Goal: Feedback & Contribution: Contribute content

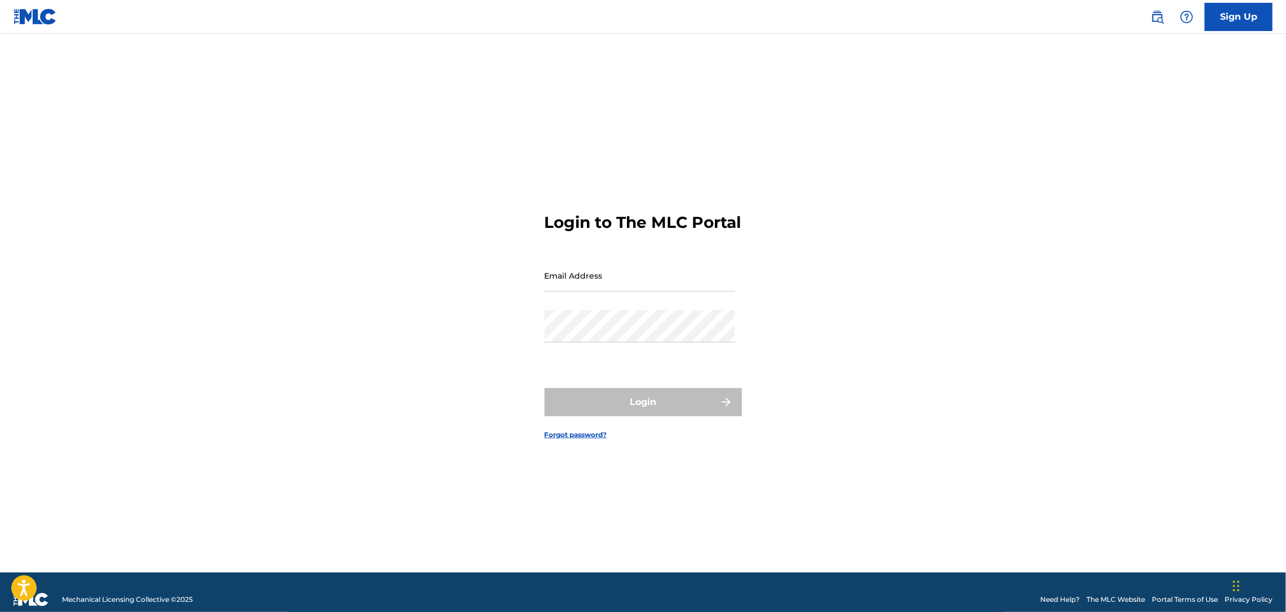
click at [596, 290] on input "Email Address" at bounding box center [640, 275] width 191 height 32
type input "[EMAIL_ADDRESS][DOMAIN_NAME]"
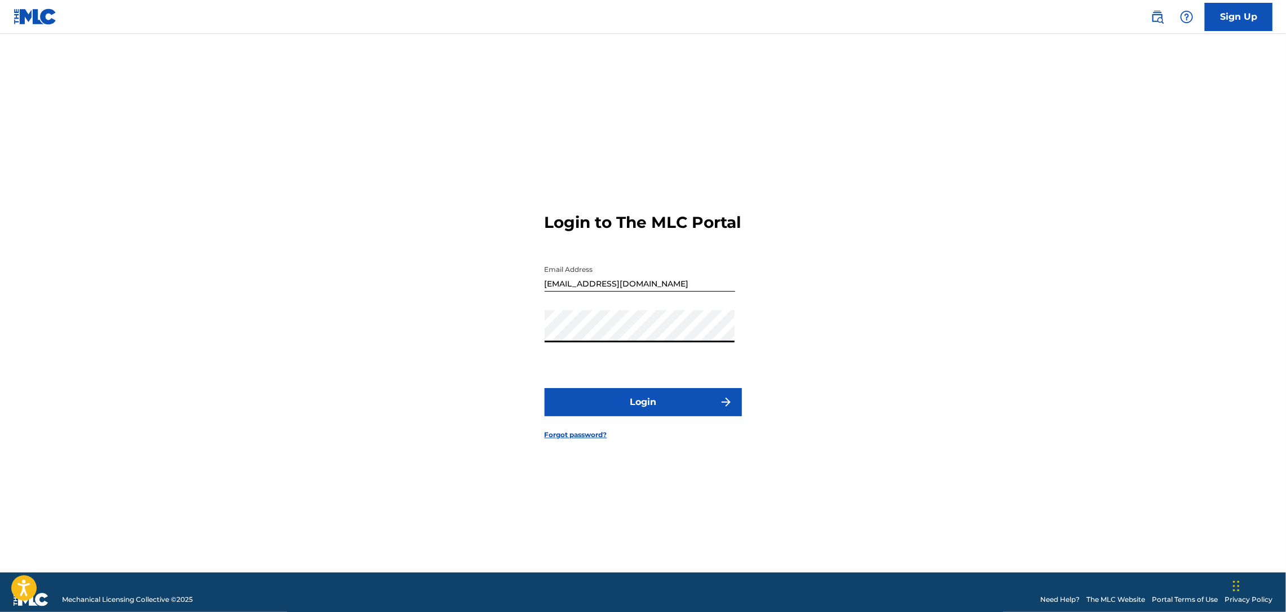
click at [681, 414] on button "Login" at bounding box center [643, 402] width 197 height 28
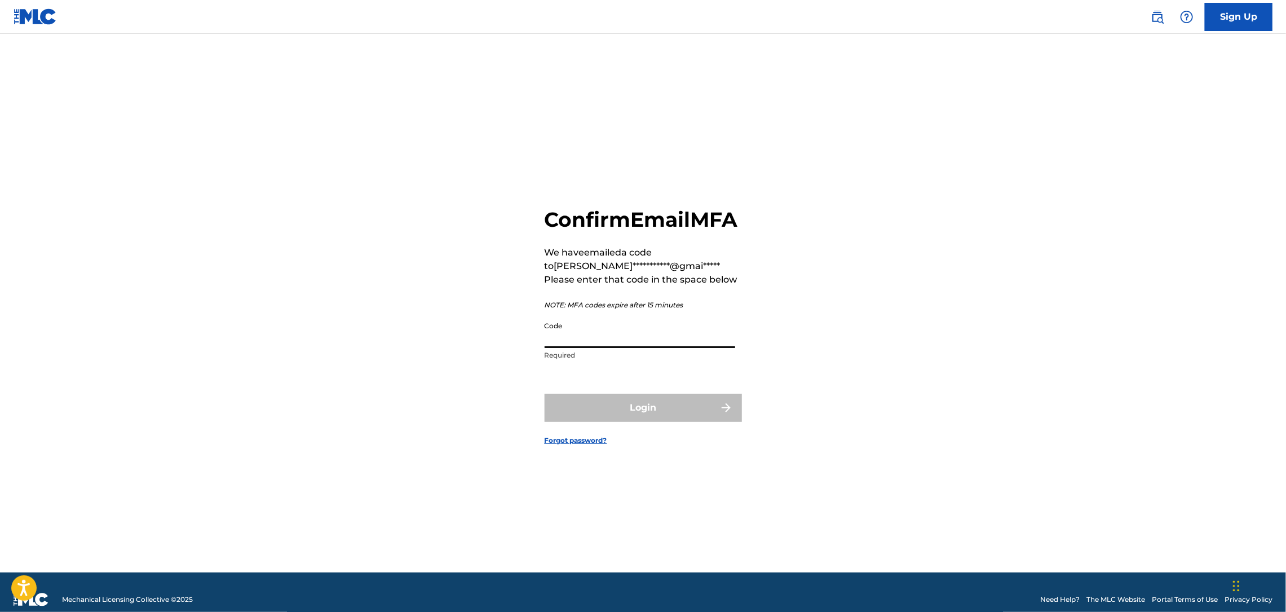
click at [634, 346] on input "Code" at bounding box center [640, 332] width 191 height 32
type input "379634"
click at [641, 416] on button "Login" at bounding box center [643, 407] width 197 height 28
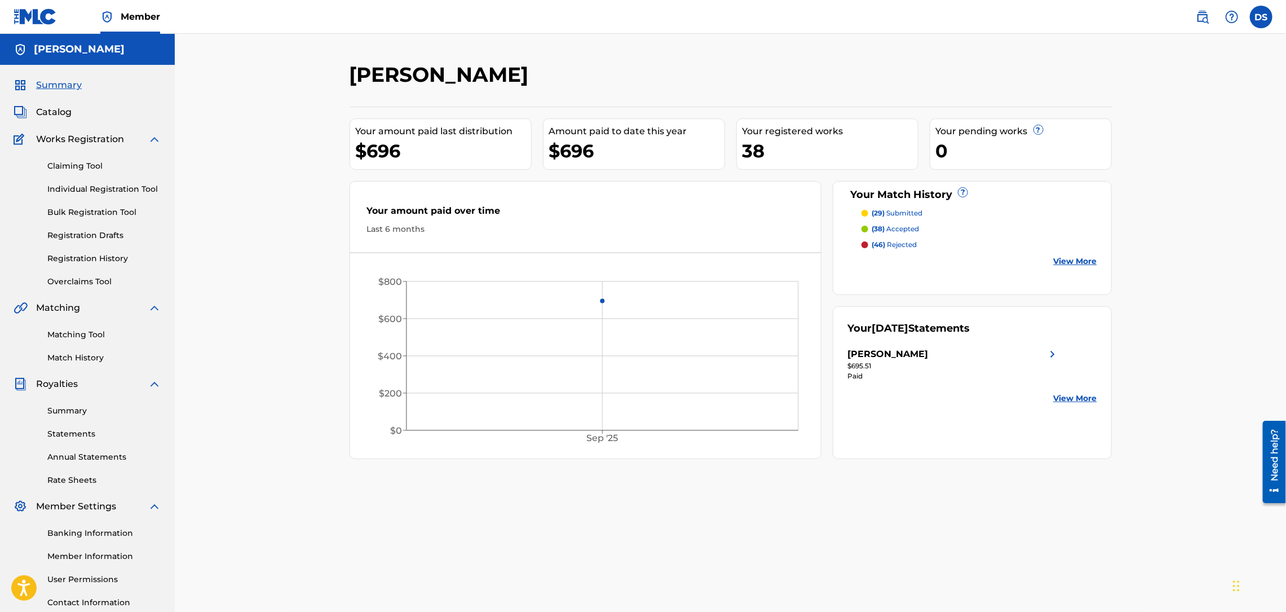
click at [899, 231] on p "(38) accepted" at bounding box center [895, 229] width 47 height 10
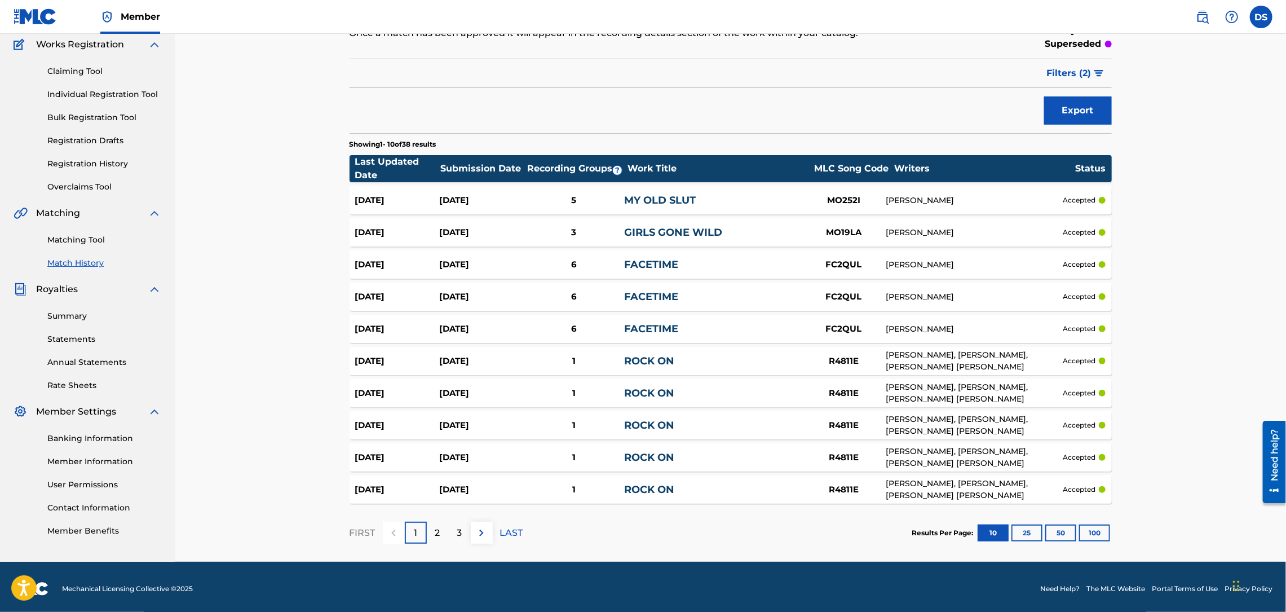
scroll to position [99, 0]
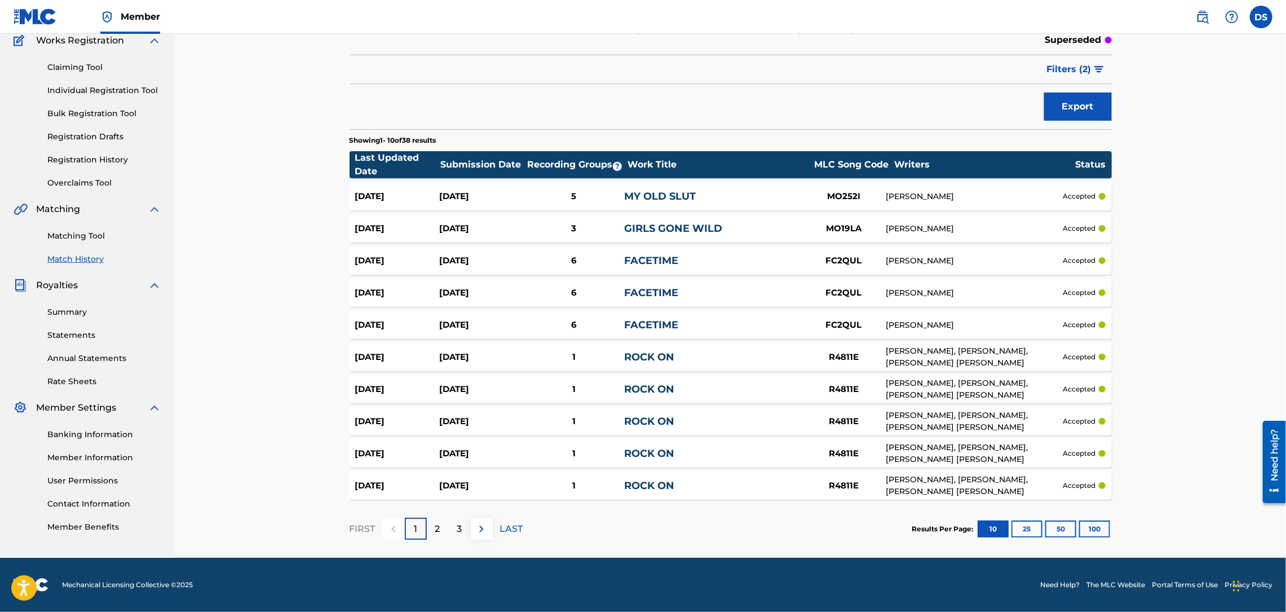
click at [434, 524] on div "2" at bounding box center [438, 528] width 22 height 22
click at [414, 527] on p "1" at bounding box center [415, 529] width 3 height 14
click at [438, 527] on p "2" at bounding box center [437, 529] width 5 height 14
click at [461, 527] on p "3" at bounding box center [459, 529] width 5 height 14
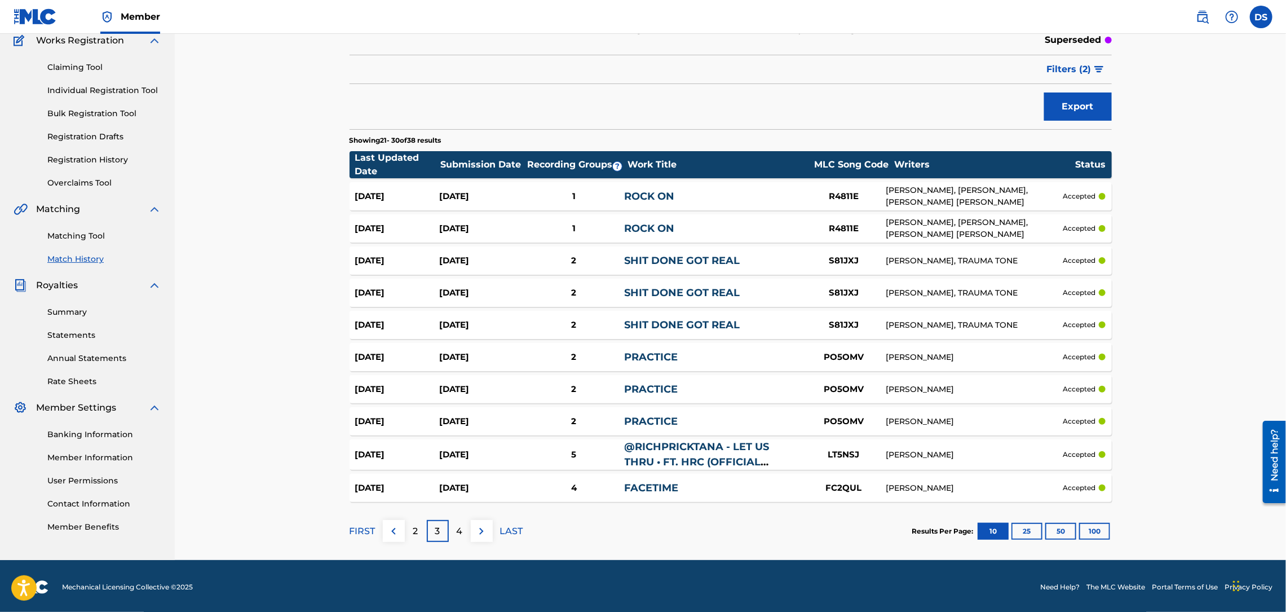
click at [458, 528] on p "4" at bounding box center [460, 531] width 6 height 14
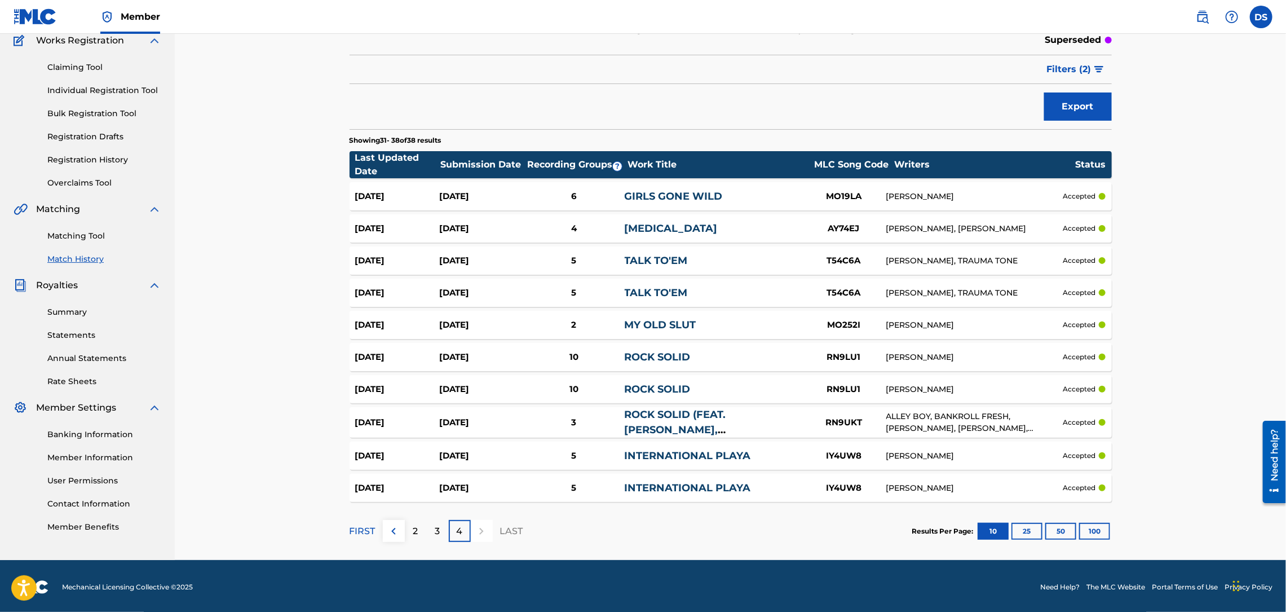
click at [477, 528] on div at bounding box center [482, 531] width 22 height 22
click at [74, 236] on link "Matching Tool" at bounding box center [104, 236] width 114 height 12
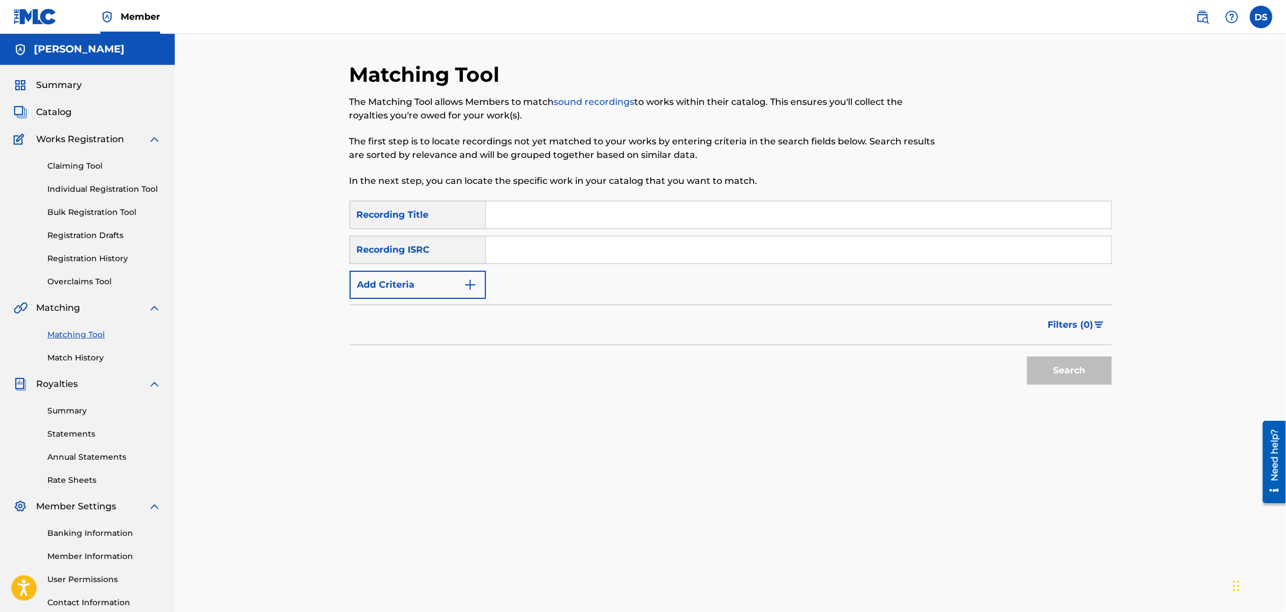
click at [100, 259] on link "Registration History" at bounding box center [104, 259] width 114 height 12
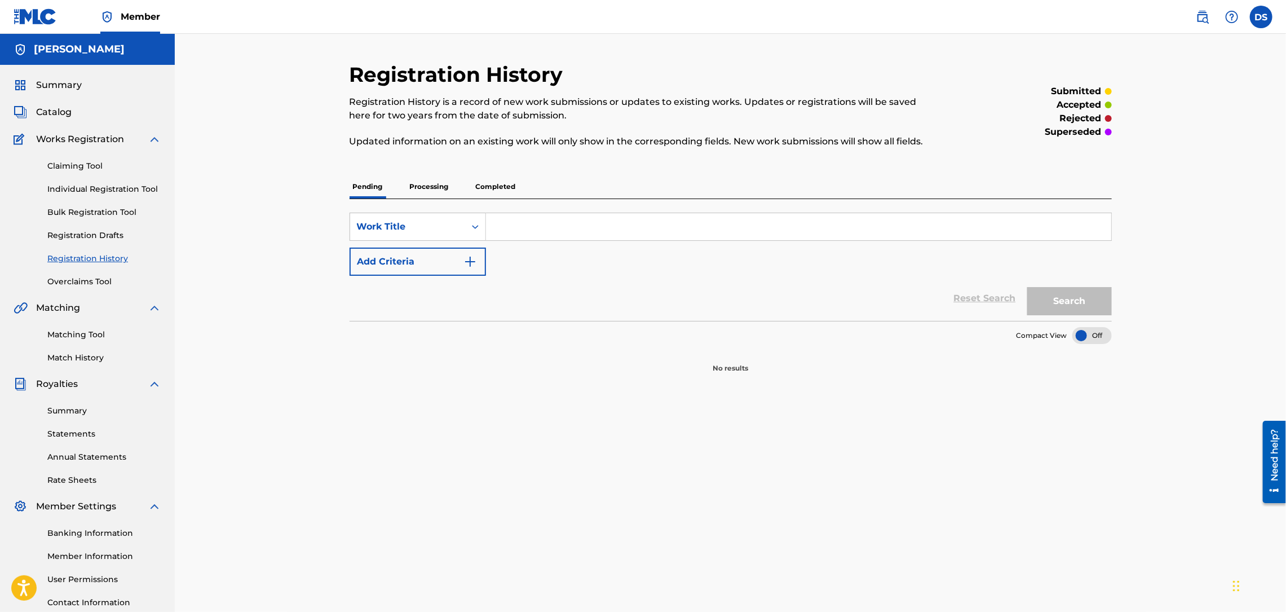
click at [62, 113] on span "Catalog" at bounding box center [54, 112] width 36 height 14
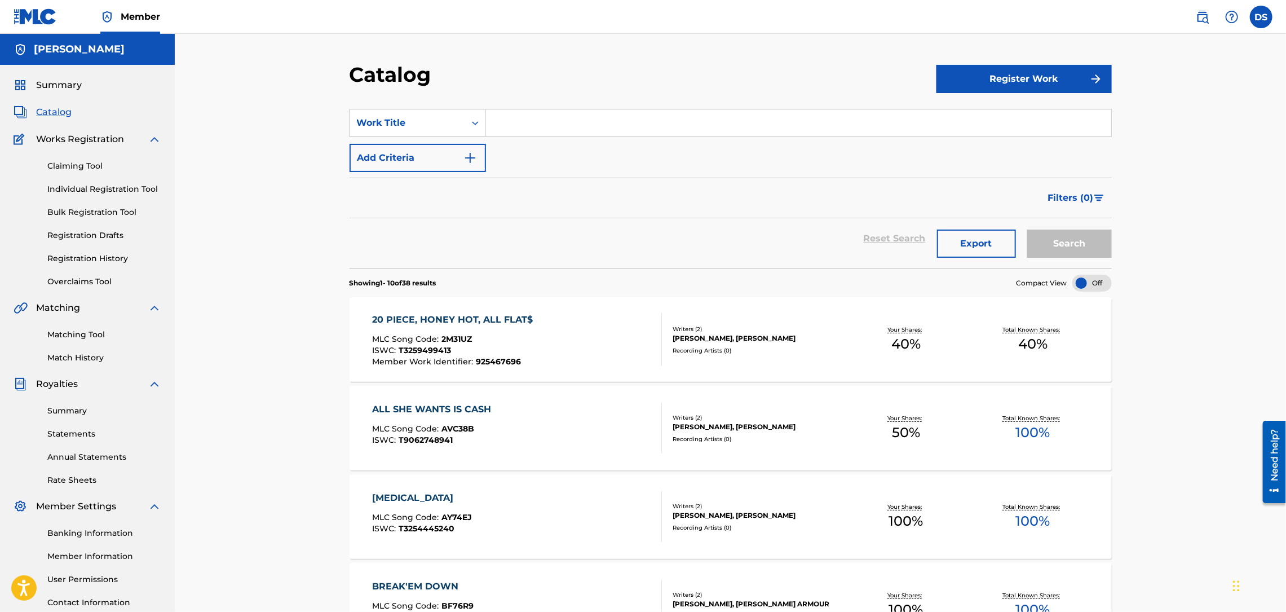
click at [73, 335] on link "Matching Tool" at bounding box center [104, 335] width 114 height 12
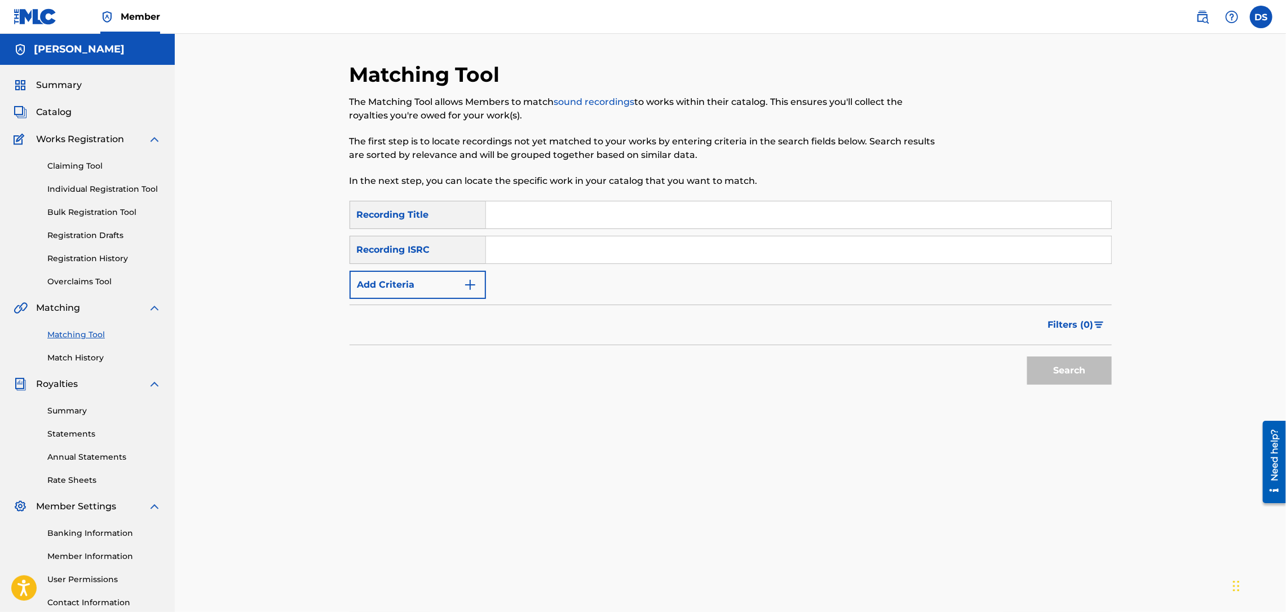
click at [498, 218] on input "Search Form" at bounding box center [798, 214] width 625 height 27
click at [559, 210] on input "u gon learn today" at bounding box center [798, 214] width 625 height 27
click at [497, 215] on input "u gon learn 2day" at bounding box center [798, 214] width 625 height 27
type input "you gon learn 2day"
click at [504, 236] on div "Search Form" at bounding box center [799, 250] width 626 height 28
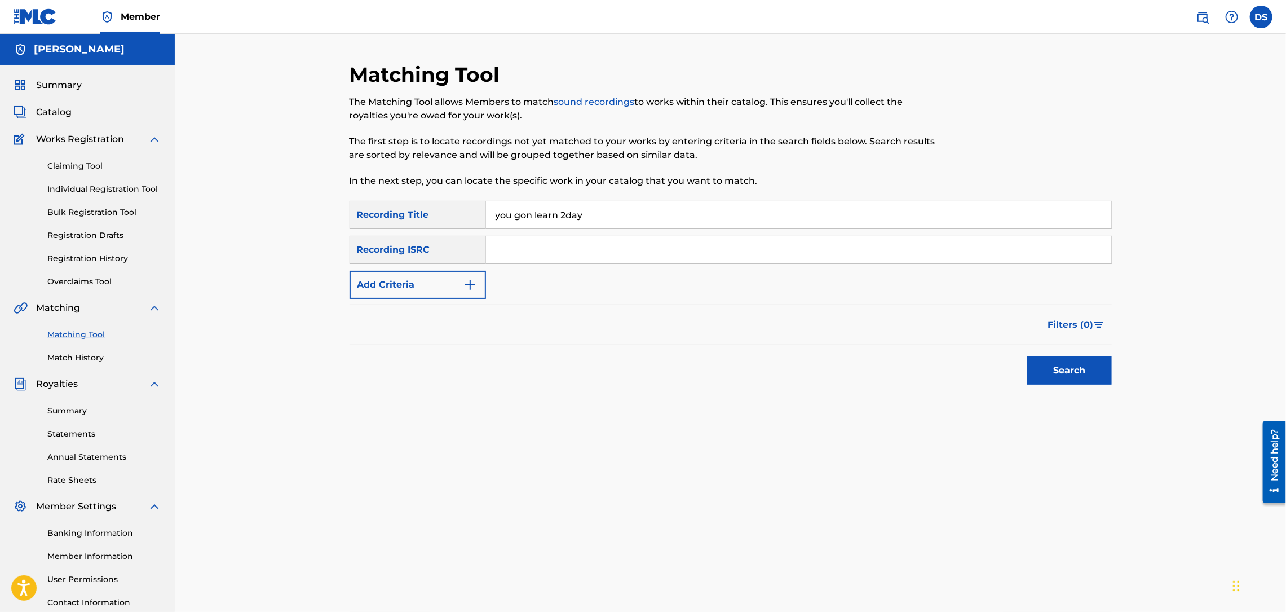
click at [502, 261] on input "Search Form" at bounding box center [798, 249] width 625 height 27
drag, startPoint x: 497, startPoint y: 245, endPoint x: 731, endPoint y: 242, distance: 234.5
click at [731, 242] on input "Search Form" at bounding box center [798, 249] width 625 height 27
drag, startPoint x: 629, startPoint y: 252, endPoint x: 533, endPoint y: 415, distance: 189.5
click at [533, 415] on div "Matching Tool The Matching Tool allows Members to match sound recordings to wor…" at bounding box center [731, 353] width 762 height 583
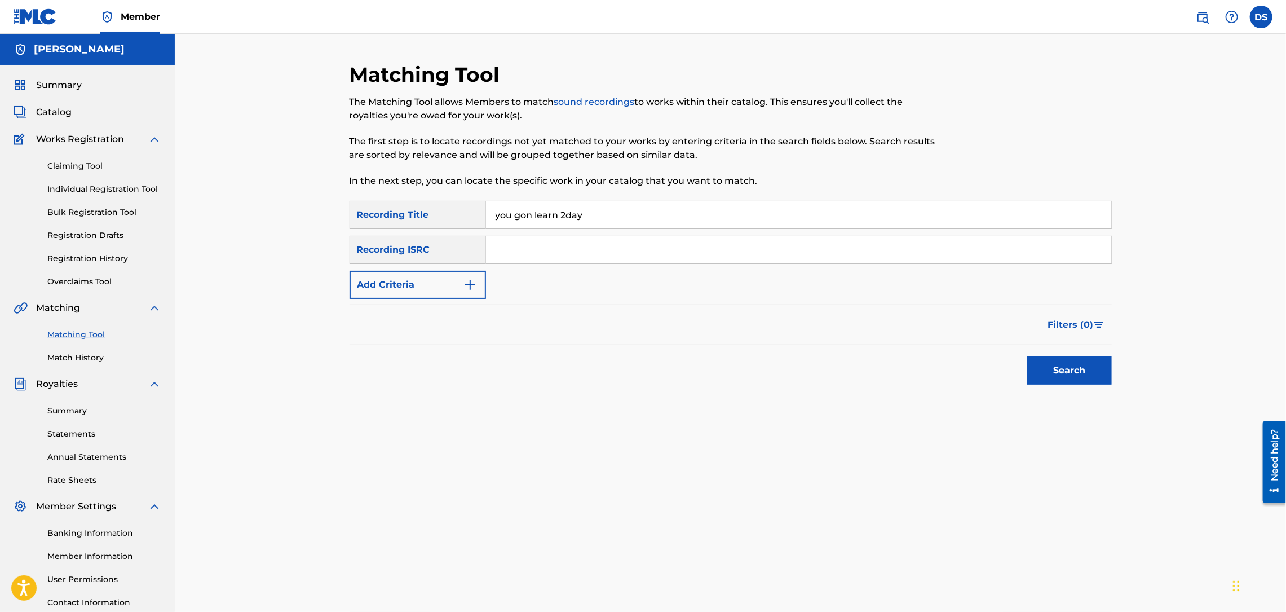
click at [515, 248] on input "Search Form" at bounding box center [798, 249] width 625 height 27
drag, startPoint x: 515, startPoint y: 248, endPoint x: 497, endPoint y: 247, distance: 18.1
click at [497, 247] on input "Search Form" at bounding box center [798, 249] width 625 height 27
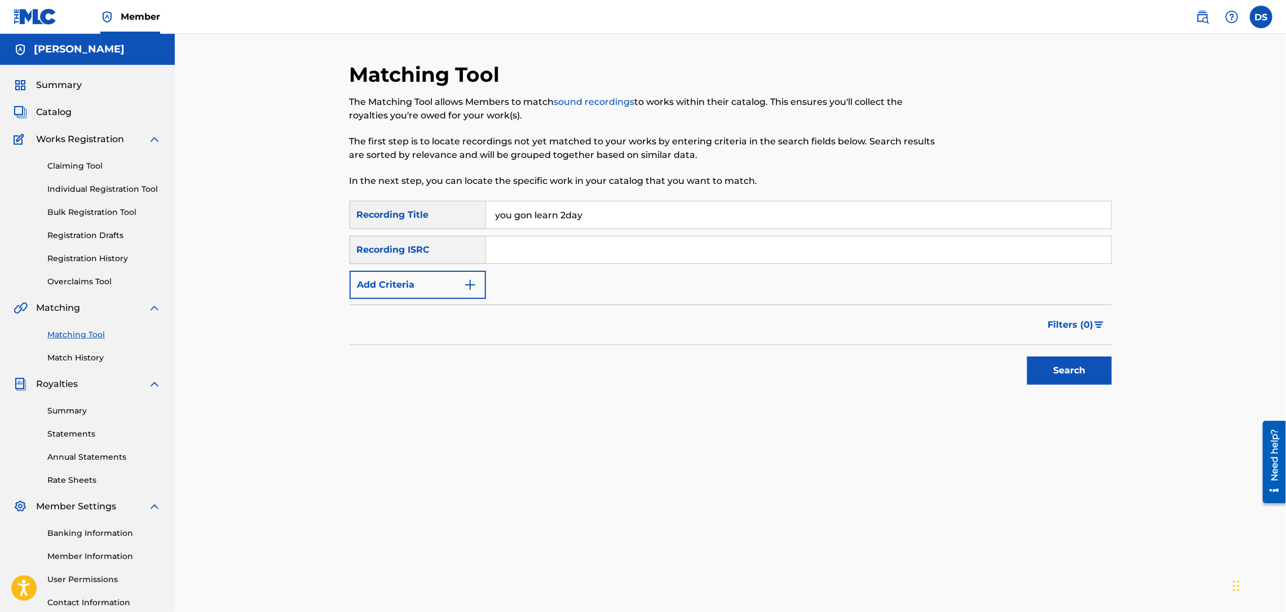
click at [497, 247] on input "Search Form" at bounding box center [798, 249] width 625 height 27
paste input "QZL382246806"
type input "QZL382246806"
click at [1040, 380] on button "Search" at bounding box center [1069, 370] width 85 height 28
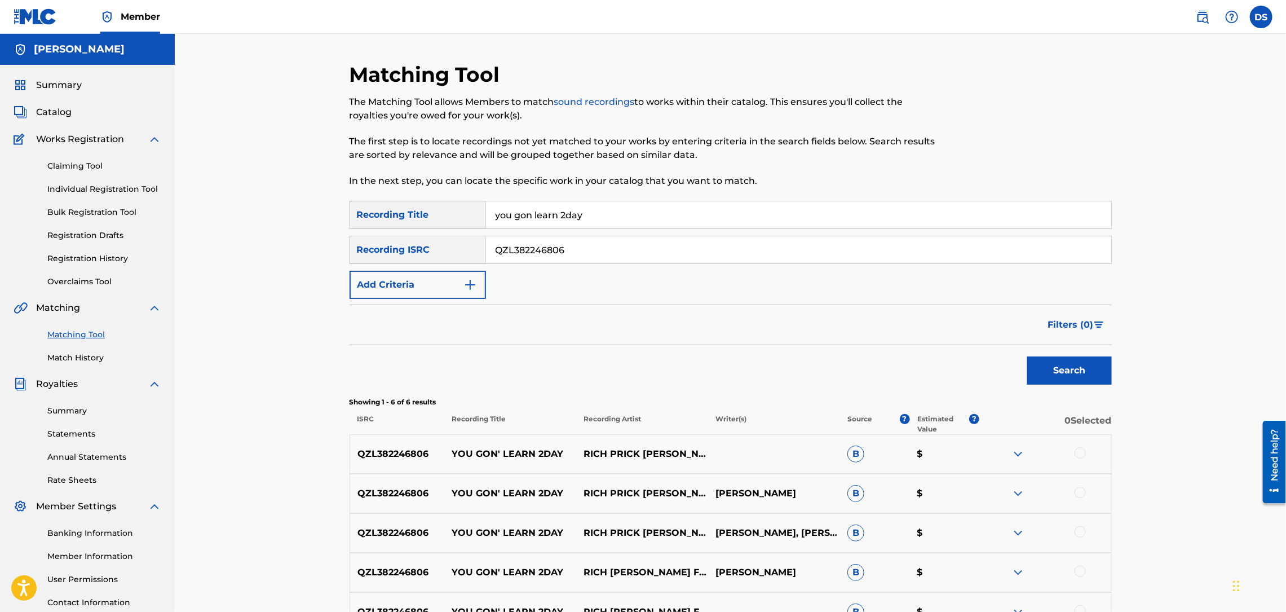
click at [1077, 448] on div at bounding box center [1079, 452] width 11 height 11
click at [1081, 493] on div at bounding box center [1079, 491] width 11 height 11
click at [1077, 530] on div at bounding box center [1079, 531] width 11 height 11
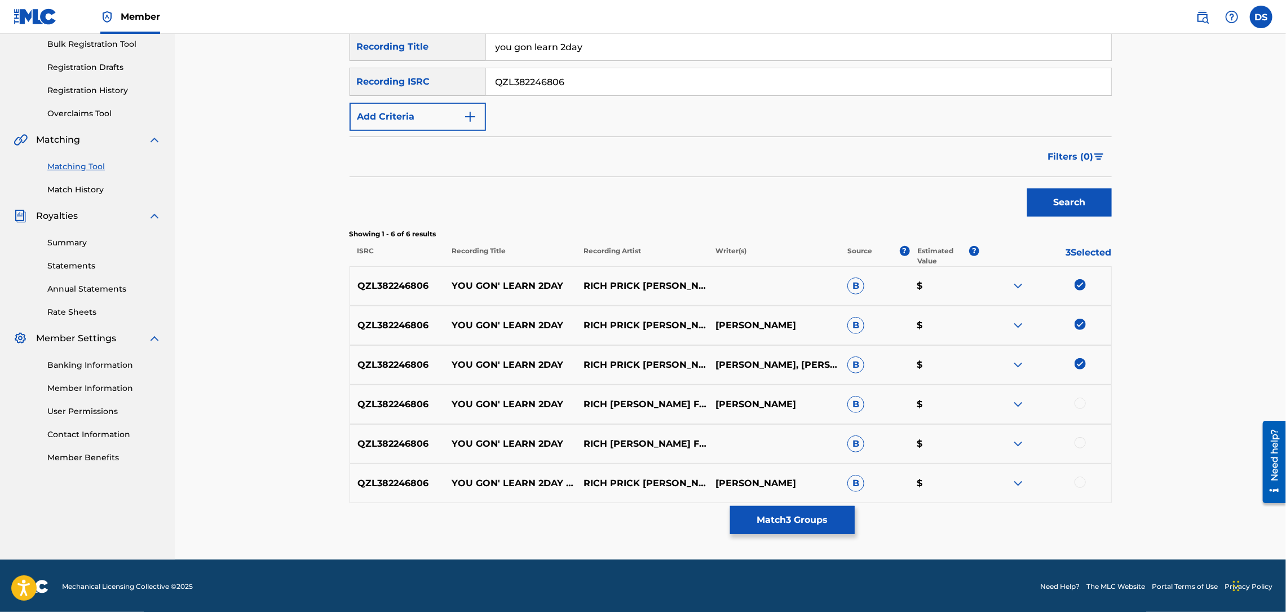
scroll to position [170, 0]
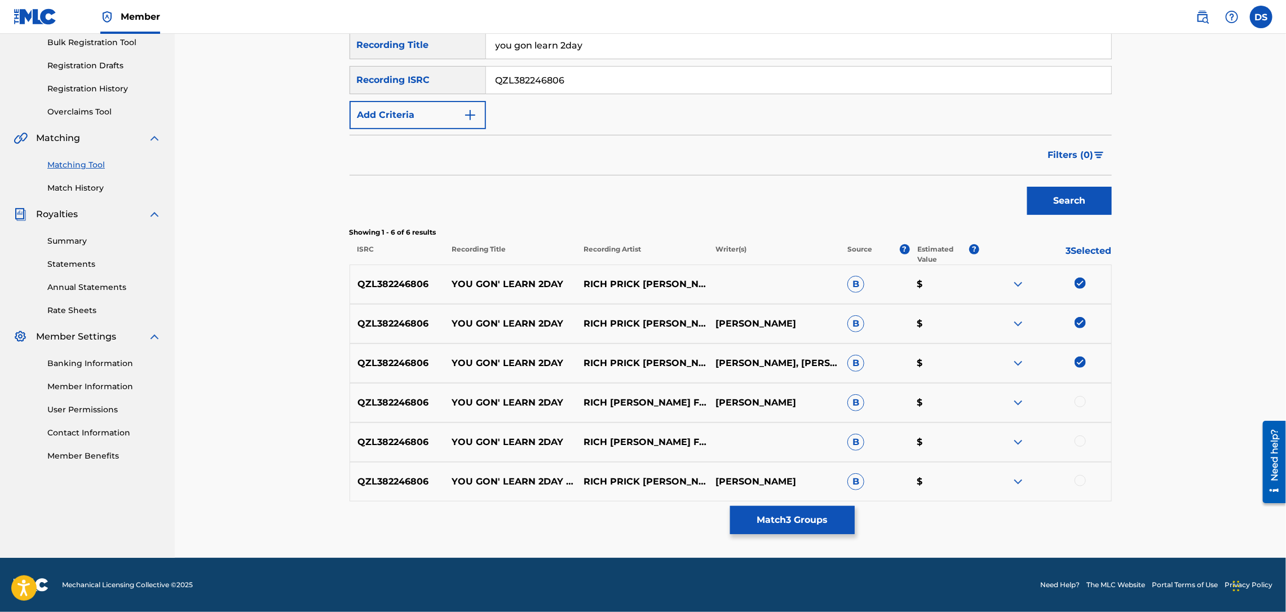
click at [1079, 478] on div at bounding box center [1079, 480] width 11 height 11
click at [1078, 436] on div at bounding box center [1079, 440] width 11 height 11
click at [1081, 400] on div at bounding box center [1079, 401] width 11 height 11
click at [841, 515] on button "Match 6 Groups" at bounding box center [792, 520] width 125 height 28
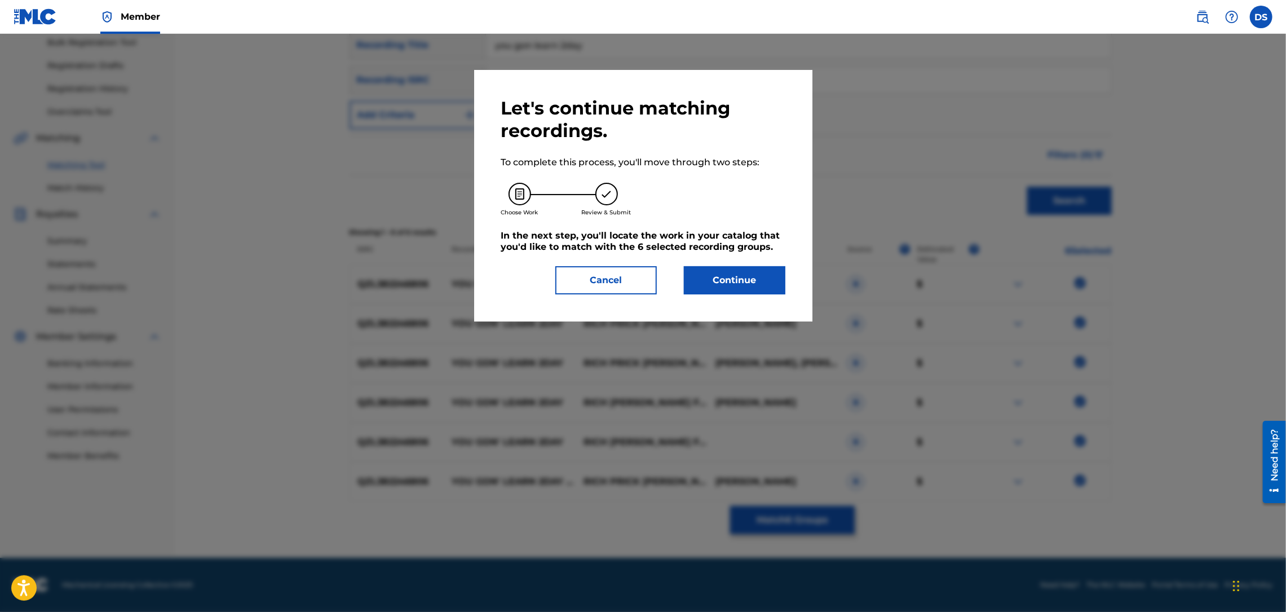
click at [729, 271] on button "Continue" at bounding box center [734, 280] width 101 height 28
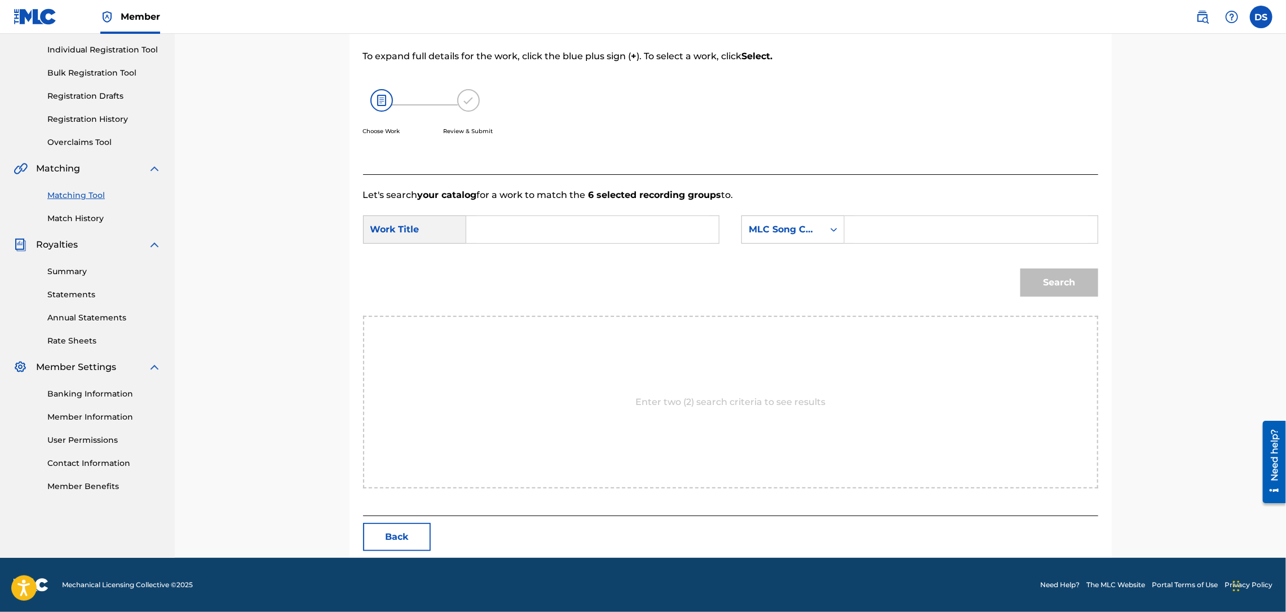
scroll to position [139, 0]
click at [642, 224] on input "Search Form" at bounding box center [592, 229] width 233 height 27
type input "you gon learn 2day"
click at [837, 228] on icon "Search Form" at bounding box center [833, 229] width 11 height 11
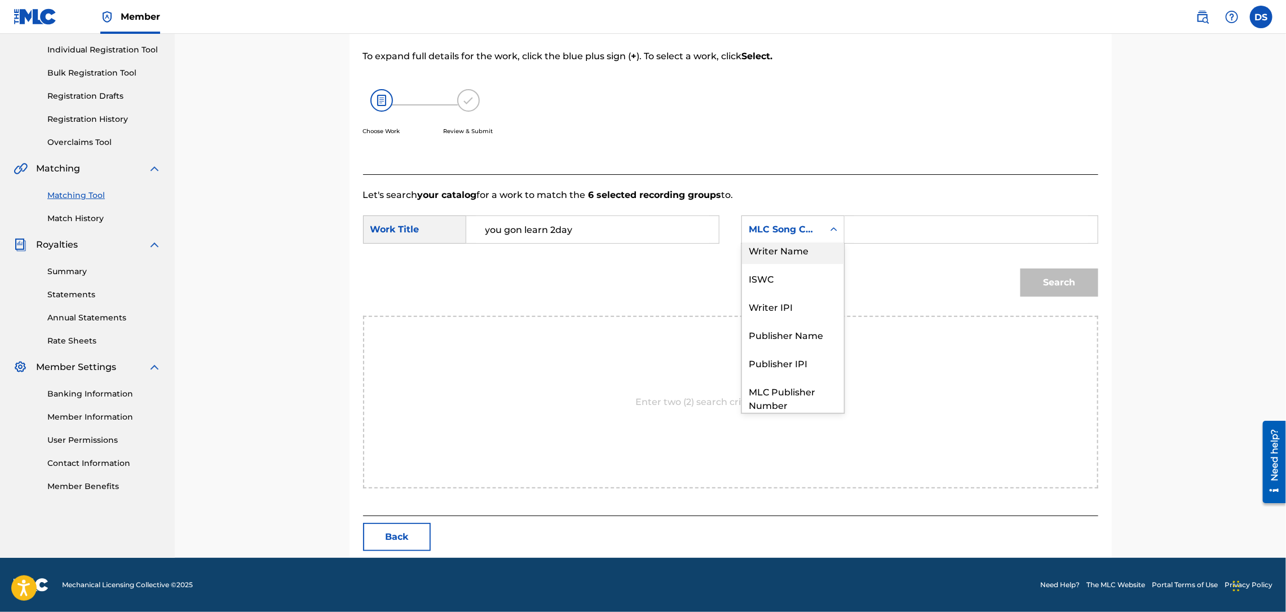
click at [795, 248] on div "Writer Name" at bounding box center [793, 250] width 102 height 28
click at [858, 224] on input "Search Form" at bounding box center [970, 229] width 233 height 27
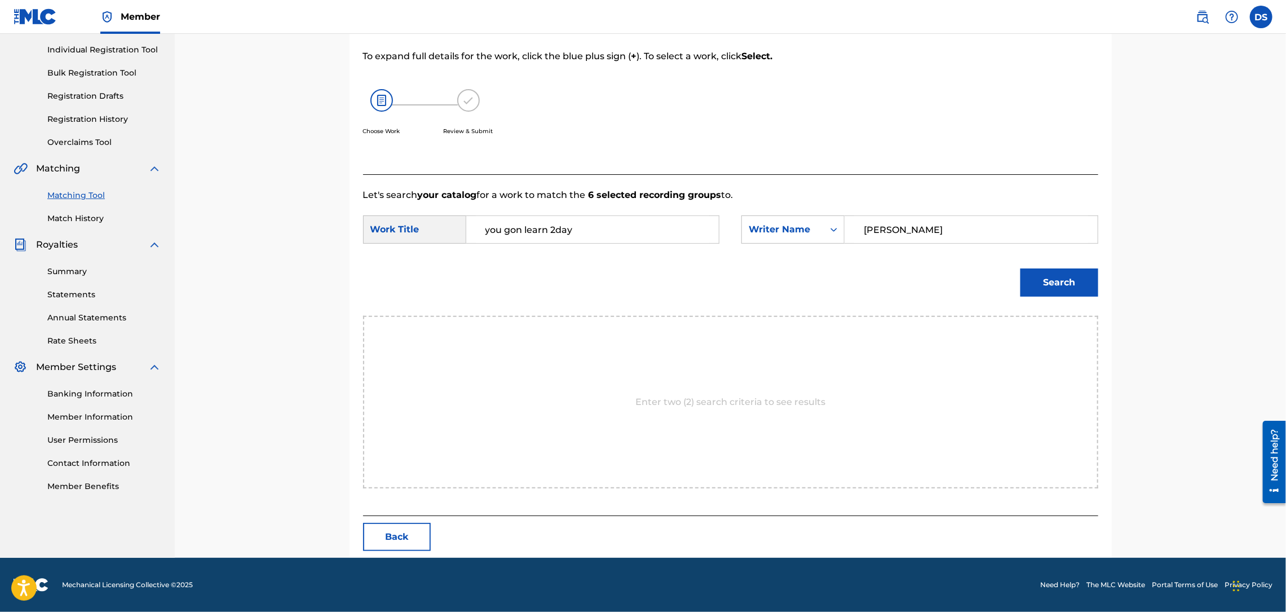
click at [1062, 290] on button "Search" at bounding box center [1059, 282] width 78 height 28
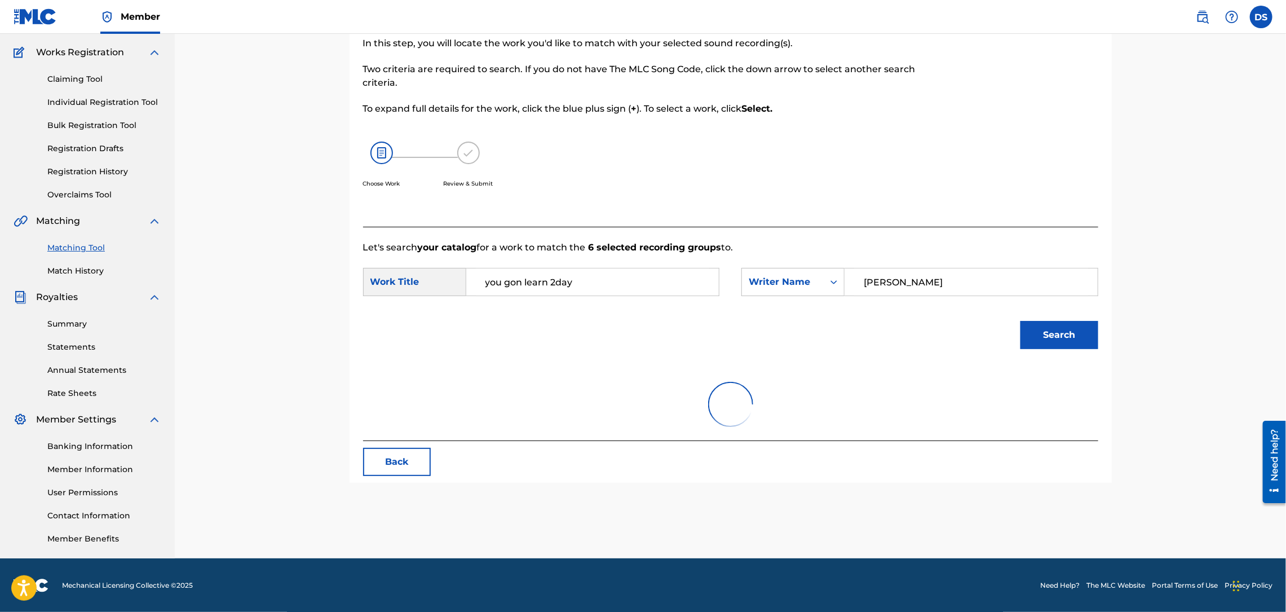
scroll to position [107, 0]
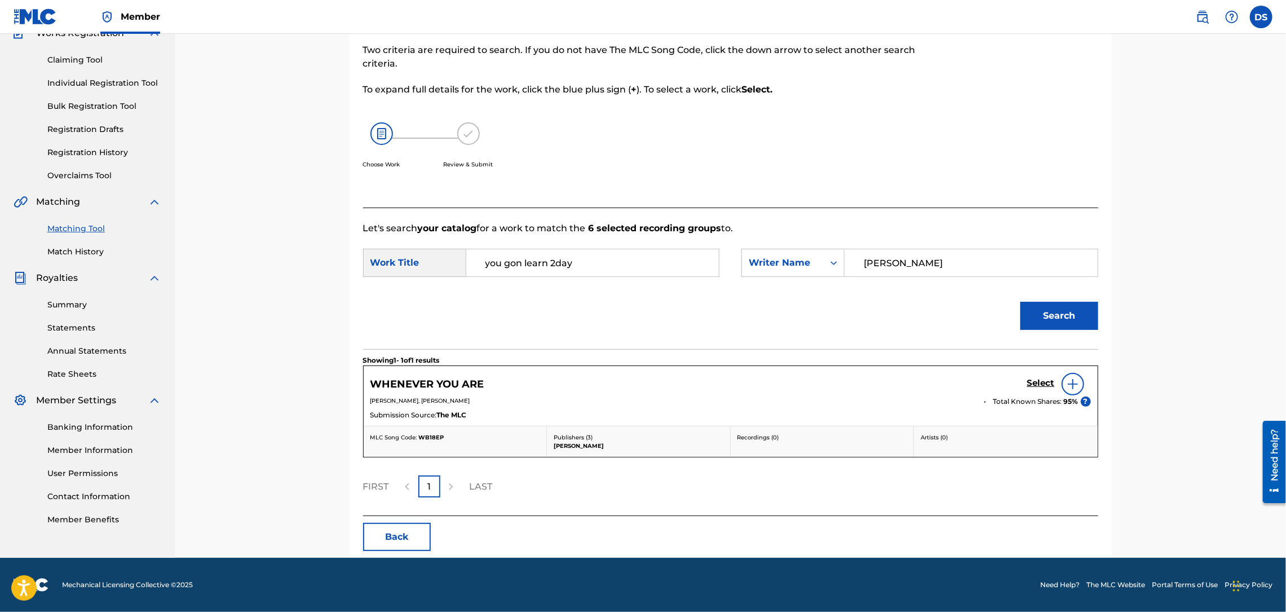
click at [900, 259] on input "[PERSON_NAME]" at bounding box center [970, 262] width 233 height 27
type input "[PERSON_NAME]"
click at [1066, 314] on button "Search" at bounding box center [1059, 316] width 78 height 28
click at [85, 225] on link "Matching Tool" at bounding box center [104, 229] width 114 height 12
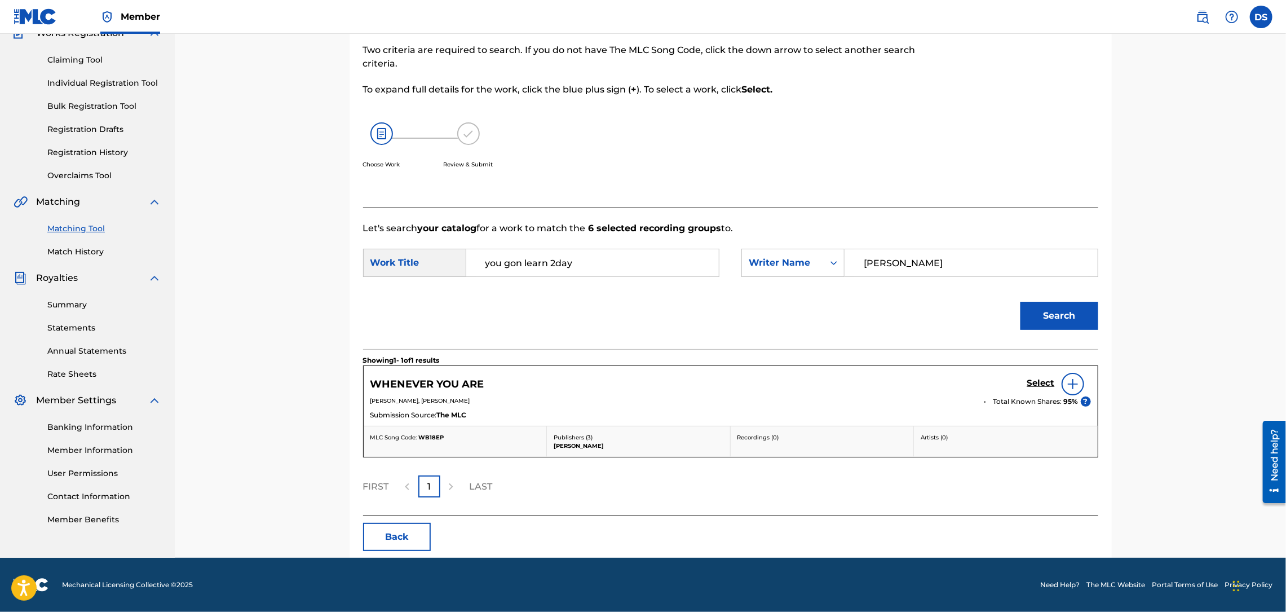
scroll to position [0, 0]
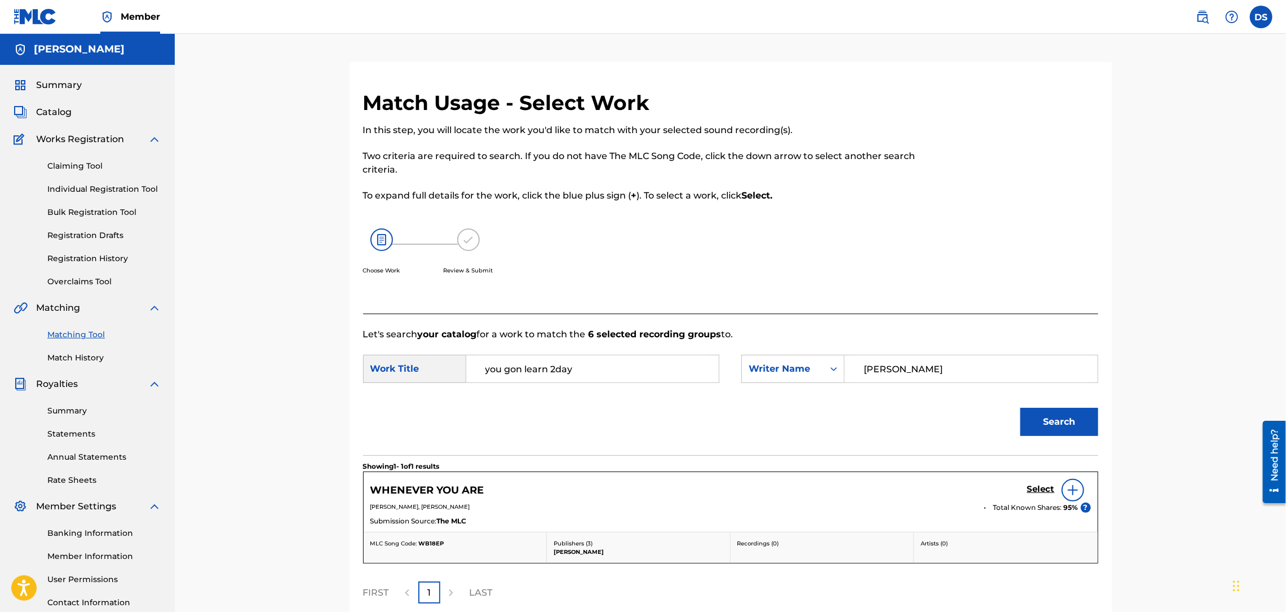
click at [78, 333] on link "Matching Tool" at bounding box center [104, 335] width 114 height 12
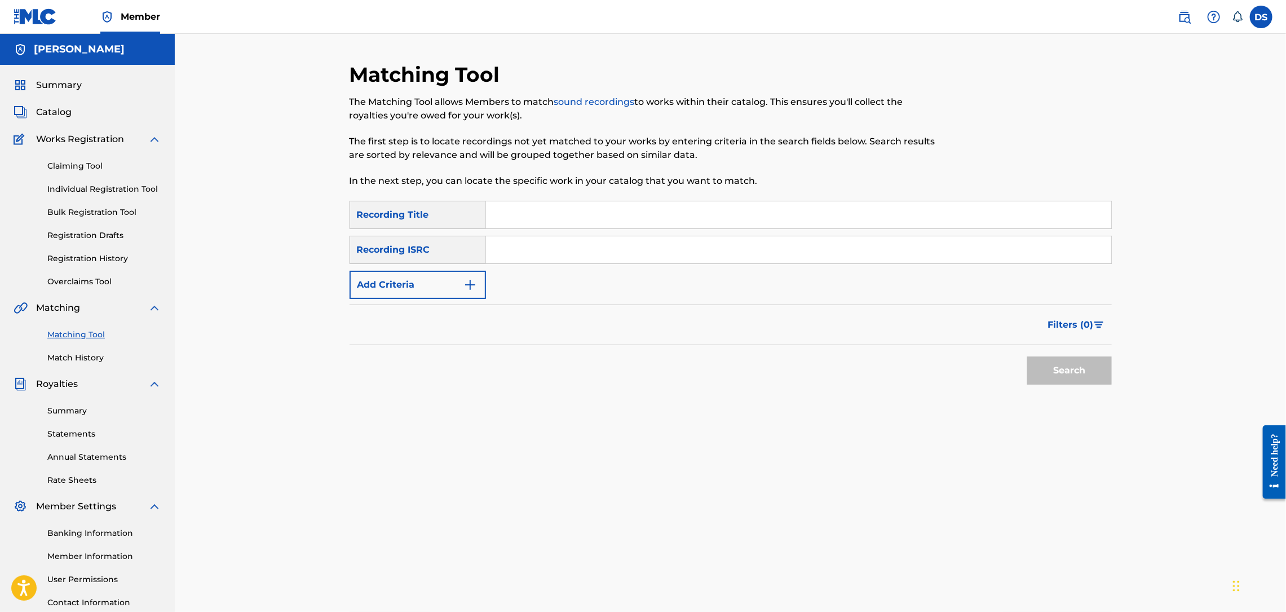
click at [70, 258] on link "Registration History" at bounding box center [104, 259] width 114 height 12
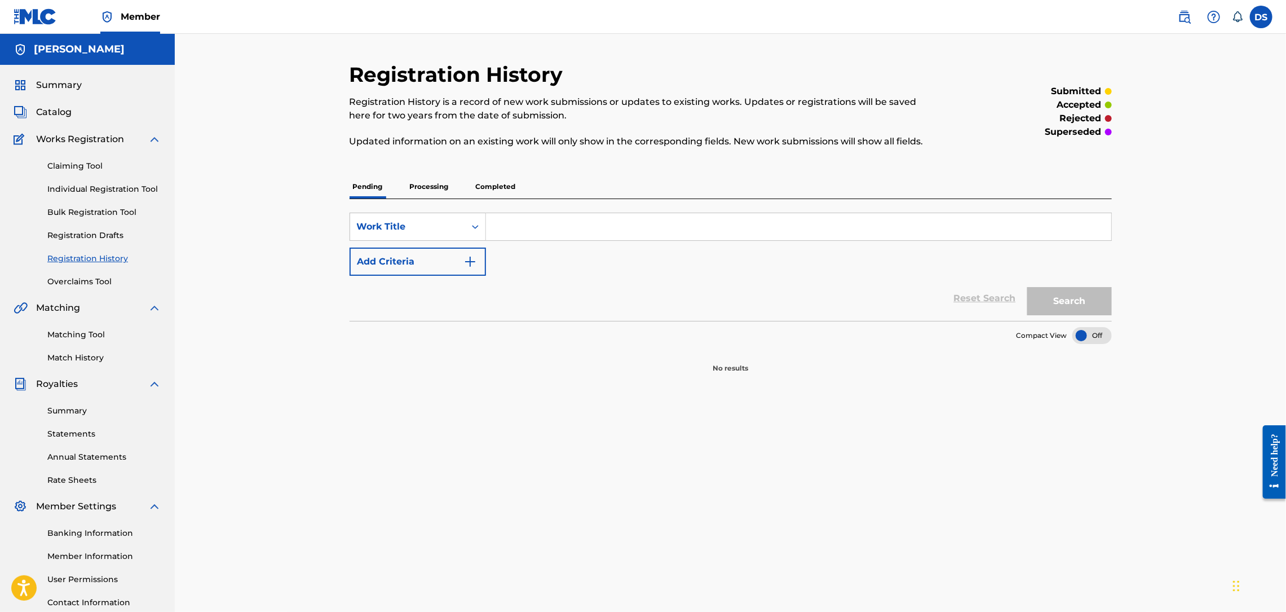
click at [57, 117] on span "Catalog" at bounding box center [54, 112] width 36 height 14
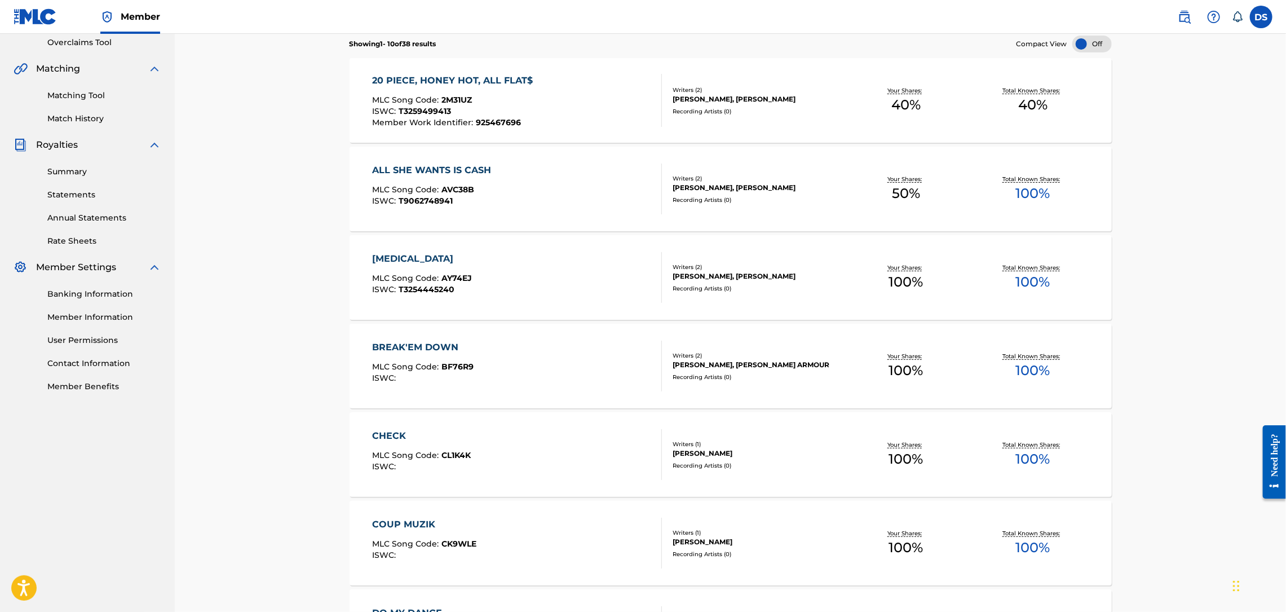
scroll to position [237, 0]
click at [96, 92] on link "Matching Tool" at bounding box center [104, 98] width 114 height 12
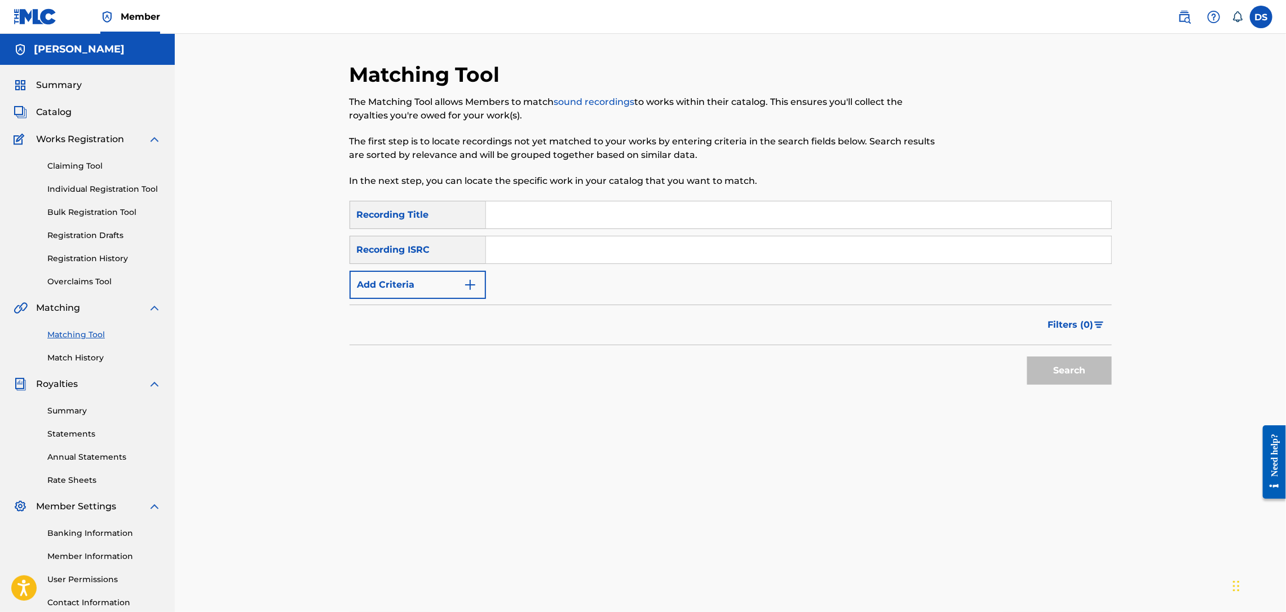
click at [525, 216] on input "Search Form" at bounding box center [798, 214] width 625 height 27
click at [511, 251] on input "Search Form" at bounding box center [798, 249] width 625 height 27
paste input "USLD90818414"
type input "USLD90818414"
click at [525, 210] on input "Search Form" at bounding box center [798, 214] width 625 height 27
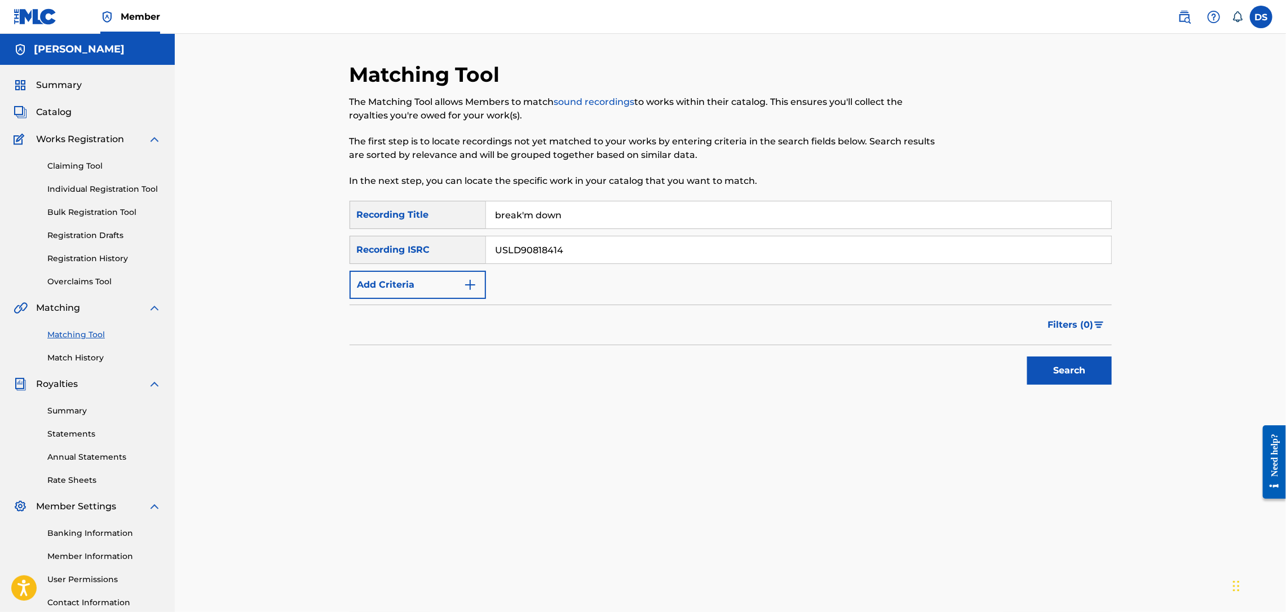
click at [524, 215] on input "break'm down" at bounding box center [798, 214] width 625 height 27
type input "break'em down"
click at [1043, 374] on button "Search" at bounding box center [1069, 370] width 85 height 28
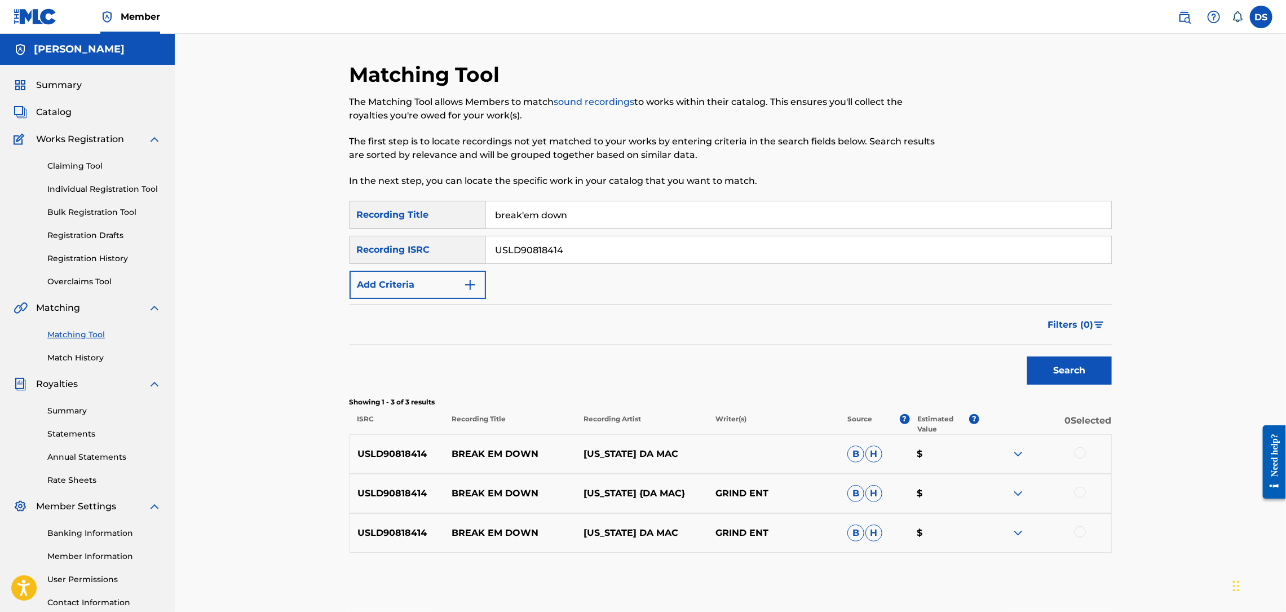
click at [1081, 453] on div at bounding box center [1079, 452] width 11 height 11
click at [1081, 492] on div at bounding box center [1079, 491] width 11 height 11
click at [1079, 529] on div at bounding box center [1079, 531] width 11 height 11
click at [794, 519] on button "Match 3 Groups" at bounding box center [792, 520] width 125 height 28
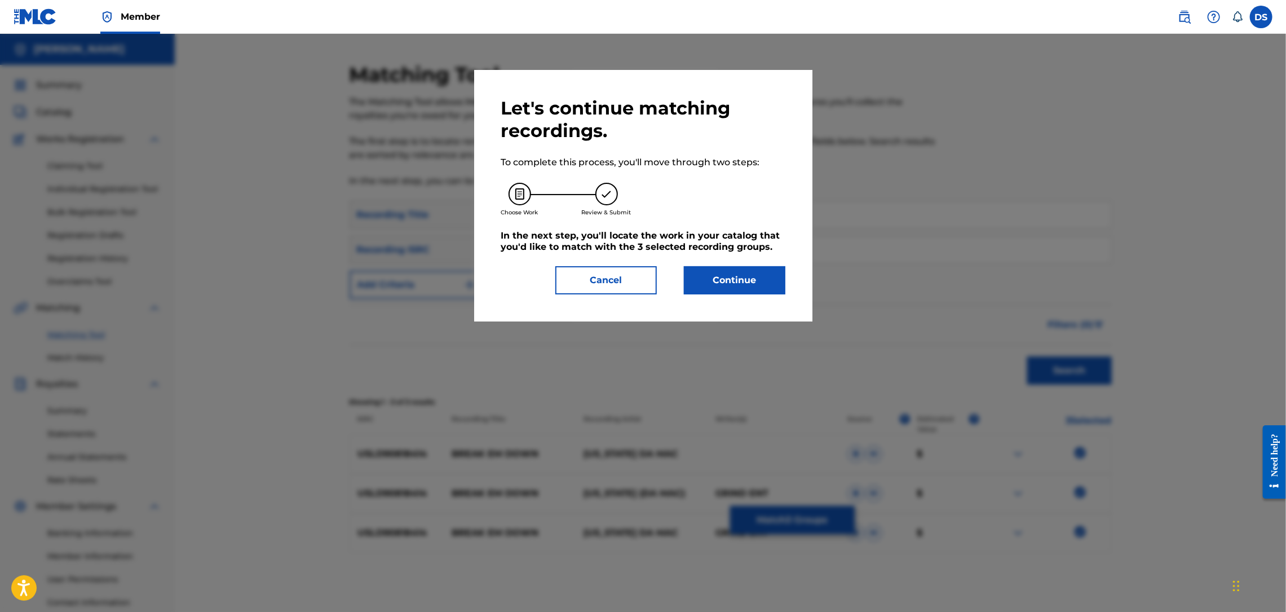
click at [724, 282] on button "Continue" at bounding box center [734, 280] width 101 height 28
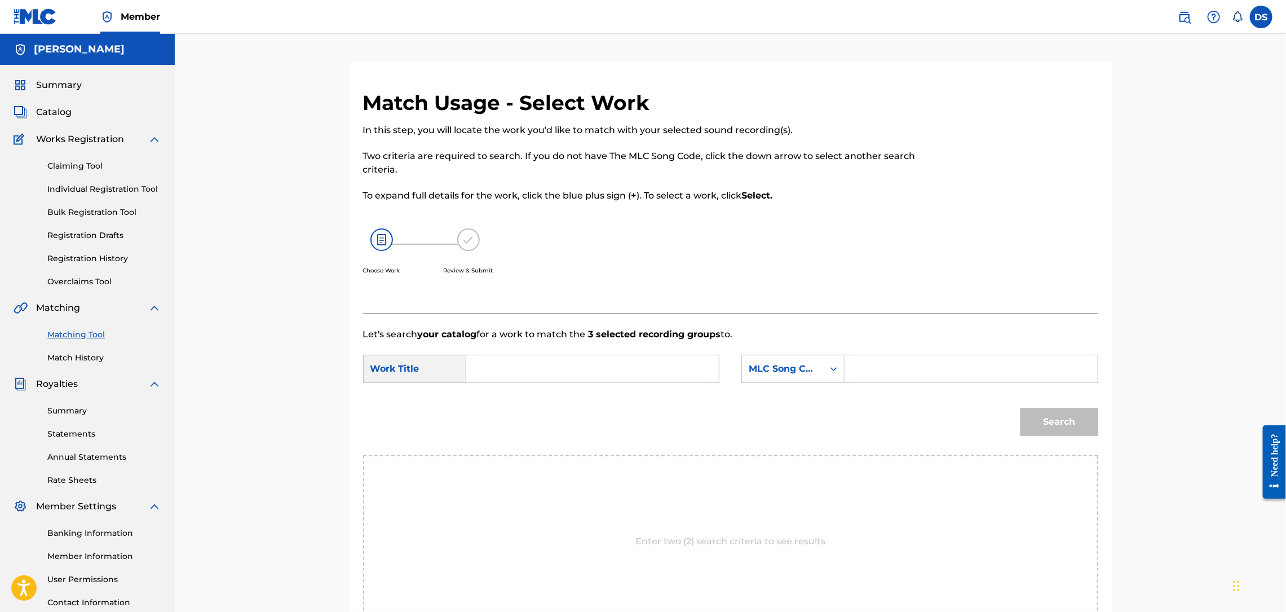
click at [615, 353] on form "SearchWithCriteria14d2f997-2d26-4015-8880-66cab98671a7 Work Title SearchWithCri…" at bounding box center [730, 398] width 735 height 114
click at [613, 362] on input "Search Form" at bounding box center [592, 368] width 233 height 27
type input "break em down"
click at [833, 369] on icon "Search Form" at bounding box center [833, 369] width 7 height 4
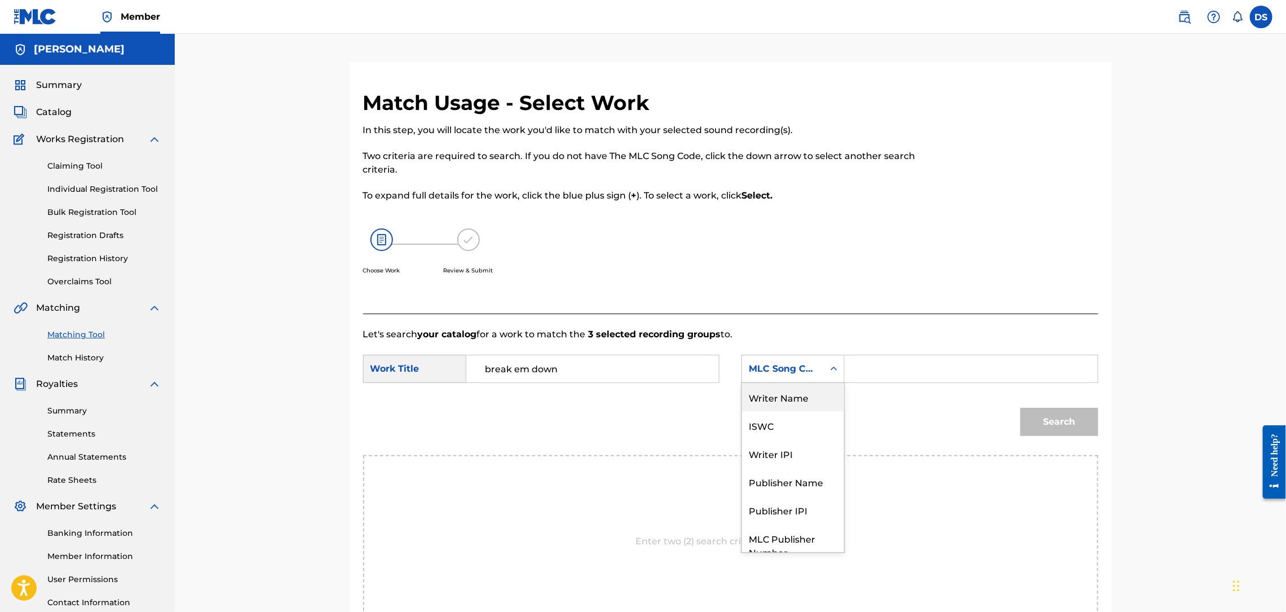
click at [784, 395] on div "Writer Name" at bounding box center [793, 397] width 102 height 28
click at [857, 372] on input "Search Form" at bounding box center [970, 368] width 233 height 27
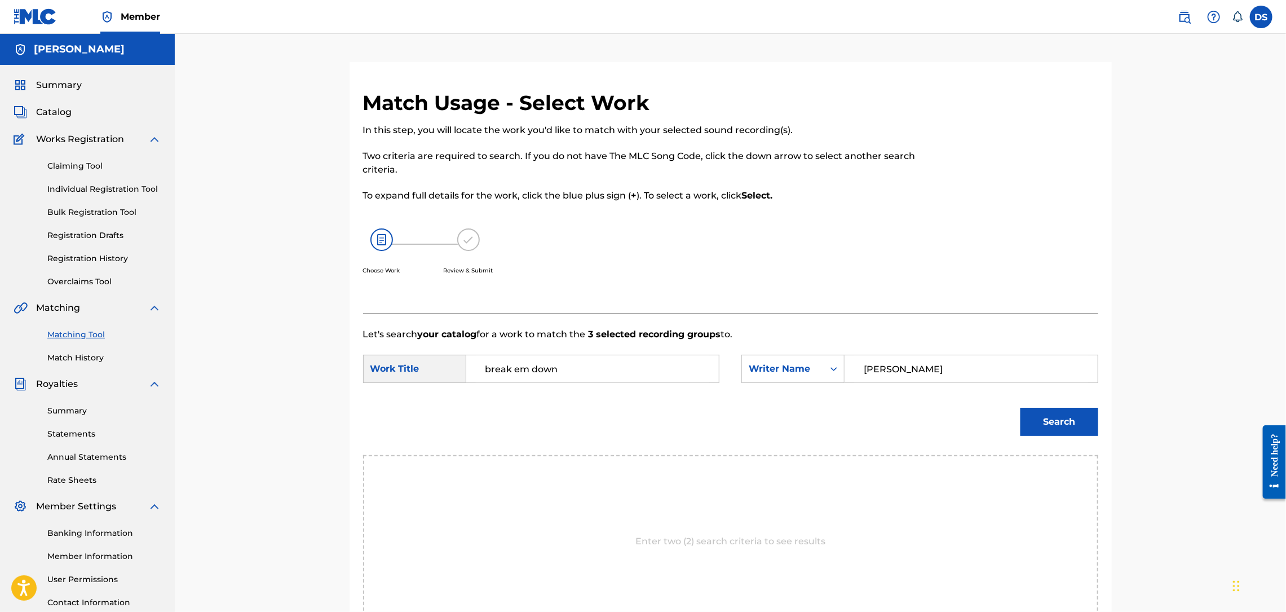
type input "[PERSON_NAME]"
click at [1061, 419] on button "Search" at bounding box center [1059, 422] width 78 height 28
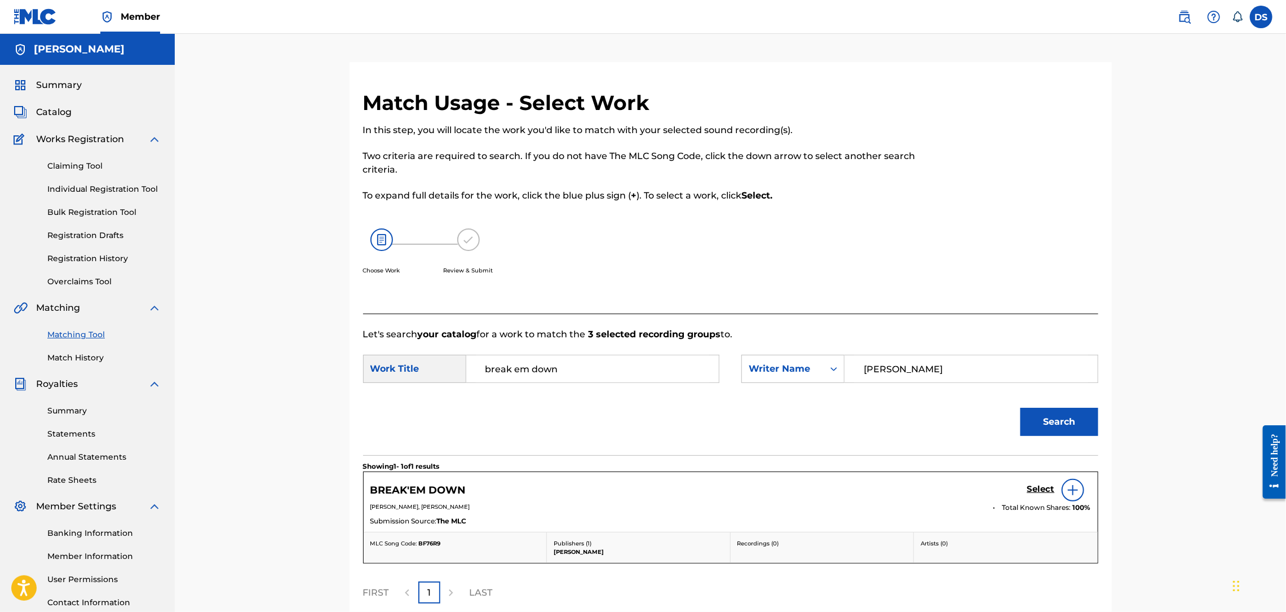
click at [1044, 489] on h5 "Select" at bounding box center [1041, 489] width 28 height 11
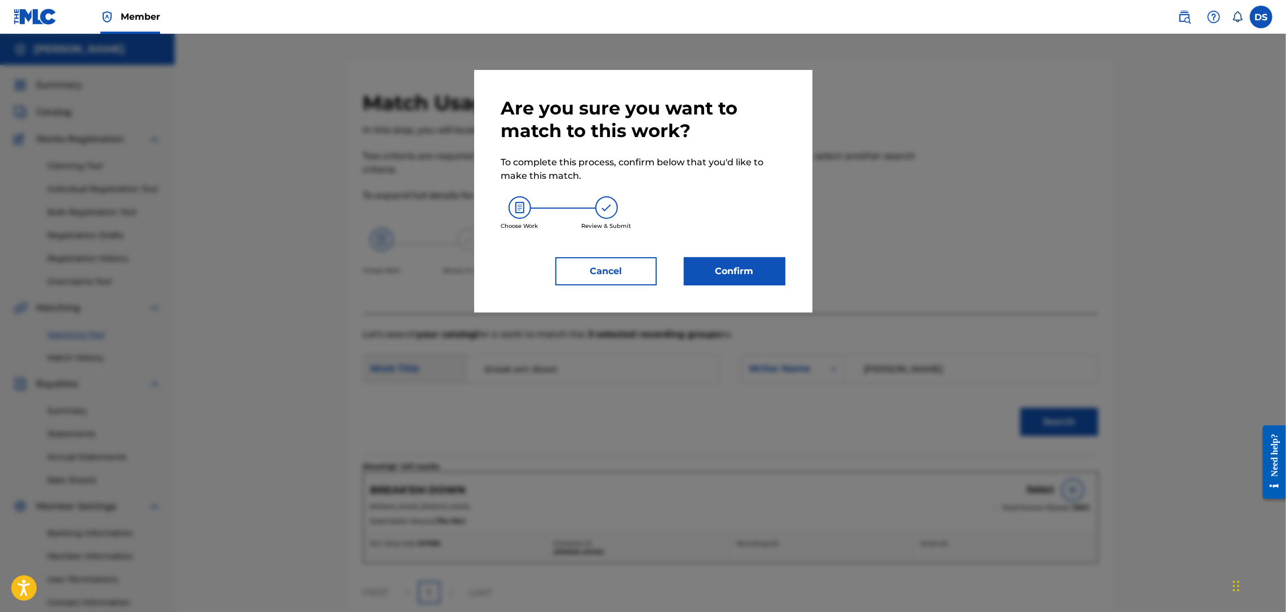
click at [740, 272] on button "Confirm" at bounding box center [734, 271] width 101 height 28
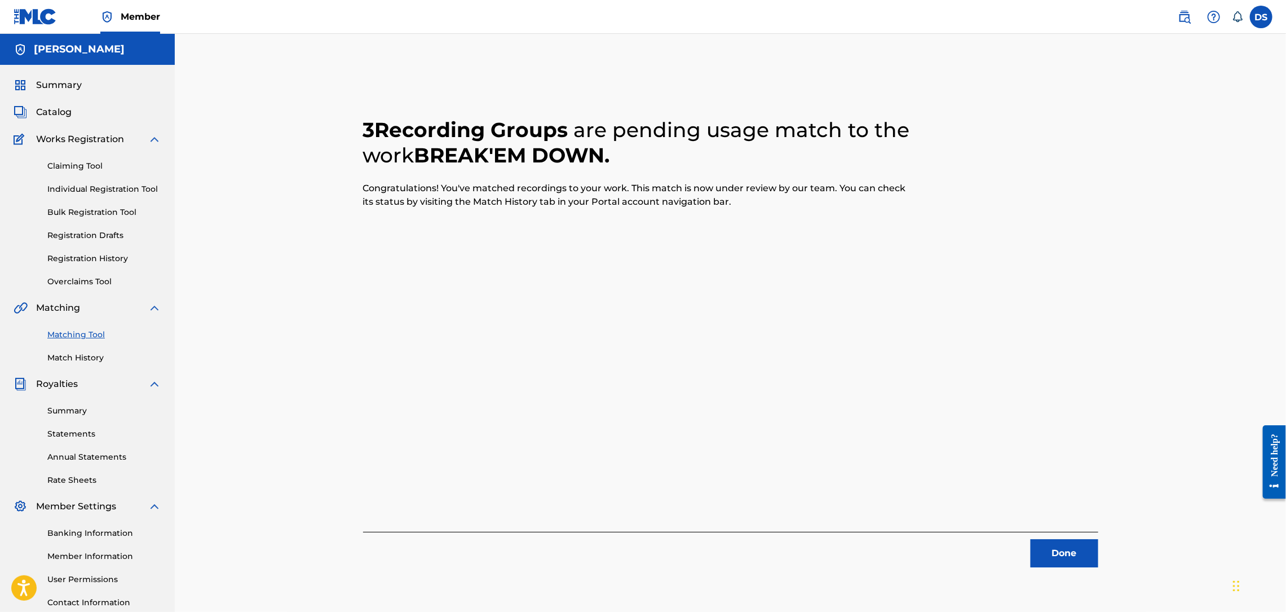
click at [1049, 554] on button "Done" at bounding box center [1064, 553] width 68 height 28
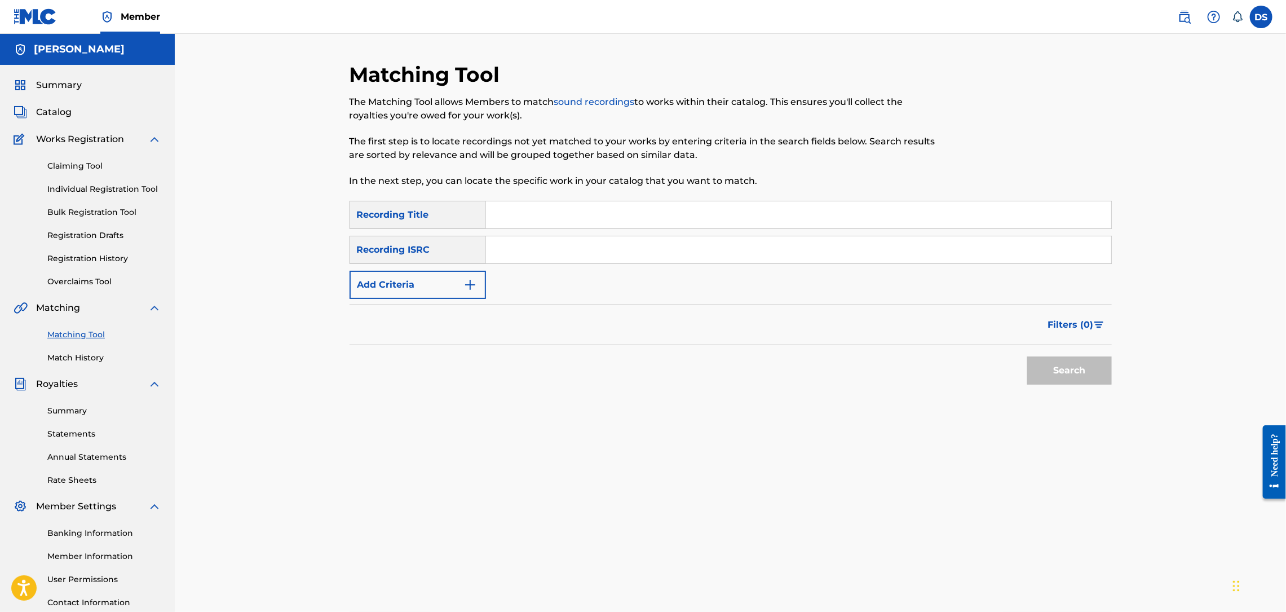
click at [57, 109] on span "Catalog" at bounding box center [54, 112] width 36 height 14
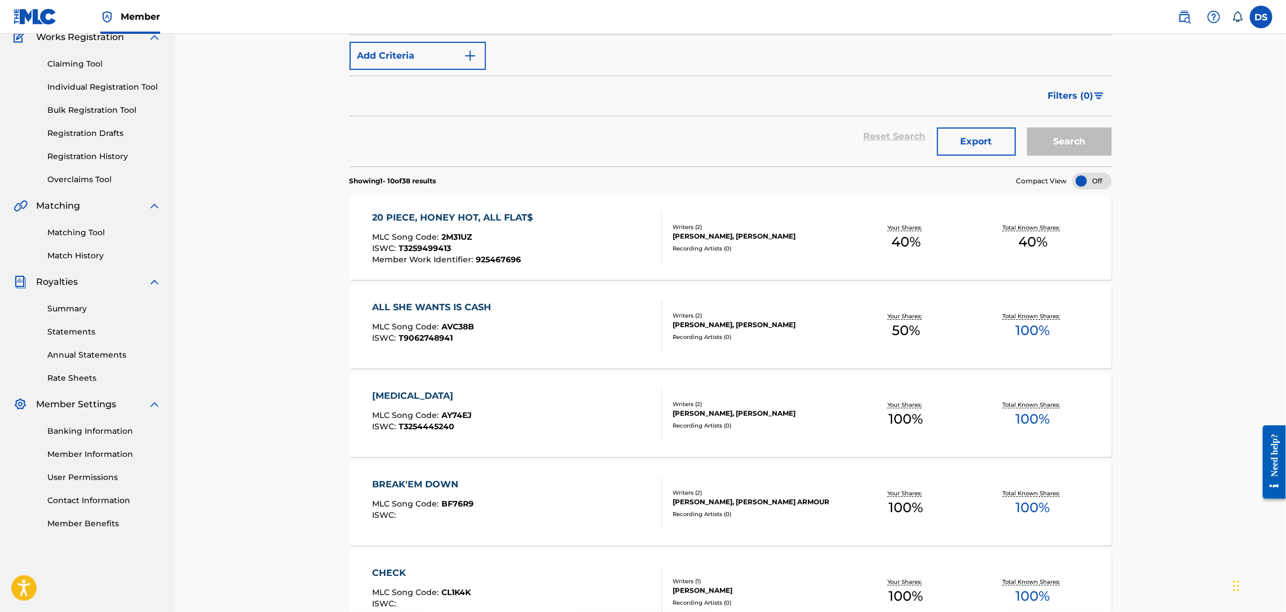
scroll to position [101, 0]
click at [67, 233] on link "Matching Tool" at bounding box center [104, 233] width 114 height 12
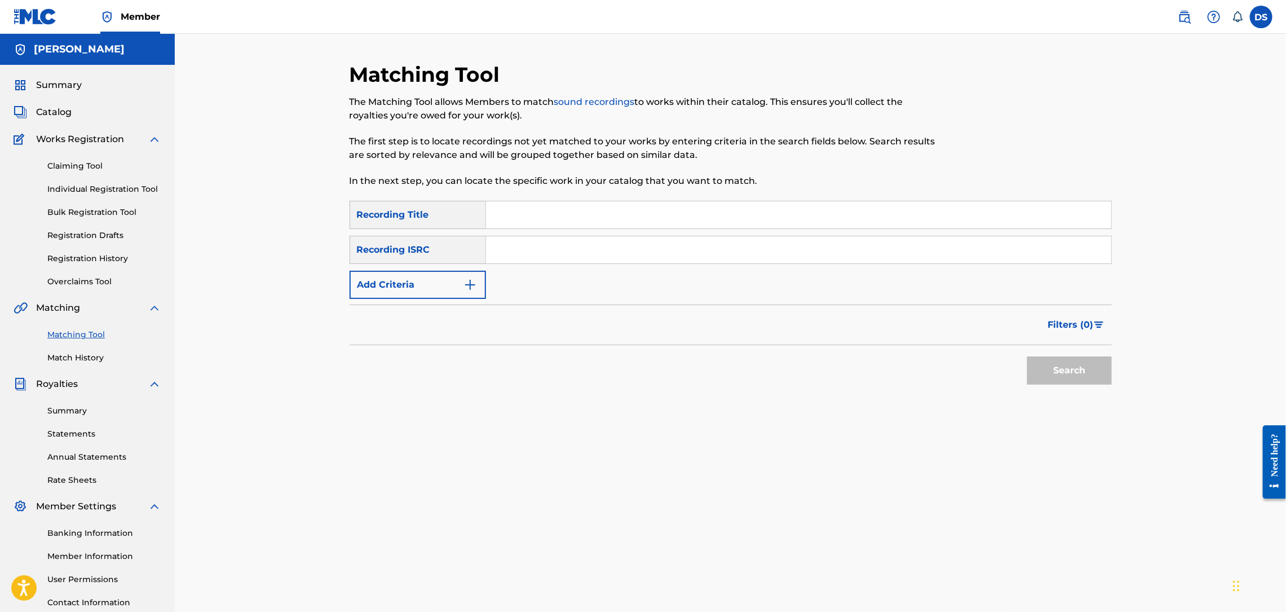
click at [508, 218] on input "Search Form" at bounding box center [798, 214] width 625 height 27
type input "Check"
click at [534, 244] on input "Search Form" at bounding box center [798, 249] width 625 height 27
paste input "USLD90818413"
type input "USLD90818413"
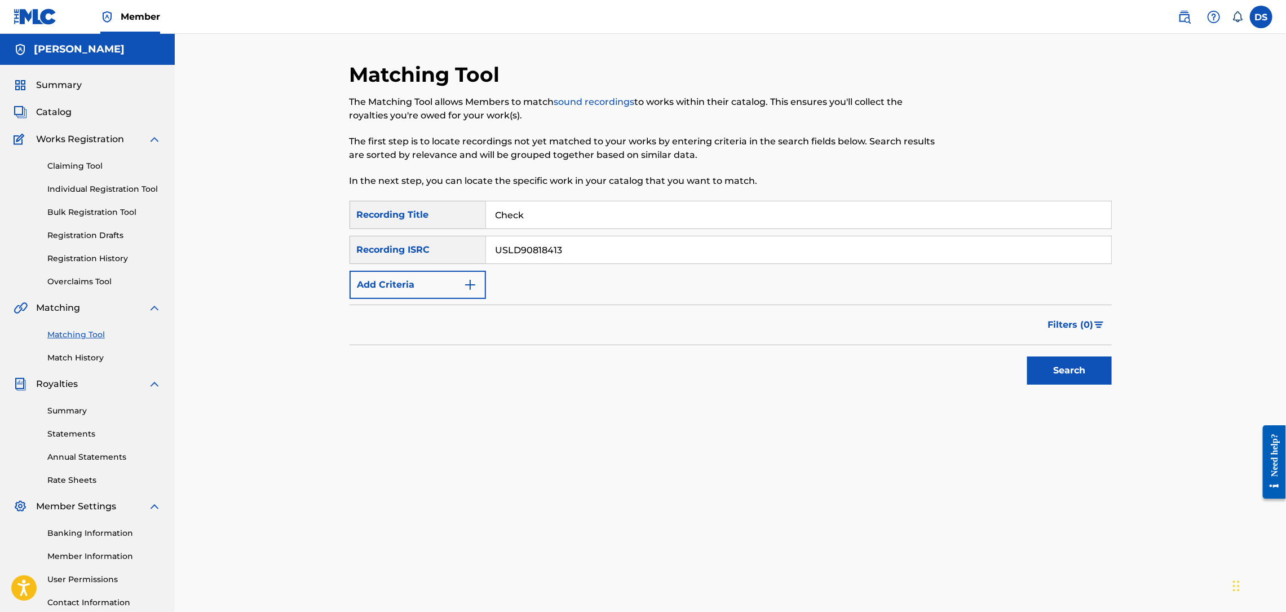
click at [1074, 368] on button "Search" at bounding box center [1069, 370] width 85 height 28
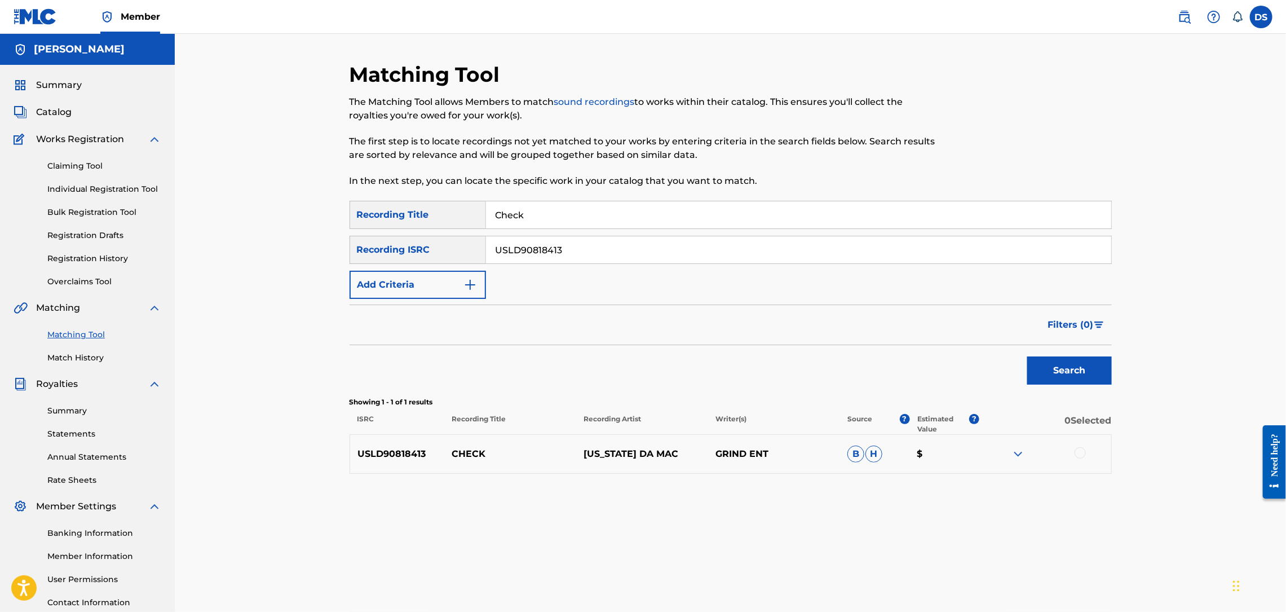
click at [1081, 453] on div at bounding box center [1079, 452] width 11 height 11
click at [809, 515] on button "Match 1 Group" at bounding box center [792, 520] width 125 height 28
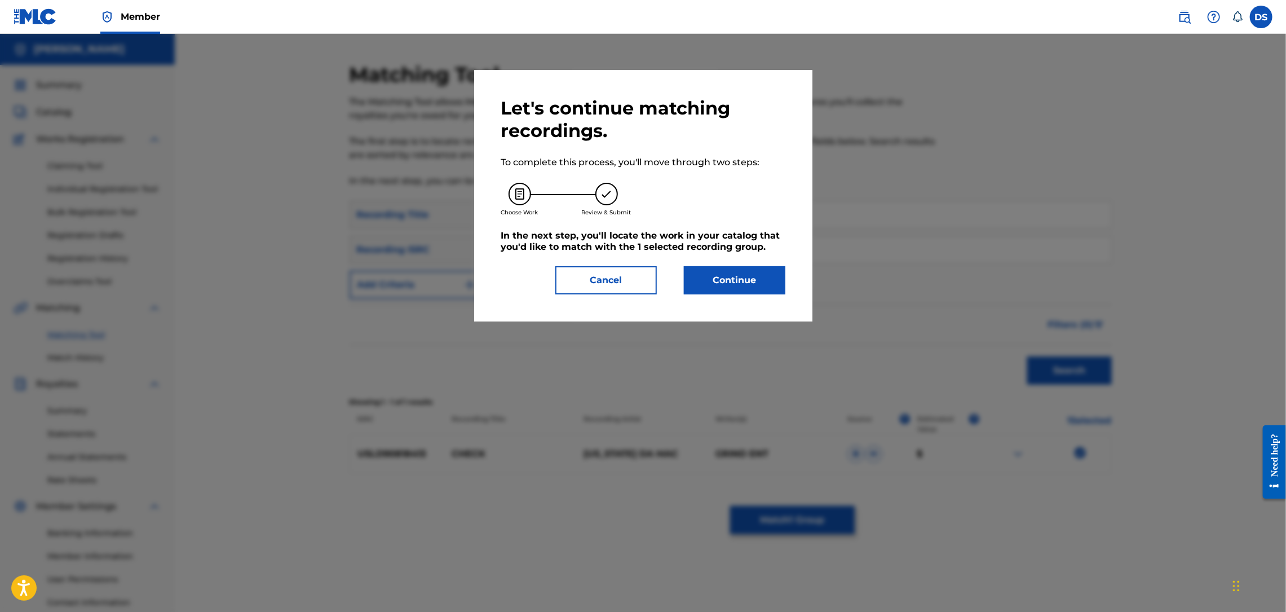
click at [736, 286] on button "Continue" at bounding box center [734, 280] width 101 height 28
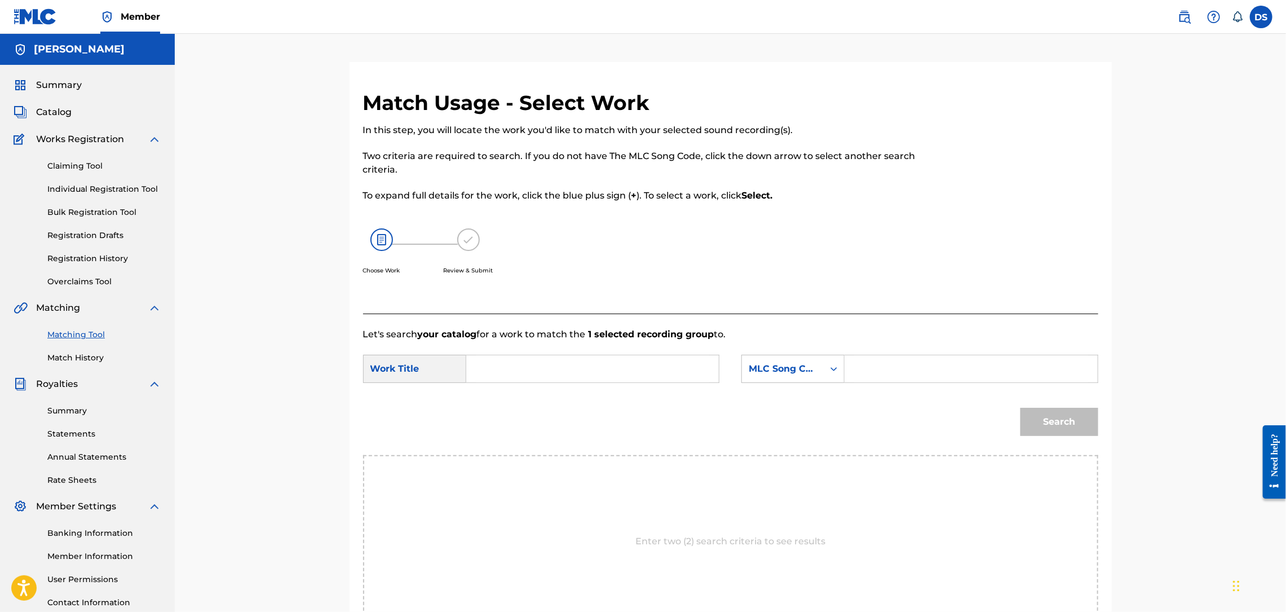
click at [692, 363] on input "Search Form" at bounding box center [592, 368] width 233 height 27
type input "check"
click at [833, 365] on icon "Search Form" at bounding box center [833, 368] width 11 height 11
click at [806, 397] on div "Writer Name" at bounding box center [793, 397] width 102 height 28
click at [869, 369] on input "Search Form" at bounding box center [970, 368] width 233 height 27
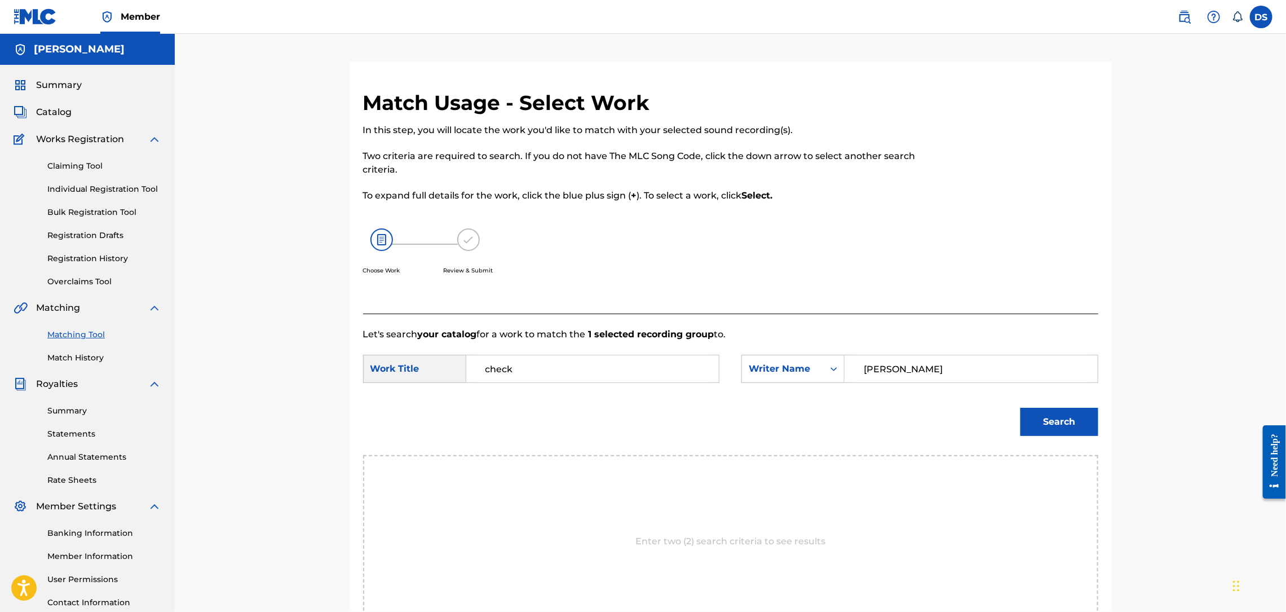
type input "[PERSON_NAME]"
click at [1043, 423] on button "Search" at bounding box center [1059, 422] width 78 height 28
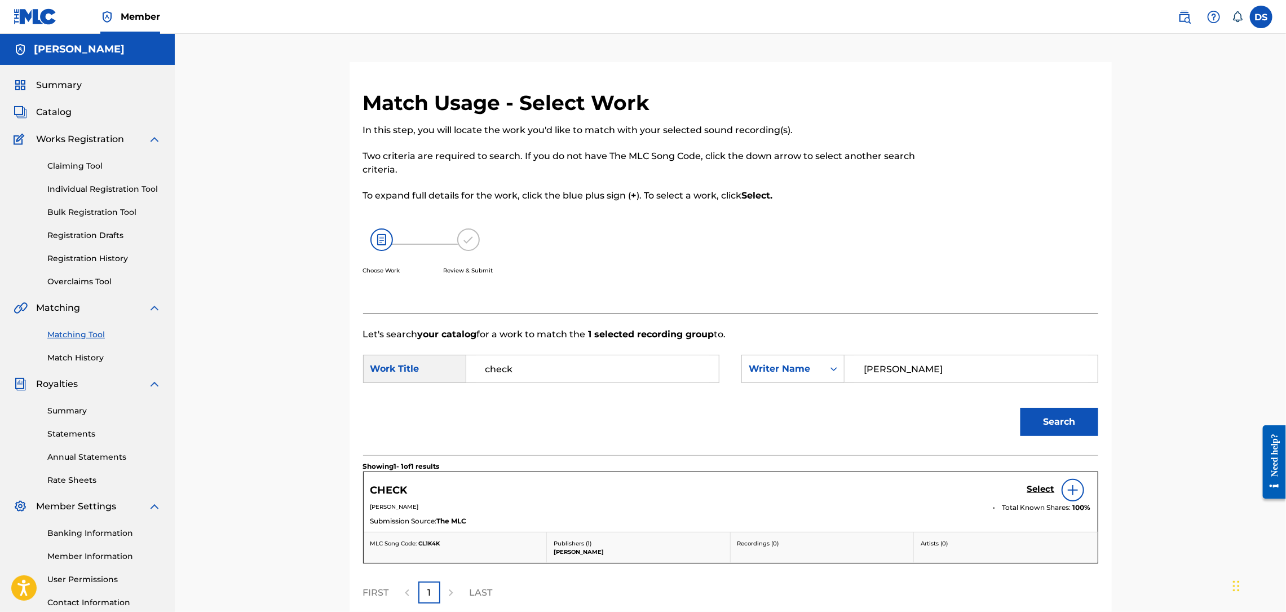
click at [1041, 492] on h5 "Select" at bounding box center [1041, 489] width 28 height 11
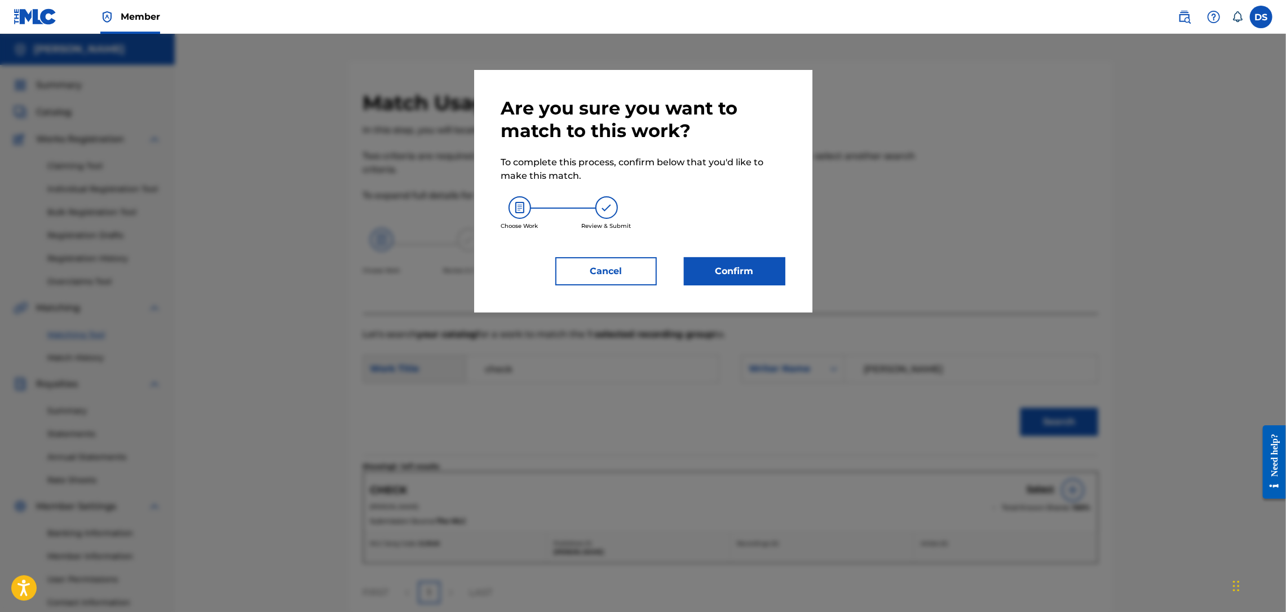
click at [747, 271] on button "Confirm" at bounding box center [734, 271] width 101 height 28
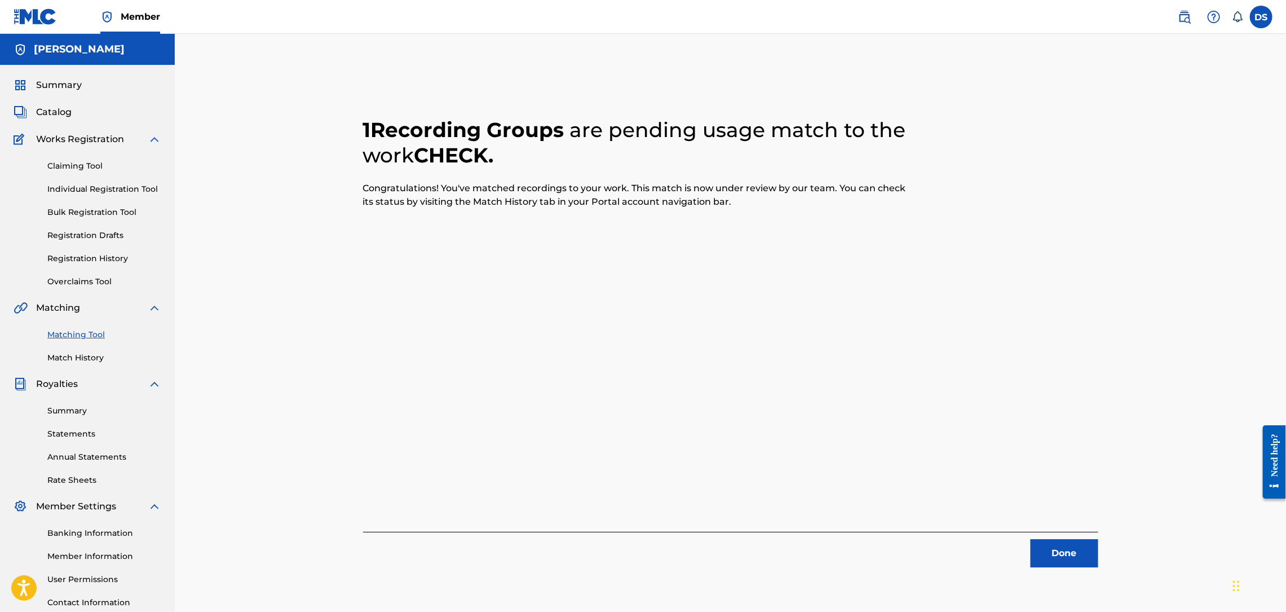
click at [1050, 560] on button "Done" at bounding box center [1064, 553] width 68 height 28
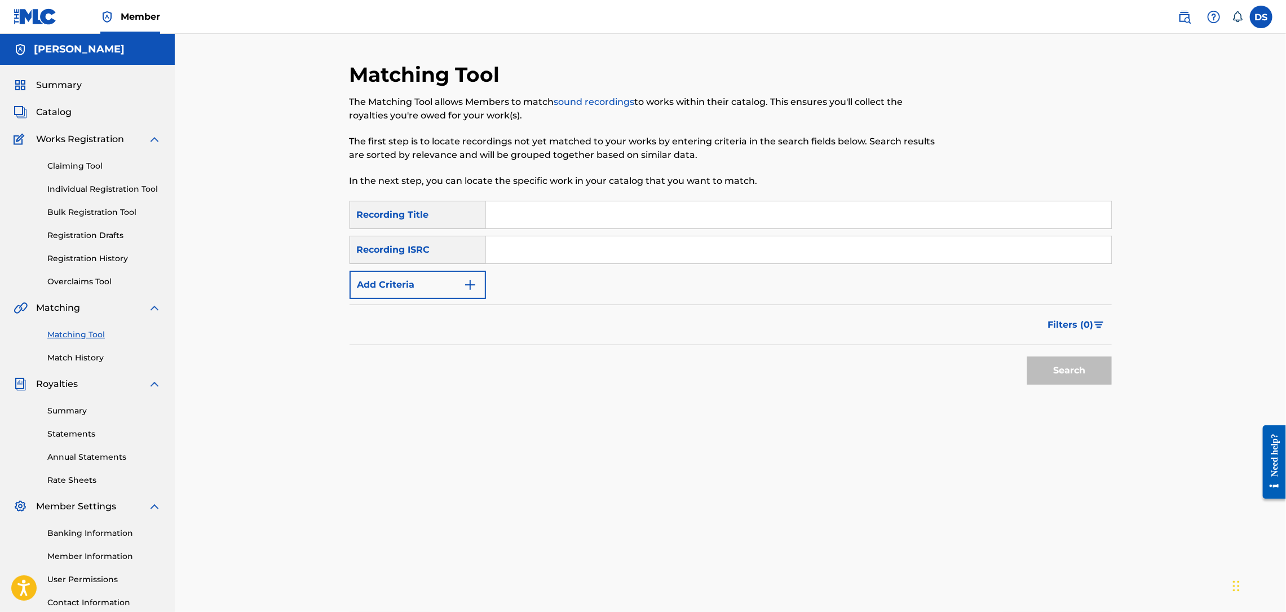
click at [55, 114] on span "Catalog" at bounding box center [54, 112] width 36 height 14
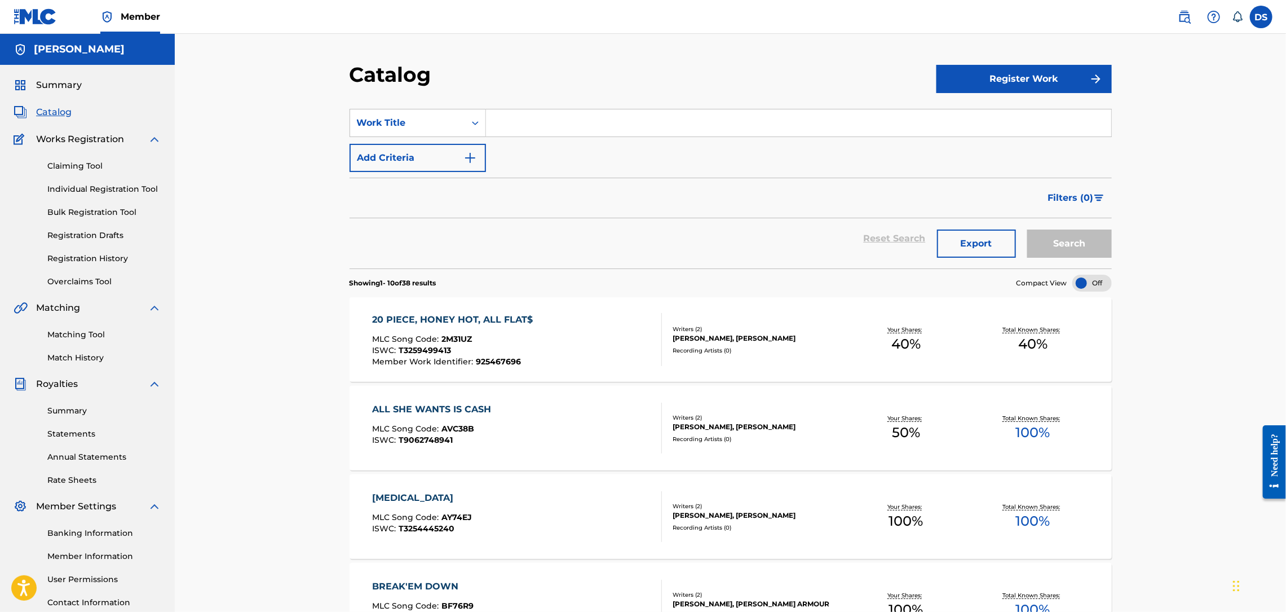
click at [81, 333] on link "Matching Tool" at bounding box center [104, 335] width 114 height 12
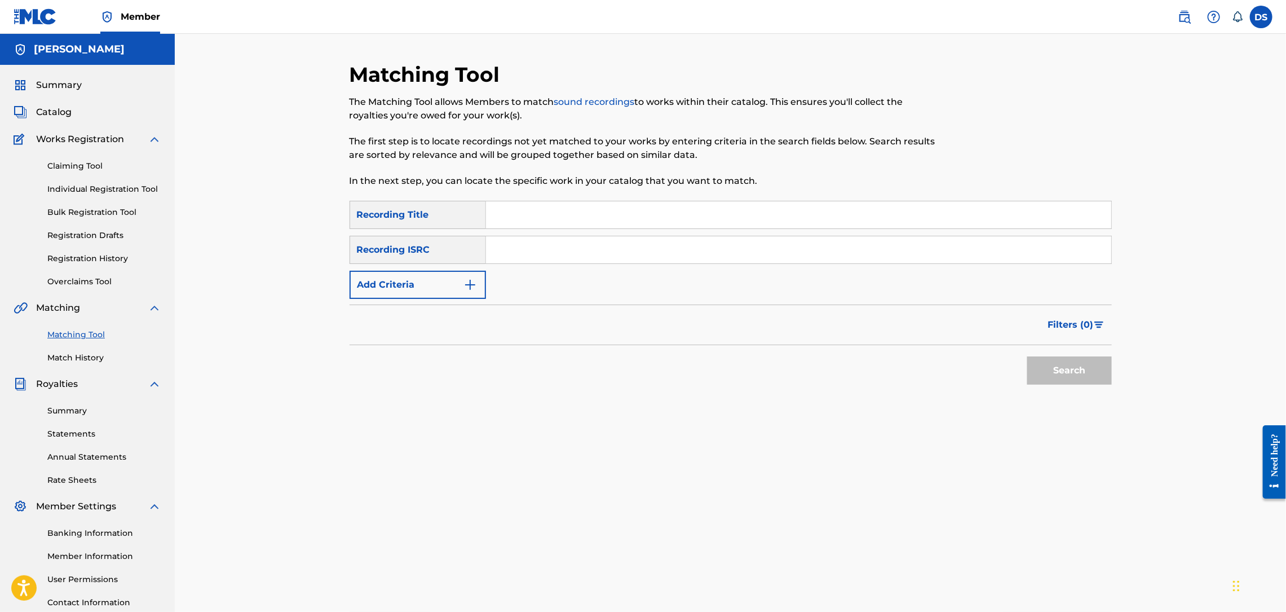
click at [527, 217] on input "Search Form" at bounding box center [798, 214] width 625 height 27
type input "do my dance"
click at [514, 255] on input "Search Form" at bounding box center [798, 249] width 625 height 27
paste input "TCAHF2367908"
type input "TCAHF2367908"
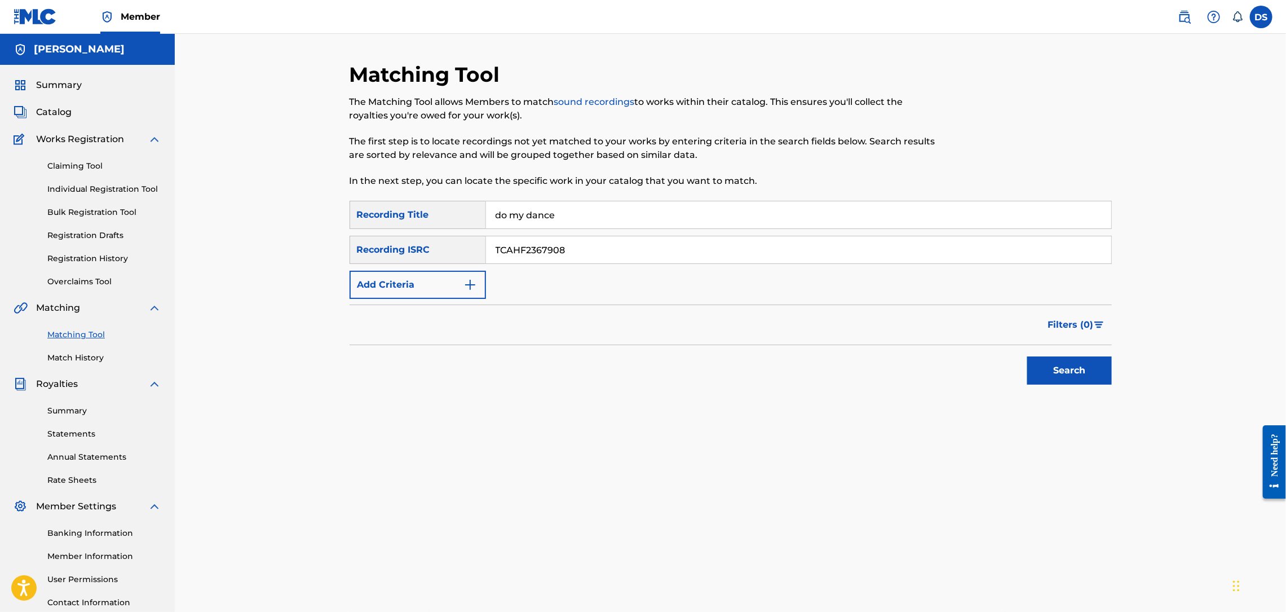
click at [1049, 377] on button "Search" at bounding box center [1069, 370] width 85 height 28
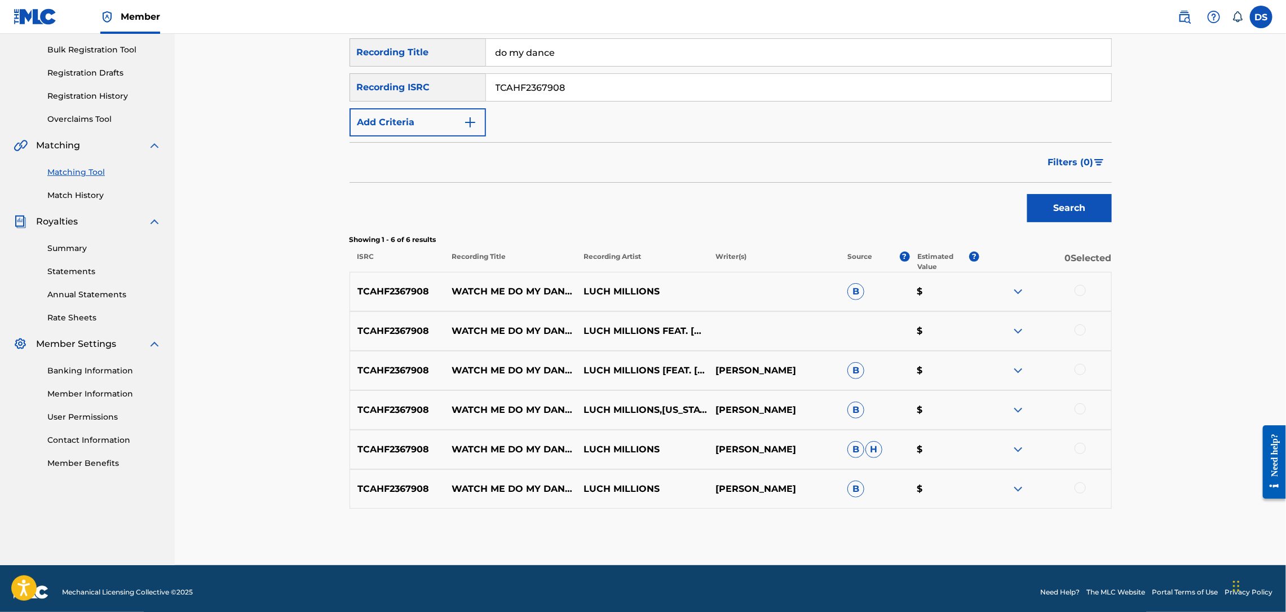
scroll to position [170, 0]
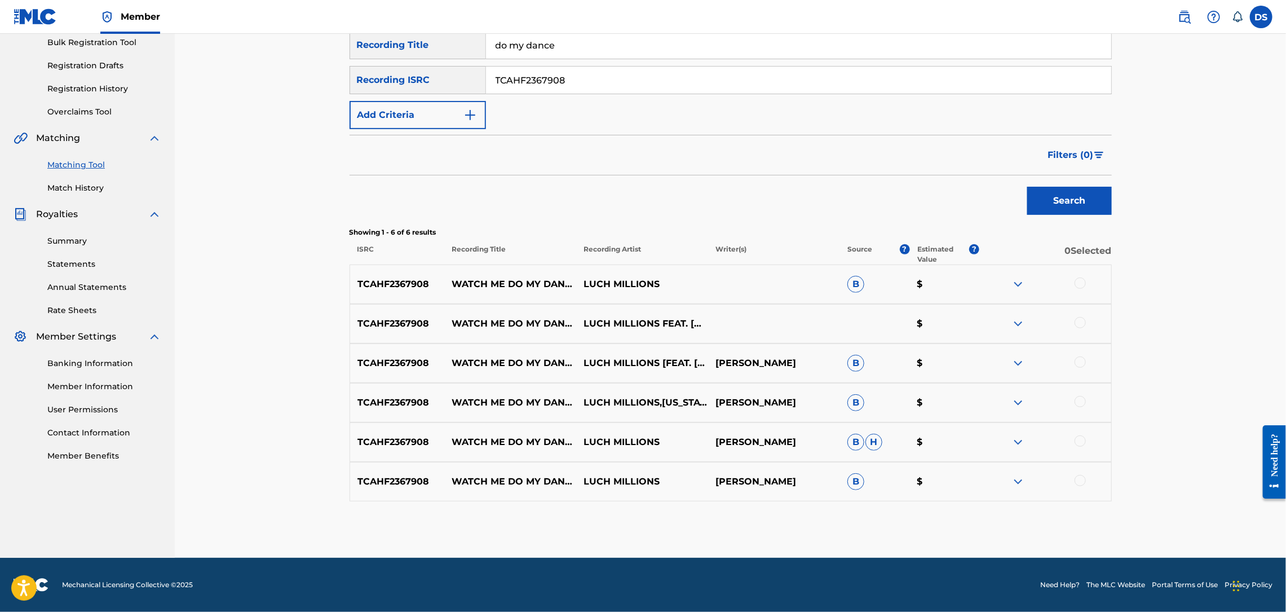
click at [1081, 479] on div at bounding box center [1079, 480] width 11 height 11
click at [1083, 440] on div at bounding box center [1079, 440] width 11 height 11
click at [1078, 404] on div at bounding box center [1079, 401] width 11 height 11
click at [1077, 362] on div at bounding box center [1079, 361] width 11 height 11
click at [1081, 321] on div at bounding box center [1079, 322] width 11 height 11
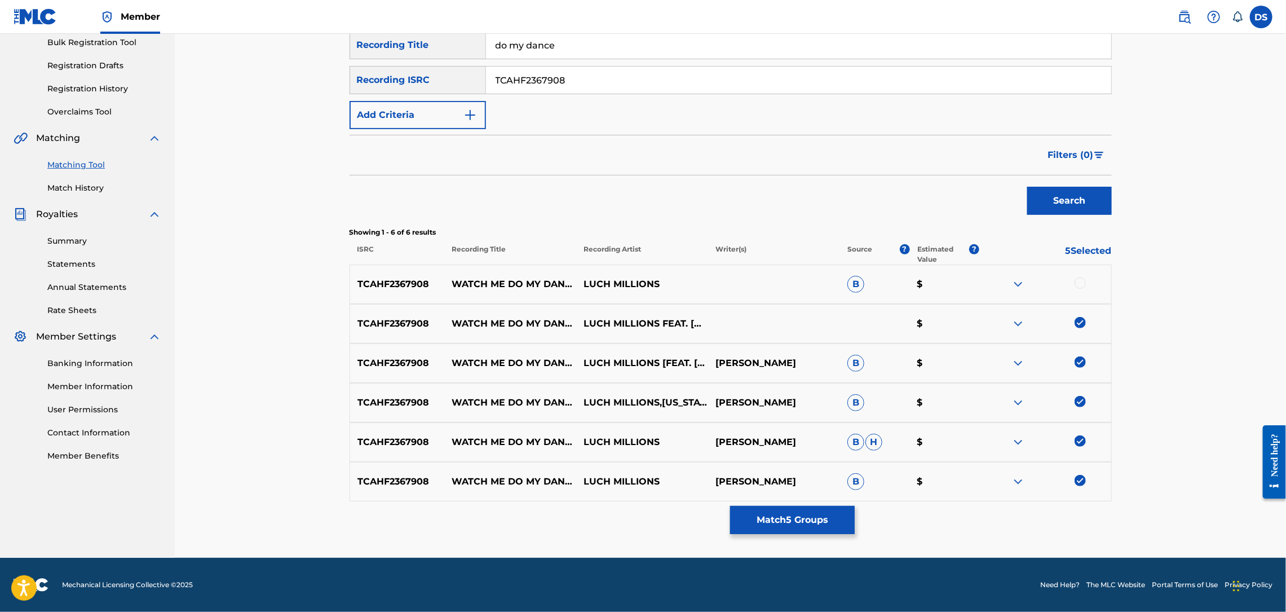
click at [1078, 280] on div at bounding box center [1079, 282] width 11 height 11
click at [799, 515] on button "Match 6 Groups" at bounding box center [792, 520] width 125 height 28
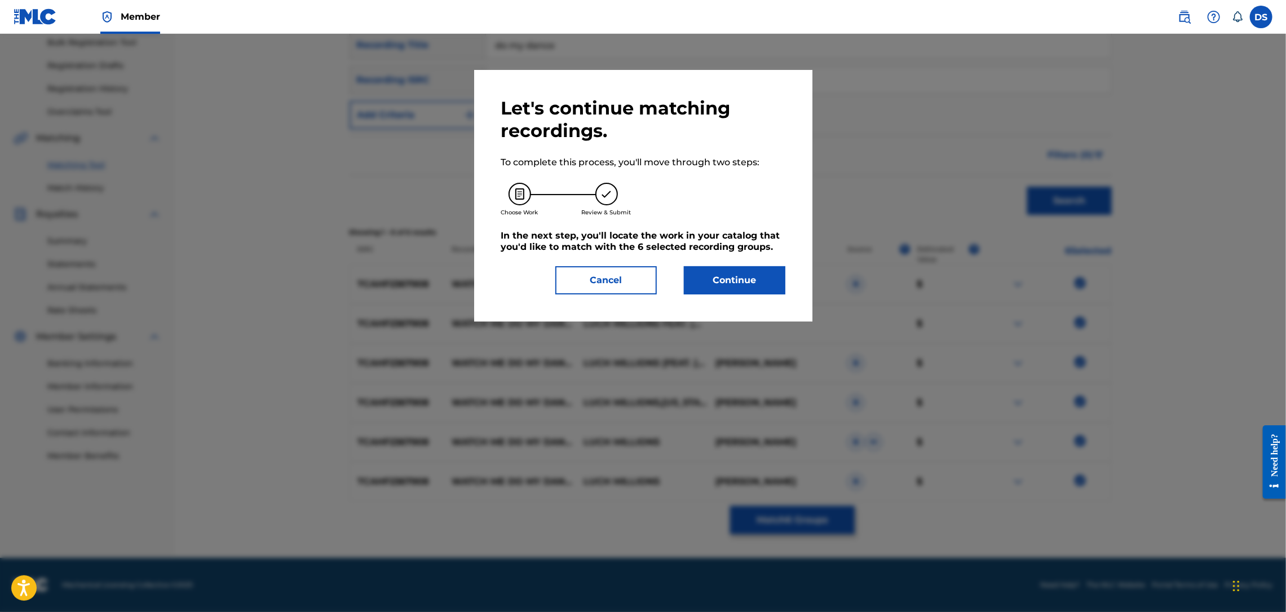
click at [733, 271] on button "Continue" at bounding box center [734, 280] width 101 height 28
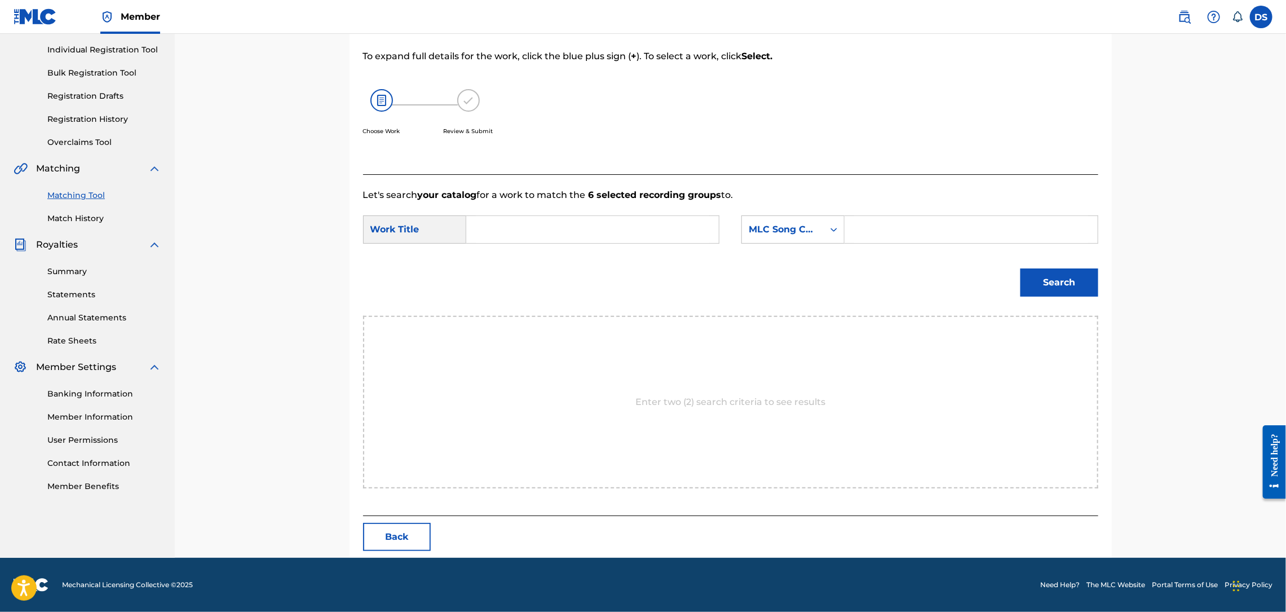
scroll to position [139, 0]
click at [505, 230] on input "Search Form" at bounding box center [592, 229] width 233 height 27
type input "do my dance"
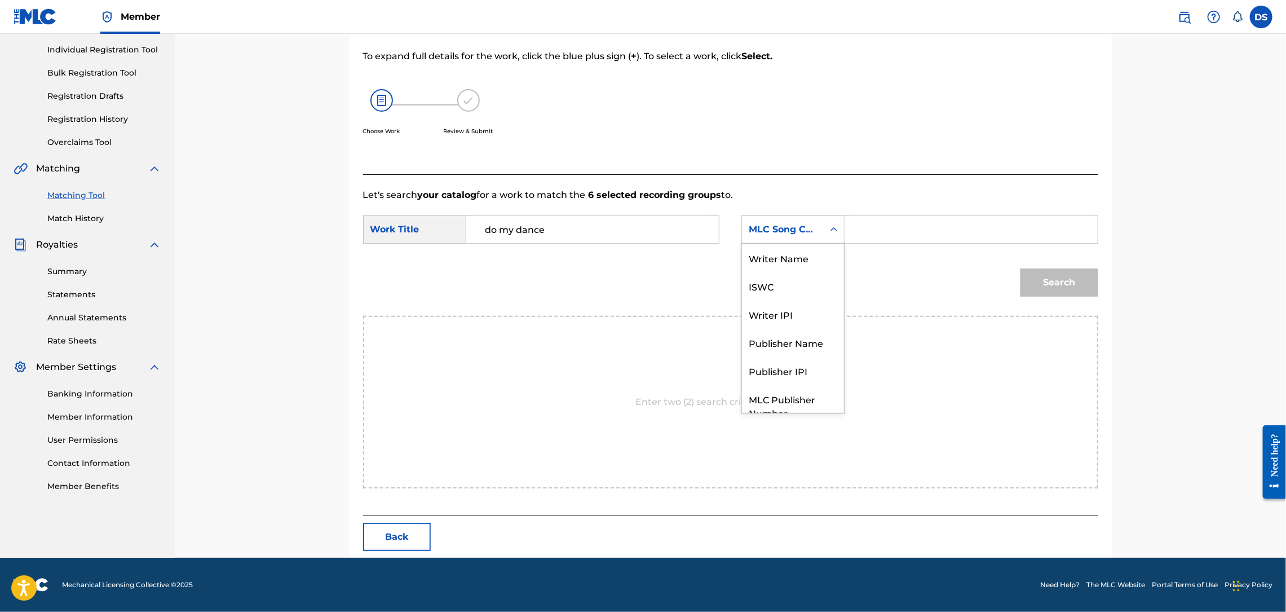
click at [837, 225] on icon "Search Form" at bounding box center [833, 229] width 11 height 11
click at [803, 263] on div "Writer Name" at bounding box center [793, 258] width 102 height 28
click at [858, 232] on input "Search Form" at bounding box center [970, 229] width 233 height 27
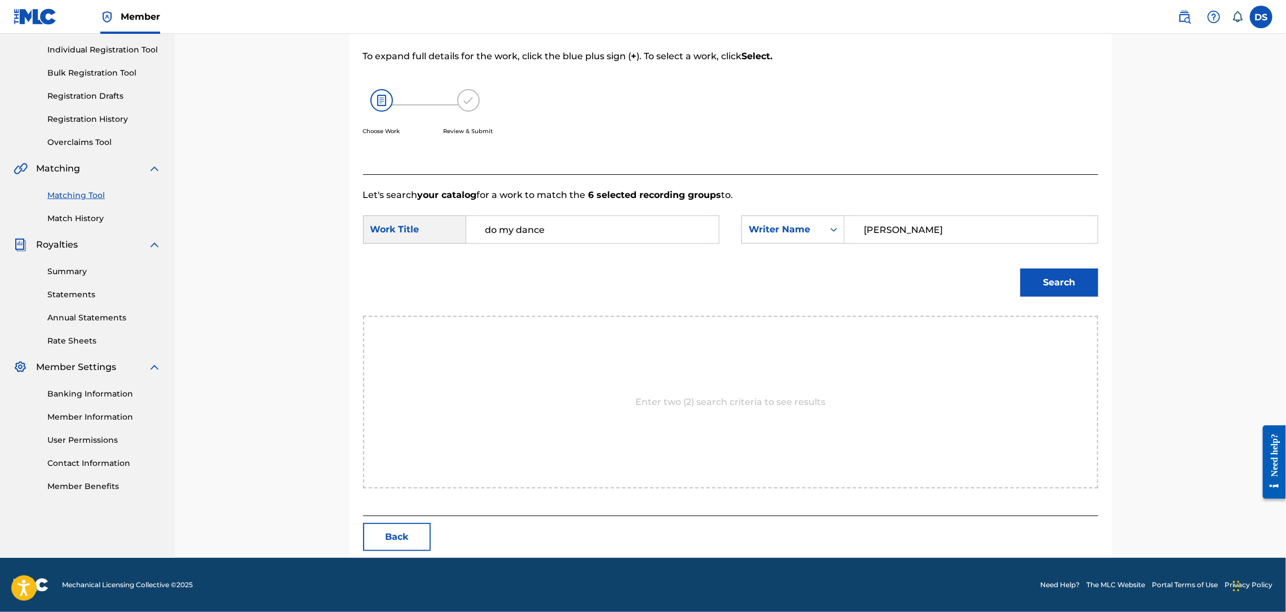
type input "[PERSON_NAME]"
click at [1063, 281] on button "Search" at bounding box center [1059, 282] width 78 height 28
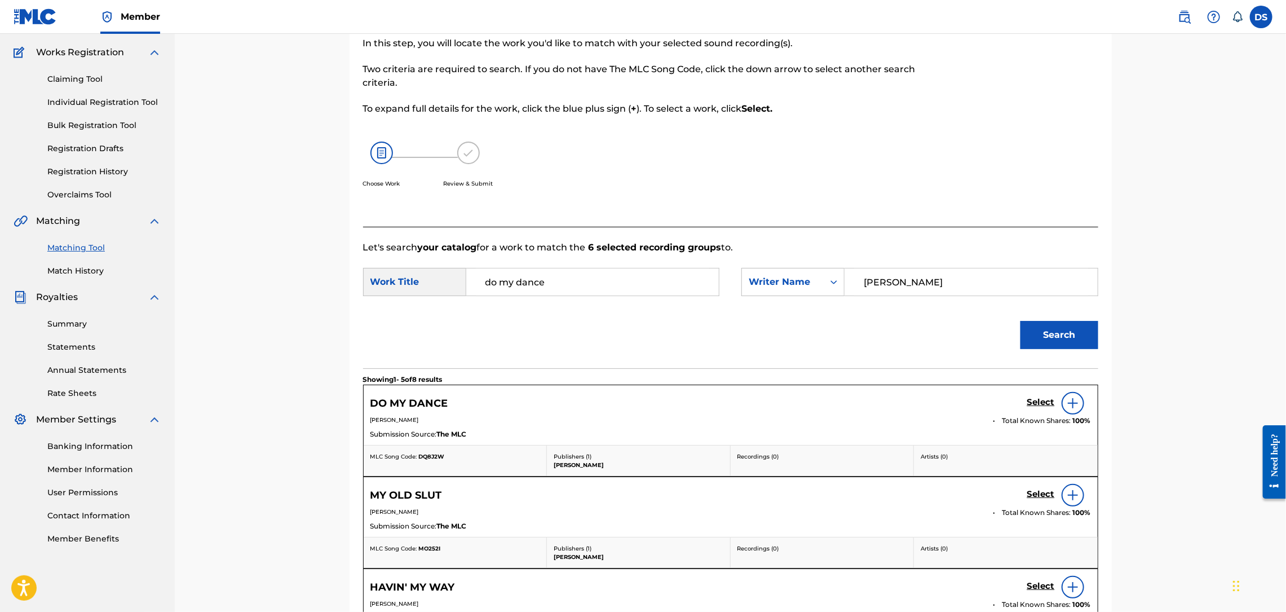
scroll to position [139, 0]
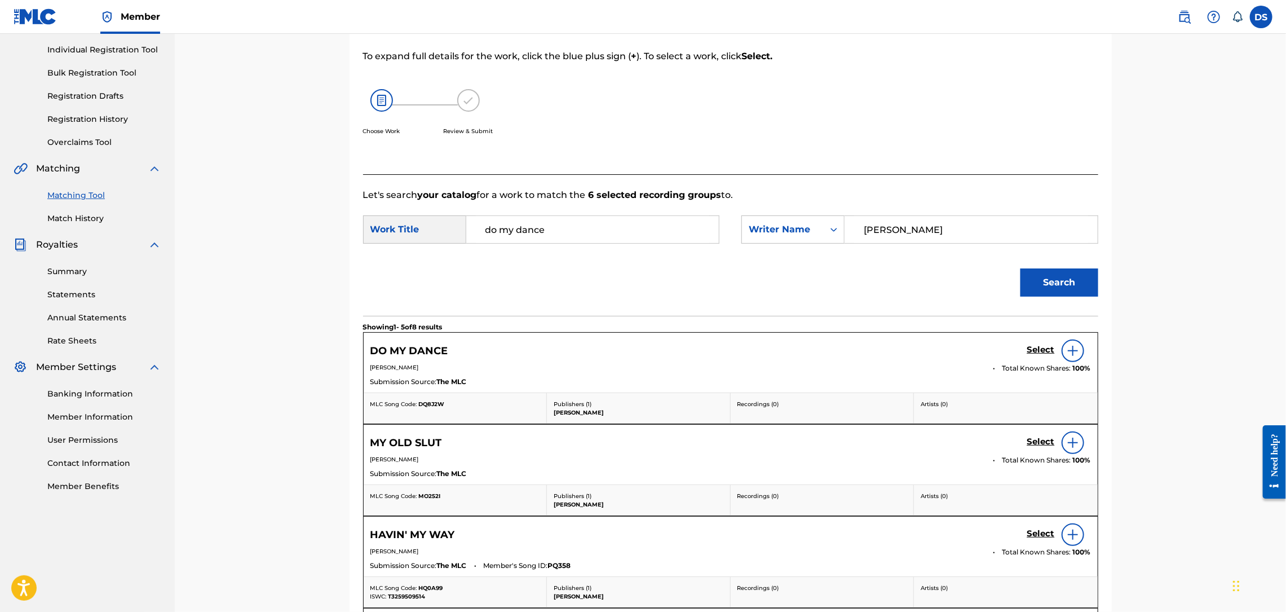
click at [1045, 350] on h5 "Select" at bounding box center [1041, 349] width 28 height 11
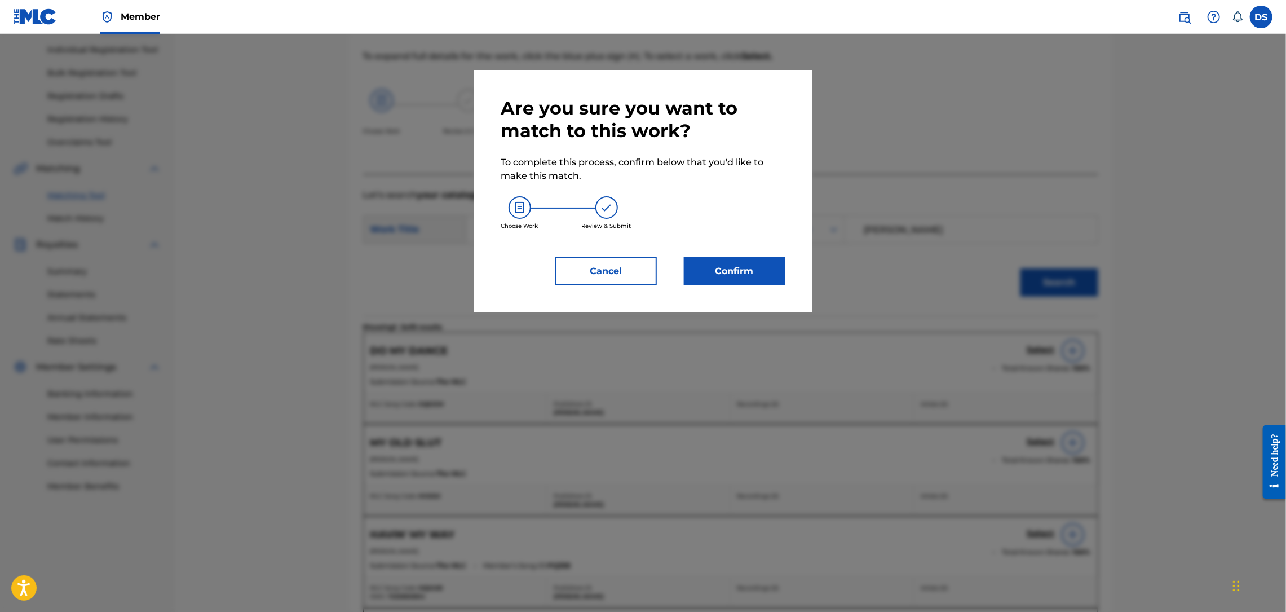
click at [742, 269] on button "Confirm" at bounding box center [734, 271] width 101 height 28
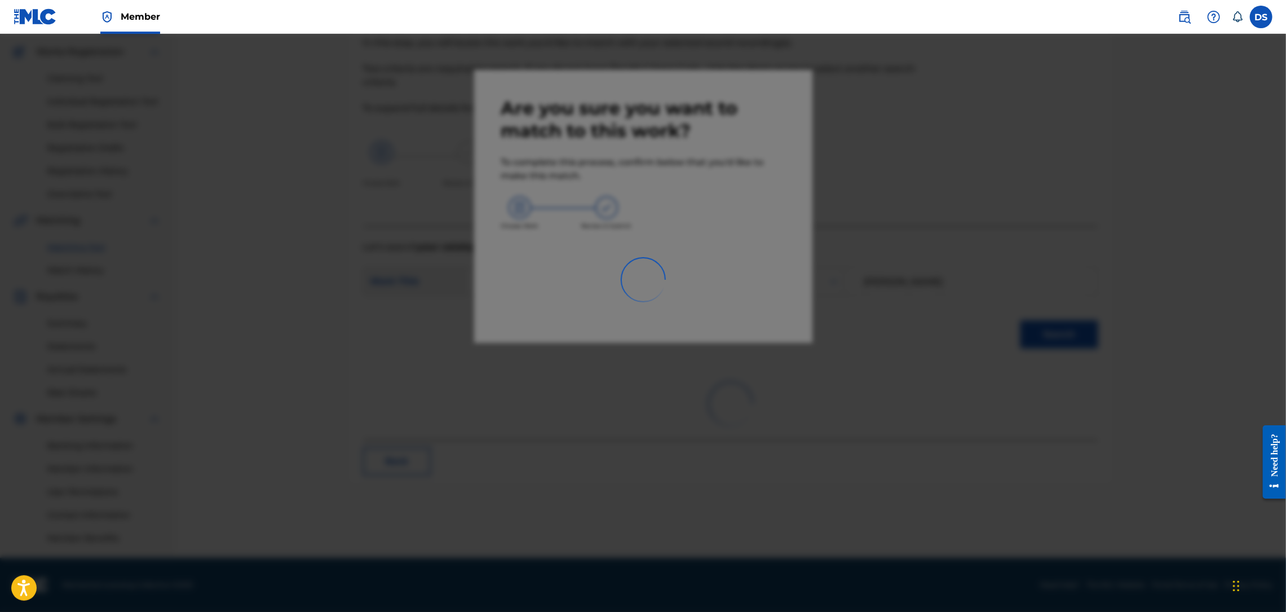
scroll to position [87, 0]
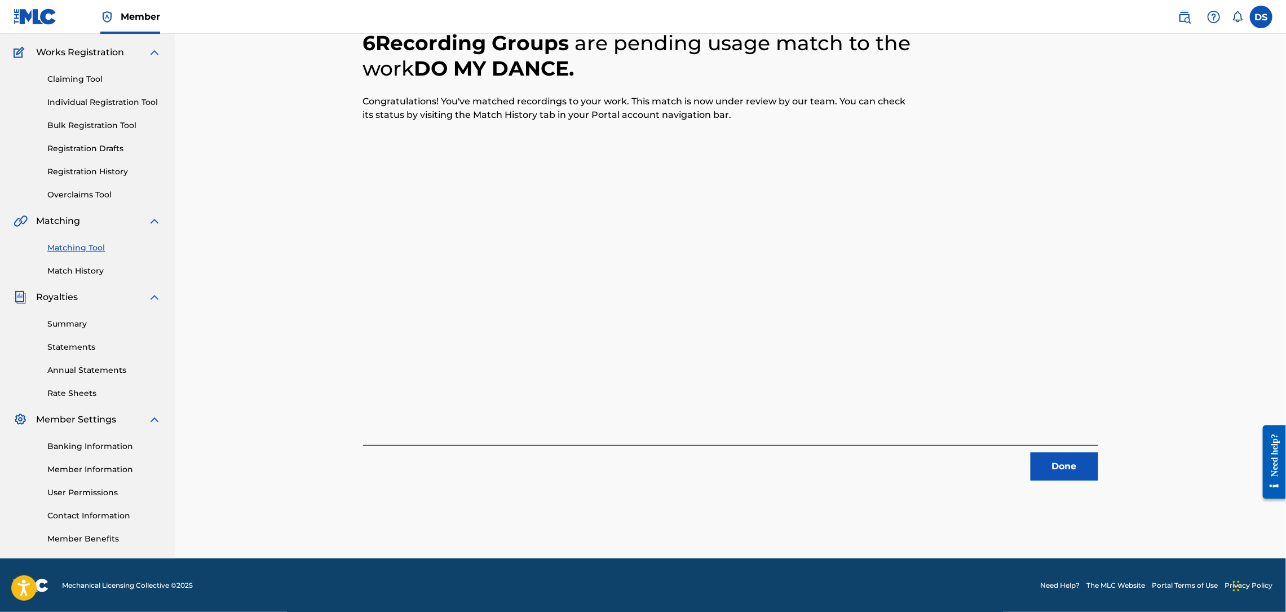
click at [1049, 462] on button "Done" at bounding box center [1064, 466] width 68 height 28
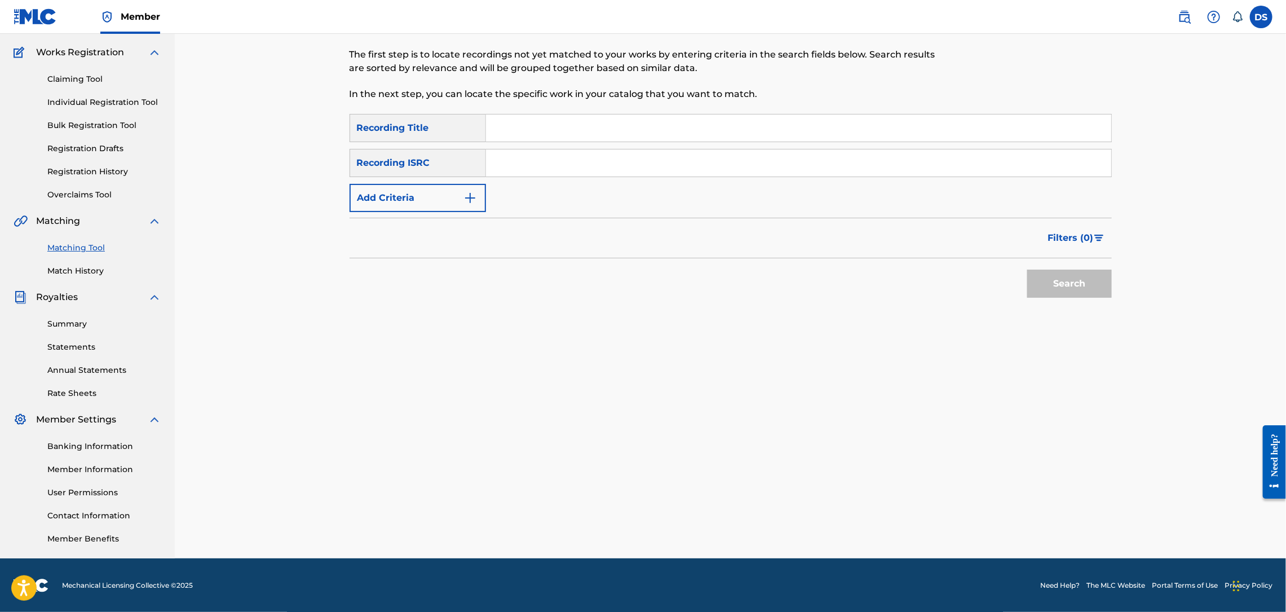
click at [121, 68] on div "Claiming Tool Individual Registration Tool Bulk Registration Tool Registration …" at bounding box center [88, 129] width 148 height 141
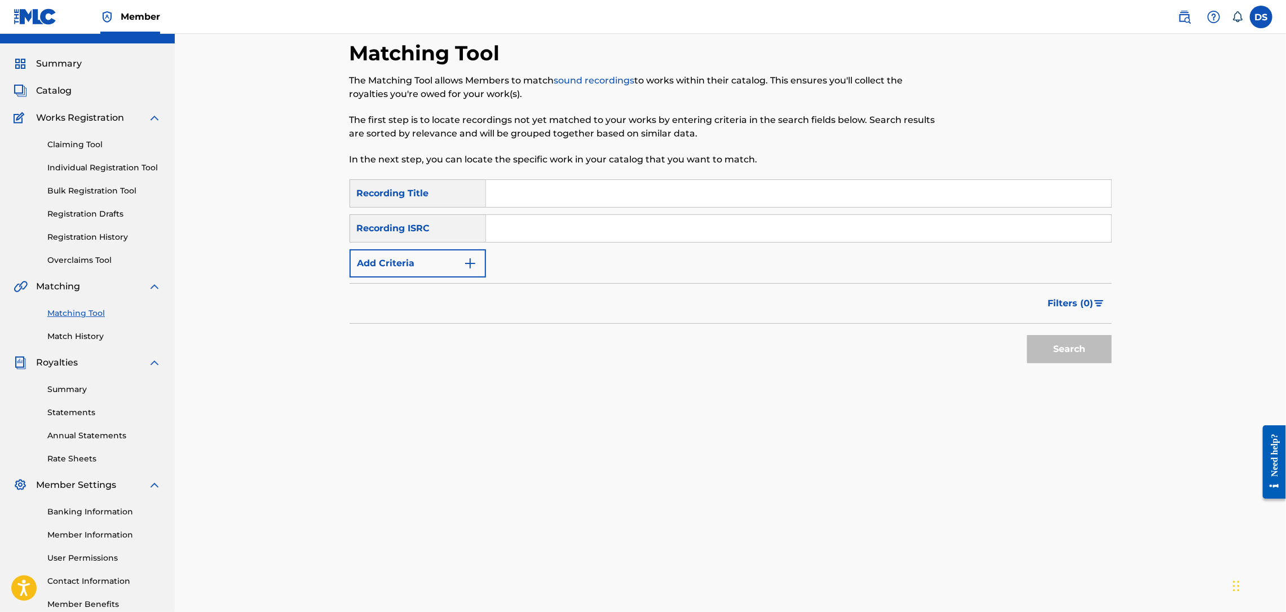
scroll to position [19, 0]
click at [59, 94] on span "Catalog" at bounding box center [54, 93] width 36 height 14
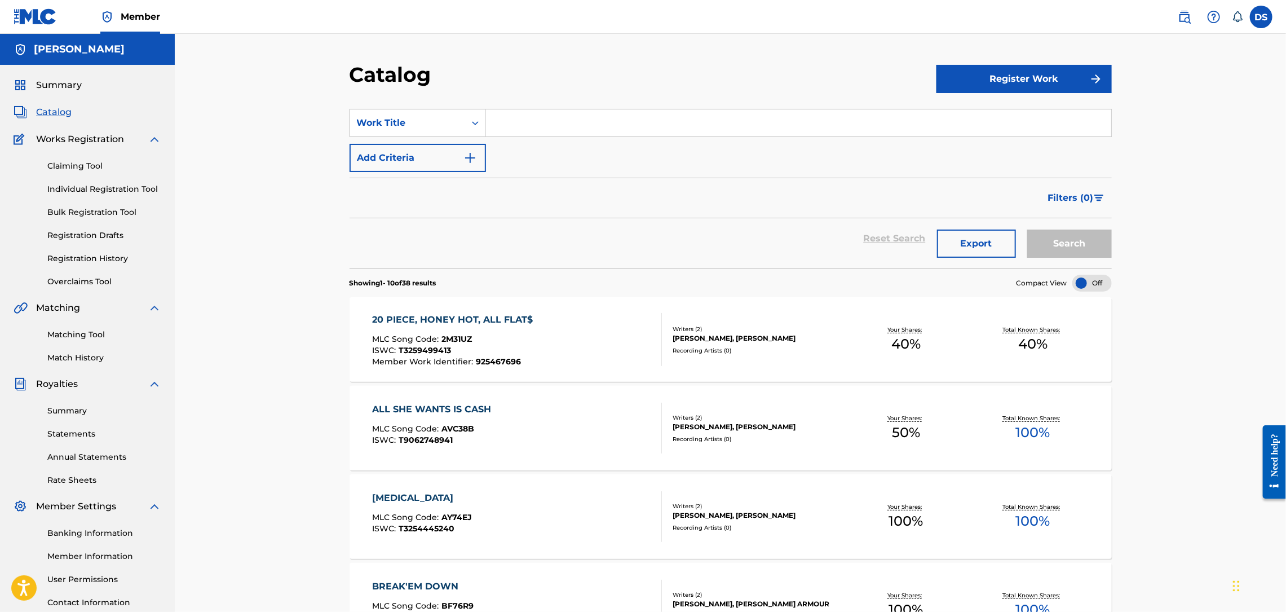
click at [63, 335] on link "Matching Tool" at bounding box center [104, 335] width 114 height 12
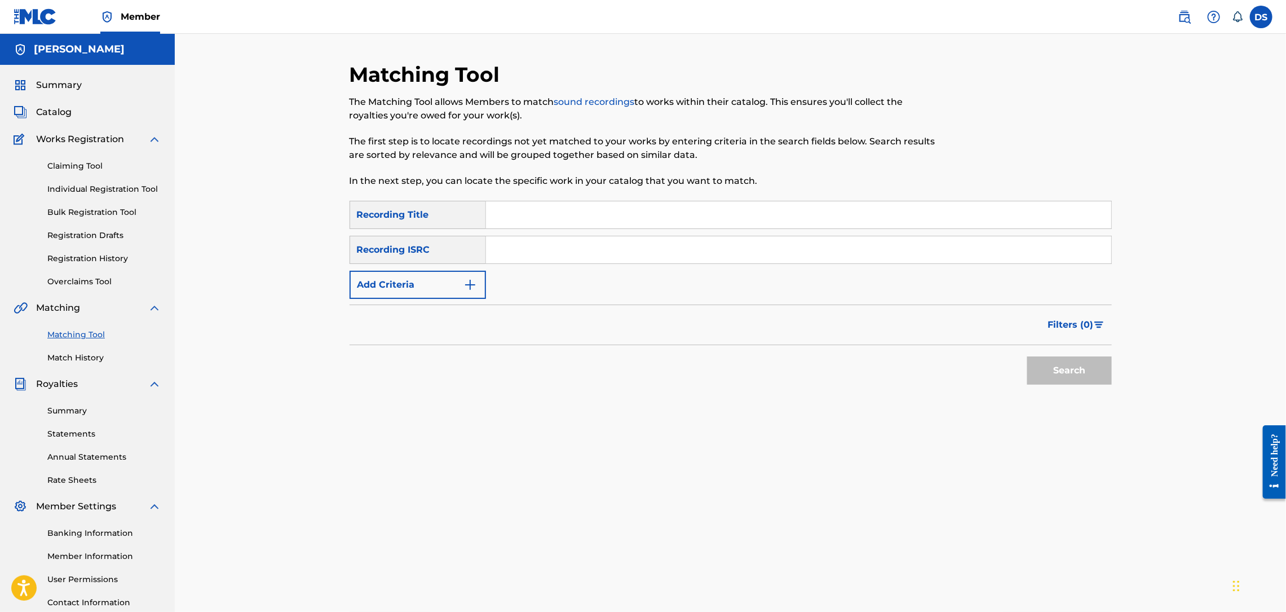
click at [540, 216] on input "Search Form" at bounding box center [798, 214] width 625 height 27
click at [524, 244] on input "Search Form" at bounding box center [798, 249] width 625 height 27
click at [557, 216] on input "do the bunnyhop" at bounding box center [798, 214] width 625 height 27
type input "do the bunny hop"
click at [543, 249] on input "Search Form" at bounding box center [798, 249] width 625 height 27
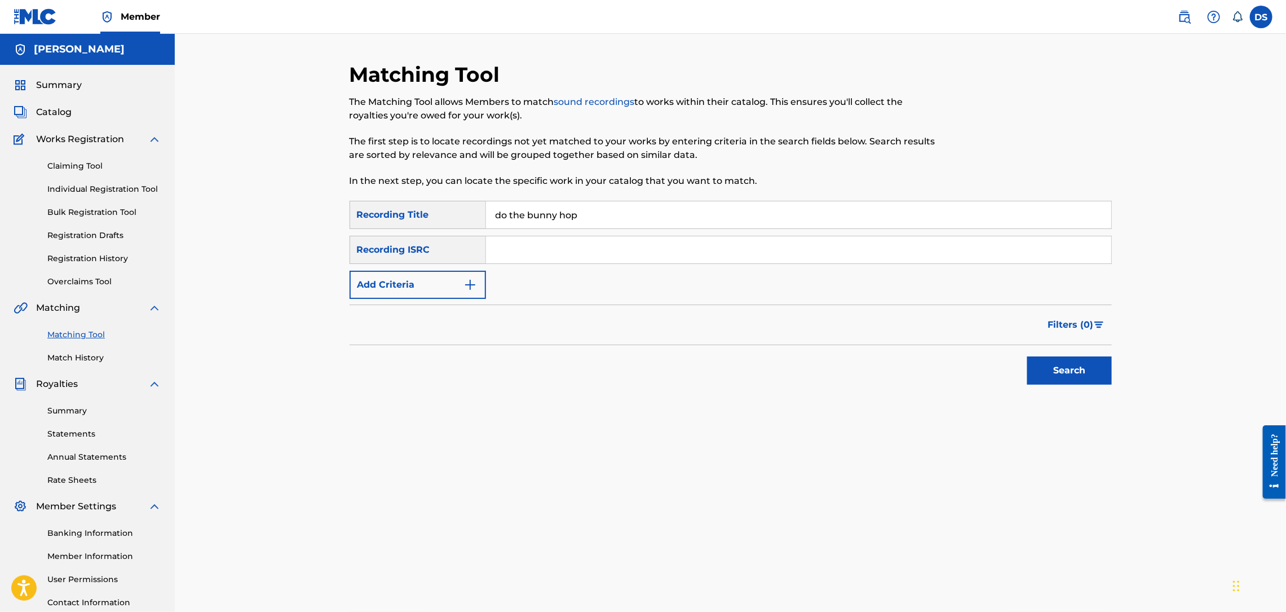
click at [56, 113] on span "Catalog" at bounding box center [54, 112] width 36 height 14
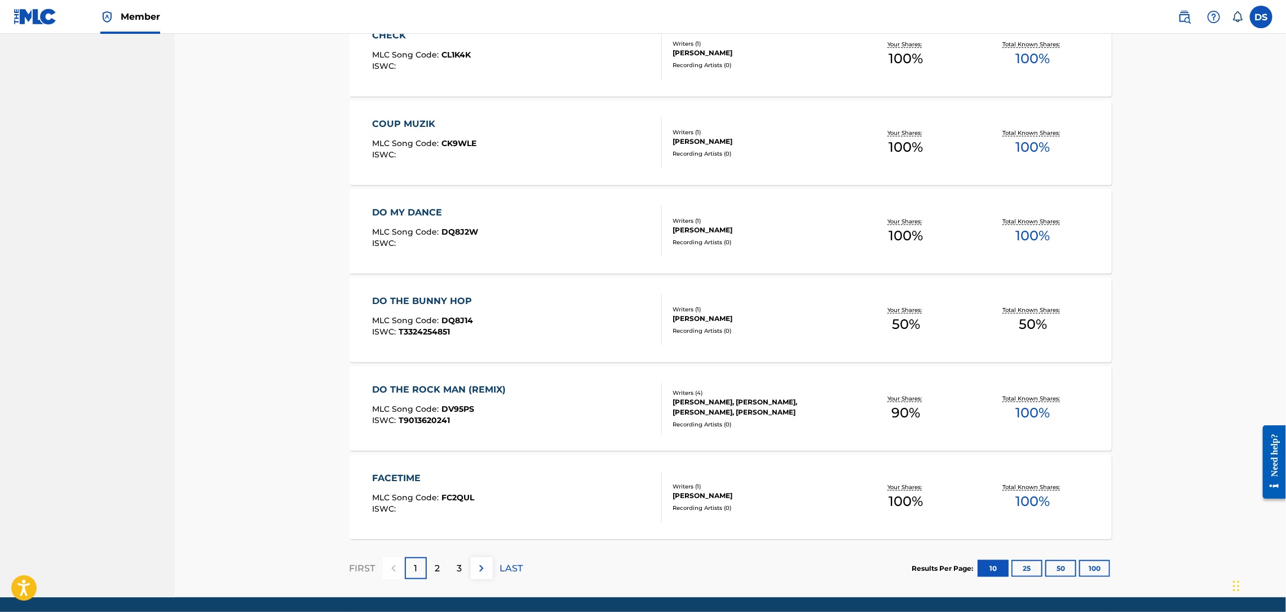
scroll to position [643, 0]
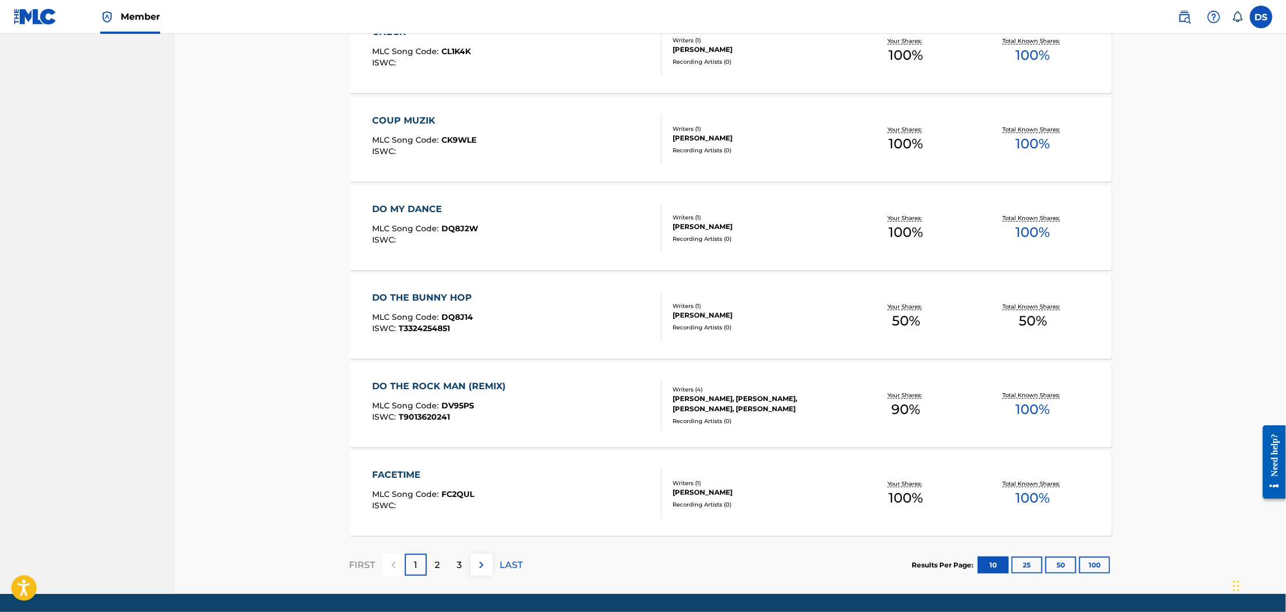
click at [433, 562] on div "2" at bounding box center [438, 565] width 22 height 22
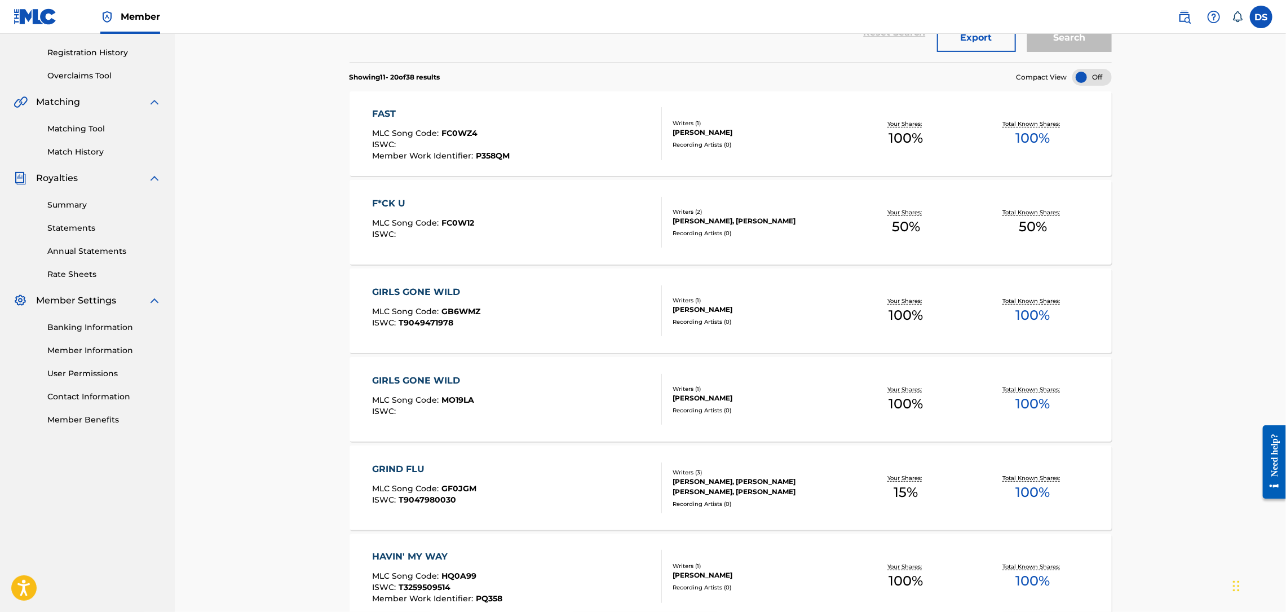
scroll to position [203, 0]
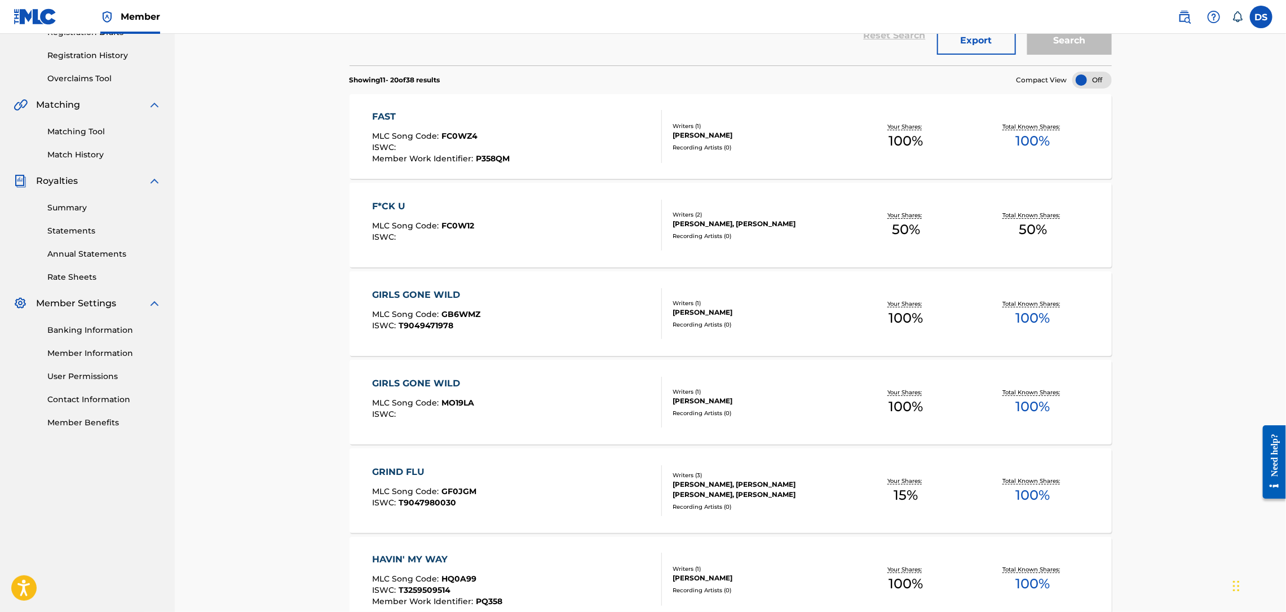
click at [77, 129] on link "Matching Tool" at bounding box center [104, 132] width 114 height 12
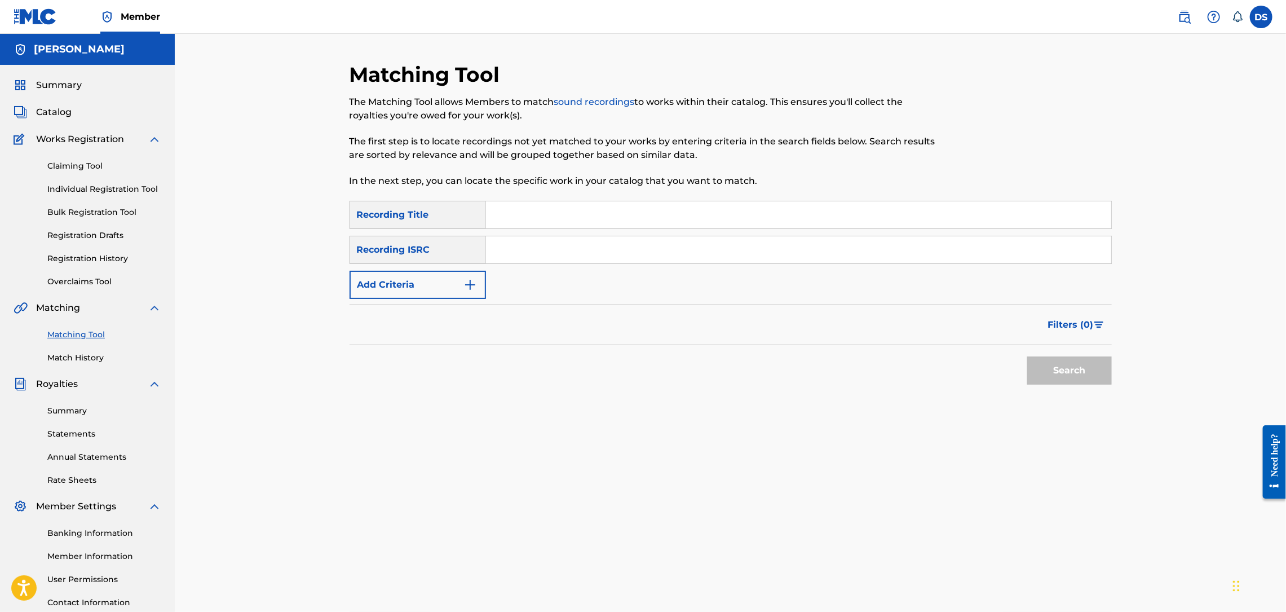
click at [502, 220] on input "Search Form" at bounding box center [798, 214] width 625 height 27
type input "HAVIN' MY WAY"
click at [574, 256] on input "Search Form" at bounding box center [798, 249] width 625 height 27
paste input "QZNMX2156824"
type input "QZNMX2156824"
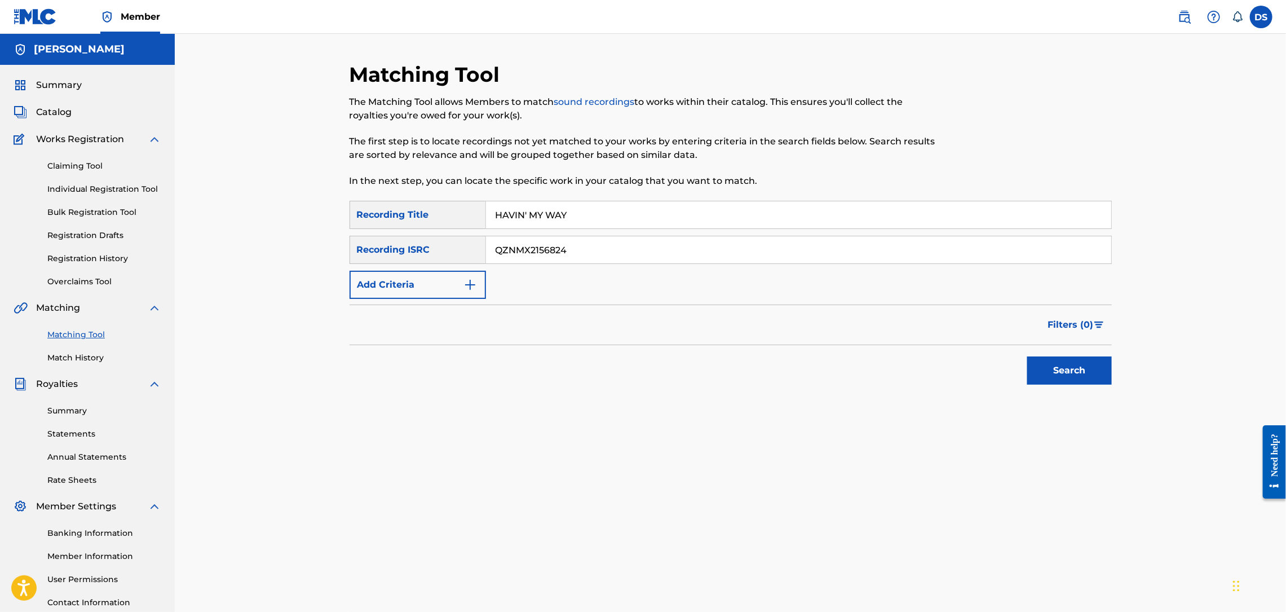
click at [1081, 374] on button "Search" at bounding box center [1069, 370] width 85 height 28
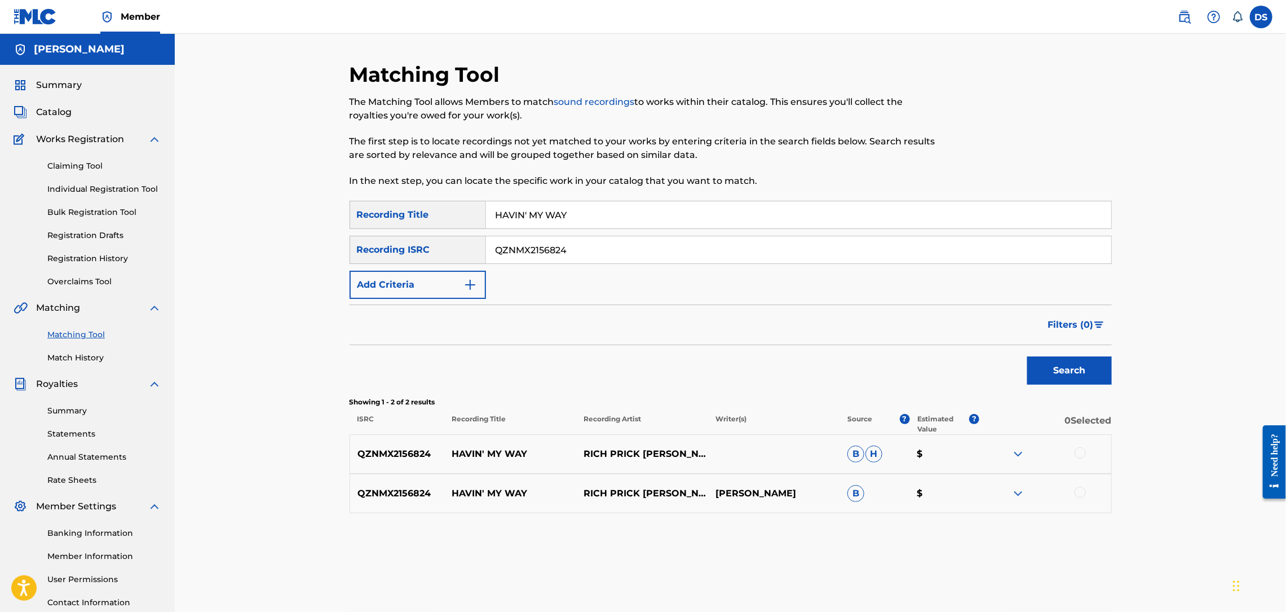
click at [1078, 448] on div at bounding box center [1079, 452] width 11 height 11
click at [1077, 486] on div at bounding box center [1045, 493] width 132 height 14
click at [1081, 489] on div at bounding box center [1079, 491] width 11 height 11
click at [827, 519] on button "Match 2 Groups" at bounding box center [792, 520] width 125 height 28
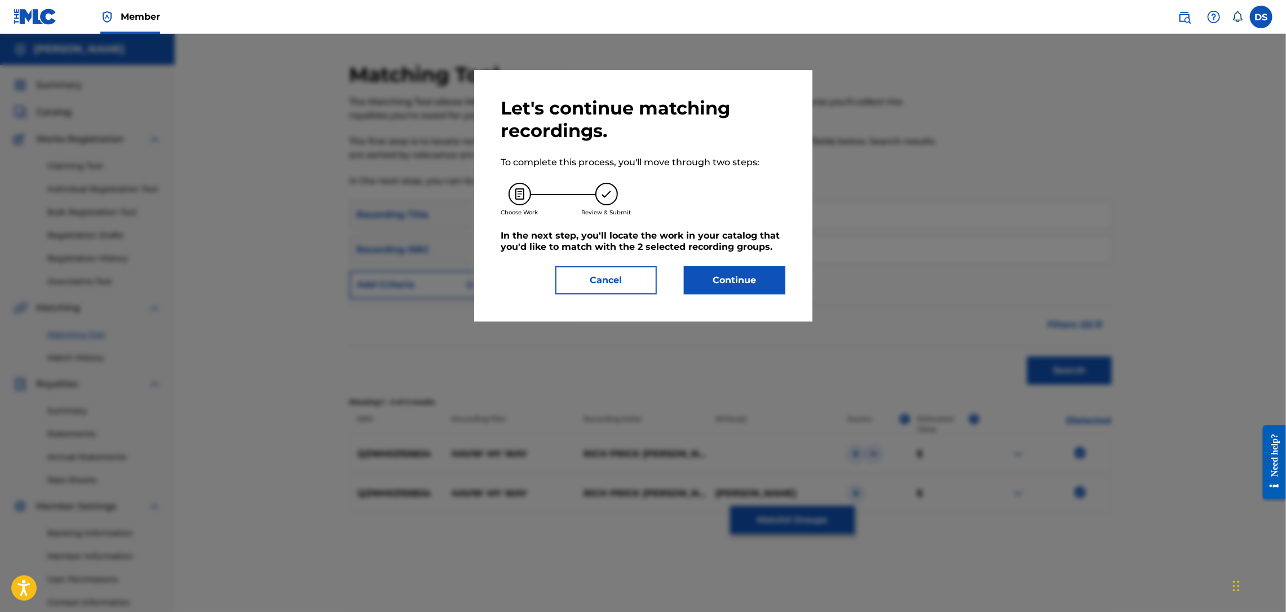
click at [742, 275] on button "Continue" at bounding box center [734, 280] width 101 height 28
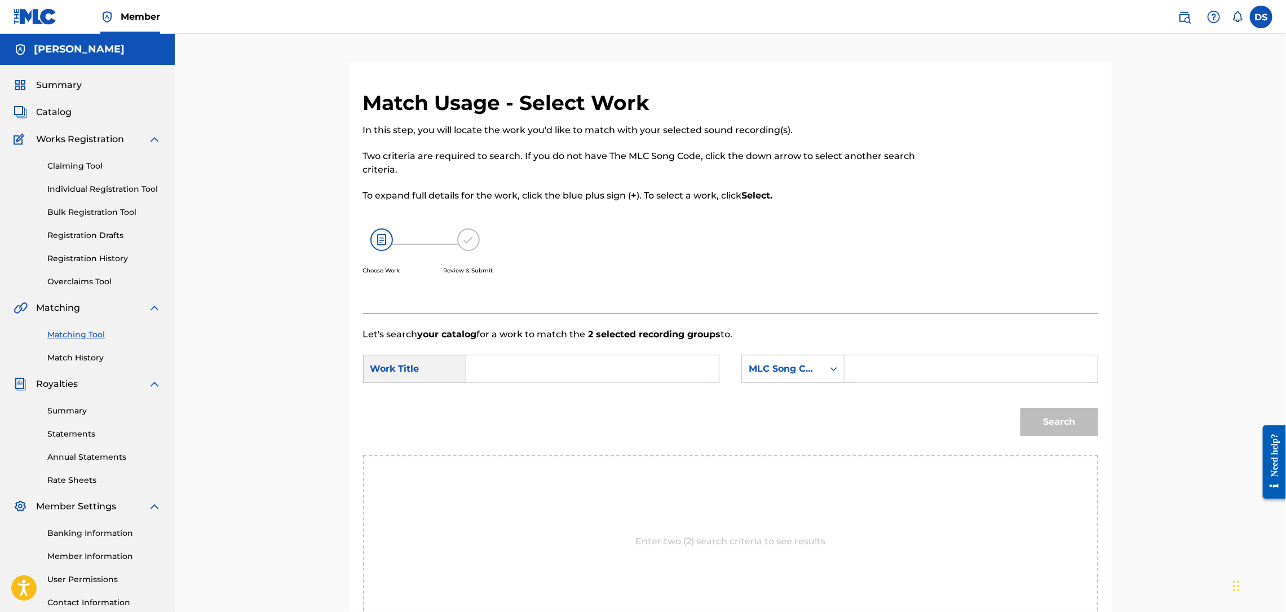
click at [581, 374] on input "Search Form" at bounding box center [592, 368] width 233 height 27
type input "havin' my way"
click at [831, 369] on icon "Search Form" at bounding box center [833, 368] width 11 height 11
click at [780, 395] on div "Writer Name" at bounding box center [793, 397] width 102 height 28
click at [891, 367] on input "Search Form" at bounding box center [970, 368] width 233 height 27
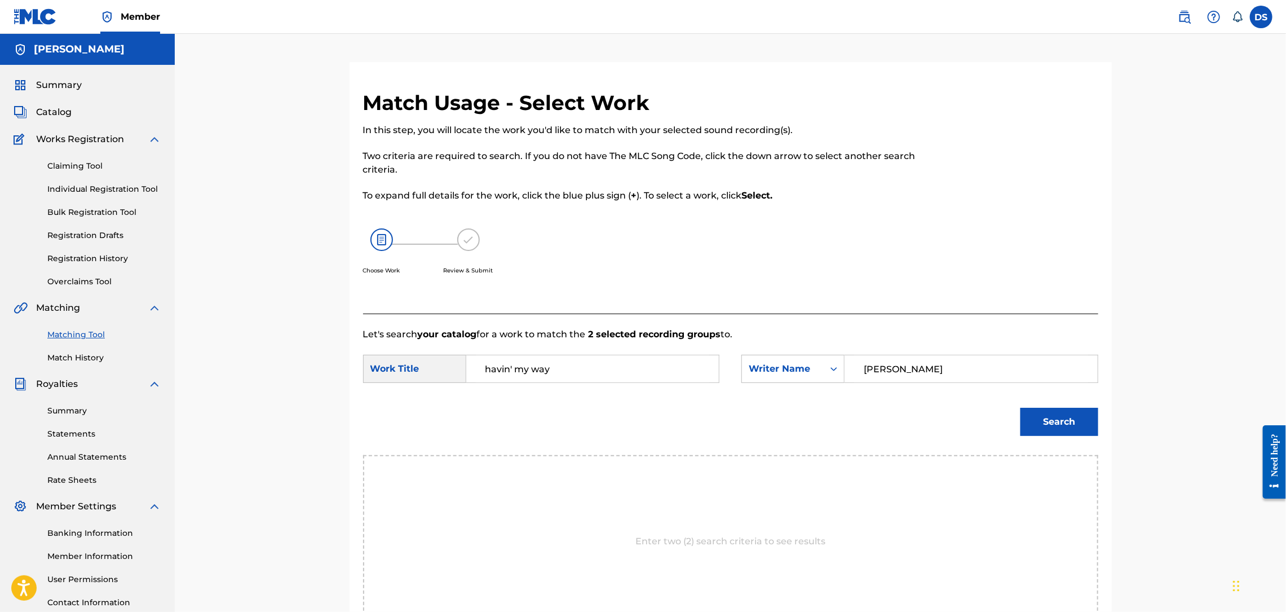
type input "[PERSON_NAME]"
click at [1053, 419] on button "Search" at bounding box center [1059, 422] width 78 height 28
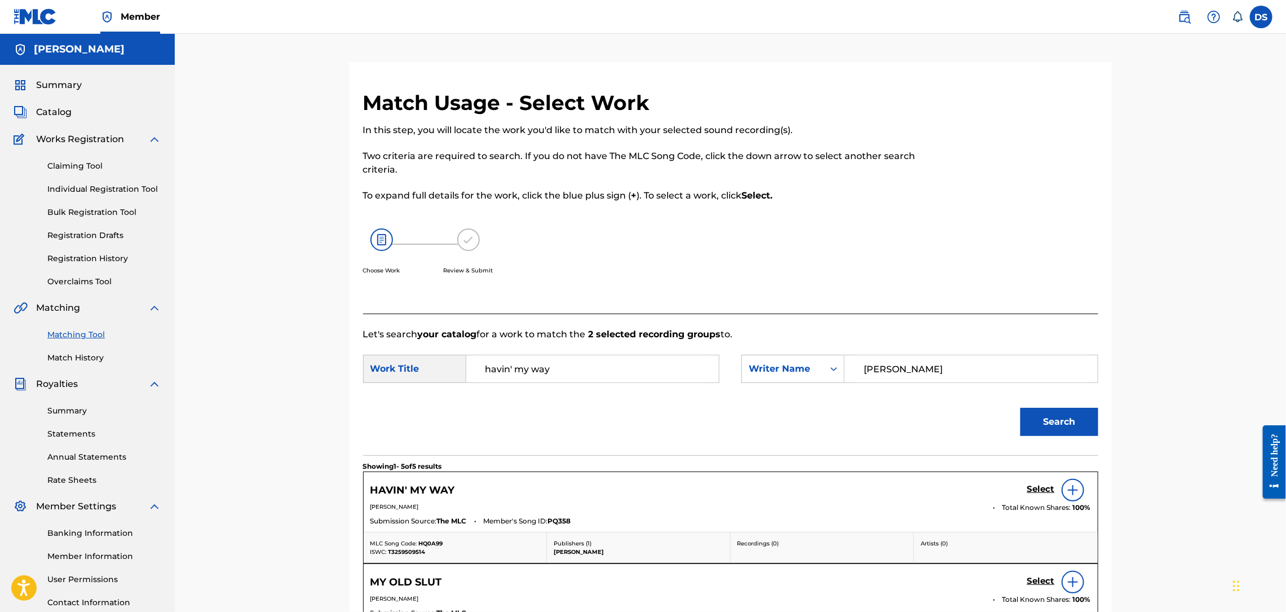
click at [1038, 488] on h5 "Select" at bounding box center [1041, 489] width 28 height 11
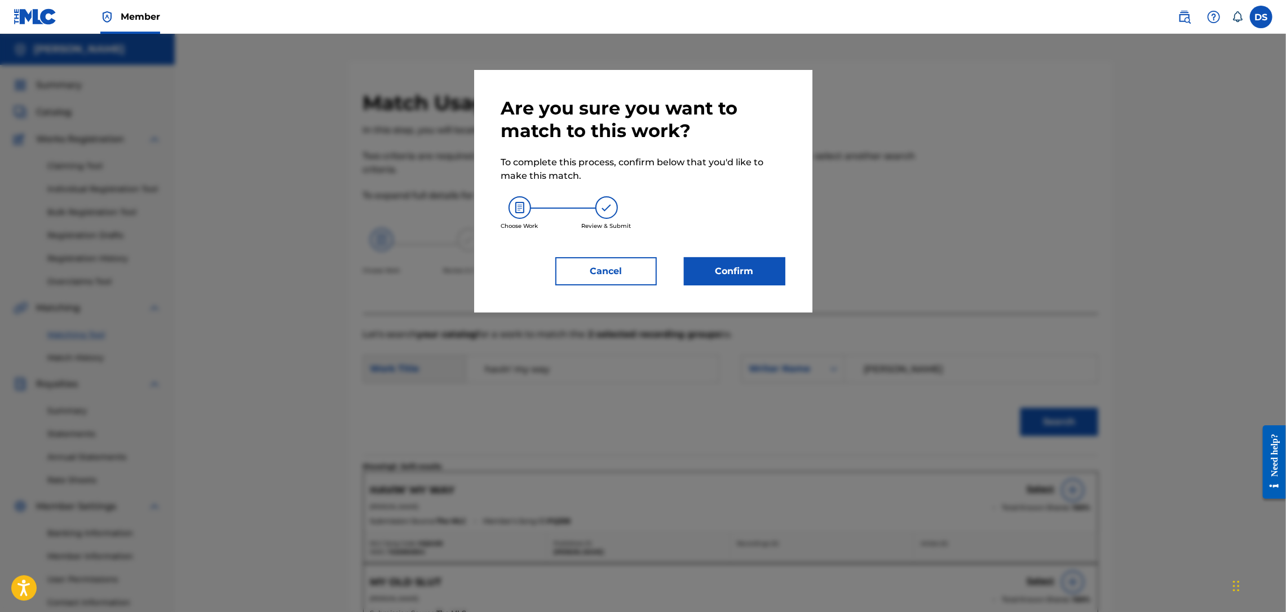
click at [737, 266] on button "Confirm" at bounding box center [734, 271] width 101 height 28
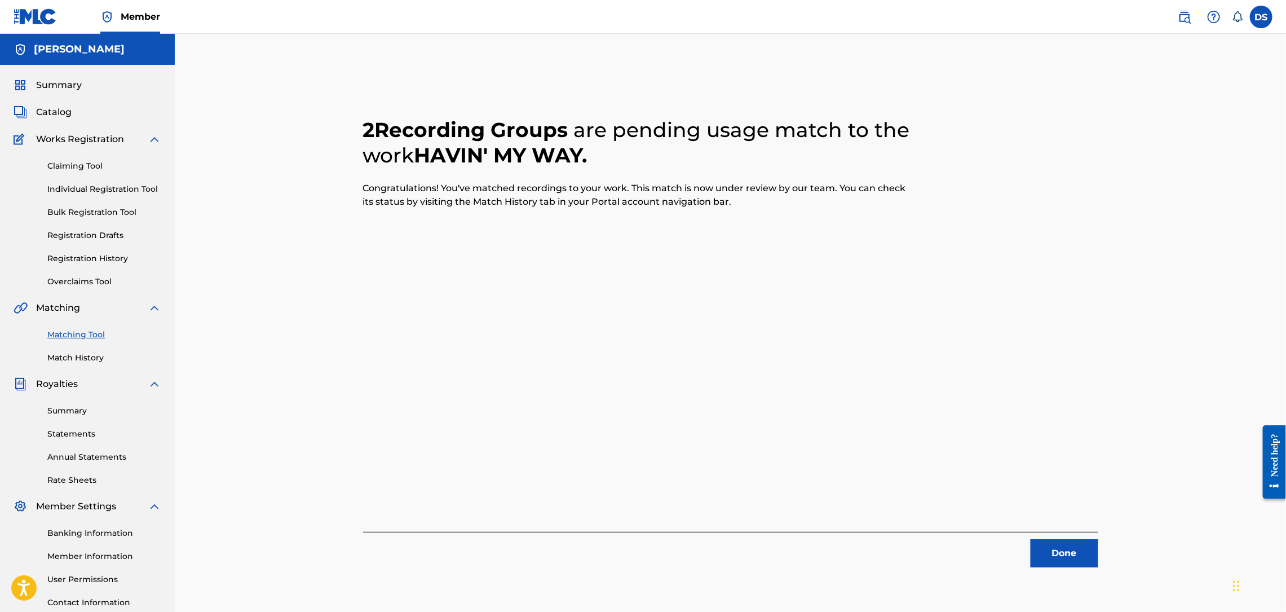
click at [1049, 551] on button "Done" at bounding box center [1064, 553] width 68 height 28
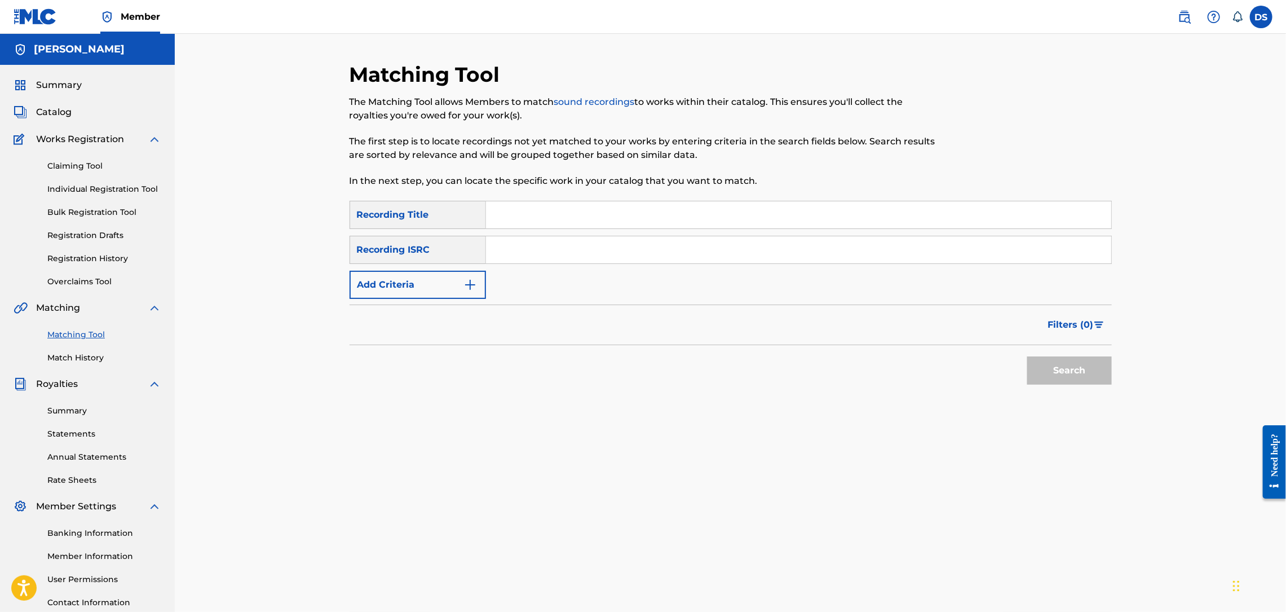
click at [63, 117] on span "Catalog" at bounding box center [54, 112] width 36 height 14
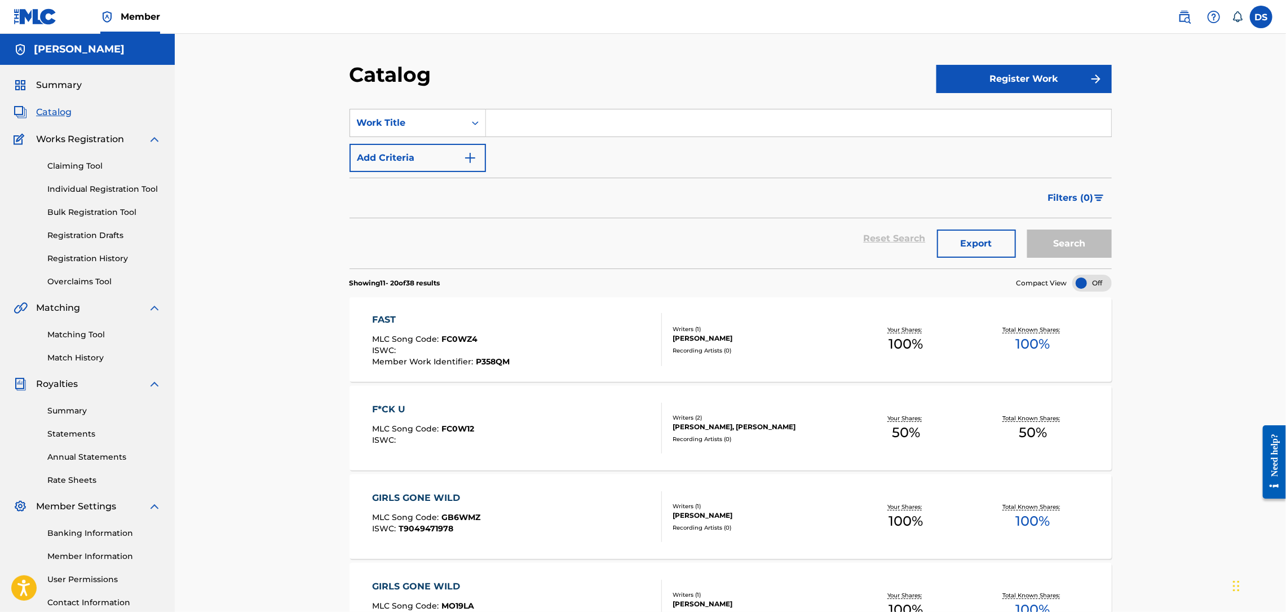
click at [70, 335] on link "Matching Tool" at bounding box center [104, 335] width 114 height 12
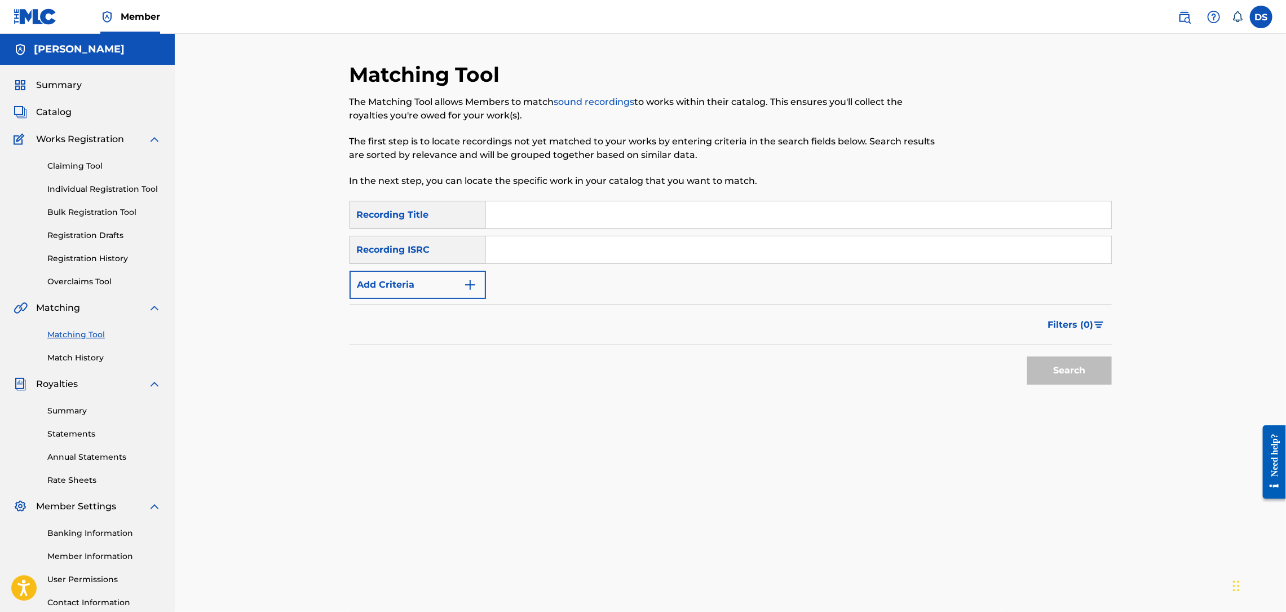
click at [493, 217] on input "Search Form" at bounding box center [798, 214] width 625 height 27
type input "Fast"
click at [541, 250] on input "Search Form" at bounding box center [798, 249] width 625 height 27
paste input "USLD90818416"
type input "USLD90818416"
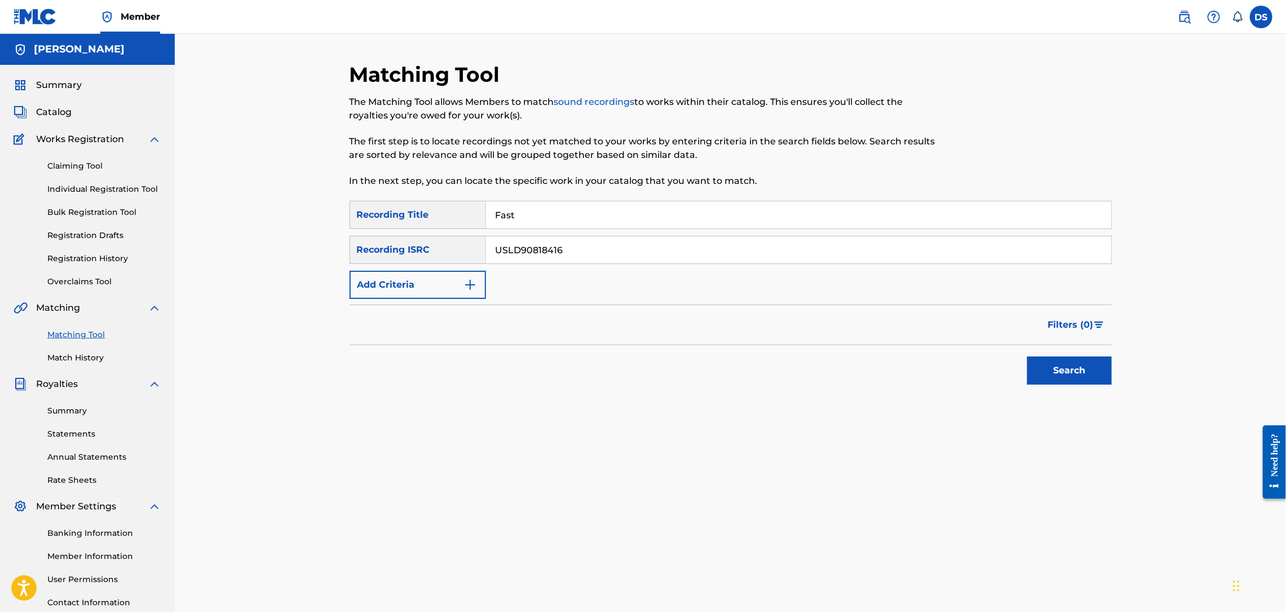
click at [1060, 375] on button "Search" at bounding box center [1069, 370] width 85 height 28
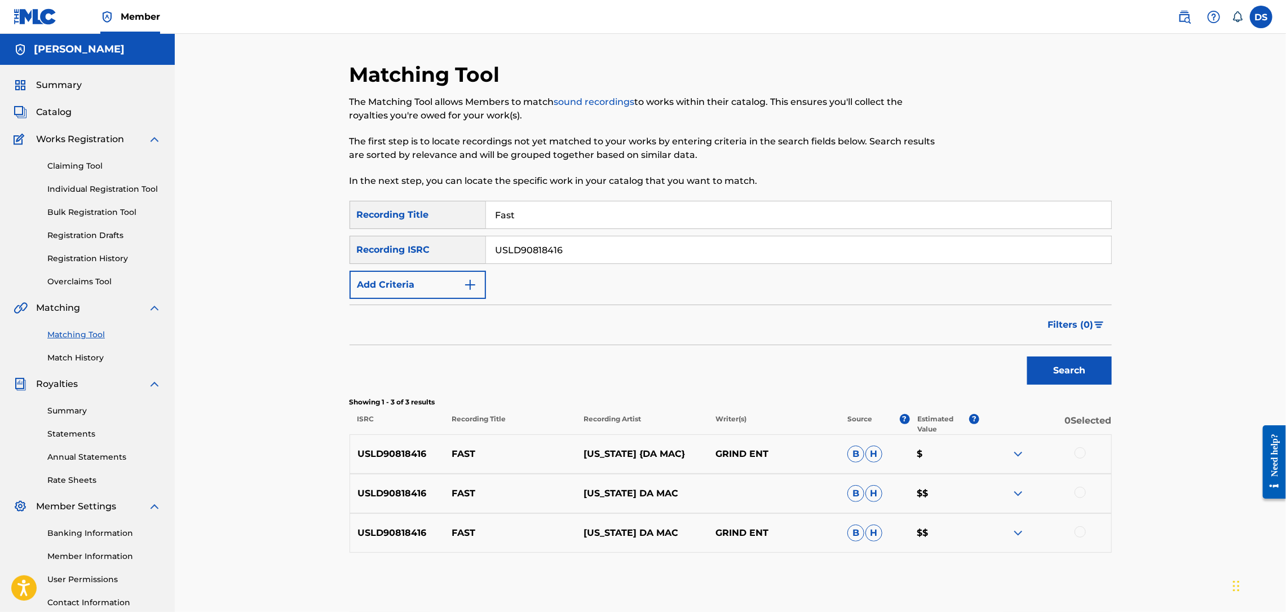
click at [1081, 532] on div at bounding box center [1079, 531] width 11 height 11
click at [1078, 489] on div at bounding box center [1079, 491] width 11 height 11
click at [1078, 454] on div at bounding box center [1079, 452] width 11 height 11
click at [782, 519] on button "Match 3 Groups" at bounding box center [792, 520] width 125 height 28
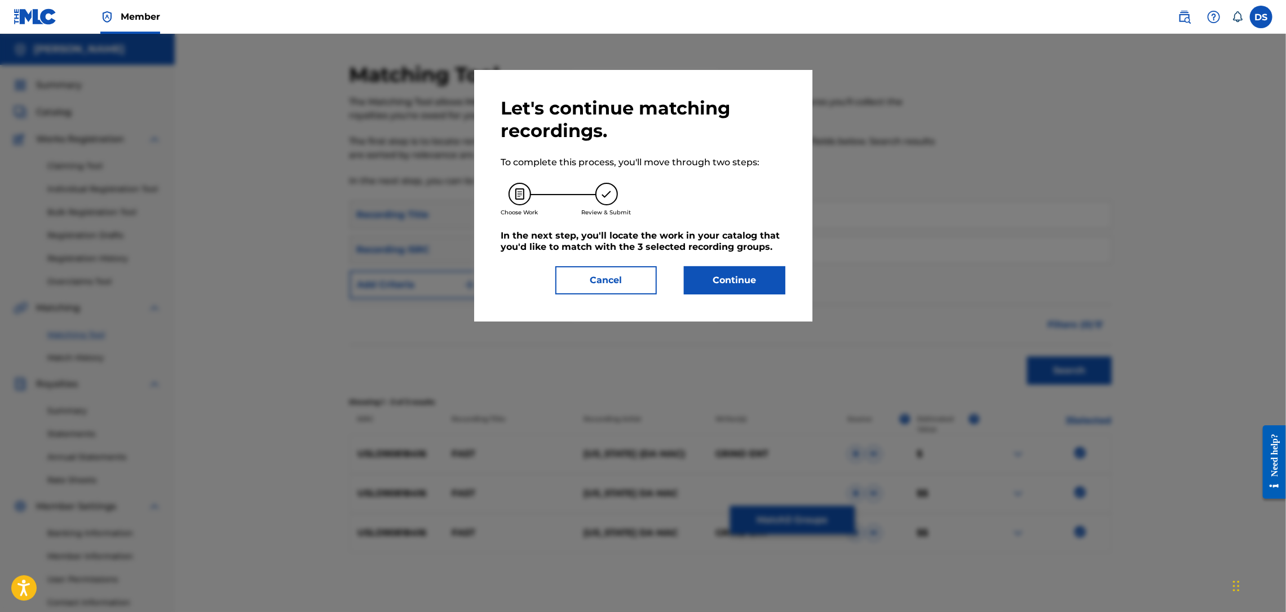
click at [735, 276] on button "Continue" at bounding box center [734, 280] width 101 height 28
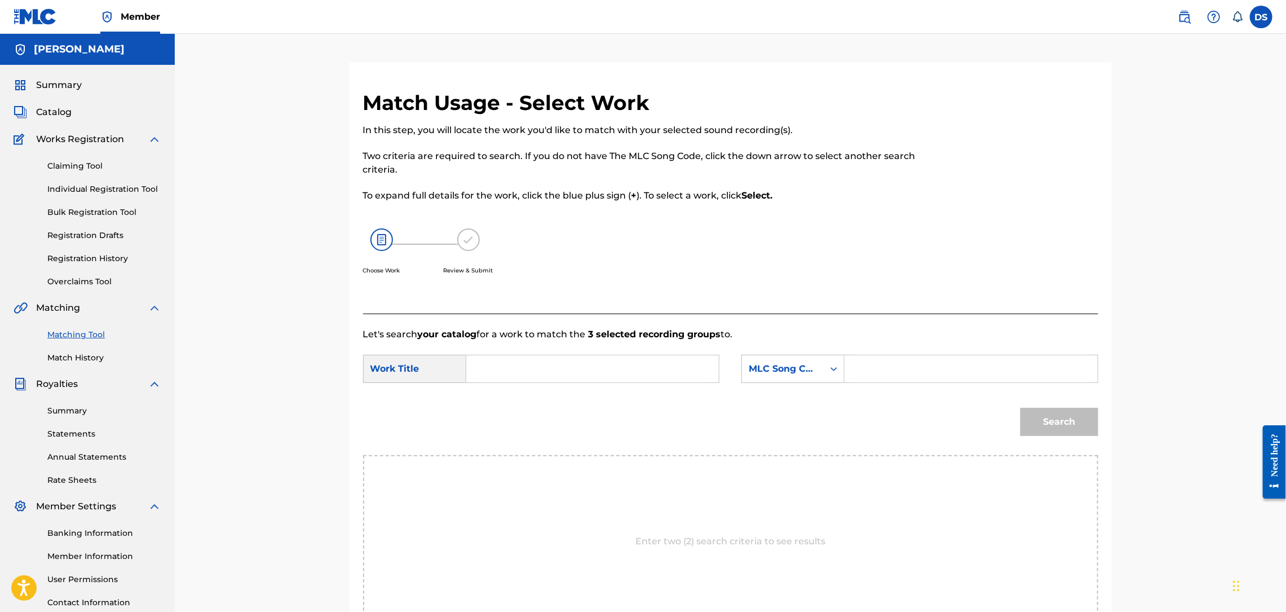
click at [649, 367] on input "Search Form" at bounding box center [592, 368] width 233 height 27
type input "fast"
click at [829, 365] on icon "Search Form" at bounding box center [833, 368] width 11 height 11
click at [789, 399] on div "Writer Name" at bounding box center [793, 397] width 102 height 28
click at [871, 371] on input "Search Form" at bounding box center [970, 368] width 233 height 27
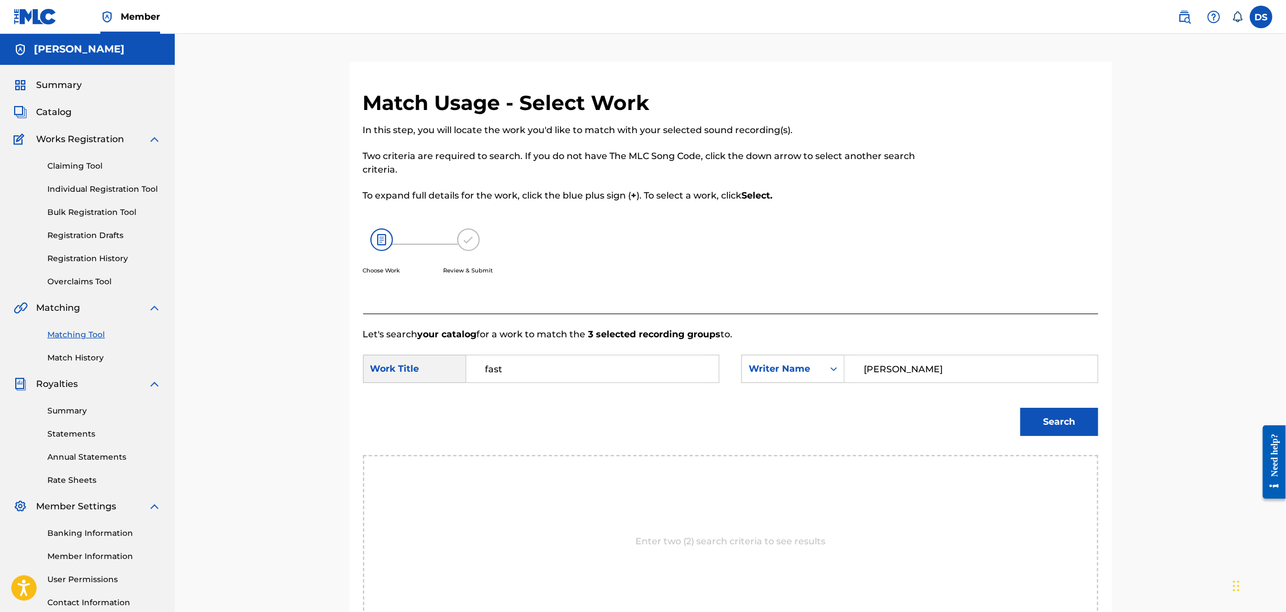
type input "[PERSON_NAME]"
click at [1064, 417] on button "Search" at bounding box center [1059, 422] width 78 height 28
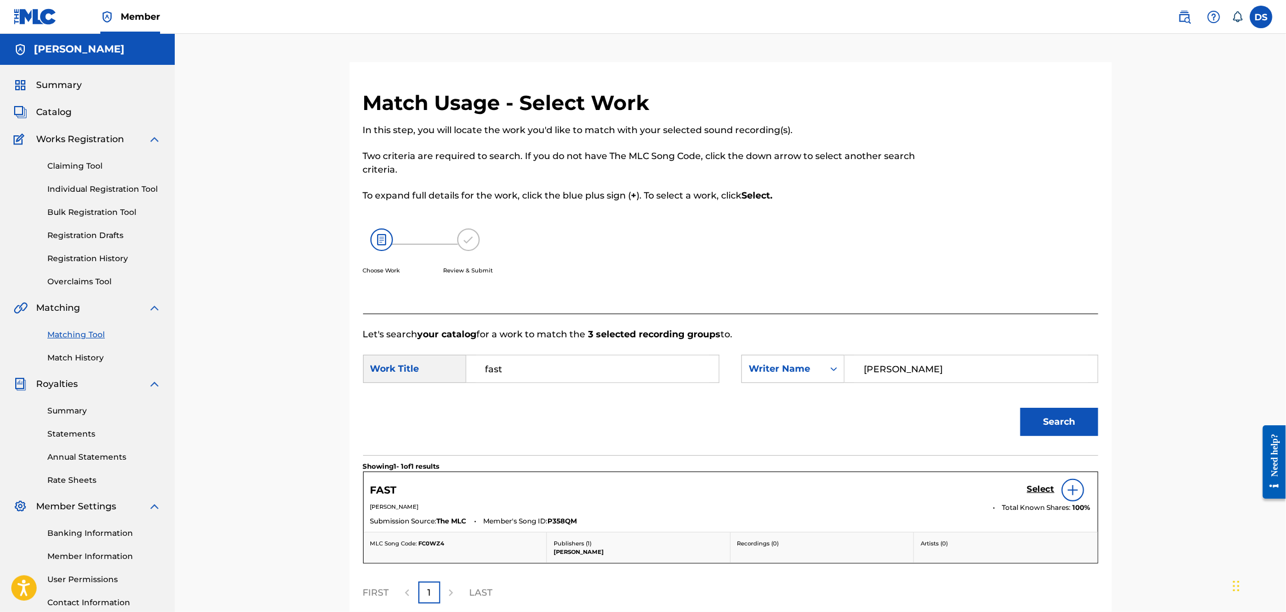
click at [1037, 490] on h5 "Select" at bounding box center [1041, 489] width 28 height 11
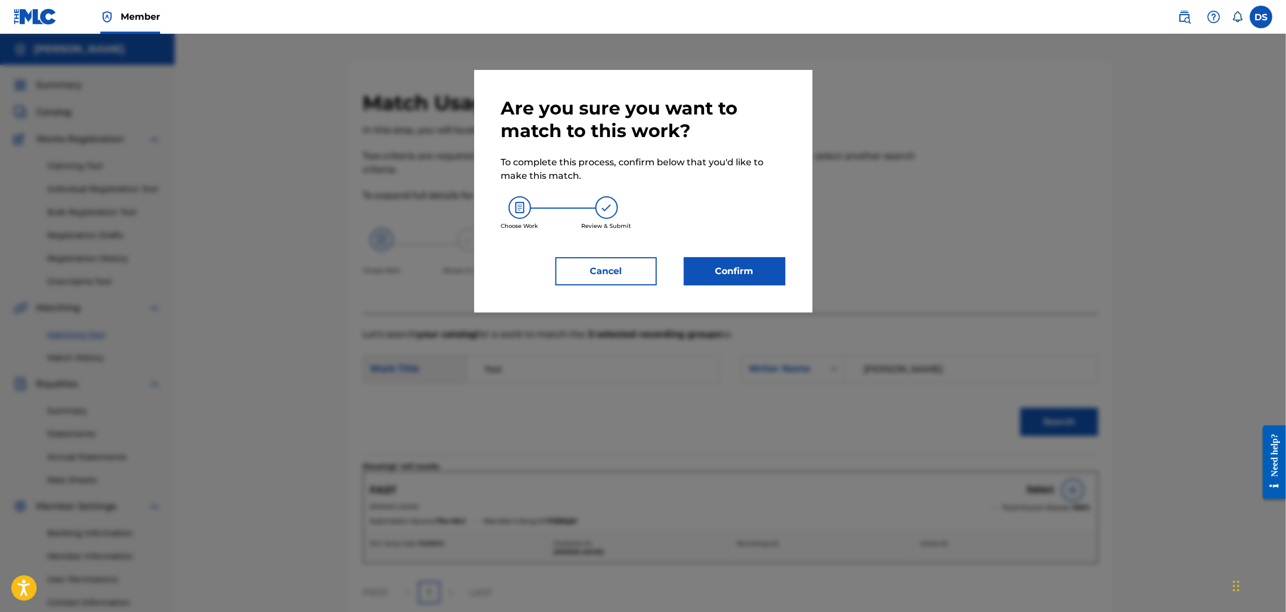
click at [743, 267] on button "Confirm" at bounding box center [734, 271] width 101 height 28
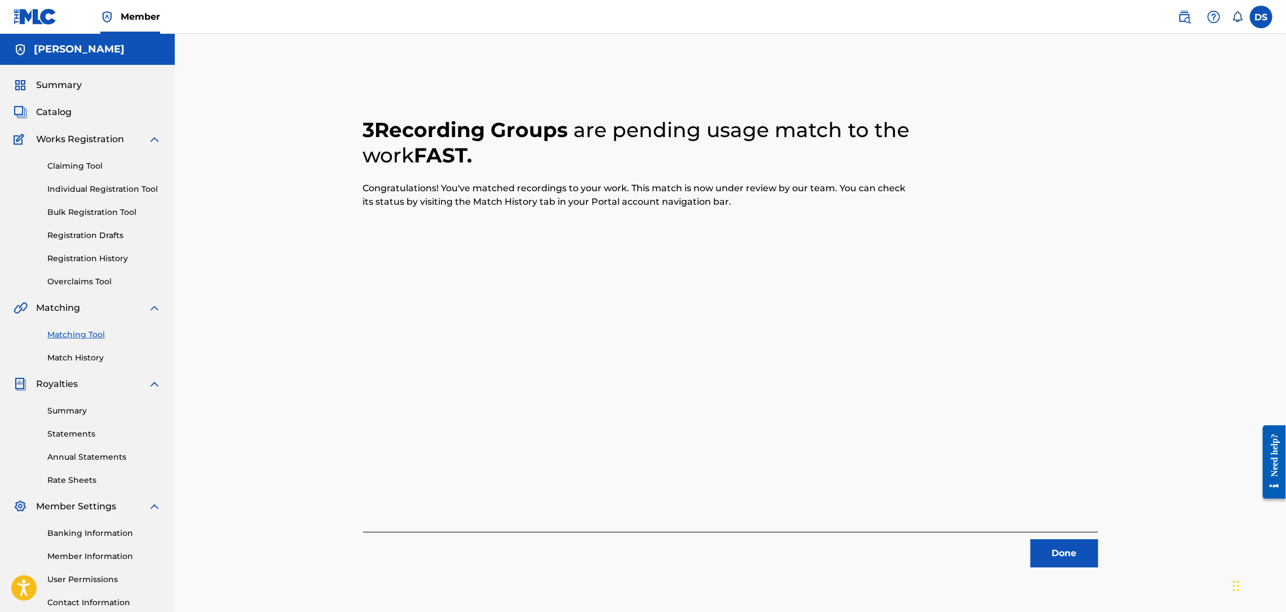
click at [1055, 560] on button "Done" at bounding box center [1064, 553] width 68 height 28
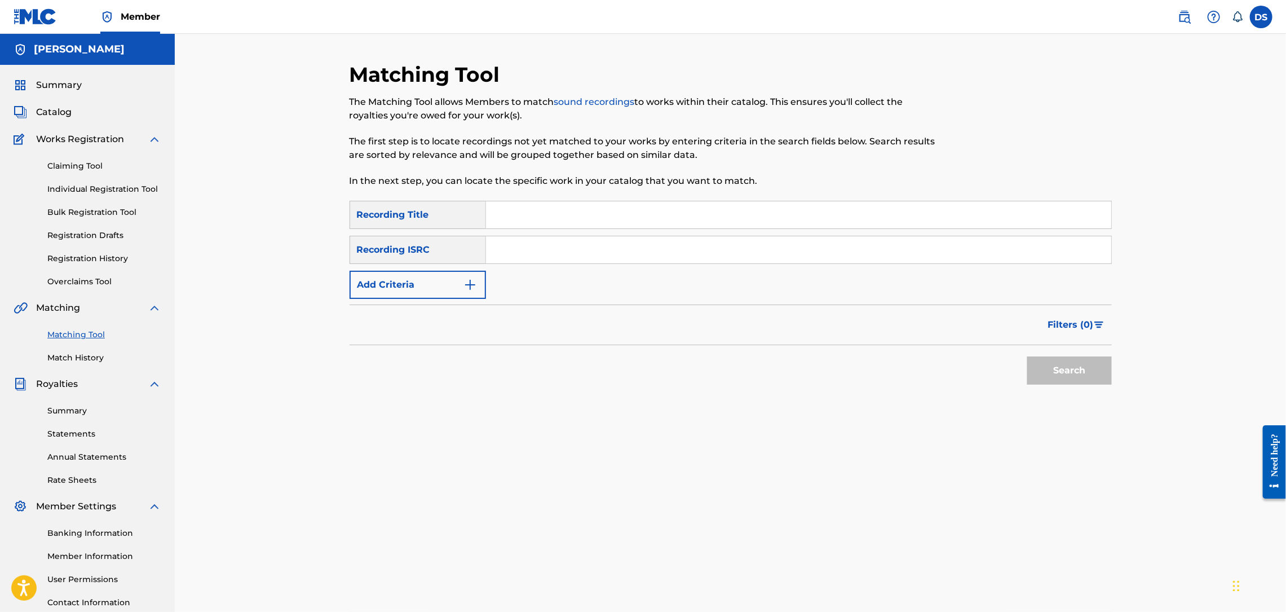
click at [62, 117] on span "Catalog" at bounding box center [54, 112] width 36 height 14
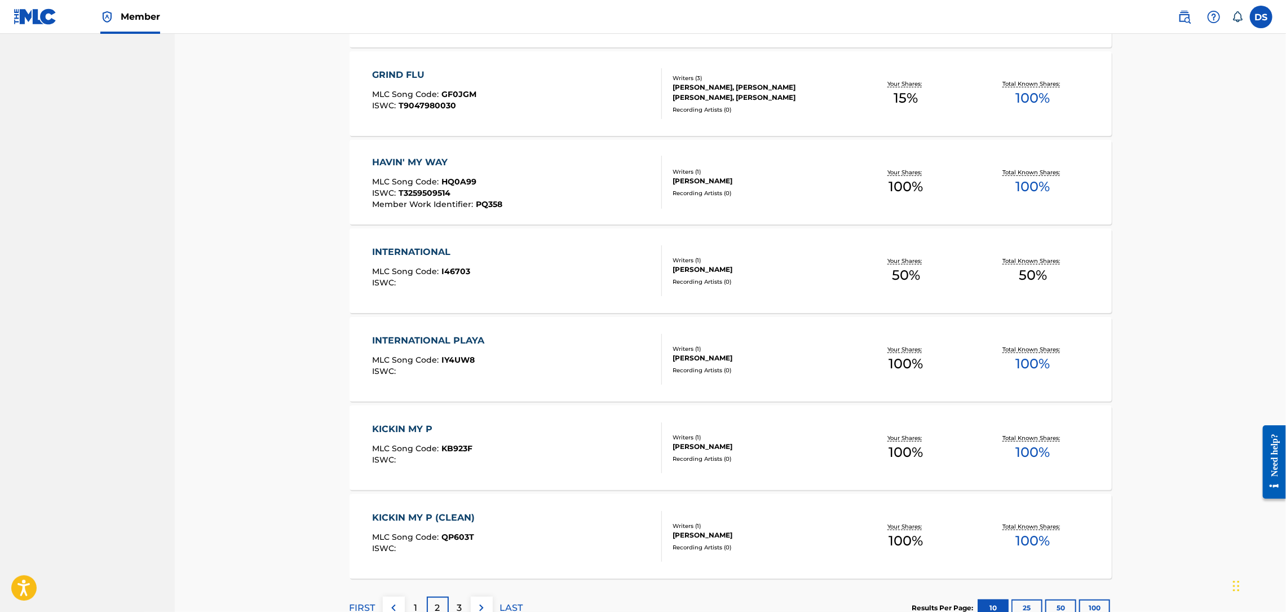
scroll to position [643, 0]
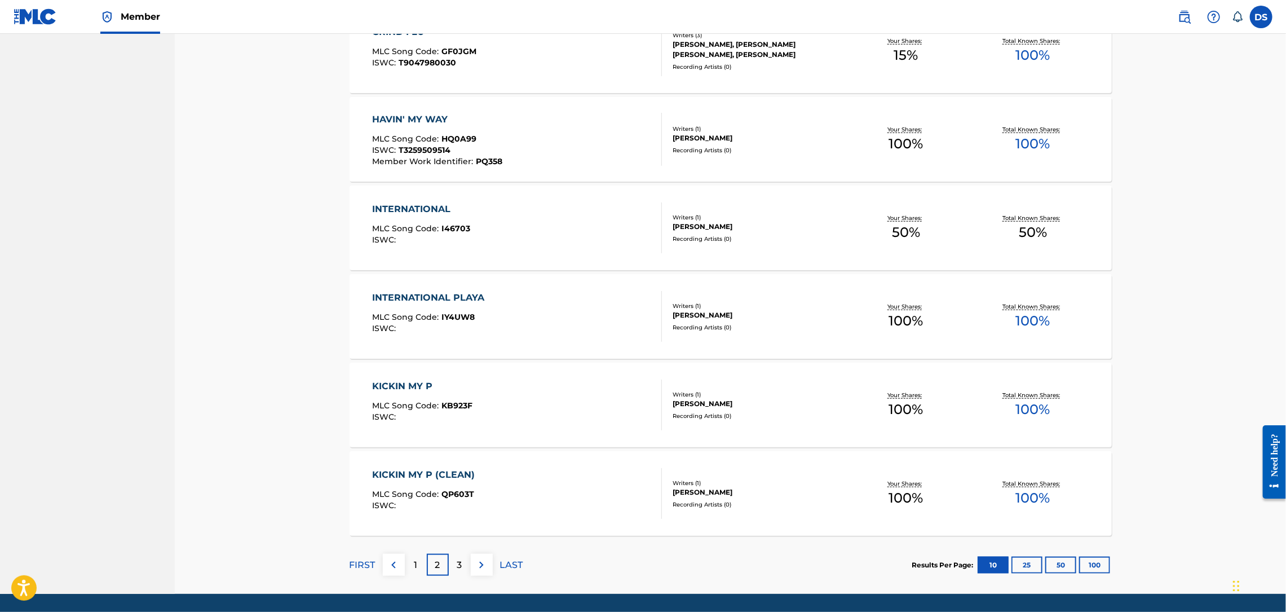
click at [463, 559] on div "3" at bounding box center [460, 565] width 22 height 22
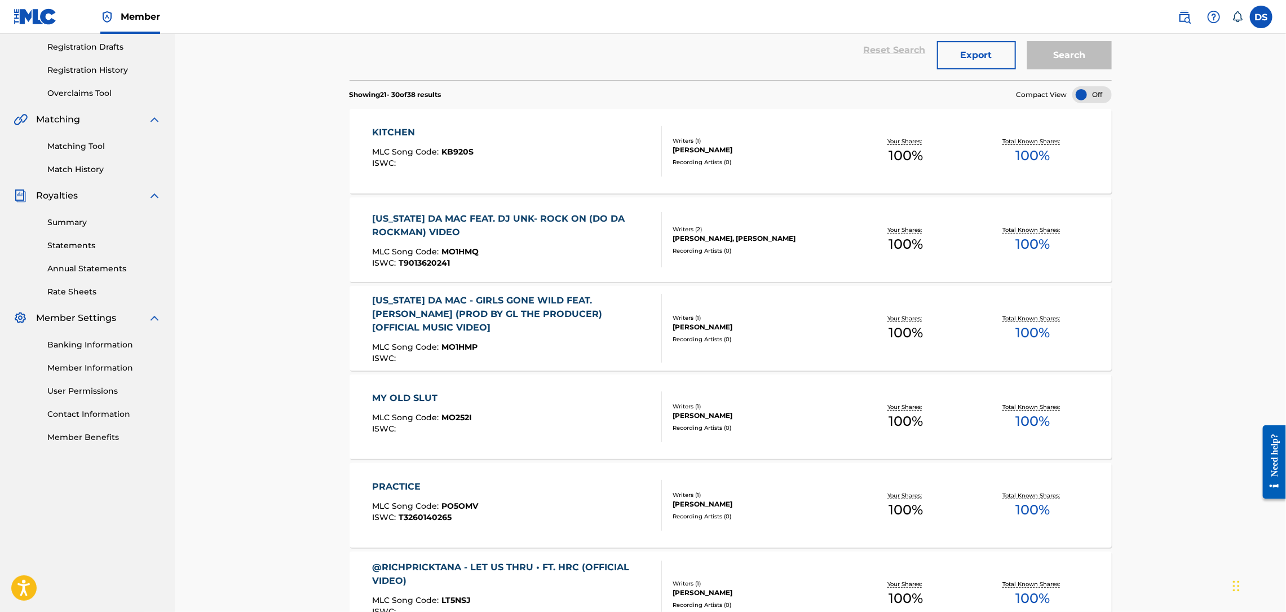
scroll to position [0, 0]
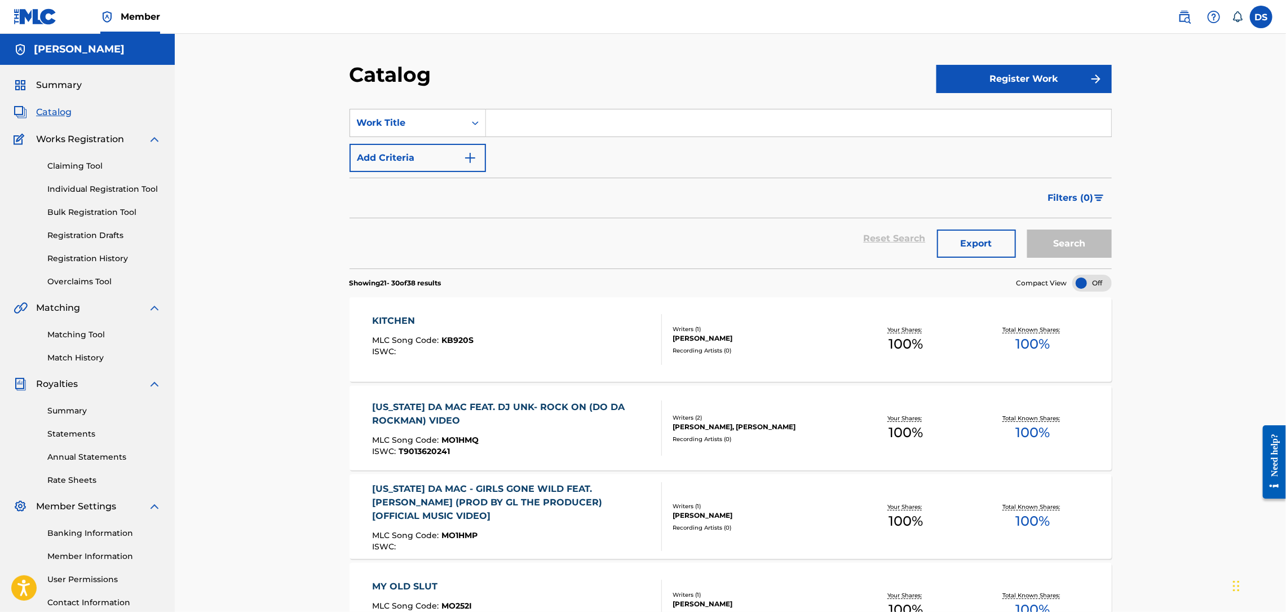
click at [72, 330] on link "Matching Tool" at bounding box center [104, 335] width 114 height 12
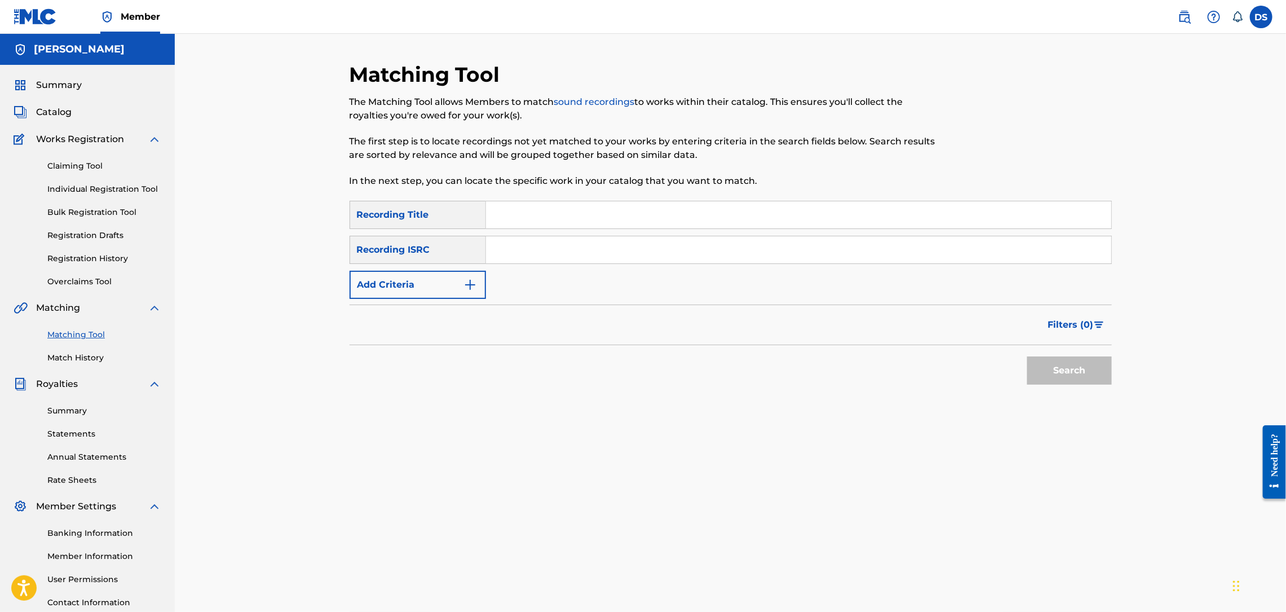
click at [506, 227] on input "Search Form" at bounding box center [798, 214] width 625 height 27
type input "F*ck U"
click at [501, 250] on input "Search Form" at bounding box center [798, 249] width 625 height 27
paste input "USLD90818421"
type input "USLD90818421"
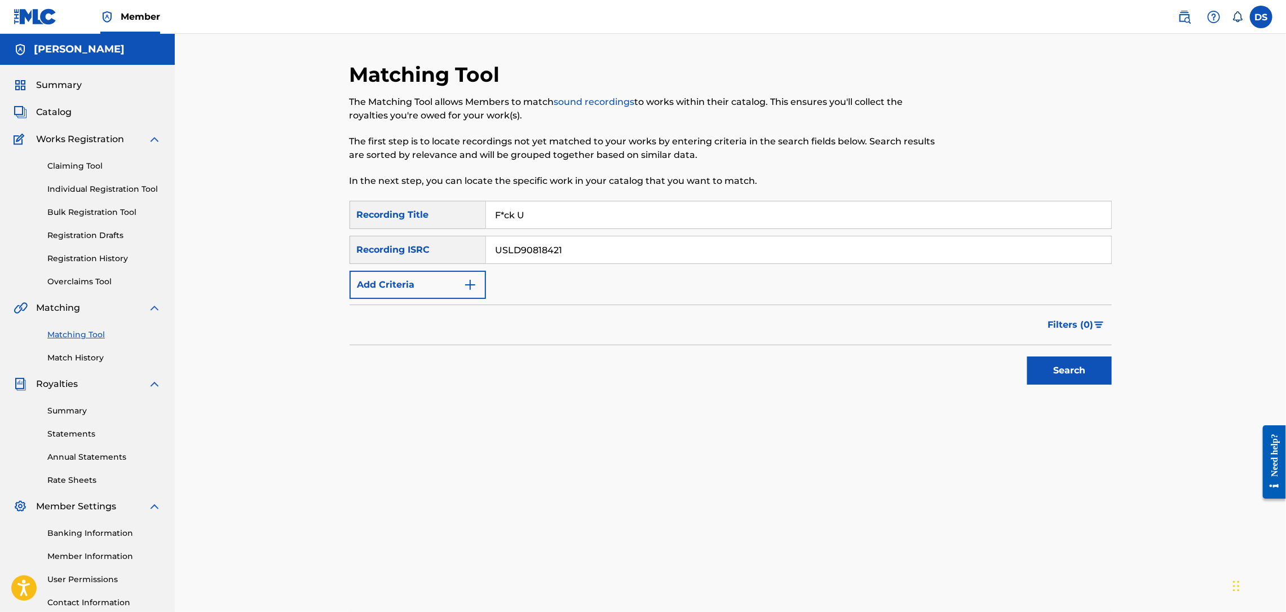
click at [1042, 363] on button "Search" at bounding box center [1069, 370] width 85 height 28
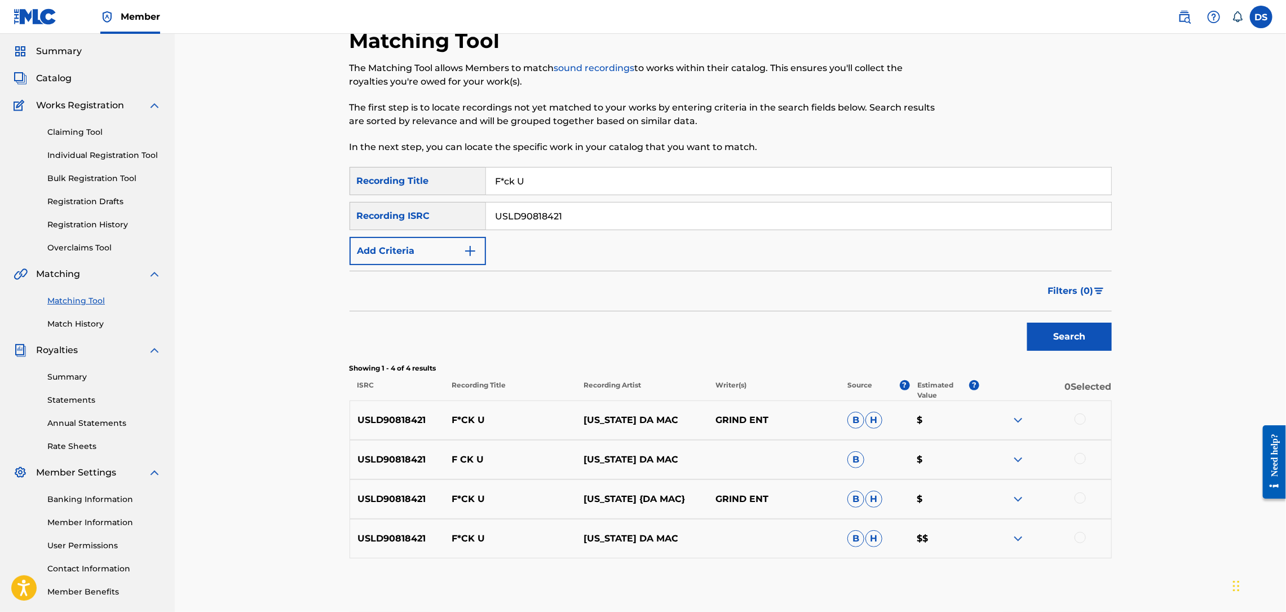
scroll to position [91, 0]
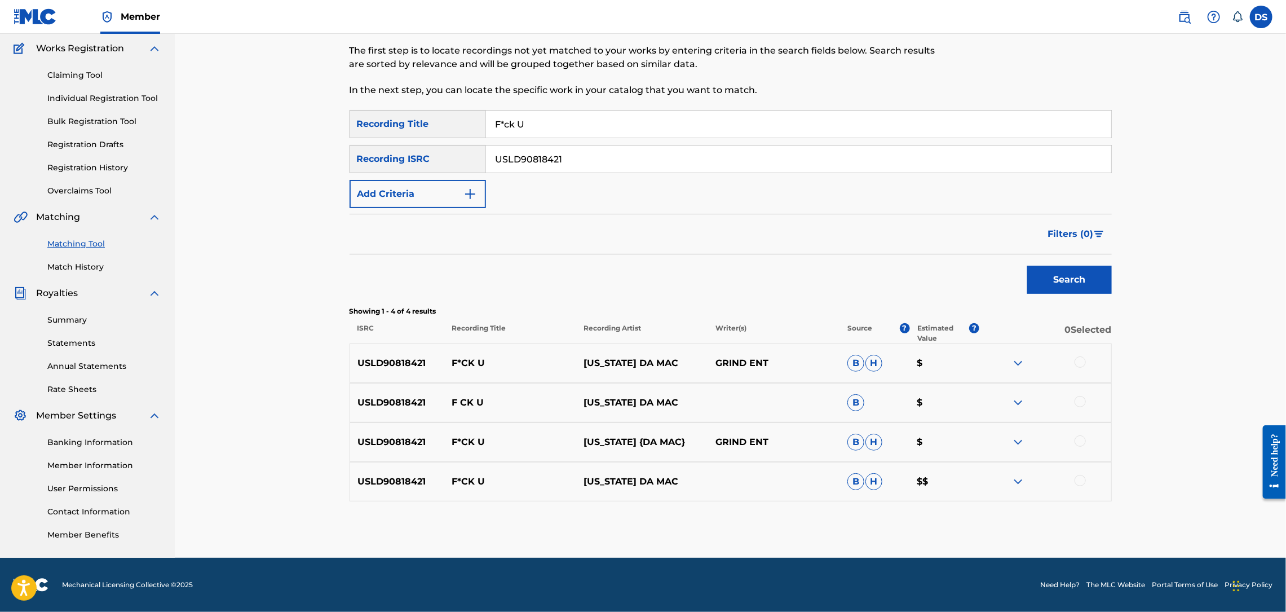
click at [1078, 479] on div at bounding box center [1079, 480] width 11 height 11
click at [1077, 442] on div at bounding box center [1079, 440] width 11 height 11
click at [1080, 404] on div at bounding box center [1079, 401] width 11 height 11
click at [1080, 363] on div at bounding box center [1079, 361] width 11 height 11
click at [790, 517] on button "Match 4 Groups" at bounding box center [792, 520] width 125 height 28
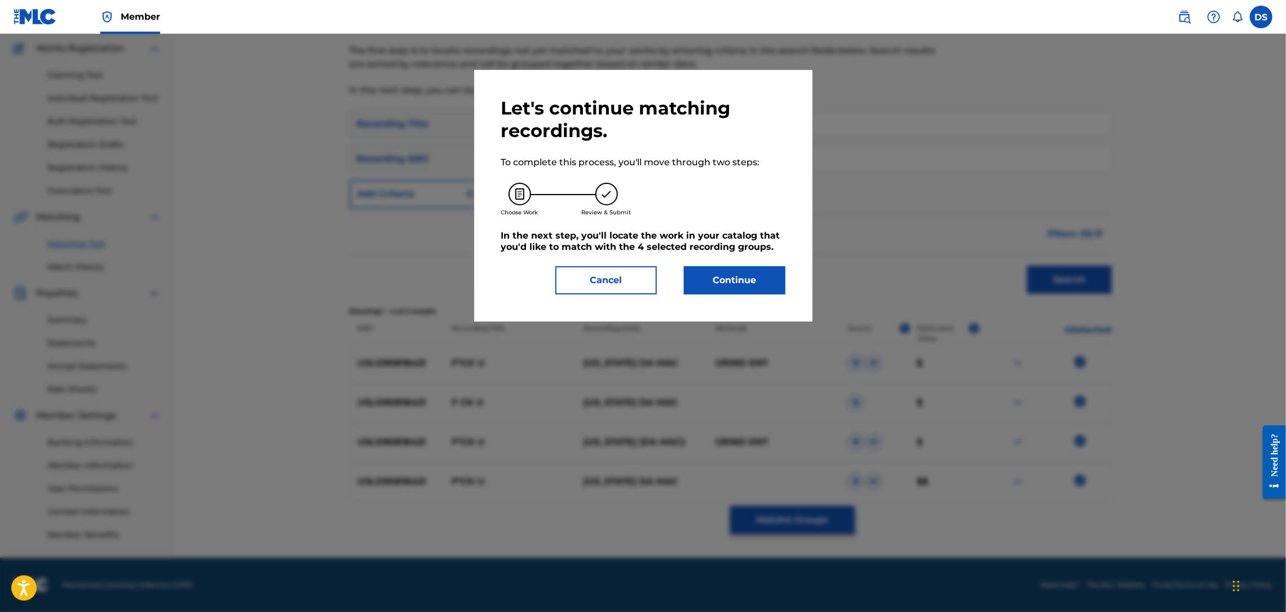
click at [733, 284] on button "Continue" at bounding box center [734, 280] width 101 height 28
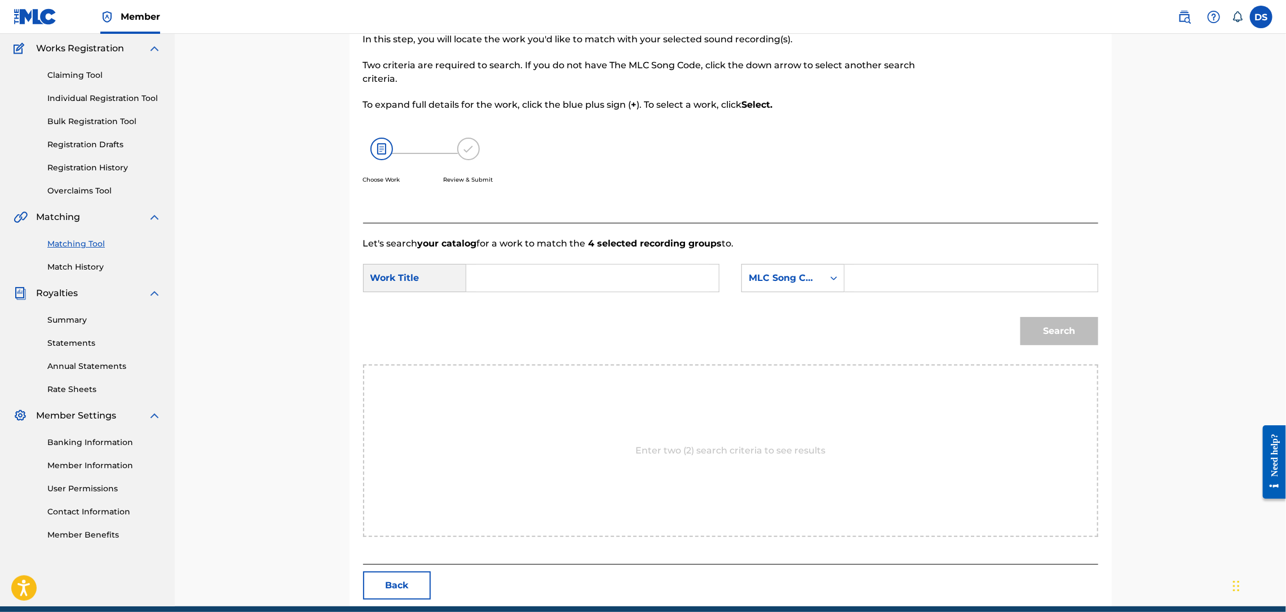
click at [609, 278] on input "Search Form" at bounding box center [592, 277] width 233 height 27
type input "f*ck u"
click at [837, 277] on icon "Search Form" at bounding box center [833, 277] width 11 height 11
click at [805, 304] on div "Writer Name" at bounding box center [793, 306] width 102 height 28
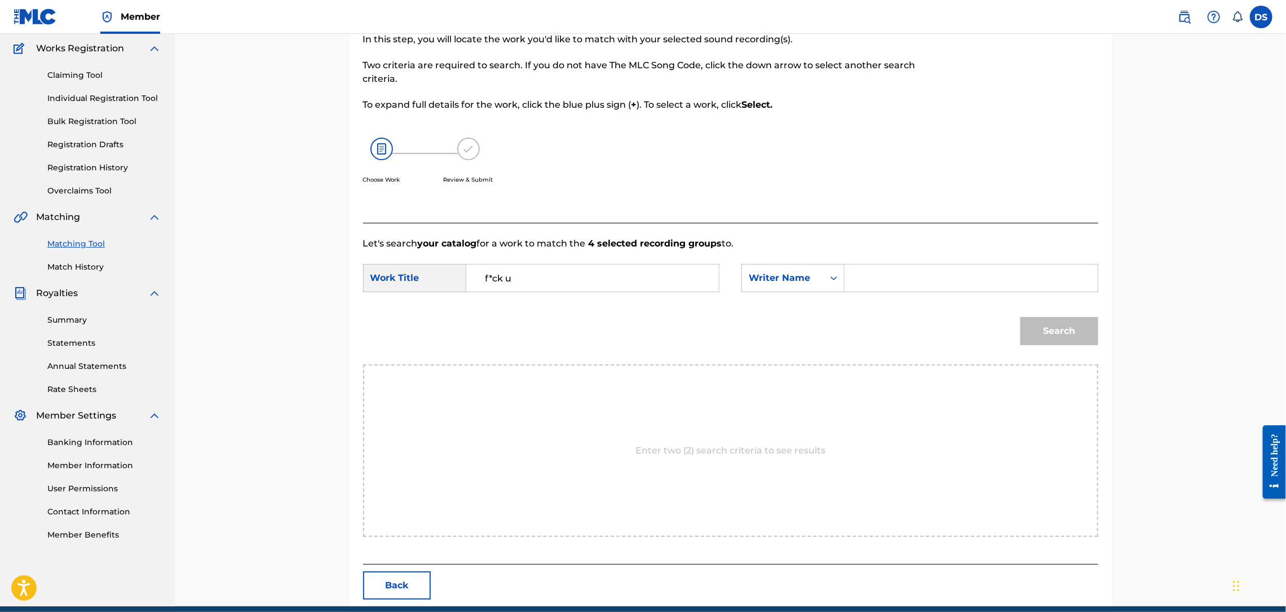
click at [871, 267] on input "Search Form" at bounding box center [970, 277] width 233 height 27
type input "[PERSON_NAME]"
click at [1057, 325] on button "Search" at bounding box center [1059, 331] width 78 height 28
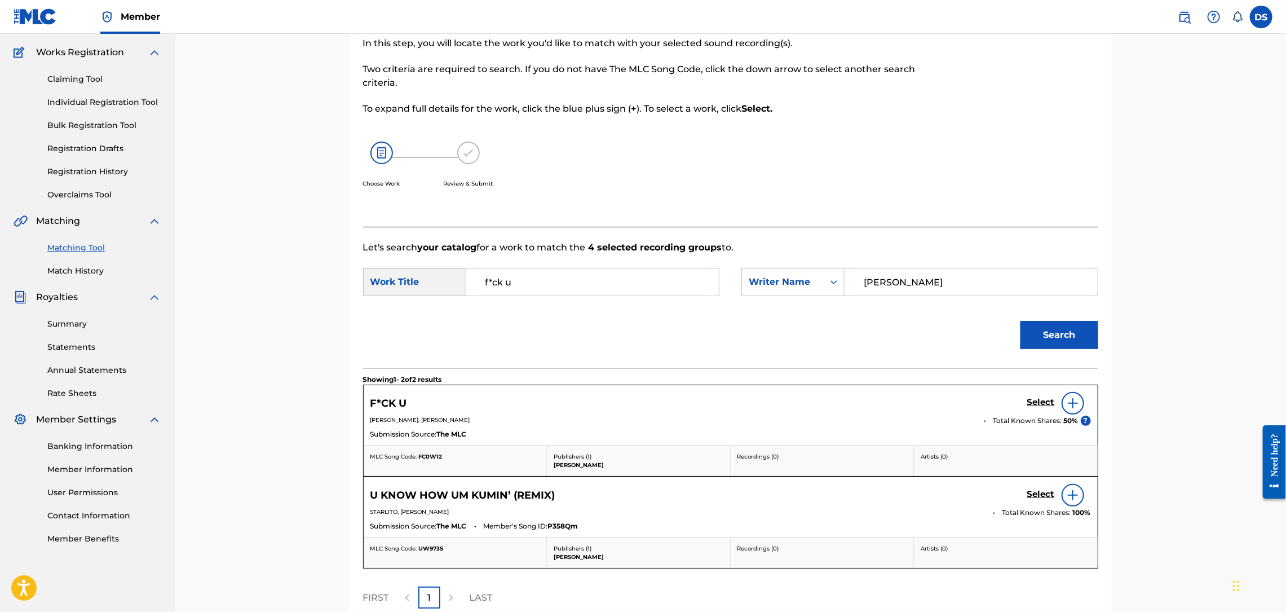
scroll to position [91, 0]
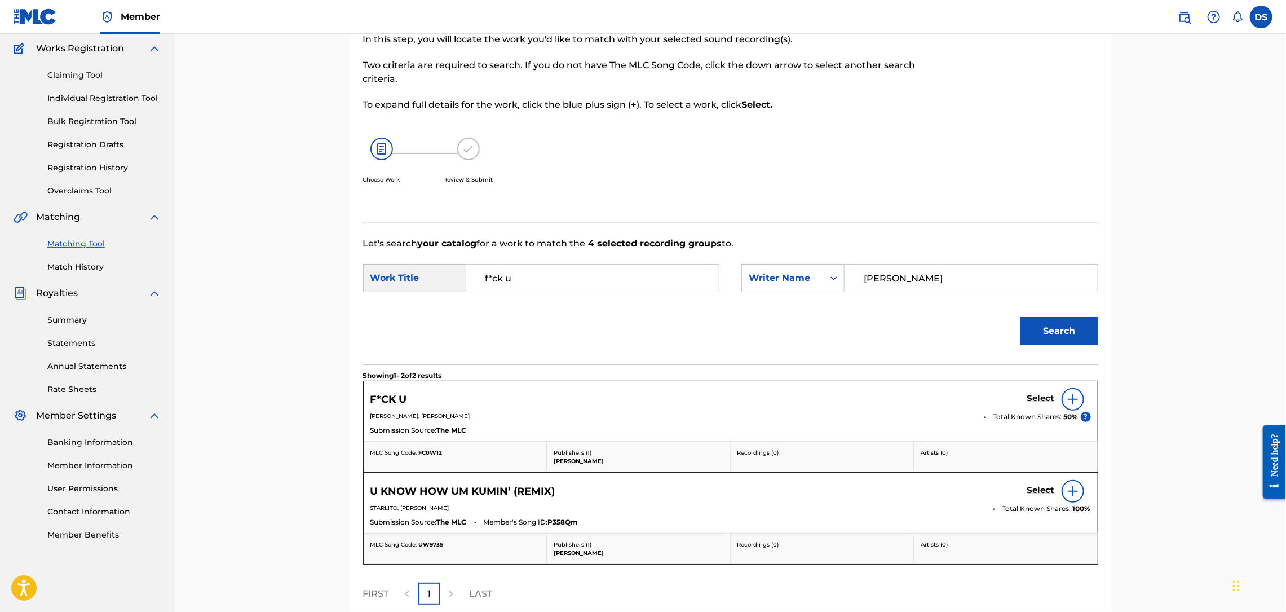
drag, startPoint x: 1036, startPoint y: 399, endPoint x: 1027, endPoint y: 435, distance: 36.6
click at [1027, 435] on div "Submission Source: The MLC" at bounding box center [730, 431] width 720 height 12
click at [1037, 399] on h5 "Select" at bounding box center [1041, 398] width 28 height 11
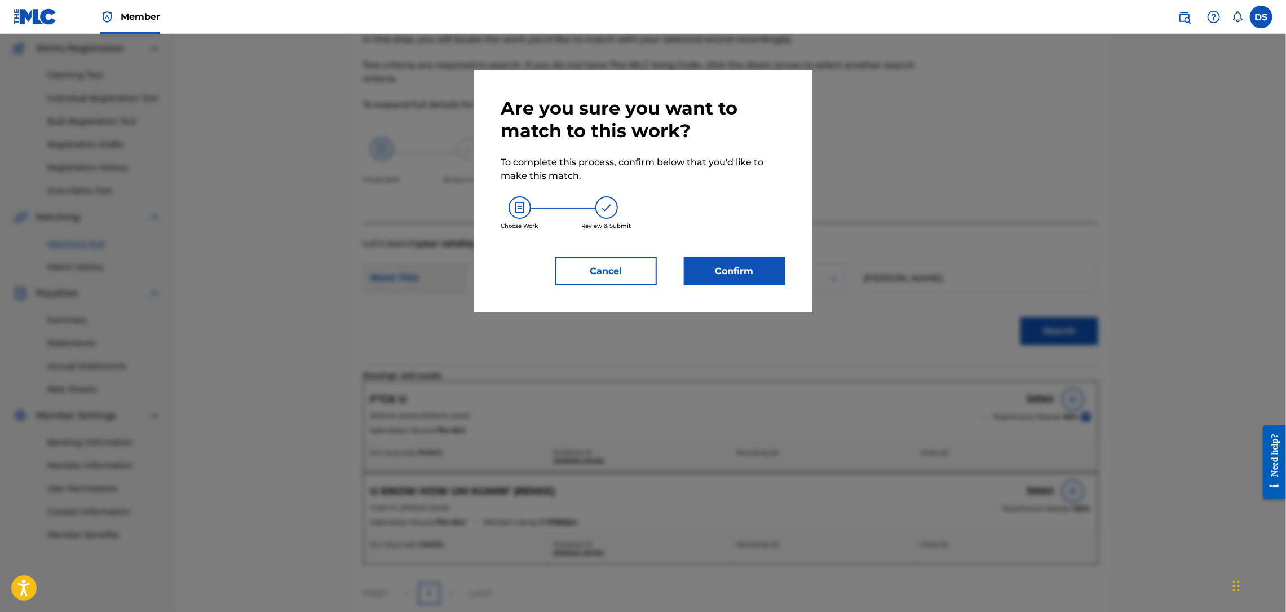
click at [755, 272] on button "Confirm" at bounding box center [734, 271] width 101 height 28
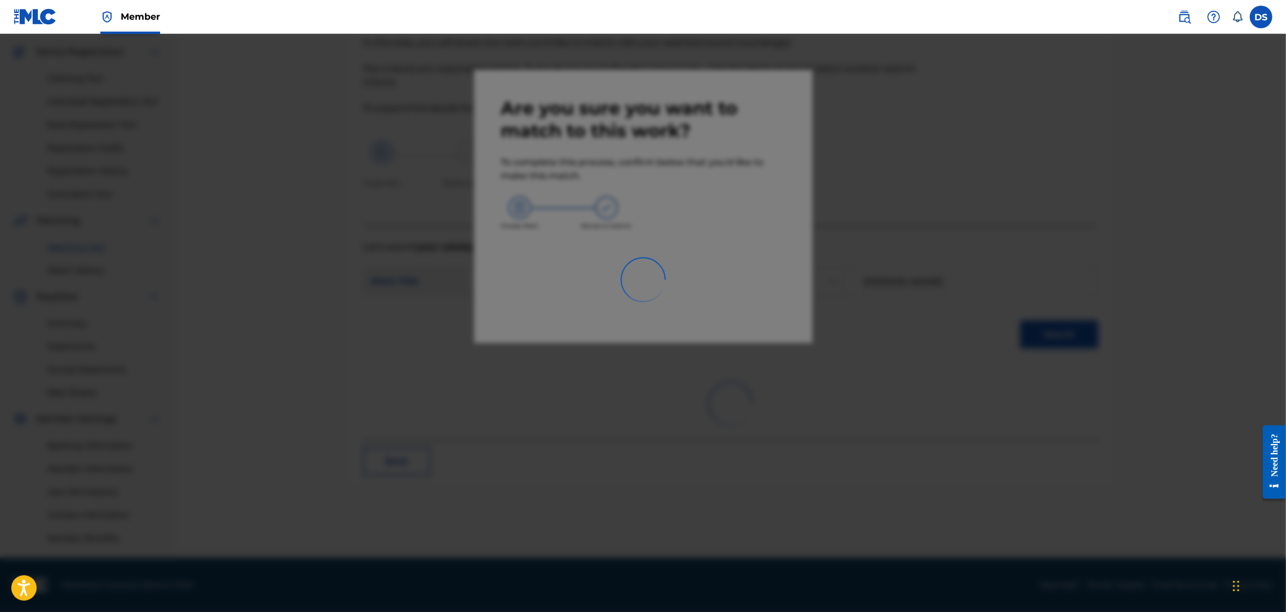
scroll to position [87, 0]
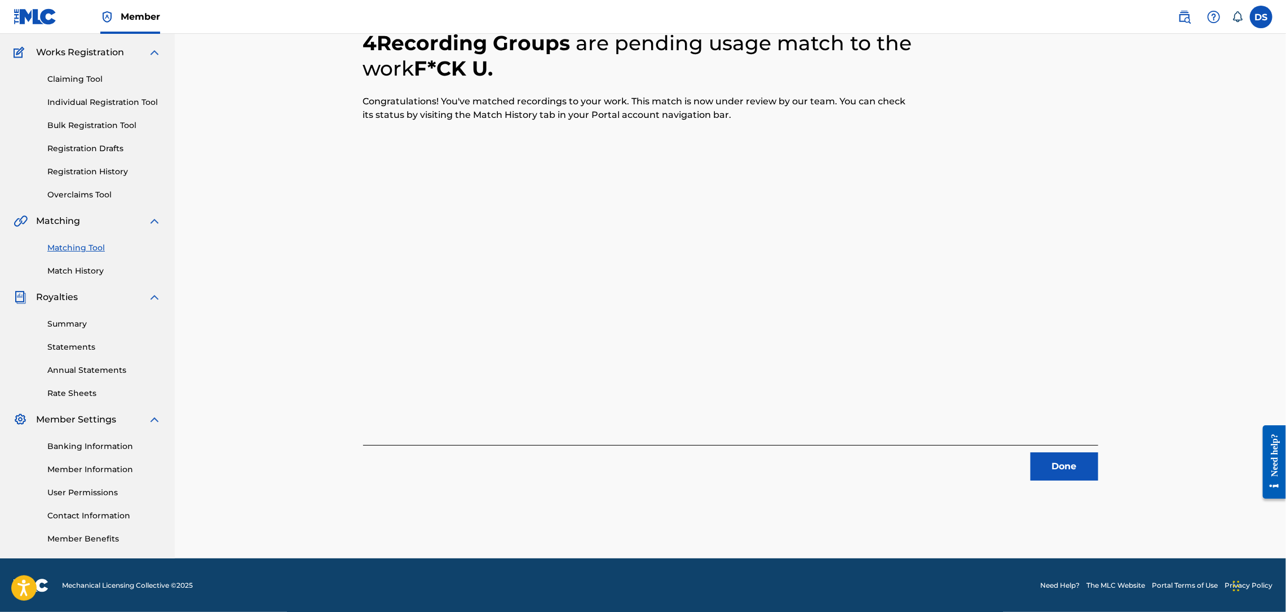
click at [1060, 472] on button "Done" at bounding box center [1064, 466] width 68 height 28
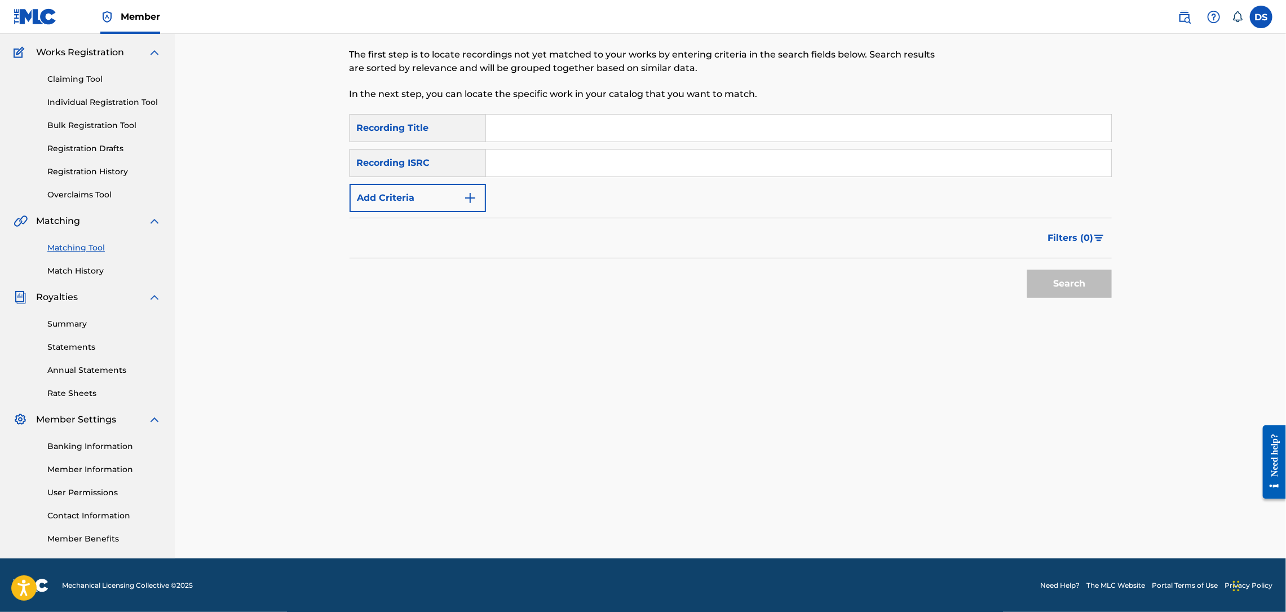
click at [129, 69] on div "Claiming Tool Individual Registration Tool Bulk Registration Tool Registration …" at bounding box center [88, 129] width 148 height 141
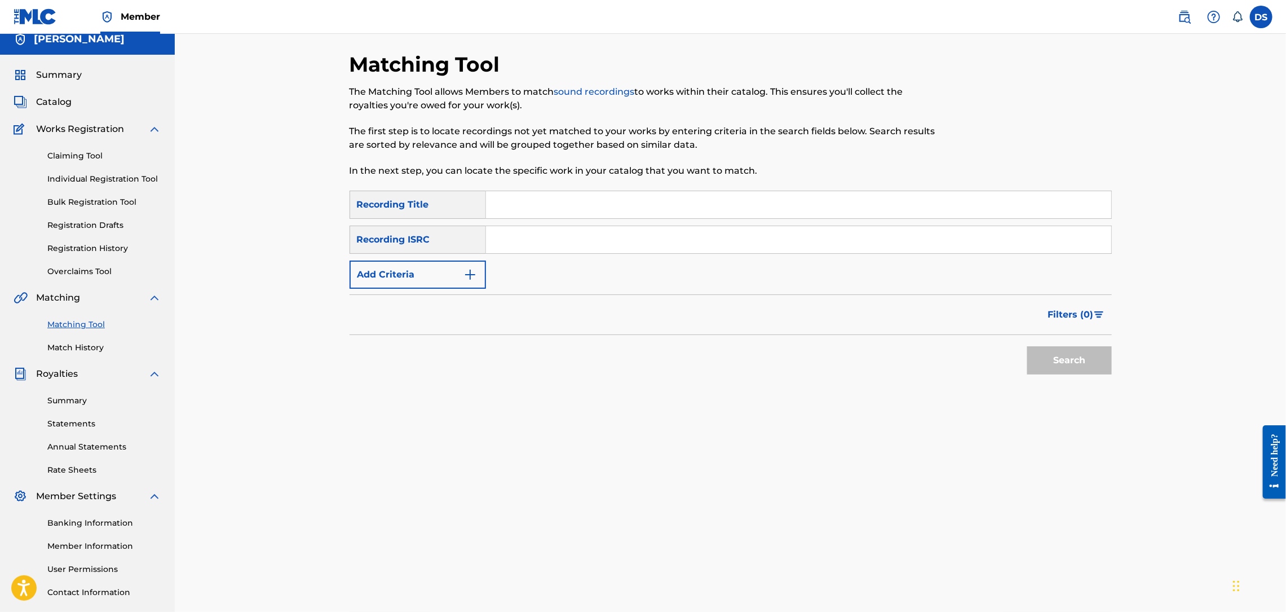
scroll to position [0, 0]
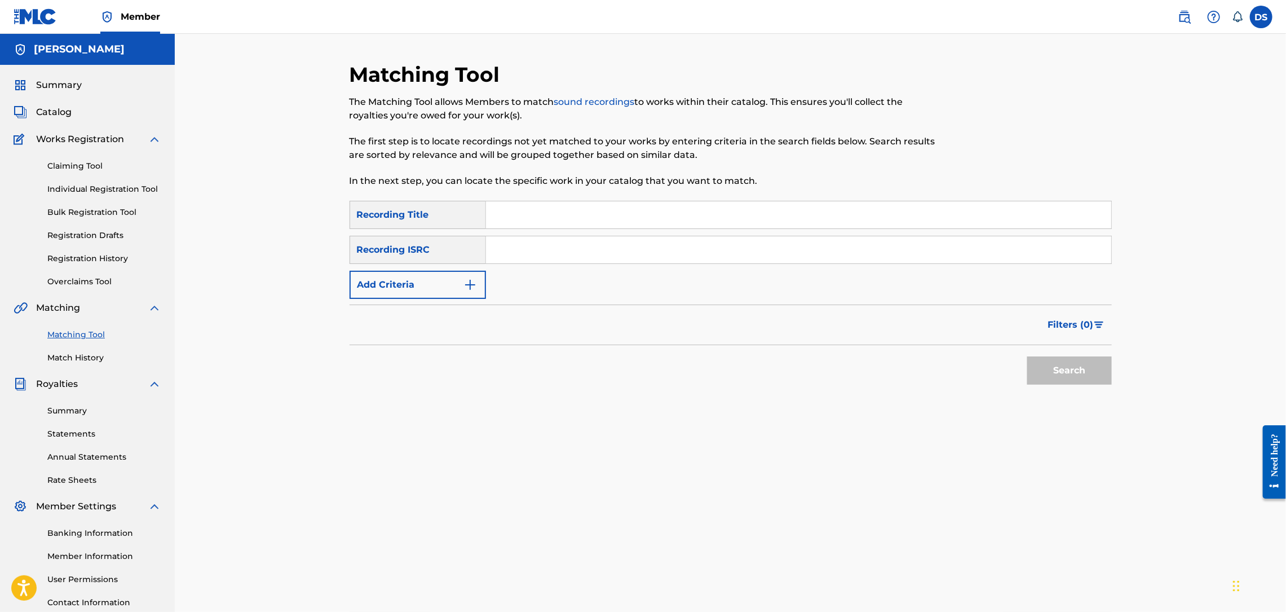
click at [46, 113] on span "Catalog" at bounding box center [54, 112] width 36 height 14
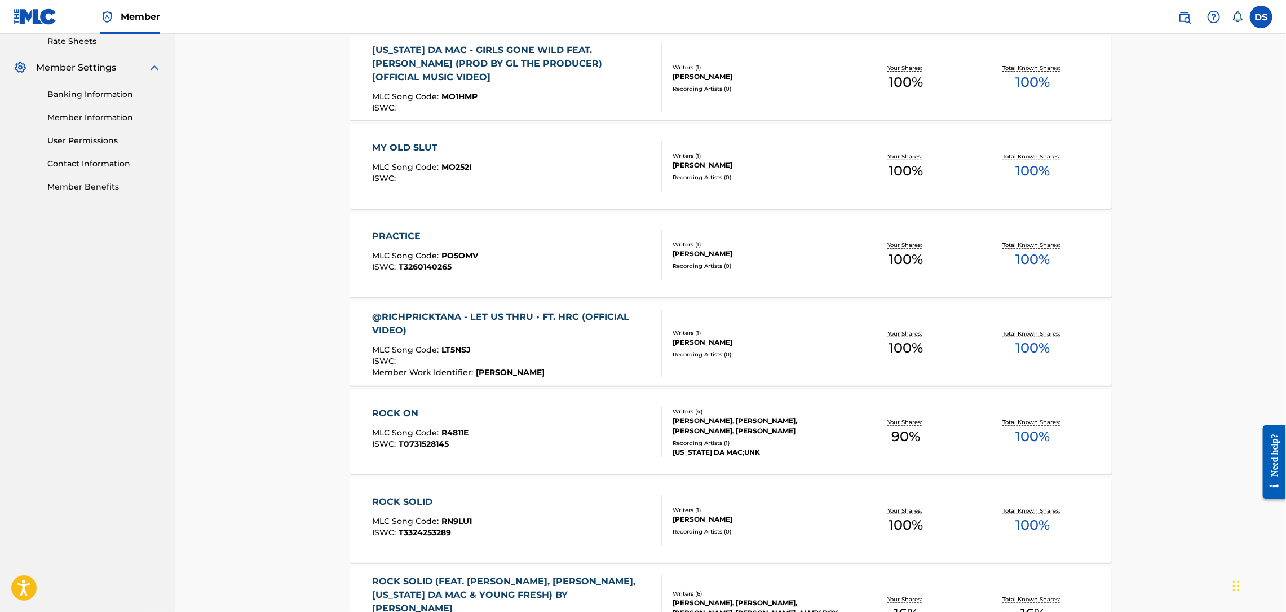
scroll to position [474, 0]
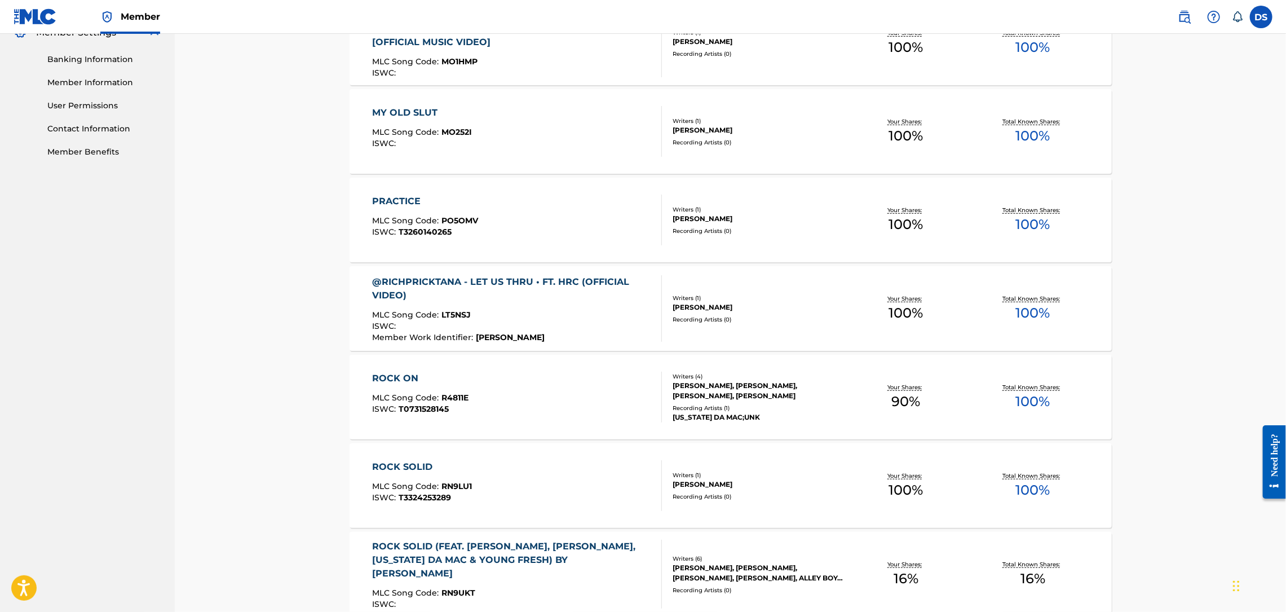
click at [406, 201] on div "PRACTICE" at bounding box center [425, 201] width 106 height 14
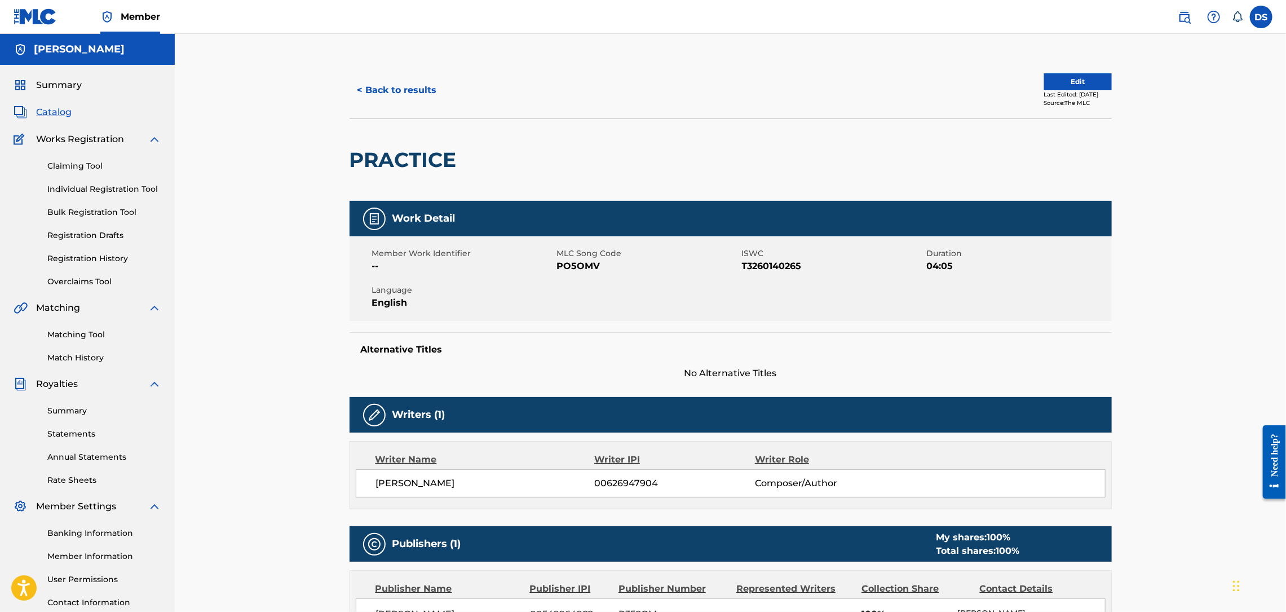
click at [395, 85] on button "< Back to results" at bounding box center [397, 90] width 95 height 28
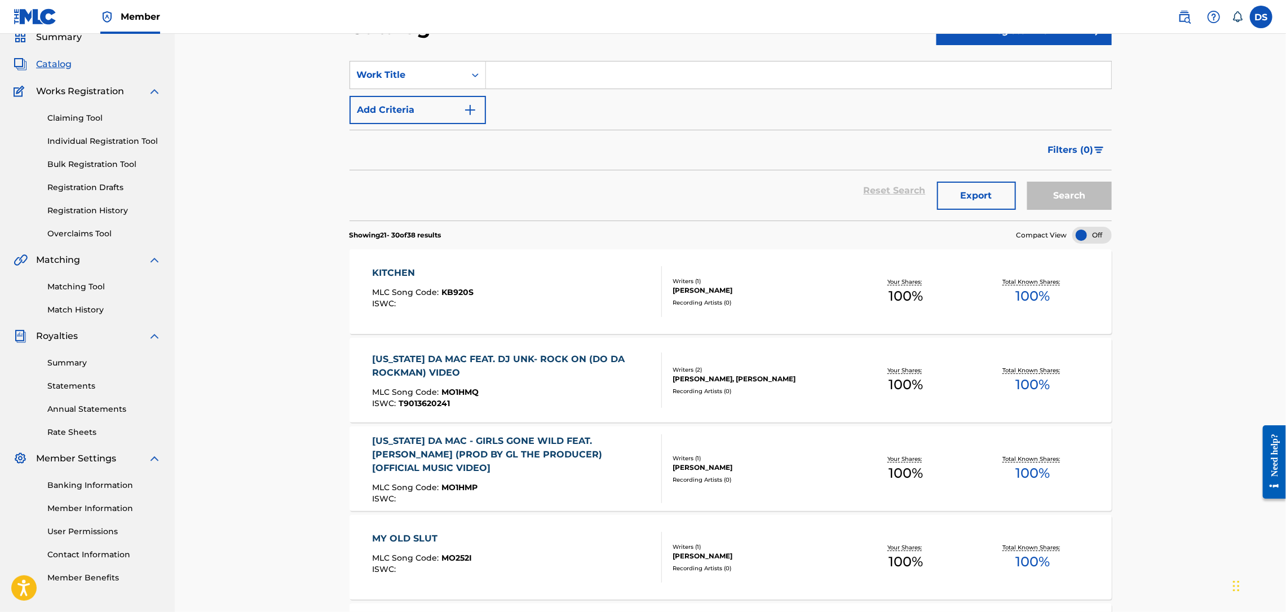
scroll to position [34, 0]
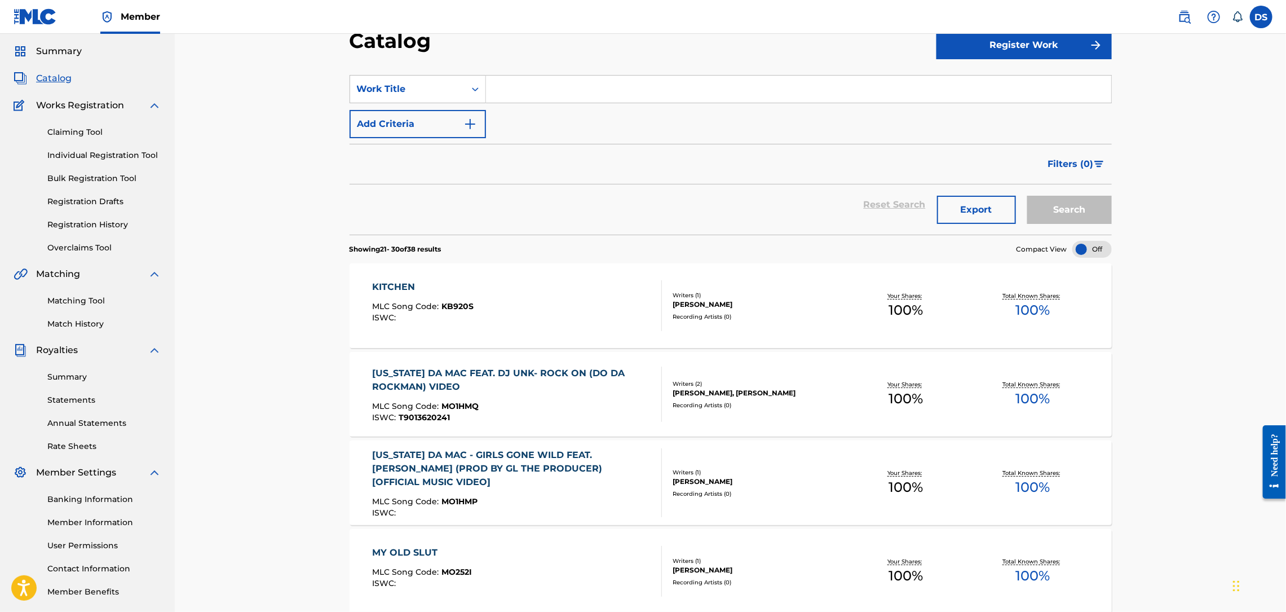
click at [70, 305] on link "Matching Tool" at bounding box center [104, 301] width 114 height 12
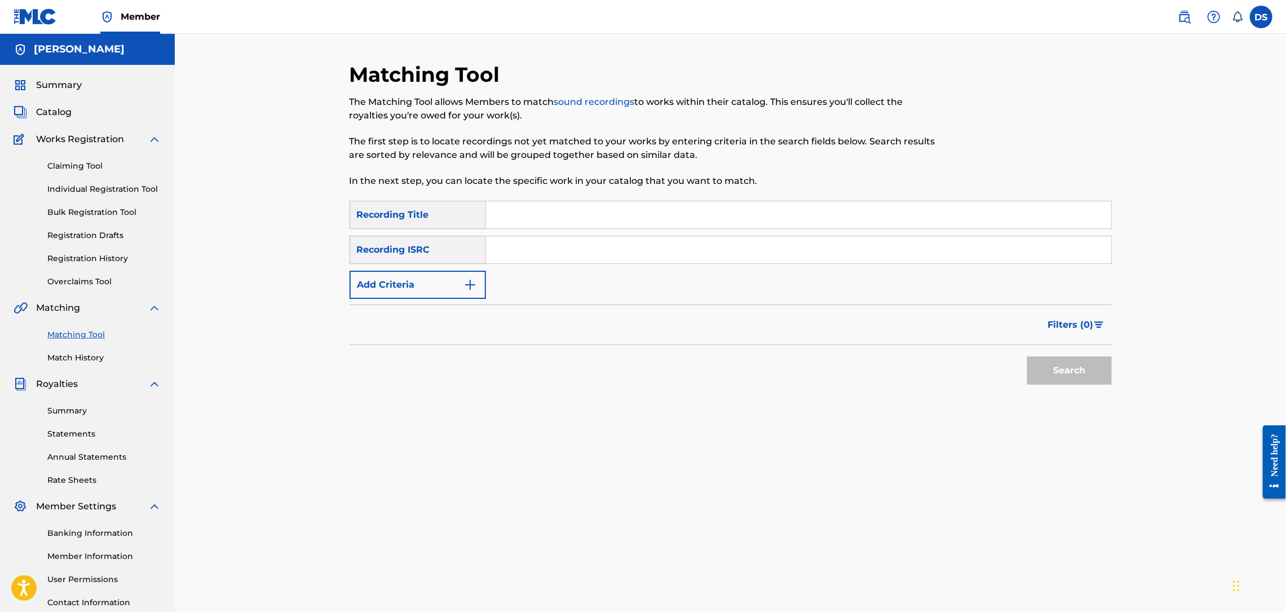
click at [537, 225] on input "Search Form" at bounding box center [798, 214] width 625 height 27
type input "PRACTICE"
click at [564, 254] on input "Search Form" at bounding box center [798, 249] width 625 height 27
paste input "QZNB82390367"
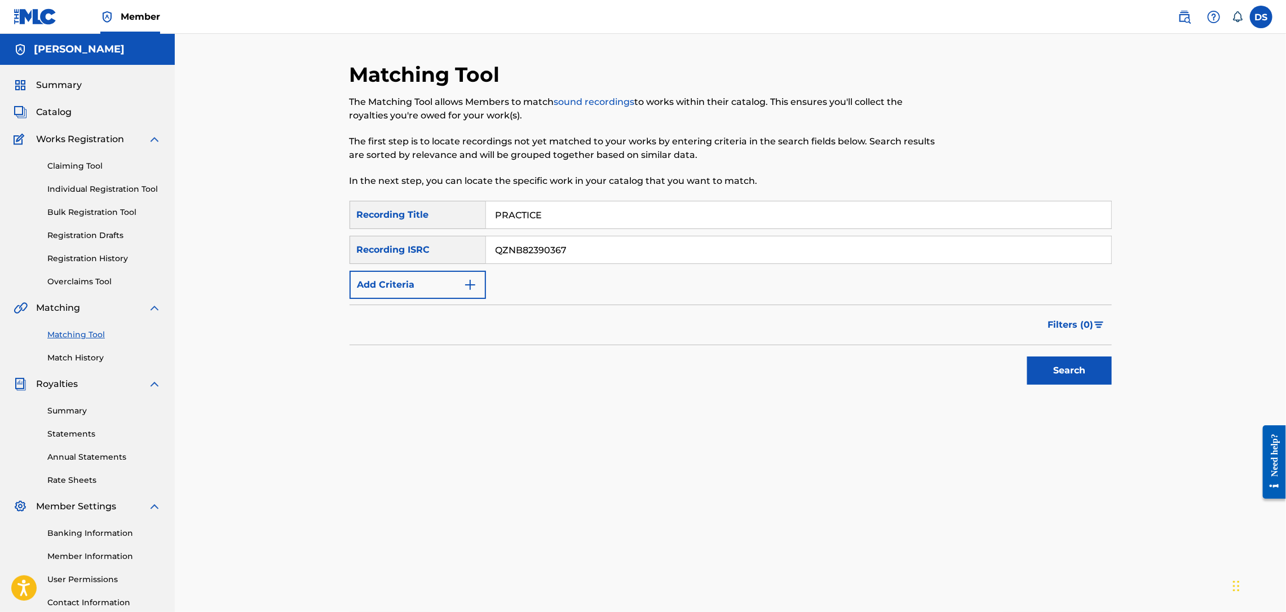
type input "QZNB82390367"
click at [1070, 374] on button "Search" at bounding box center [1069, 370] width 85 height 28
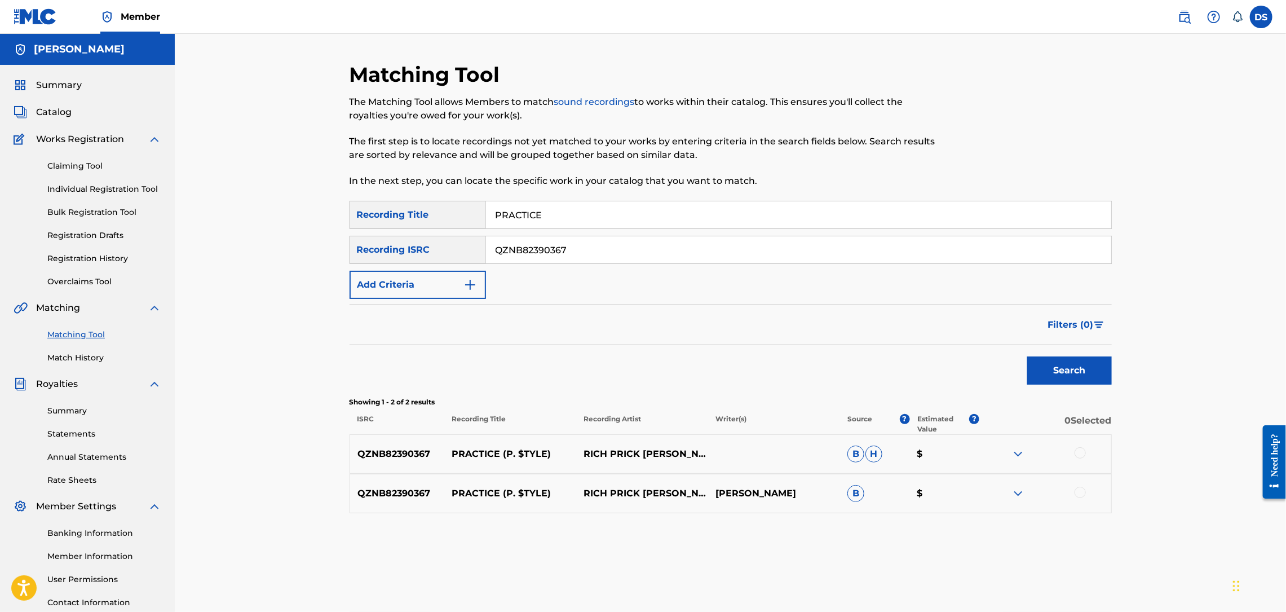
click at [1080, 449] on div at bounding box center [1079, 452] width 11 height 11
click at [1079, 489] on div at bounding box center [1079, 491] width 11 height 11
click at [835, 517] on button "Match 2 Groups" at bounding box center [792, 520] width 125 height 28
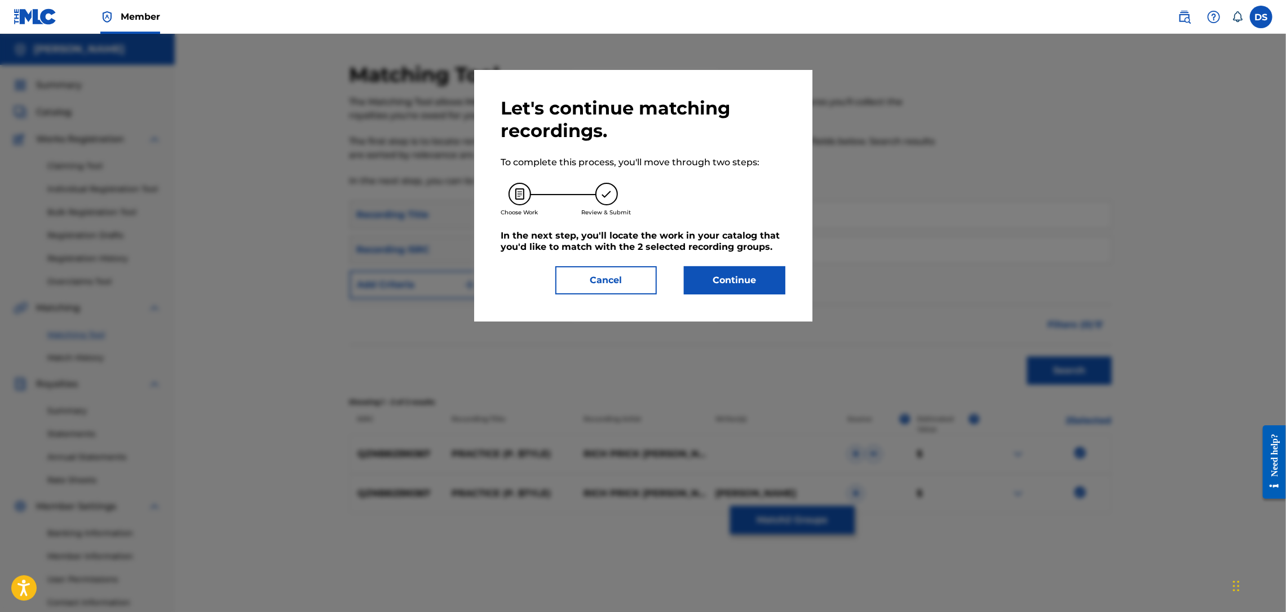
click at [728, 278] on button "Continue" at bounding box center [734, 280] width 101 height 28
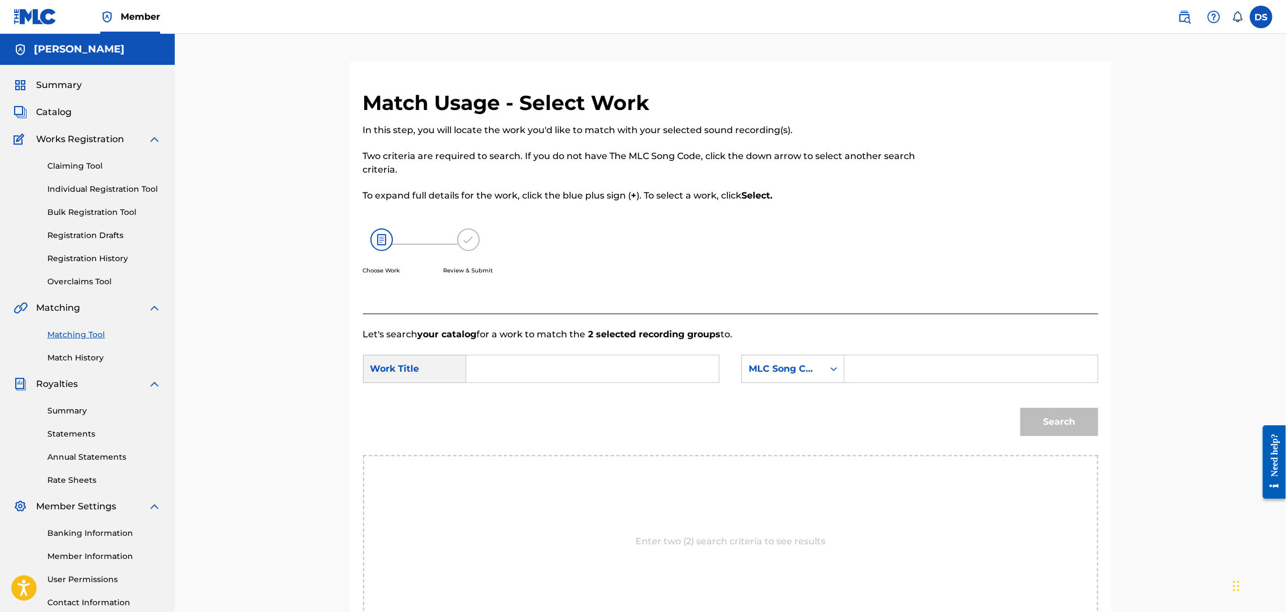
click at [626, 370] on input "Search Form" at bounding box center [592, 368] width 233 height 27
type input "practice (p-$tyle)"
click at [839, 367] on icon "Search Form" at bounding box center [833, 368] width 11 height 11
click at [794, 401] on div "Writer Name" at bounding box center [793, 397] width 102 height 28
click at [951, 369] on input "Search Form" at bounding box center [970, 368] width 233 height 27
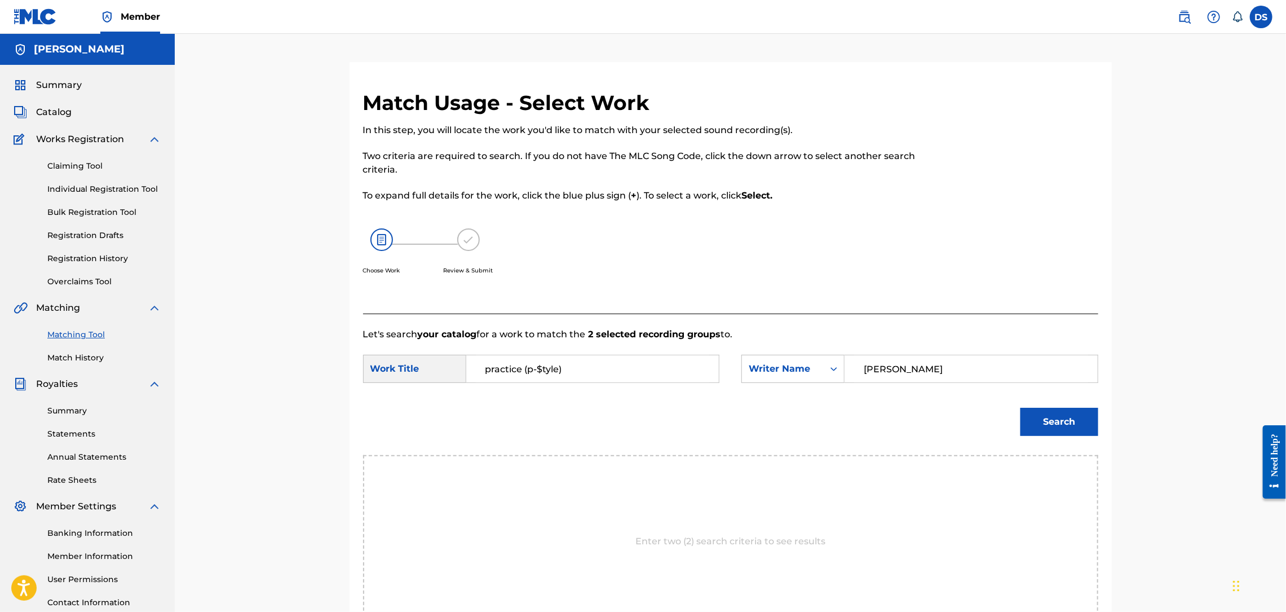
type input "[PERSON_NAME]"
click at [1041, 420] on button "Search" at bounding box center [1059, 422] width 78 height 28
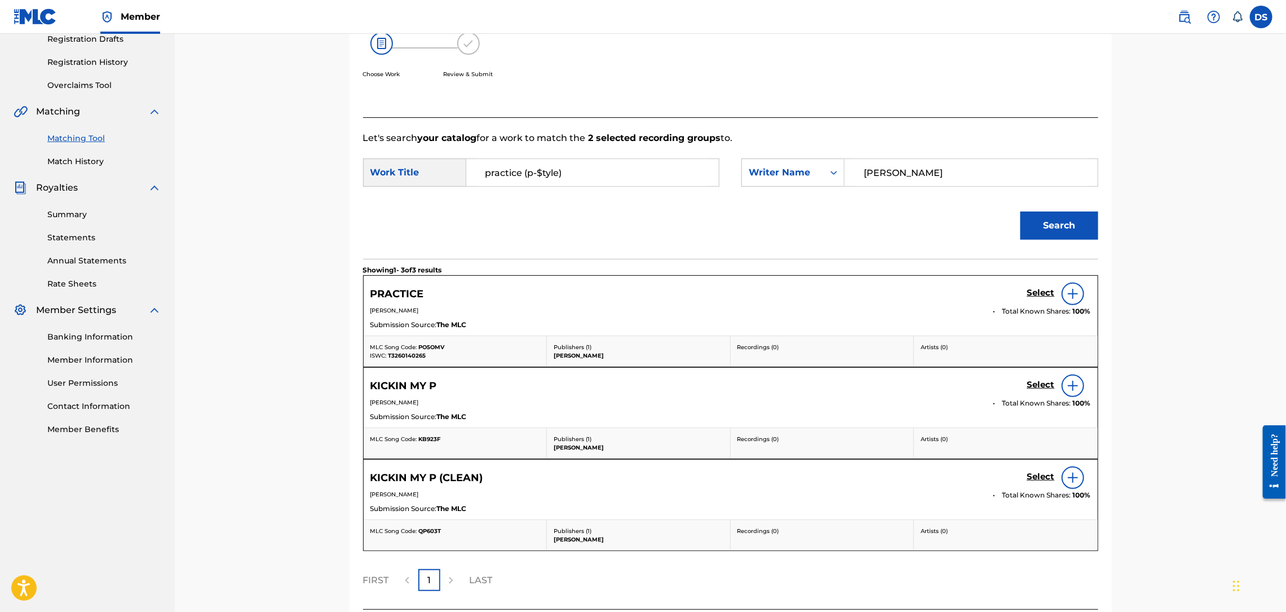
scroll to position [292, 0]
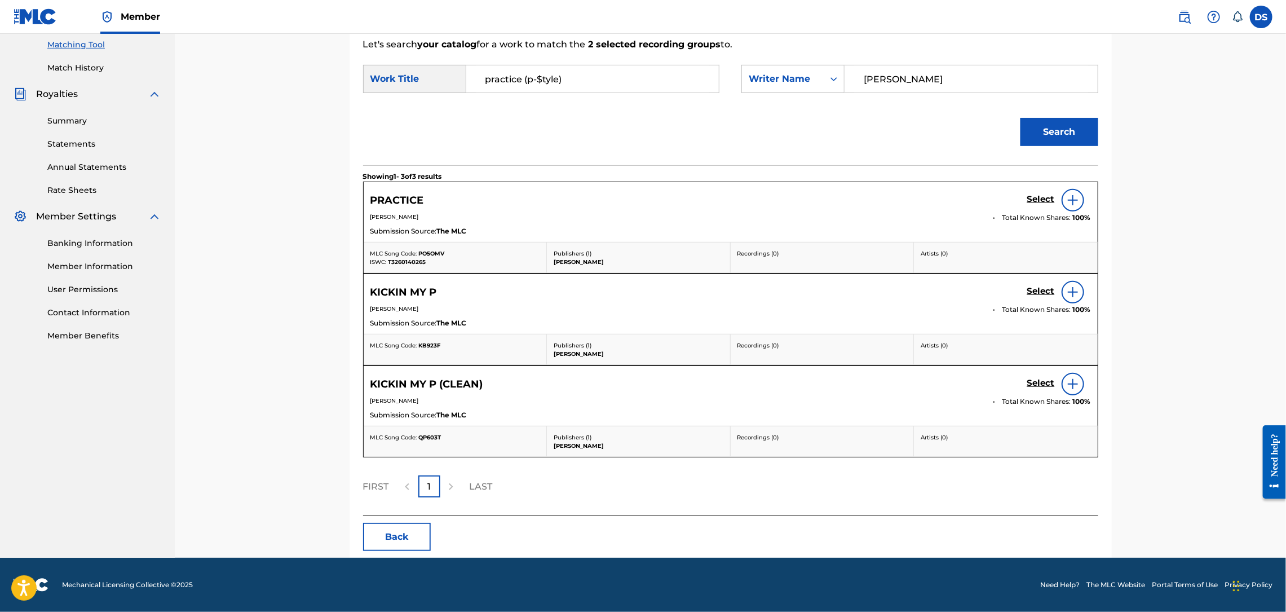
click at [1037, 198] on h5 "Select" at bounding box center [1041, 199] width 28 height 11
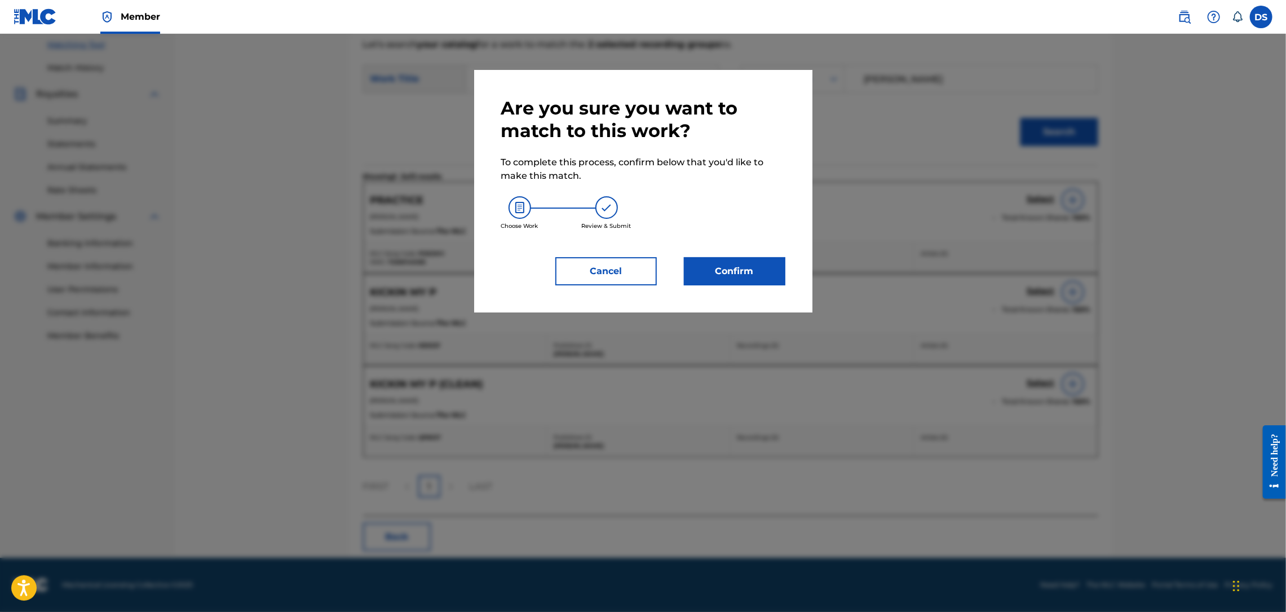
click at [743, 264] on button "Confirm" at bounding box center [734, 271] width 101 height 28
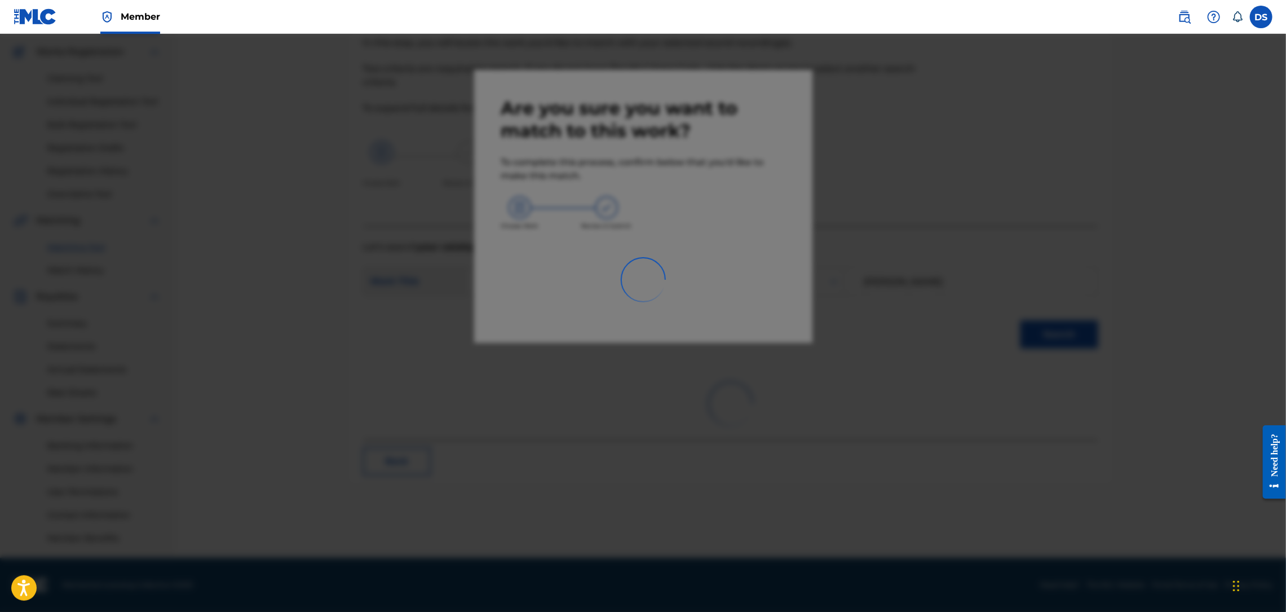
scroll to position [87, 0]
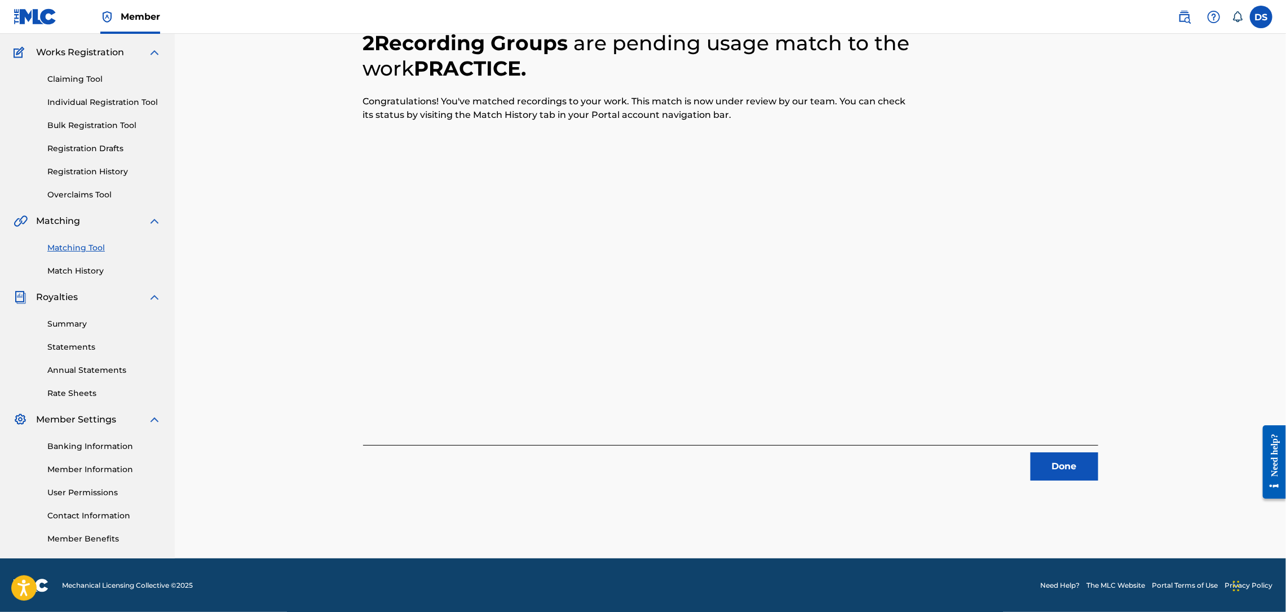
click at [1059, 459] on button "Done" at bounding box center [1064, 466] width 68 height 28
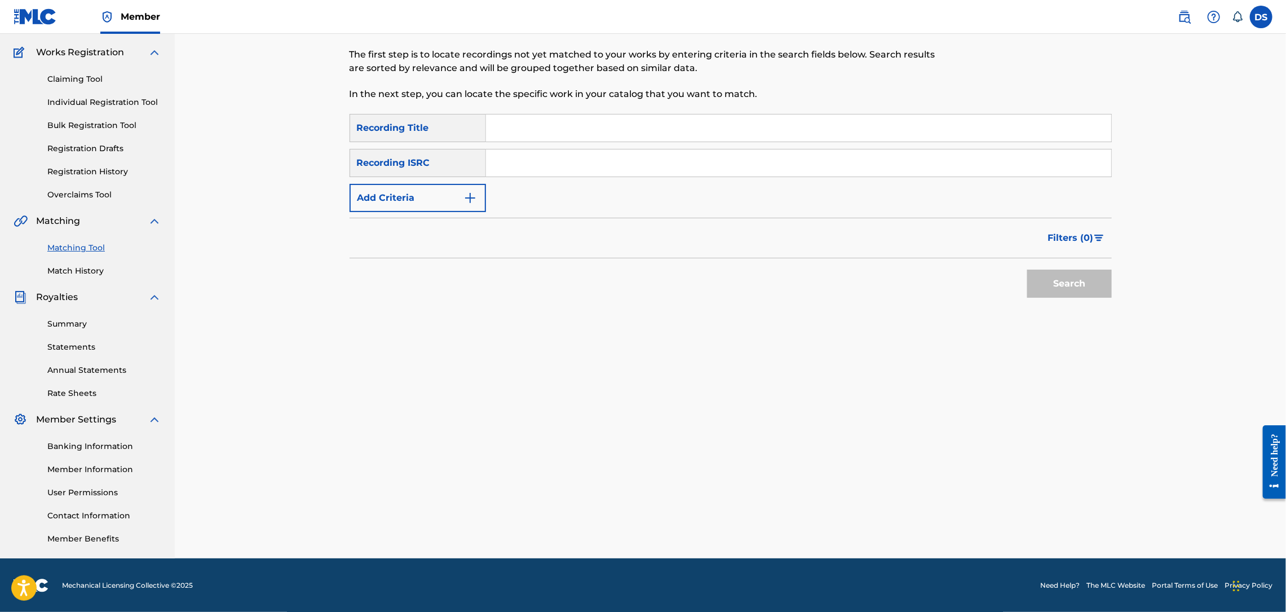
click at [563, 125] on input "Search Form" at bounding box center [798, 127] width 625 height 27
type input "MONEY TO THROW"
click at [517, 155] on input "Search Form" at bounding box center [798, 162] width 625 height 27
click at [519, 171] on input "Search Form" at bounding box center [798, 162] width 625 height 27
paste input "USLD90818423"
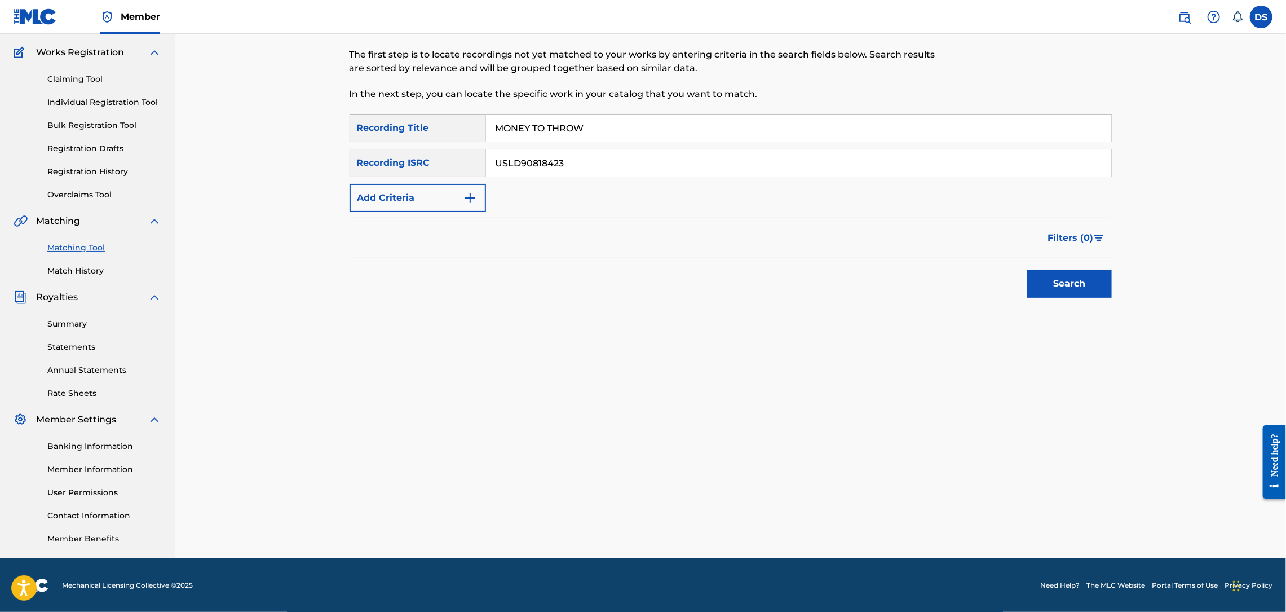
type input "USLD90818423"
click at [1045, 284] on button "Search" at bounding box center [1069, 283] width 85 height 28
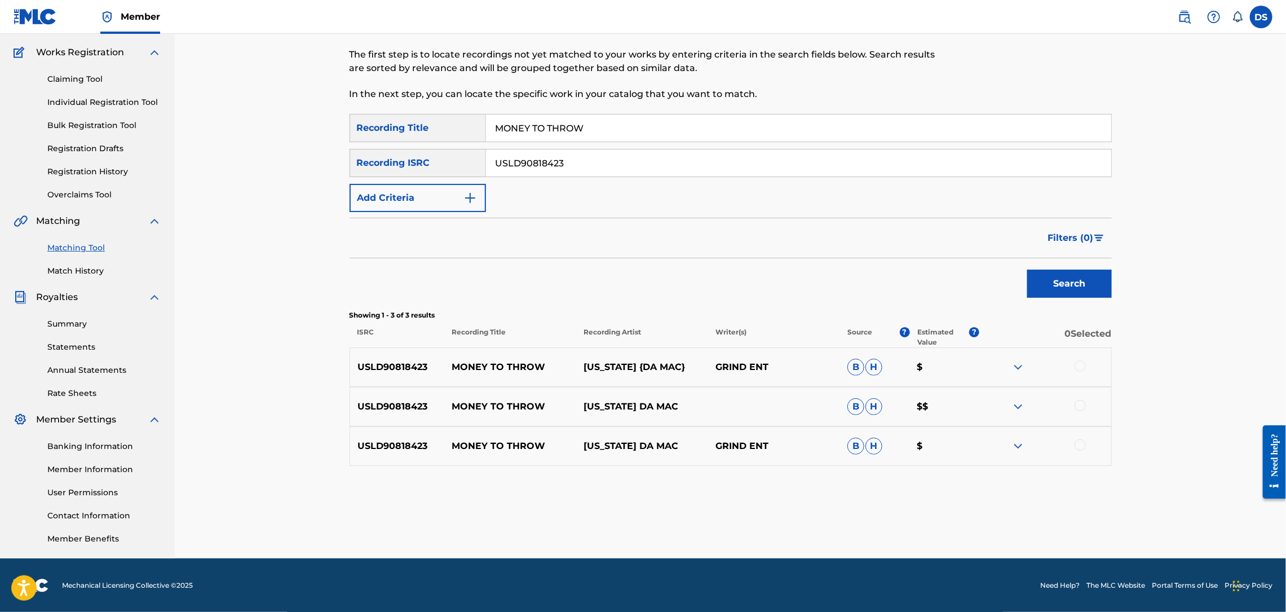
click at [1081, 364] on div at bounding box center [1079, 365] width 11 height 11
click at [1081, 409] on div at bounding box center [1079, 405] width 11 height 11
click at [1081, 444] on div at bounding box center [1079, 444] width 11 height 11
drag, startPoint x: 914, startPoint y: 496, endPoint x: 835, endPoint y: 517, distance: 82.3
click at [835, 517] on div "Matching Tool The Matching Tool allows Members to match sound recordings to wor…" at bounding box center [731, 266] width 762 height 583
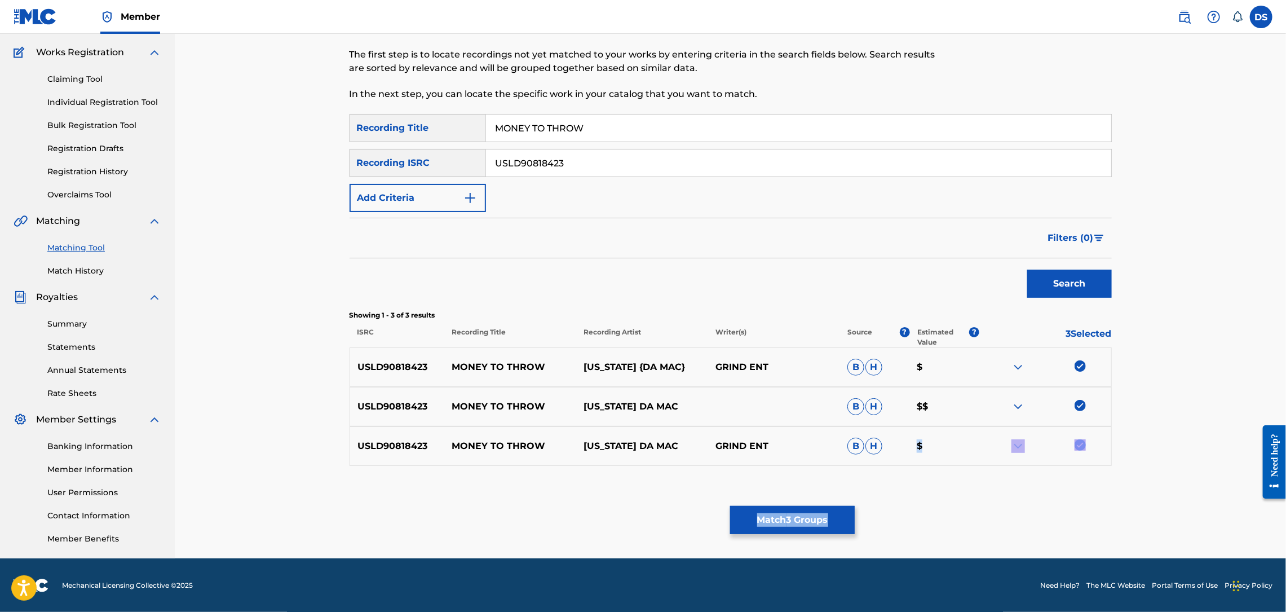
click at [835, 517] on button "Match 3 Groups" at bounding box center [792, 520] width 125 height 28
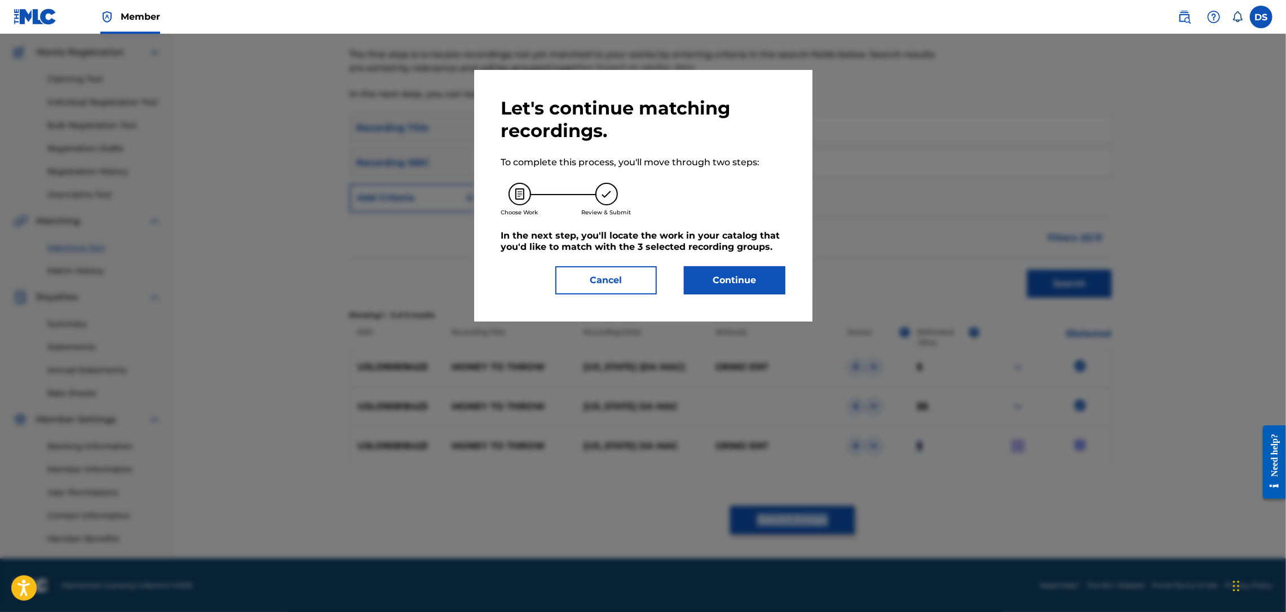
click at [733, 284] on button "Continue" at bounding box center [734, 280] width 101 height 28
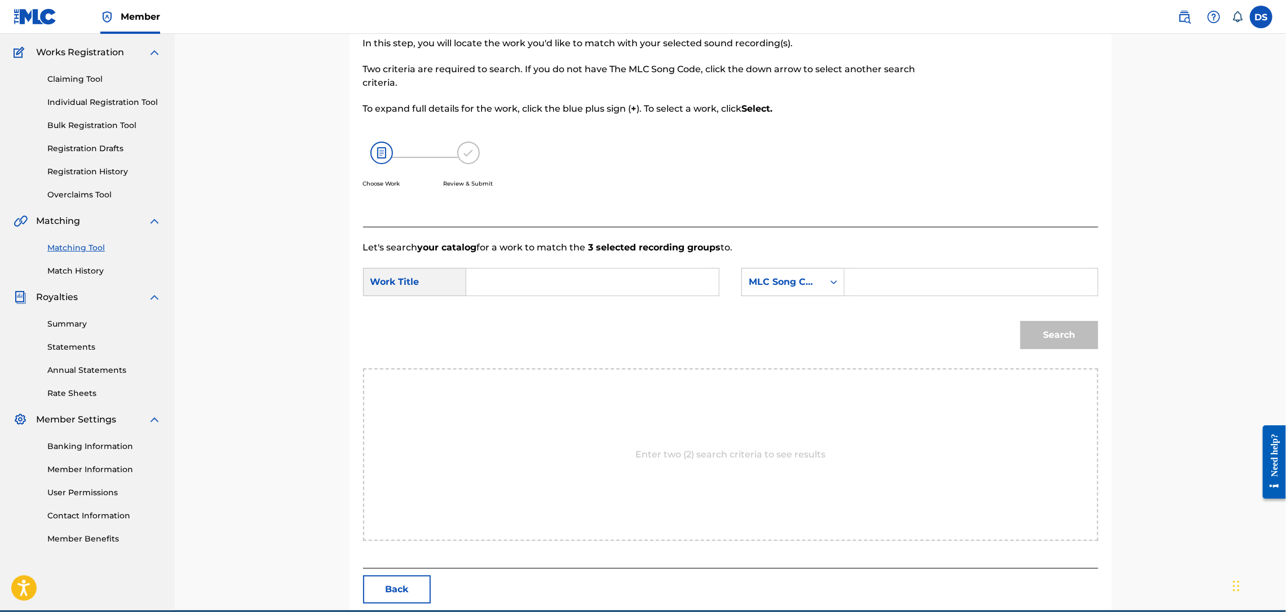
click at [616, 284] on input "Search Form" at bounding box center [592, 281] width 233 height 27
type input "Money to throw"
click at [835, 277] on icon "Search Form" at bounding box center [833, 281] width 11 height 11
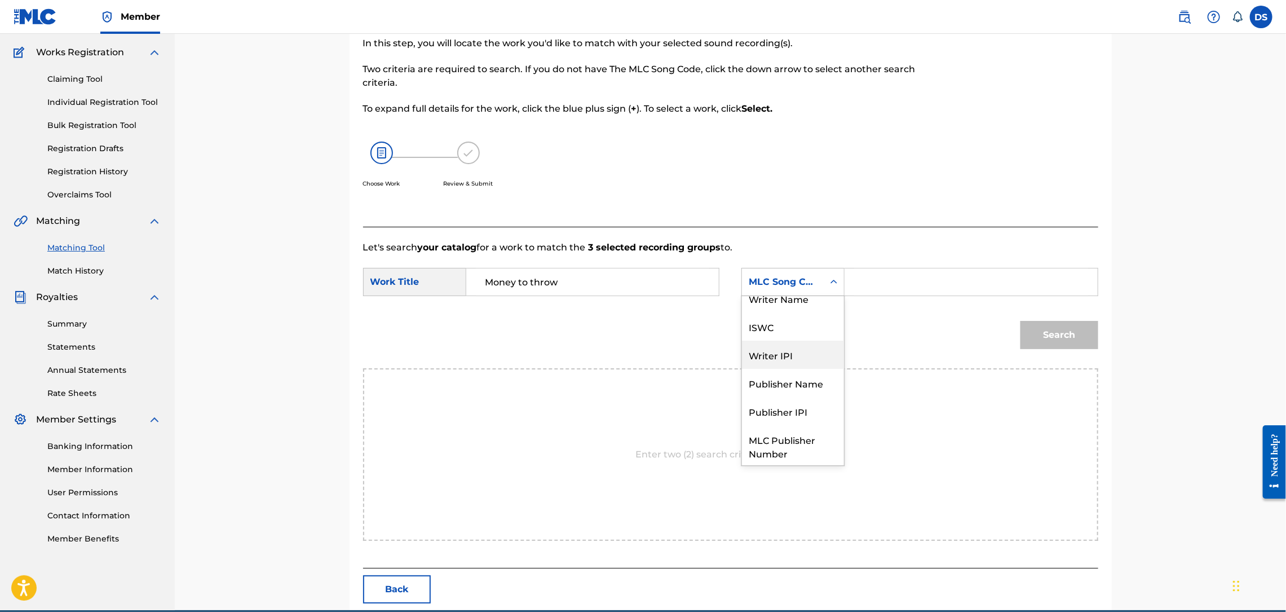
scroll to position [0, 0]
click at [802, 314] on div "Writer Name" at bounding box center [793, 310] width 102 height 28
click at [871, 277] on input "Search Form" at bounding box center [970, 281] width 233 height 27
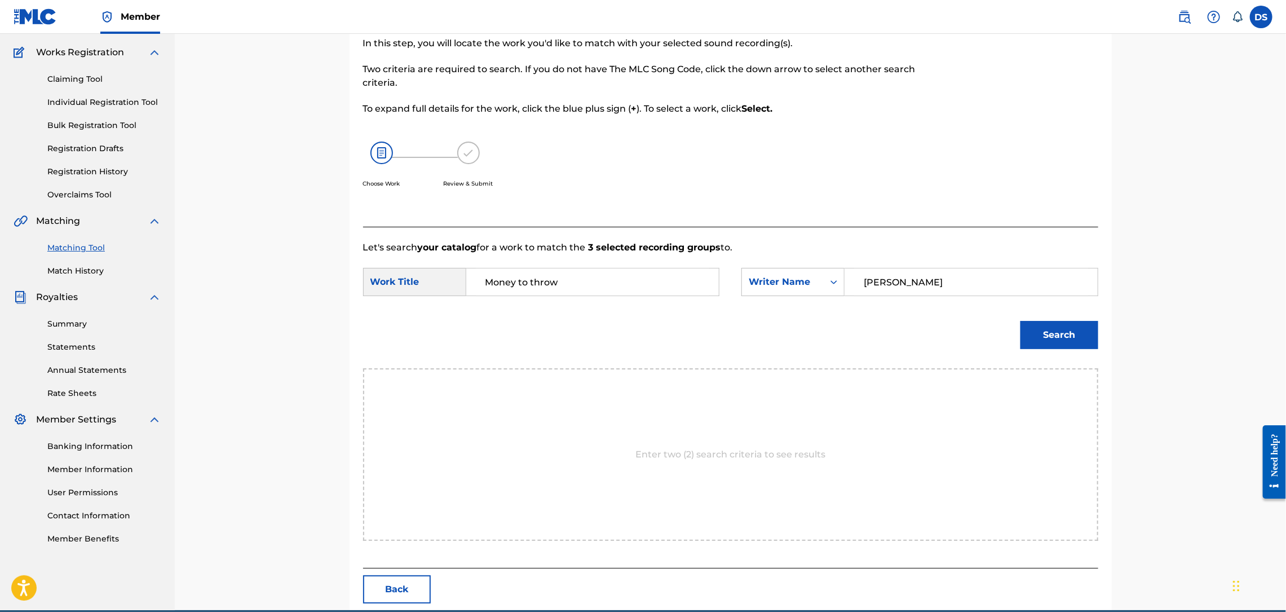
click at [1047, 334] on button "Search" at bounding box center [1059, 335] width 78 height 28
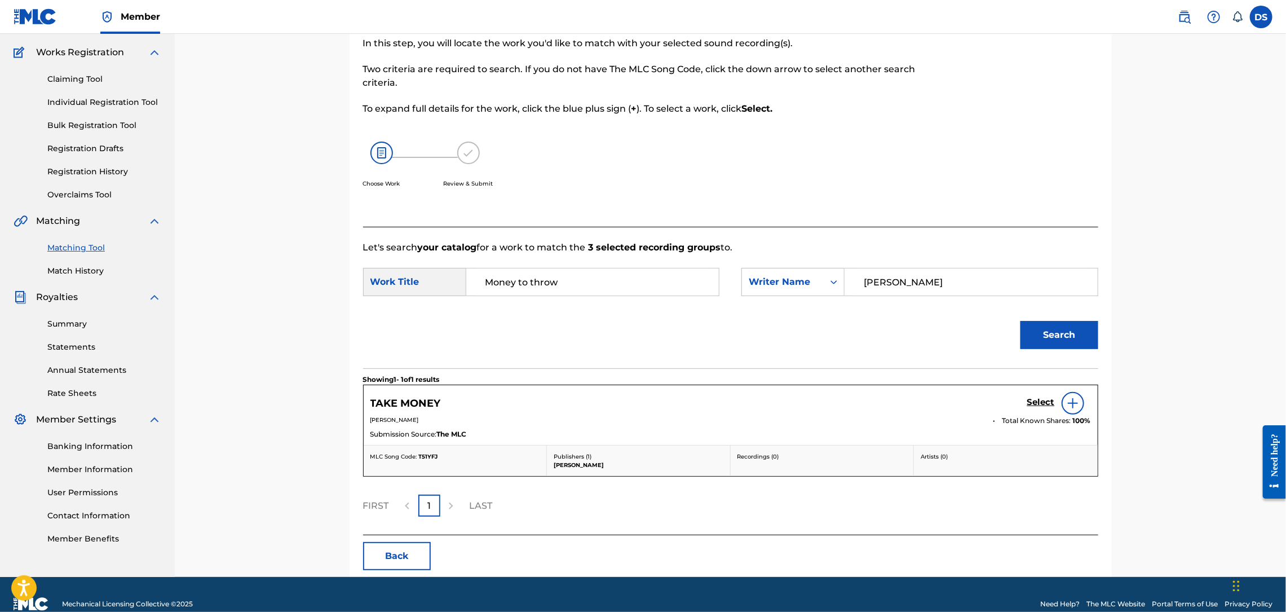
click at [891, 284] on input "[PERSON_NAME]" at bounding box center [970, 281] width 233 height 27
click at [1020, 321] on button "Search" at bounding box center [1059, 335] width 78 height 28
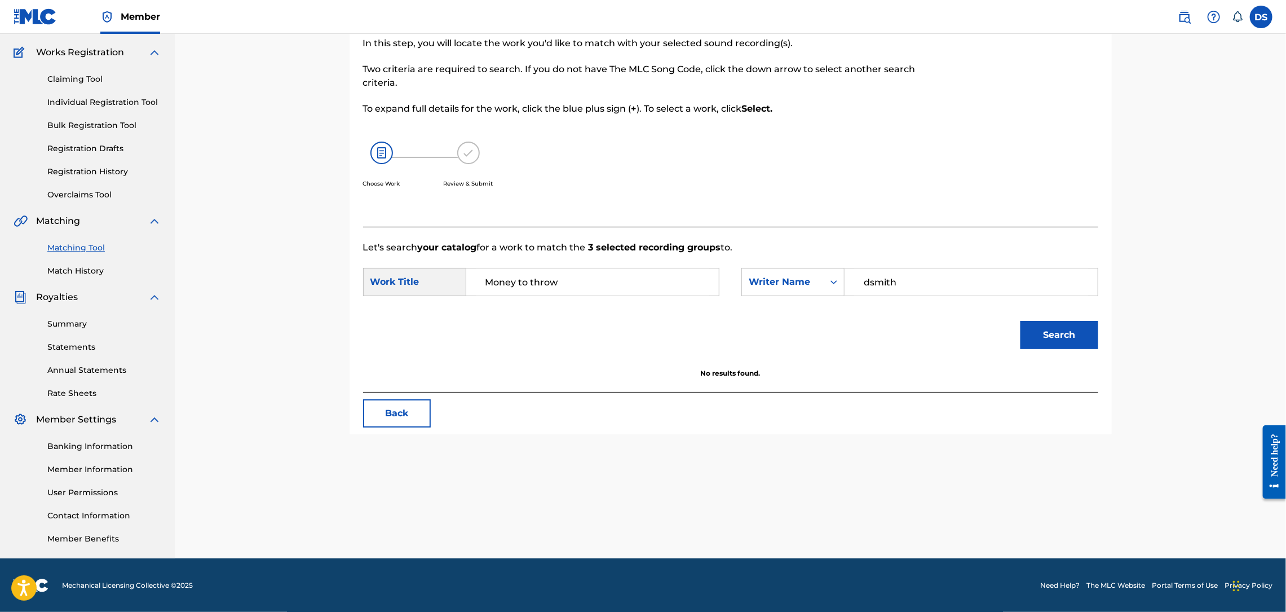
type input "dsmith"
click at [90, 250] on link "Matching Tool" at bounding box center [104, 248] width 114 height 12
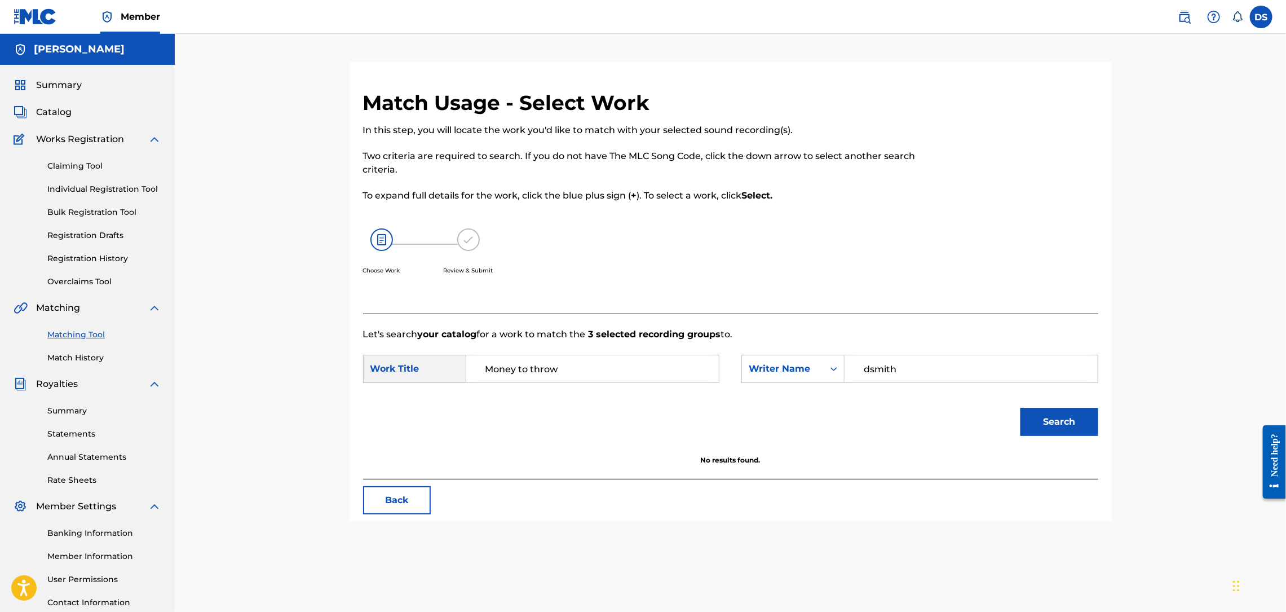
click at [397, 497] on button "Back" at bounding box center [397, 500] width 68 height 28
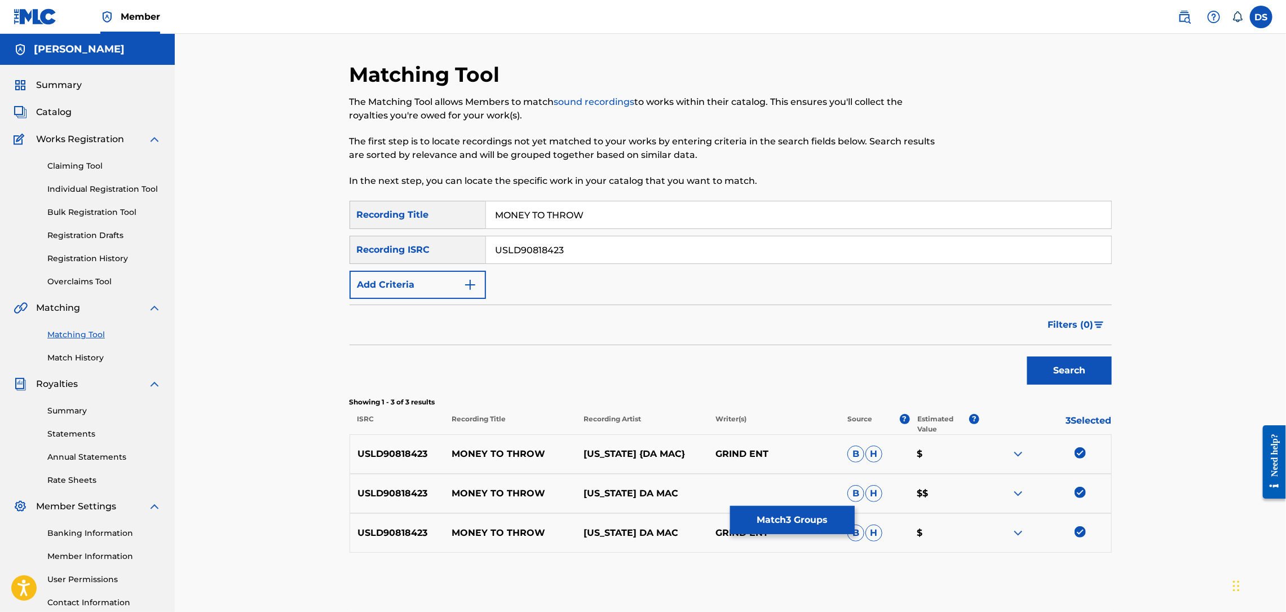
drag, startPoint x: 579, startPoint y: 242, endPoint x: 470, endPoint y: 249, distance: 109.0
click at [470, 249] on div "SearchWithCriteriab04bf297-1564-4b47-b232-448a835d5095 Recording ISRC USLD90818…" at bounding box center [731, 250] width 762 height 28
drag, startPoint x: 604, startPoint y: 214, endPoint x: 493, endPoint y: 209, distance: 110.6
click at [493, 209] on input "MONEY TO THROW" at bounding box center [798, 214] width 625 height 27
type input "Take Money"
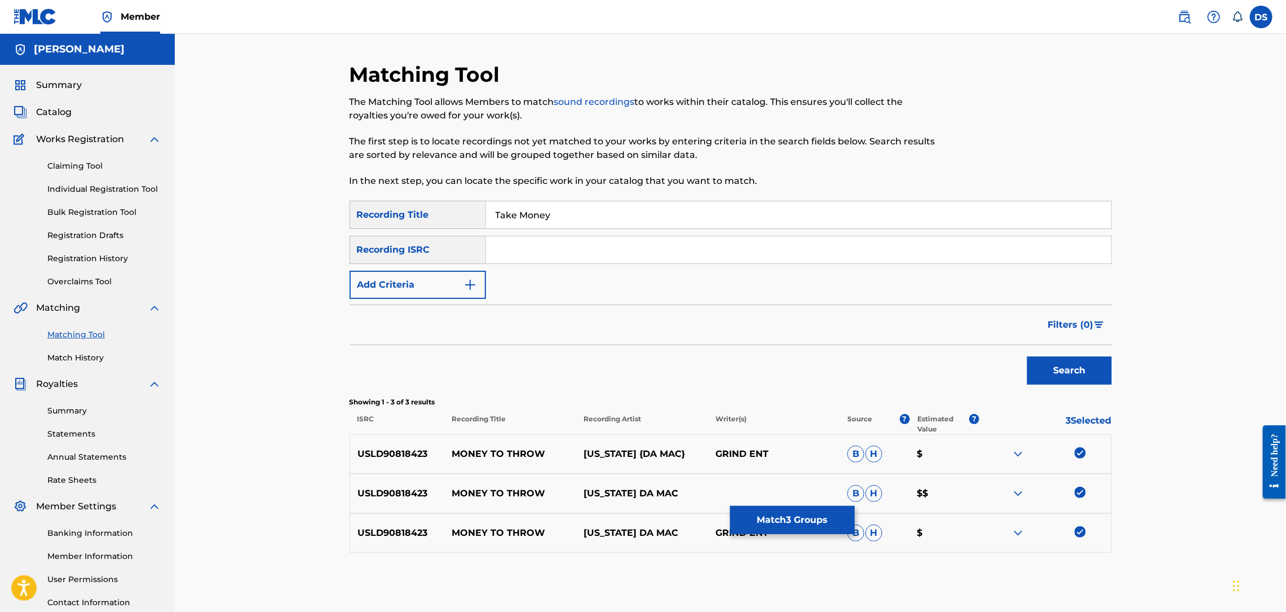
click at [561, 250] on input "Search Form" at bounding box center [798, 249] width 625 height 27
paste input "USLD90818419"
type input "USLD90818419"
click at [1079, 373] on button "Search" at bounding box center [1069, 370] width 85 height 28
click at [1073, 530] on div at bounding box center [1045, 533] width 132 height 14
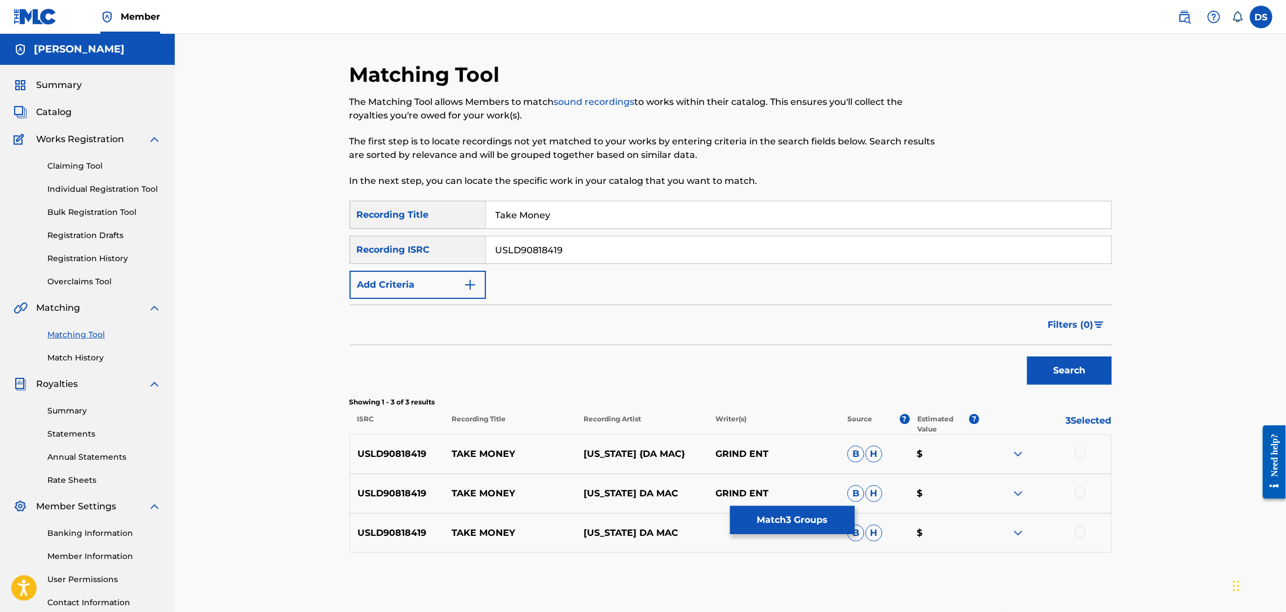
click at [1079, 536] on div at bounding box center [1079, 531] width 11 height 11
click at [1078, 494] on div at bounding box center [1079, 491] width 11 height 11
click at [1081, 453] on div at bounding box center [1079, 452] width 11 height 11
click at [834, 565] on div "Matching Tool The Matching Tool allows Members to match sound recordings to wor…" at bounding box center [731, 353] width 762 height 583
click at [1156, 485] on div "Matching Tool The Matching Tool allows Members to match sound recordings to wor…" at bounding box center [730, 339] width 1111 height 611
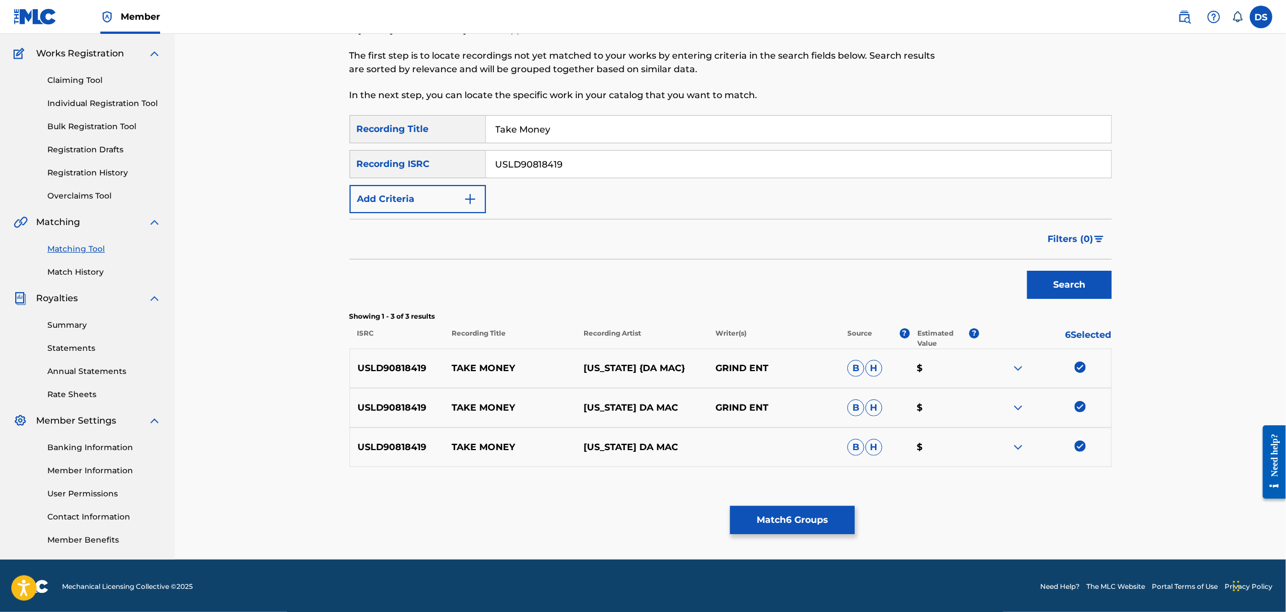
scroll to position [87, 0]
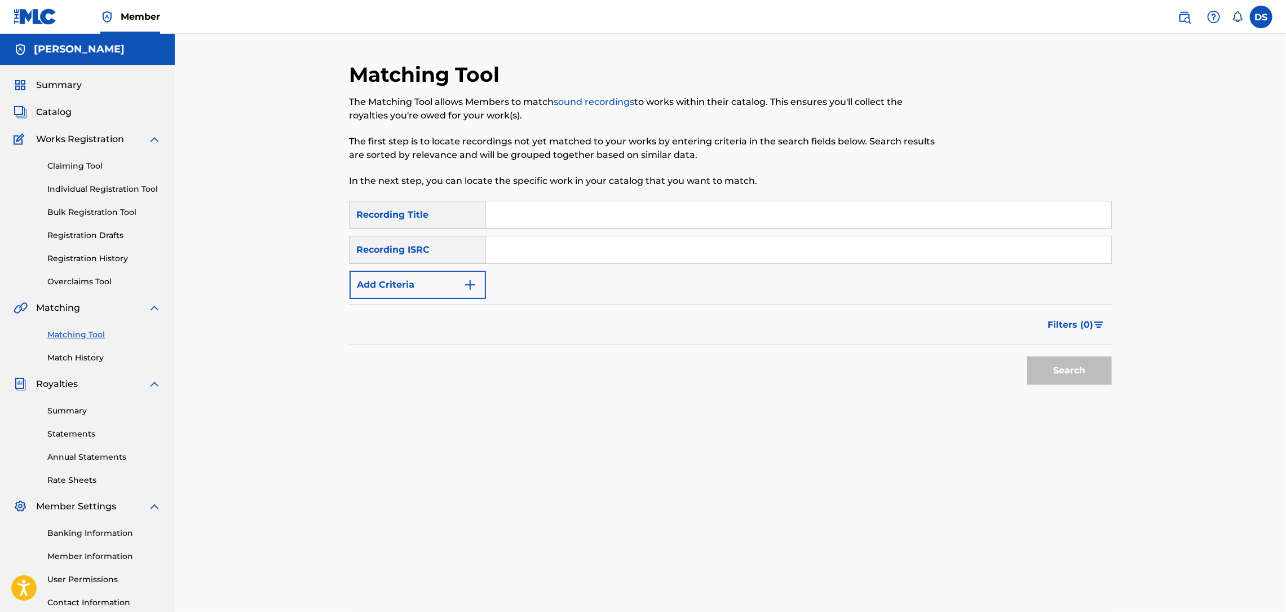
click at [517, 214] on input "Search Form" at bounding box center [798, 214] width 625 height 27
type input "Take Money"
click at [547, 250] on input "Search Form" at bounding box center [798, 249] width 625 height 27
paste input "USLD90818419"
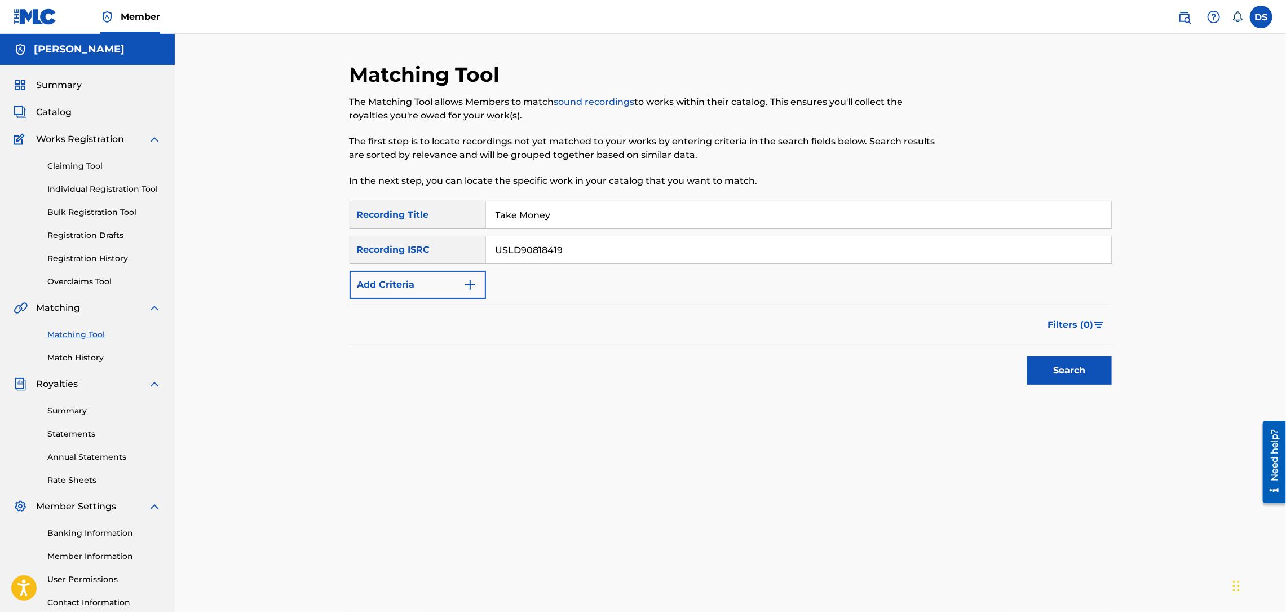
type input "USLD90818419"
click at [1062, 374] on button "Search" at bounding box center [1069, 370] width 85 height 28
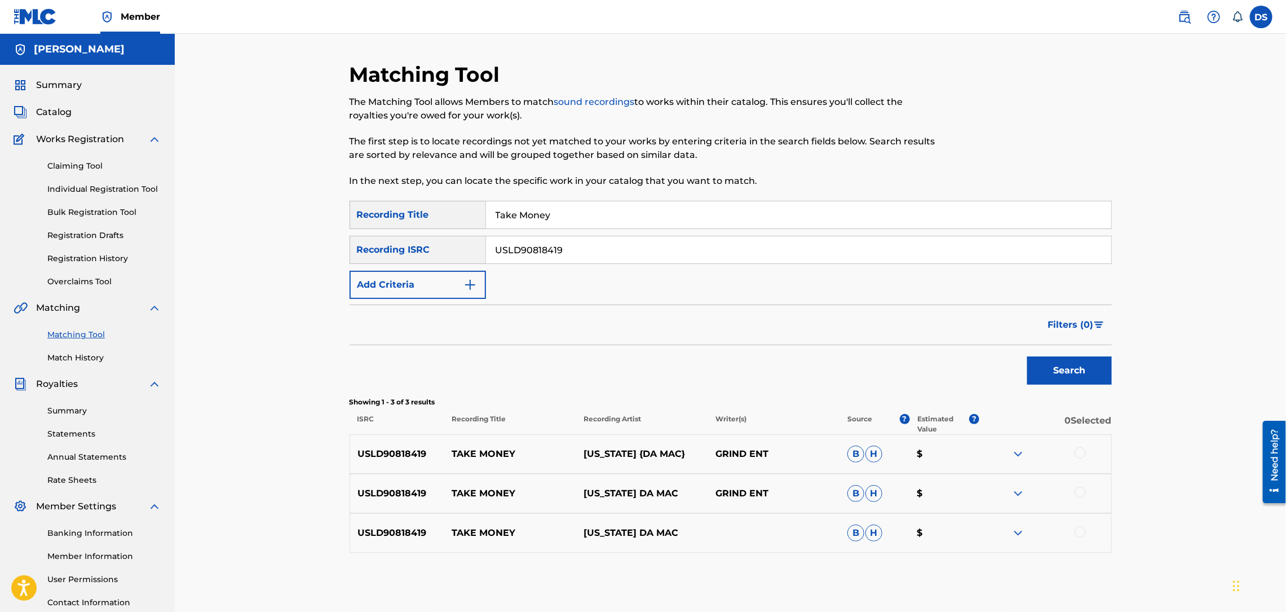
click at [1081, 454] on div at bounding box center [1079, 452] width 11 height 11
click at [1081, 493] on div at bounding box center [1079, 491] width 11 height 11
click at [1077, 530] on div at bounding box center [1079, 531] width 11 height 11
click at [812, 515] on button "Match 3 Groups" at bounding box center [792, 520] width 125 height 28
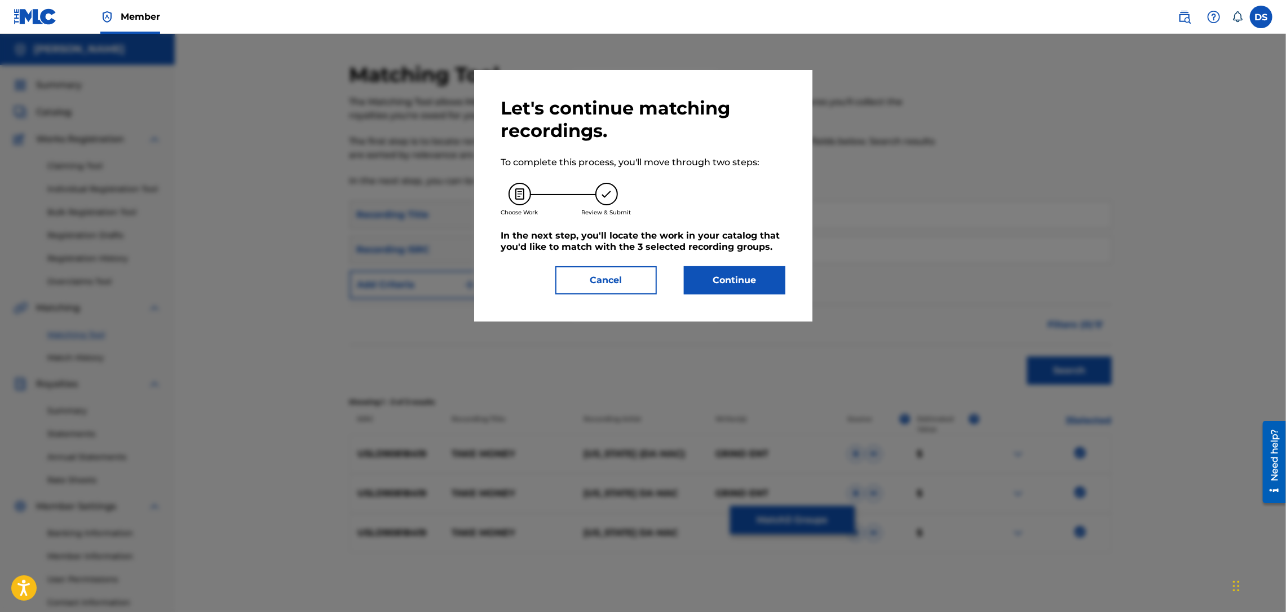
click at [747, 282] on button "Continue" at bounding box center [734, 280] width 101 height 28
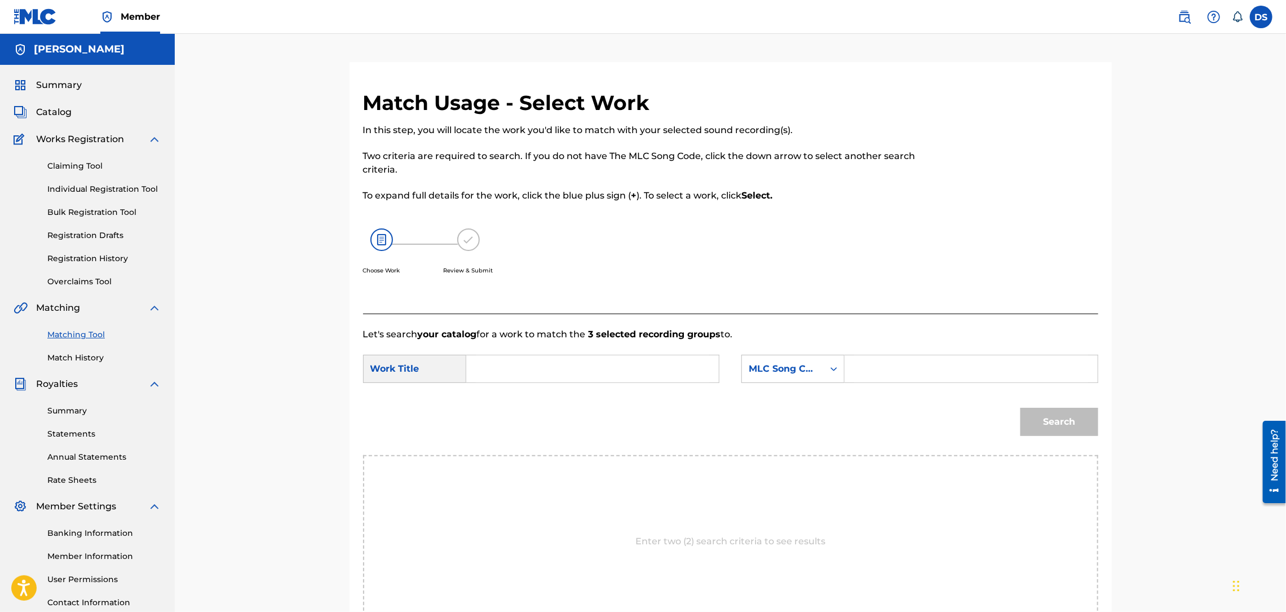
click at [591, 379] on input "Search Form" at bounding box center [592, 368] width 233 height 27
type input "take money"
click at [828, 367] on icon "Search Form" at bounding box center [833, 368] width 11 height 11
click at [784, 396] on div "Writer Name" at bounding box center [793, 397] width 102 height 28
click at [887, 368] on input "Search Form" at bounding box center [970, 368] width 233 height 27
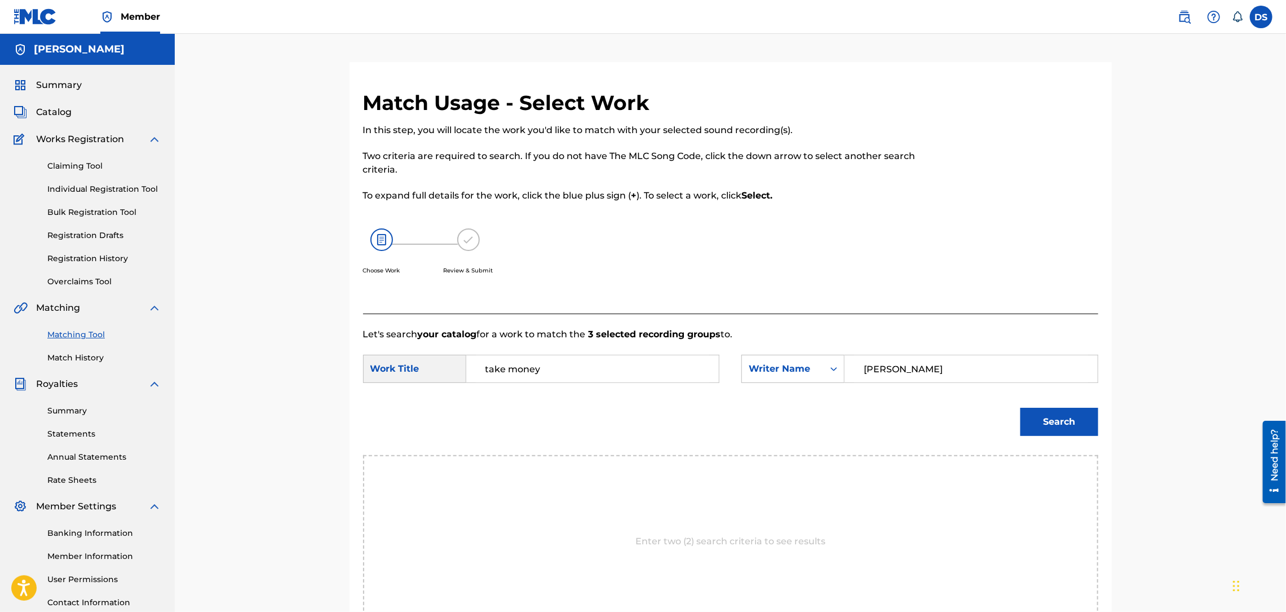
type input "[PERSON_NAME]"
click at [1041, 419] on button "Search" at bounding box center [1059, 422] width 78 height 28
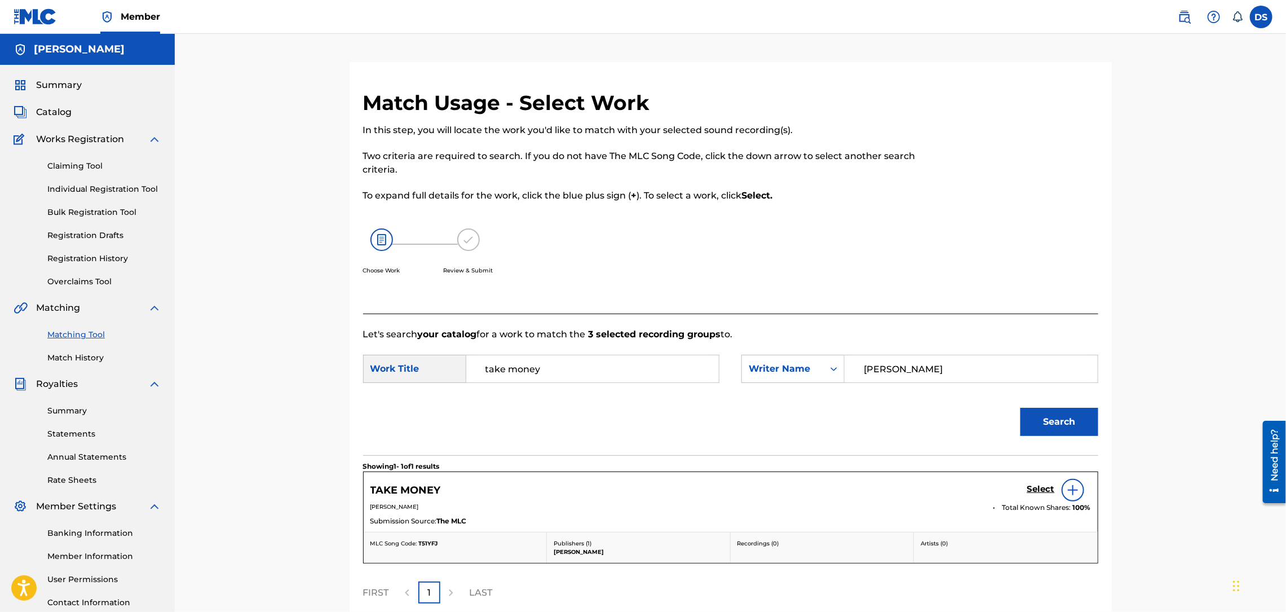
click at [1040, 487] on h5 "Select" at bounding box center [1041, 489] width 28 height 11
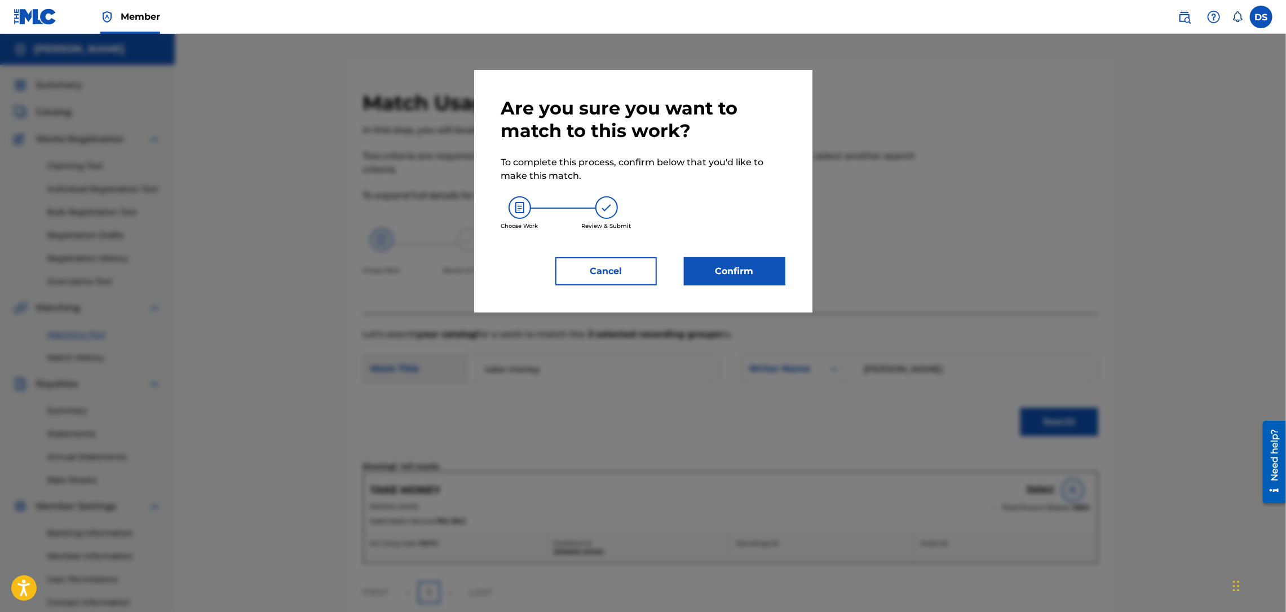
click at [730, 275] on button "Confirm" at bounding box center [734, 271] width 101 height 28
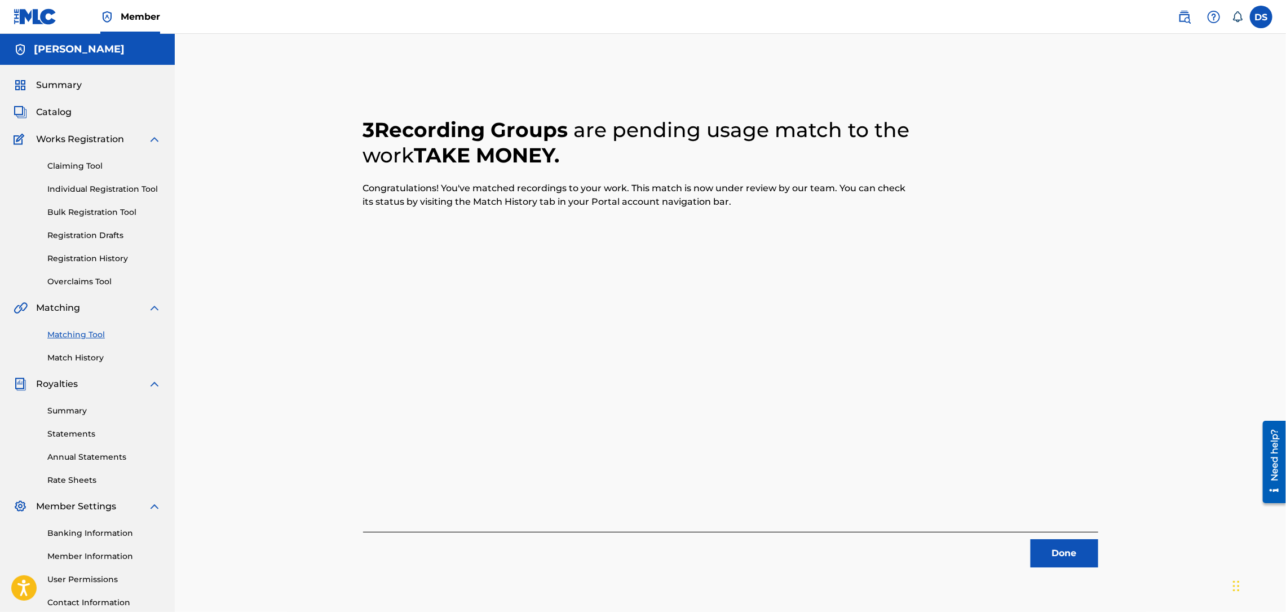
click at [1055, 550] on button "Done" at bounding box center [1064, 553] width 68 height 28
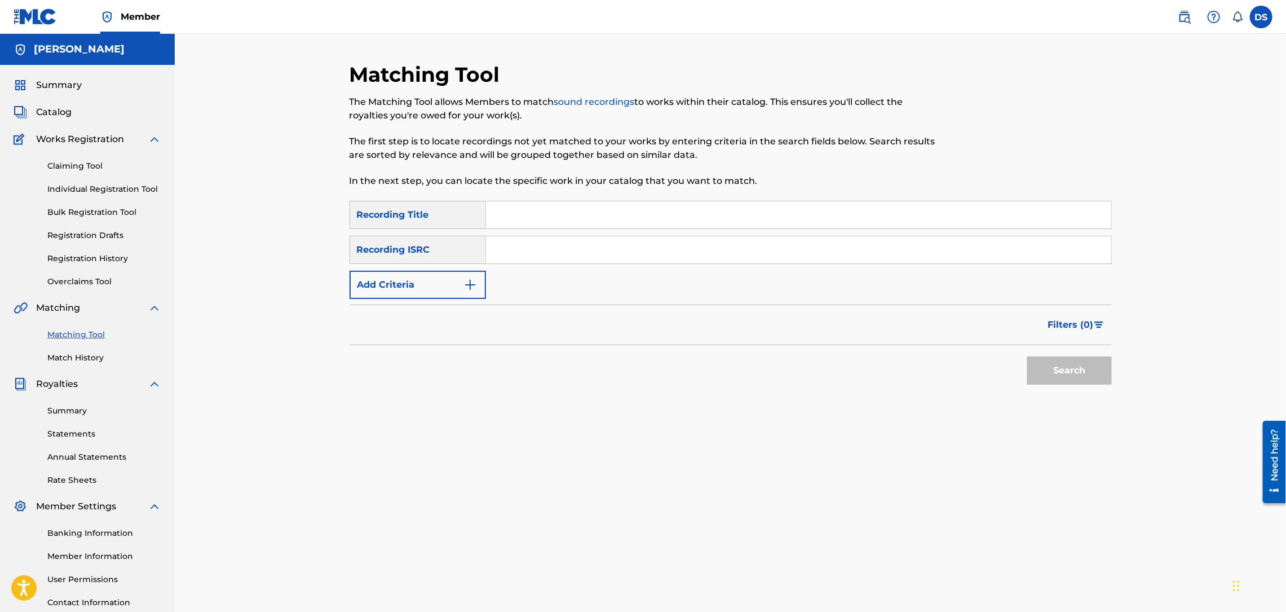
click at [493, 209] on input "Search Form" at bounding box center [798, 214] width 625 height 27
click at [55, 108] on span "Catalog" at bounding box center [54, 112] width 36 height 14
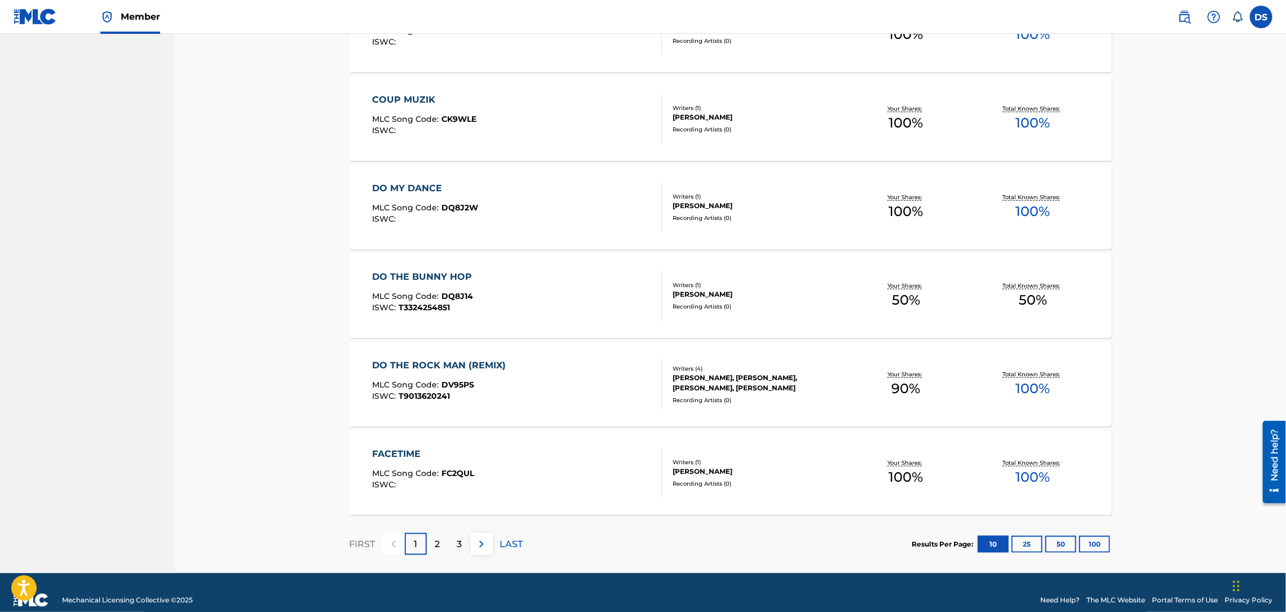
scroll to position [679, 0]
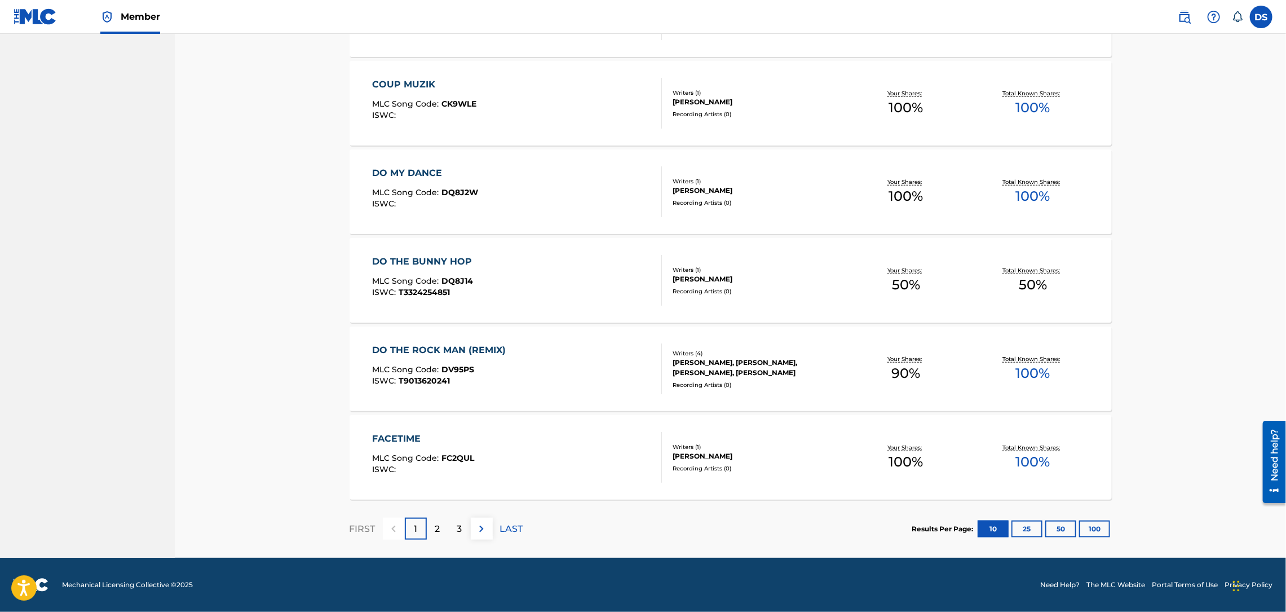
click at [461, 526] on p "3" at bounding box center [459, 529] width 5 height 14
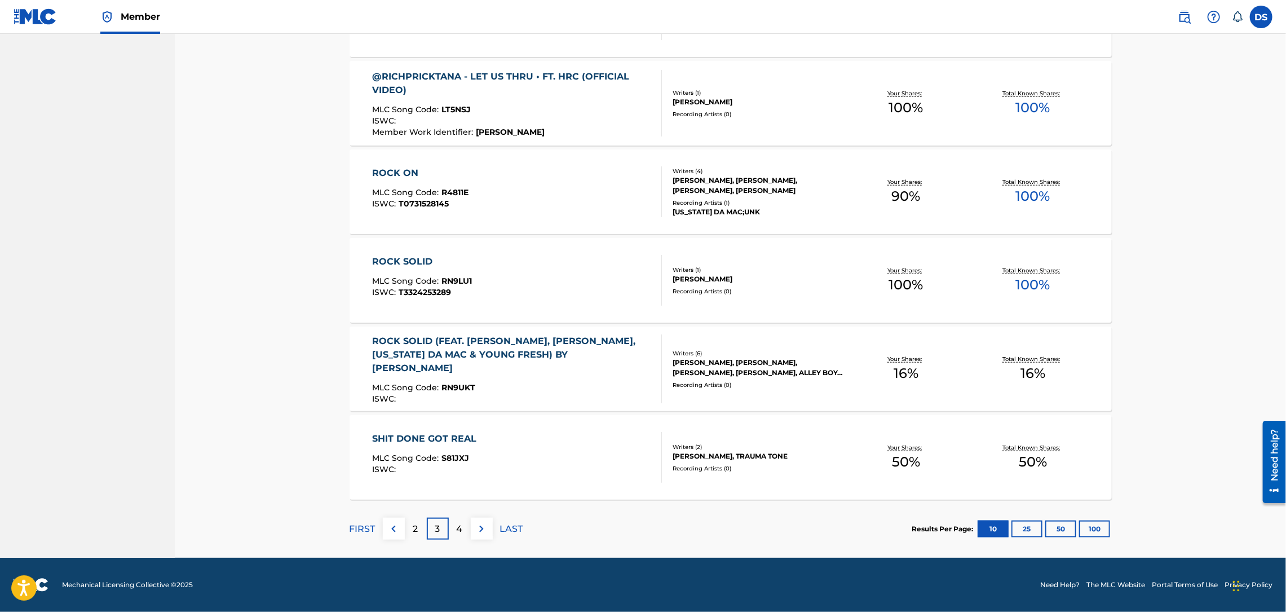
click at [461, 525] on p "4" at bounding box center [460, 529] width 6 height 14
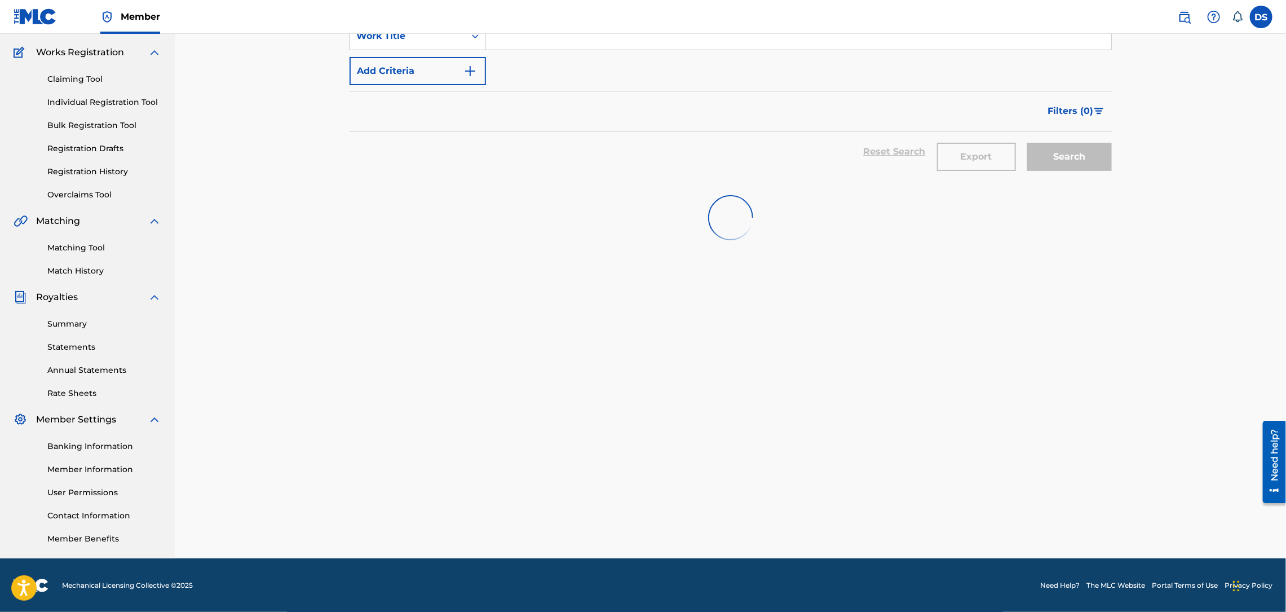
scroll to position [502, 0]
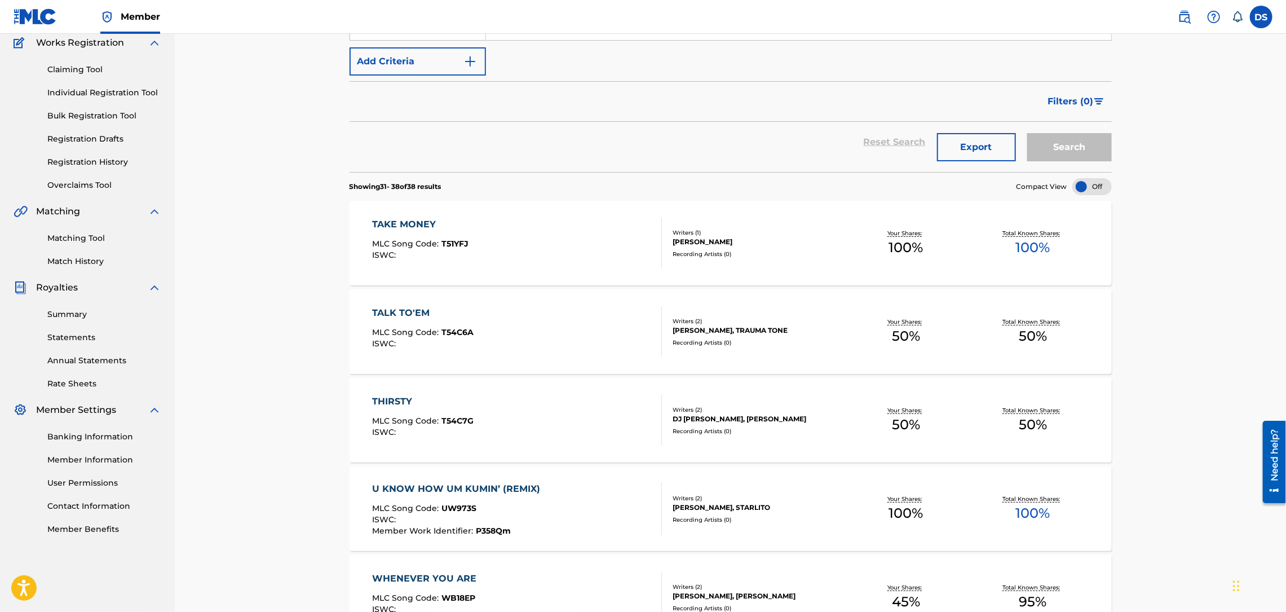
scroll to position [62, 0]
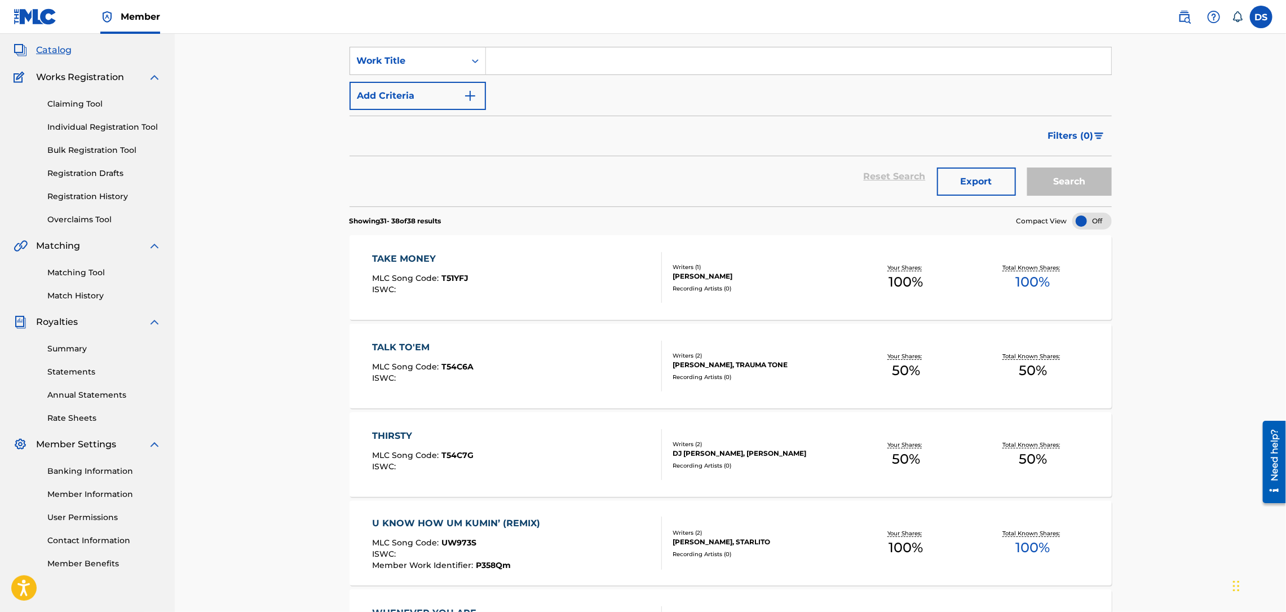
click at [55, 271] on link "Matching Tool" at bounding box center [104, 273] width 114 height 12
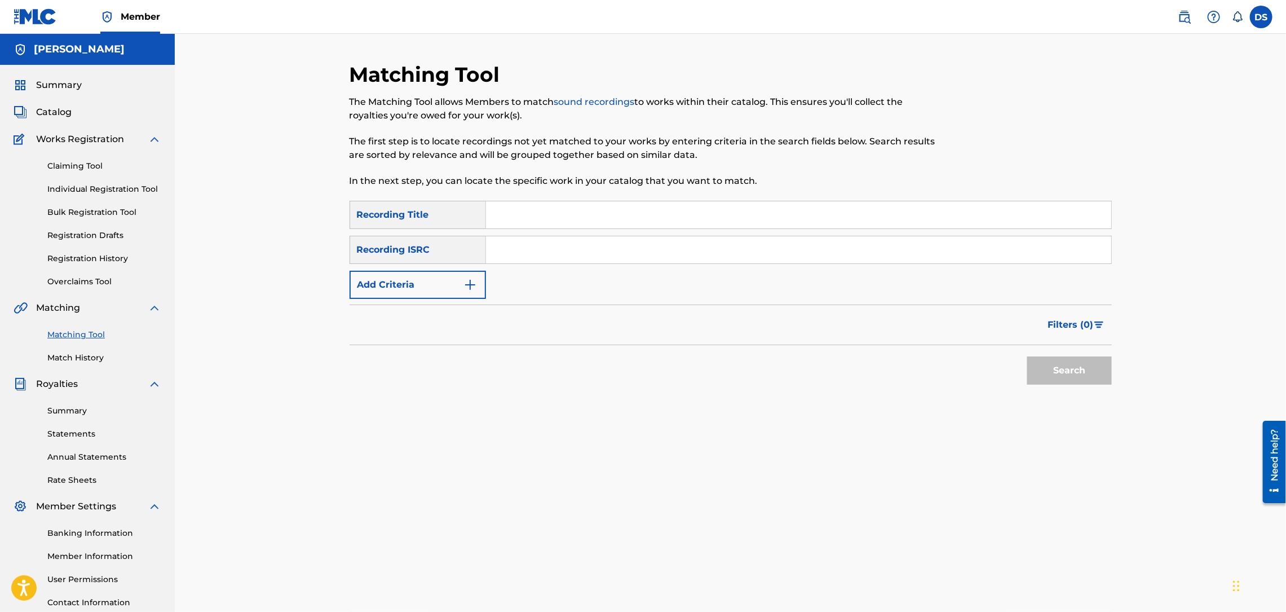
click at [513, 252] on input "Search Form" at bounding box center [798, 249] width 625 height 27
paste input "USLD90818417"
type input "USLD90818417"
click at [548, 207] on input "Search Form" at bounding box center [798, 214] width 625 height 27
type input "WHOLE ZIP SHAWTY"
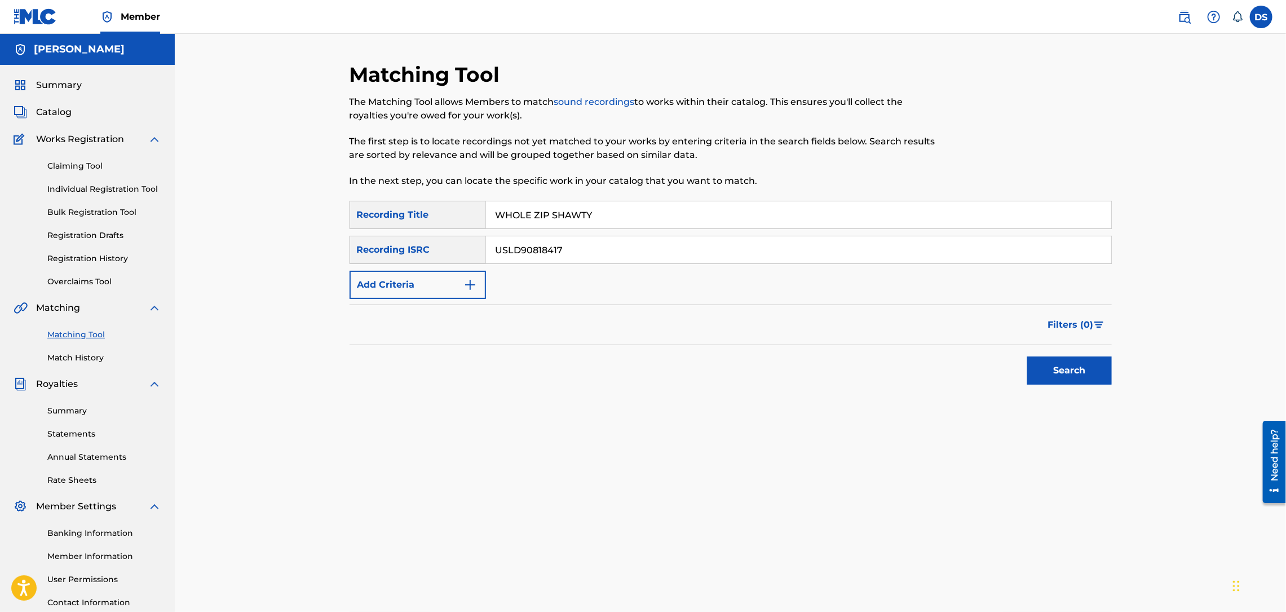
click at [1061, 376] on button "Search" at bounding box center [1069, 370] width 85 height 28
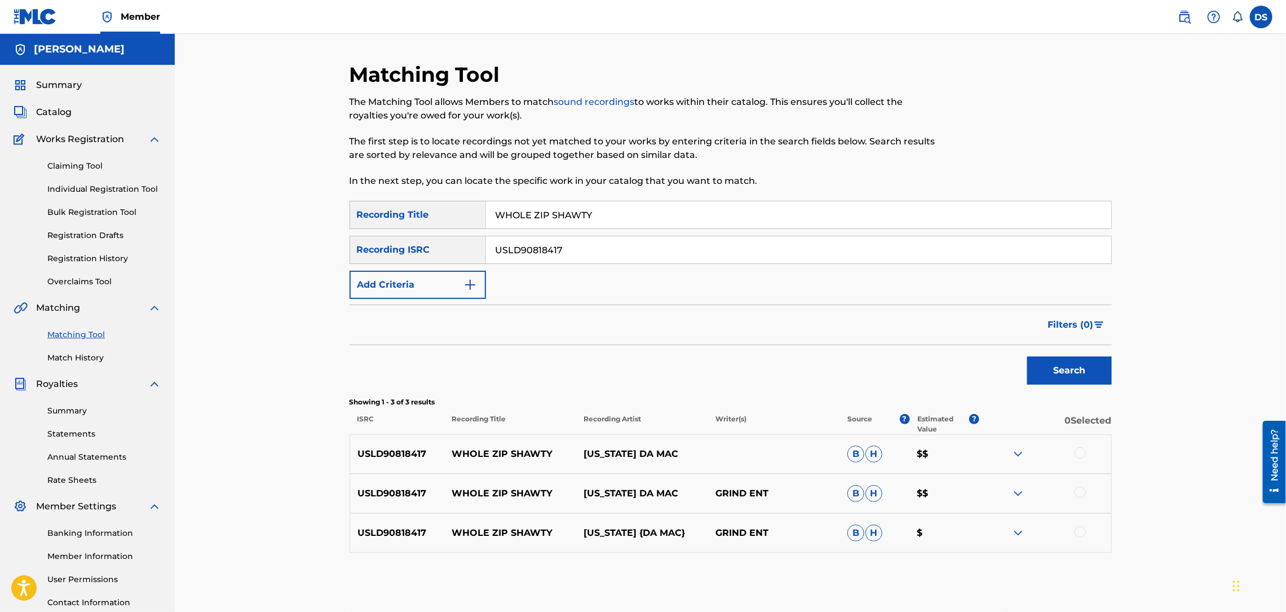
click at [1080, 455] on div at bounding box center [1079, 452] width 11 height 11
click at [1081, 493] on div at bounding box center [1079, 491] width 11 height 11
click at [1081, 493] on div at bounding box center [1045, 493] width 132 height 14
click at [1077, 533] on div at bounding box center [1079, 531] width 11 height 11
click at [793, 521] on button "Match 3 Groups" at bounding box center [792, 520] width 125 height 28
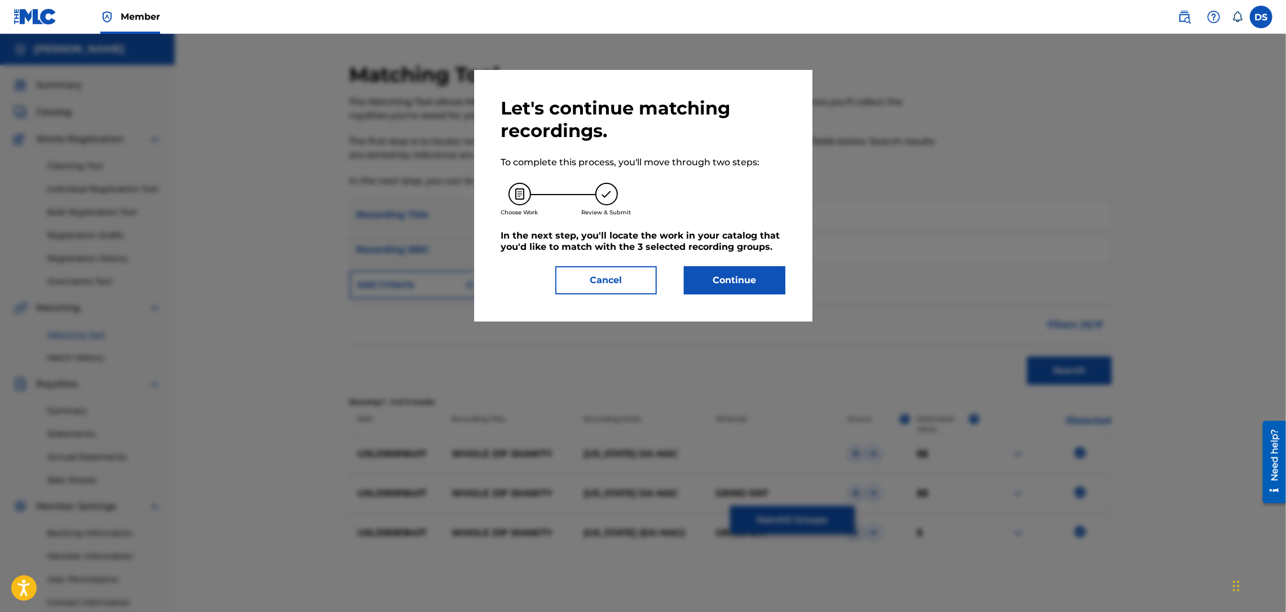
click at [758, 278] on button "Continue" at bounding box center [734, 280] width 101 height 28
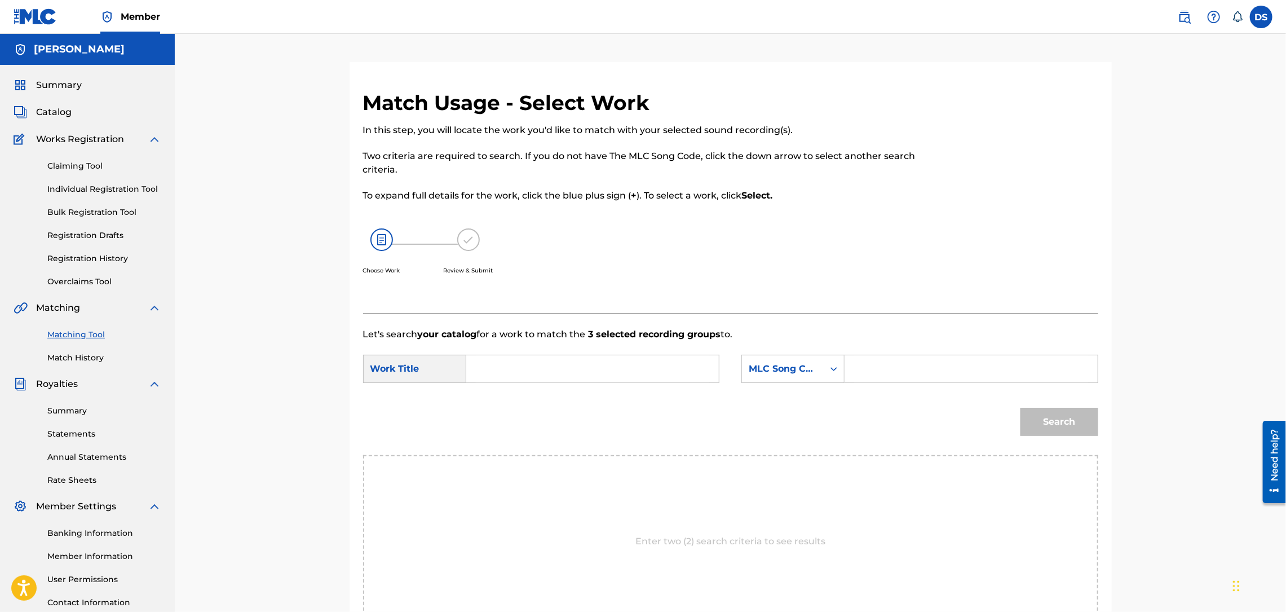
click at [673, 374] on input "Search Form" at bounding box center [592, 368] width 233 height 27
type input "whole zip shawty"
click at [827, 365] on div "Search Form" at bounding box center [834, 369] width 20 height 20
click at [775, 391] on div "Writer Name" at bounding box center [793, 397] width 102 height 28
click at [861, 367] on input "Search Form" at bounding box center [970, 368] width 233 height 27
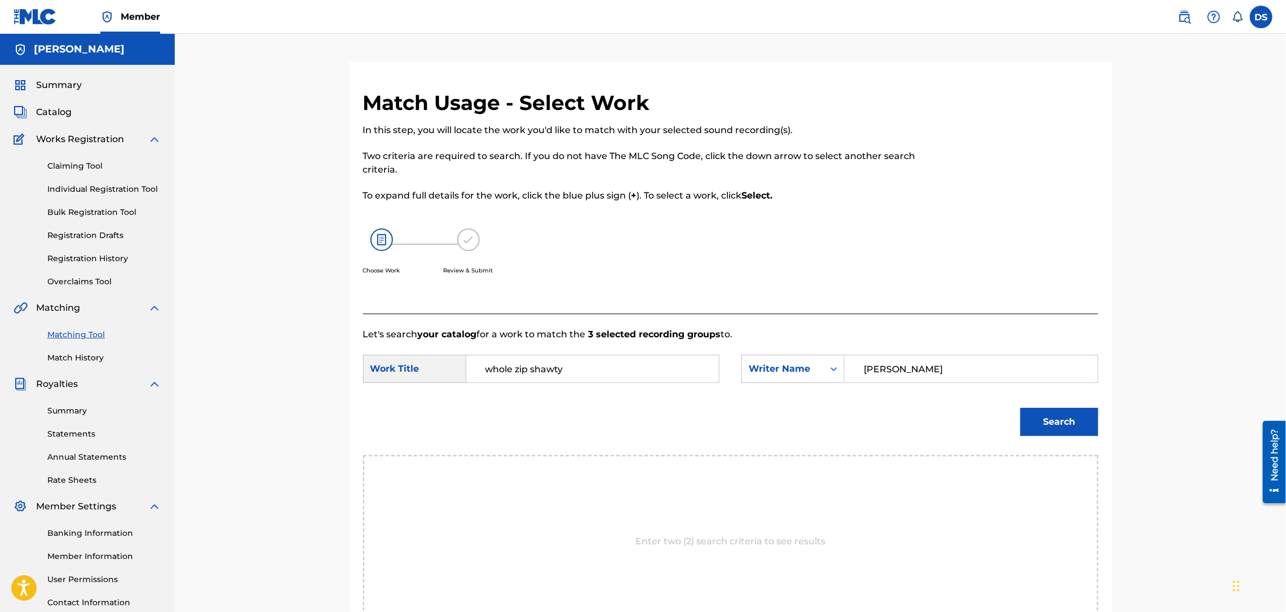
type input "[PERSON_NAME]"
click at [1066, 427] on button "Search" at bounding box center [1059, 422] width 78 height 28
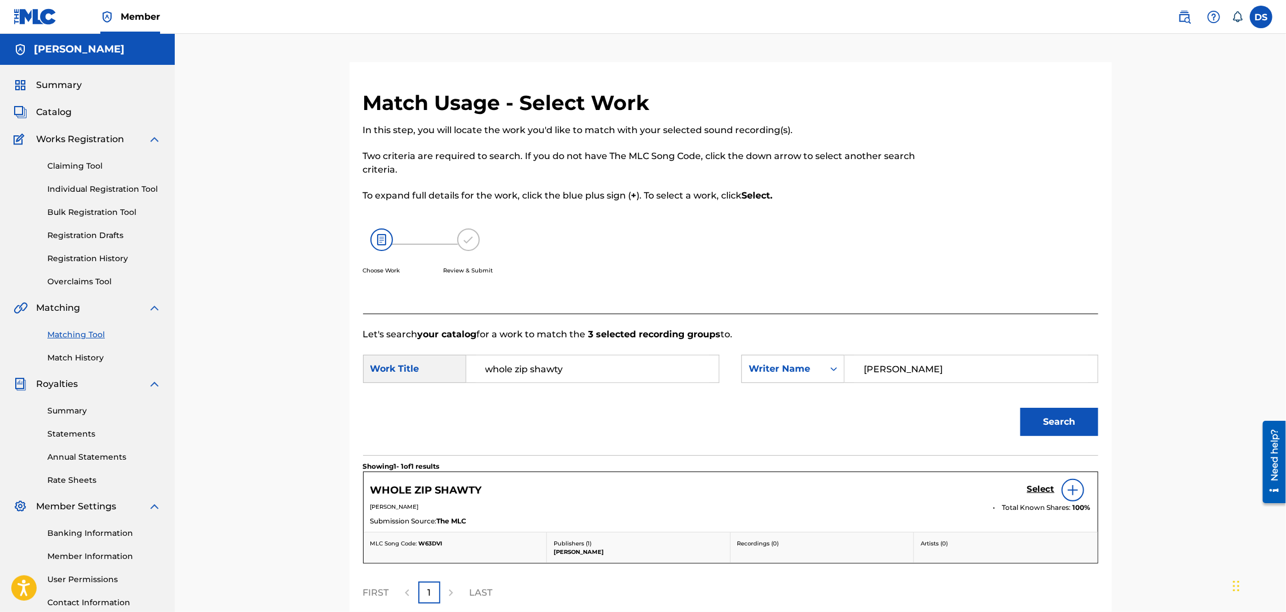
click at [1044, 487] on h5 "Select" at bounding box center [1041, 489] width 28 height 11
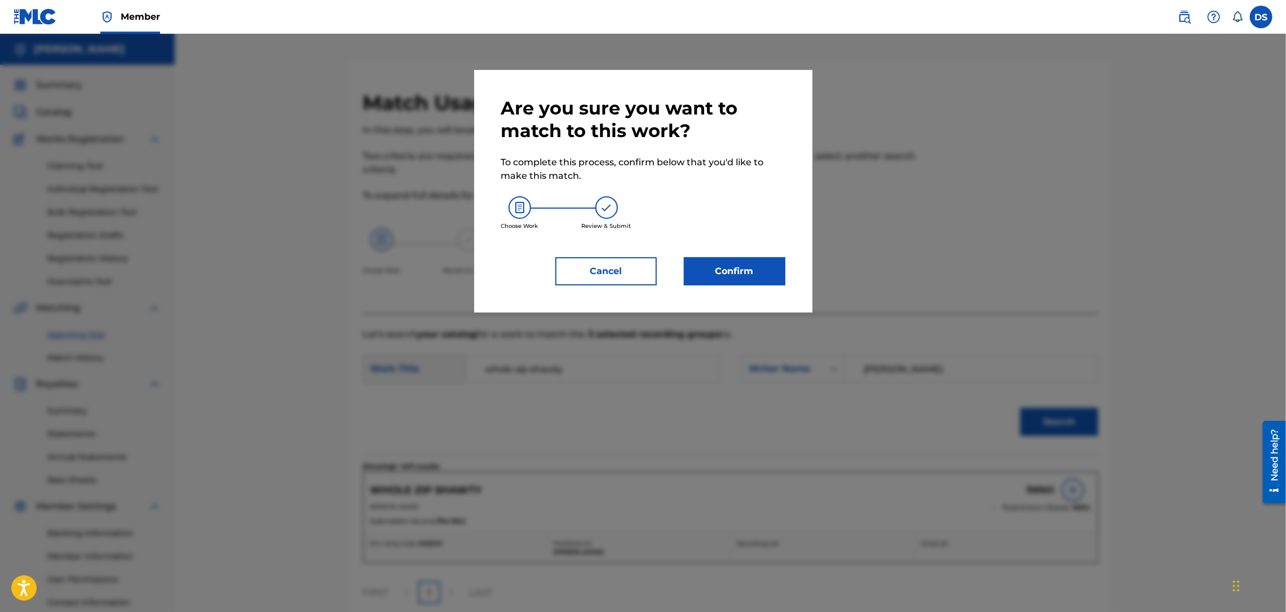
click at [711, 277] on button "Confirm" at bounding box center [734, 271] width 101 height 28
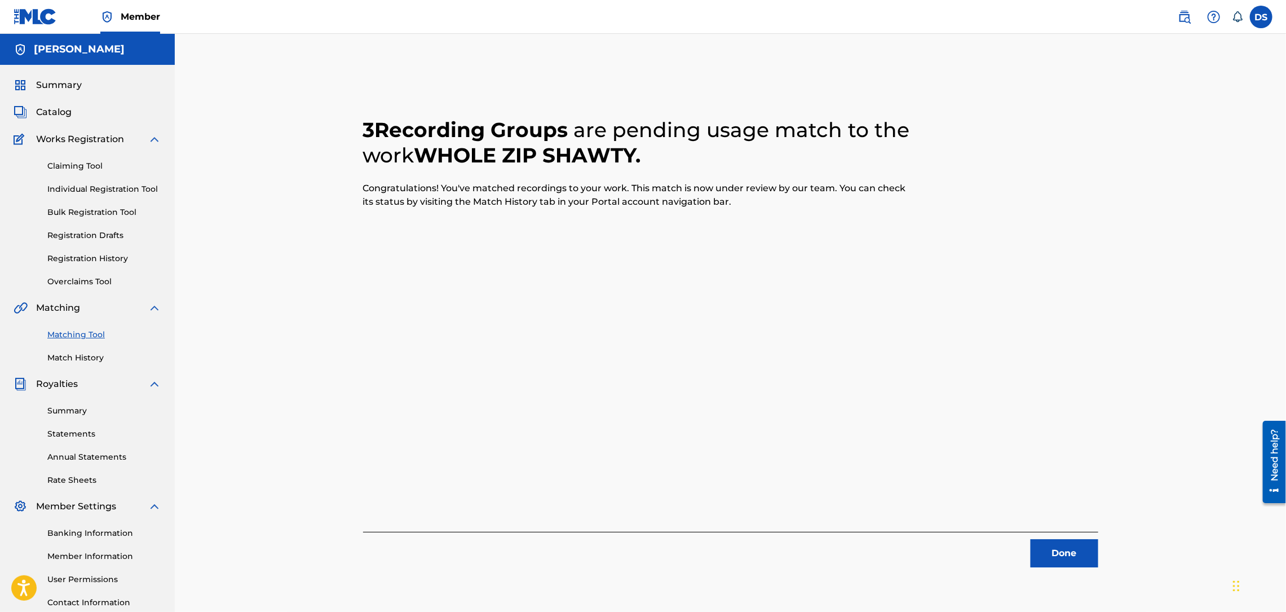
click at [1060, 547] on button "Done" at bounding box center [1064, 553] width 68 height 28
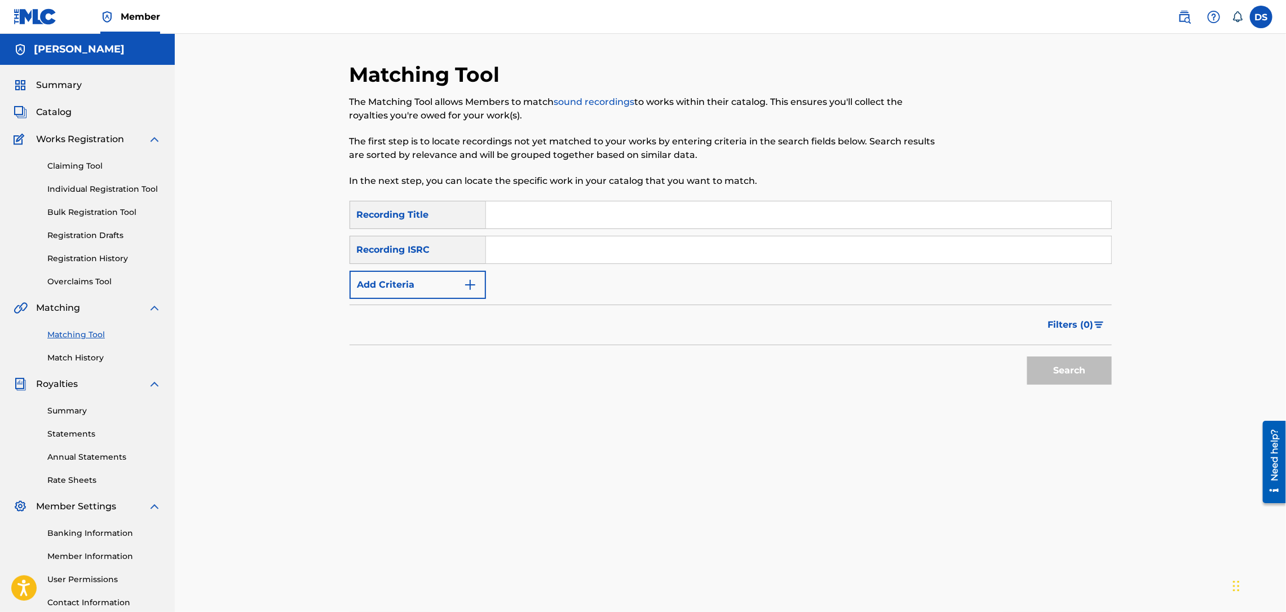
click at [54, 113] on span "Catalog" at bounding box center [54, 112] width 36 height 14
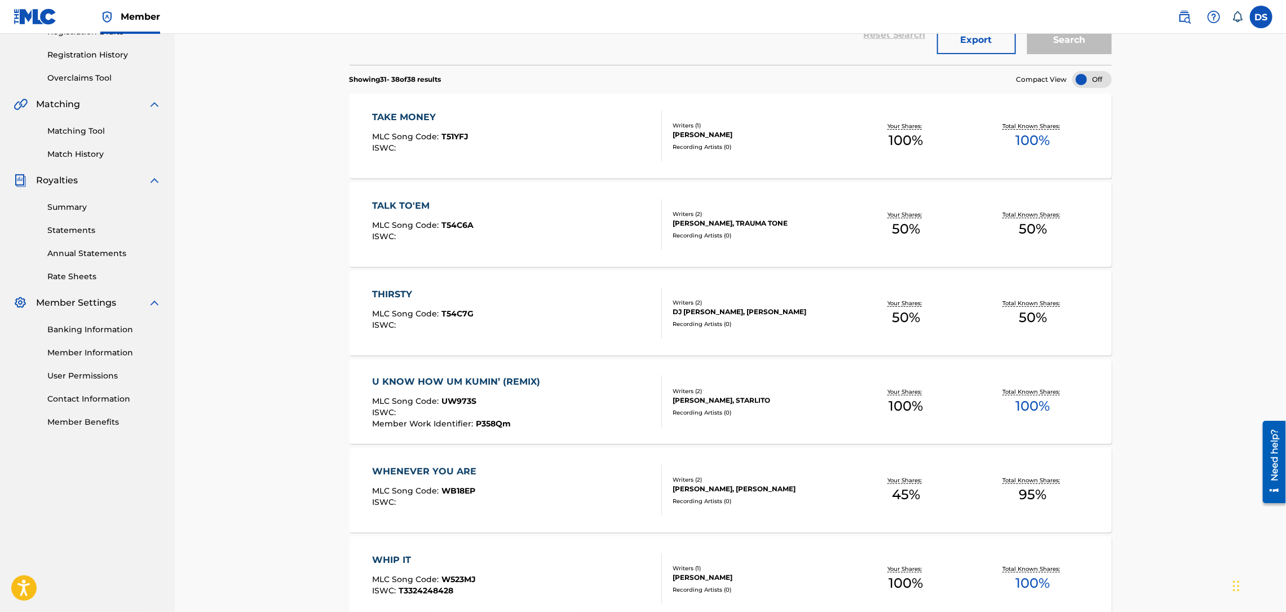
scroll to position [237, 0]
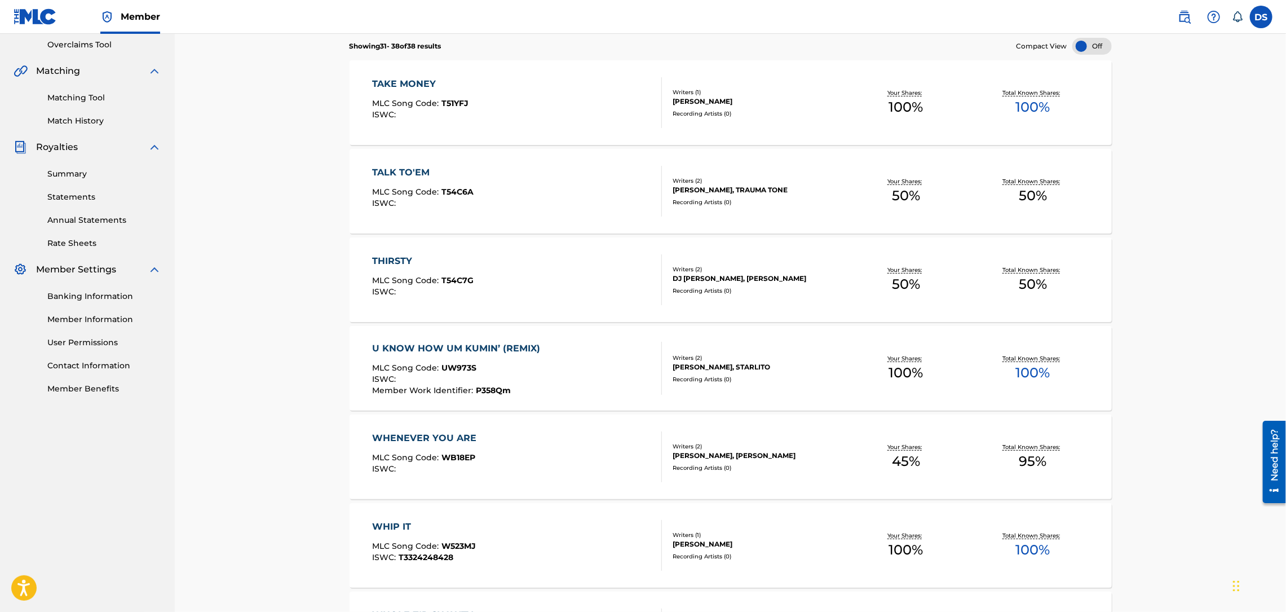
click at [79, 101] on link "Matching Tool" at bounding box center [104, 98] width 114 height 12
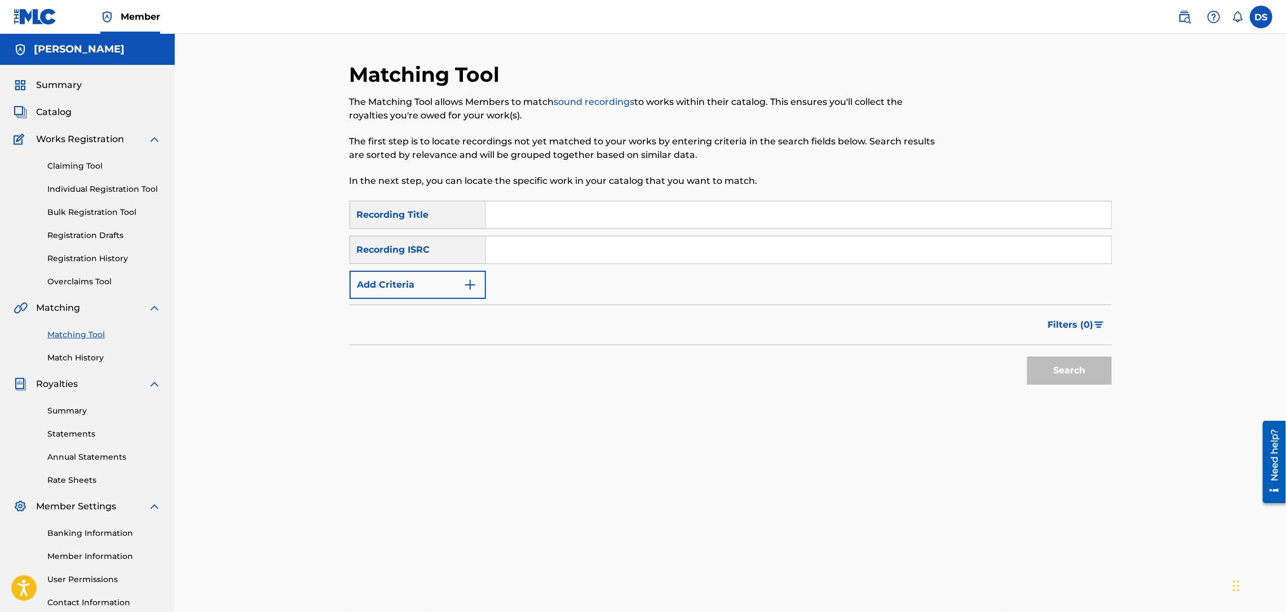
click at [506, 252] on input "Search Form" at bounding box center [798, 249] width 625 height 27
paste input "QZMEV2463502"
type input "QZMEV2463502"
click at [532, 213] on input "Search Form" at bounding box center [798, 214] width 625 height 27
type input "U KNOW HOW UM KUMIN' (REMIX)"
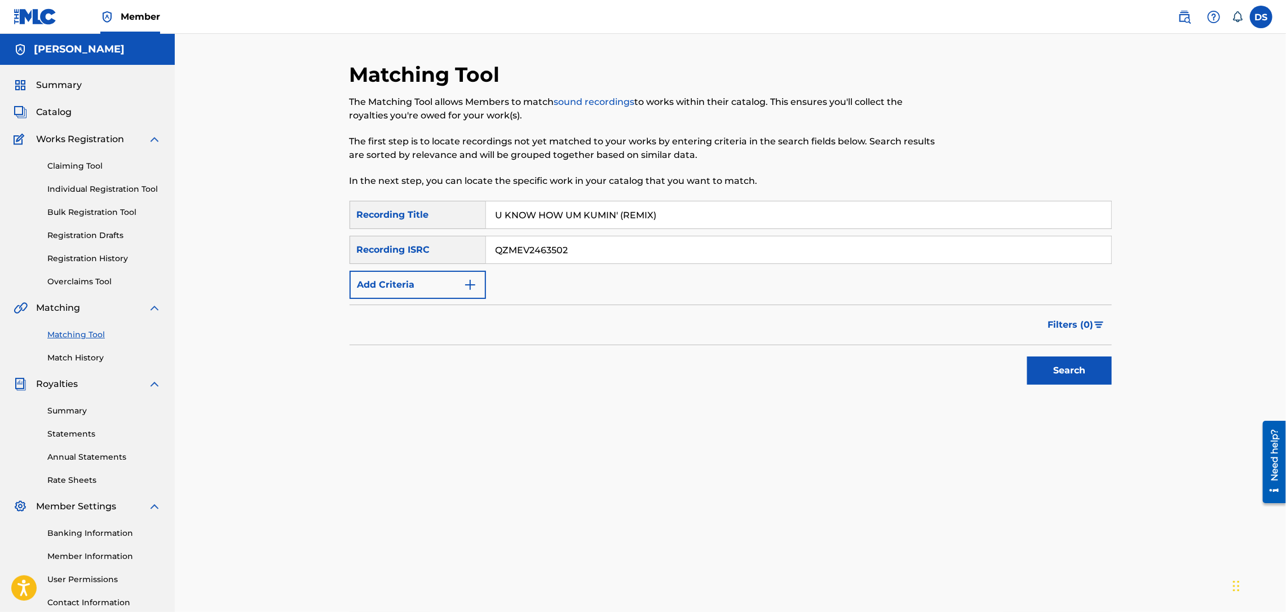
click at [1064, 374] on button "Search" at bounding box center [1069, 370] width 85 height 28
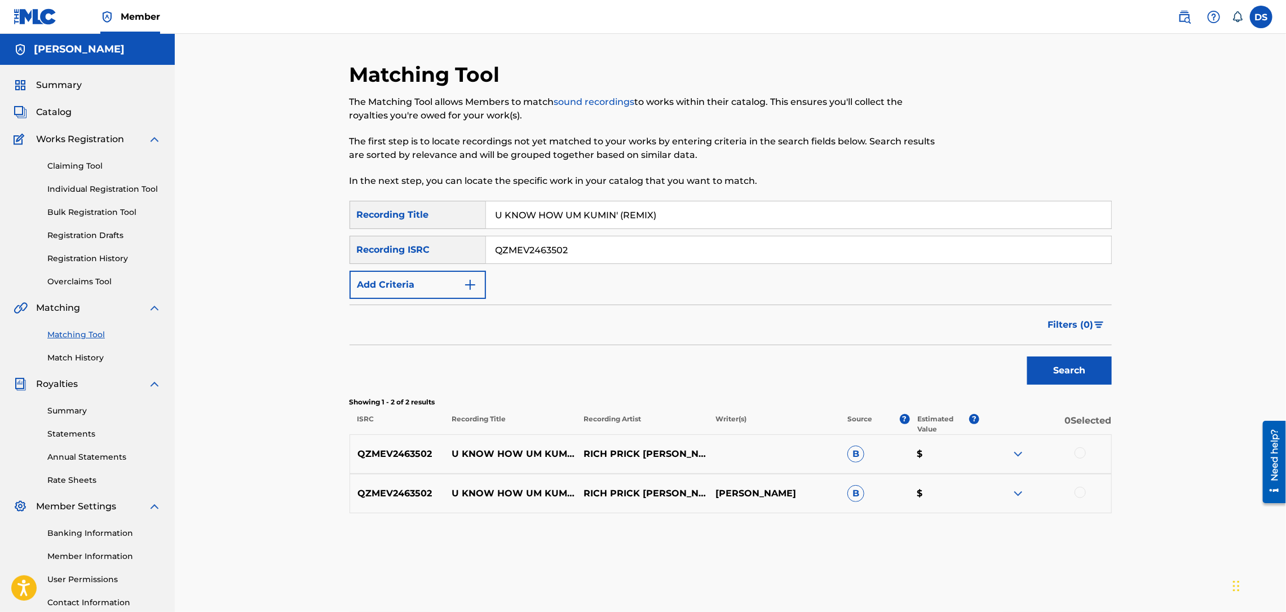
click at [1081, 454] on div at bounding box center [1079, 452] width 11 height 11
click at [1077, 489] on div at bounding box center [1079, 491] width 11 height 11
click at [800, 515] on button "Match 2 Groups" at bounding box center [792, 520] width 125 height 28
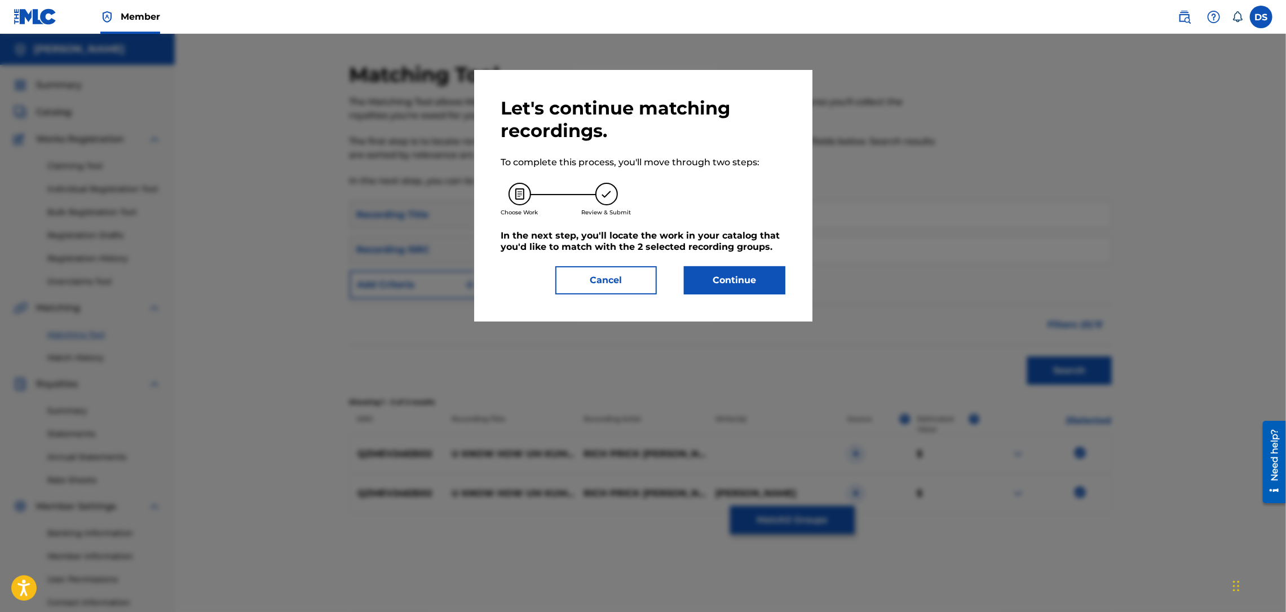
click at [739, 292] on button "Continue" at bounding box center [734, 280] width 101 height 28
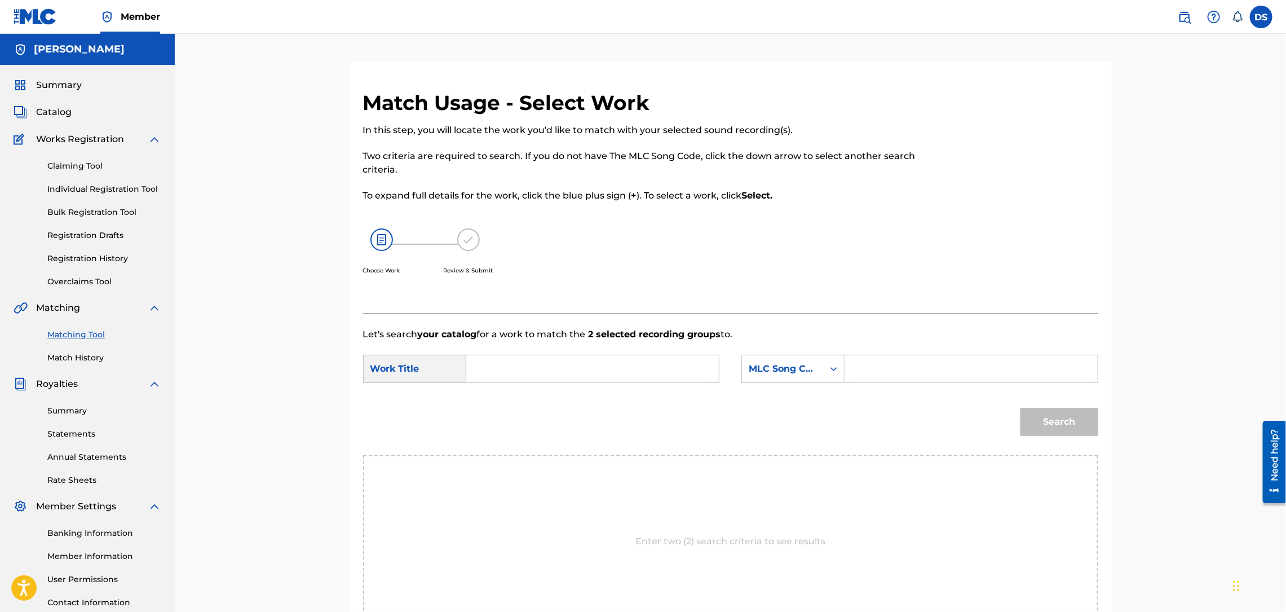
click at [630, 372] on input "Search Form" at bounding box center [592, 368] width 233 height 27
type input "u know how um [PERSON_NAME]' (remix)"
click at [831, 366] on icon "Search Form" at bounding box center [833, 368] width 11 height 11
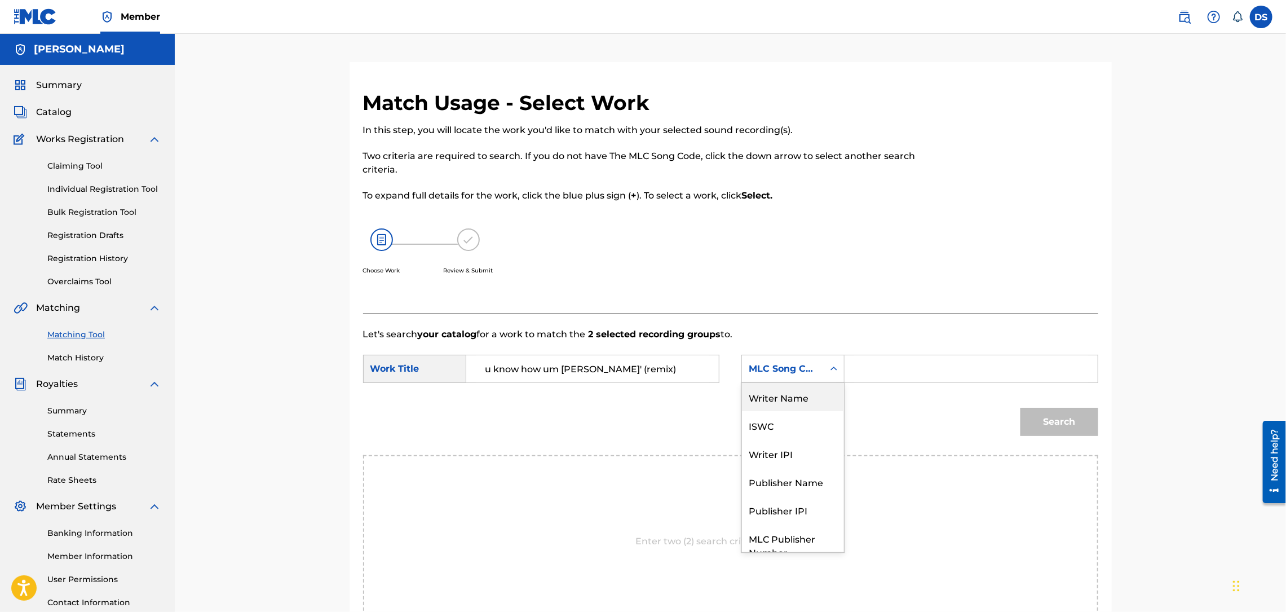
click at [788, 390] on div "Writer Name" at bounding box center [793, 397] width 102 height 28
click at [885, 364] on input "Search Form" at bounding box center [970, 368] width 233 height 27
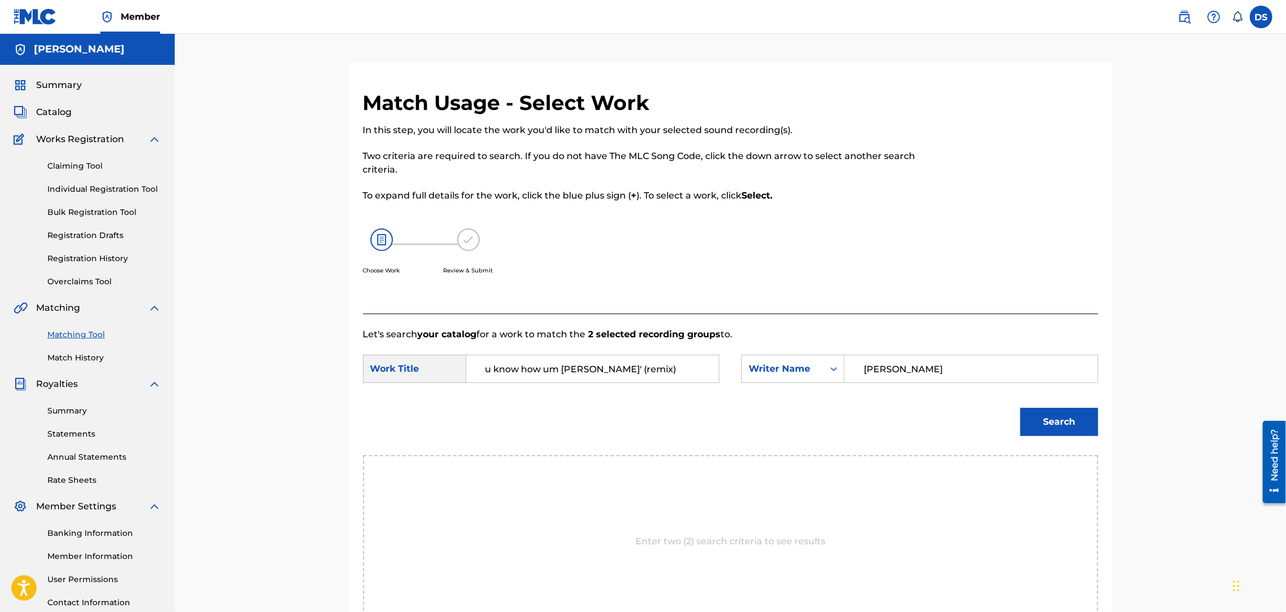
type input "[PERSON_NAME]"
click at [1051, 412] on button "Search" at bounding box center [1059, 422] width 78 height 28
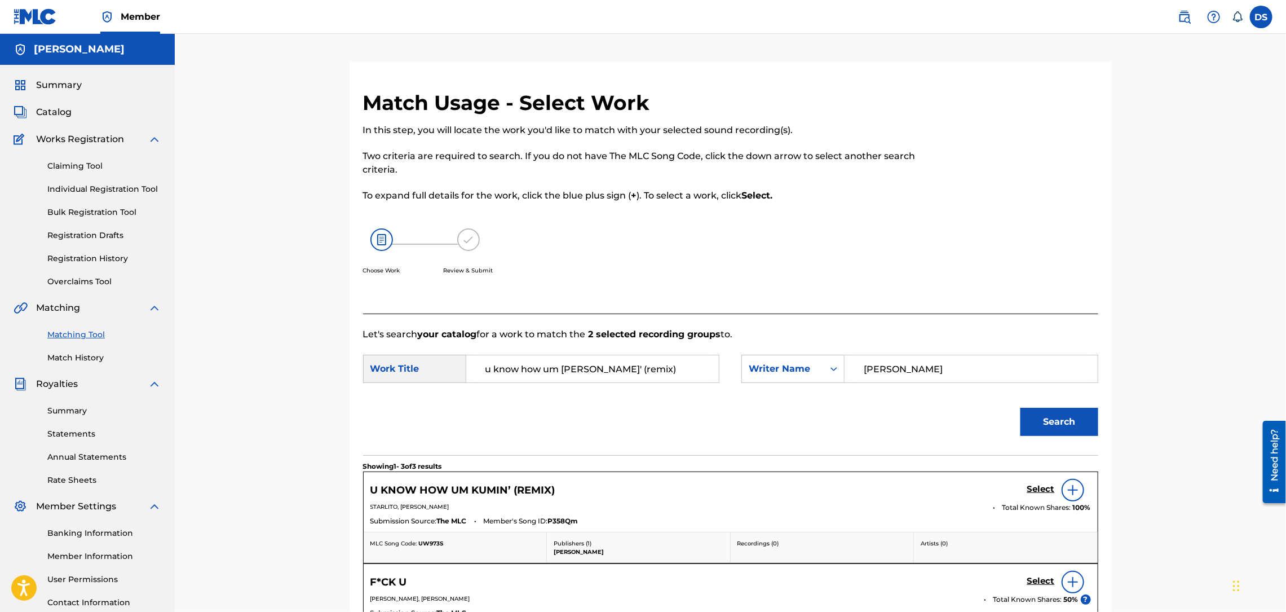
click at [1043, 489] on h5 "Select" at bounding box center [1041, 489] width 28 height 11
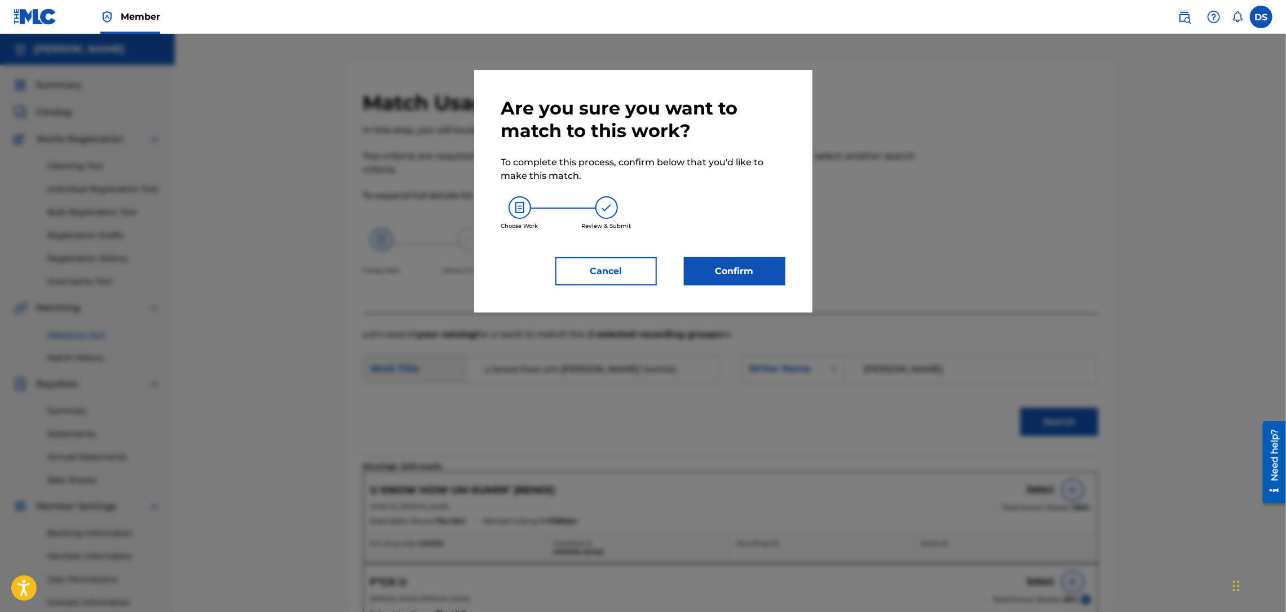
click at [724, 269] on button "Confirm" at bounding box center [734, 271] width 101 height 28
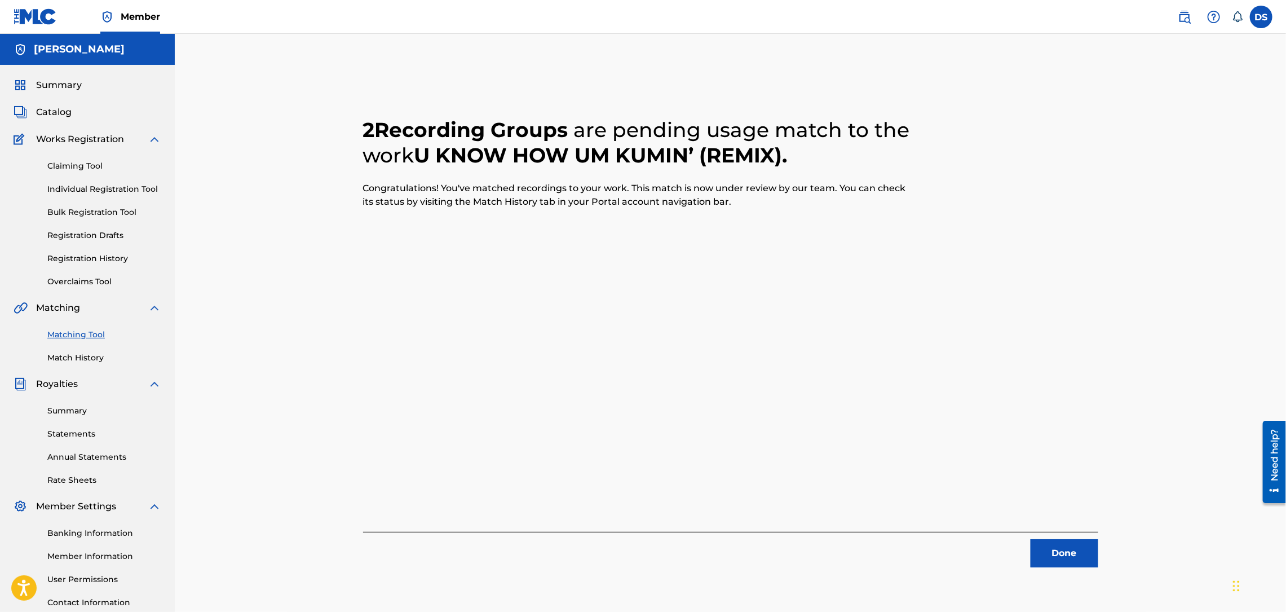
click at [1041, 556] on button "Done" at bounding box center [1064, 553] width 68 height 28
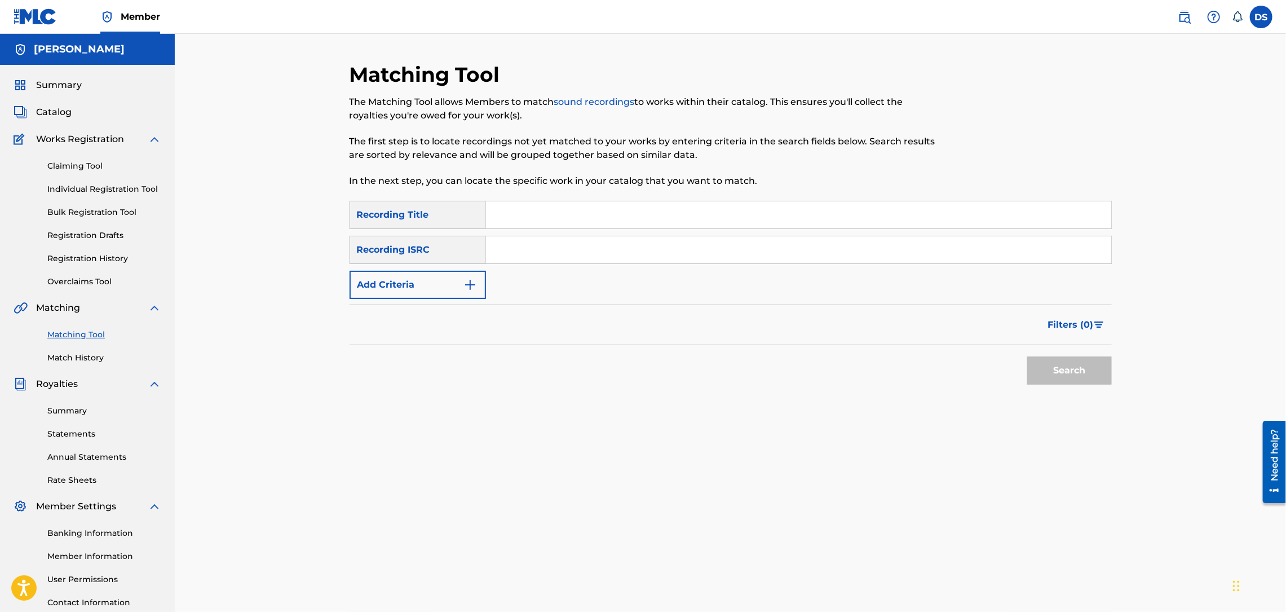
click at [54, 113] on span "Catalog" at bounding box center [54, 112] width 36 height 14
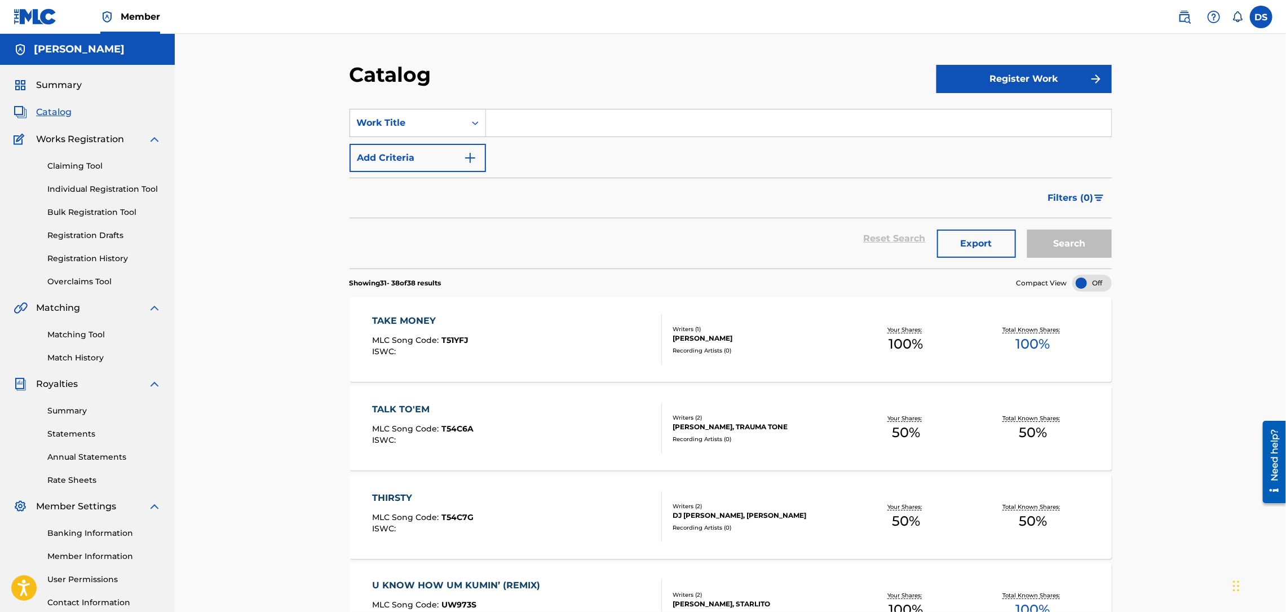
click at [85, 333] on link "Matching Tool" at bounding box center [104, 335] width 114 height 12
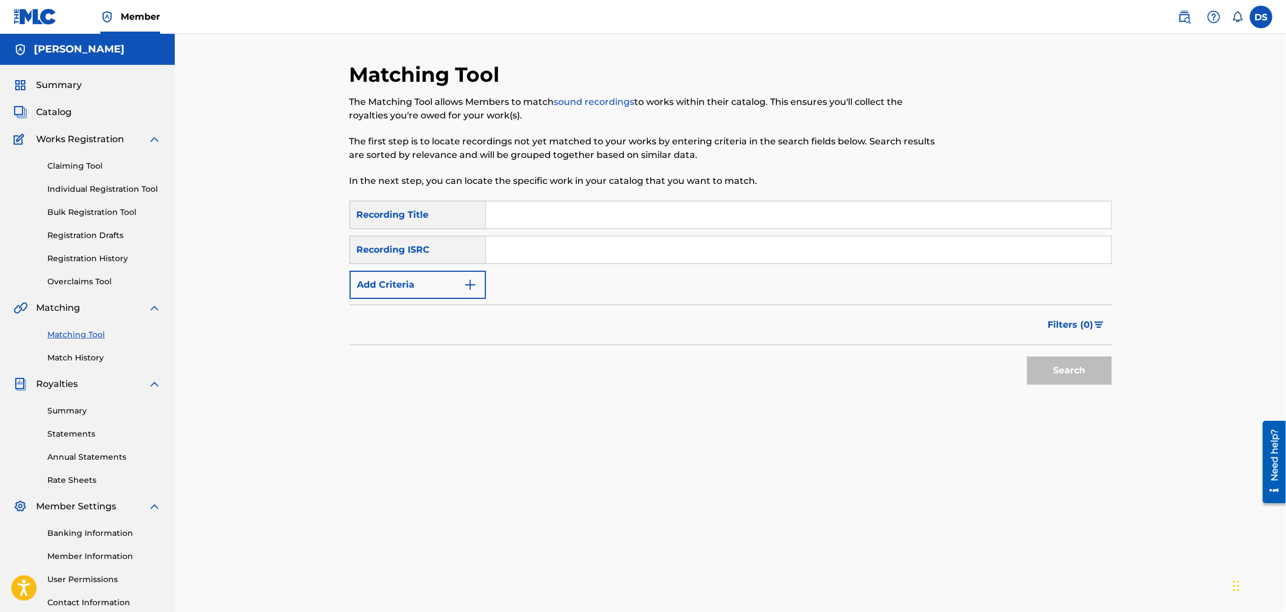
click at [508, 216] on input "Search Form" at bounding box center [798, 214] width 625 height 27
type input "THIRSTY"
click at [556, 249] on input "Search Form" at bounding box center [798, 249] width 625 height 27
paste input "USLD90818418"
type input "USLD90818418"
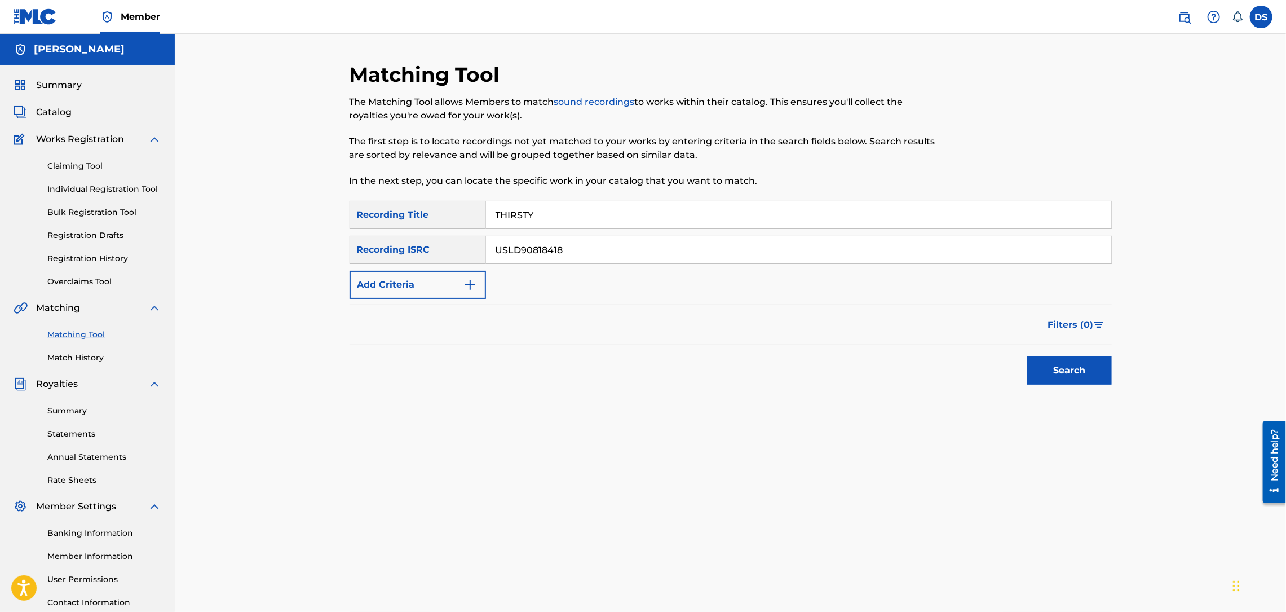
click at [555, 223] on input "THIRSTY" at bounding box center [798, 214] width 625 height 27
type input "T"
type input "LAST NIGHT"
click at [1056, 365] on button "Search" at bounding box center [1069, 370] width 85 height 28
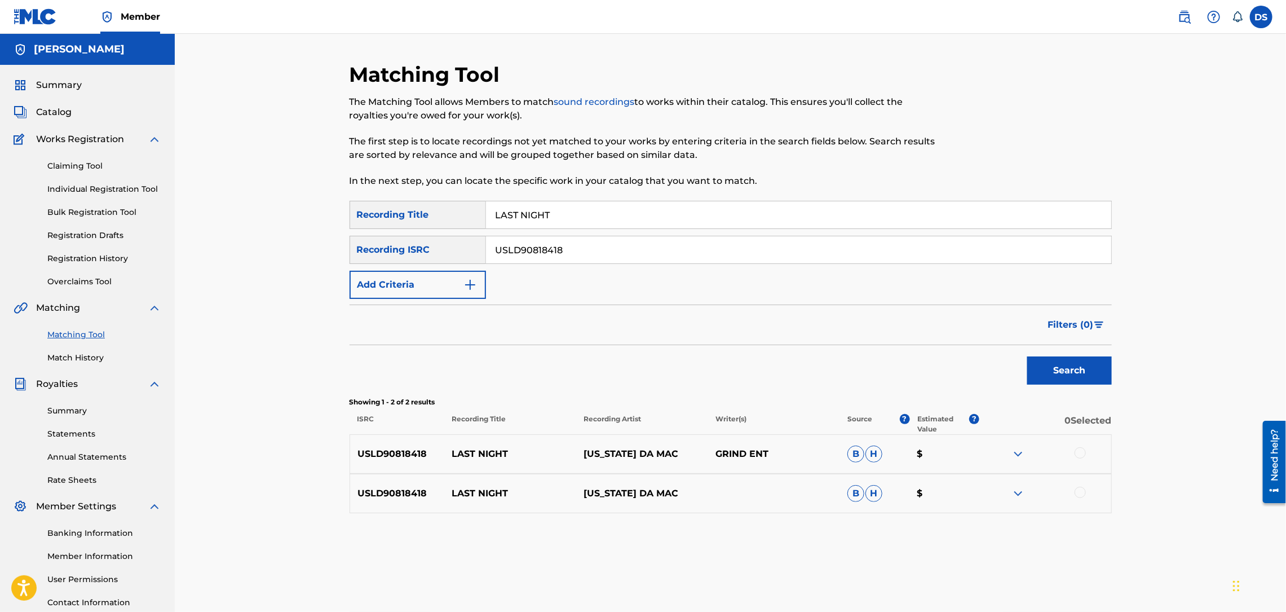
click at [1080, 453] on div at bounding box center [1079, 452] width 11 height 11
click at [1080, 491] on div at bounding box center [1079, 491] width 11 height 11
click at [815, 523] on button "Match 2 Groups" at bounding box center [792, 520] width 125 height 28
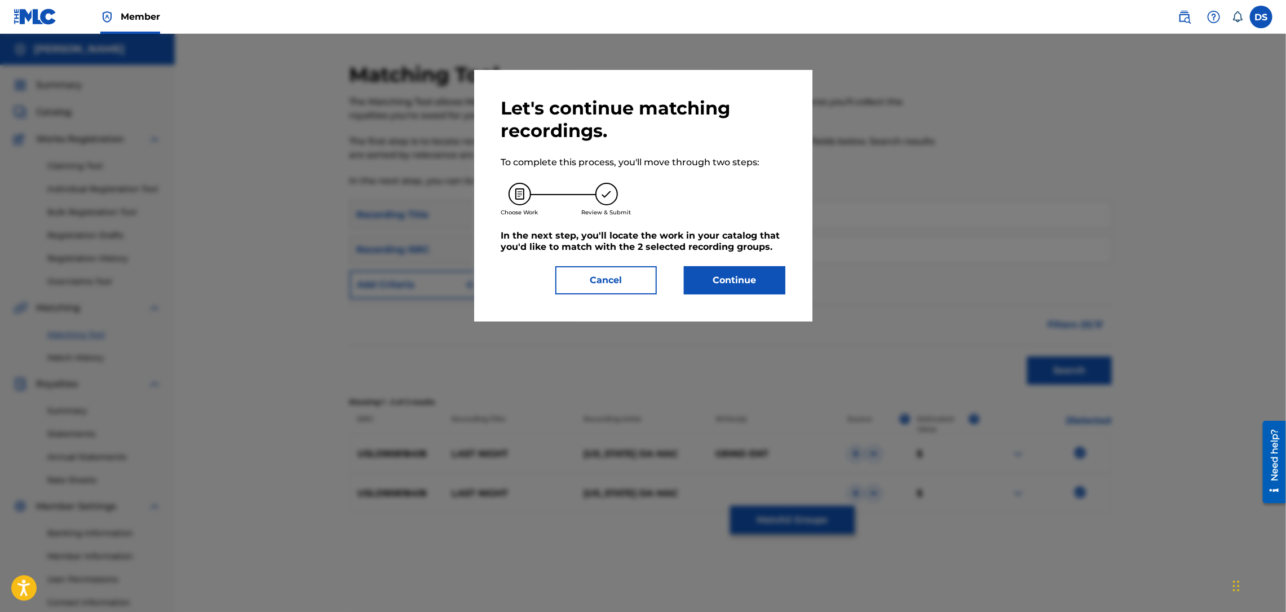
click at [750, 282] on button "Continue" at bounding box center [734, 280] width 101 height 28
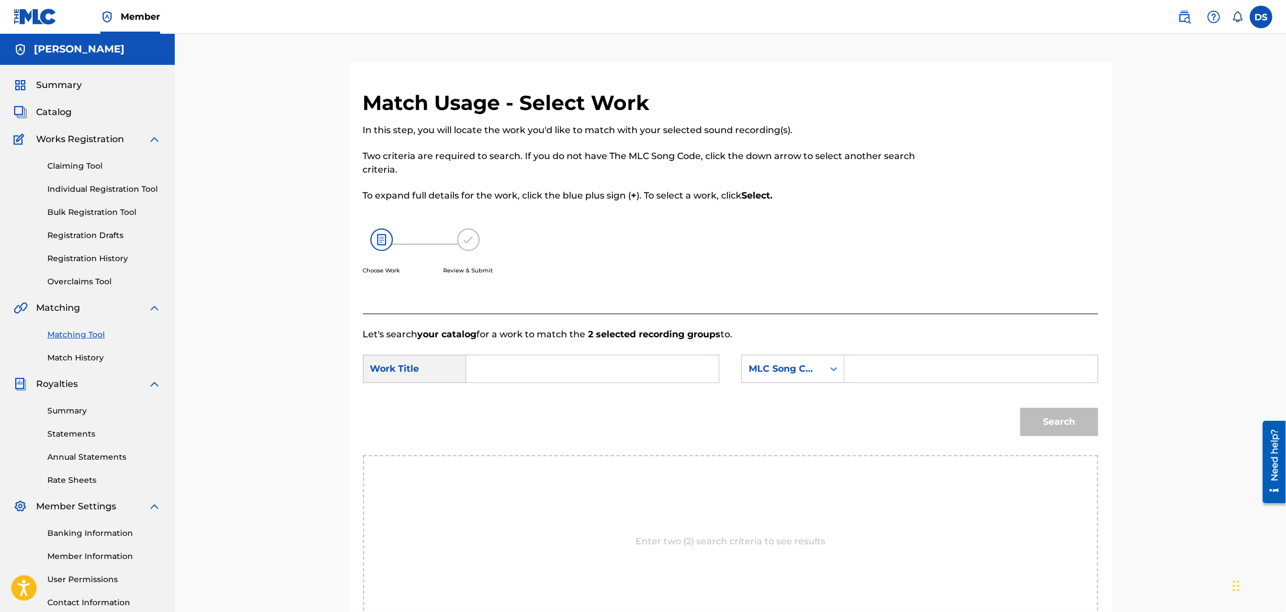
click at [634, 370] on input "Search Form" at bounding box center [592, 368] width 233 height 27
type input "Last Night"
click at [831, 369] on icon "Search Form" at bounding box center [833, 369] width 7 height 4
click at [788, 399] on div "Writer Name" at bounding box center [793, 397] width 102 height 28
click at [866, 367] on input "Search Form" at bounding box center [970, 368] width 233 height 27
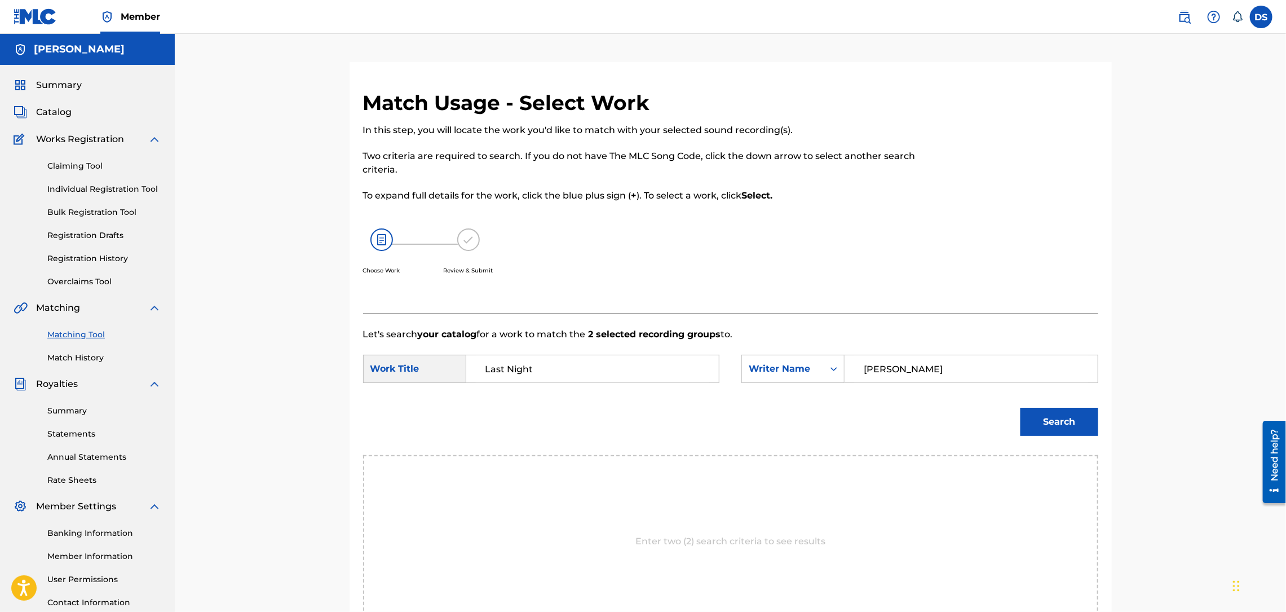
click at [1063, 415] on button "Search" at bounding box center [1059, 422] width 78 height 28
click at [894, 367] on input "[PERSON_NAME]" at bounding box center [970, 368] width 233 height 27
click at [887, 367] on input "[PERSON_NAME]" at bounding box center [970, 368] width 233 height 27
click at [1038, 419] on button "Search" at bounding box center [1059, 422] width 78 height 28
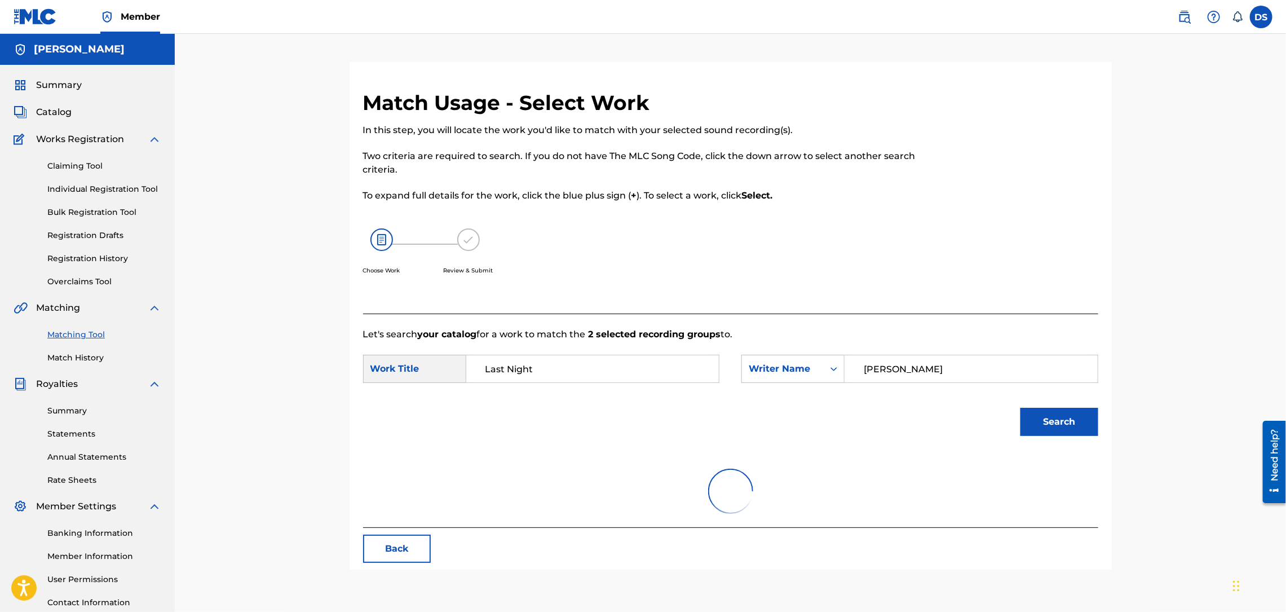
click at [1038, 419] on button "Search" at bounding box center [1059, 422] width 78 height 28
click at [901, 371] on input "[PERSON_NAME]" at bounding box center [970, 368] width 233 height 27
type input "[PERSON_NAME]"
click at [1064, 422] on button "Search" at bounding box center [1059, 422] width 78 height 28
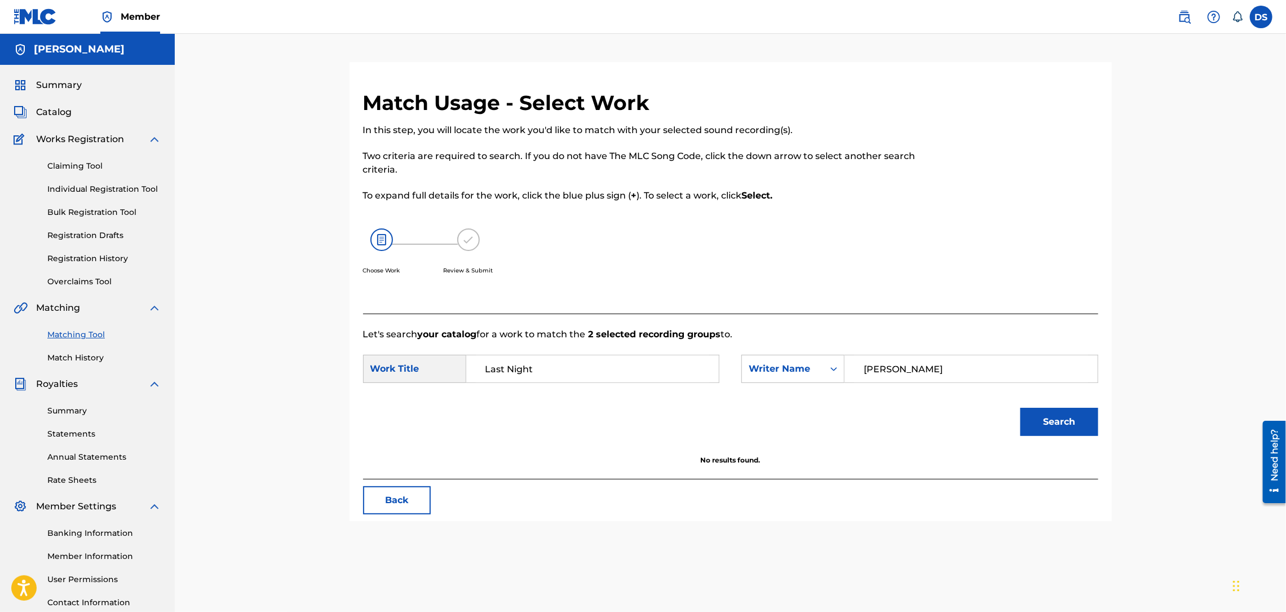
click at [85, 331] on link "Matching Tool" at bounding box center [104, 335] width 114 height 12
click at [61, 115] on span "Catalog" at bounding box center [54, 112] width 36 height 14
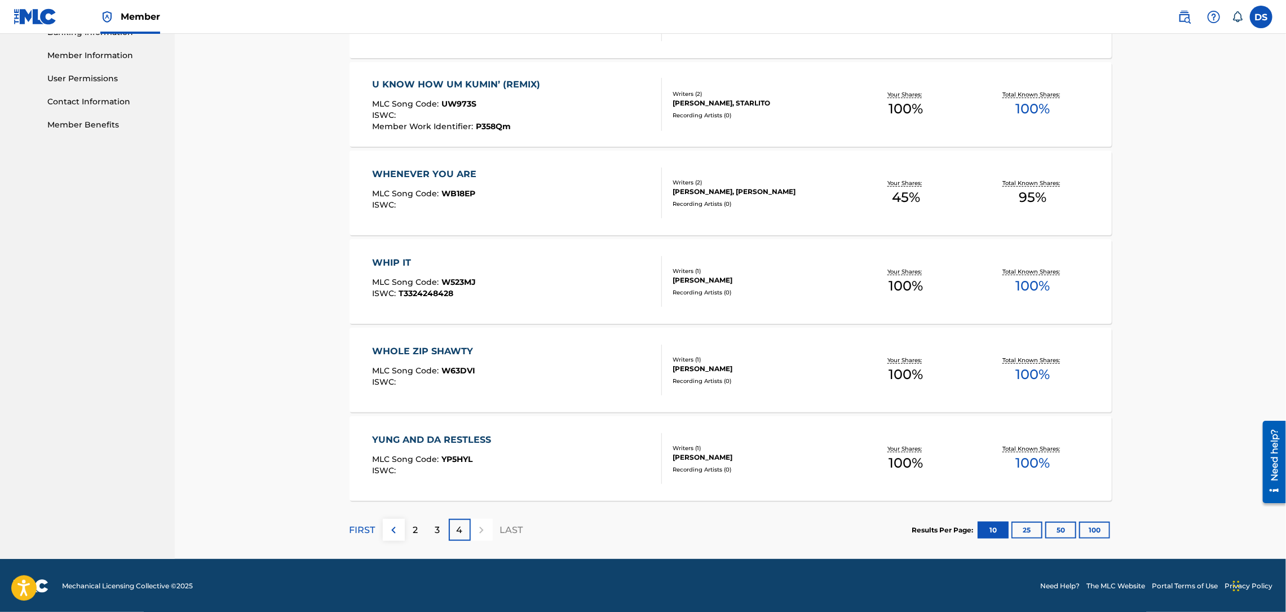
scroll to position [502, 0]
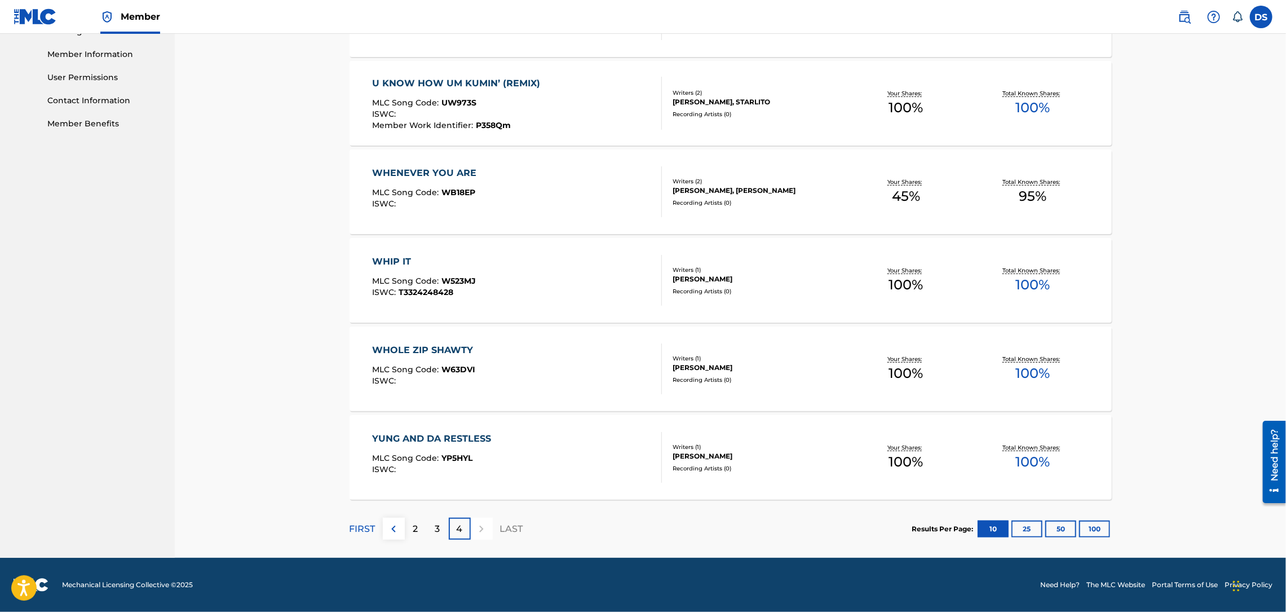
click at [149, 103] on link "Contact Information" at bounding box center [104, 101] width 114 height 12
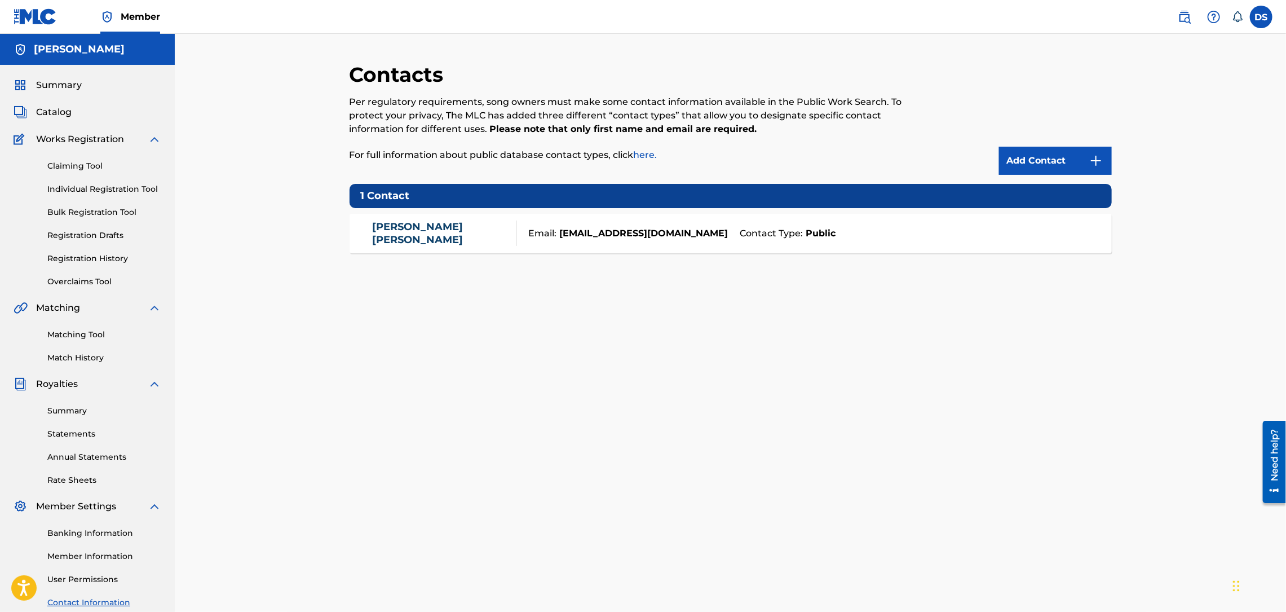
click at [70, 333] on link "Matching Tool" at bounding box center [104, 335] width 114 height 12
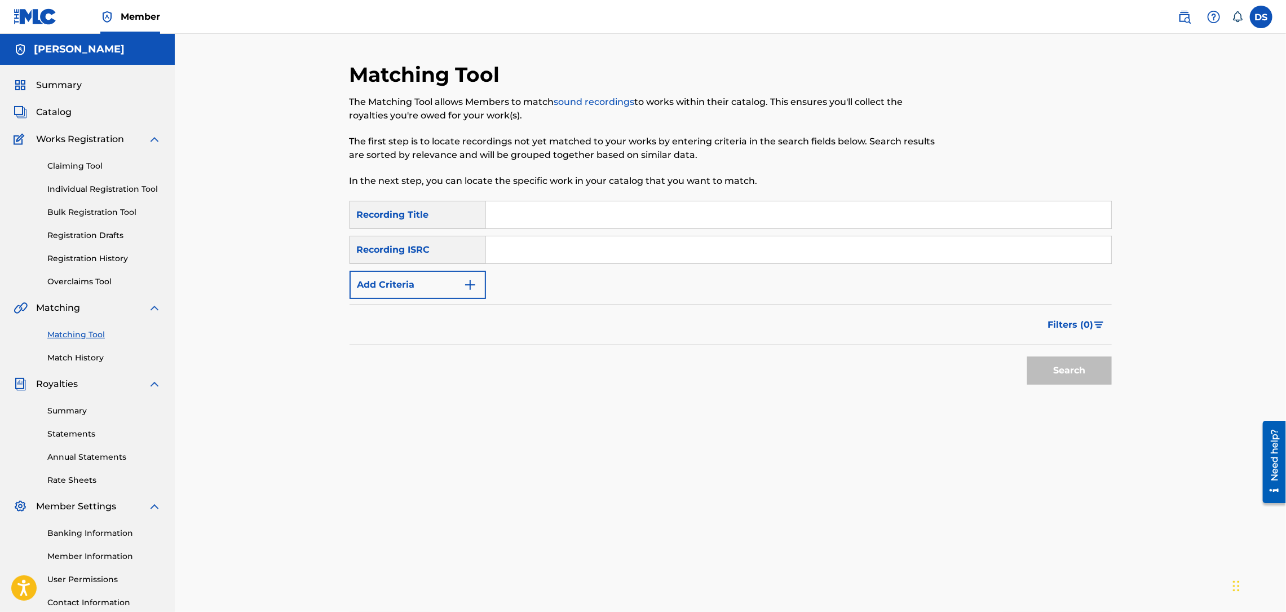
click at [512, 214] on input "Search Form" at bounding box center [798, 214] width 625 height 27
paste input "USLD90818412"
type input "USLD90818412"
click at [519, 216] on input "Search Form" at bounding box center [798, 214] width 625 height 27
type input "Whip It"
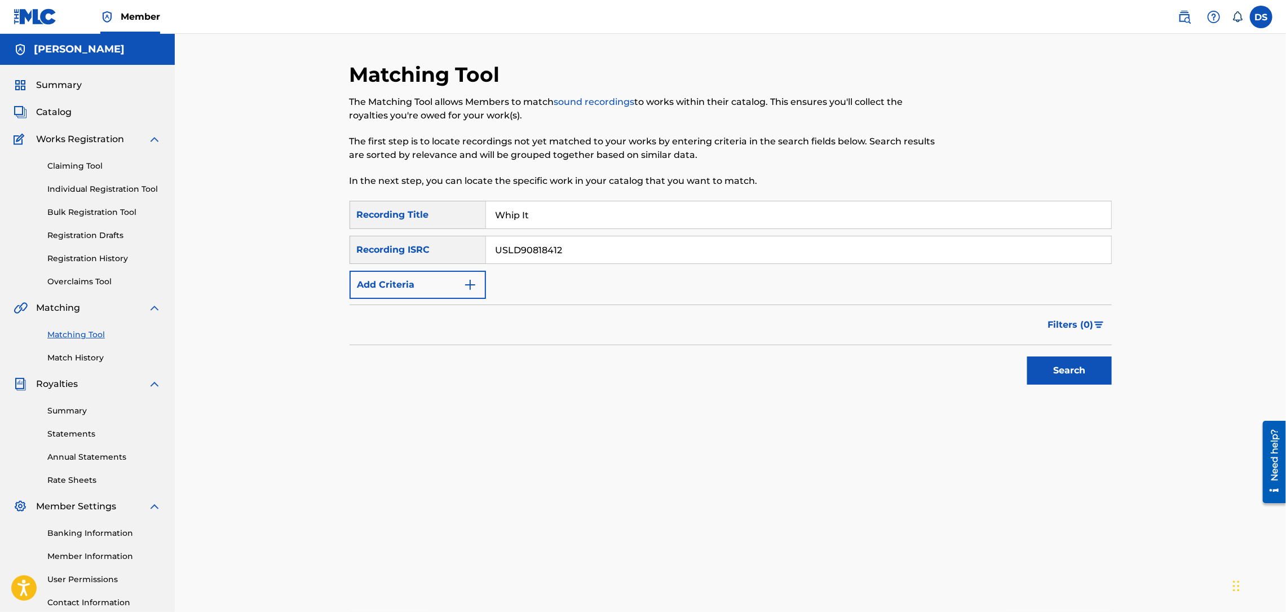
click at [1056, 365] on button "Search" at bounding box center [1069, 370] width 85 height 28
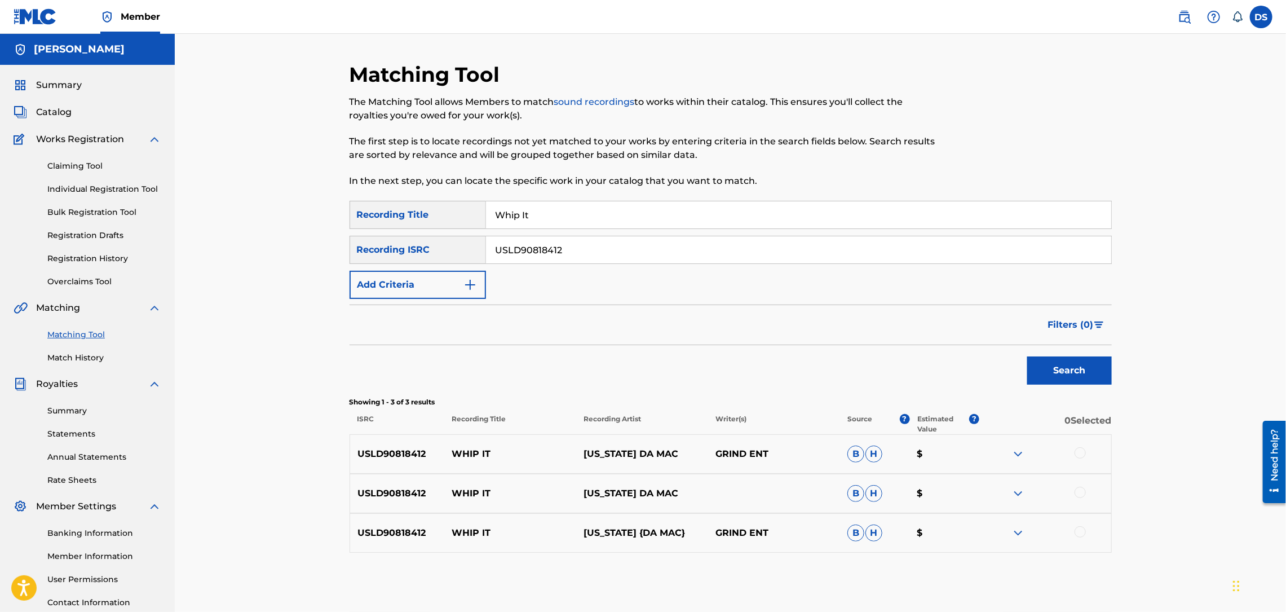
click at [1079, 453] on div at bounding box center [1079, 452] width 11 height 11
click at [1080, 489] on div at bounding box center [1079, 491] width 11 height 11
click at [1081, 527] on div at bounding box center [1079, 531] width 11 height 11
click at [819, 512] on button "Match 3 Groups" at bounding box center [792, 520] width 125 height 28
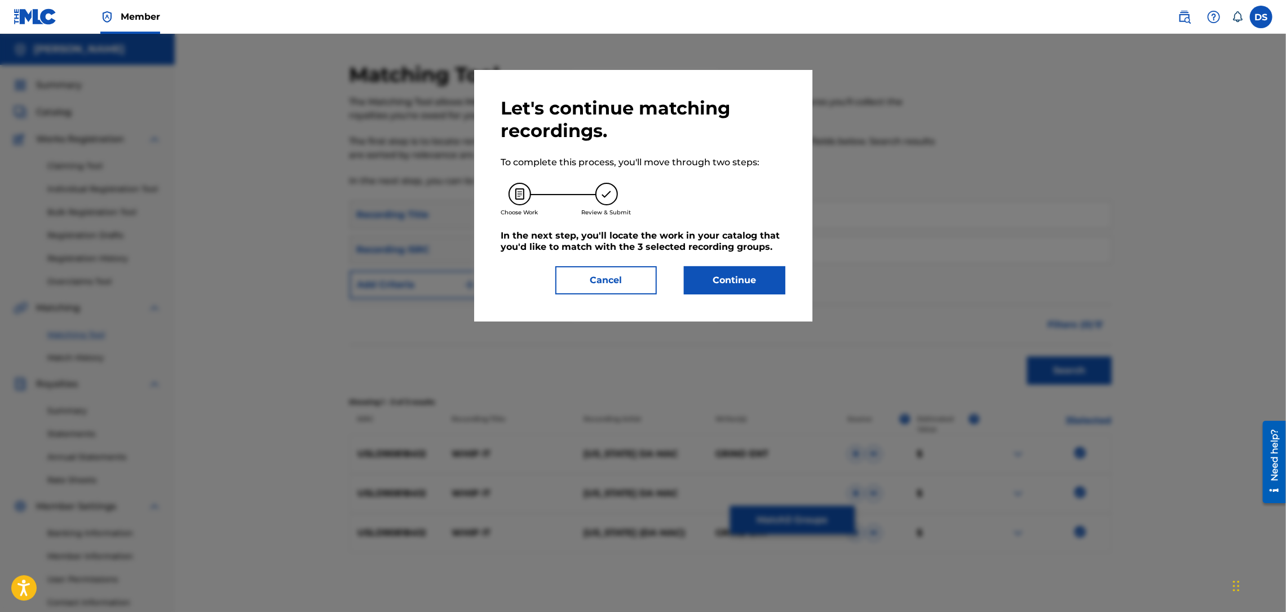
click at [747, 273] on button "Continue" at bounding box center [734, 280] width 101 height 28
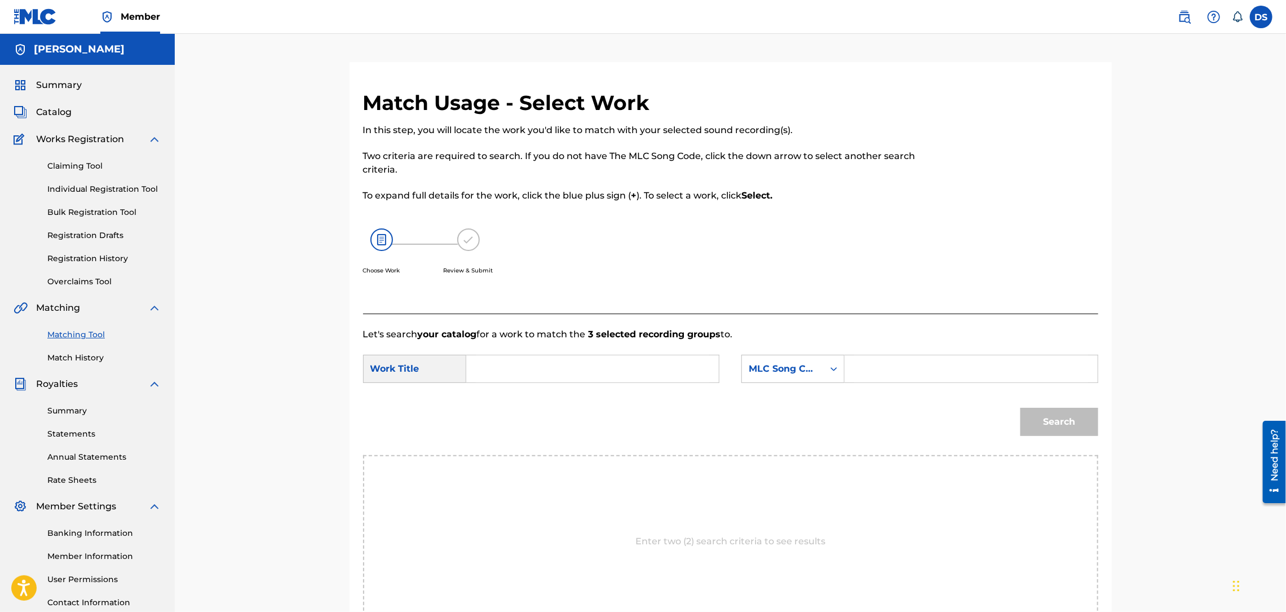
click at [536, 374] on input "Search Form" at bounding box center [592, 368] width 233 height 27
type input "whip it"
click at [841, 366] on div "Search Form" at bounding box center [834, 369] width 20 height 20
click at [790, 395] on div "Writer Name" at bounding box center [793, 397] width 102 height 28
click at [885, 364] on input "Search Form" at bounding box center [970, 368] width 233 height 27
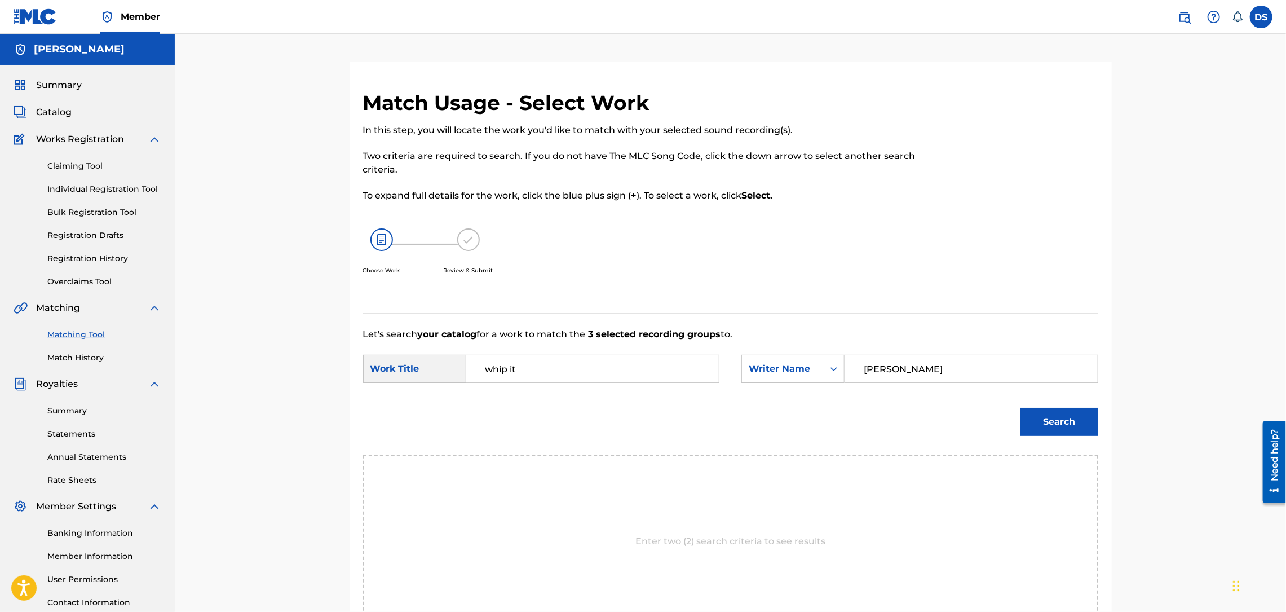
type input "[PERSON_NAME]"
click at [1052, 422] on button "Search" at bounding box center [1059, 422] width 78 height 28
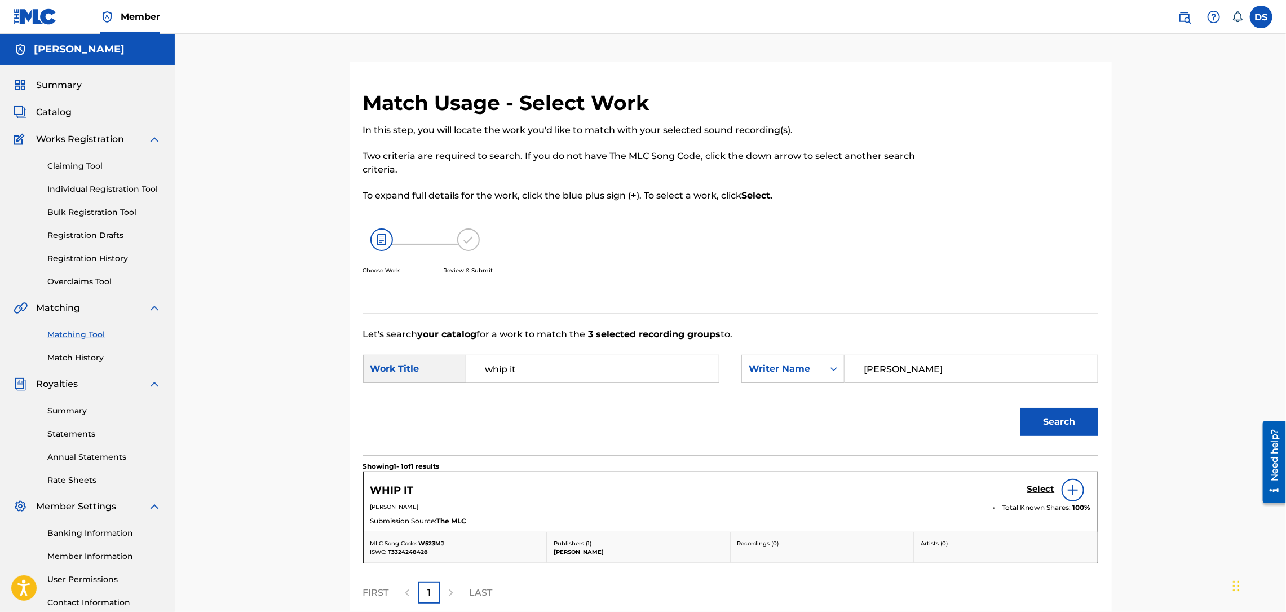
click at [1036, 491] on h5 "Select" at bounding box center [1041, 489] width 28 height 11
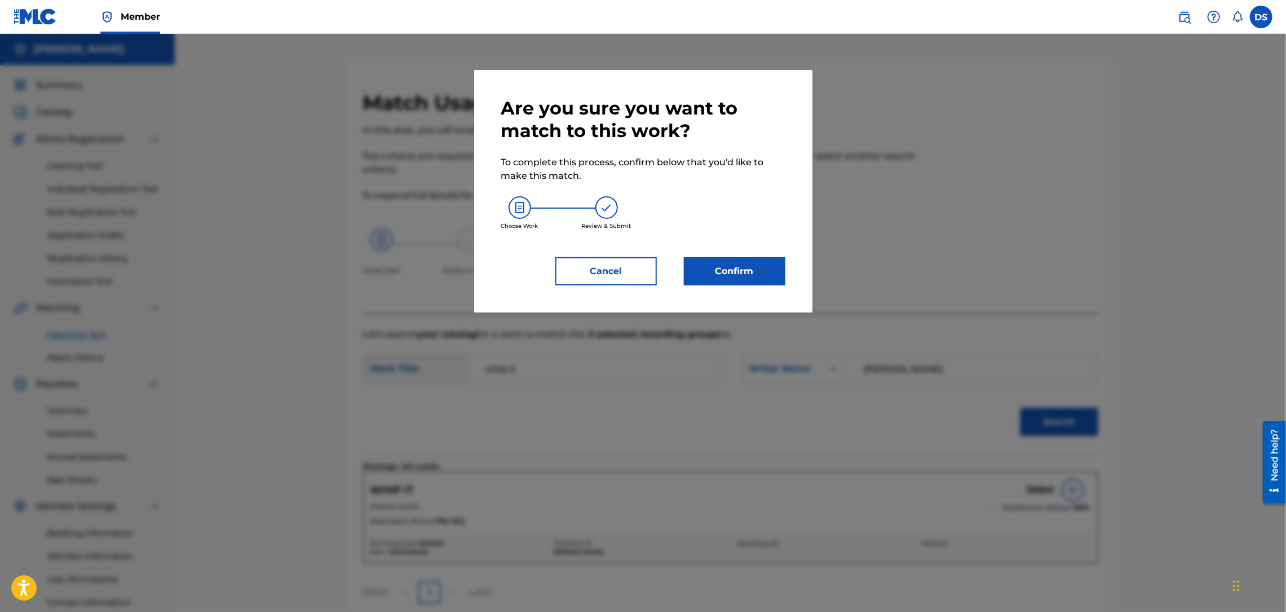
click at [741, 272] on button "Confirm" at bounding box center [734, 271] width 101 height 28
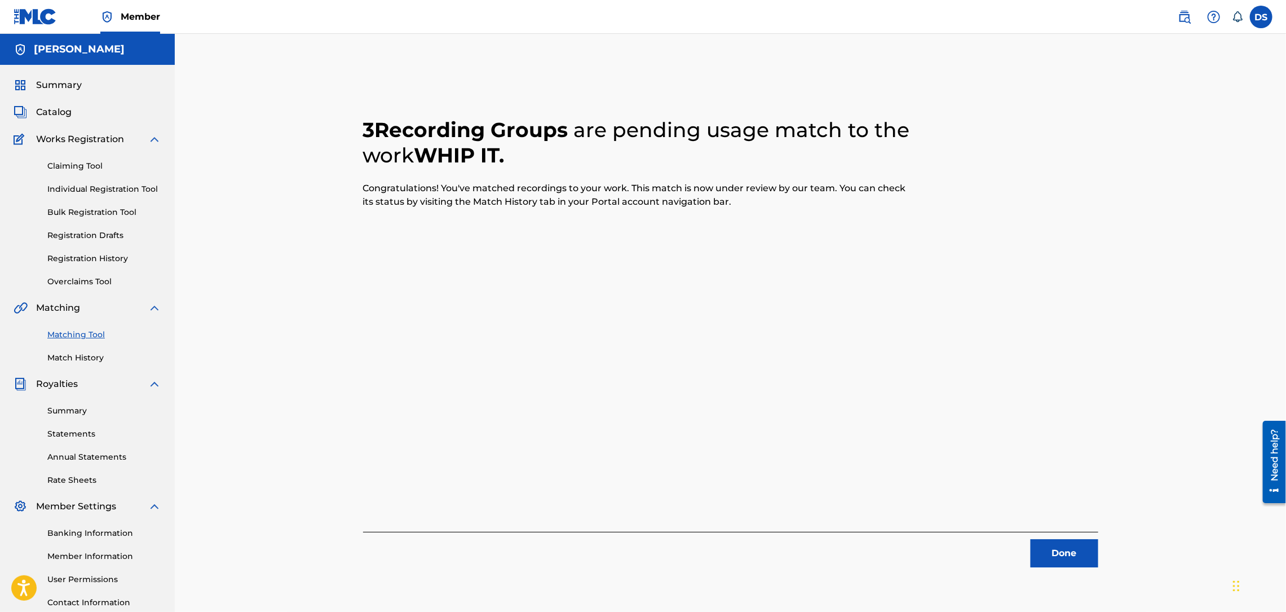
click at [1055, 554] on button "Done" at bounding box center [1064, 553] width 68 height 28
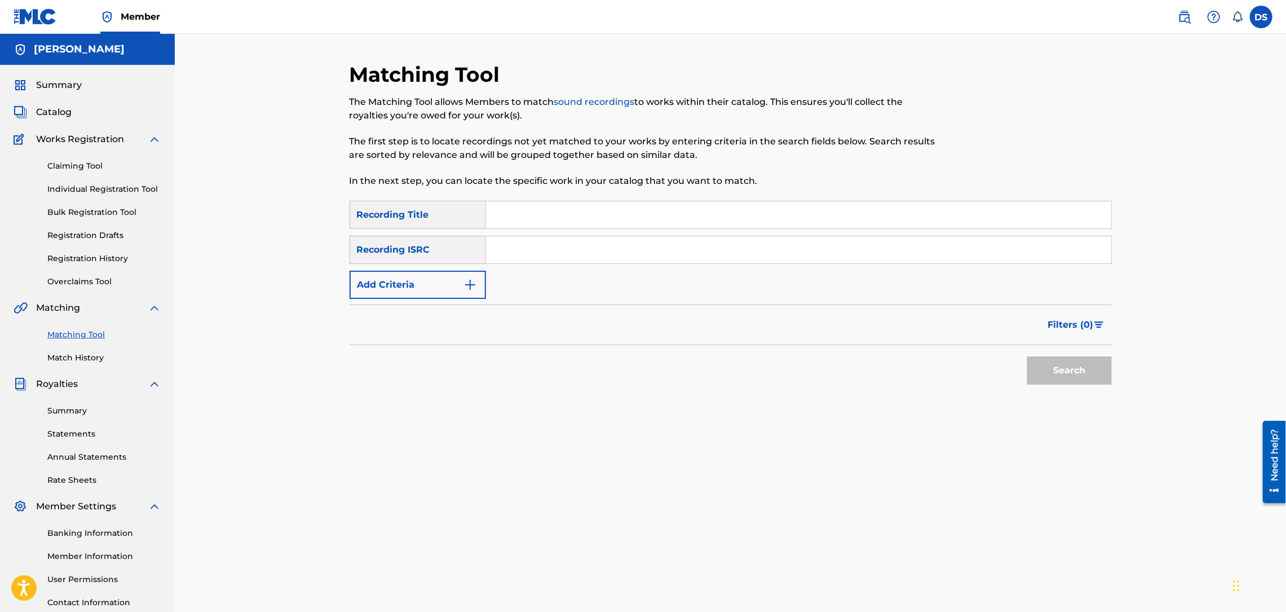
click at [61, 113] on span "Catalog" at bounding box center [54, 112] width 36 height 14
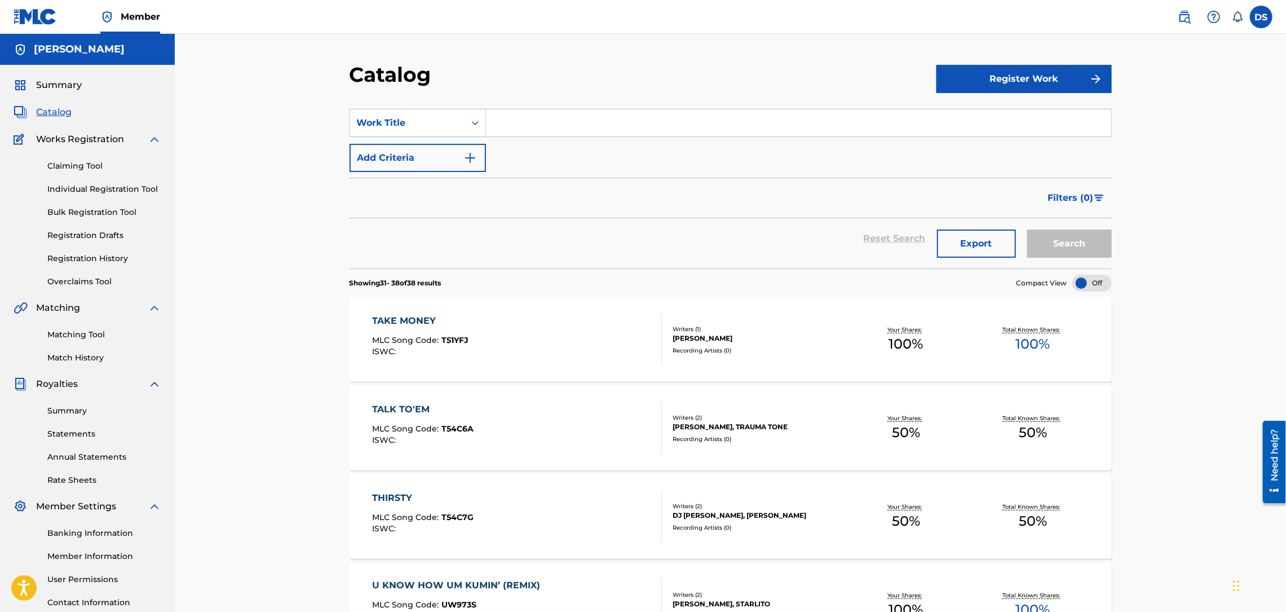
click at [521, 123] on input "Search Form" at bounding box center [798, 122] width 625 height 27
click at [1201, 184] on div "Catalog Register Work SearchWithCriteriae55bb6af-474a-47fe-8688-104c90b8b023 Wo…" at bounding box center [730, 546] width 1111 height 1025
click at [1134, 369] on div "Catalog Register Work SearchWithCriteriae55bb6af-474a-47fe-8688-104c90b8b023 Wo…" at bounding box center [730, 546] width 1111 height 1025
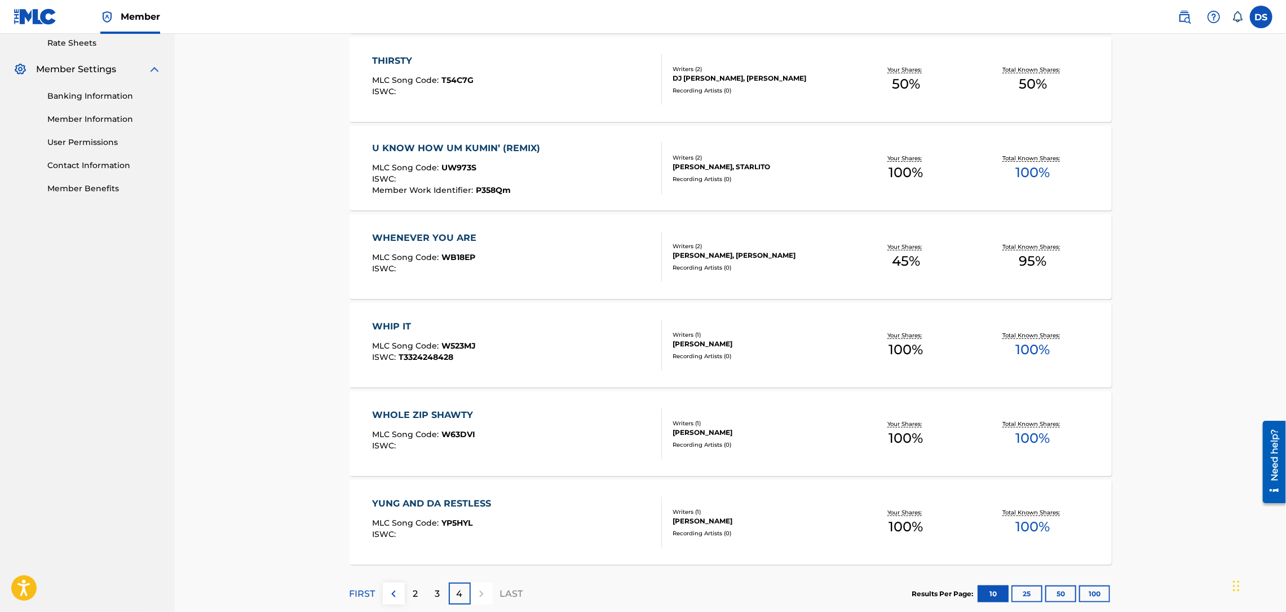
scroll to position [474, 0]
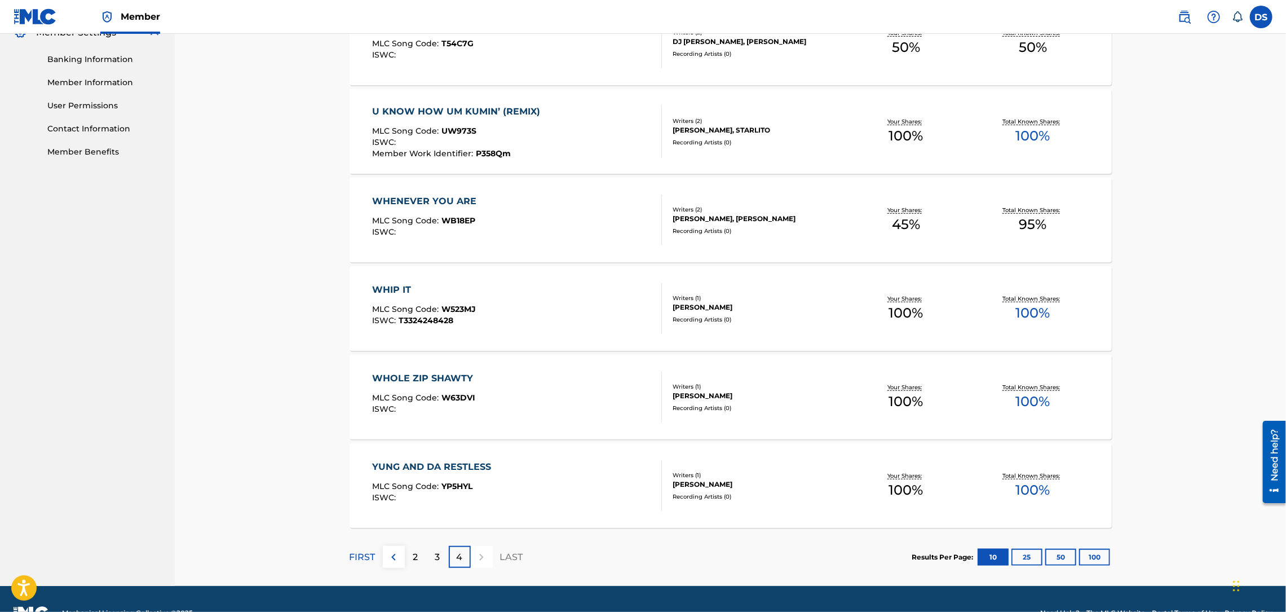
click at [414, 556] on p "2" at bounding box center [415, 557] width 5 height 14
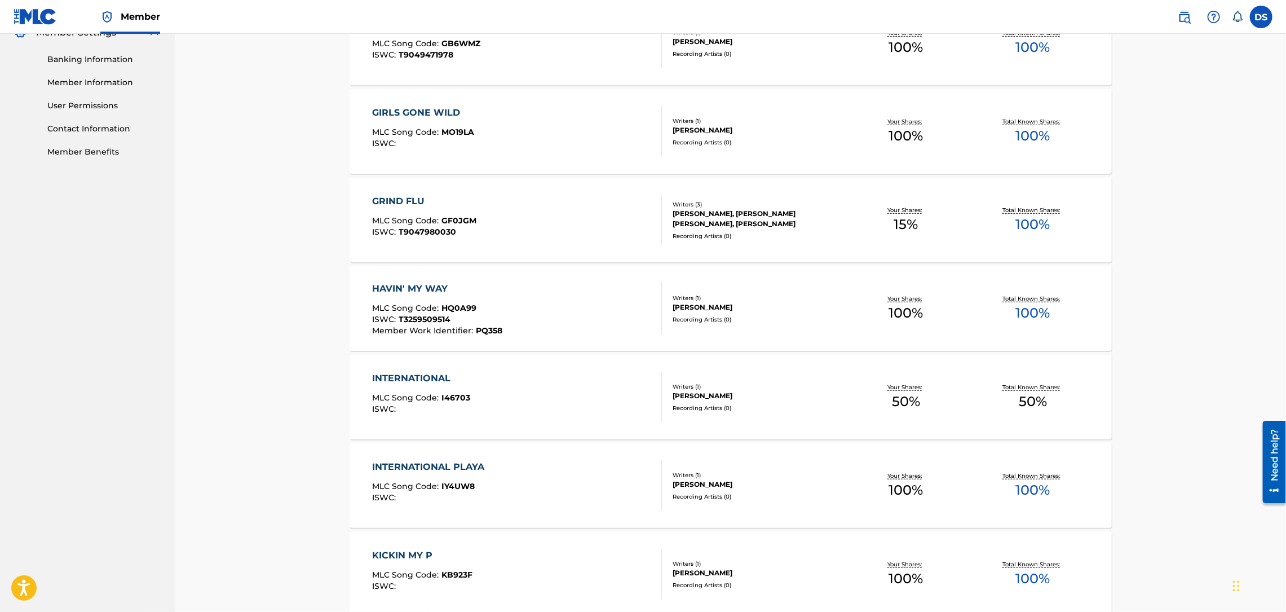
click at [1190, 501] on div "Catalog Register Work SearchWithCriteriae55bb6af-474a-47fe-8688-104c90b8b023 Wo…" at bounding box center [730, 161] width 1111 height 1202
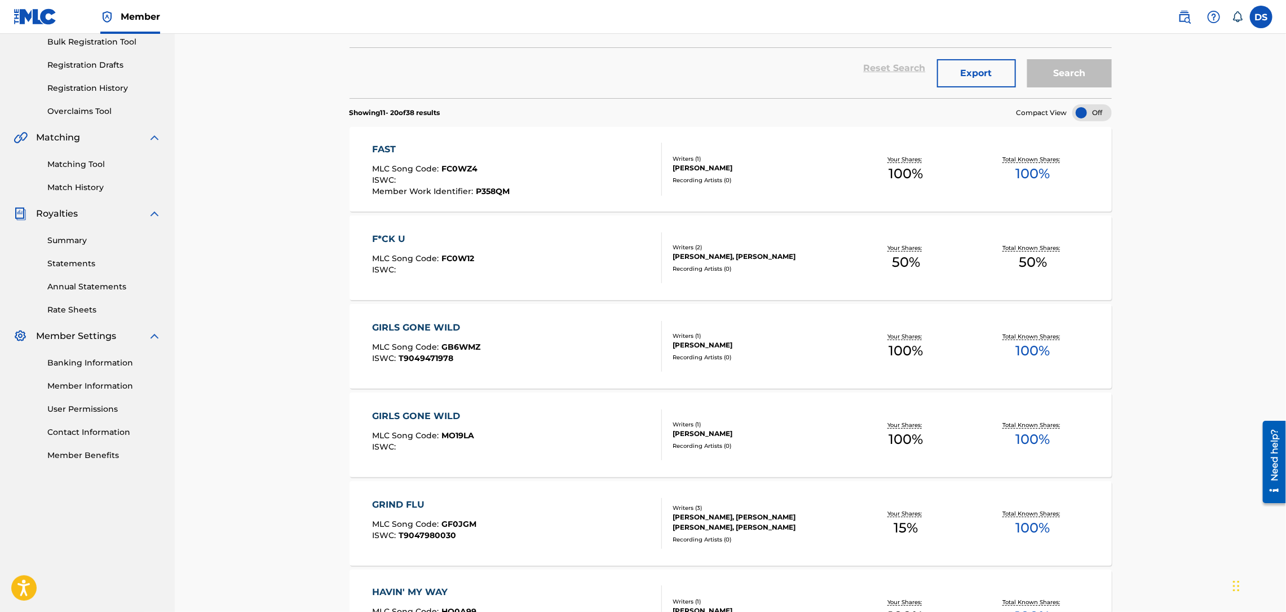
scroll to position [169, 0]
click at [440, 324] on div "GIRLS GONE WILD" at bounding box center [426, 329] width 108 height 14
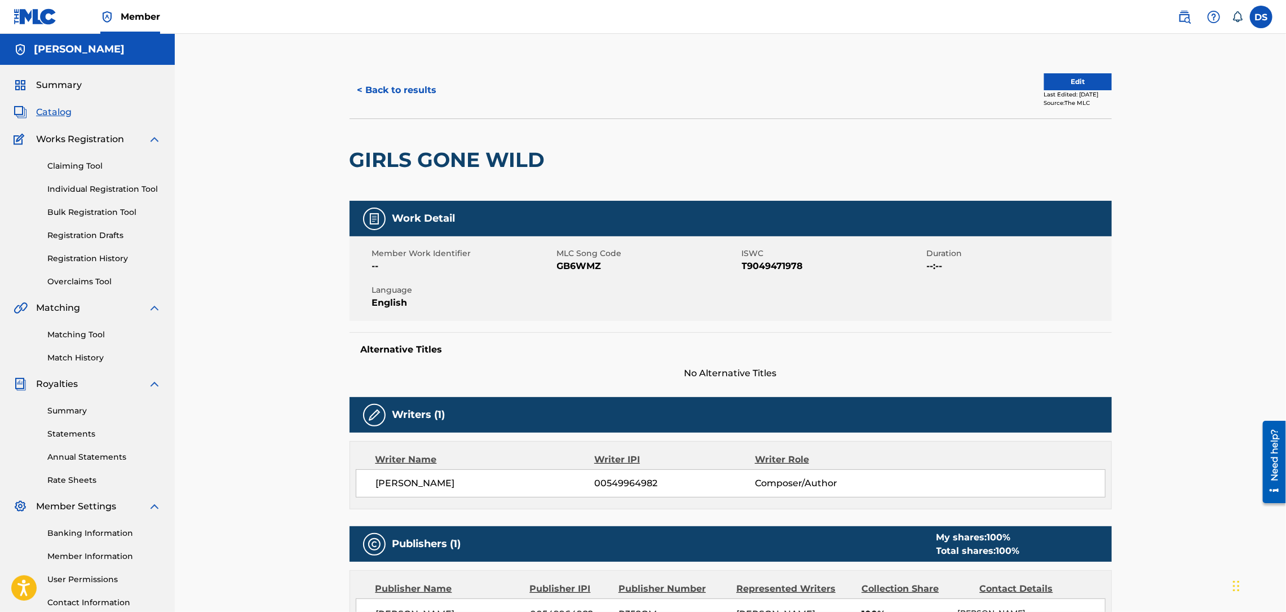
click at [401, 93] on button "< Back to results" at bounding box center [397, 90] width 95 height 28
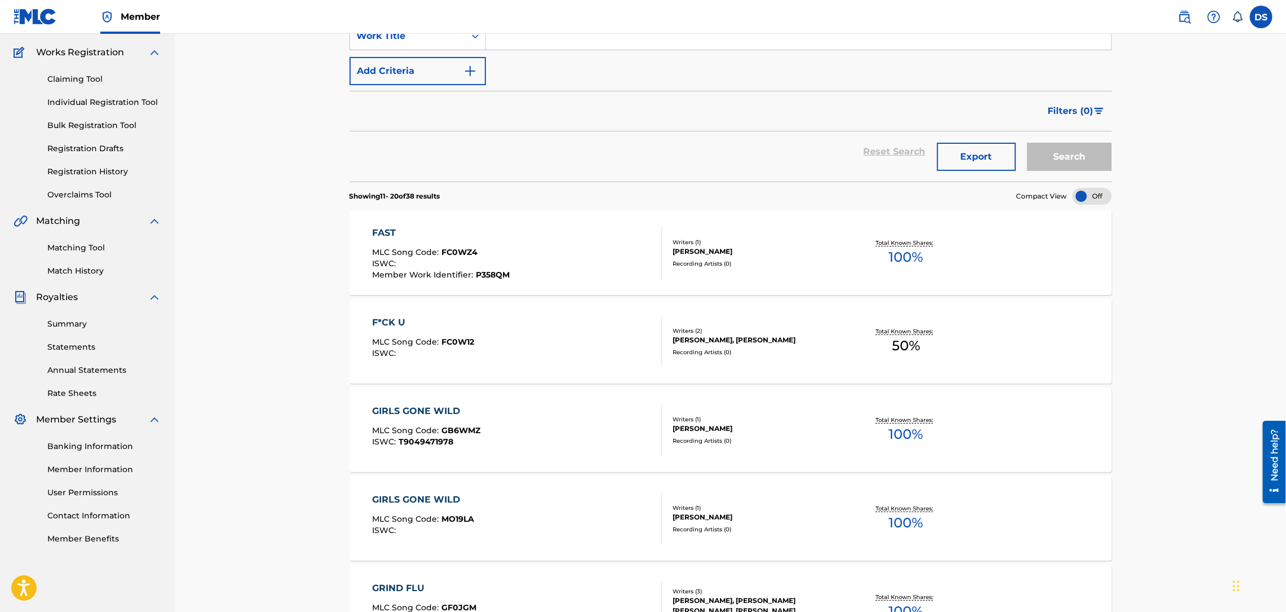
scroll to position [169, 0]
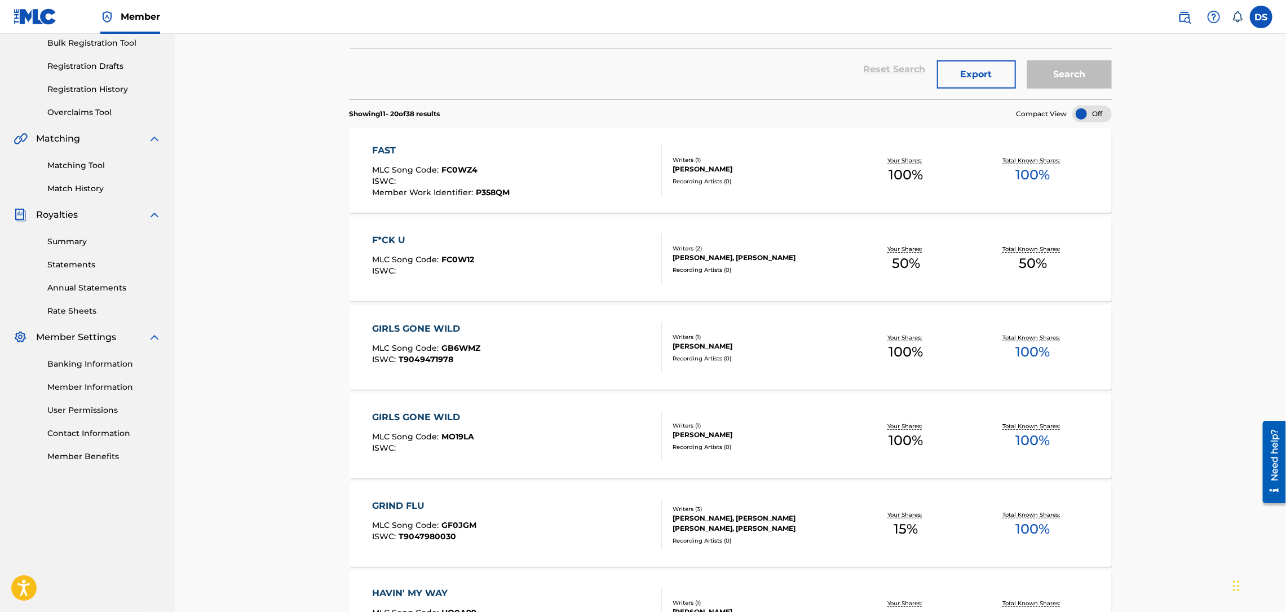
click at [72, 168] on link "Matching Tool" at bounding box center [104, 166] width 114 height 12
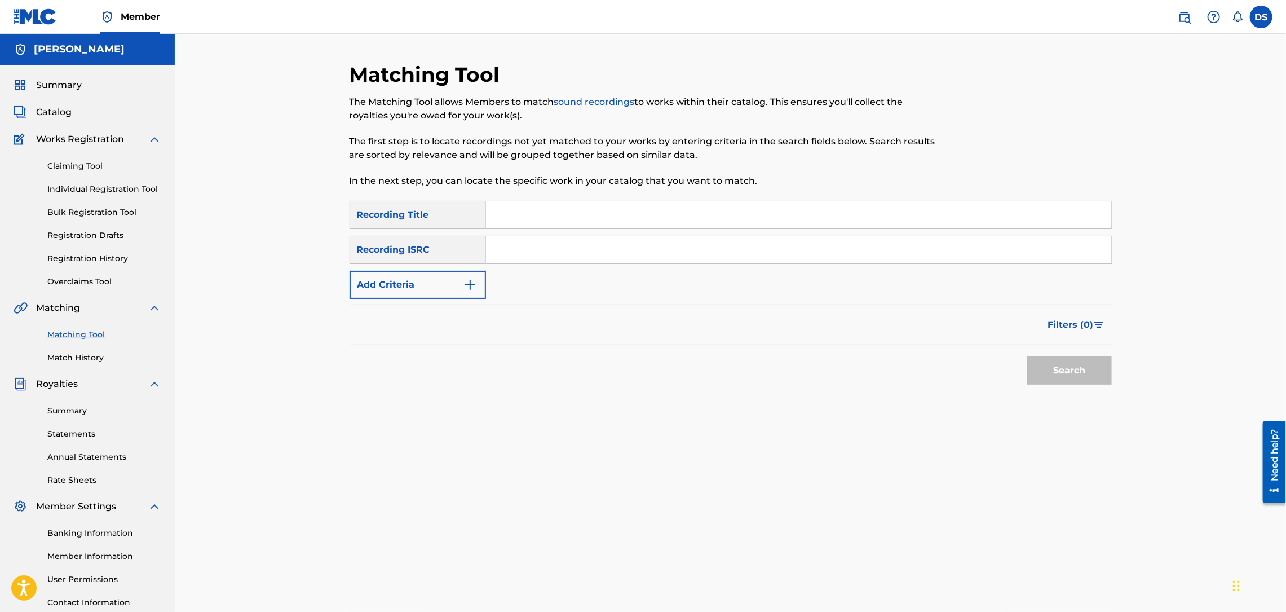
click at [515, 250] on input "Search Form" at bounding box center [798, 249] width 625 height 27
paste input "QZNWR2269554"
type input "QZNWR2269554"
click at [545, 213] on input "Search Form" at bounding box center [798, 214] width 625 height 27
type input "WAYBACH"
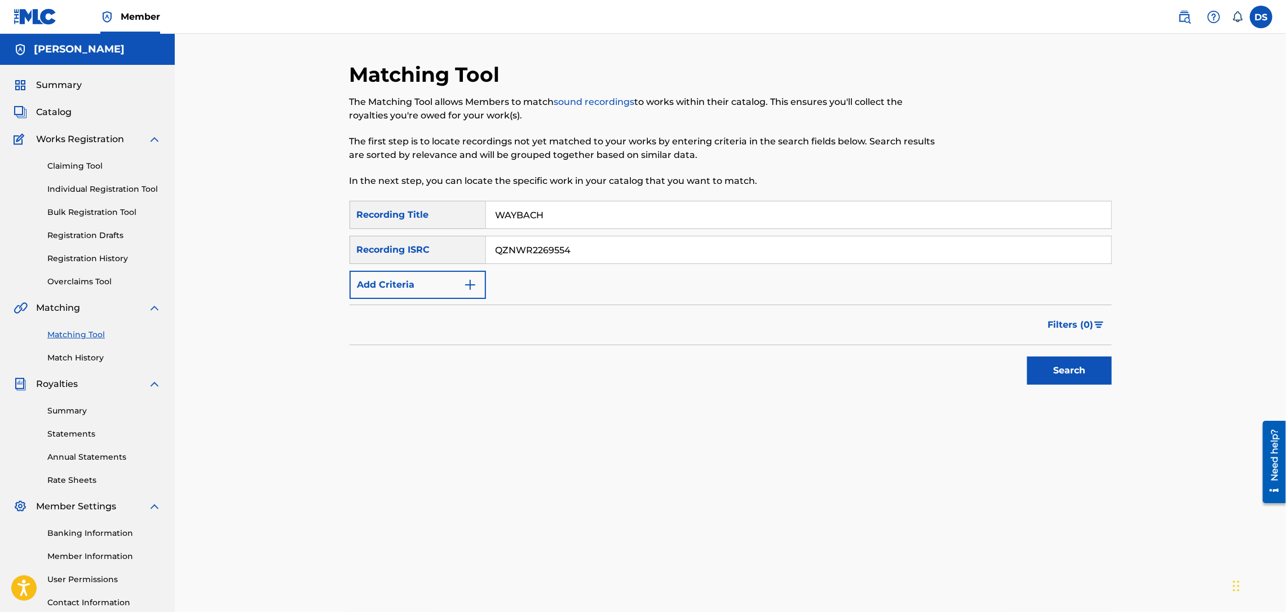
click at [1061, 372] on button "Search" at bounding box center [1069, 370] width 85 height 28
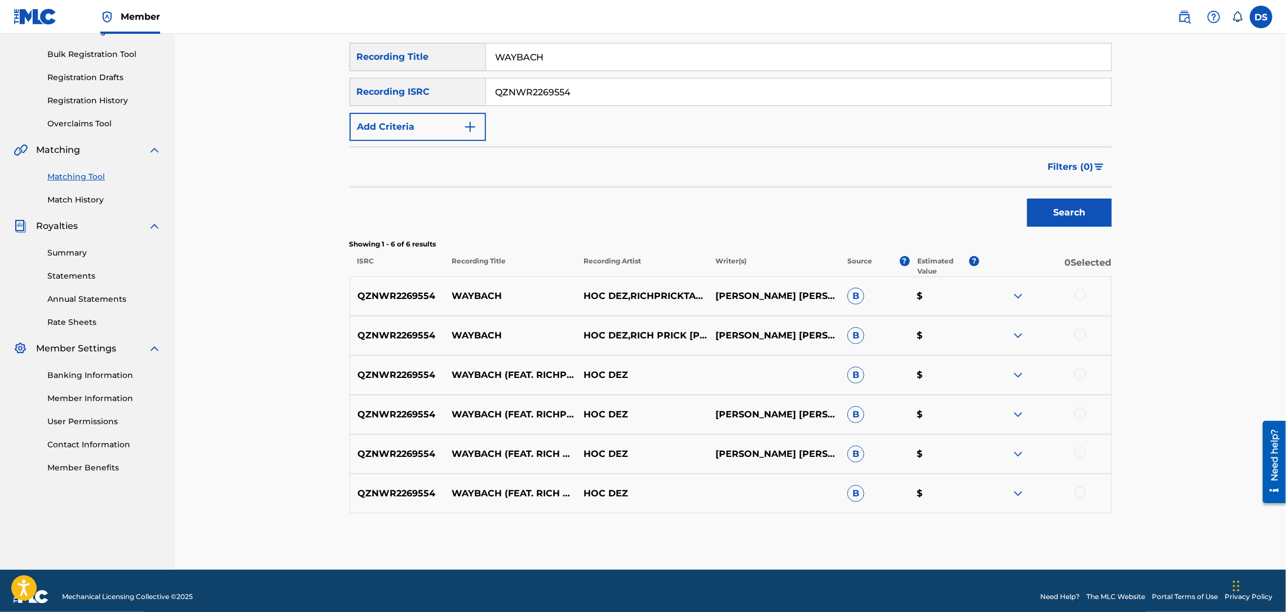
scroll to position [170, 0]
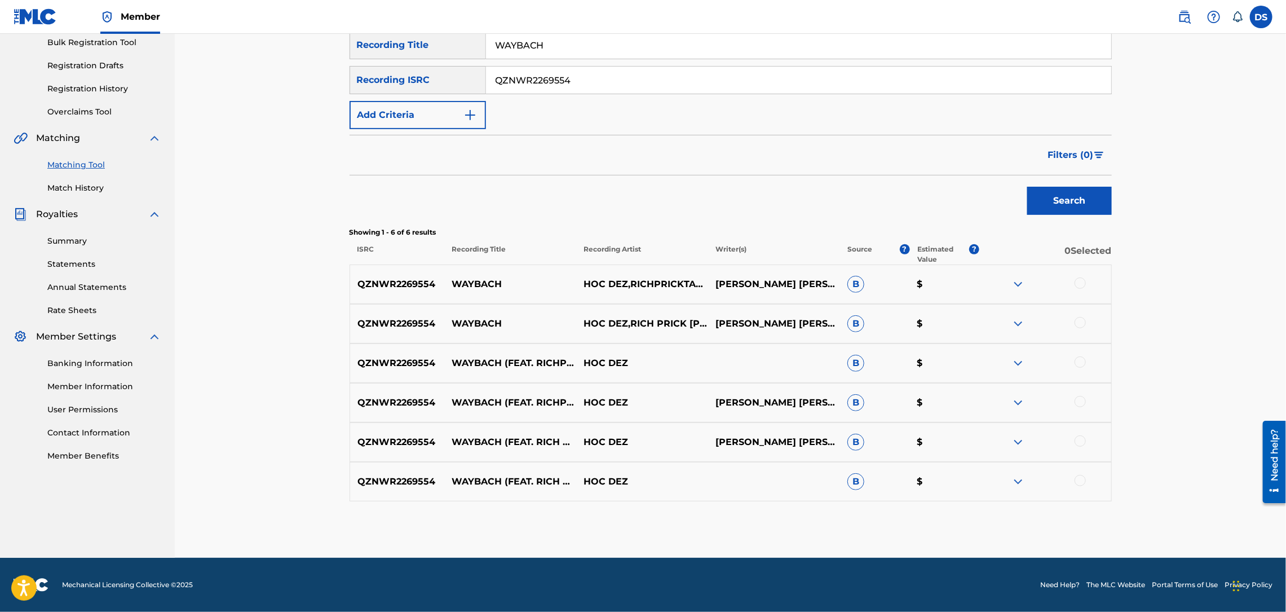
click at [1080, 282] on div at bounding box center [1079, 282] width 11 height 11
click at [1081, 323] on div at bounding box center [1079, 322] width 11 height 11
click at [1083, 357] on div at bounding box center [1079, 361] width 11 height 11
click at [1082, 396] on div at bounding box center [1079, 401] width 11 height 11
click at [1085, 435] on div at bounding box center [1045, 442] width 132 height 14
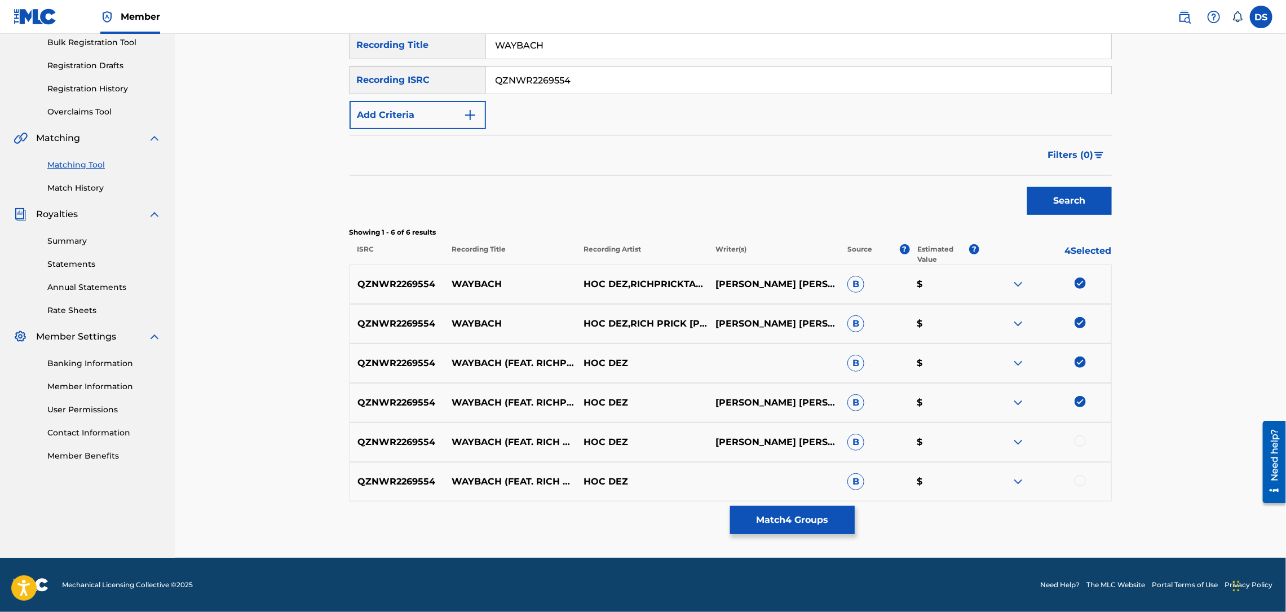
click at [1081, 443] on div at bounding box center [1079, 440] width 11 height 11
click at [1082, 479] on div at bounding box center [1079, 480] width 11 height 11
click at [801, 519] on button "Match 6 Groups" at bounding box center [792, 520] width 125 height 28
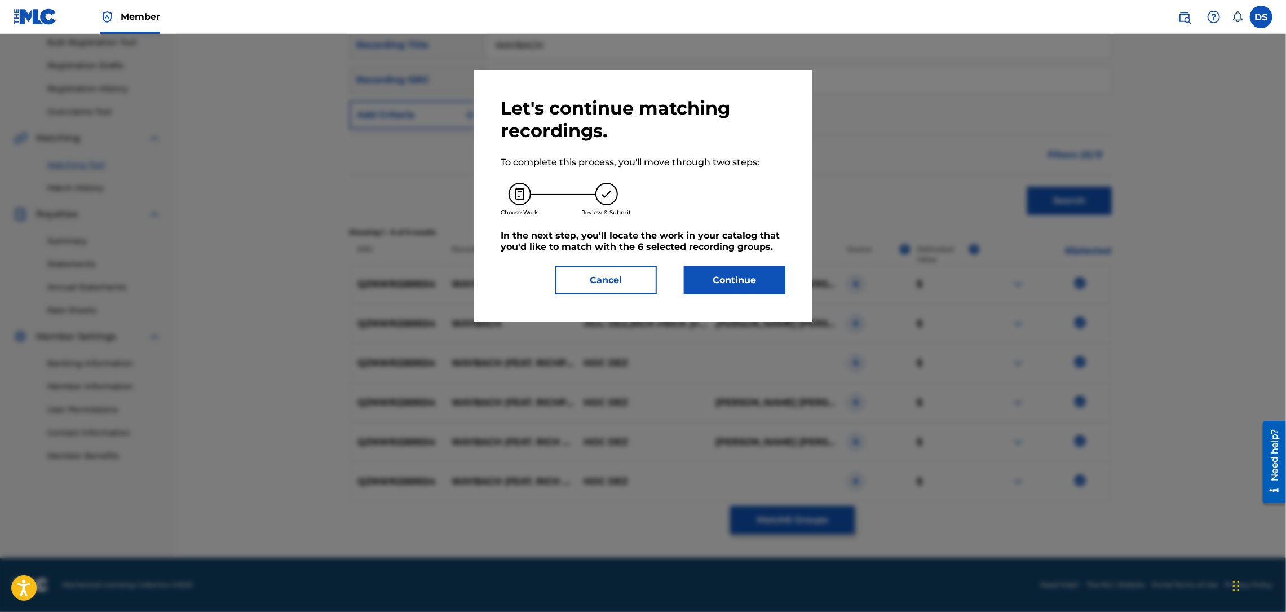
click at [737, 281] on button "Continue" at bounding box center [734, 280] width 101 height 28
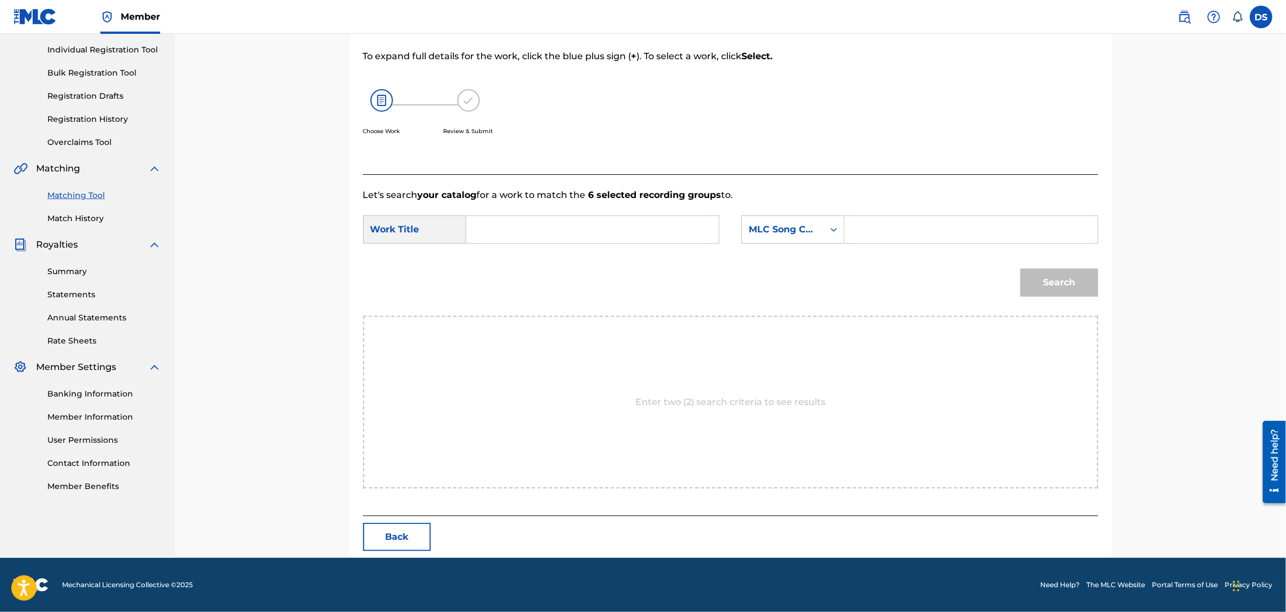
scroll to position [139, 0]
click at [604, 236] on input "Search Form" at bounding box center [592, 229] width 233 height 27
type input "waybach"
click at [831, 230] on icon "Search Form" at bounding box center [833, 230] width 7 height 4
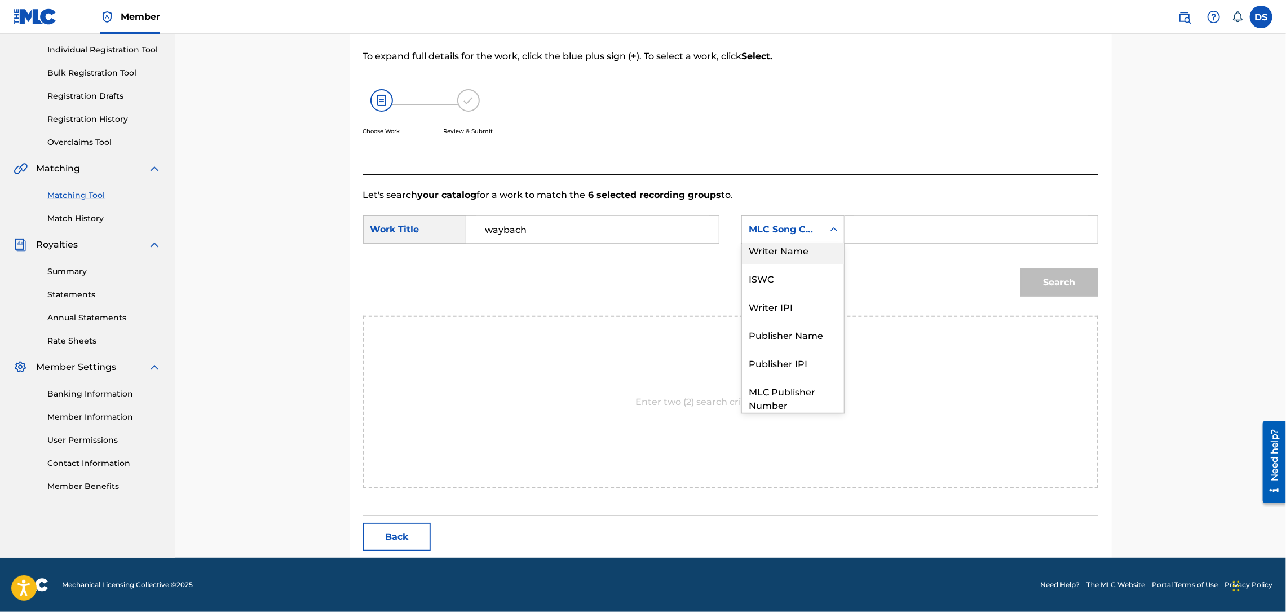
click at [775, 251] on div "Writer Name" at bounding box center [793, 250] width 102 height 28
click at [866, 226] on input "Search Form" at bounding box center [970, 229] width 233 height 27
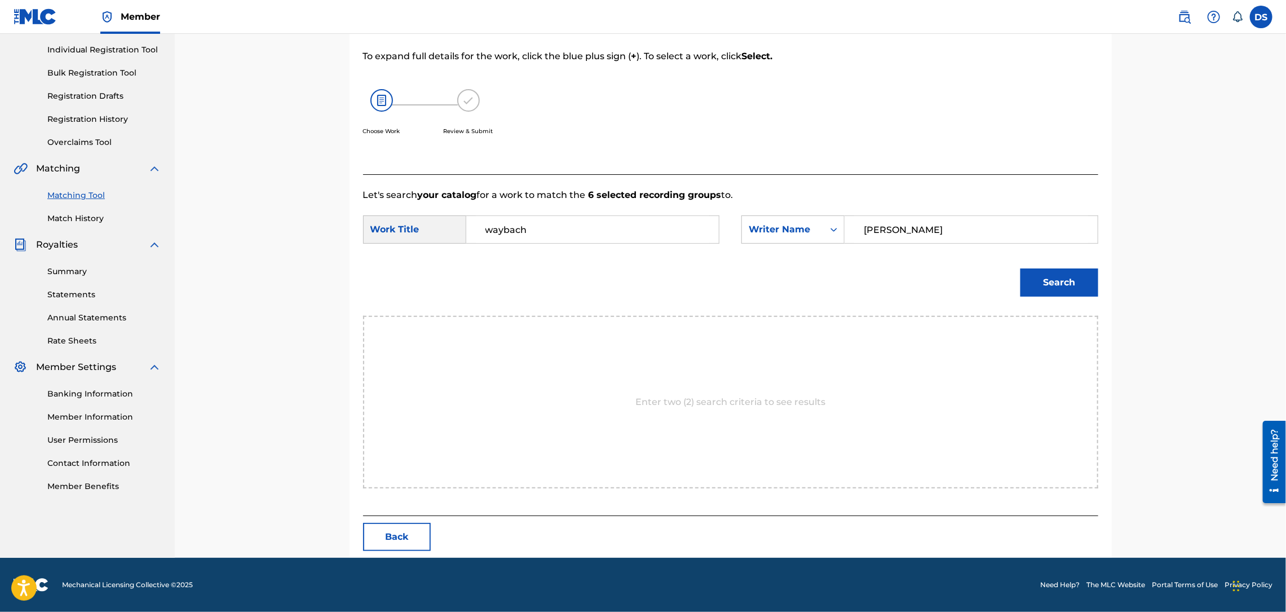
click at [1050, 279] on button "Search" at bounding box center [1059, 282] width 78 height 28
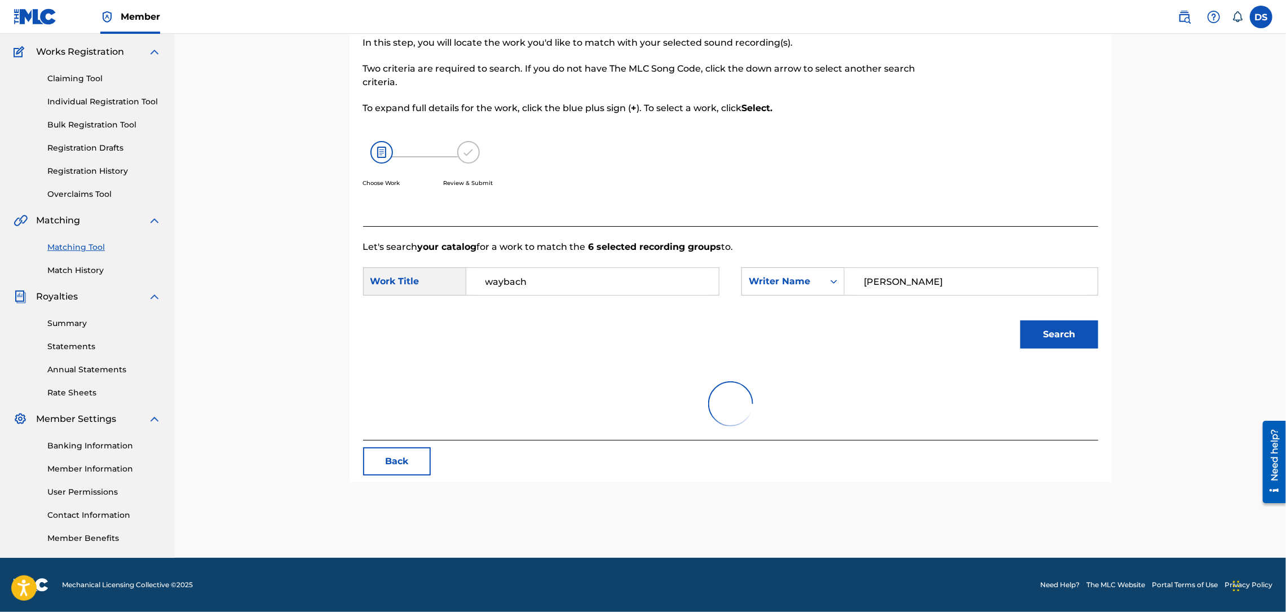
scroll to position [87, 0]
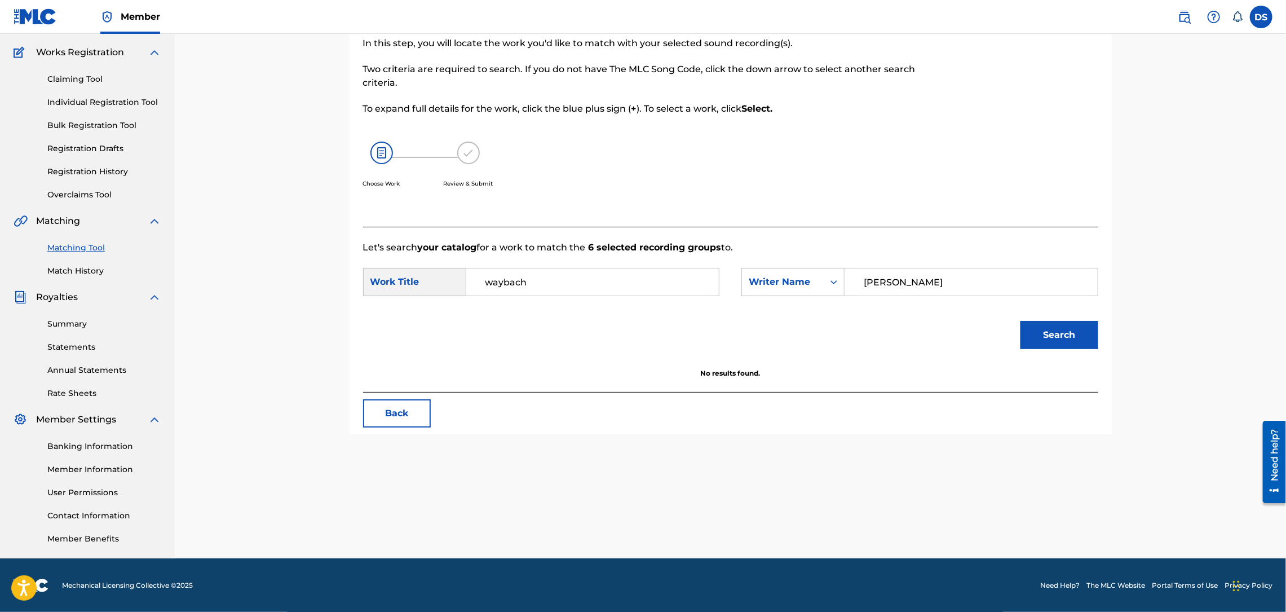
click at [891, 273] on input "[PERSON_NAME]" at bounding box center [970, 281] width 233 height 27
type input "[PERSON_NAME]"
click at [1020, 321] on button "Search" at bounding box center [1059, 335] width 78 height 28
click at [78, 268] on link "Match History" at bounding box center [104, 271] width 114 height 12
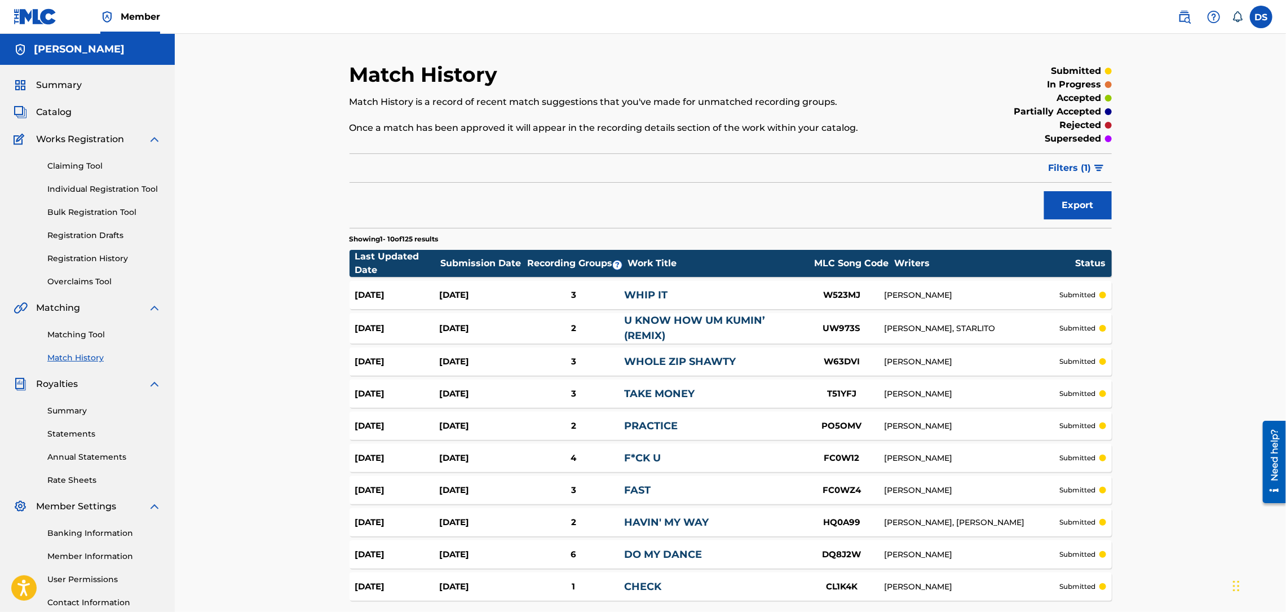
click at [55, 113] on span "Catalog" at bounding box center [54, 112] width 36 height 14
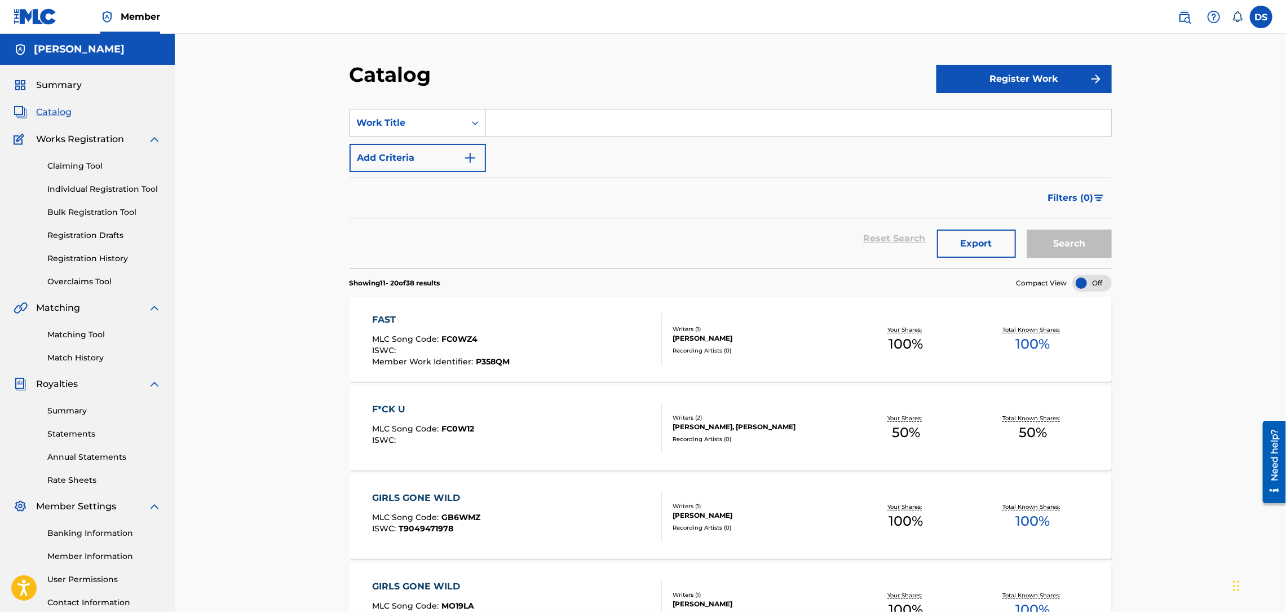
click at [86, 356] on link "Match History" at bounding box center [104, 358] width 114 height 12
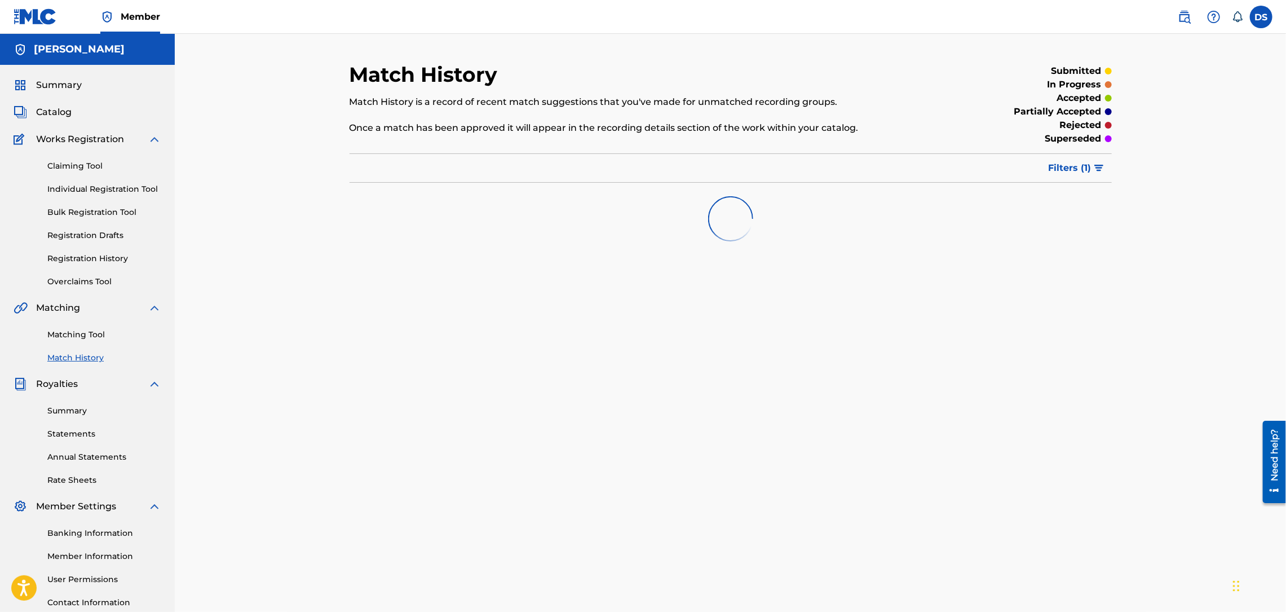
click at [59, 86] on span "Summary" at bounding box center [59, 85] width 46 height 14
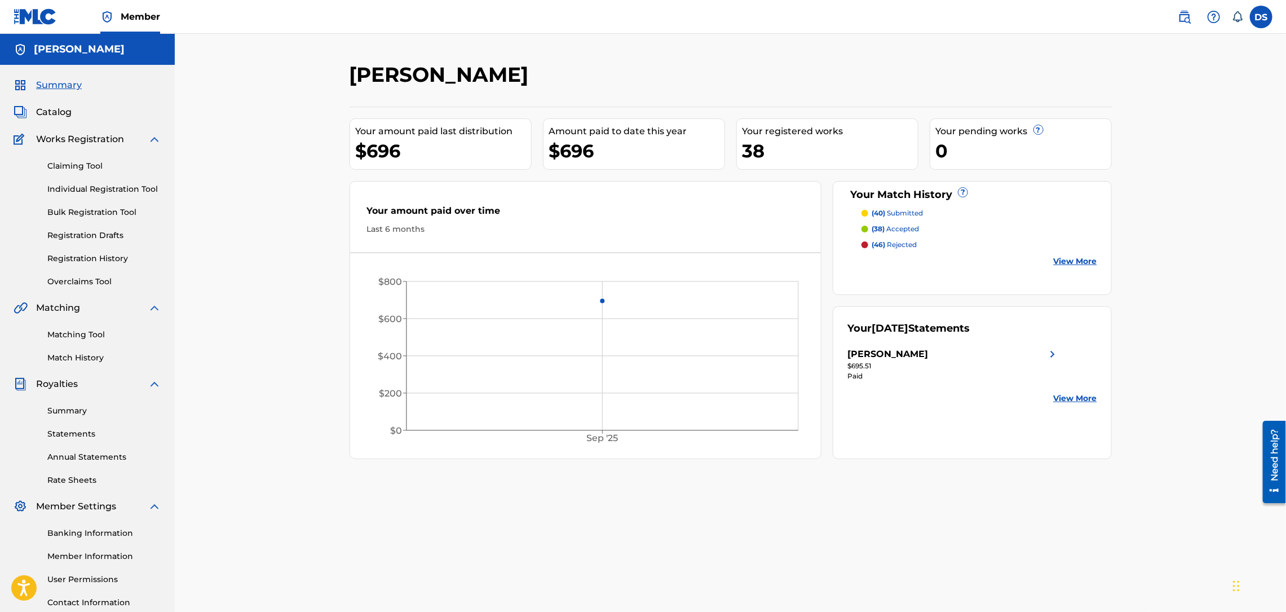
click at [901, 213] on p "(40) submitted" at bounding box center [897, 213] width 51 height 10
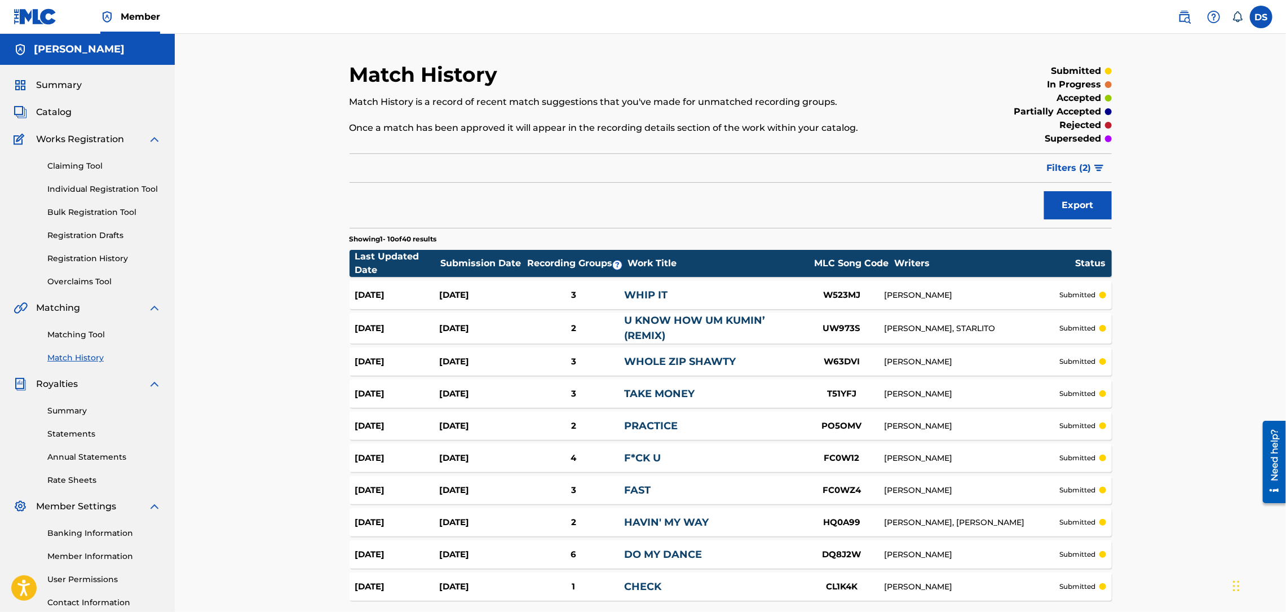
click at [1135, 320] on div "Match History Match History is a record of recent match suggestions that you've…" at bounding box center [730, 346] width 1111 height 625
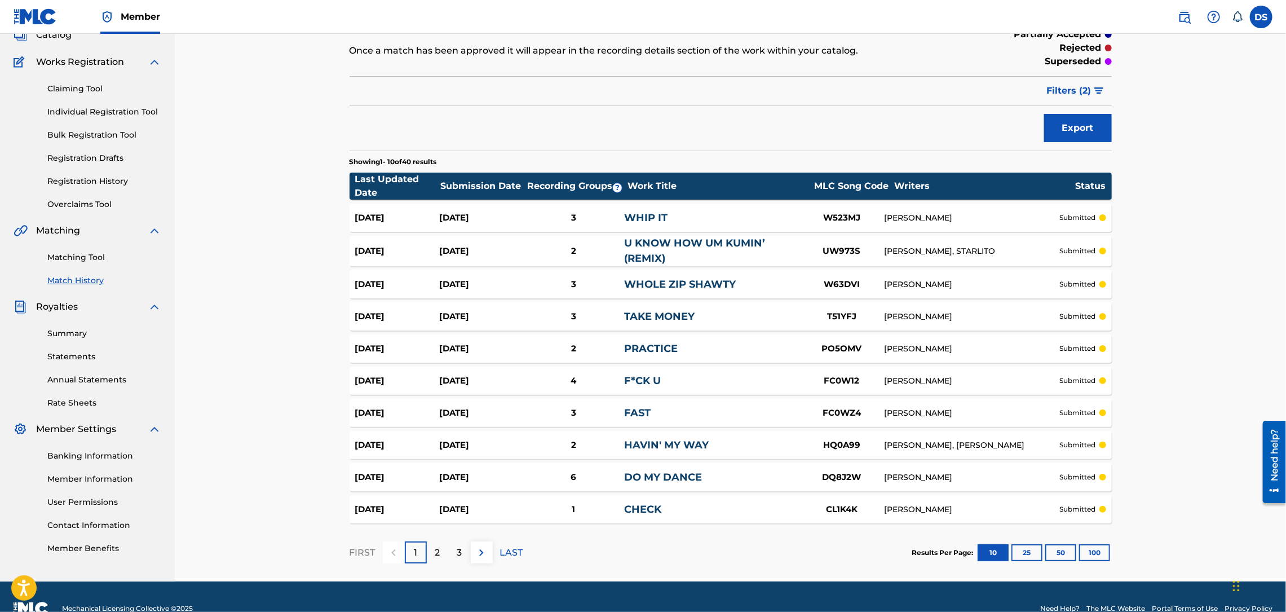
scroll to position [101, 0]
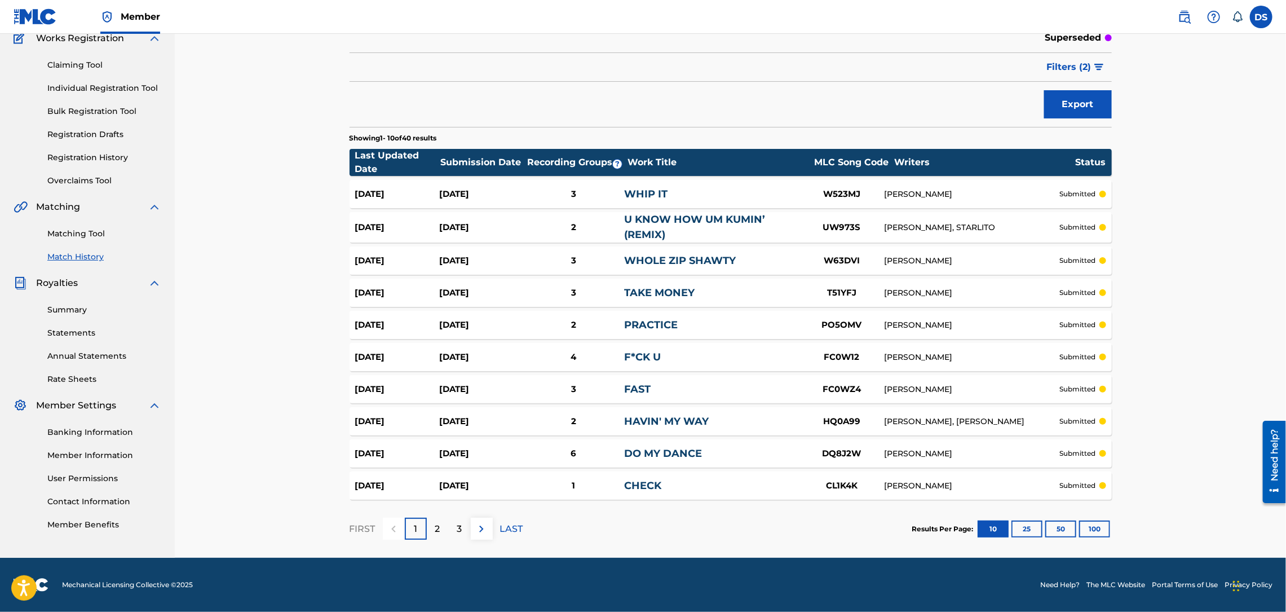
click at [435, 528] on p "2" at bounding box center [437, 529] width 5 height 14
click at [461, 529] on p "3" at bounding box center [459, 529] width 5 height 14
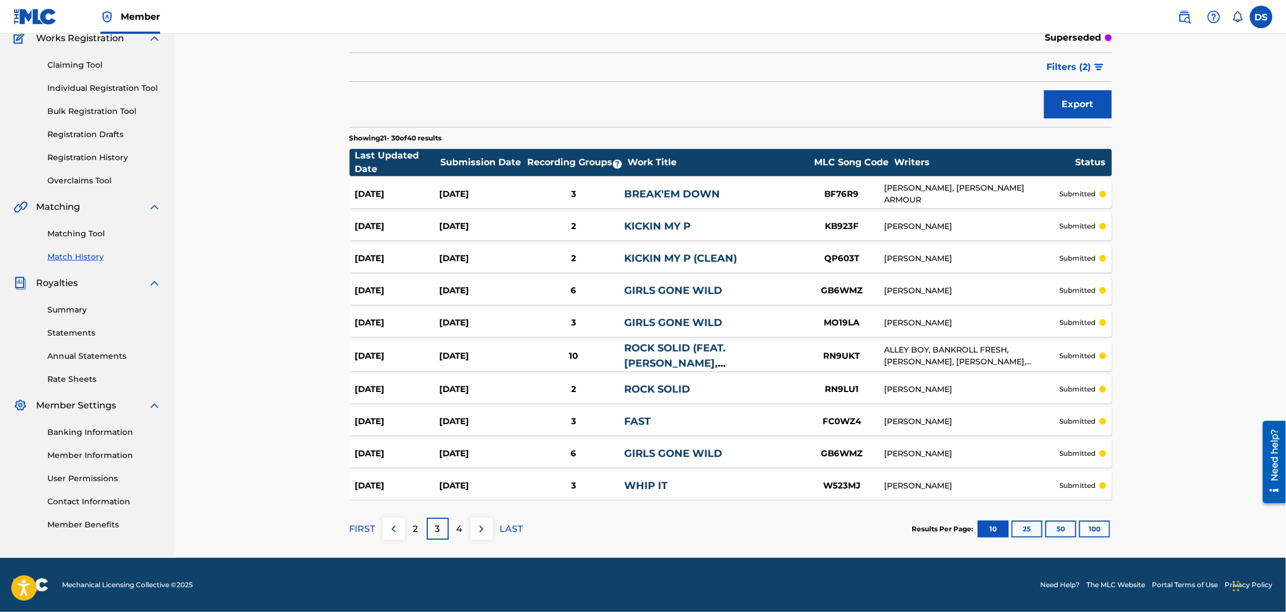
click at [461, 528] on p "4" at bounding box center [460, 529] width 6 height 14
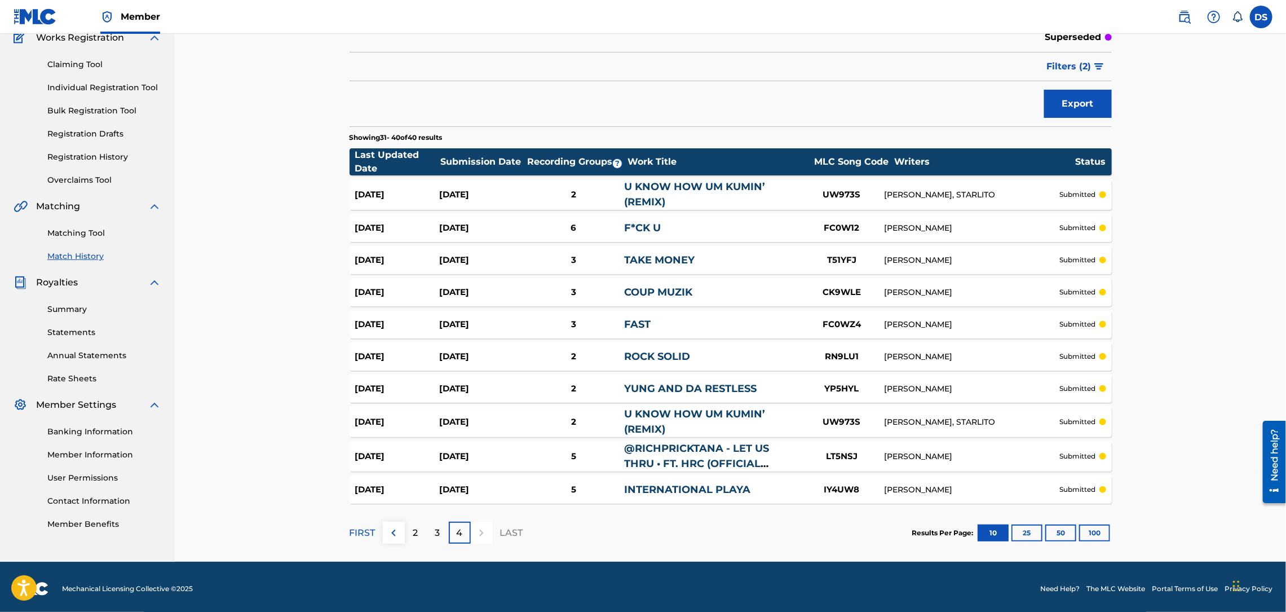
click at [101, 89] on link "Individual Registration Tool" at bounding box center [104, 88] width 114 height 12
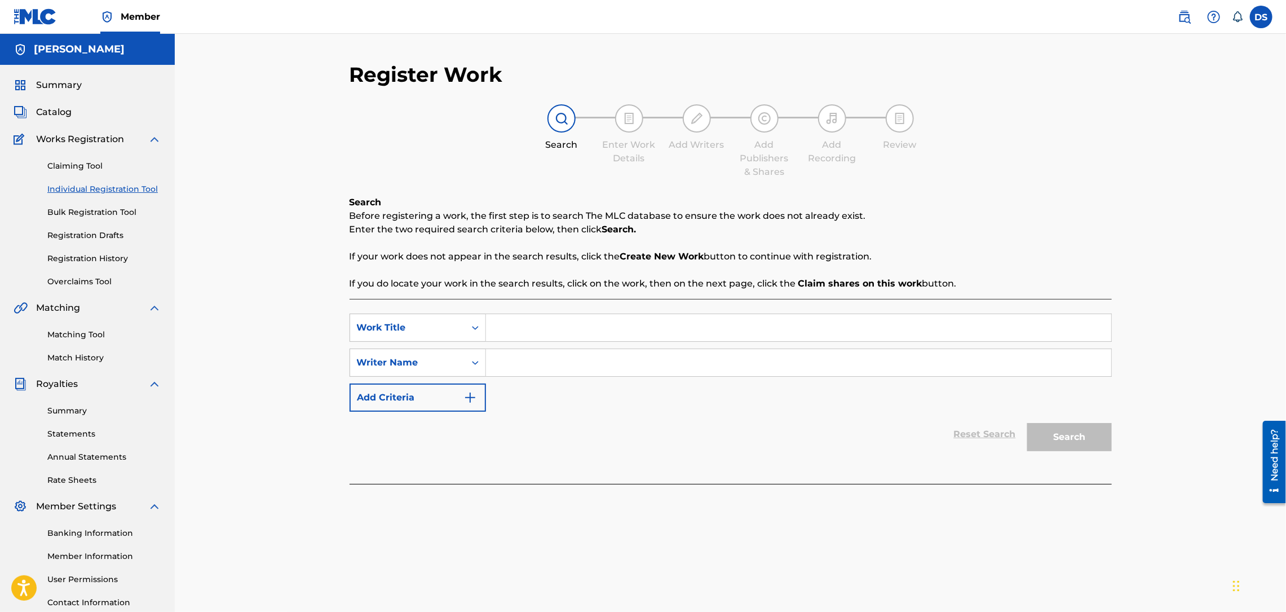
click at [495, 321] on input "Search Form" at bounding box center [798, 327] width 625 height 27
type input "money to throw"
click at [506, 361] on input "Search Form" at bounding box center [798, 362] width 625 height 27
type input "[PERSON_NAME]"
click at [1062, 440] on button "Search" at bounding box center [1069, 437] width 85 height 28
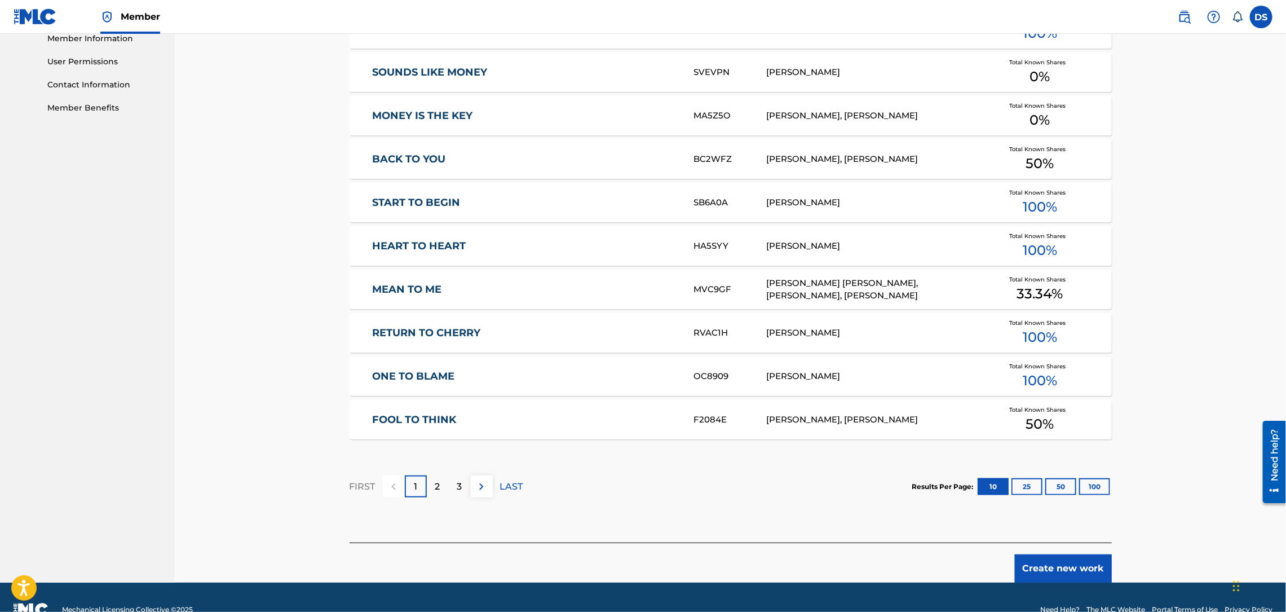
scroll to position [541, 0]
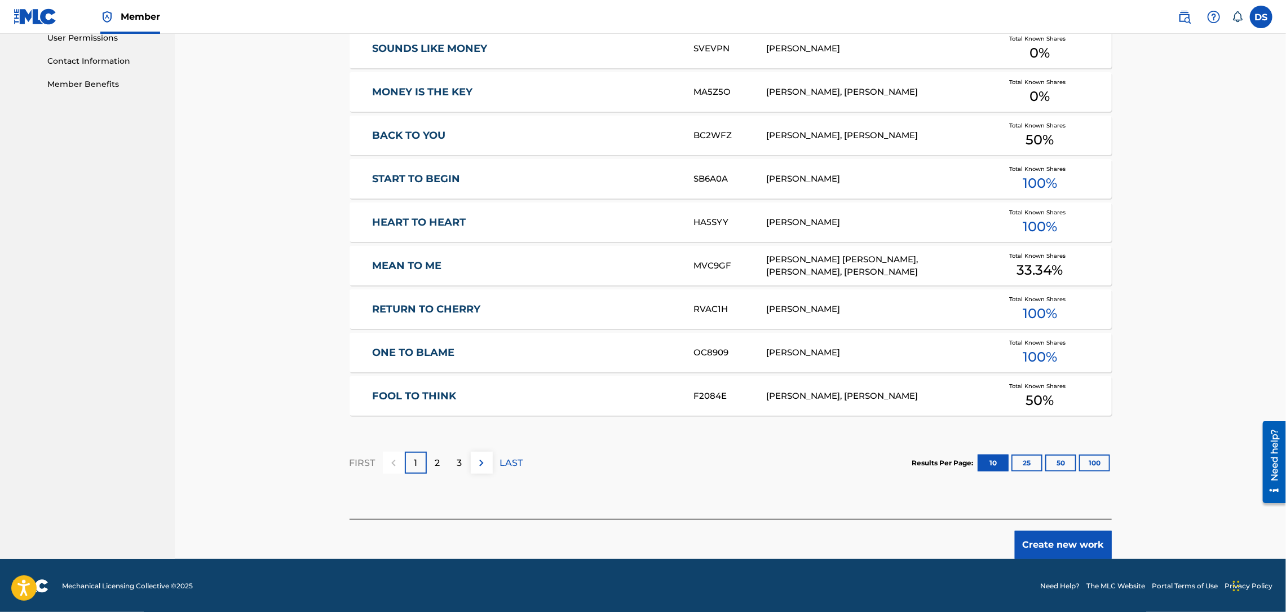
click at [1058, 551] on button "Create new work" at bounding box center [1063, 544] width 97 height 28
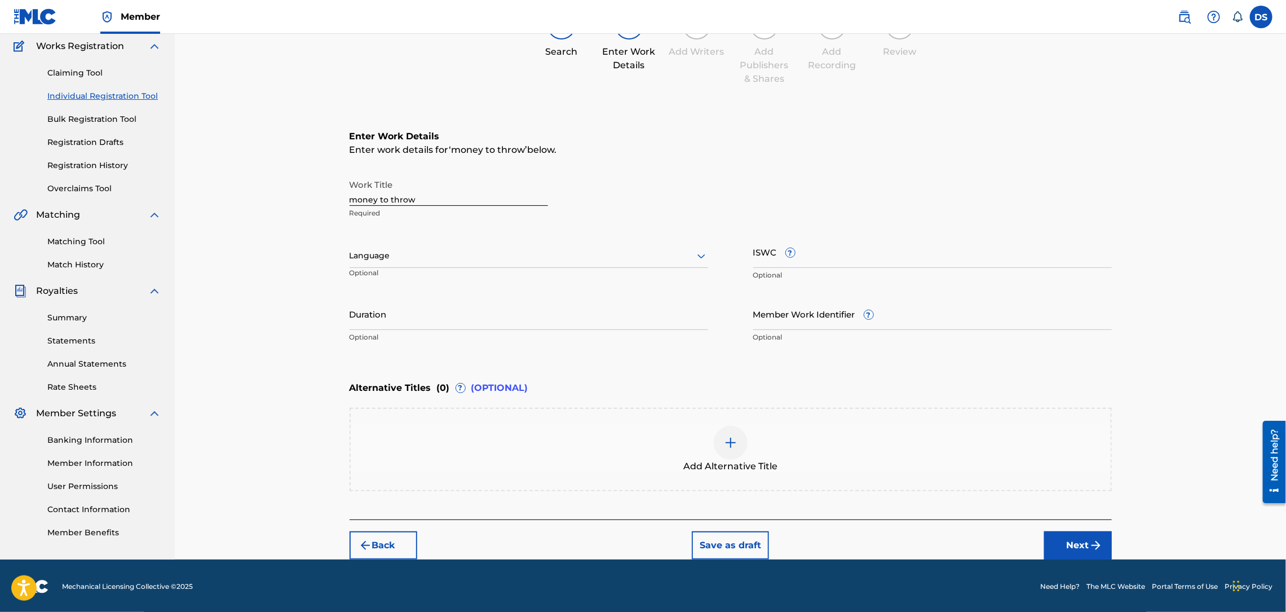
click at [653, 256] on div at bounding box center [529, 256] width 359 height 14
click at [499, 273] on div "English" at bounding box center [528, 280] width 357 height 25
click at [762, 316] on input "Member Work Identifier ?" at bounding box center [932, 314] width 359 height 32
type input "p"
type input "P358QM"
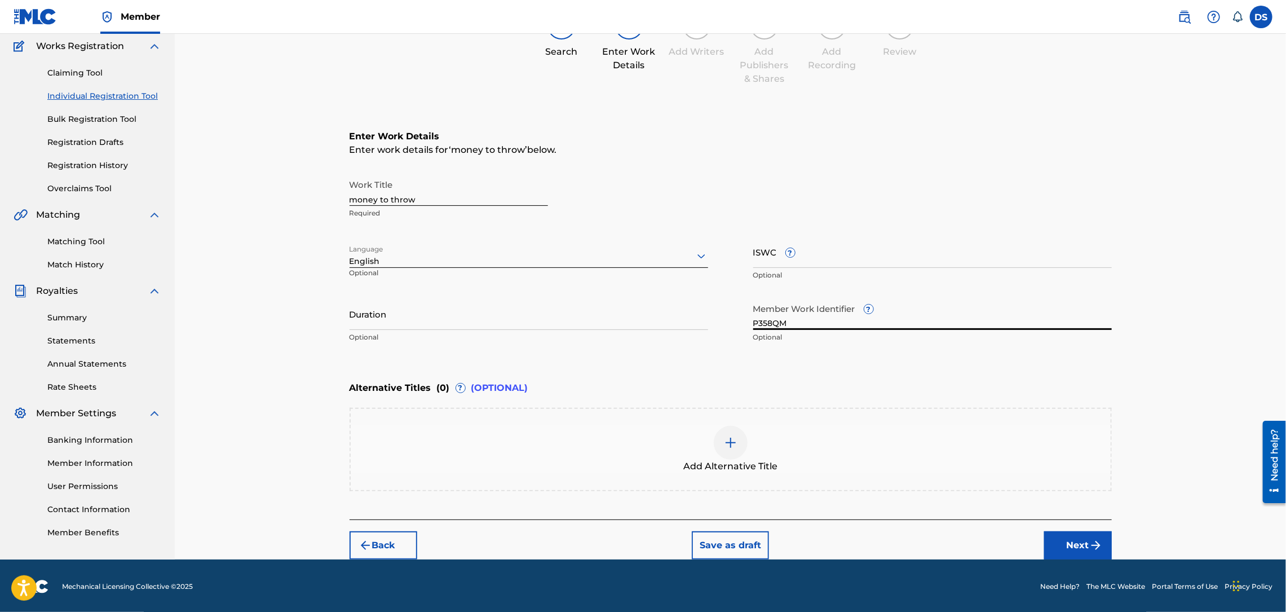
click at [1077, 543] on button "Next" at bounding box center [1078, 545] width 68 height 28
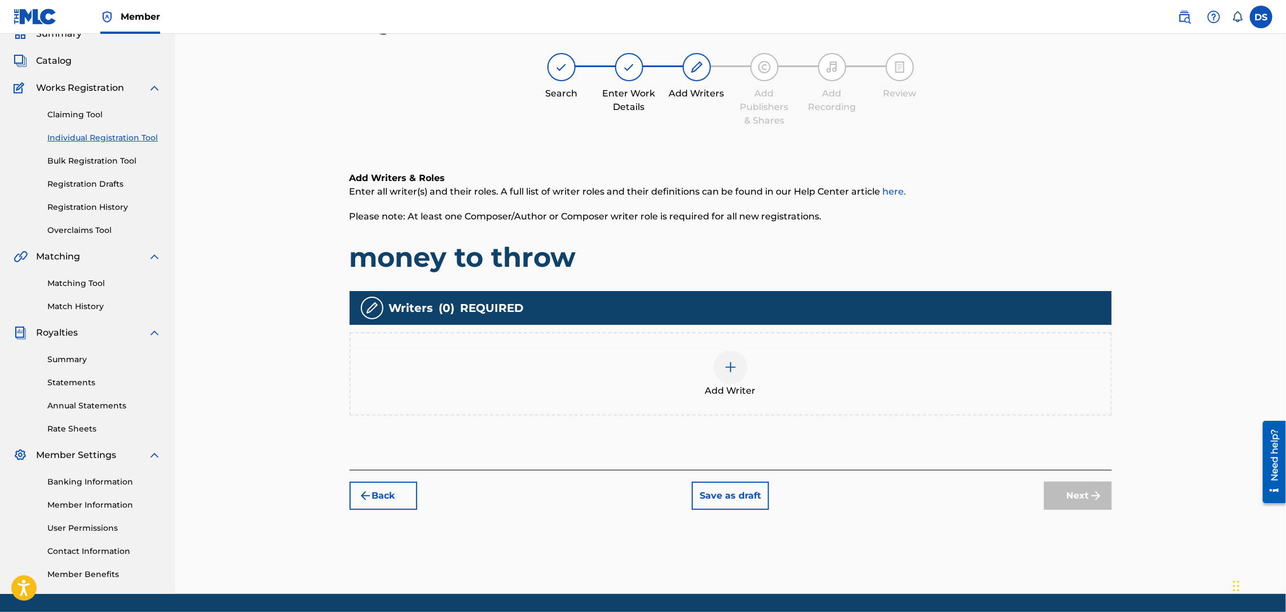
scroll to position [51, 0]
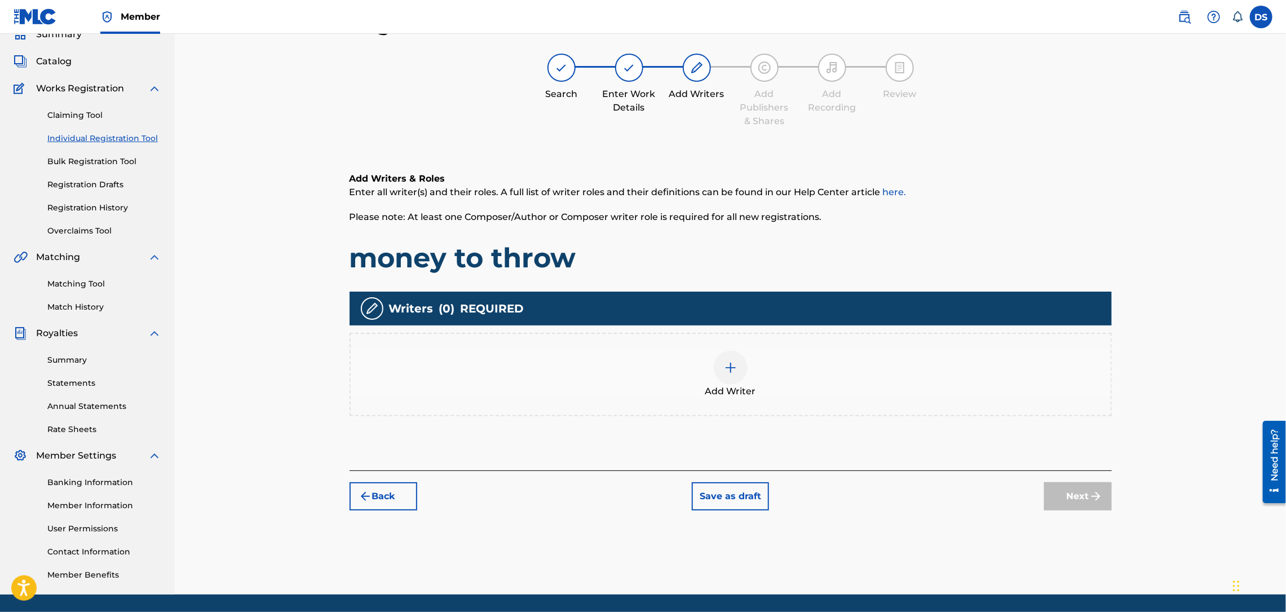
click at [730, 368] on img at bounding box center [731, 368] width 14 height 14
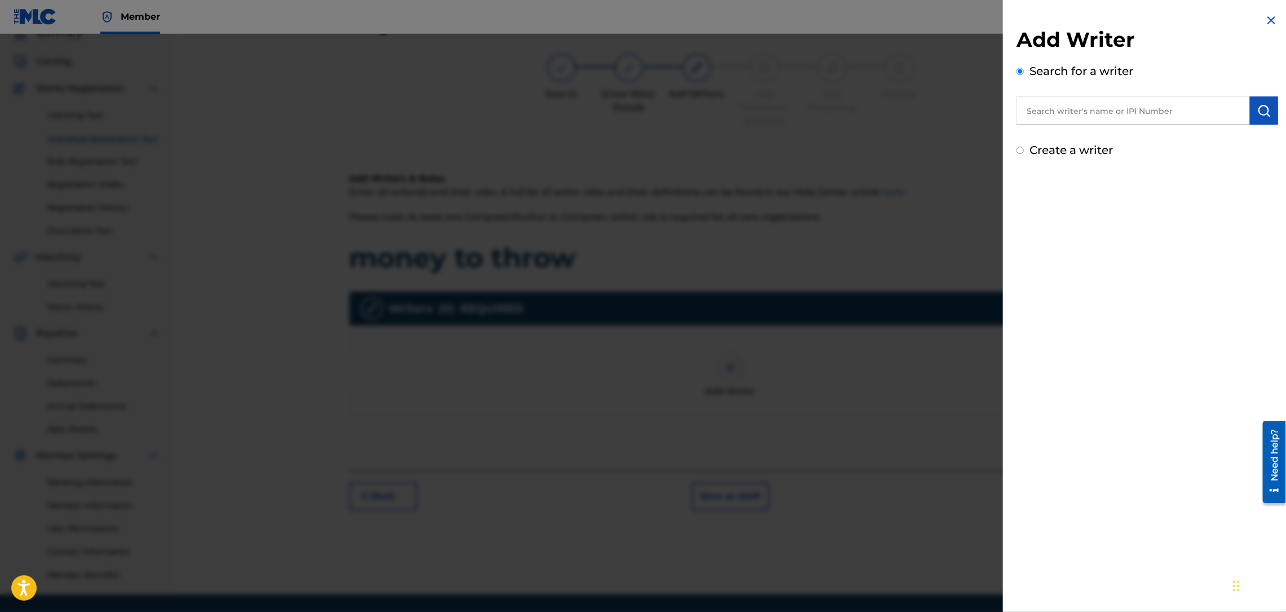
click at [1029, 151] on div "Create a writer" at bounding box center [1147, 149] width 262 height 17
click at [1033, 114] on input "text" at bounding box center [1132, 110] width 233 height 28
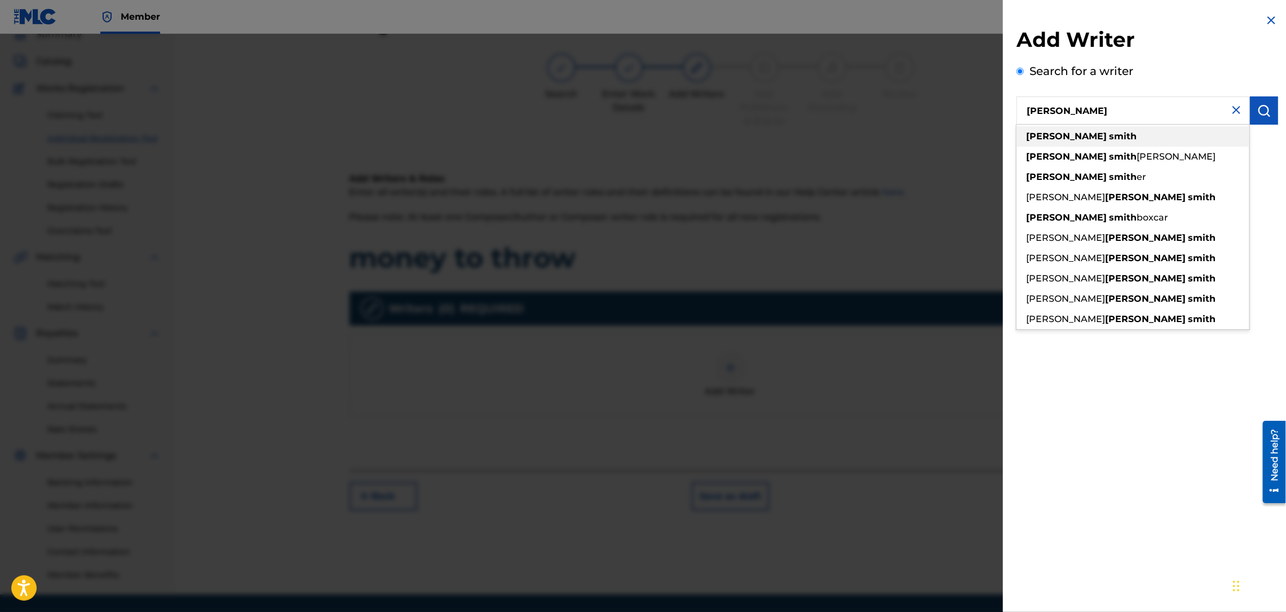
click at [1049, 136] on strong "[PERSON_NAME]" at bounding box center [1066, 136] width 81 height 11
type input "[PERSON_NAME]"
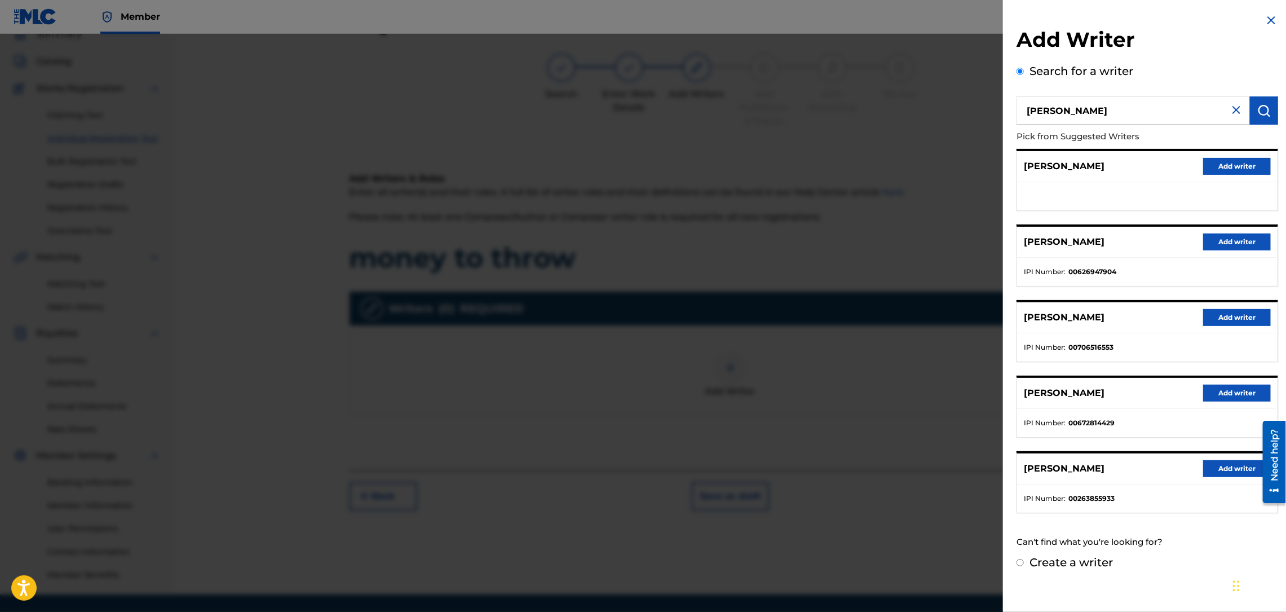
click at [1230, 238] on button "Add writer" at bounding box center [1237, 241] width 68 height 17
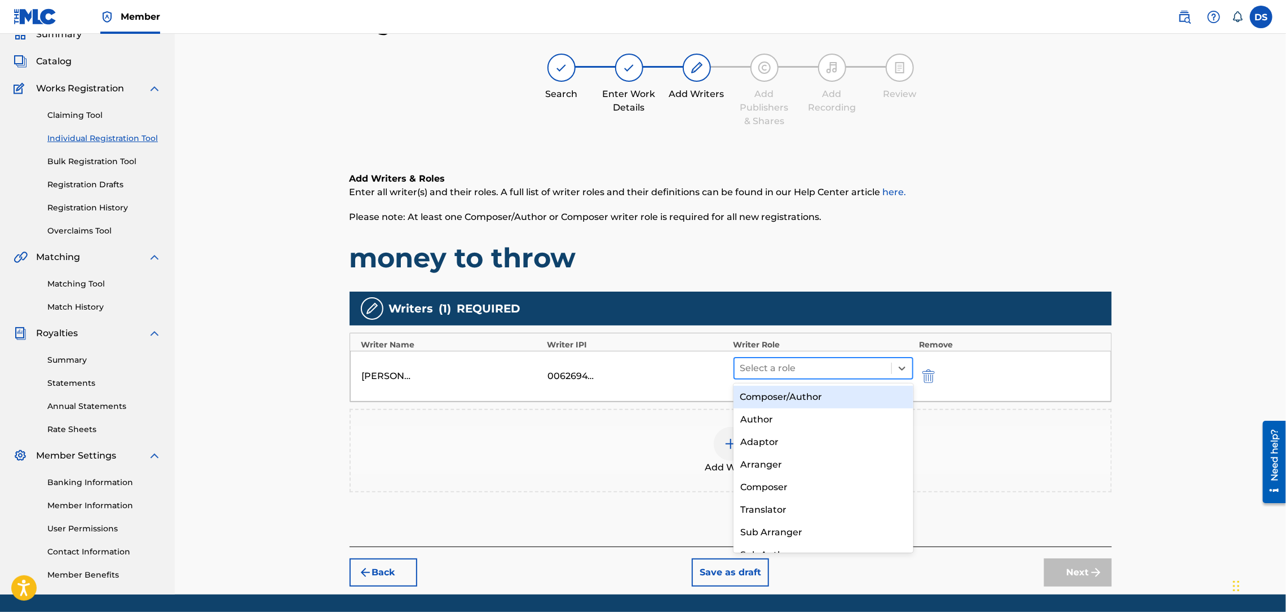
click at [850, 357] on div "Select a role" at bounding box center [823, 368] width 180 height 23
click at [810, 393] on div "Composer/Author" at bounding box center [823, 397] width 180 height 23
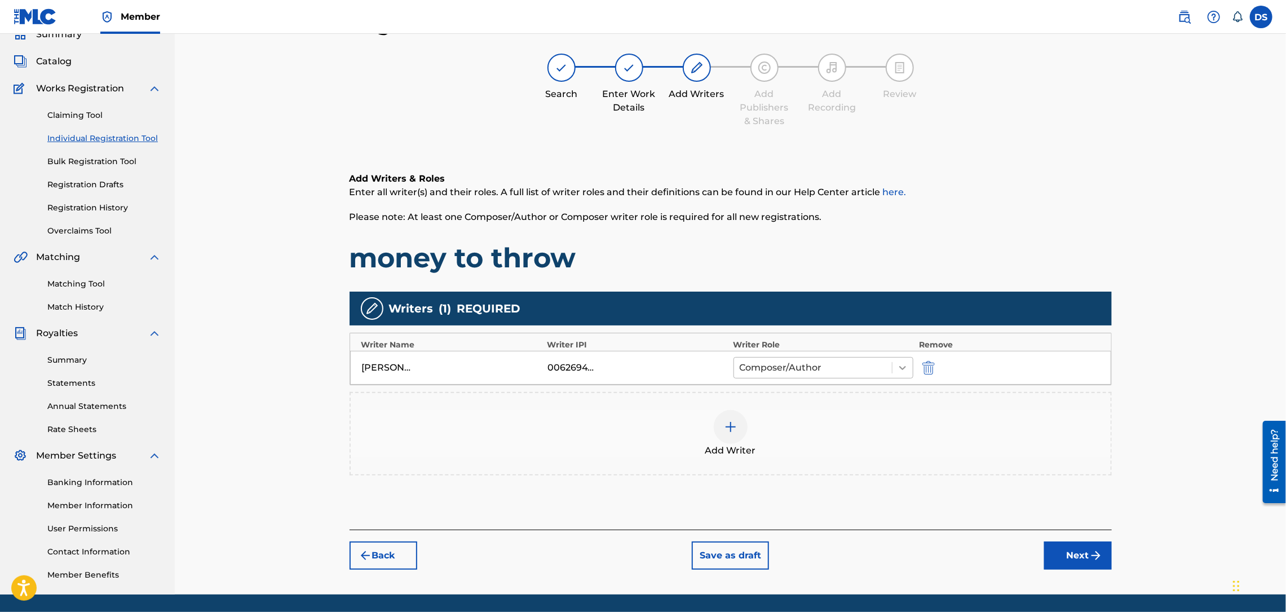
click at [902, 366] on icon at bounding box center [902, 367] width 11 height 11
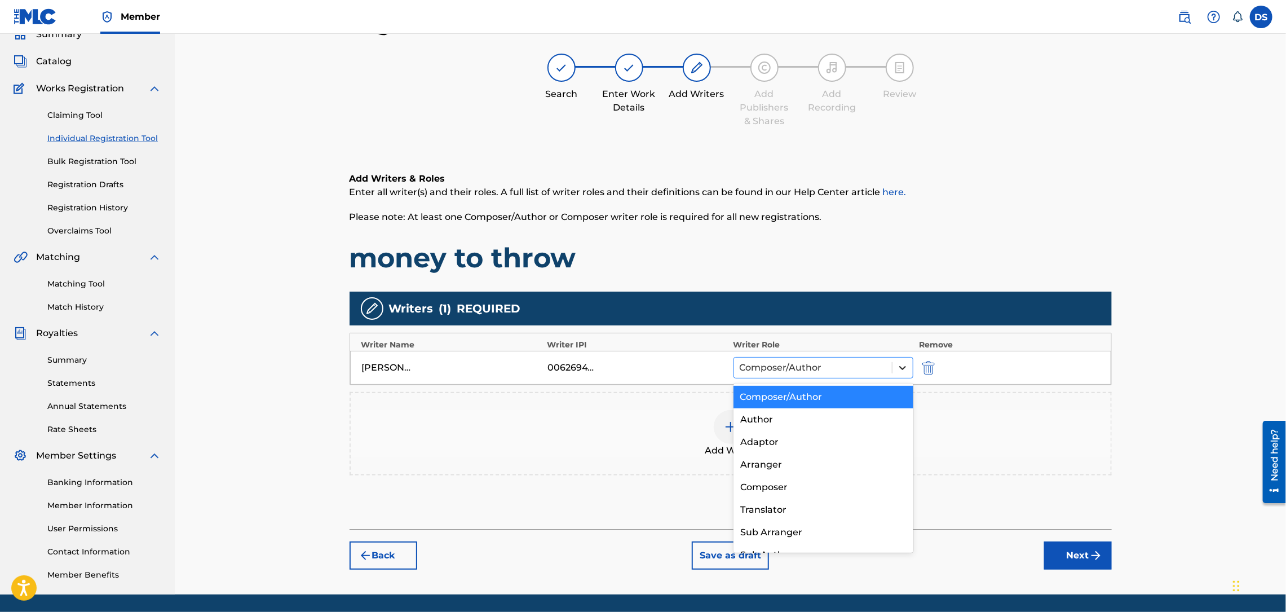
click at [902, 366] on icon at bounding box center [902, 367] width 11 height 11
click at [750, 422] on div "Author" at bounding box center [823, 419] width 180 height 23
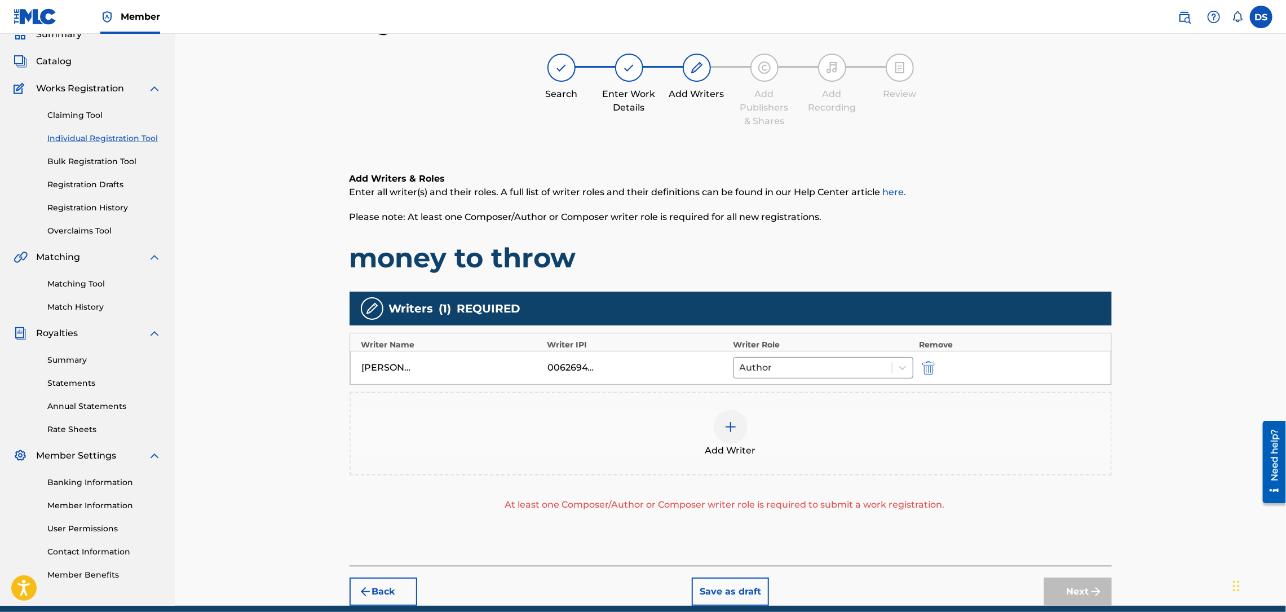
click at [1055, 587] on div "Next" at bounding box center [1078, 591] width 68 height 28
click at [890, 280] on div "Add Writers & Roles Enter all writer(s) and their roles. A full list of writer …" at bounding box center [731, 355] width 762 height 421
click at [897, 366] on icon at bounding box center [902, 367] width 11 height 11
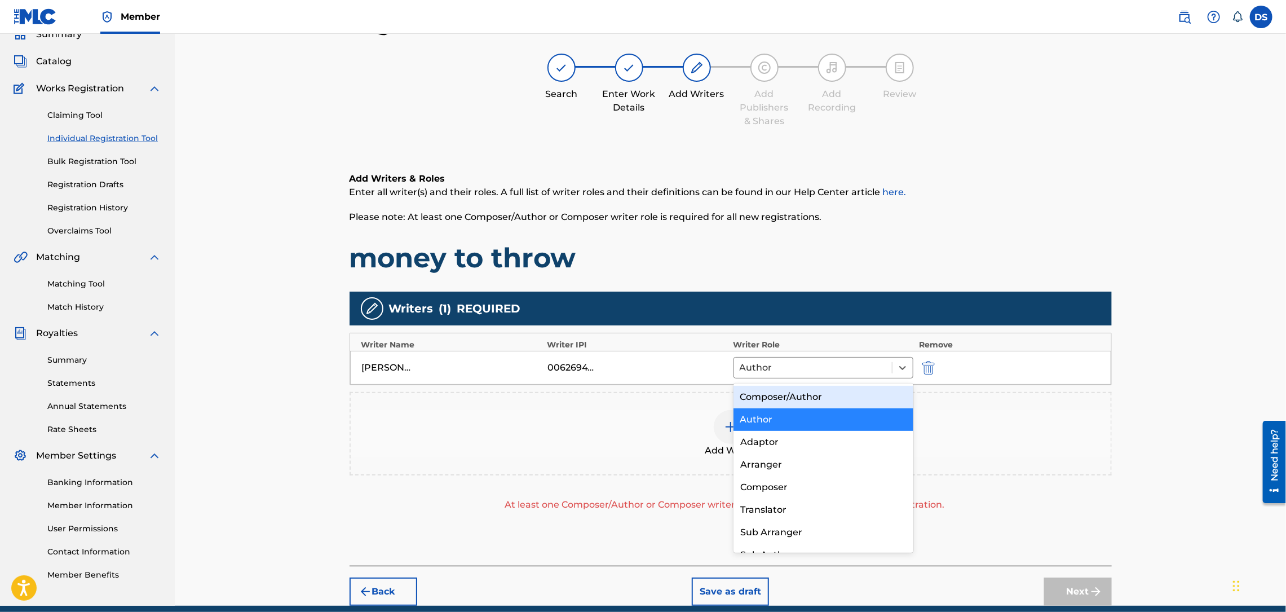
click at [830, 393] on div "Composer/Author" at bounding box center [823, 397] width 180 height 23
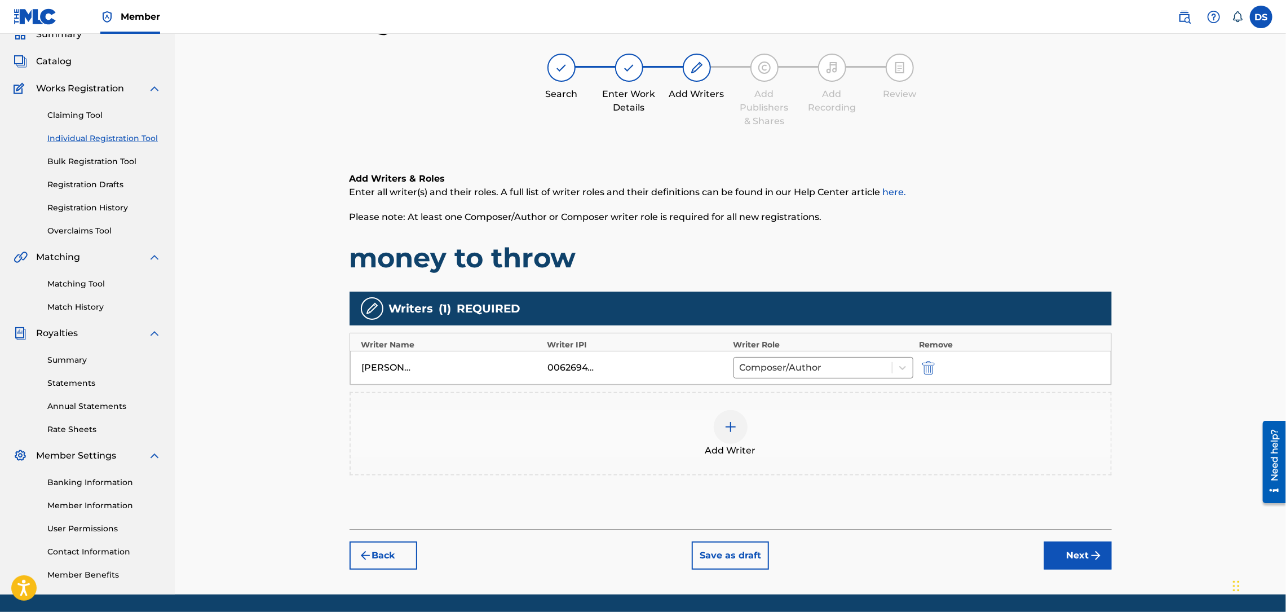
click at [1071, 554] on button "Next" at bounding box center [1078, 555] width 68 height 28
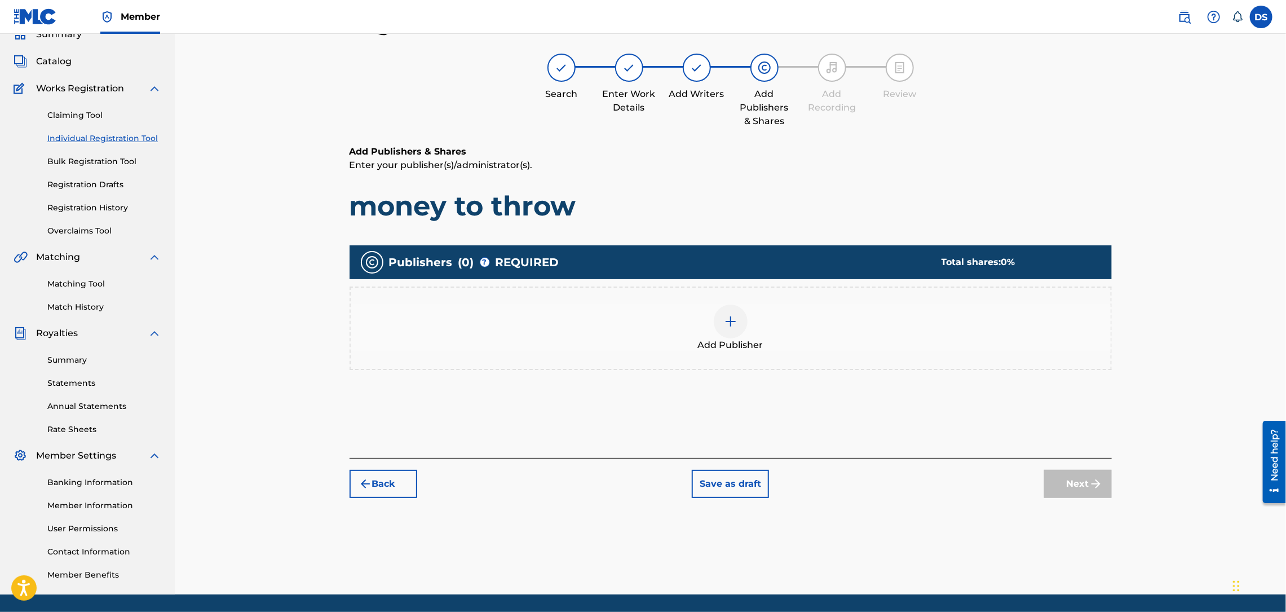
click at [730, 320] on img at bounding box center [731, 322] width 14 height 14
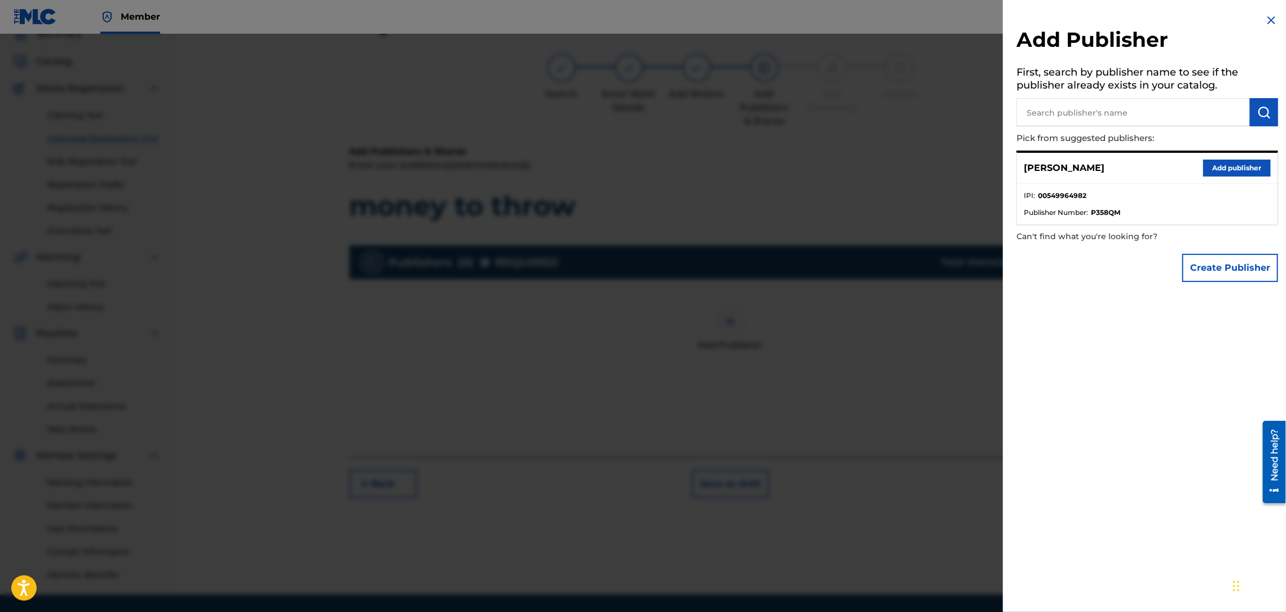
click at [1212, 168] on button "Add publisher" at bounding box center [1237, 168] width 68 height 17
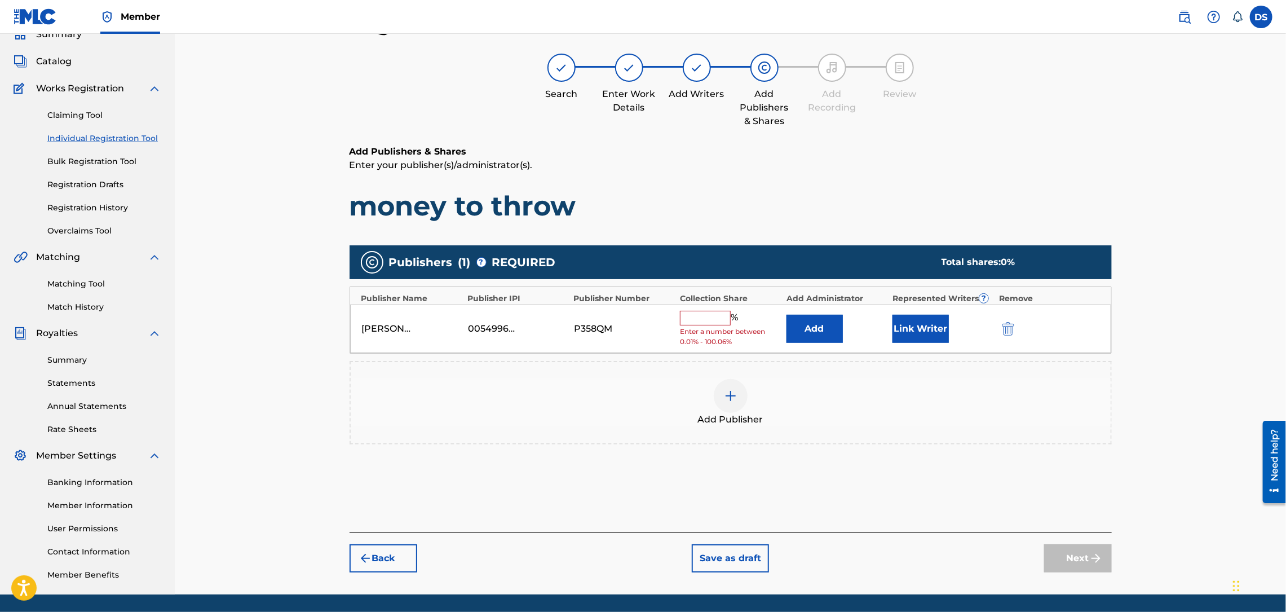
click at [900, 325] on button "Link Writer" at bounding box center [920, 329] width 56 height 28
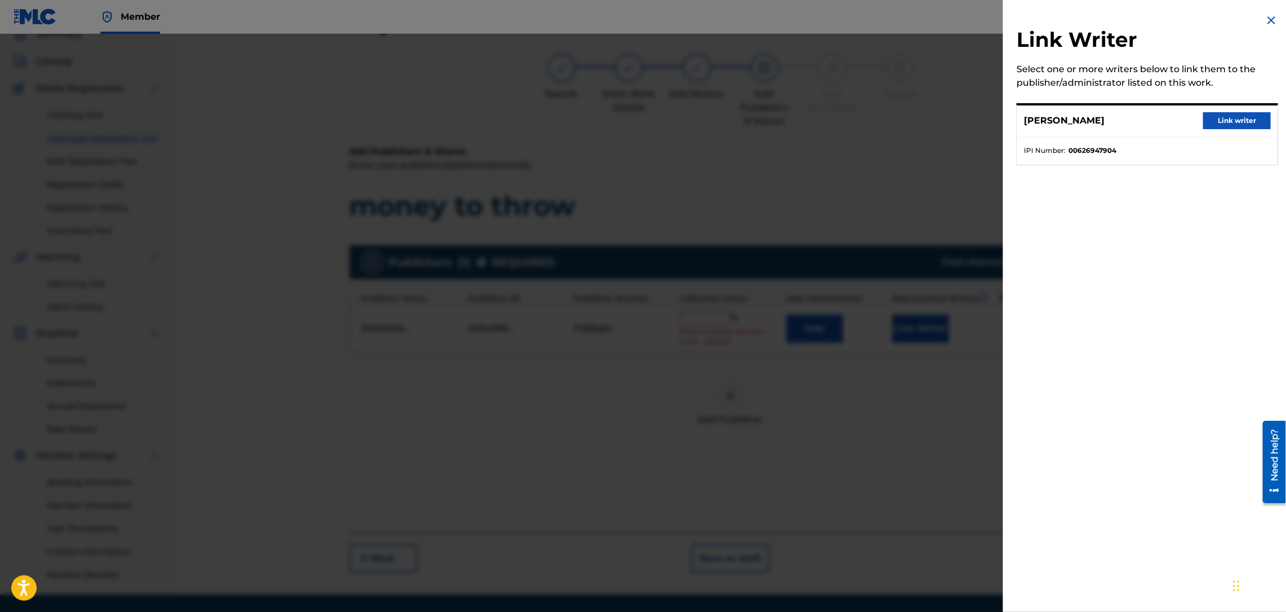
click at [1223, 120] on button "Link writer" at bounding box center [1237, 120] width 68 height 17
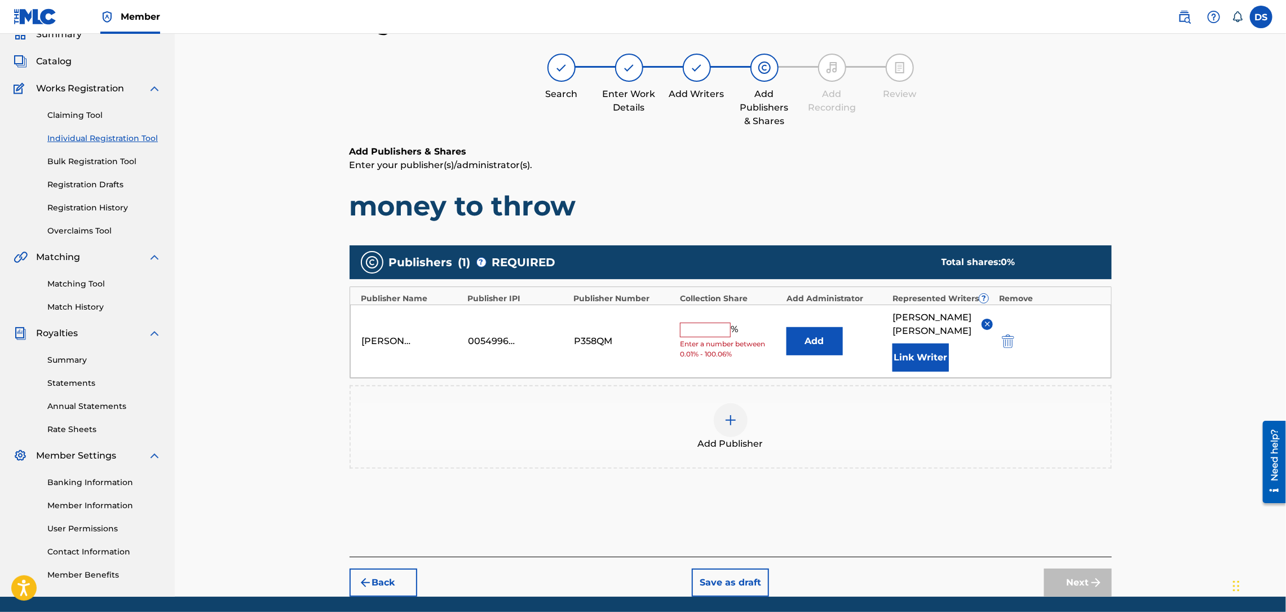
click at [717, 314] on div "[PERSON_NAME] 00549964982 P358QM % Enter a number between 0.01% - 100.06% Add […" at bounding box center [730, 340] width 761 height 73
click at [715, 322] on input "text" at bounding box center [705, 329] width 51 height 15
type input "100"
click at [1068, 568] on button "Next" at bounding box center [1078, 582] width 68 height 28
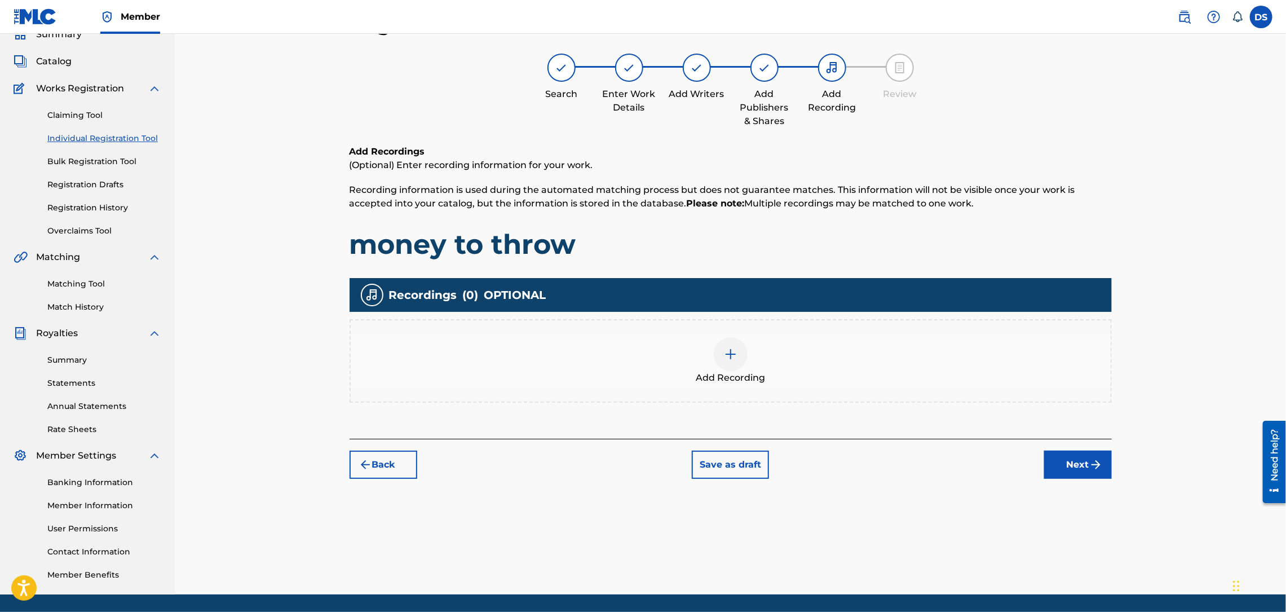
click at [727, 354] on img at bounding box center [731, 354] width 14 height 14
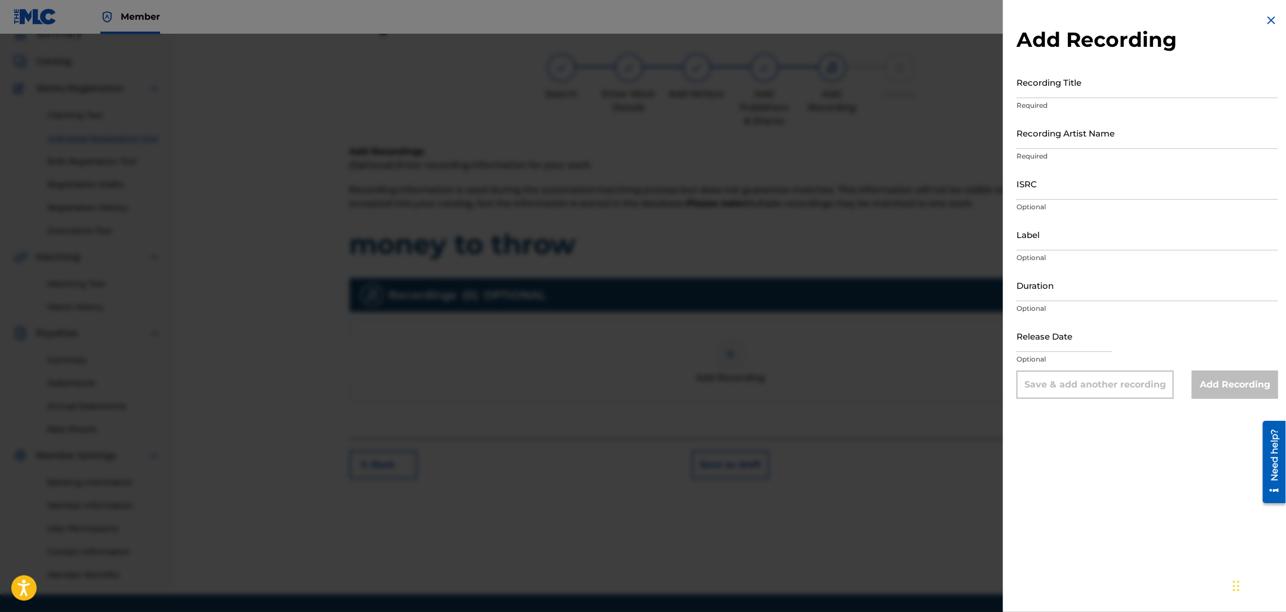
drag, startPoint x: 1070, startPoint y: 103, endPoint x: 1066, endPoint y: 90, distance: 13.6
click at [1069, 103] on p "Required" at bounding box center [1147, 105] width 262 height 10
click at [1068, 103] on p "Required" at bounding box center [1147, 105] width 262 height 10
click at [1068, 102] on p "Required" at bounding box center [1147, 105] width 262 height 10
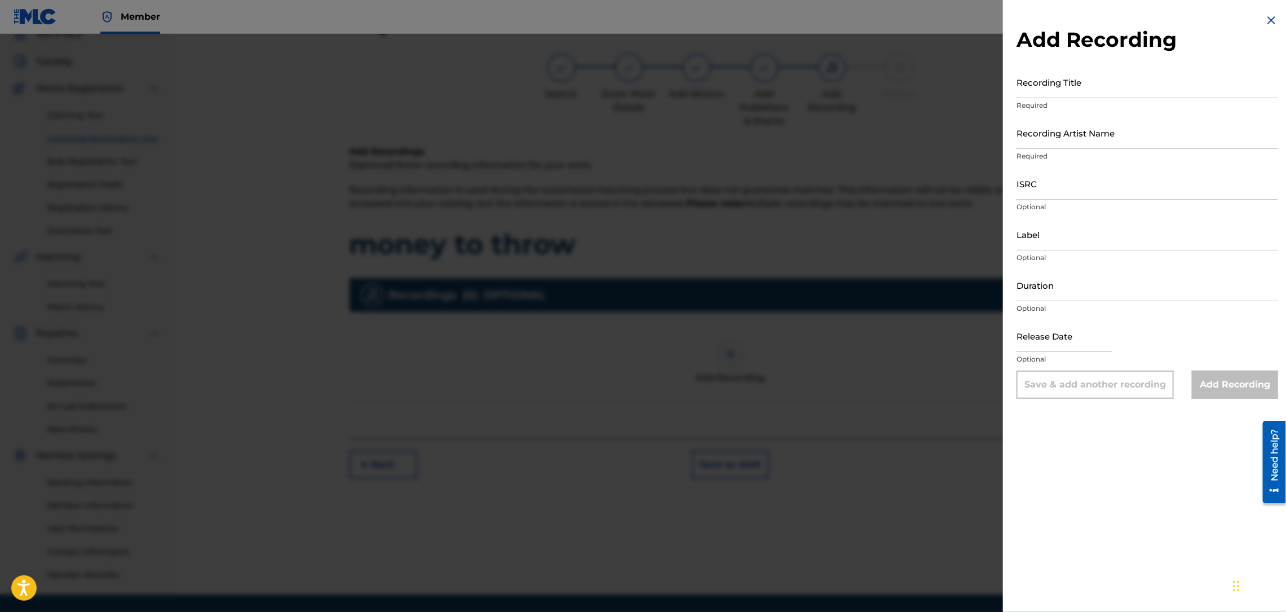
click at [1067, 100] on p "Required" at bounding box center [1147, 105] width 262 height 10
click at [1065, 90] on input "Recording Title" at bounding box center [1147, 82] width 262 height 32
type input "MONEY TO THROW"
click at [1060, 138] on input "Recording Artist Name" at bounding box center [1147, 133] width 262 height 32
type input "[US_STATE] Da Mac"
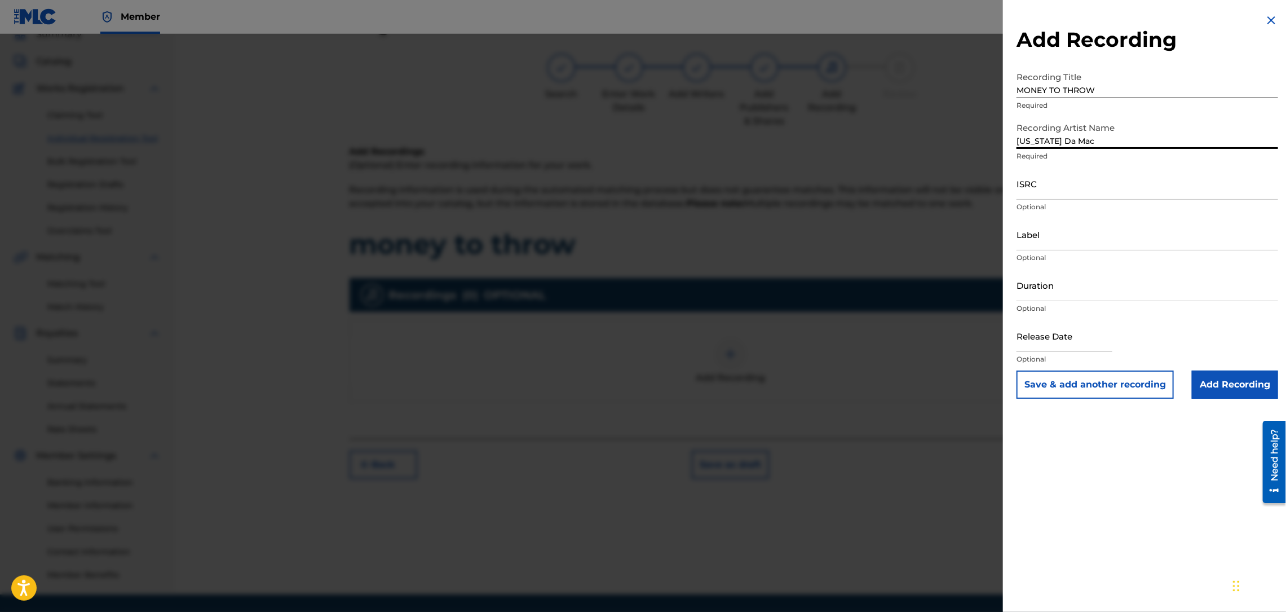
click at [1052, 183] on input "ISRC" at bounding box center [1147, 183] width 262 height 32
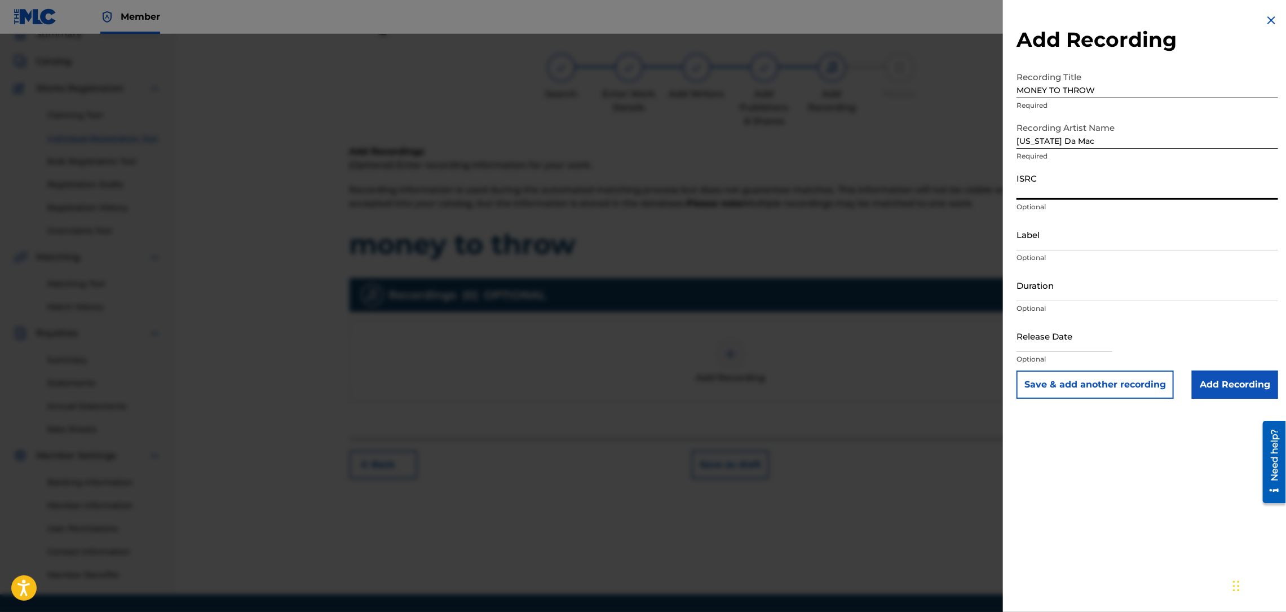
paste input "USLD90818423"
type input "USLD90818423"
click at [1036, 298] on input "Duration" at bounding box center [1147, 285] width 262 height 32
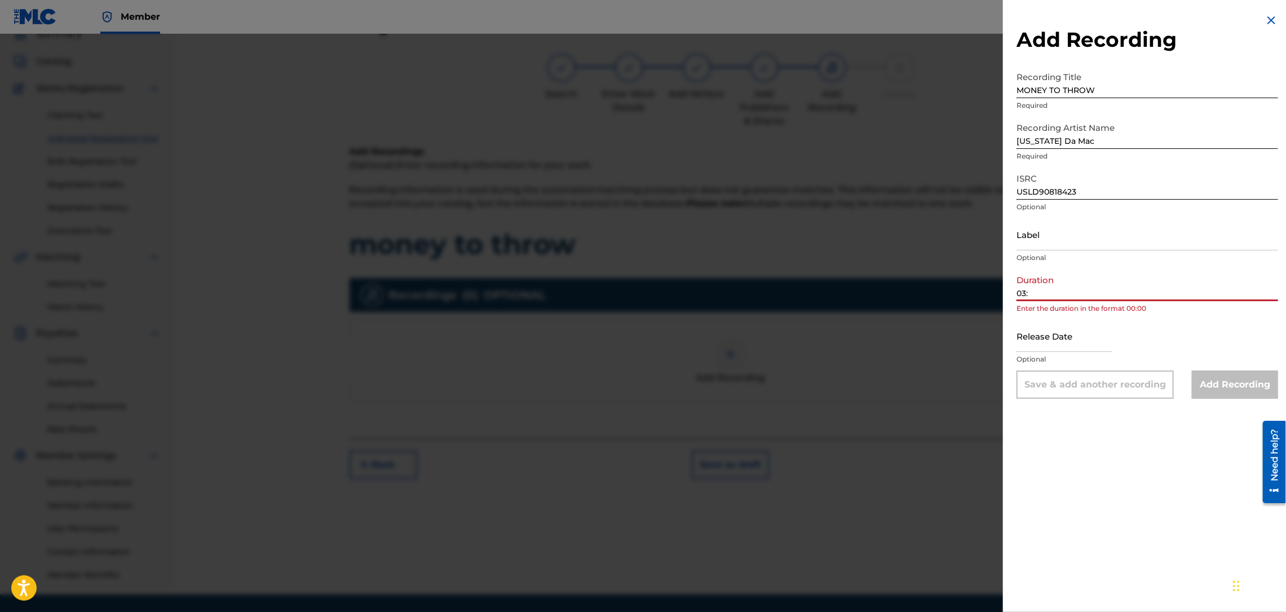
type input "03:14"
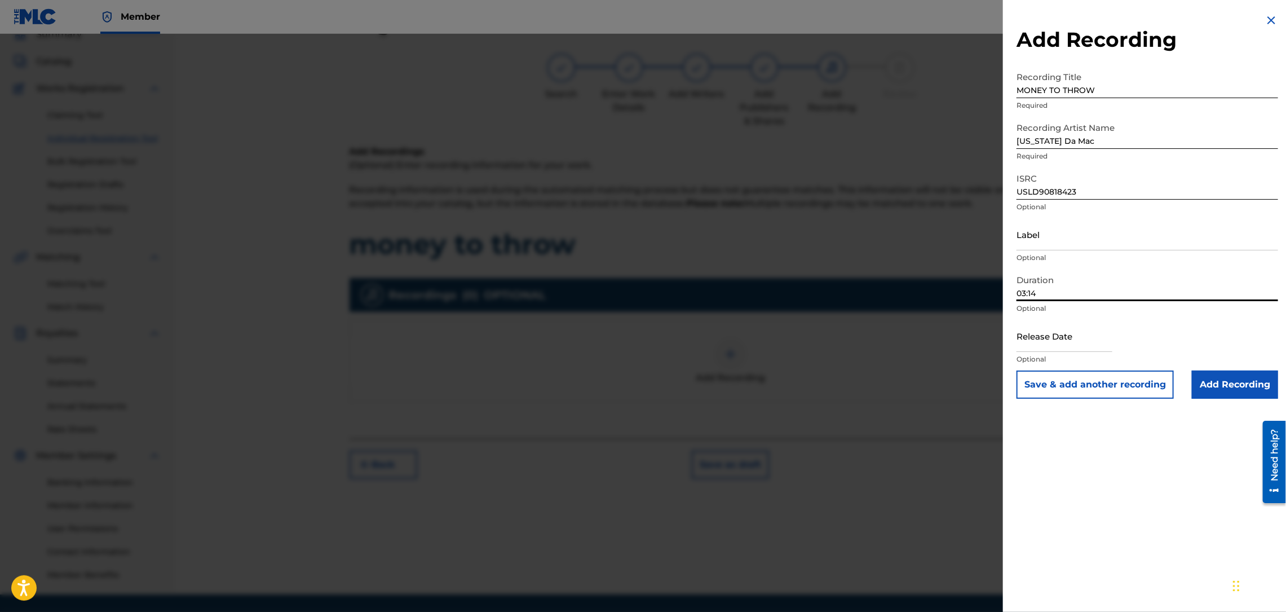
click at [1051, 344] on input "text" at bounding box center [1064, 336] width 96 height 32
select select "8"
select select "2025"
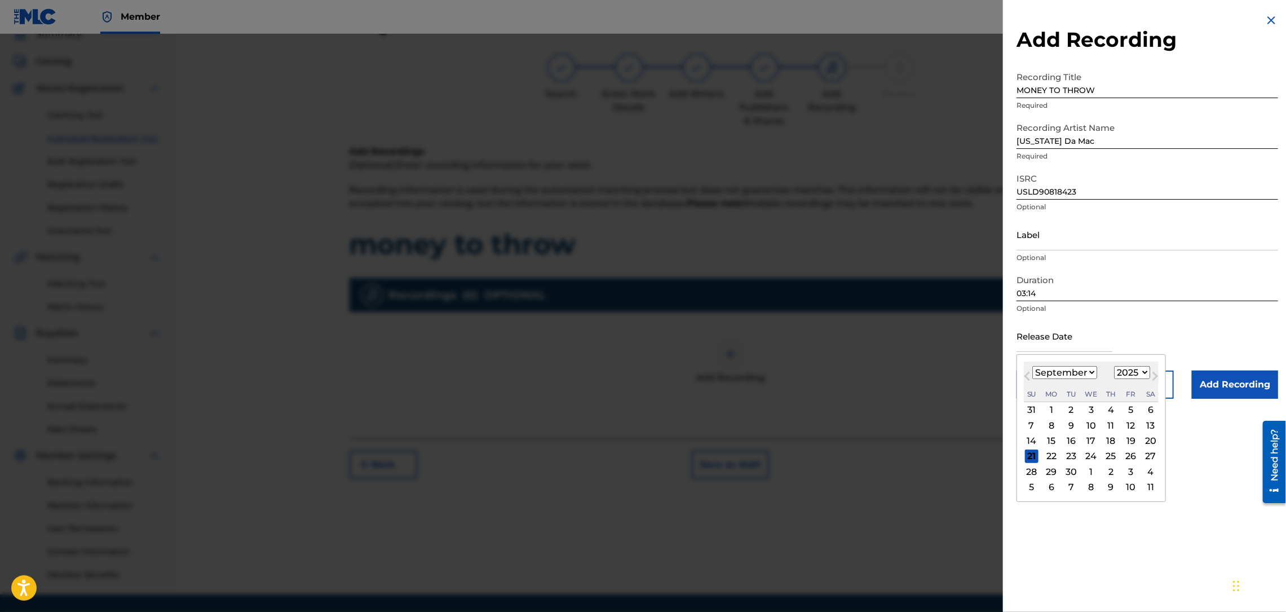
type input "[DATE]"
select select "2"
select select "2014"
click at [1139, 320] on div "Release Date [DATE] [DATE] Previous Month Next Month March [DATE] February Marc…" at bounding box center [1147, 345] width 262 height 51
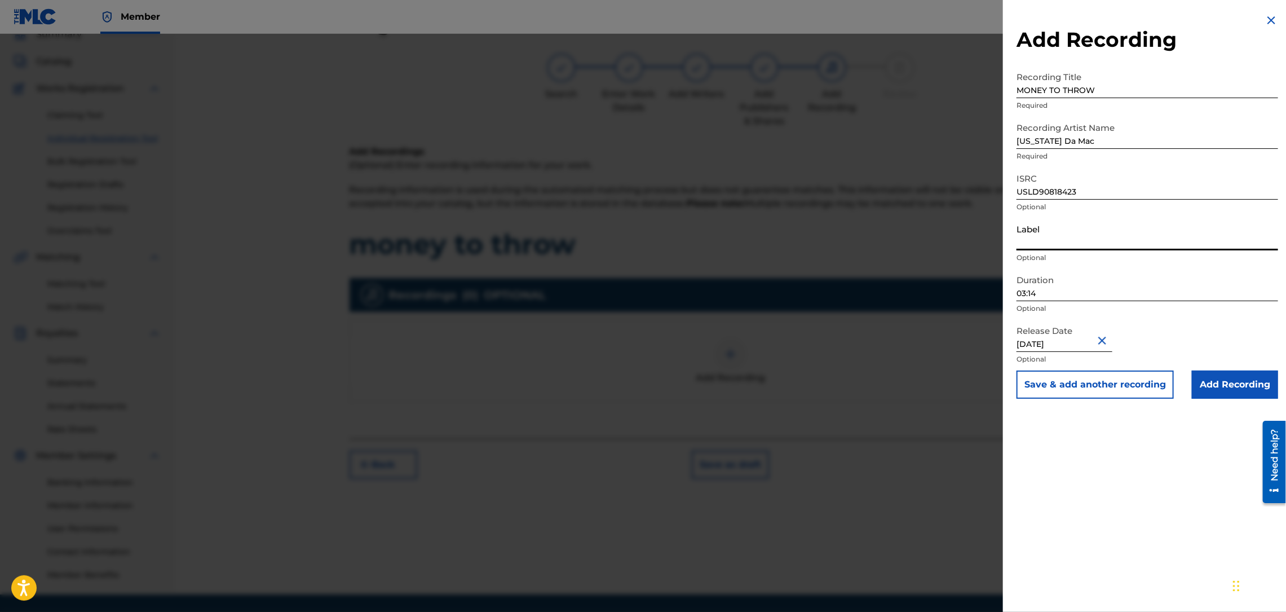
click at [1112, 241] on input "Label" at bounding box center [1147, 234] width 262 height 32
type input "Str8 Cash, No Change"
click at [1231, 387] on input "Add Recording" at bounding box center [1235, 384] width 86 height 28
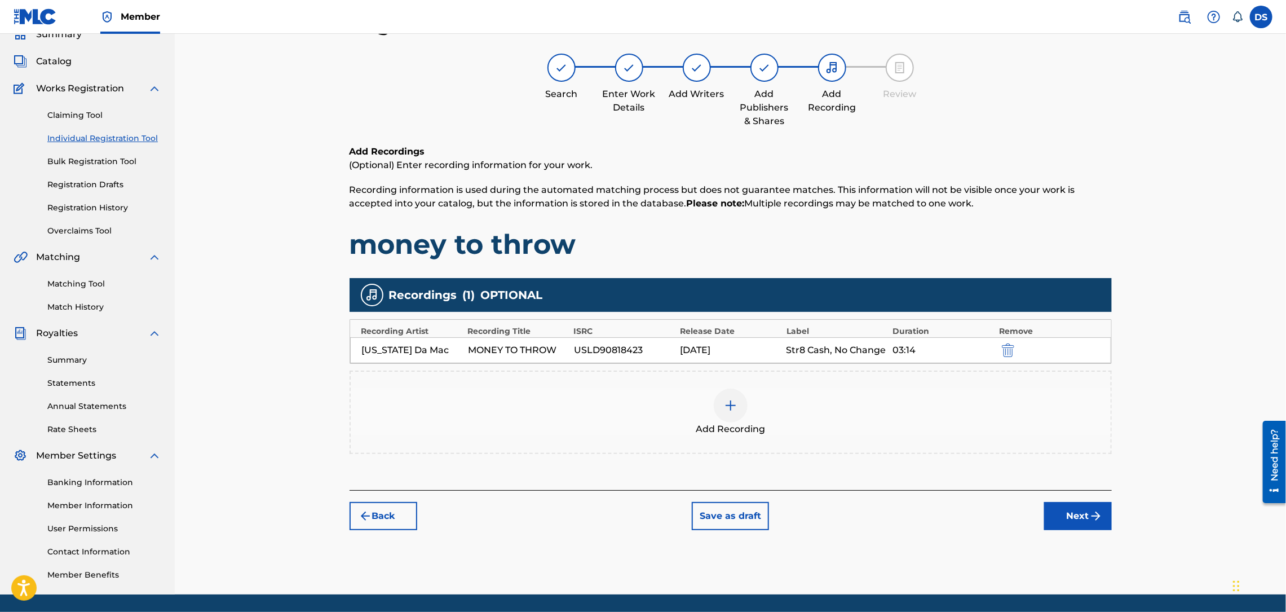
click at [1081, 516] on button "Next" at bounding box center [1078, 516] width 68 height 28
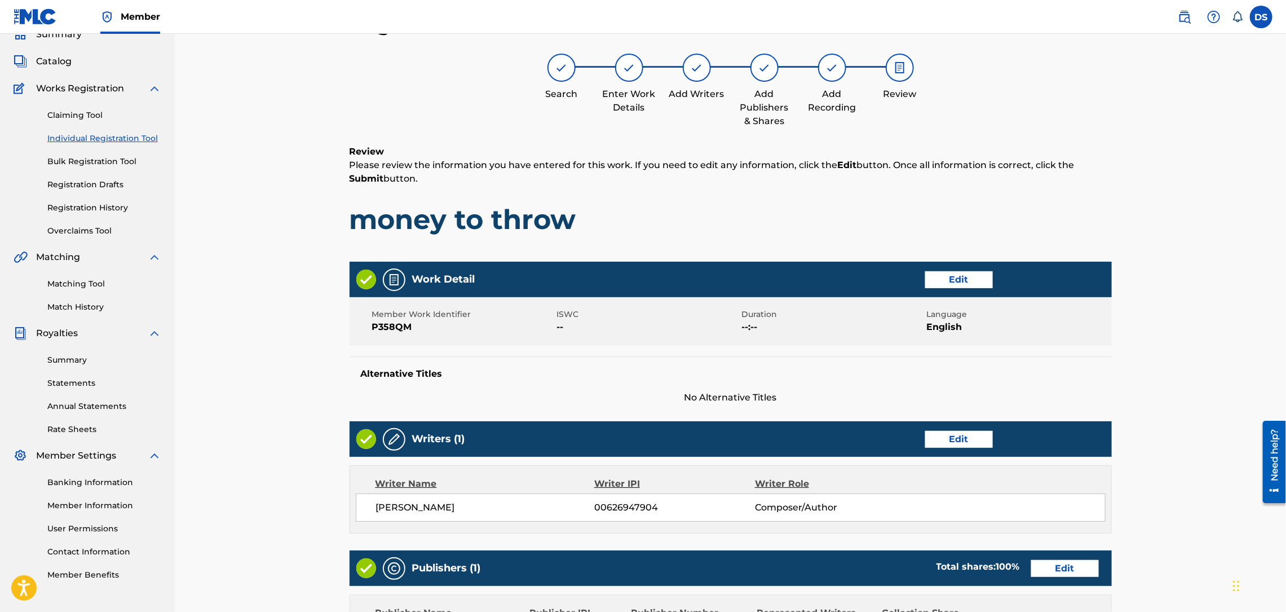
click at [1173, 420] on div "Register Work Search Enter Work Details Add Writers Add Publishers & Shares Add…" at bounding box center [730, 415] width 1111 height 865
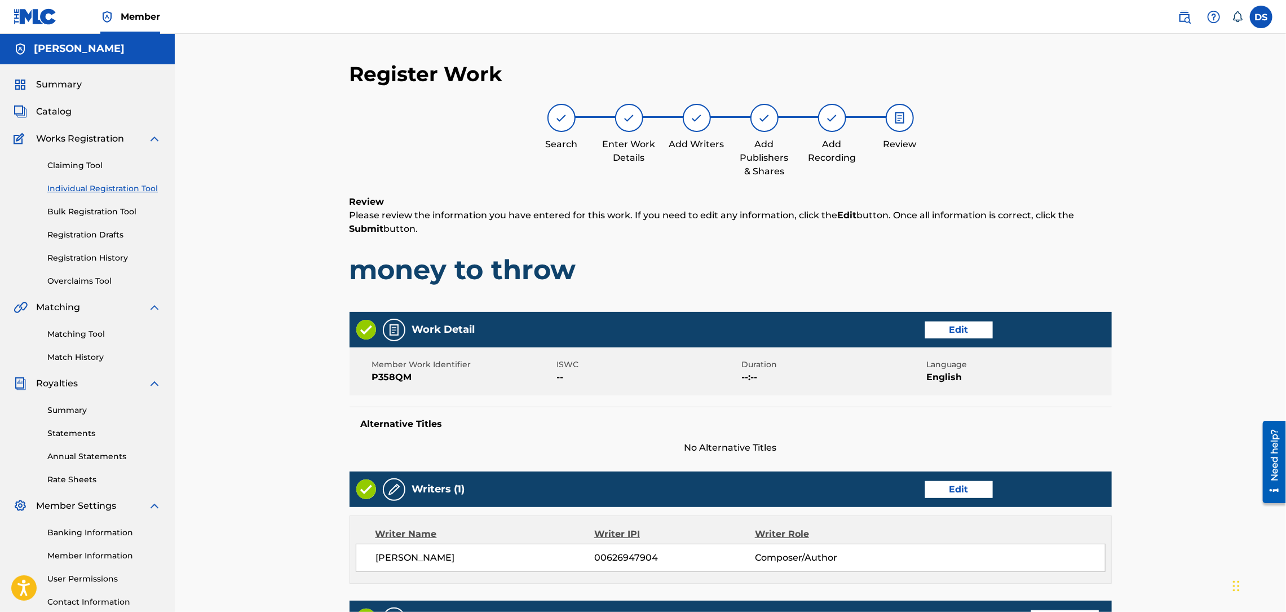
scroll to position [0, 0]
click at [959, 328] on button "Edit" at bounding box center [959, 330] width 68 height 17
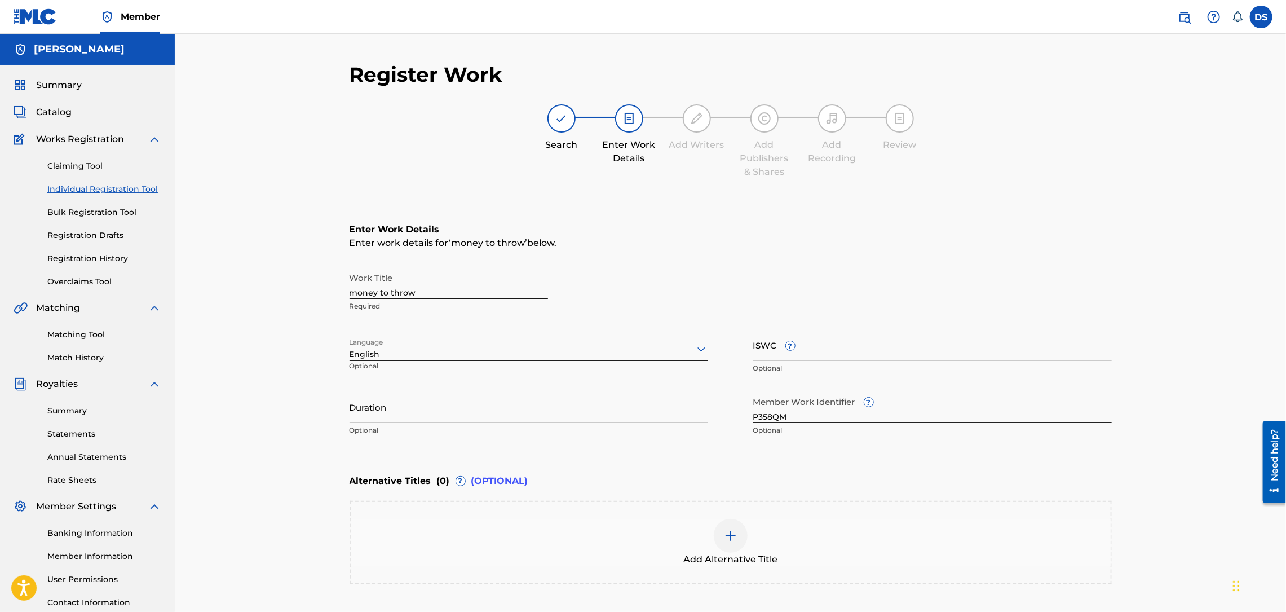
click at [576, 412] on input "Duration" at bounding box center [529, 407] width 359 height 32
type input "03:14"
click at [1123, 302] on div "Register Work Search Enter Work Details Add Writers Add Publishers & Shares Add…" at bounding box center [730, 357] width 789 height 590
click at [393, 287] on input "money to throw" at bounding box center [449, 283] width 198 height 32
type input "MONEY TO THROW"
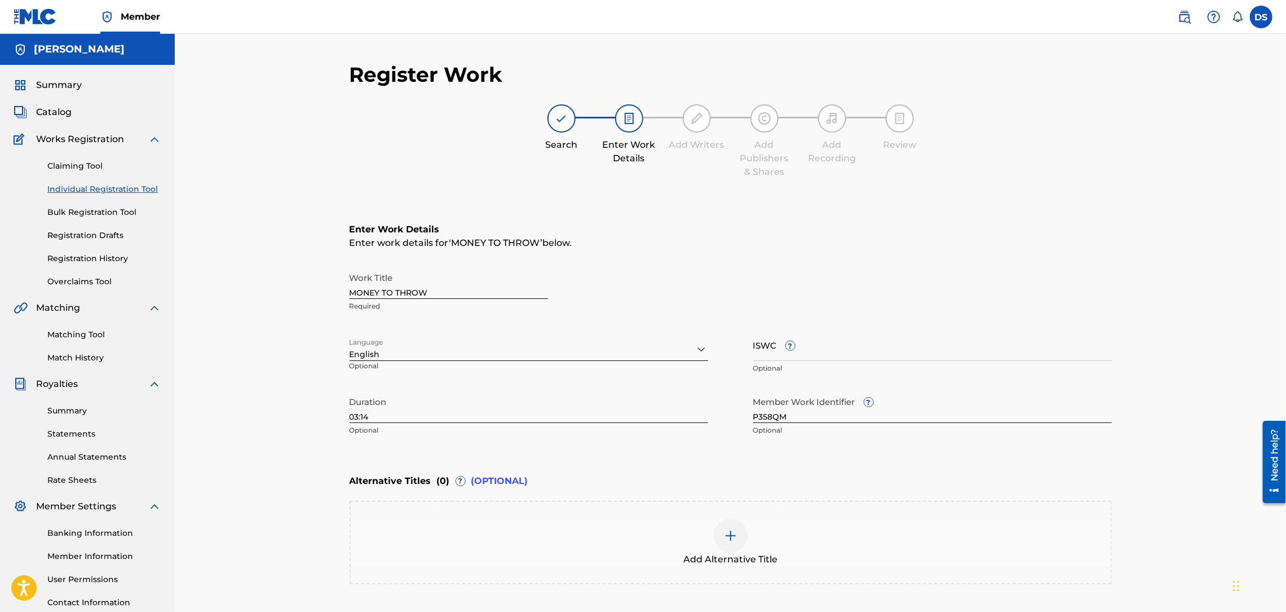
click at [1089, 286] on div "Work Title MONEY TO THROW Required" at bounding box center [731, 292] width 762 height 51
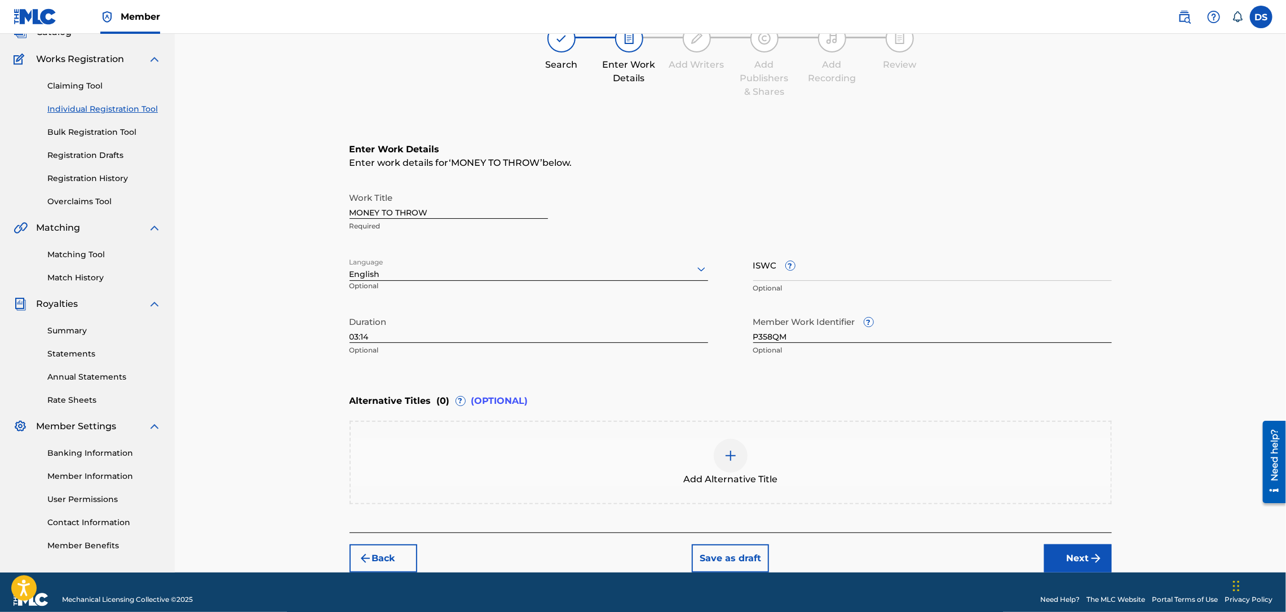
scroll to position [93, 0]
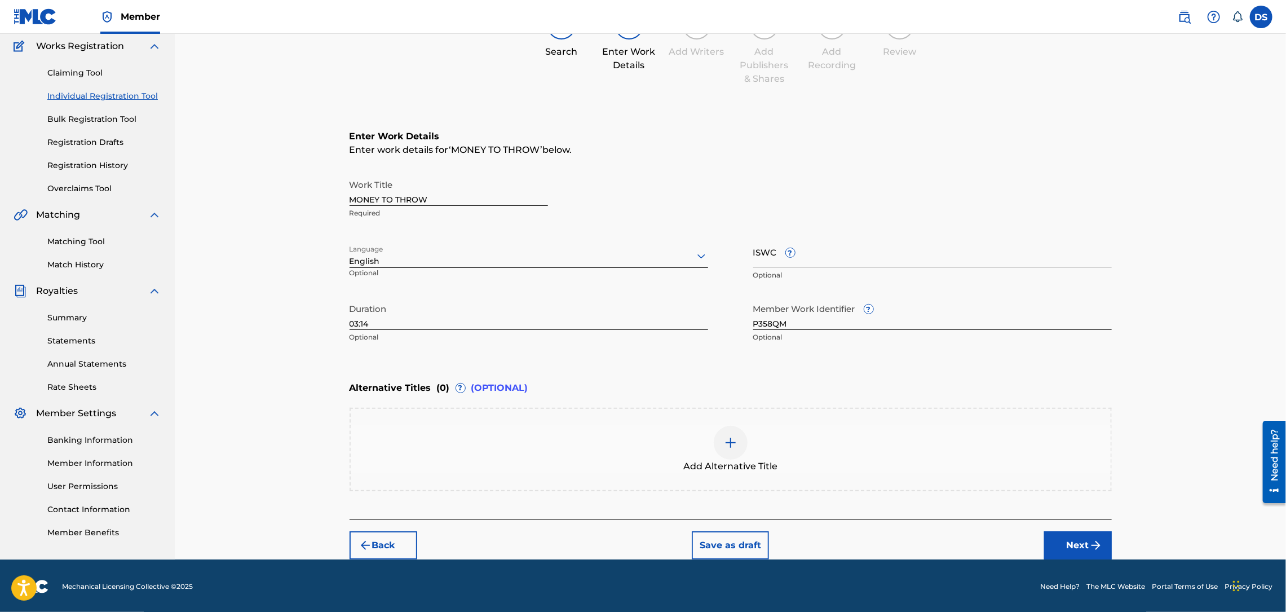
click at [1079, 543] on button "Next" at bounding box center [1078, 545] width 68 height 28
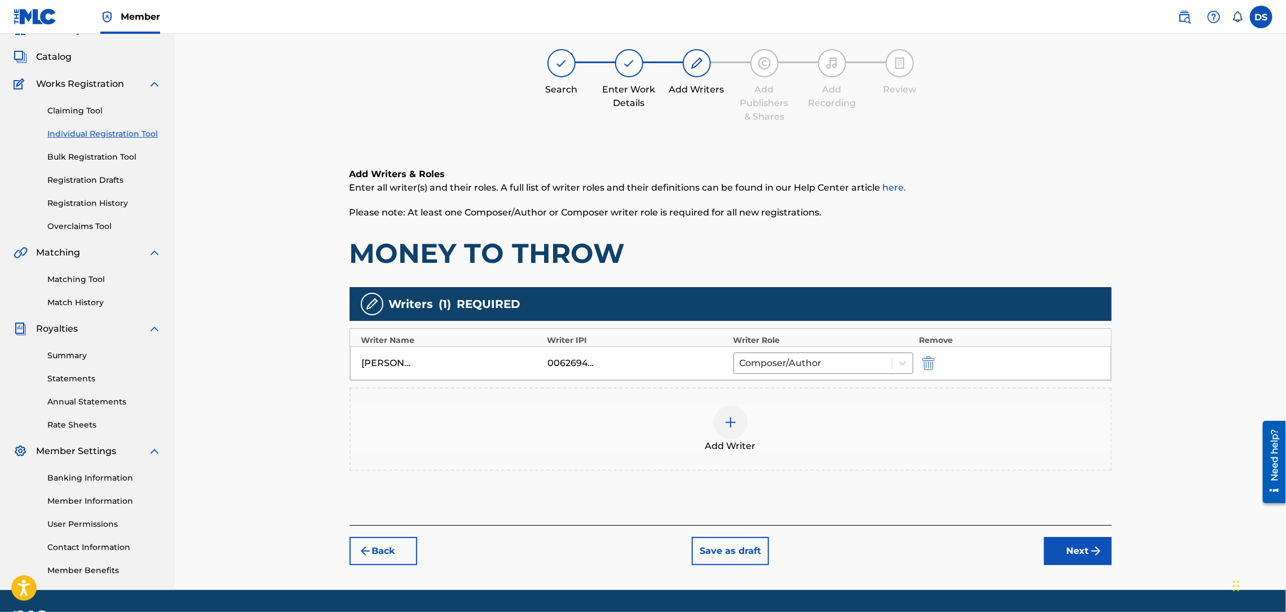
scroll to position [51, 0]
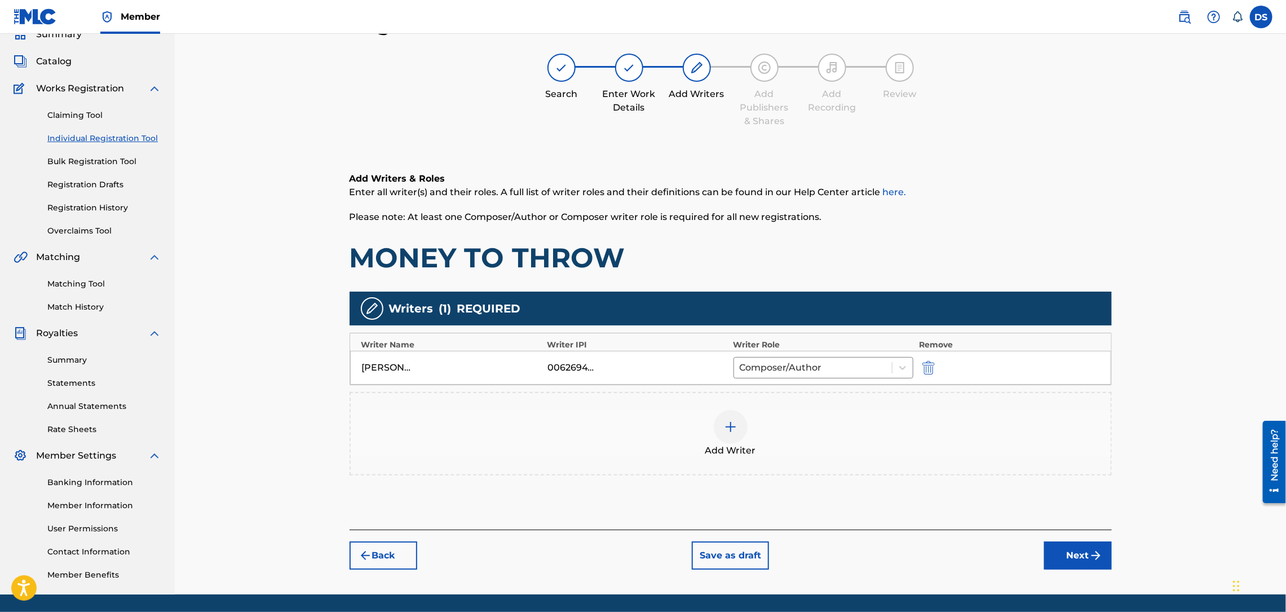
click at [1080, 559] on button "Next" at bounding box center [1078, 555] width 68 height 28
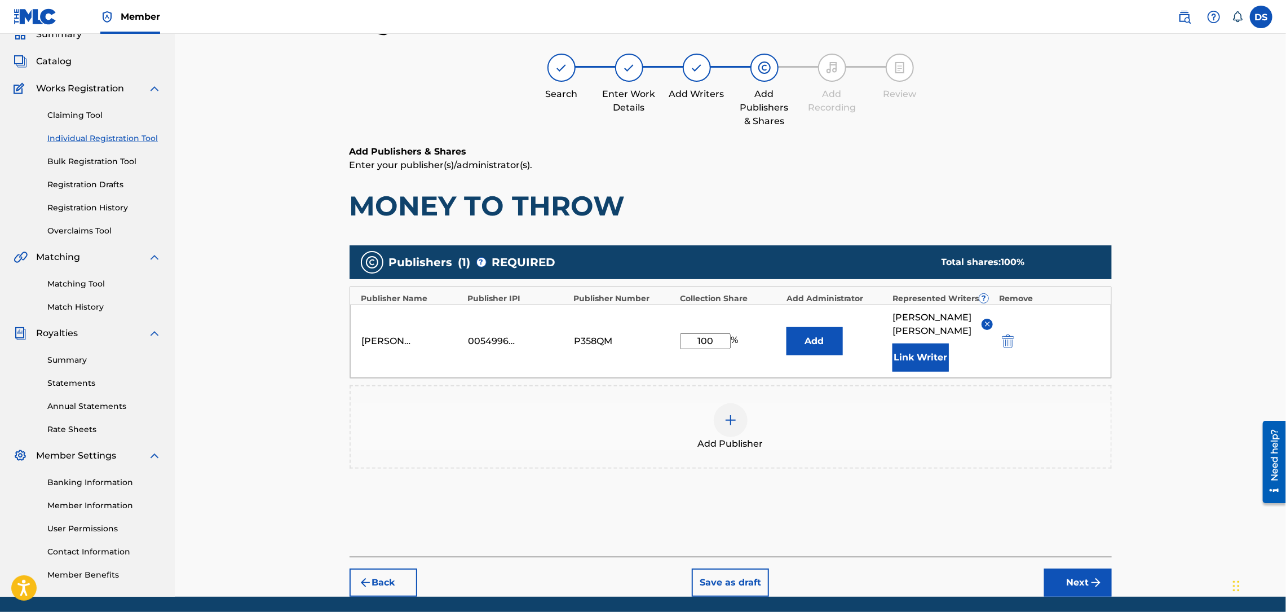
click at [1080, 568] on button "Next" at bounding box center [1078, 582] width 68 height 28
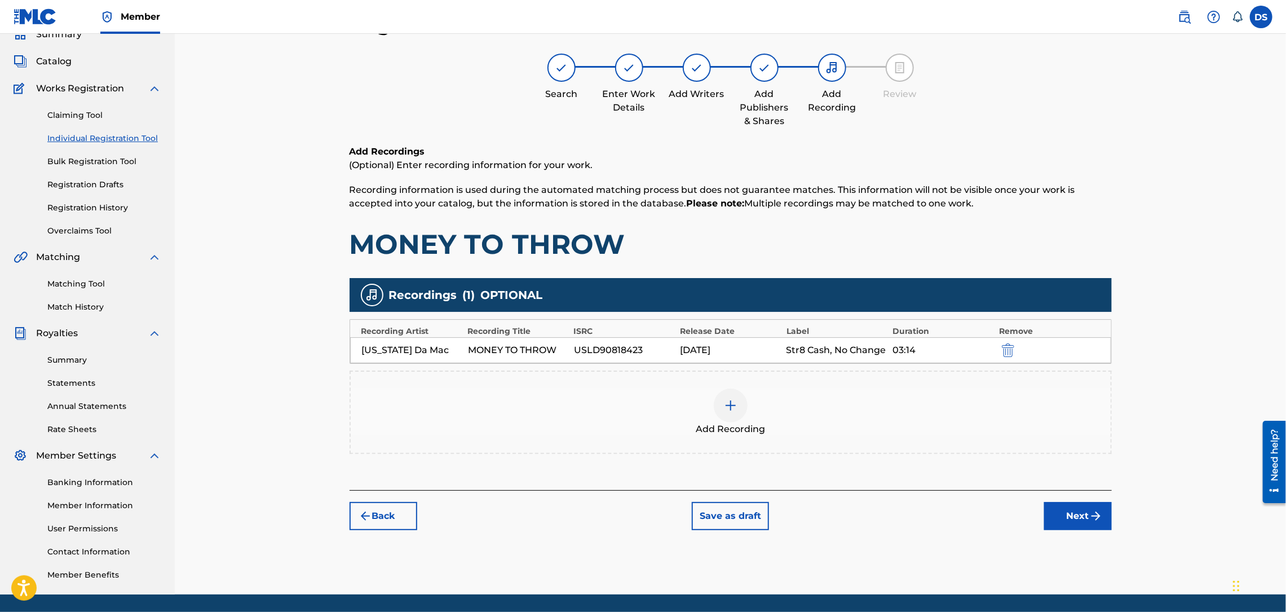
click at [1072, 519] on button "Next" at bounding box center [1078, 516] width 68 height 28
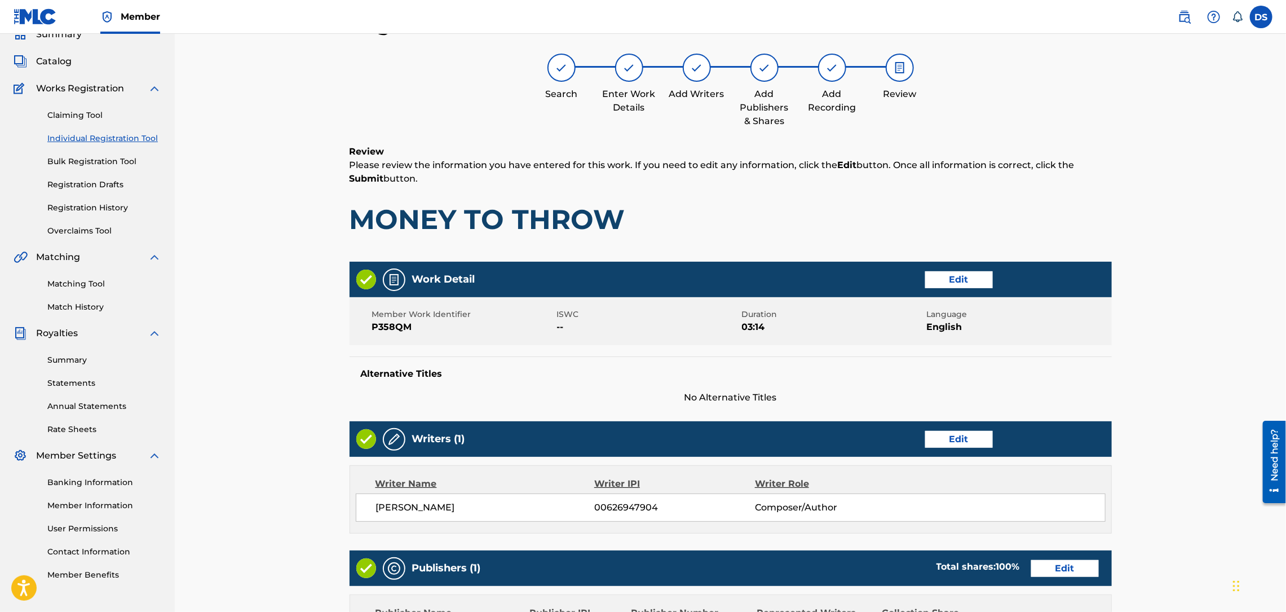
click at [1179, 438] on div "Register Work Search Enter Work Details Add Writers Add Publishers & Shares Add…" at bounding box center [730, 415] width 1111 height 865
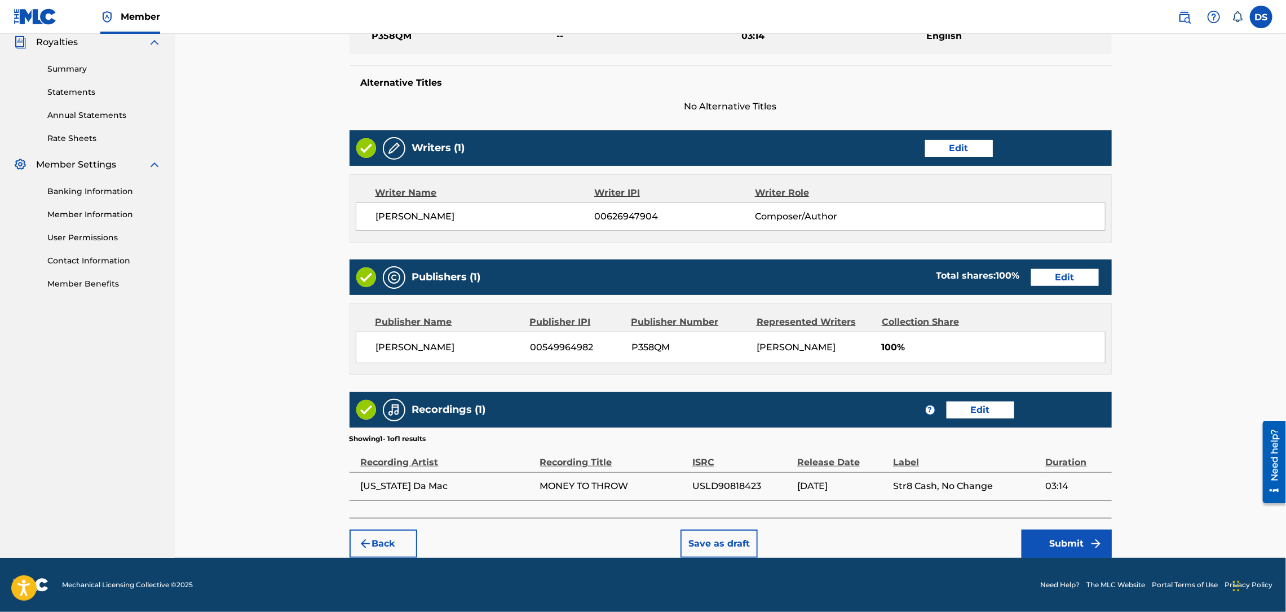
scroll to position [343, 0]
click at [1055, 536] on button "Submit" at bounding box center [1066, 543] width 90 height 28
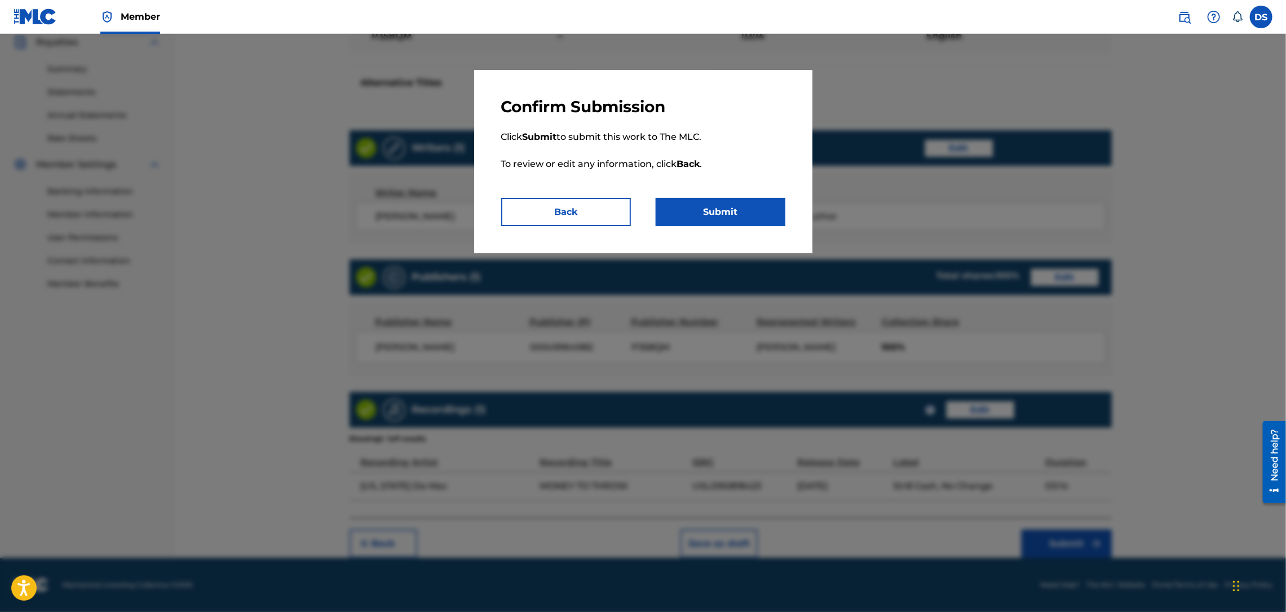
click at [769, 205] on button "Submit" at bounding box center [721, 212] width 130 height 28
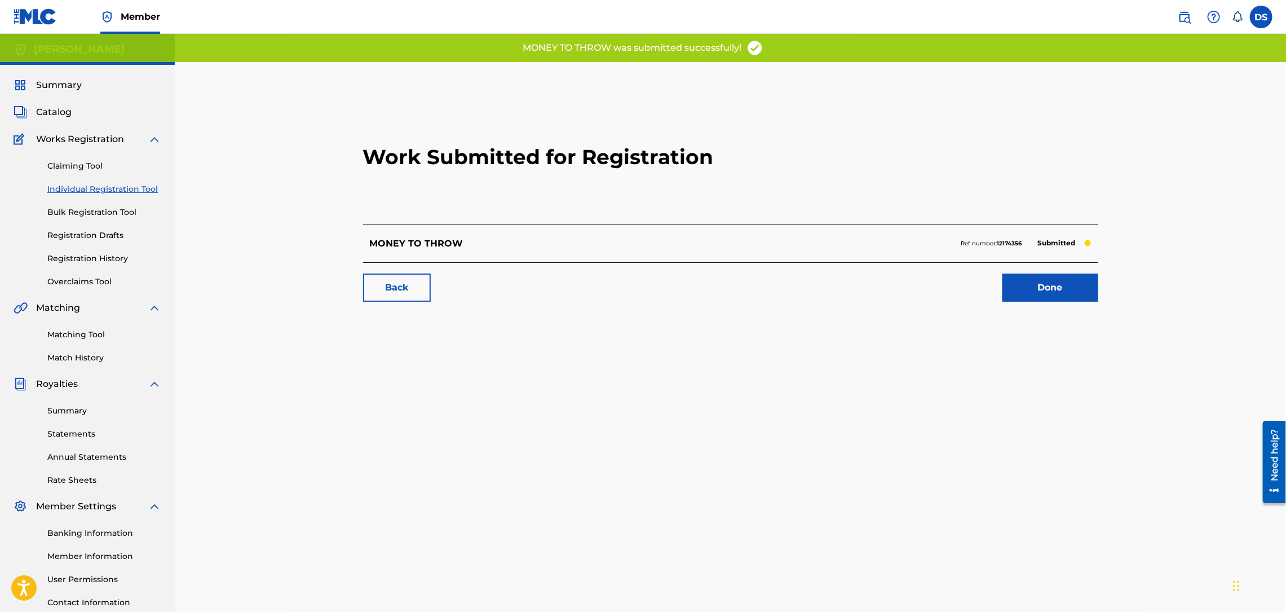
click at [1072, 281] on link "Done" at bounding box center [1050, 287] width 96 height 28
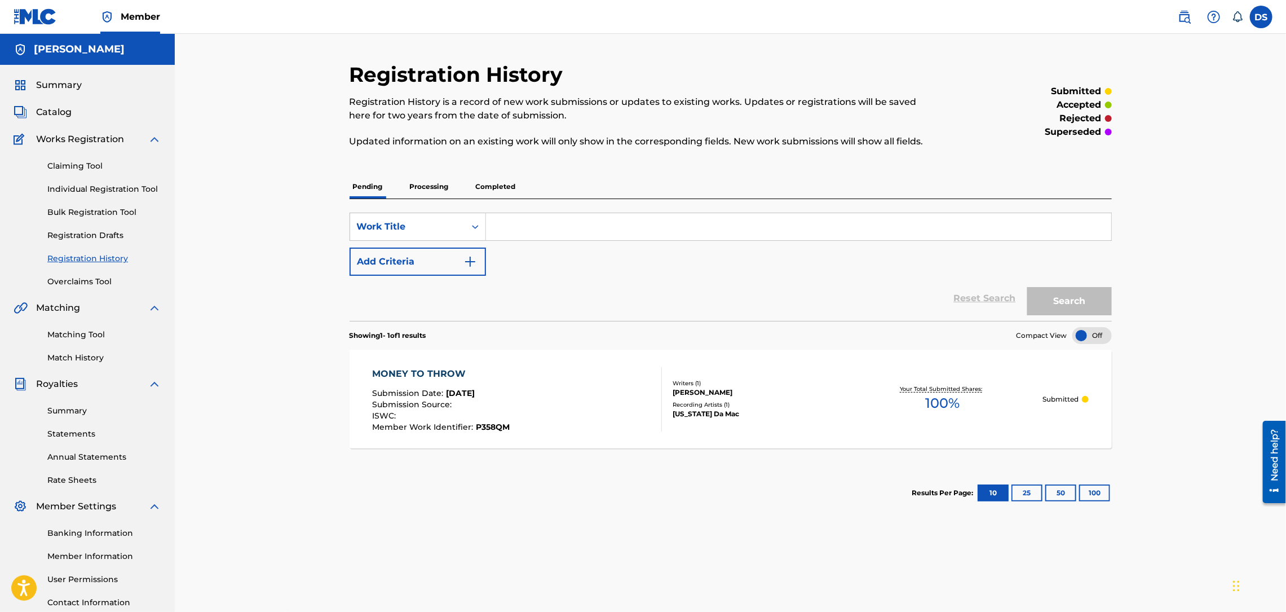
click at [80, 183] on link "Individual Registration Tool" at bounding box center [104, 189] width 114 height 12
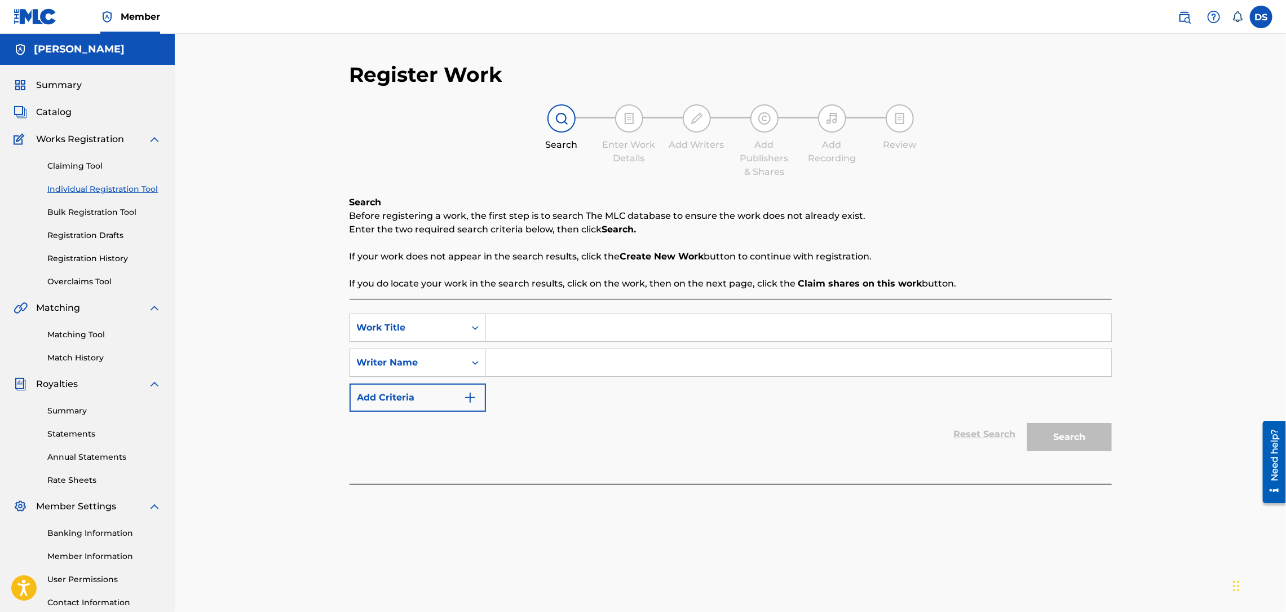
click at [85, 330] on link "Matching Tool" at bounding box center [104, 335] width 114 height 12
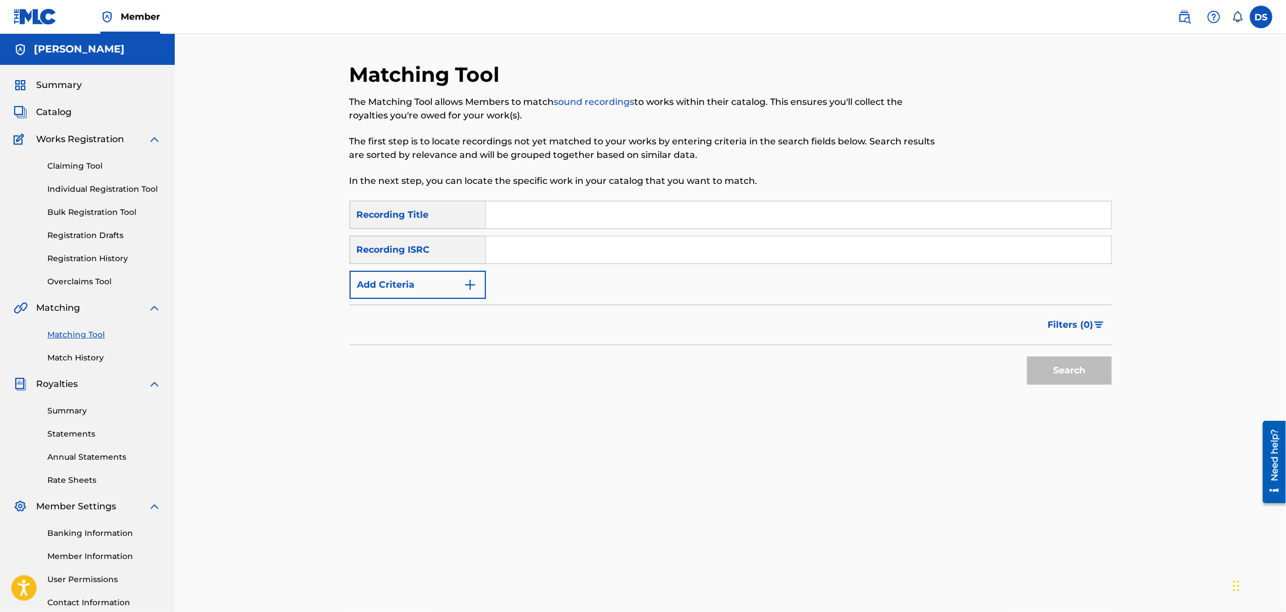
click at [543, 220] on input "Search Form" at bounding box center [798, 214] width 625 height 27
type input "Coup Muzik"
click at [502, 247] on input "Search Form" at bounding box center [798, 249] width 625 height 27
click at [567, 258] on input "Search Form" at bounding box center [798, 249] width 625 height 27
paste input "USLD90818420"
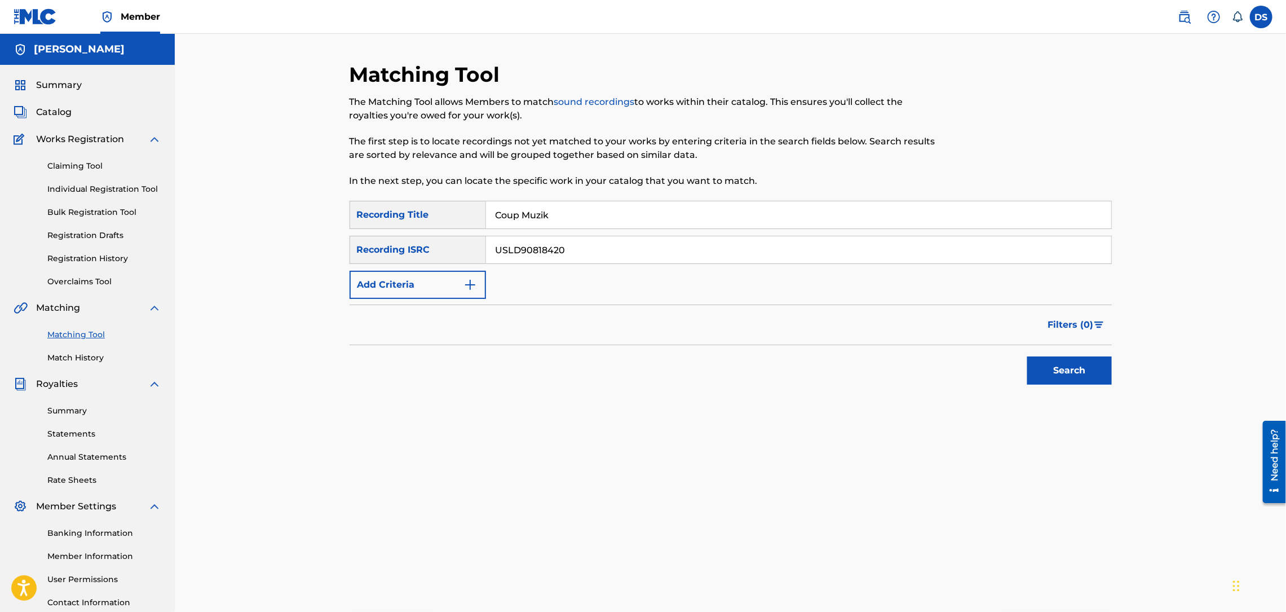
type input "USLD90818420"
click at [1071, 372] on button "Search" at bounding box center [1069, 370] width 85 height 28
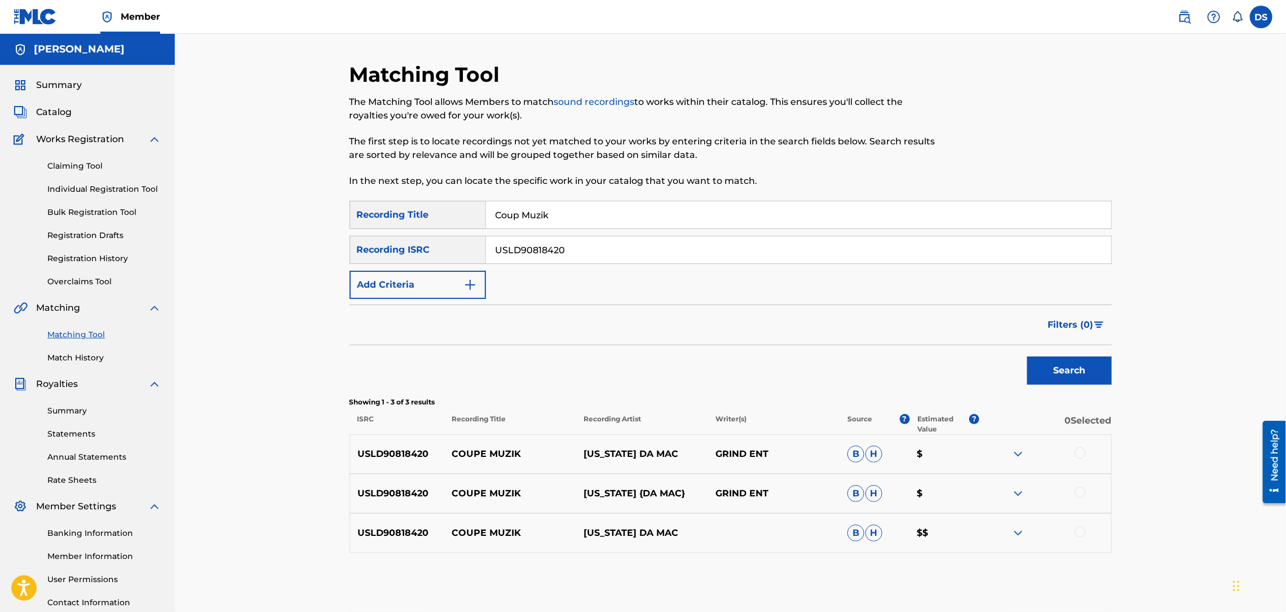
click at [1077, 536] on div at bounding box center [1079, 531] width 11 height 11
click at [1081, 495] on div at bounding box center [1079, 491] width 11 height 11
click at [1077, 455] on div at bounding box center [1079, 452] width 11 height 11
click at [810, 523] on button "Match 3 Groups" at bounding box center [792, 520] width 125 height 28
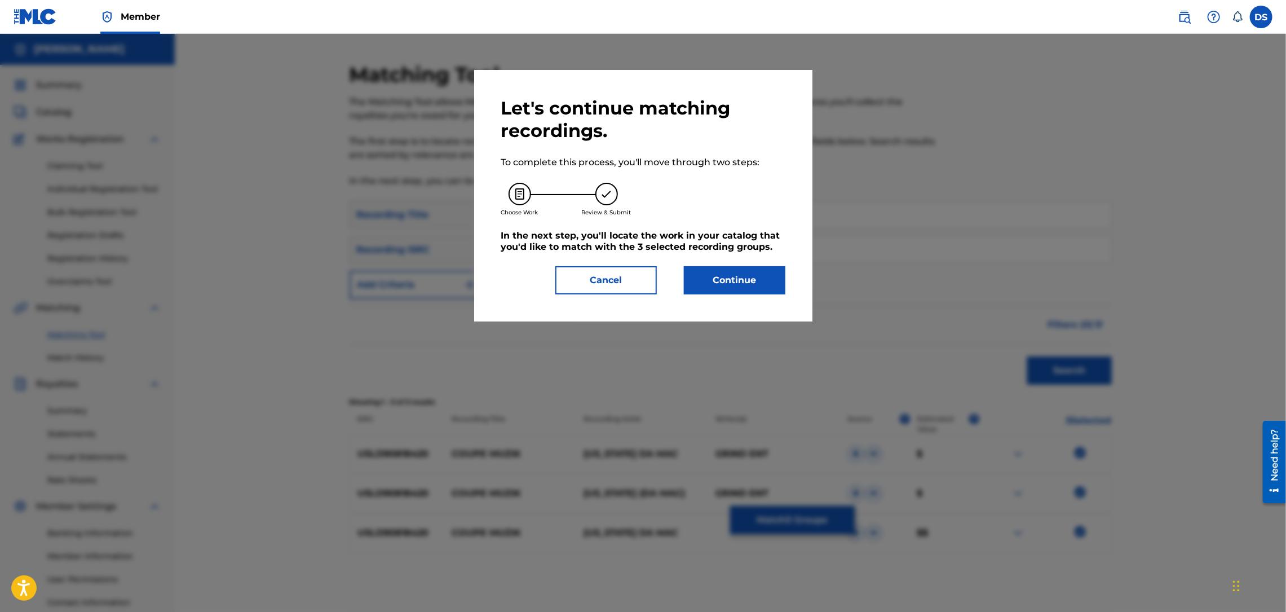
click at [748, 288] on button "Continue" at bounding box center [734, 280] width 101 height 28
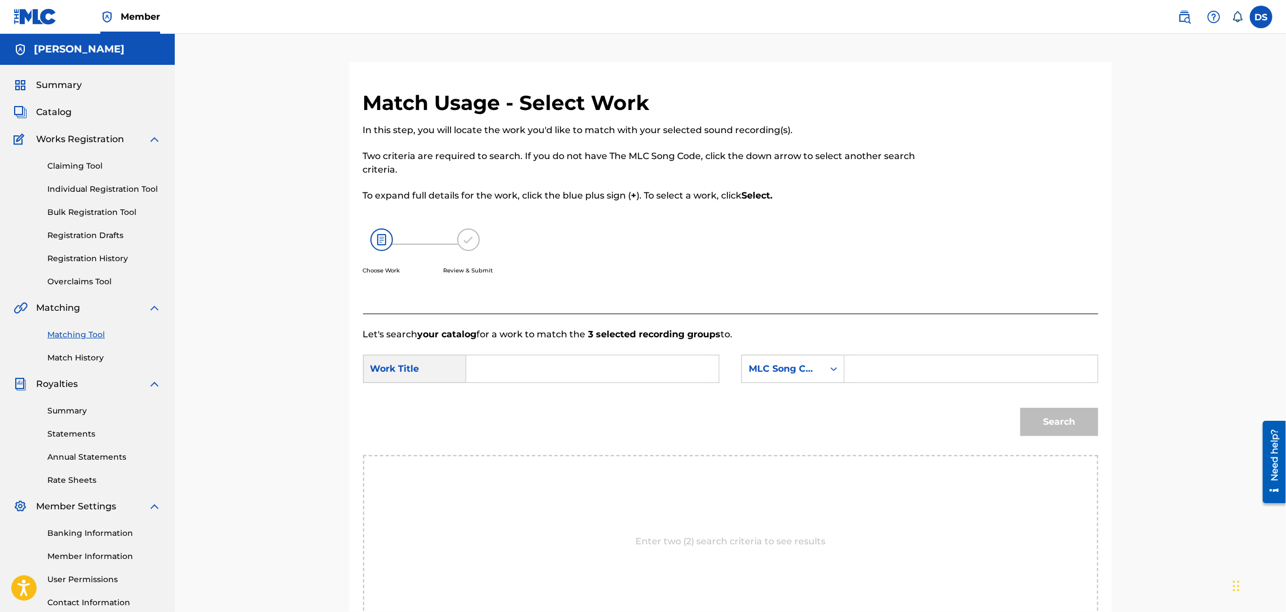
click at [637, 378] on input "Search Form" at bounding box center [592, 368] width 233 height 27
type input "COUP MUZIK"
click at [835, 371] on icon "Search Form" at bounding box center [833, 368] width 11 height 11
click at [804, 392] on div "Writer Name" at bounding box center [793, 397] width 102 height 28
click at [854, 368] on input "Search Form" at bounding box center [970, 368] width 233 height 27
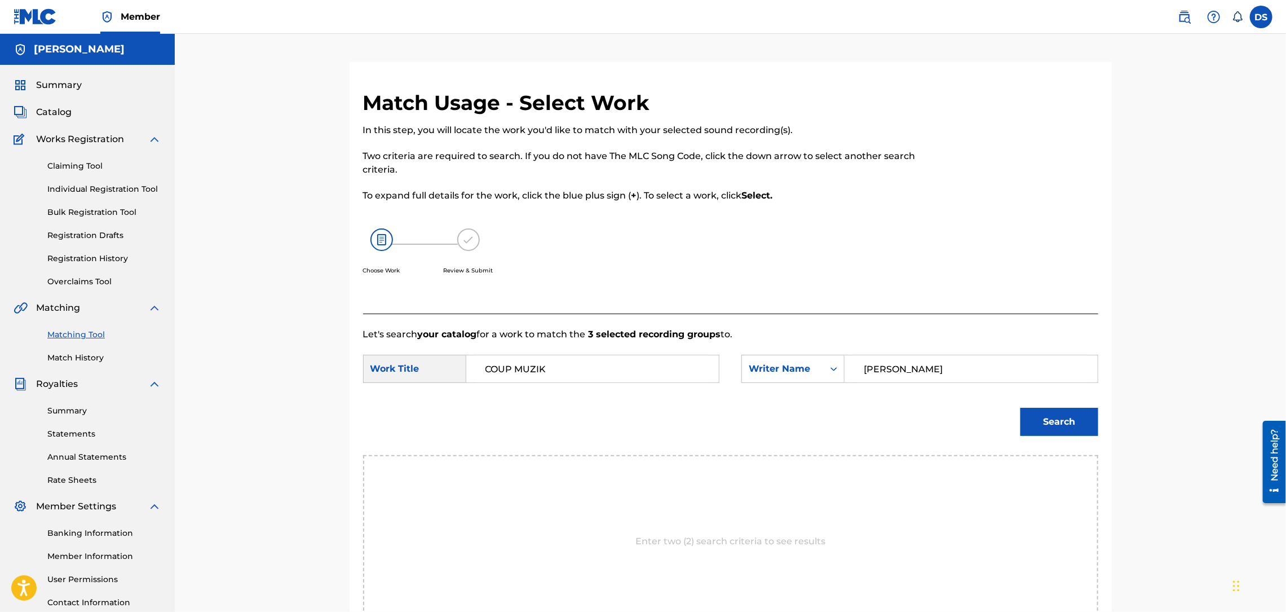
type input "[PERSON_NAME]"
click at [1042, 419] on button "Search" at bounding box center [1059, 422] width 78 height 28
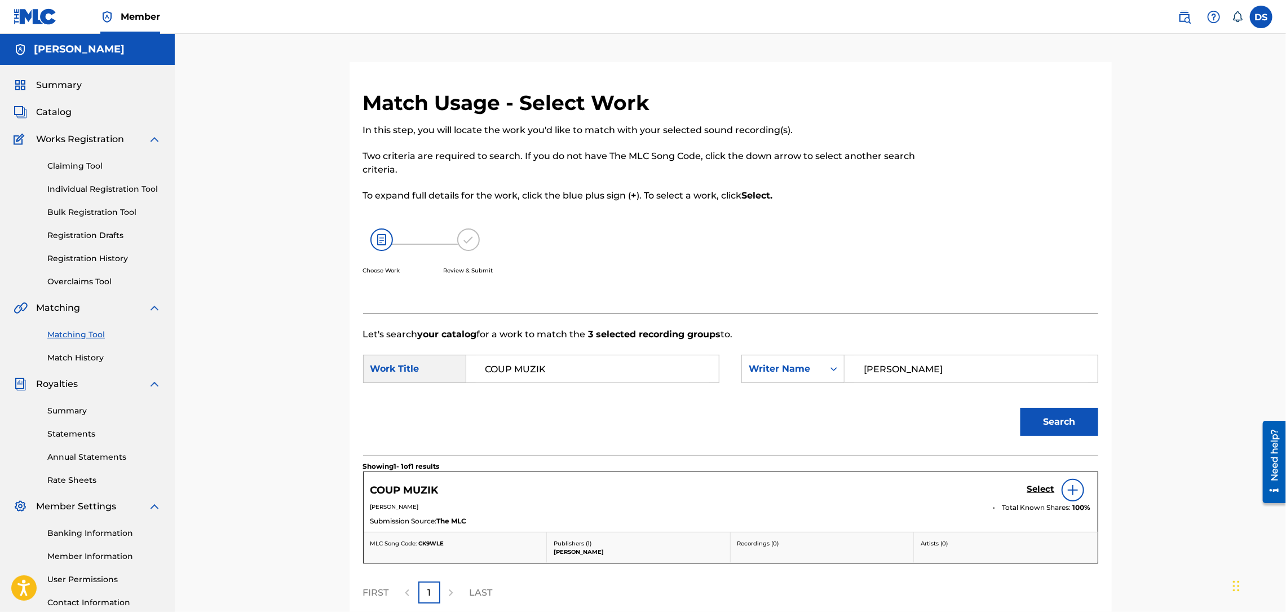
click at [1038, 488] on h5 "Select" at bounding box center [1041, 489] width 28 height 11
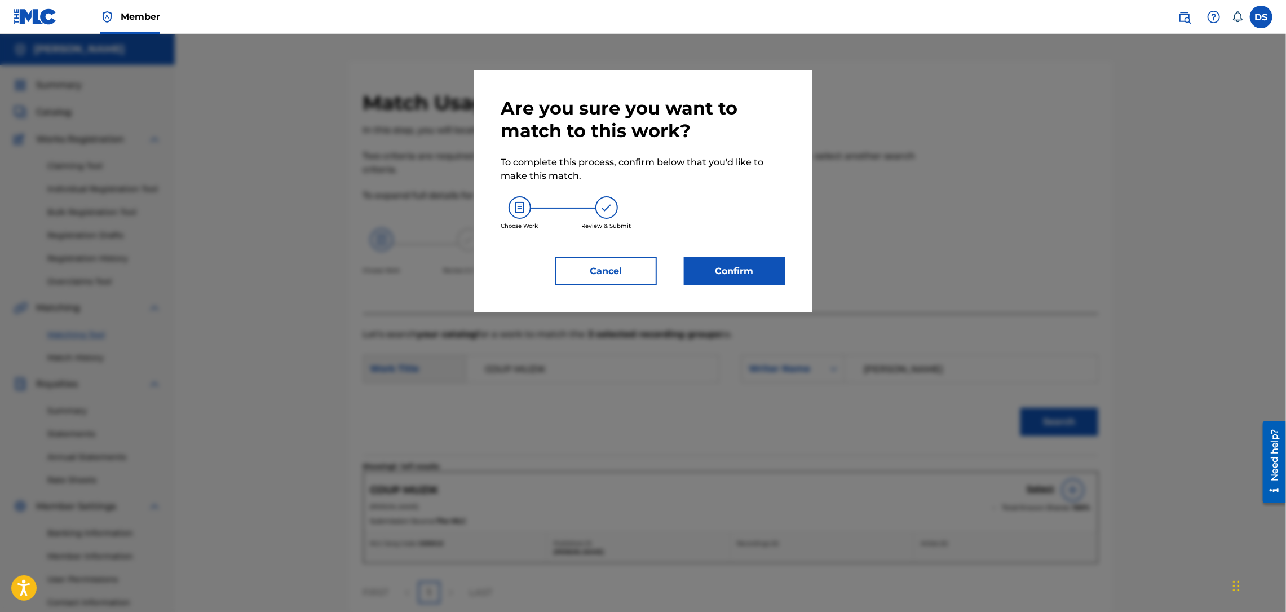
click at [749, 271] on button "Confirm" at bounding box center [734, 271] width 101 height 28
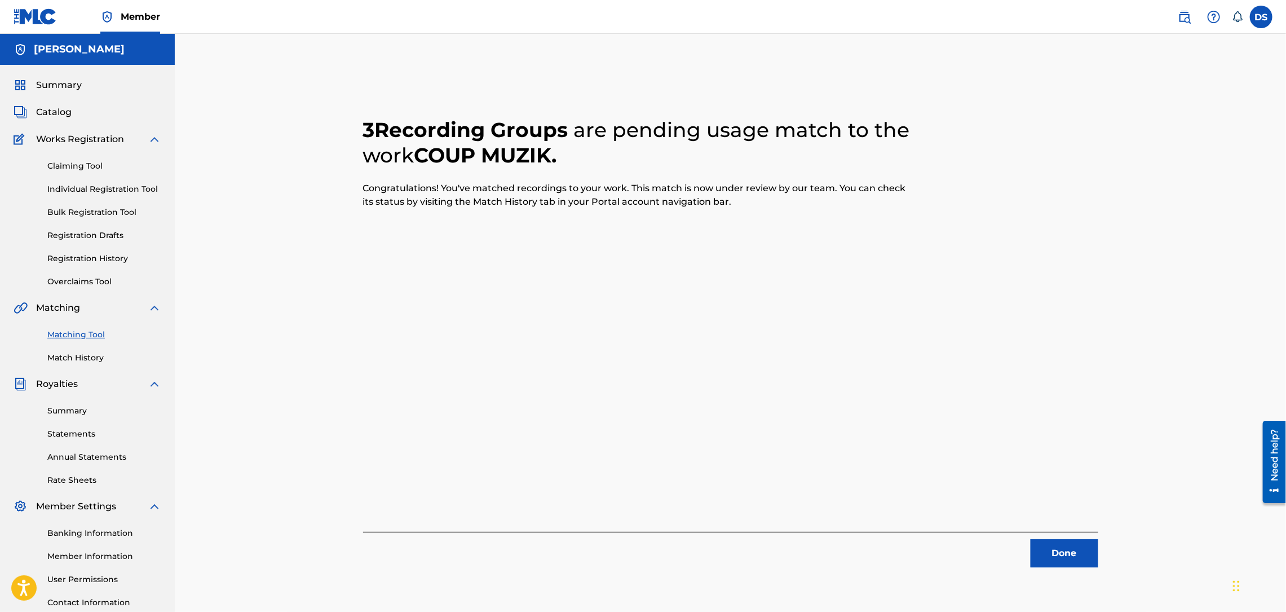
click at [1067, 545] on button "Done" at bounding box center [1064, 553] width 68 height 28
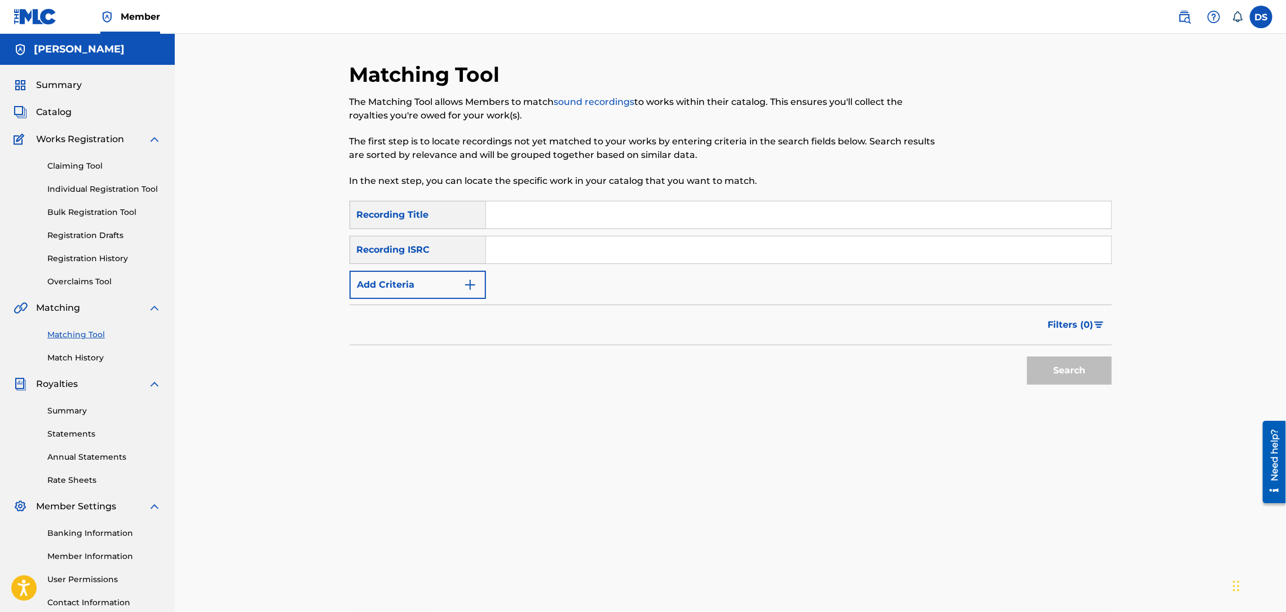
click at [505, 201] on input "Search Form" at bounding box center [798, 214] width 625 height 27
type input "HEAVY"
click at [514, 243] on input "Search Form" at bounding box center [798, 249] width 625 height 27
paste input "USLD90818415"
type input "USLD90818415"
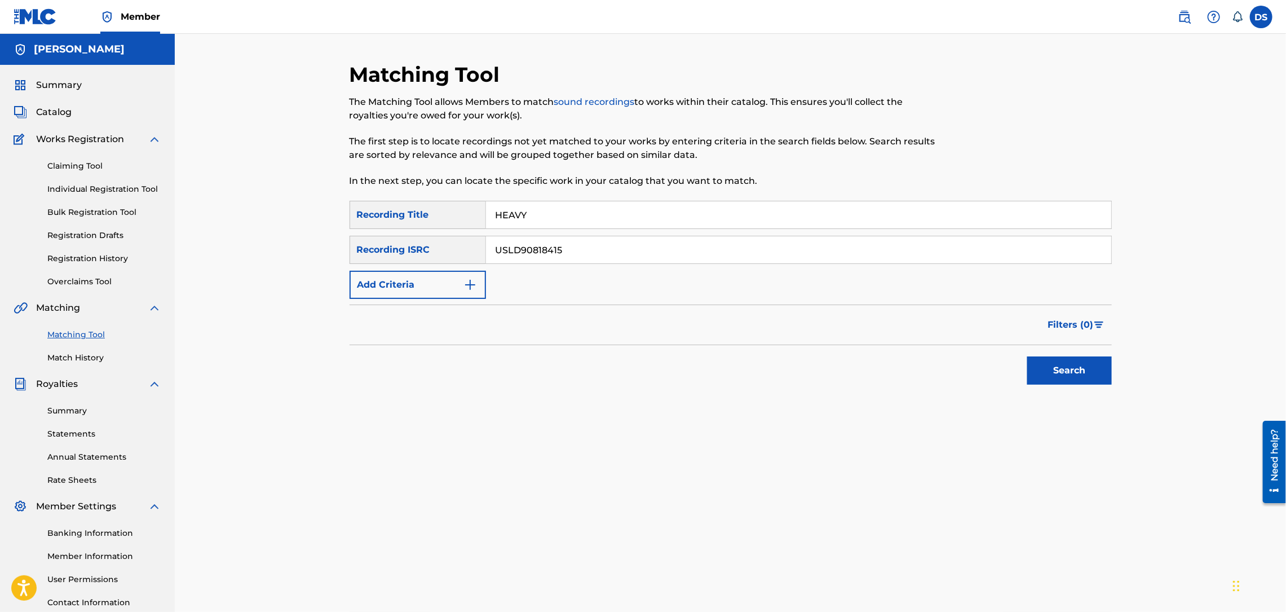
click at [1055, 370] on button "Search" at bounding box center [1069, 370] width 85 height 28
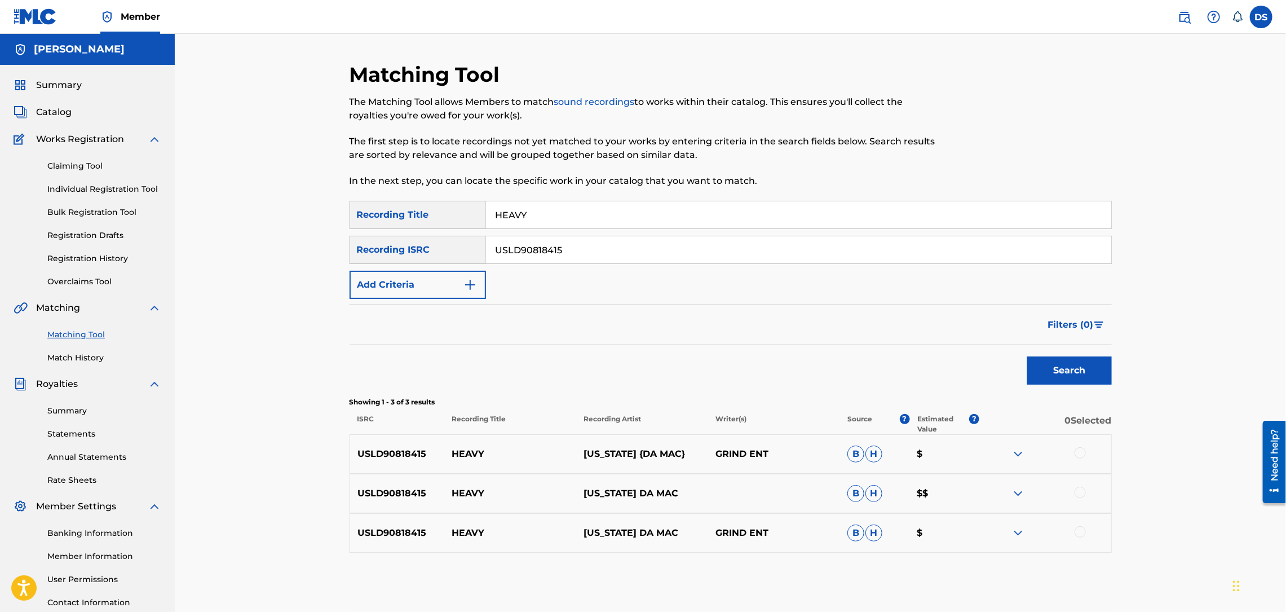
click at [1080, 534] on div at bounding box center [1079, 531] width 11 height 11
click at [1079, 493] on div at bounding box center [1079, 491] width 11 height 11
click at [1082, 453] on div at bounding box center [1079, 452] width 11 height 11
click at [816, 521] on button "Match 3 Groups" at bounding box center [792, 520] width 125 height 28
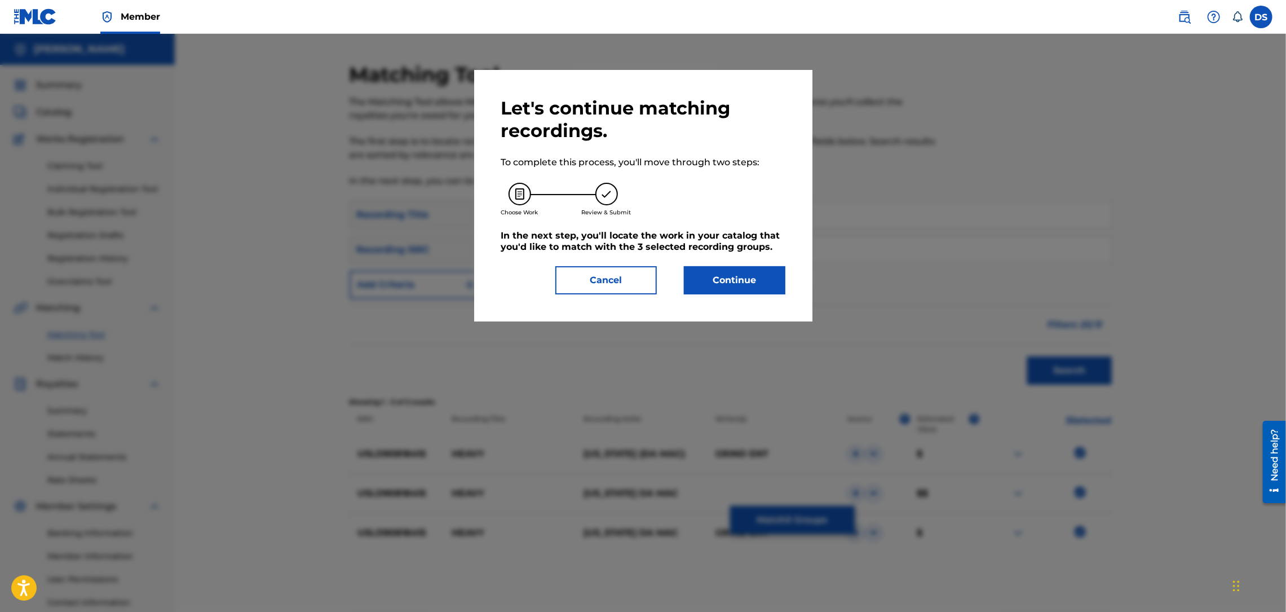
click at [734, 285] on button "Continue" at bounding box center [734, 280] width 101 height 28
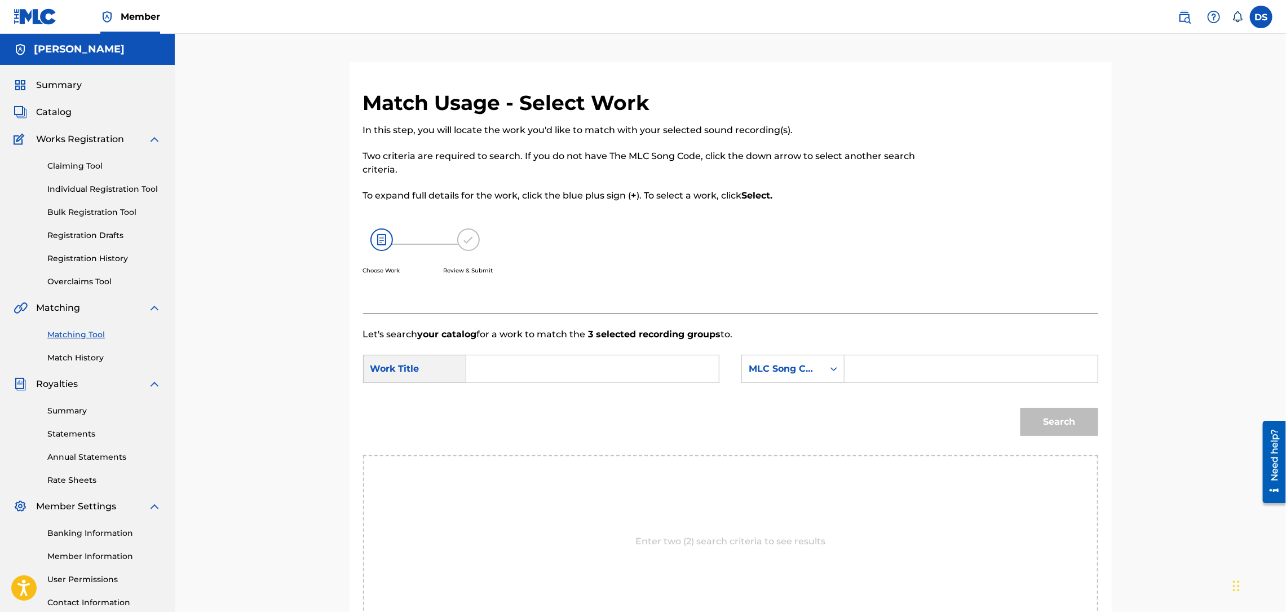
click at [641, 379] on input "Search Form" at bounding box center [592, 368] width 233 height 27
type input "HEAVY"
click at [831, 363] on icon "Search Form" at bounding box center [833, 368] width 11 height 11
click at [799, 402] on div "Writer Name" at bounding box center [793, 397] width 102 height 28
click at [866, 369] on input "Search Form" at bounding box center [970, 368] width 233 height 27
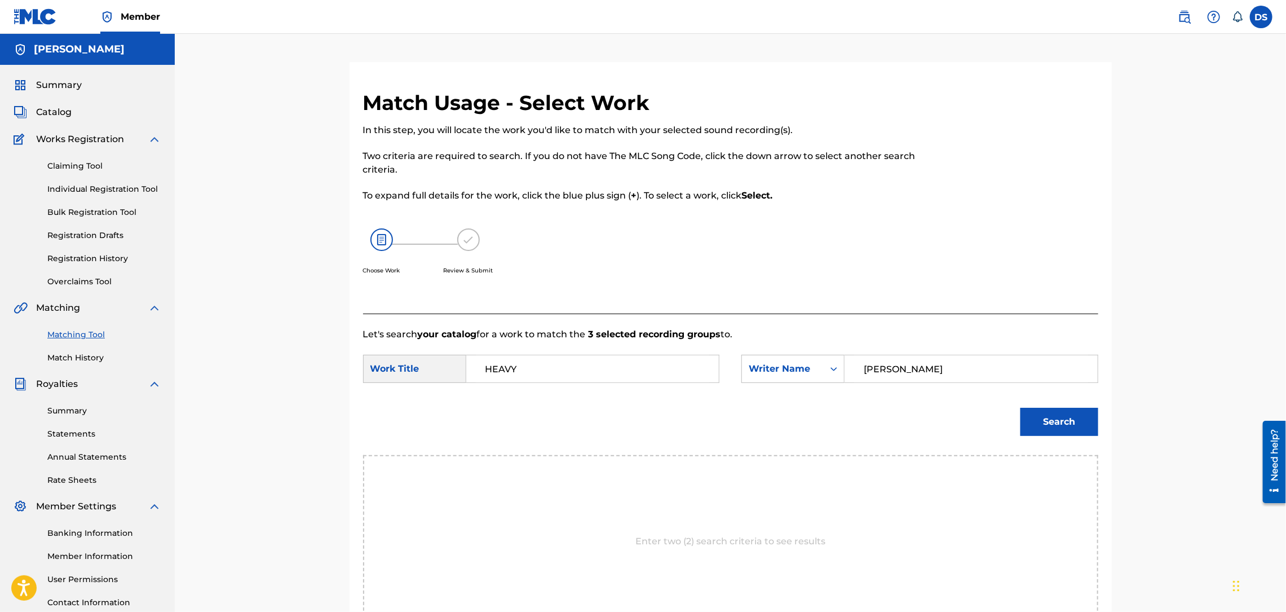
click at [1068, 414] on button "Search" at bounding box center [1059, 422] width 78 height 28
click at [897, 370] on input "[PERSON_NAME]" at bounding box center [970, 368] width 233 height 27
type input "[PERSON_NAME]"
click at [1041, 417] on button "Search" at bounding box center [1059, 422] width 78 height 28
click at [83, 188] on link "Individual Registration Tool" at bounding box center [104, 189] width 114 height 12
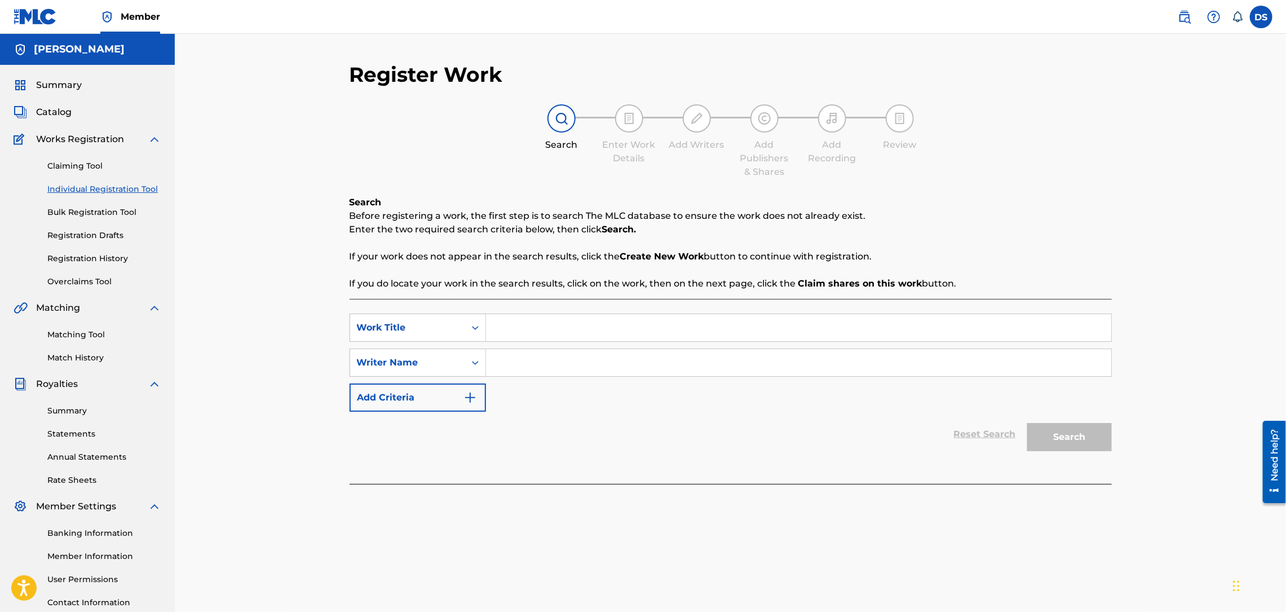
click at [521, 320] on input "Search Form" at bounding box center [798, 327] width 625 height 27
type input "HEAVY"
click at [520, 357] on input "Search Form" at bounding box center [798, 362] width 625 height 27
type input "[PERSON_NAME]"
click at [1077, 441] on button "Search" at bounding box center [1069, 437] width 85 height 28
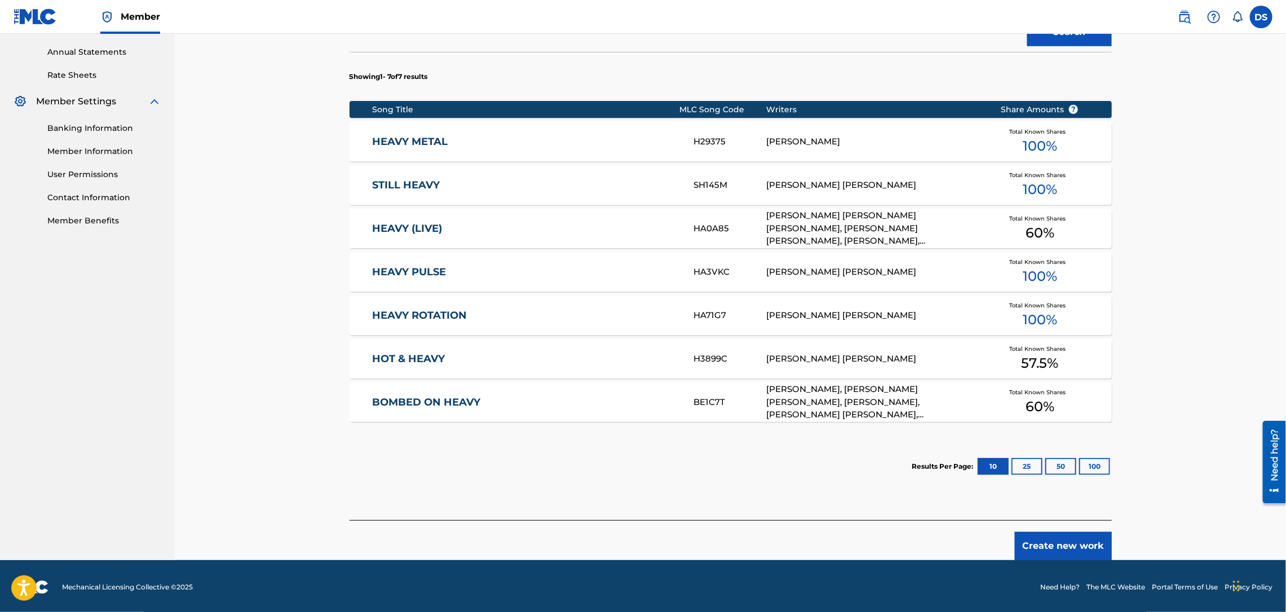
scroll to position [407, 0]
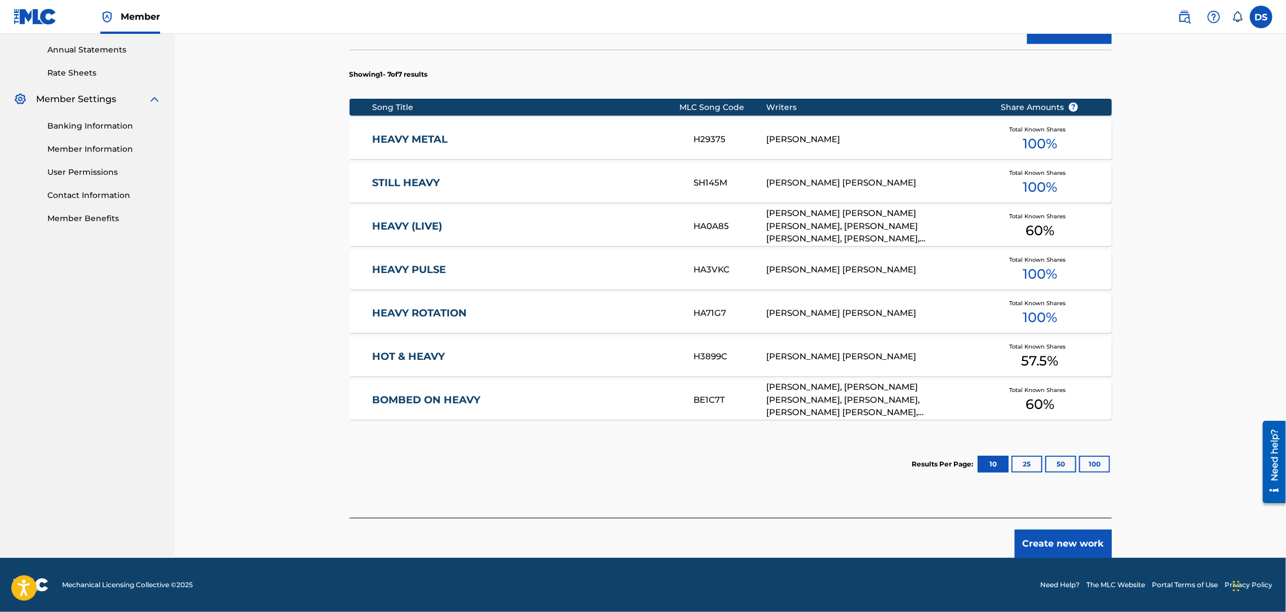
click at [1034, 549] on button "Create new work" at bounding box center [1063, 543] width 97 height 28
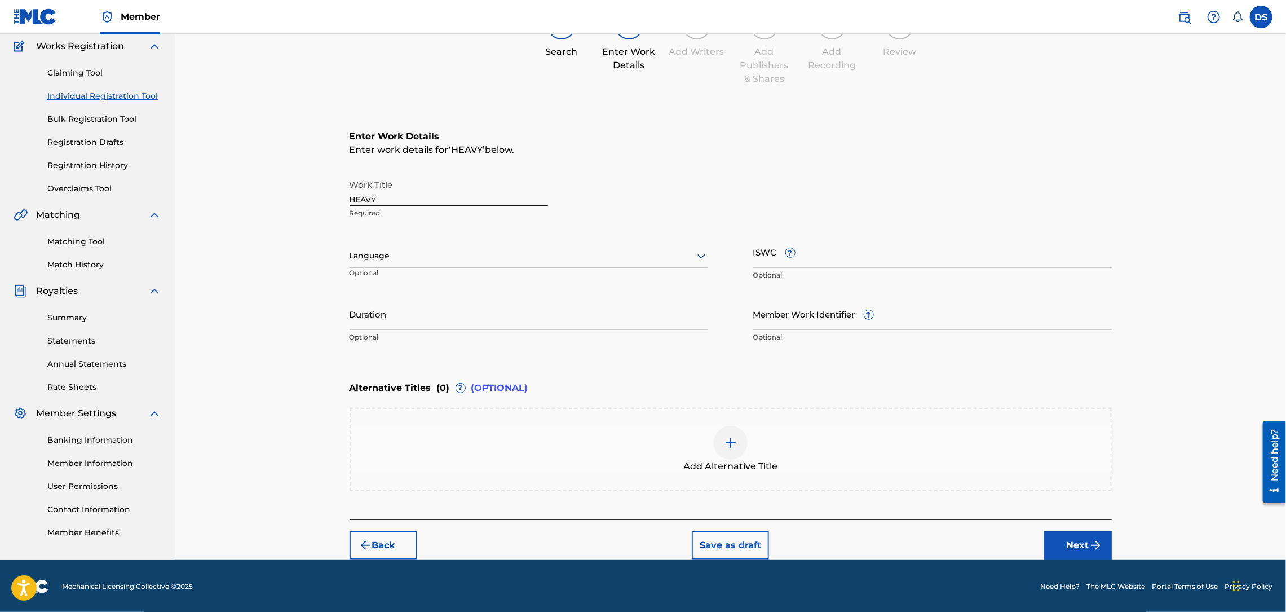
click at [791, 307] on input "Member Work Identifier ?" at bounding box center [932, 314] width 359 height 32
type input "P358QM"
click at [643, 256] on div at bounding box center [529, 256] width 359 height 14
click at [523, 269] on div "English" at bounding box center [528, 280] width 357 height 25
click at [427, 313] on input "Duration" at bounding box center [529, 314] width 359 height 32
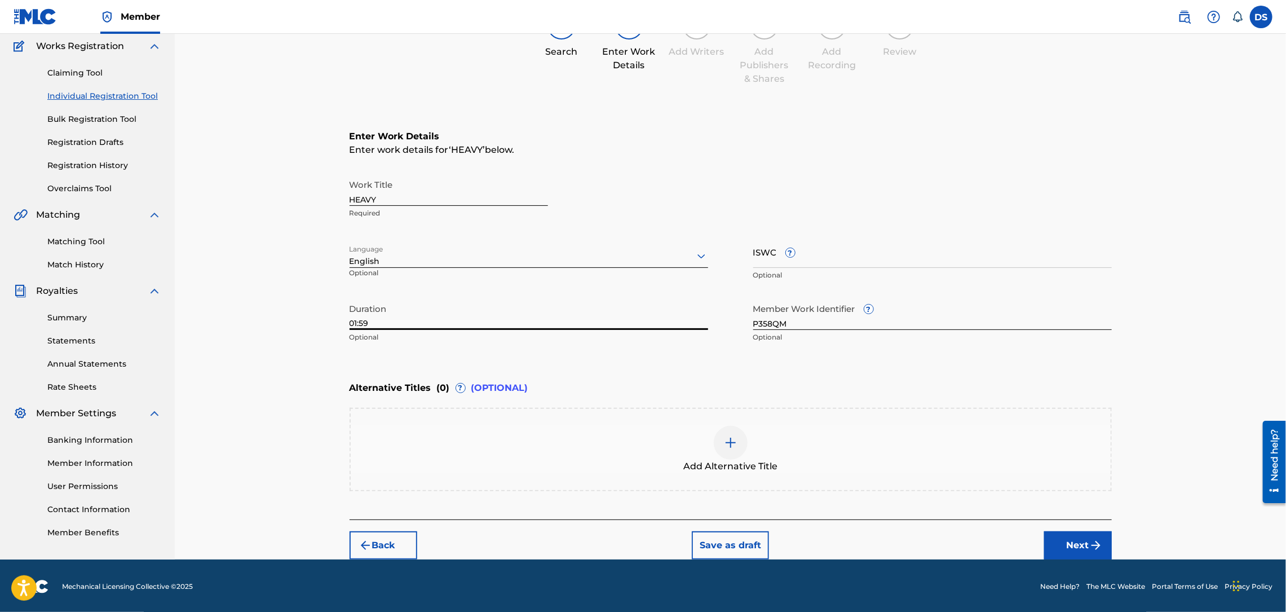
type input "01:59"
click at [1069, 532] on button "Next" at bounding box center [1078, 545] width 68 height 28
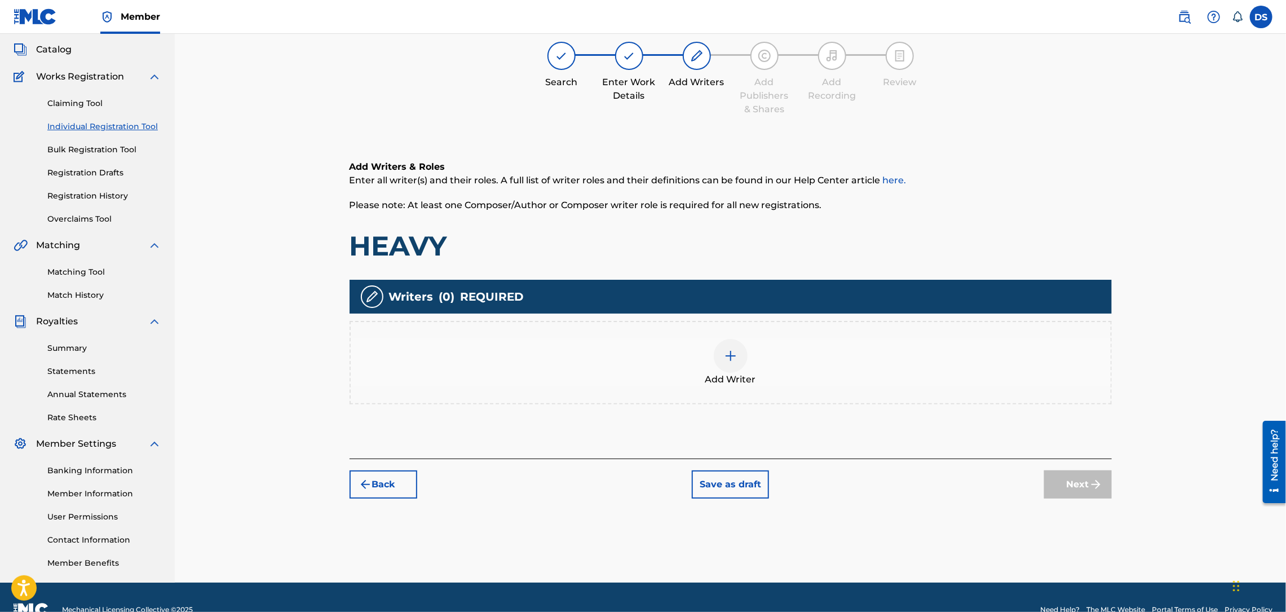
scroll to position [51, 0]
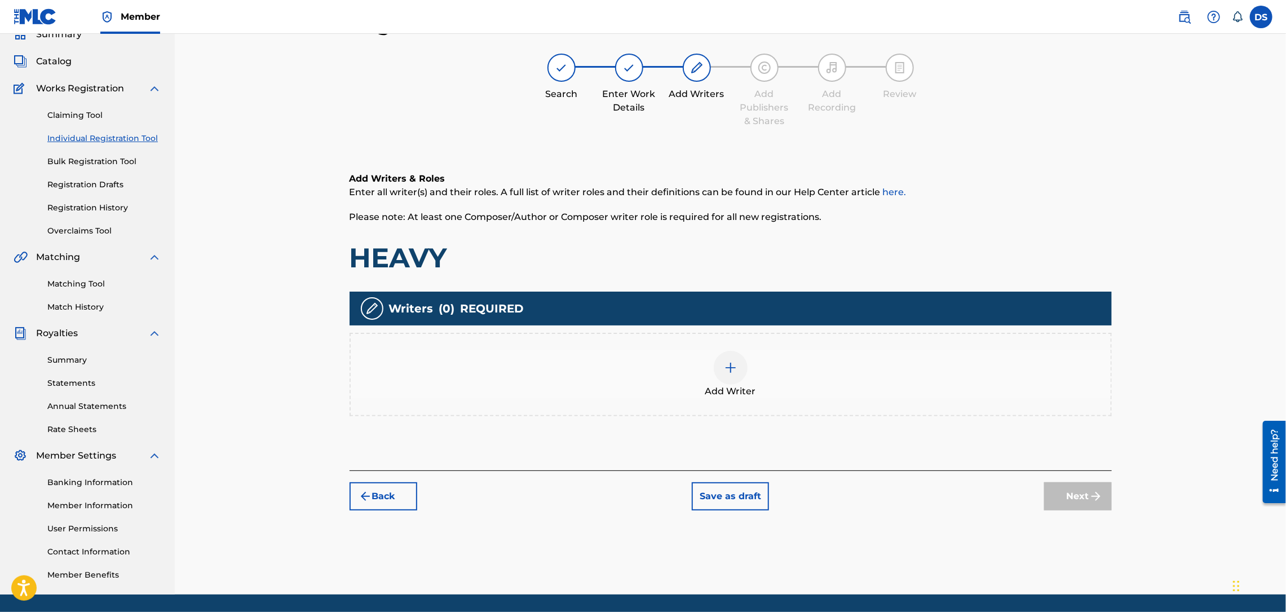
click at [731, 364] on img at bounding box center [731, 368] width 14 height 14
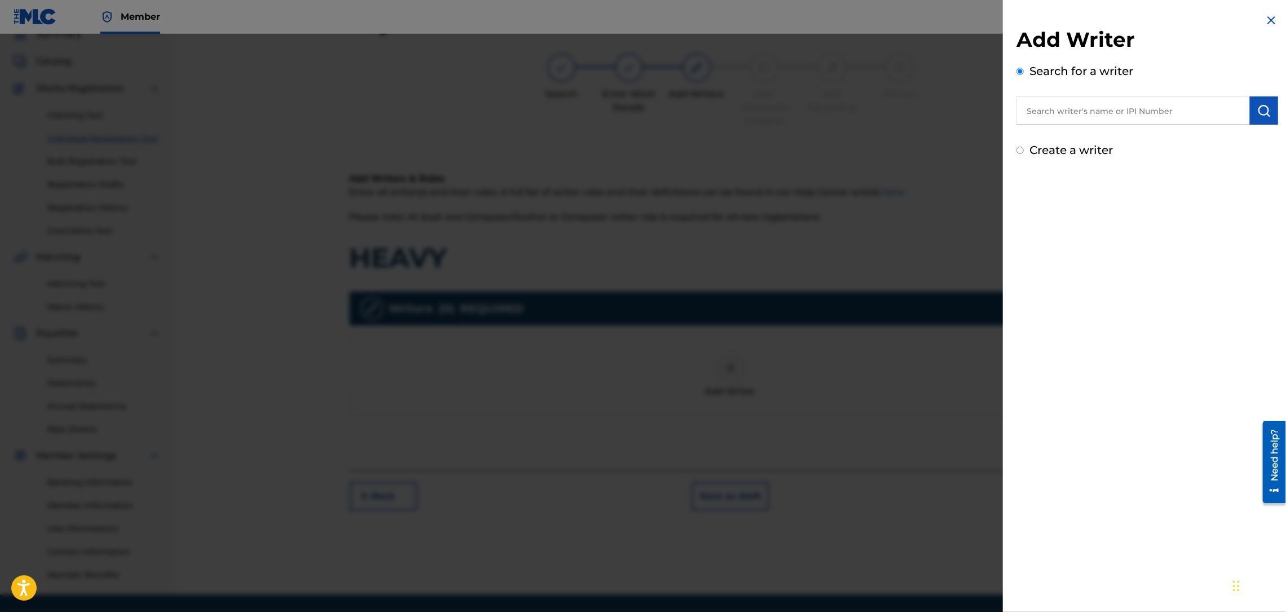
click at [1073, 113] on input "text" at bounding box center [1132, 110] width 233 height 28
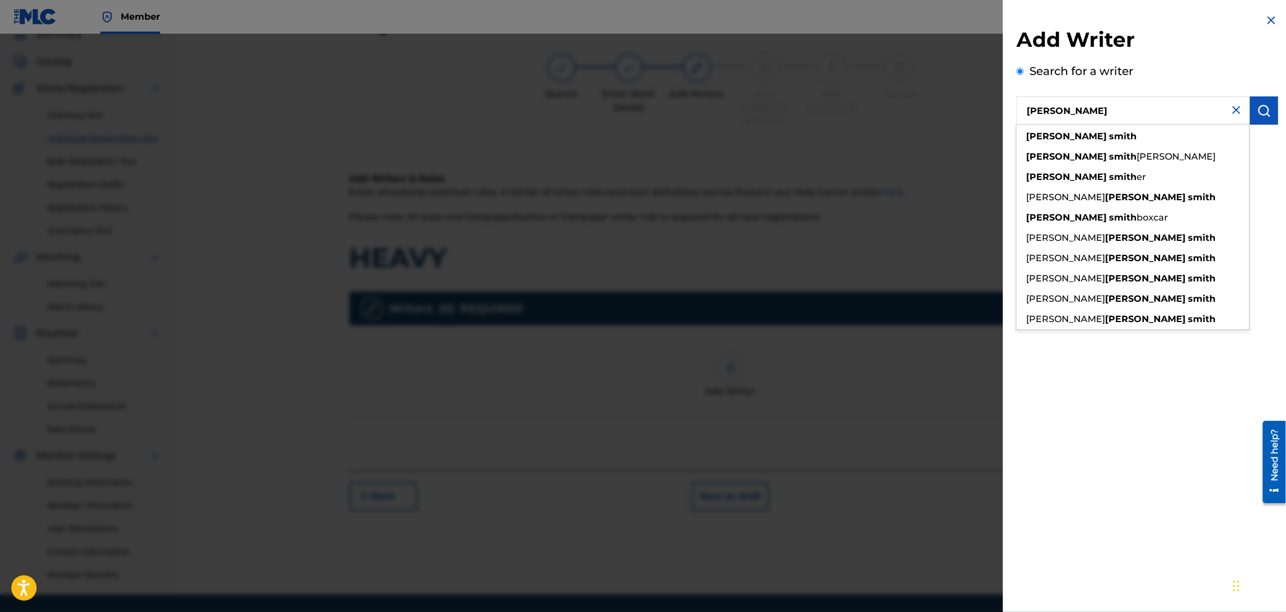
type input "[PERSON_NAME]"
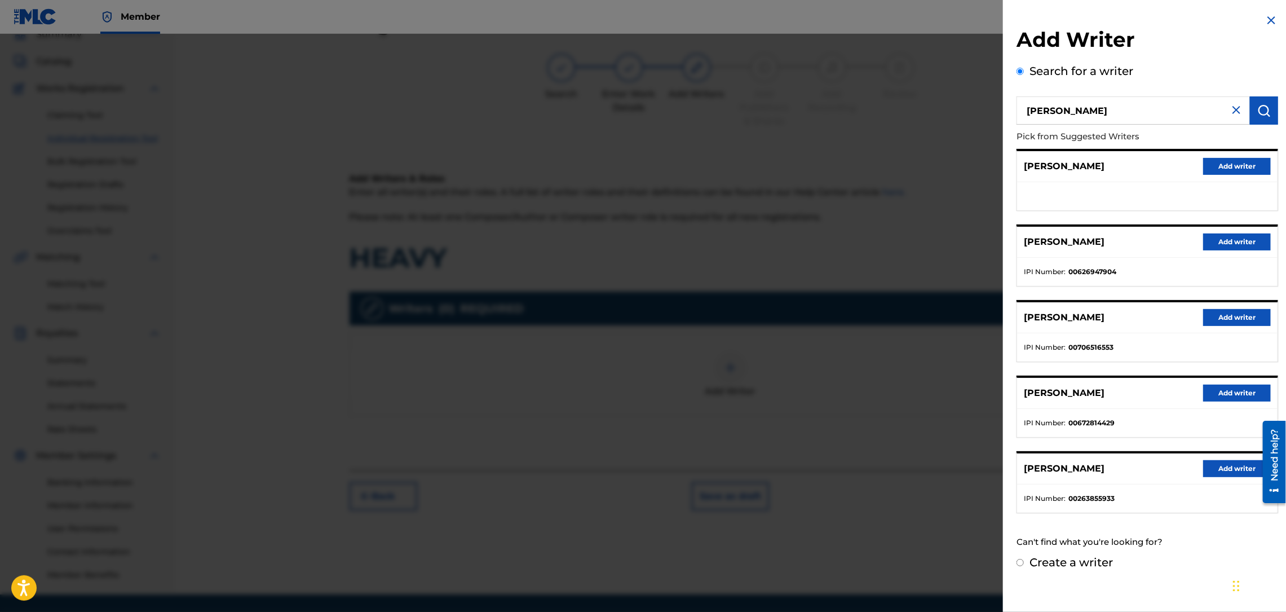
click at [1223, 246] on button "Add writer" at bounding box center [1237, 241] width 68 height 17
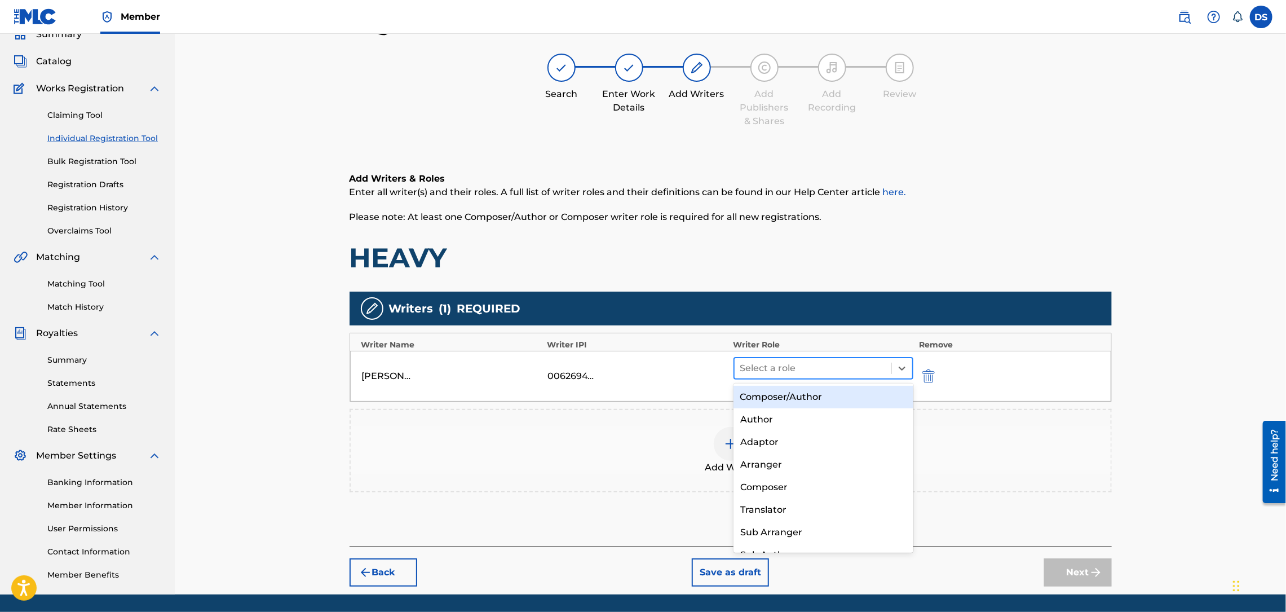
click at [853, 376] on div "Select a role" at bounding box center [813, 368] width 157 height 20
click at [821, 404] on div "Composer/Author" at bounding box center [823, 397] width 180 height 23
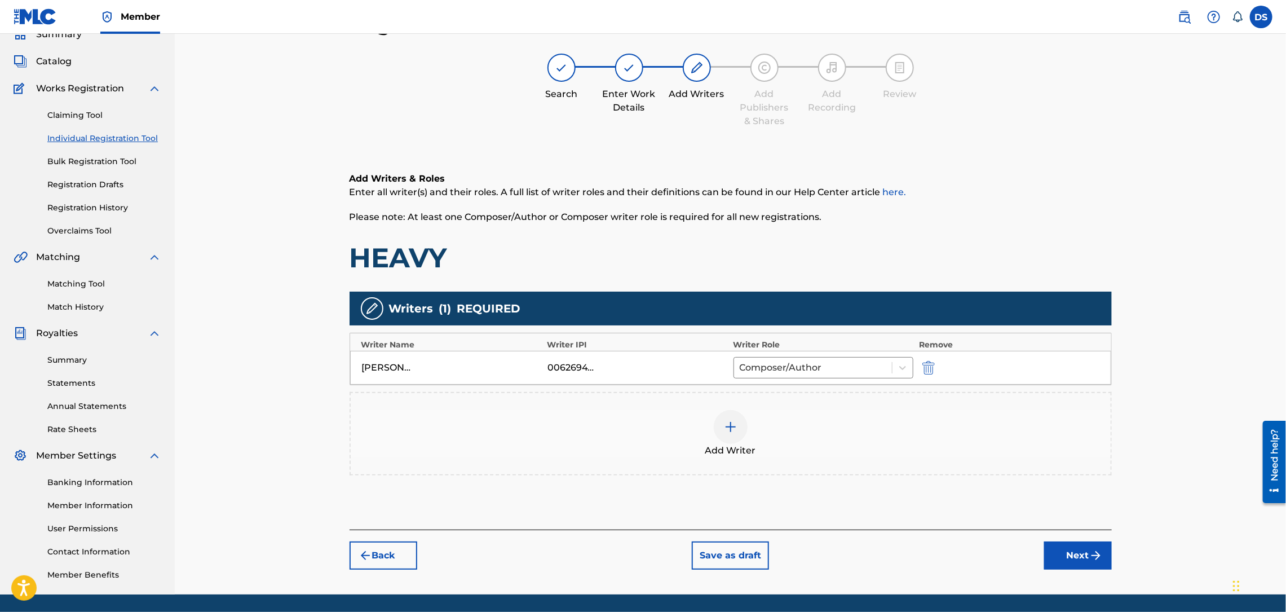
click at [1087, 561] on button "Next" at bounding box center [1078, 555] width 68 height 28
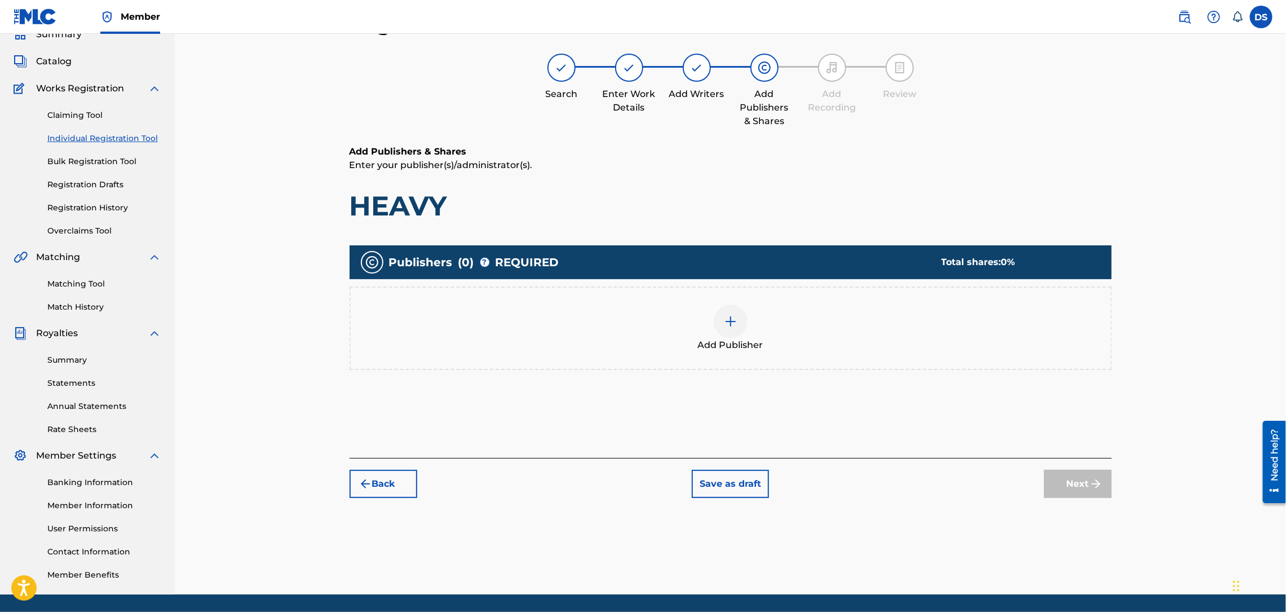
click at [731, 322] on img at bounding box center [731, 322] width 14 height 14
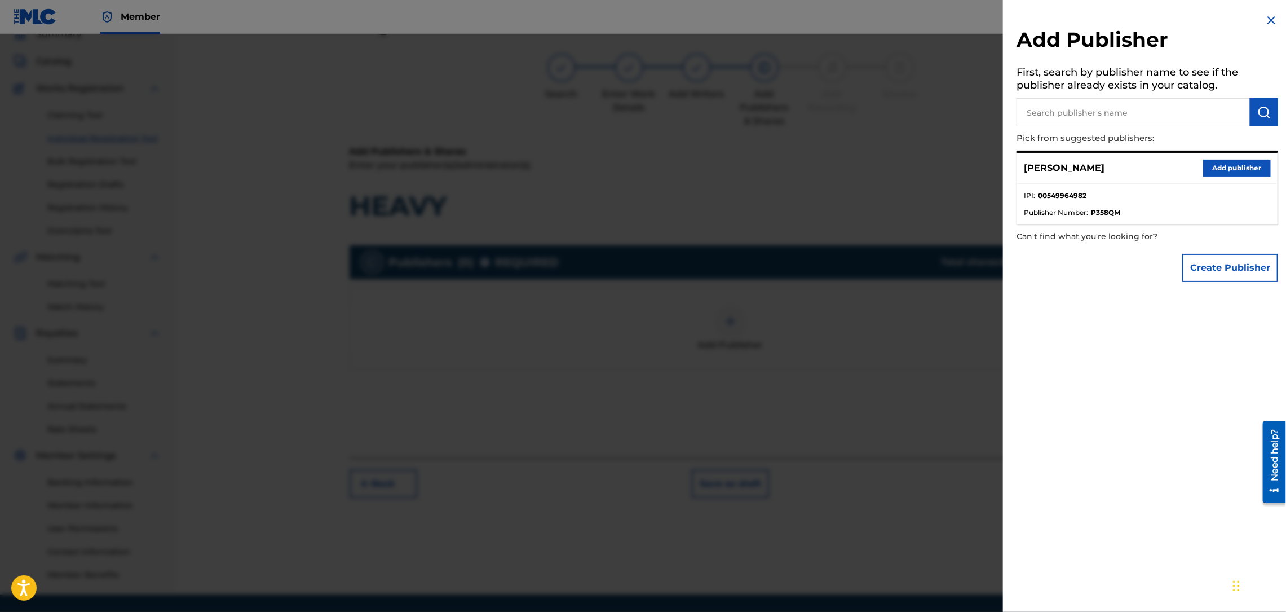
click at [1232, 167] on button "Add publisher" at bounding box center [1237, 168] width 68 height 17
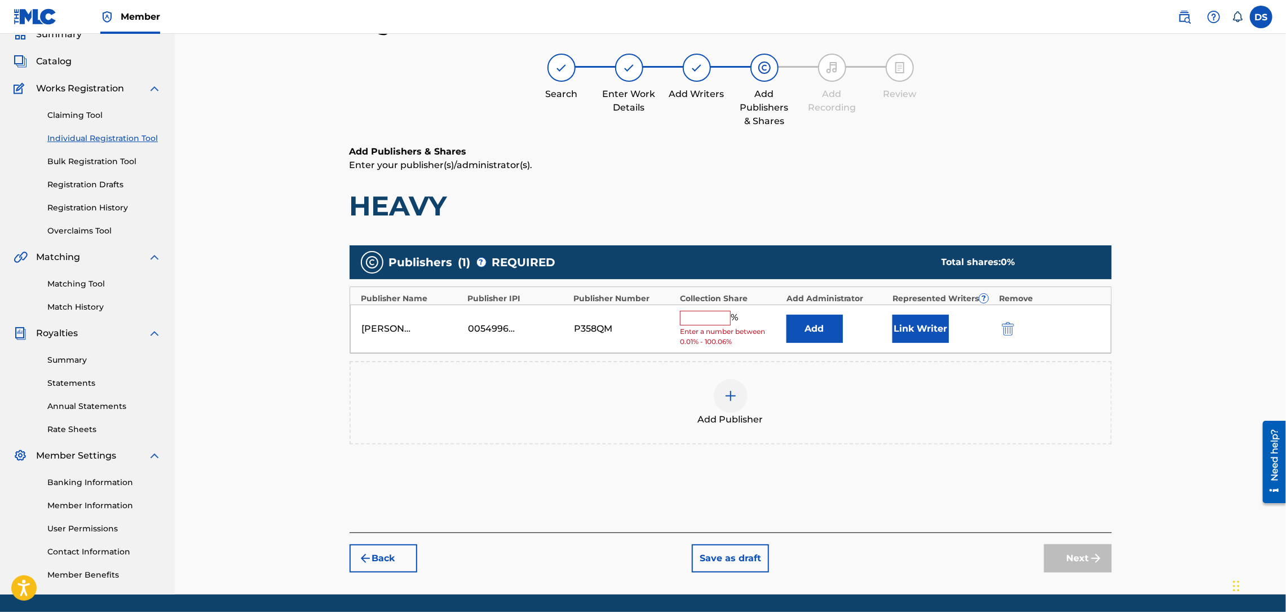
click at [711, 313] on input "text" at bounding box center [705, 318] width 51 height 15
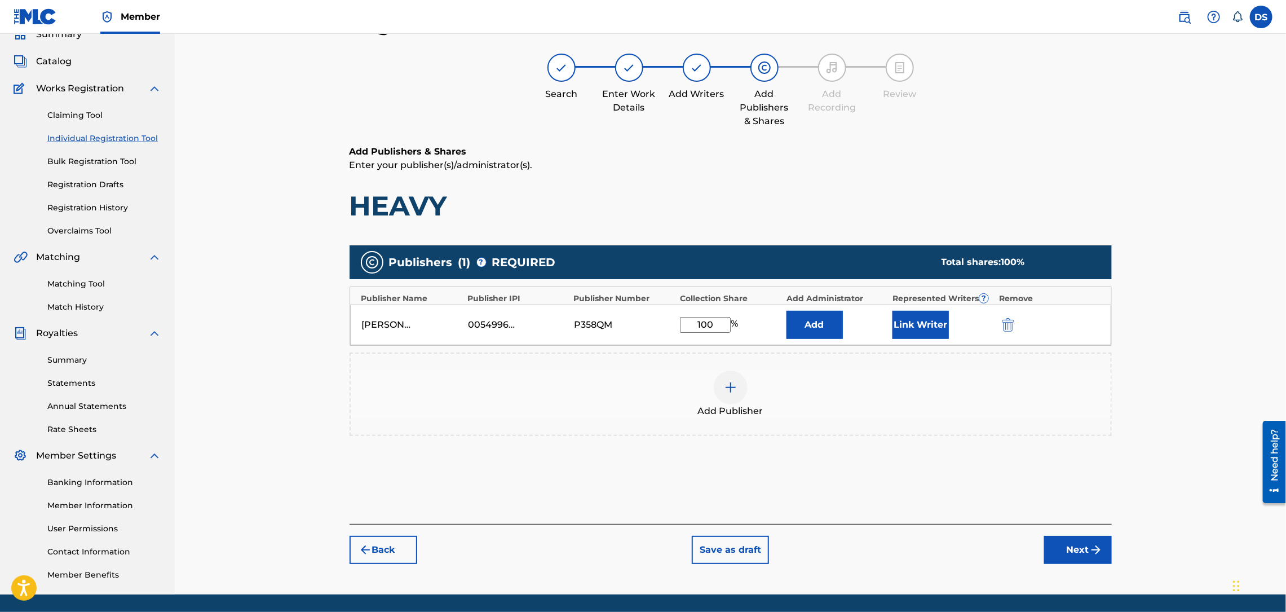
type input "100"
click at [921, 322] on button "Link Writer" at bounding box center [920, 325] width 56 height 28
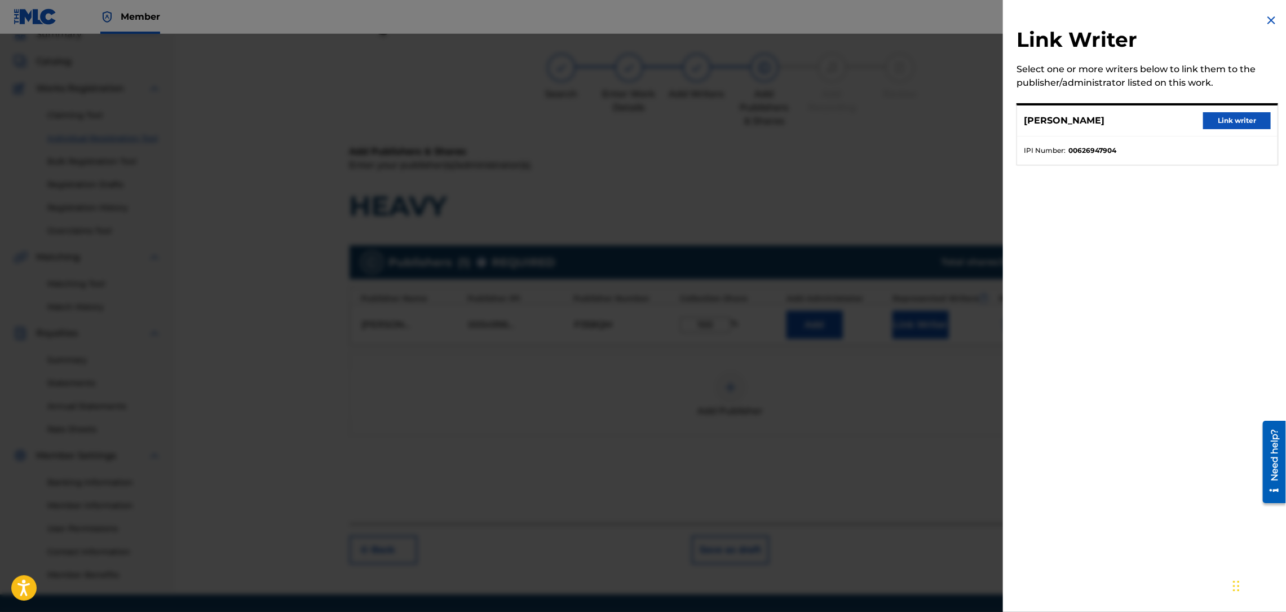
click at [1230, 118] on button "Link writer" at bounding box center [1237, 120] width 68 height 17
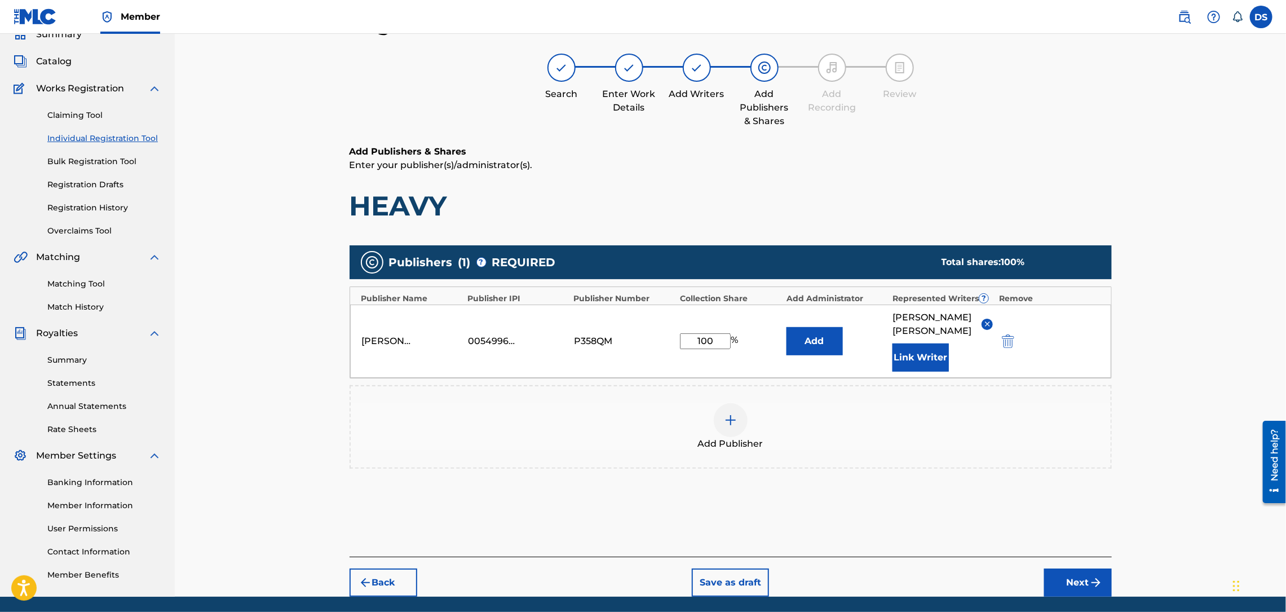
click at [1077, 568] on button "Next" at bounding box center [1078, 582] width 68 height 28
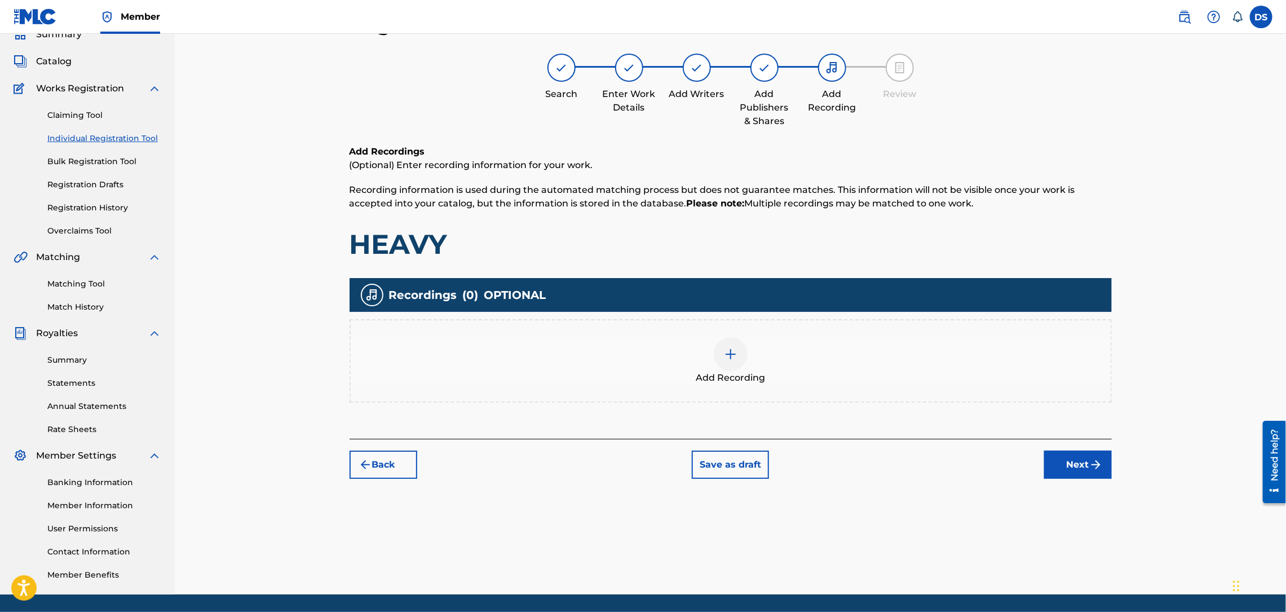
click at [730, 359] on img at bounding box center [731, 354] width 14 height 14
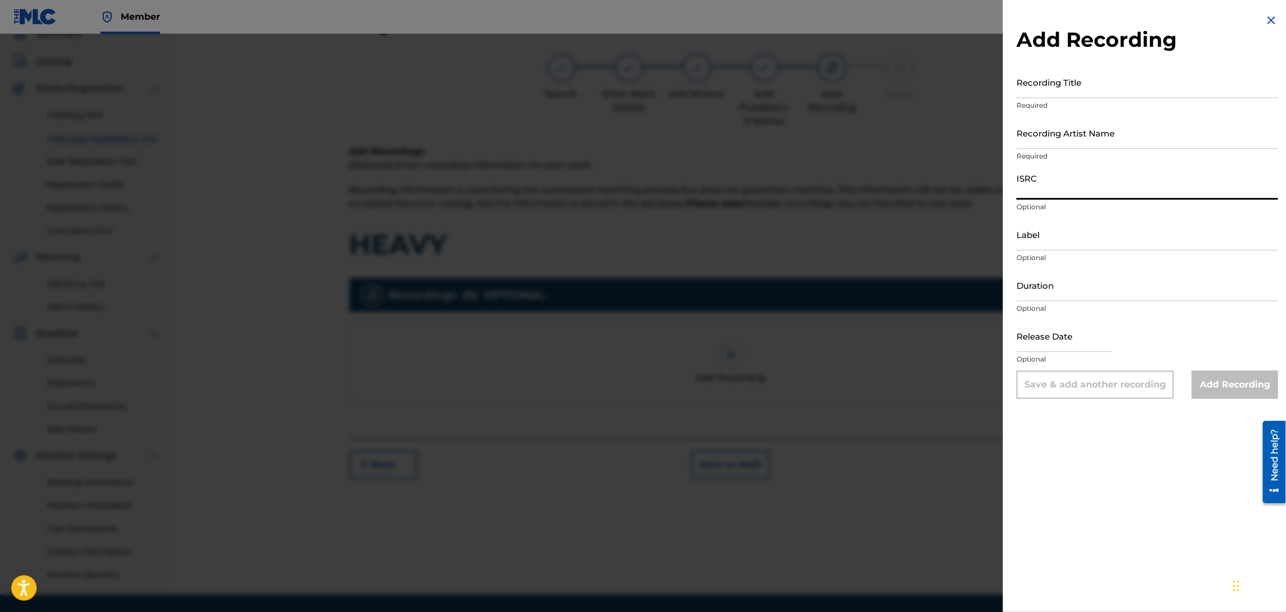
click at [1019, 189] on input "ISRC" at bounding box center [1147, 183] width 262 height 32
paste input "[URL][DOMAIN_NAME]"
type input "[URL][DOMAIN_NAME]"
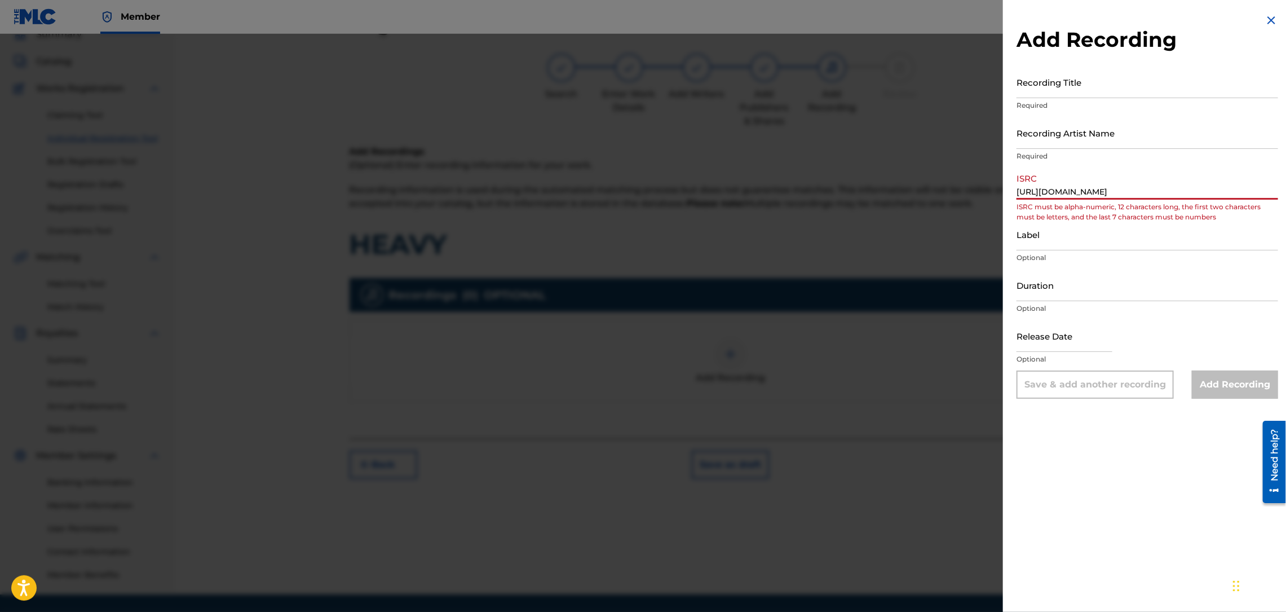
click at [1032, 90] on input "Recording Title" at bounding box center [1147, 82] width 262 height 32
type input "HEAVY"
click at [1043, 143] on input "Recording Artist Name" at bounding box center [1147, 133] width 262 height 32
type input "[US_STATE] Da Mac"
click at [1147, 192] on input "[URL][DOMAIN_NAME]" at bounding box center [1147, 183] width 262 height 32
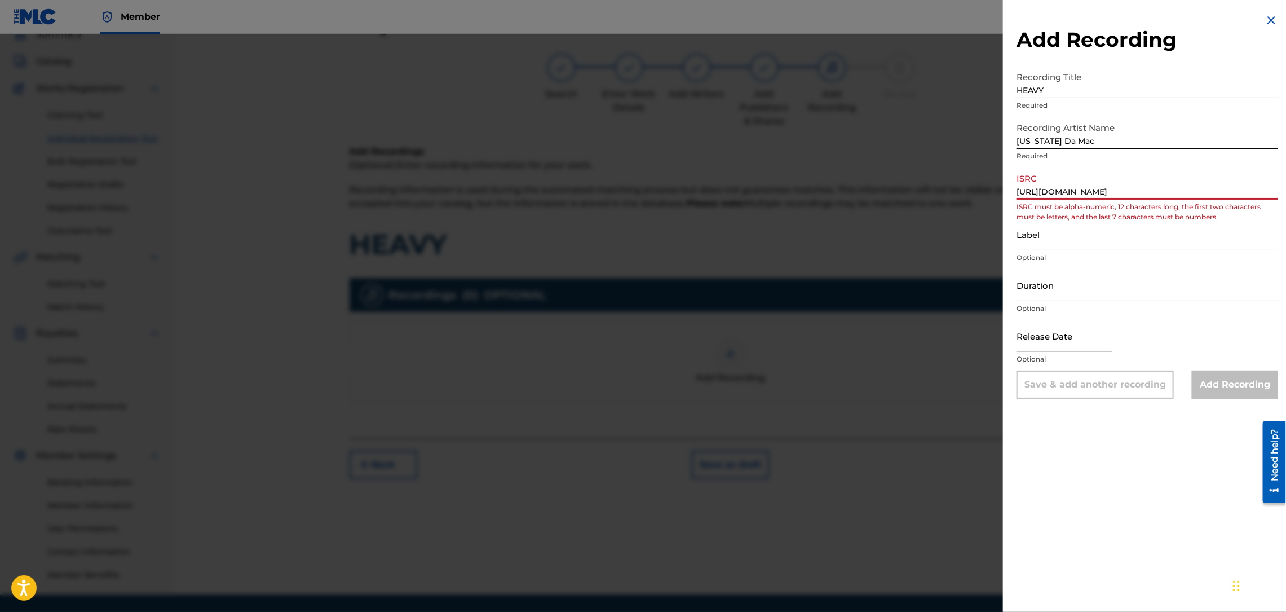
click at [1147, 192] on input "[URL][DOMAIN_NAME]" at bounding box center [1147, 183] width 262 height 32
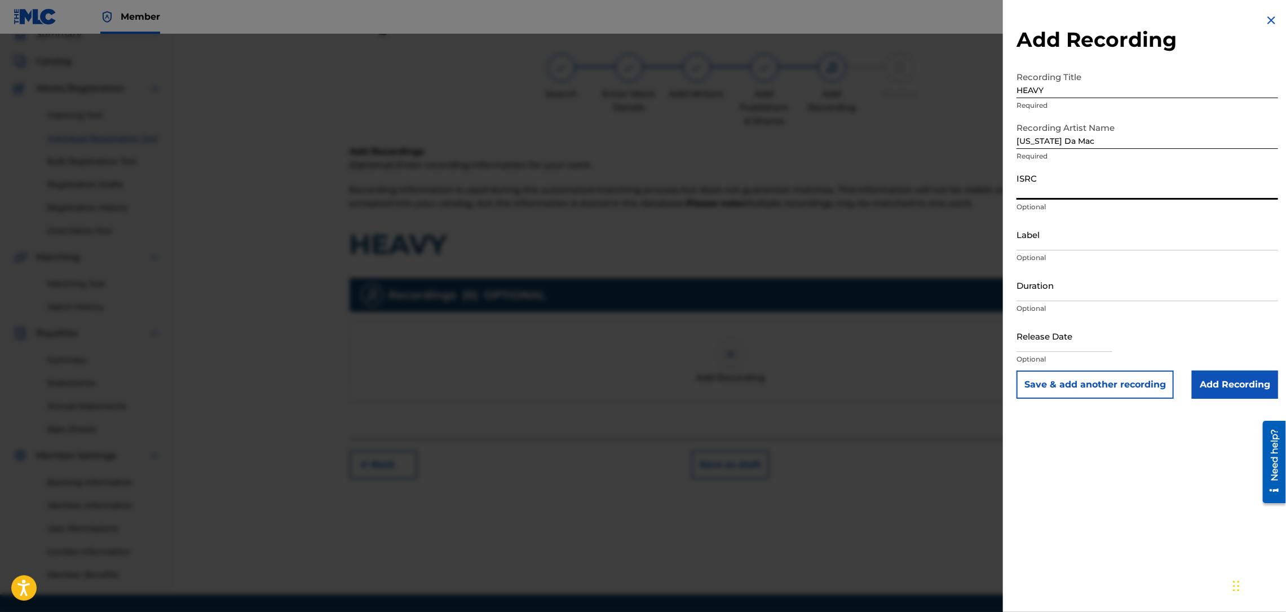
paste input "USLD90818415"
type input "USLD90818415"
click at [1064, 234] on input "Label" at bounding box center [1147, 234] width 262 height 32
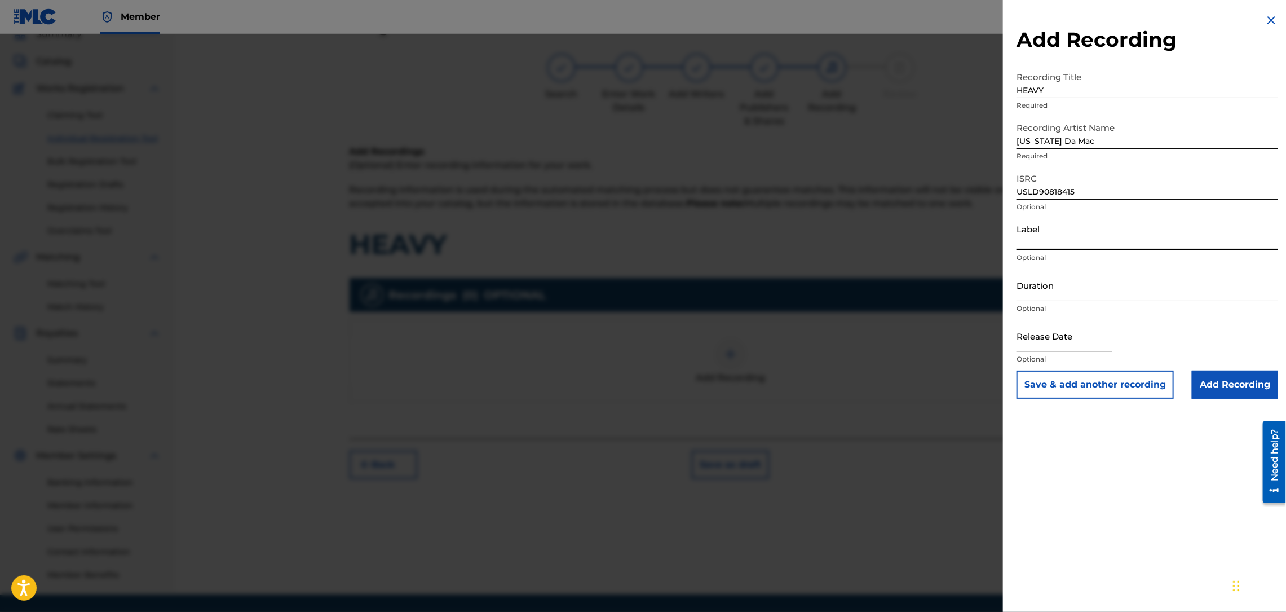
click at [1034, 297] on input "Duration" at bounding box center [1147, 285] width 262 height 32
type input "01:58"
click at [1046, 344] on input "text" at bounding box center [1064, 336] width 96 height 32
select select "8"
select select "2025"
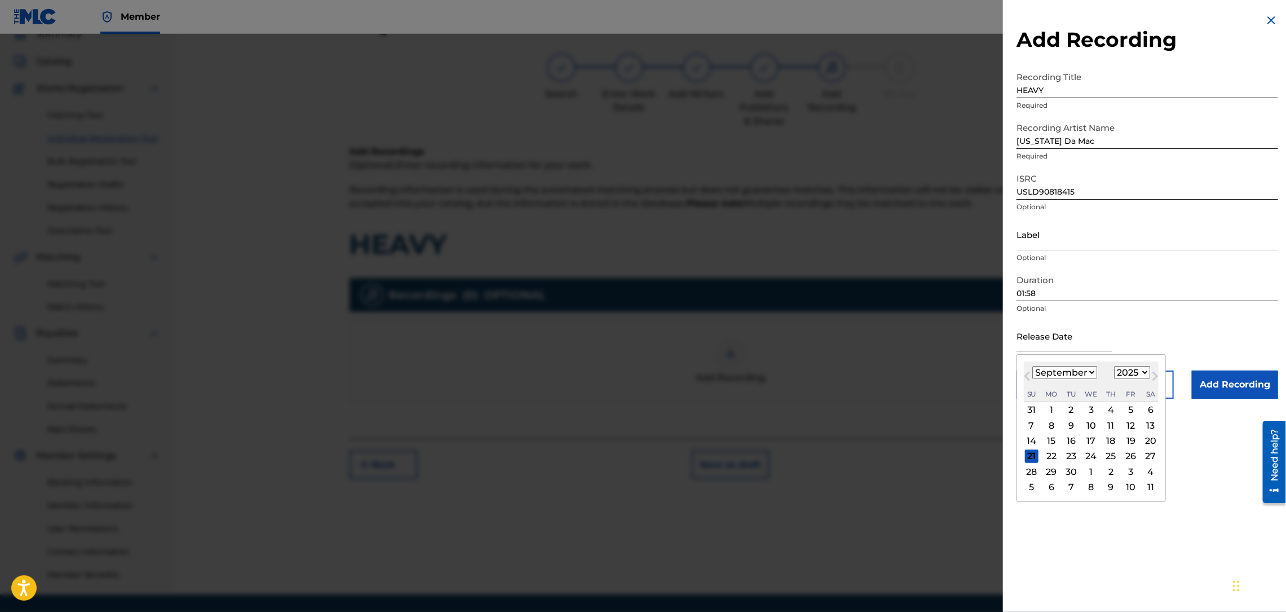
type input "[DATE]"
select select "2"
select select "2014"
click at [1201, 318] on div "Duration 01:58 Optional" at bounding box center [1147, 294] width 262 height 51
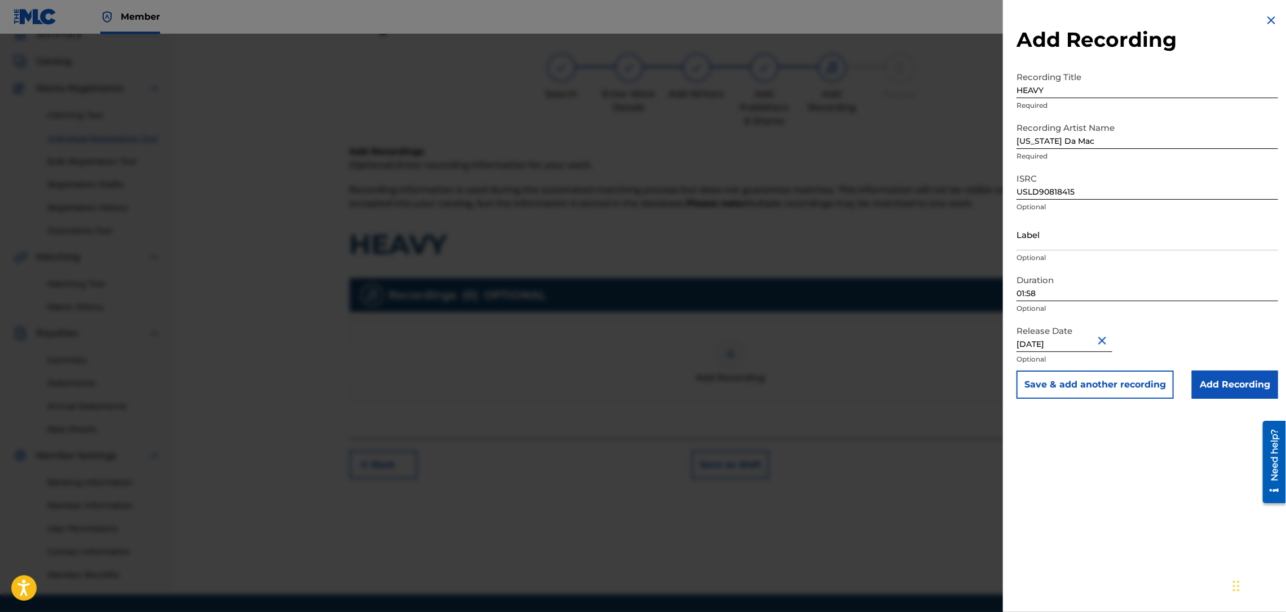
click at [1215, 386] on input "Add Recording" at bounding box center [1235, 384] width 86 height 28
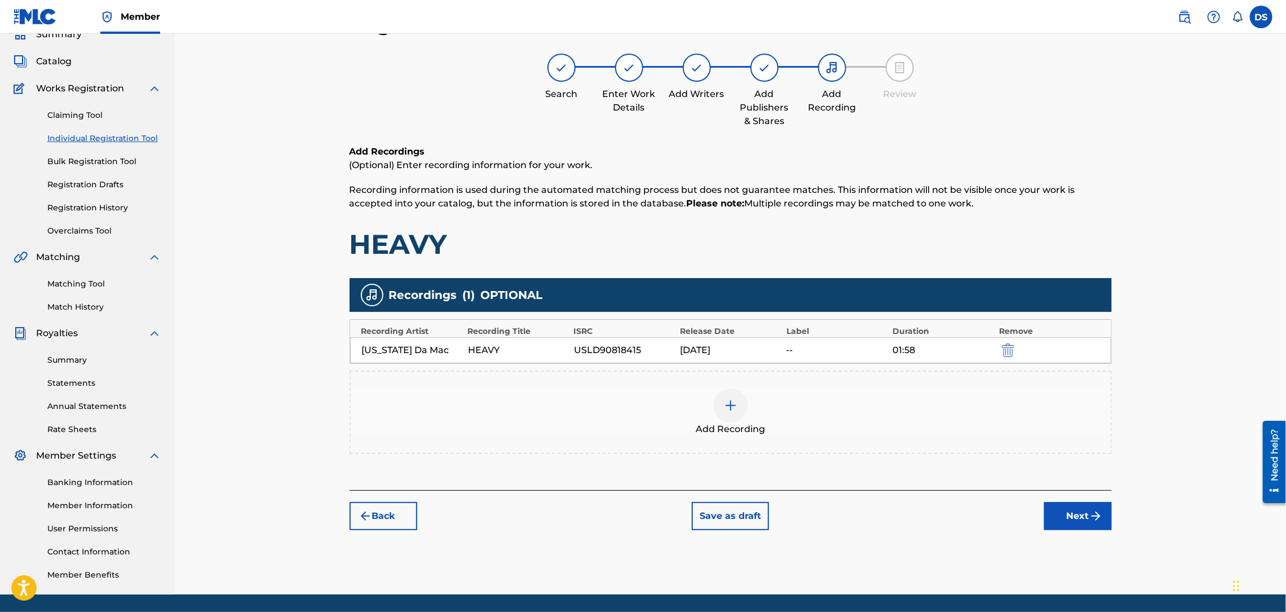
click at [1081, 519] on button "Next" at bounding box center [1078, 516] width 68 height 28
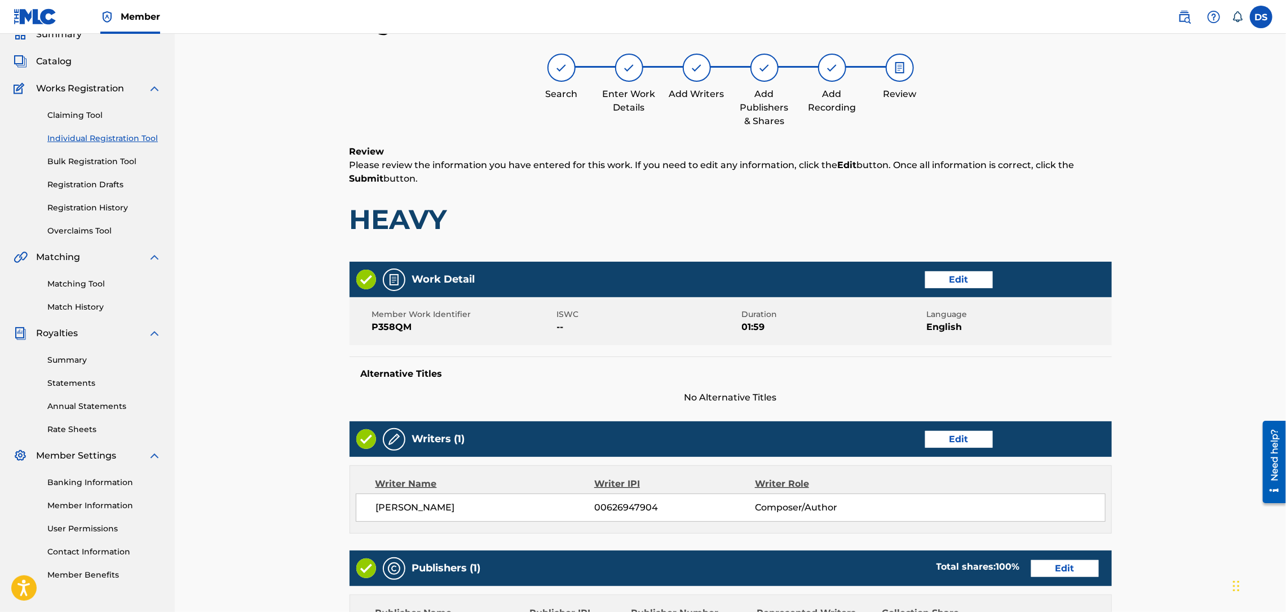
click at [1134, 479] on div "Register Work Search Enter Work Details Add Writers Add Publishers & Shares Add…" at bounding box center [730, 415] width 1111 height 865
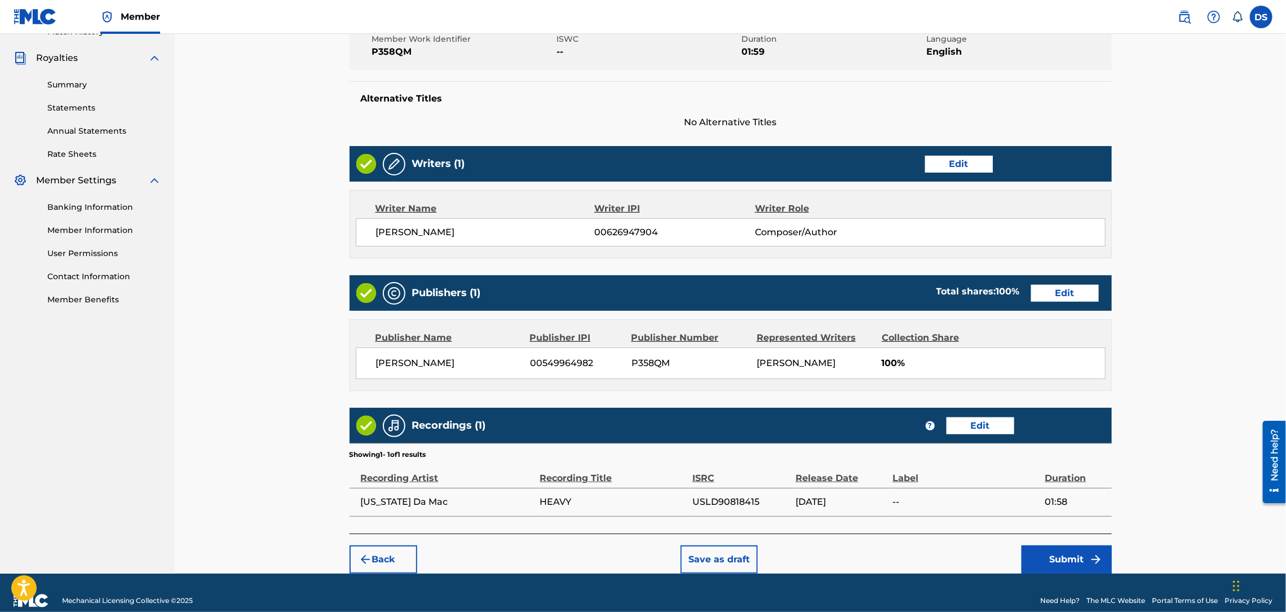
scroll to position [343, 0]
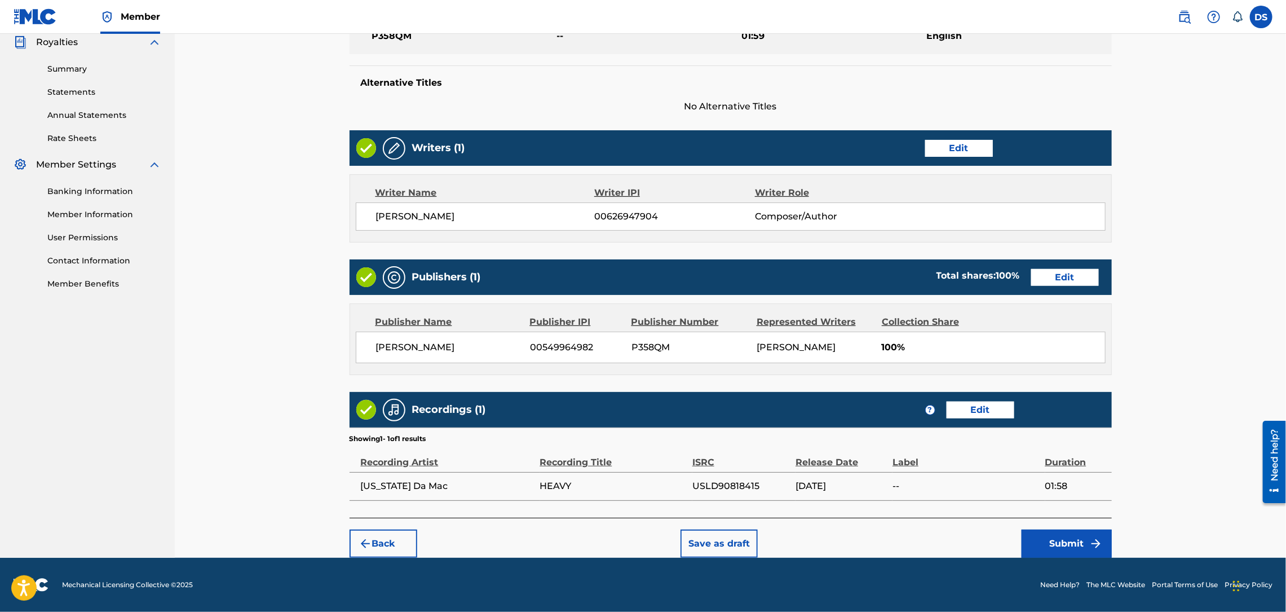
click at [1063, 539] on button "Submit" at bounding box center [1066, 543] width 90 height 28
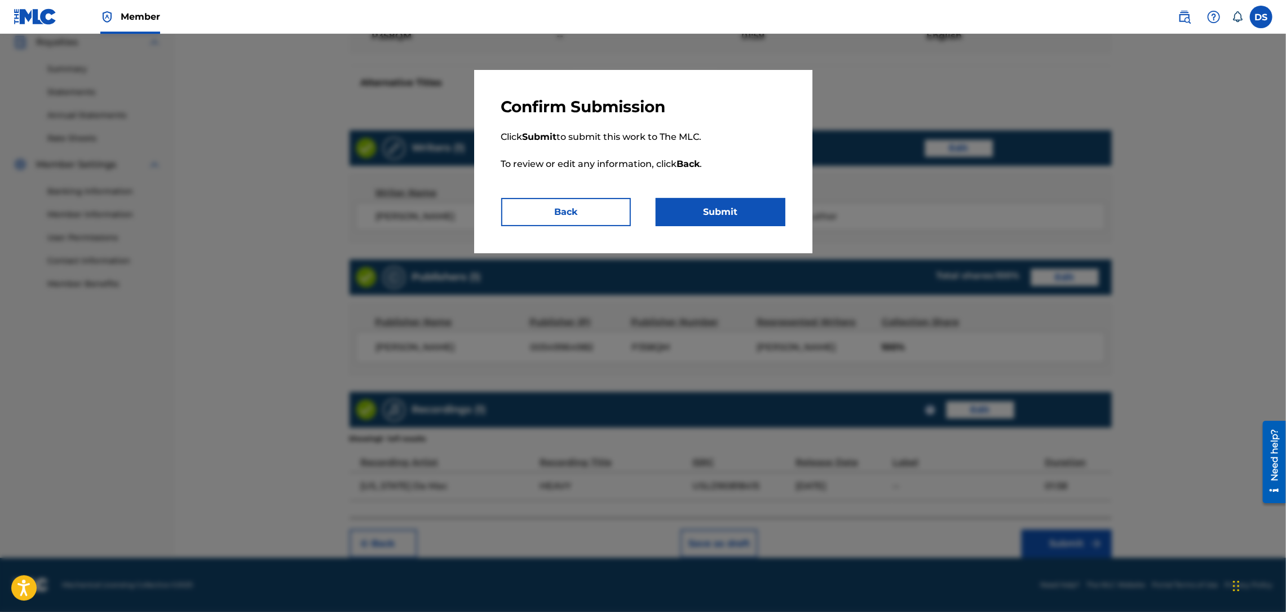
click at [744, 211] on button "Submit" at bounding box center [721, 212] width 130 height 28
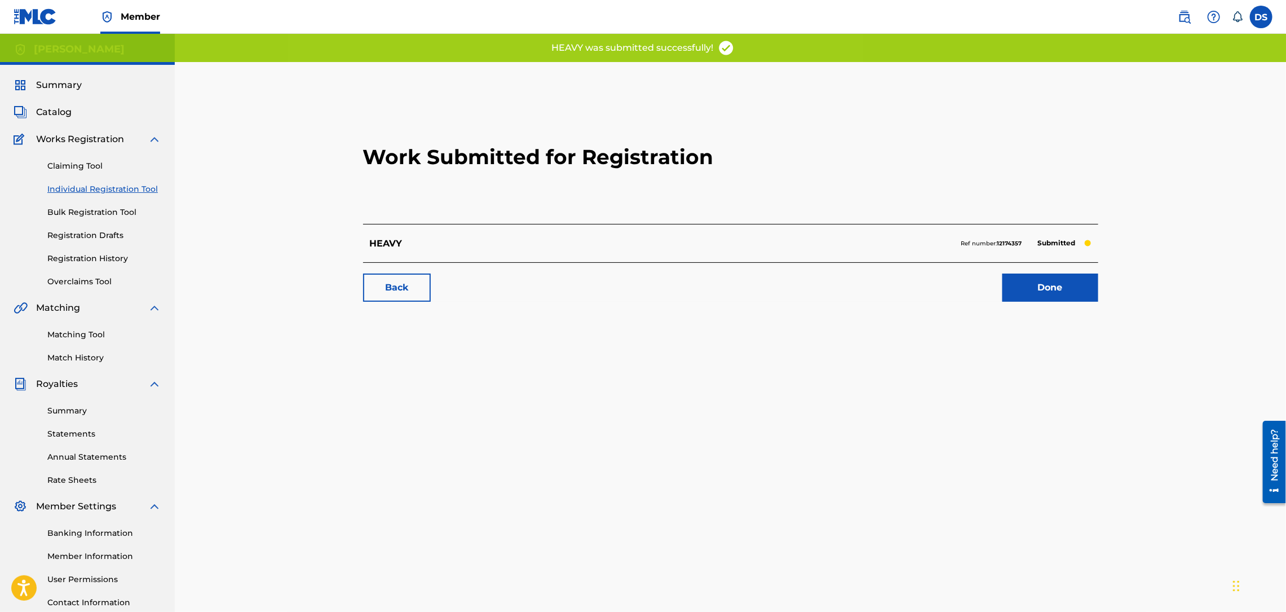
click at [1044, 295] on link "Done" at bounding box center [1050, 287] width 96 height 28
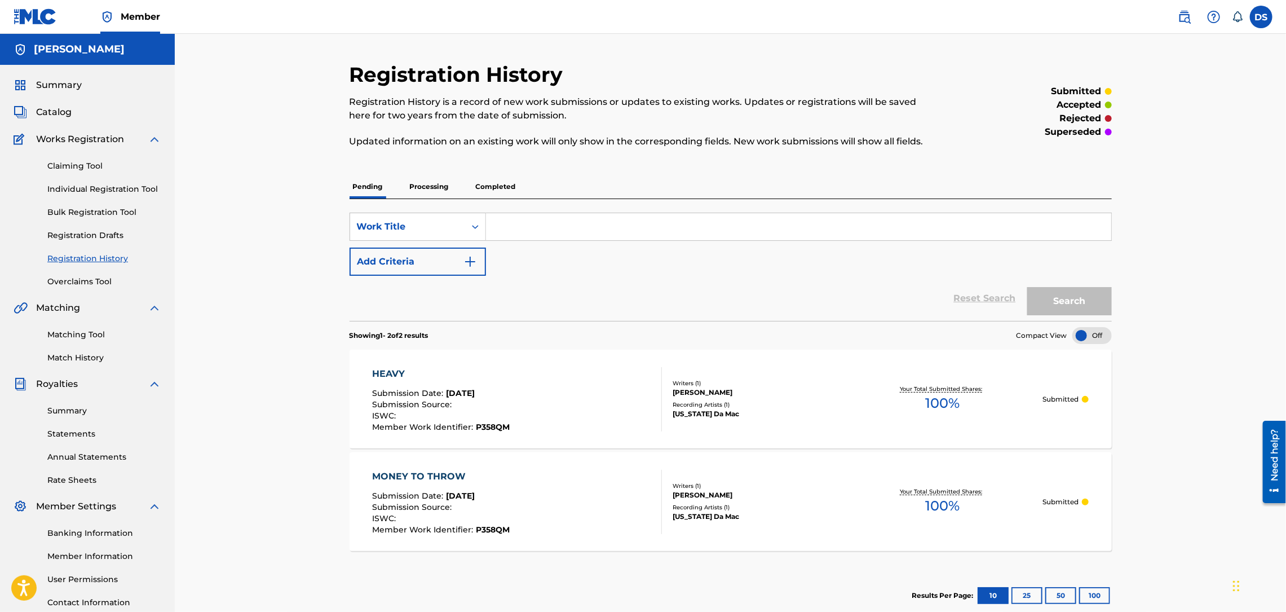
click at [80, 338] on link "Matching Tool" at bounding box center [104, 335] width 114 height 12
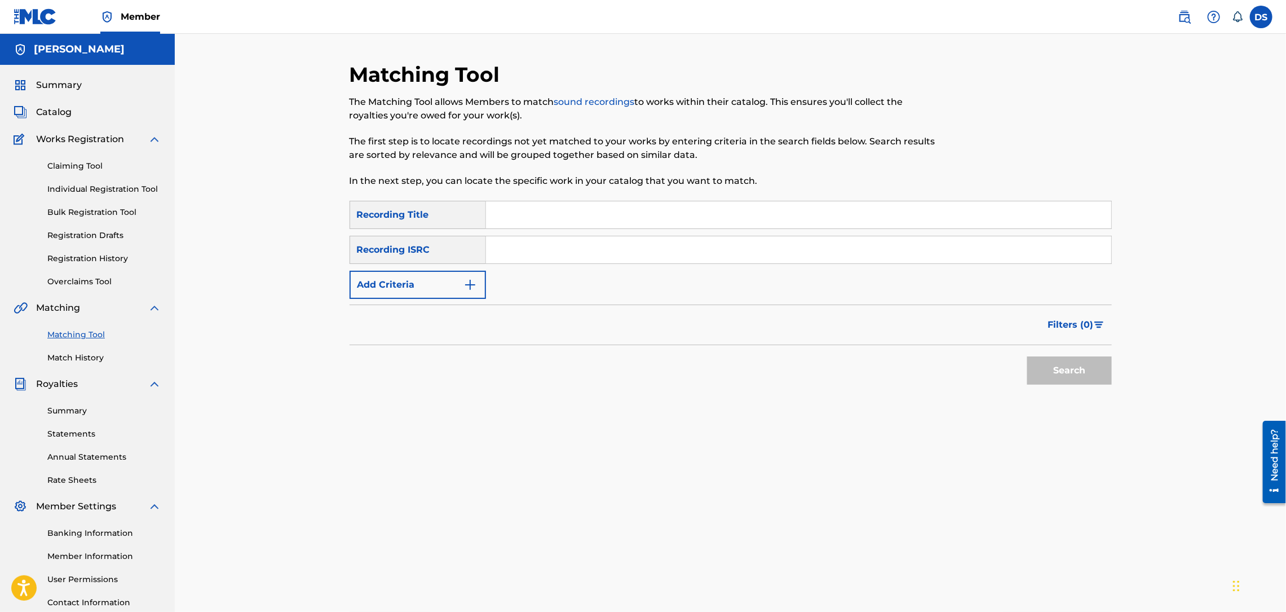
click at [515, 245] on input "Search Form" at bounding box center [798, 249] width 625 height 27
drag, startPoint x: 515, startPoint y: 245, endPoint x: 72, endPoint y: 188, distance: 447.4
click at [72, 188] on link "Individual Registration Tool" at bounding box center [104, 189] width 114 height 12
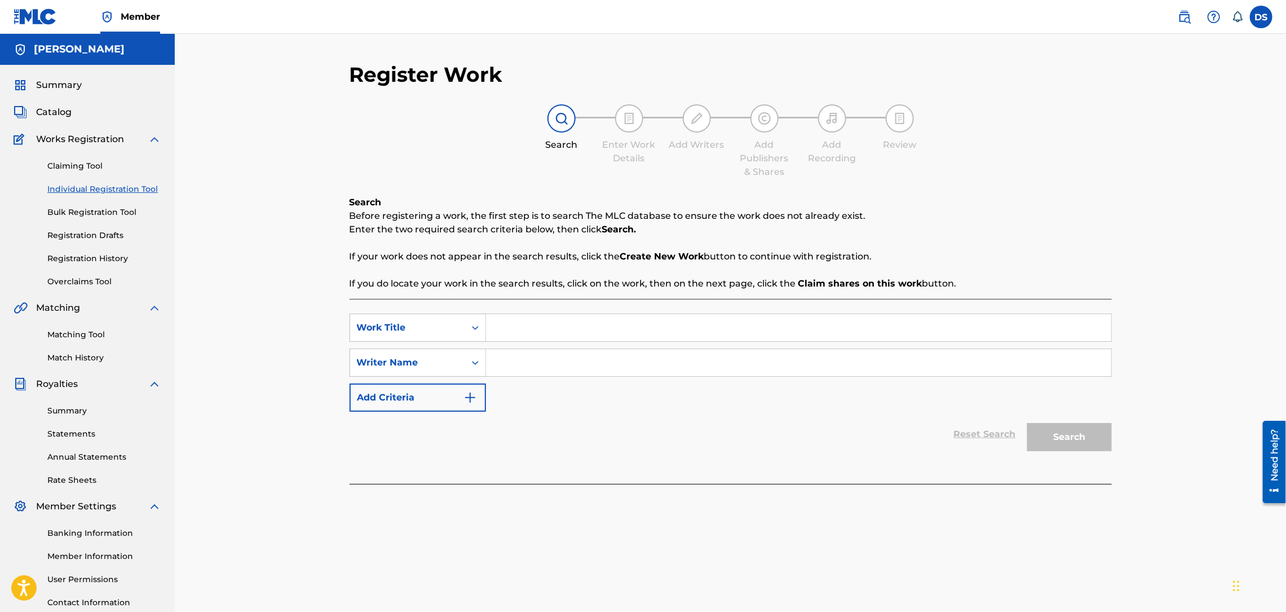
click at [492, 361] on input "Search Form" at bounding box center [798, 362] width 625 height 27
click at [541, 360] on input "[PERSON_NAME] SMTH" at bounding box center [798, 362] width 625 height 27
click at [512, 363] on input "[PERSON_NAME]" at bounding box center [798, 362] width 625 height 27
type input "[PERSON_NAME]"
click at [523, 333] on input "Search Form" at bounding box center [798, 327] width 625 height 27
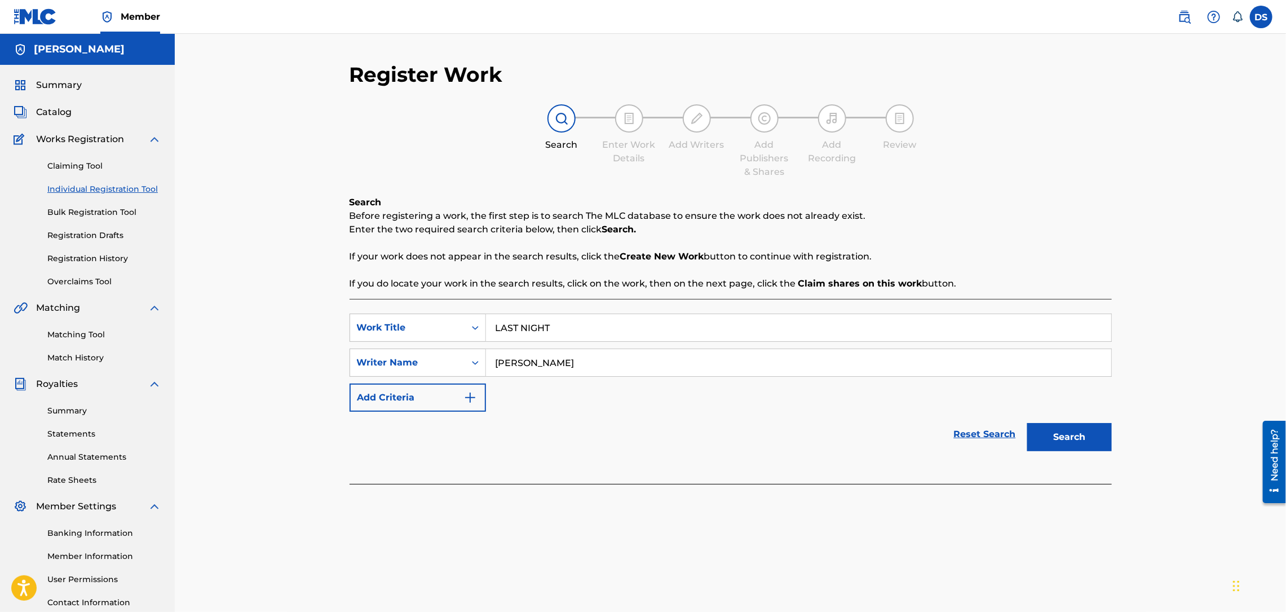
type input "LAST NIGHT"
click at [1077, 441] on button "Search" at bounding box center [1069, 437] width 85 height 28
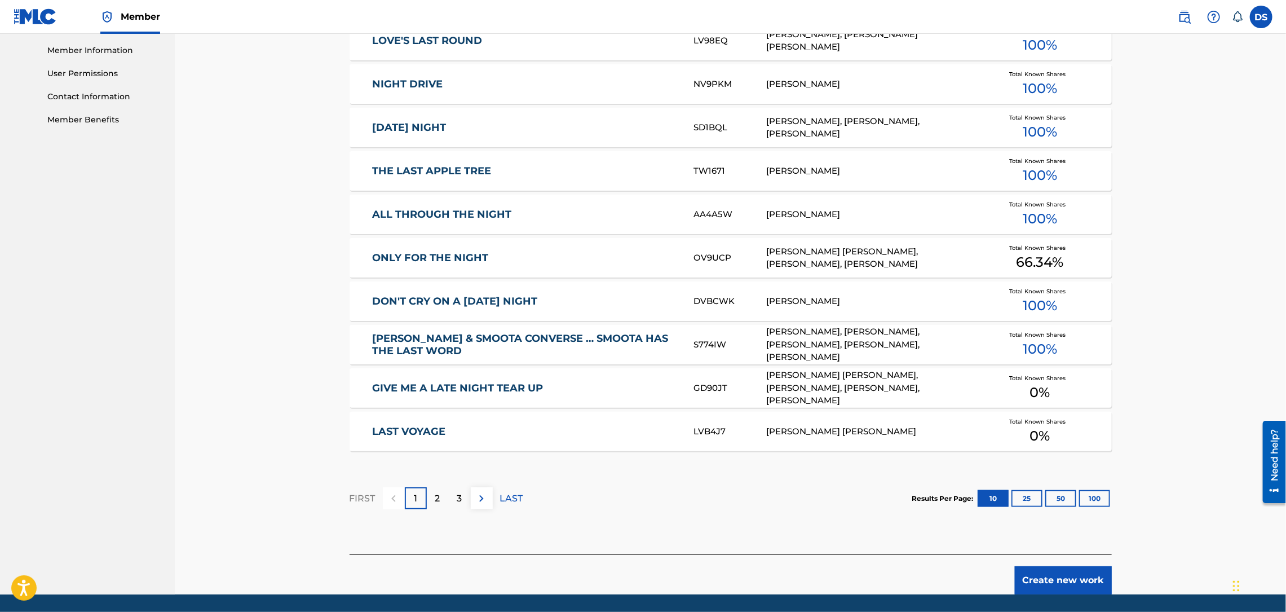
scroll to position [507, 0]
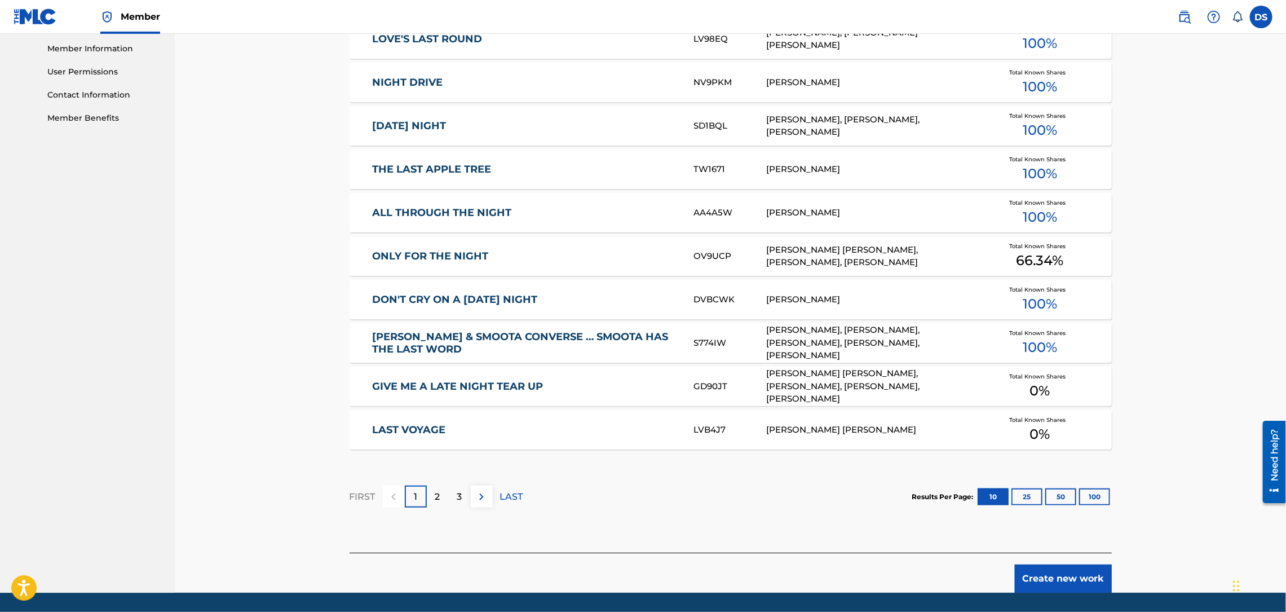
click at [1072, 582] on button "Create new work" at bounding box center [1063, 578] width 97 height 28
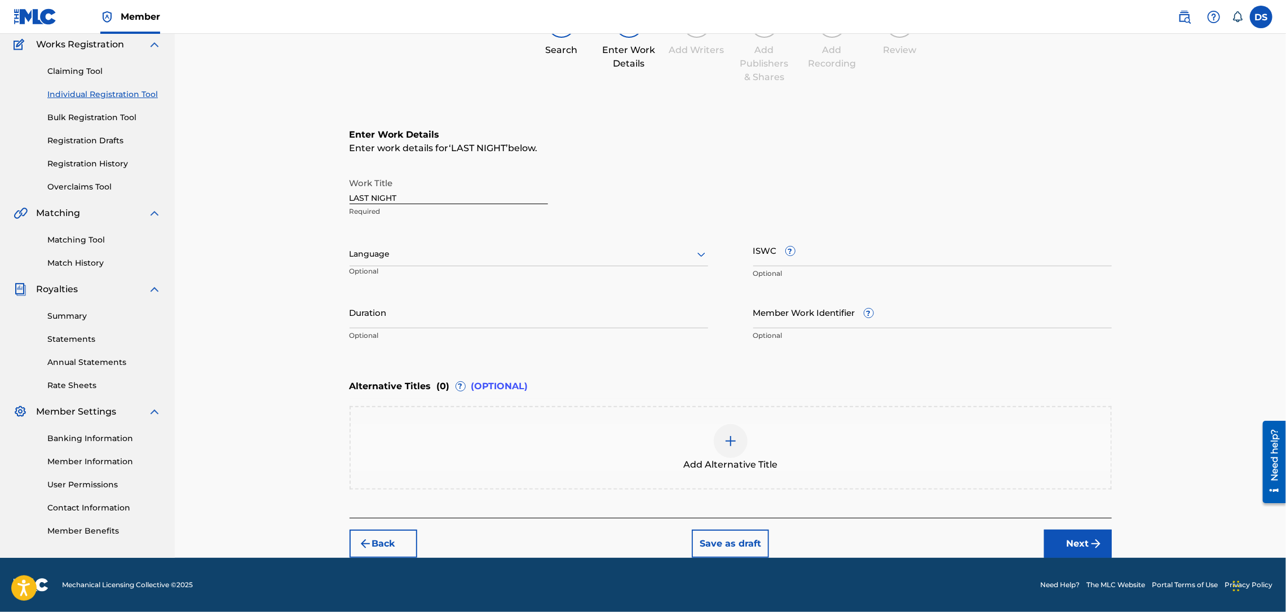
scroll to position [93, 0]
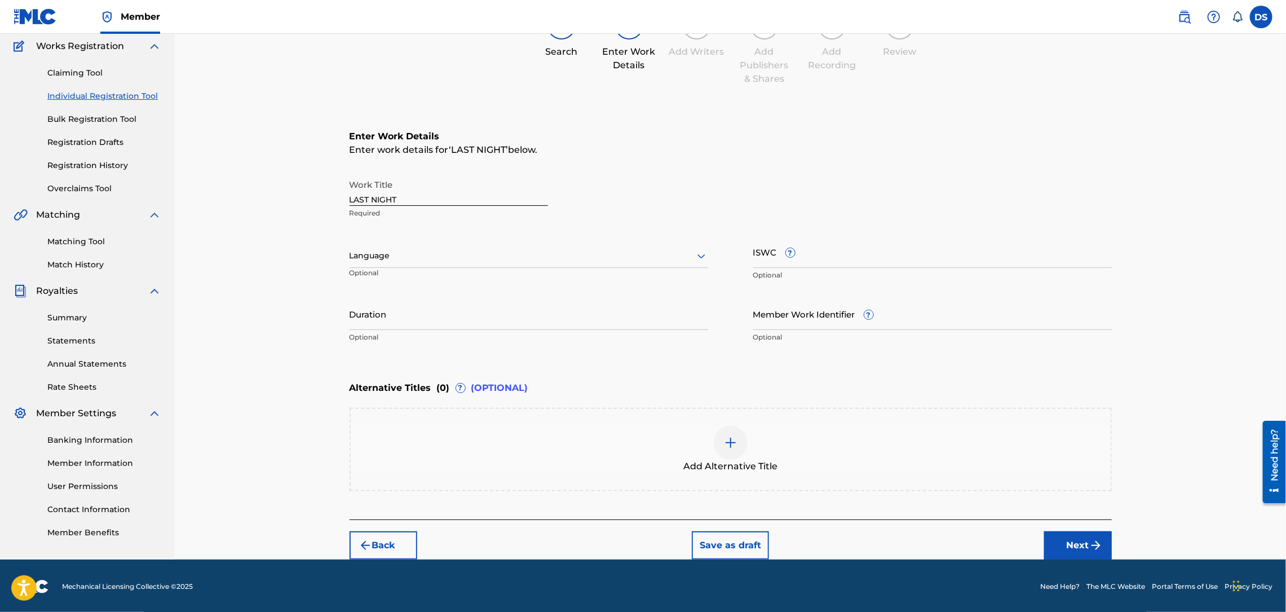
click at [847, 312] on input "Member Work Identifier ?" at bounding box center [932, 314] width 359 height 32
type input "P358QM"
click at [643, 315] on input "Duration" at bounding box center [529, 314] width 359 height 32
type input "04:23"
click at [446, 249] on div at bounding box center [529, 256] width 359 height 14
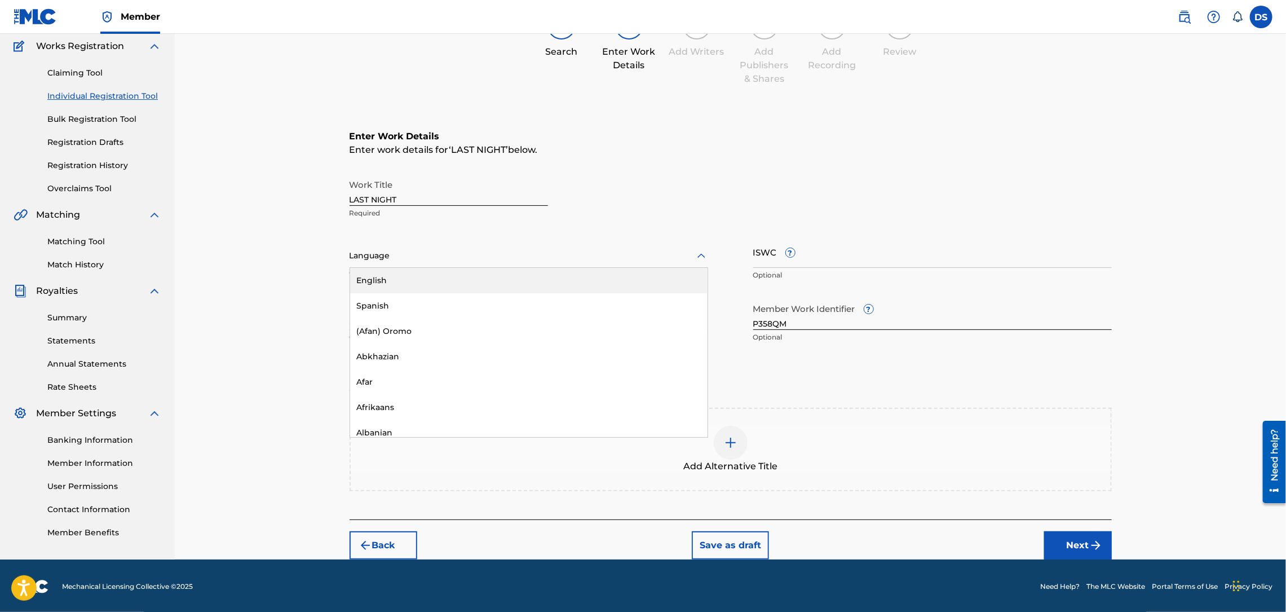
click at [393, 277] on div "English" at bounding box center [528, 280] width 357 height 25
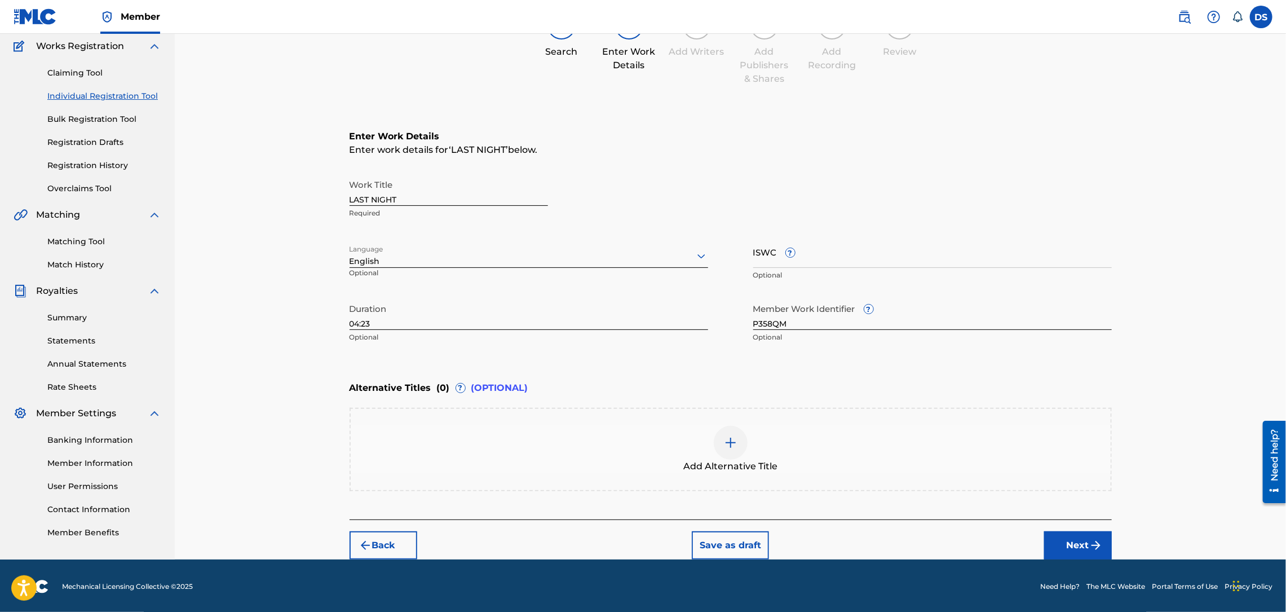
click at [1073, 539] on button "Next" at bounding box center [1078, 545] width 68 height 28
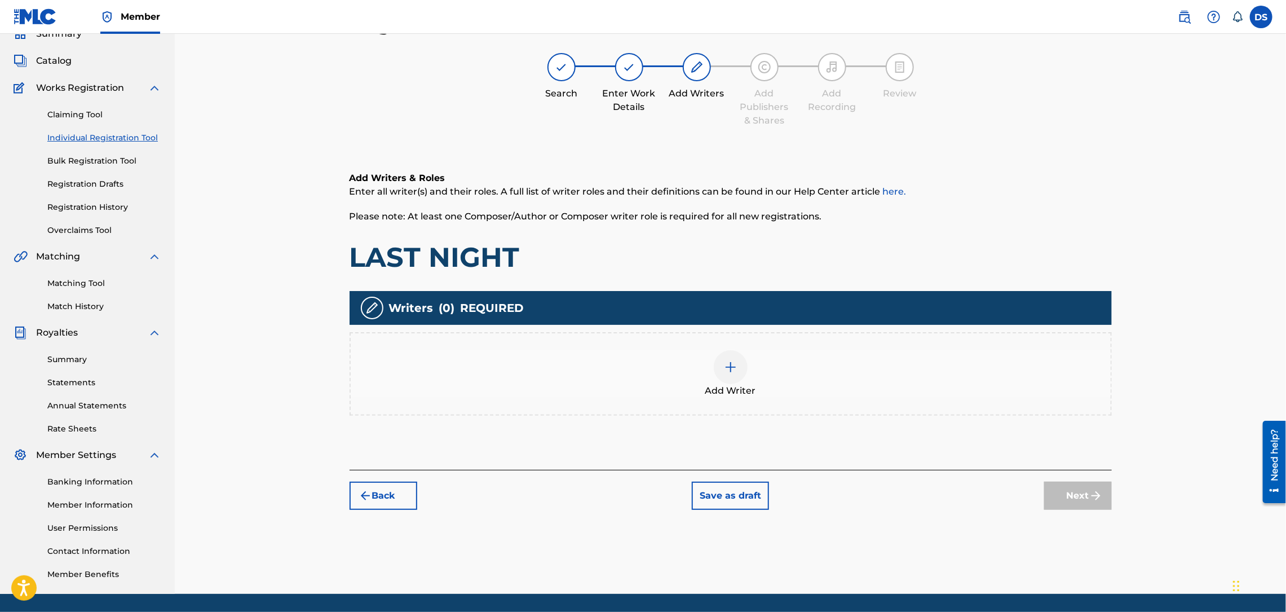
scroll to position [51, 0]
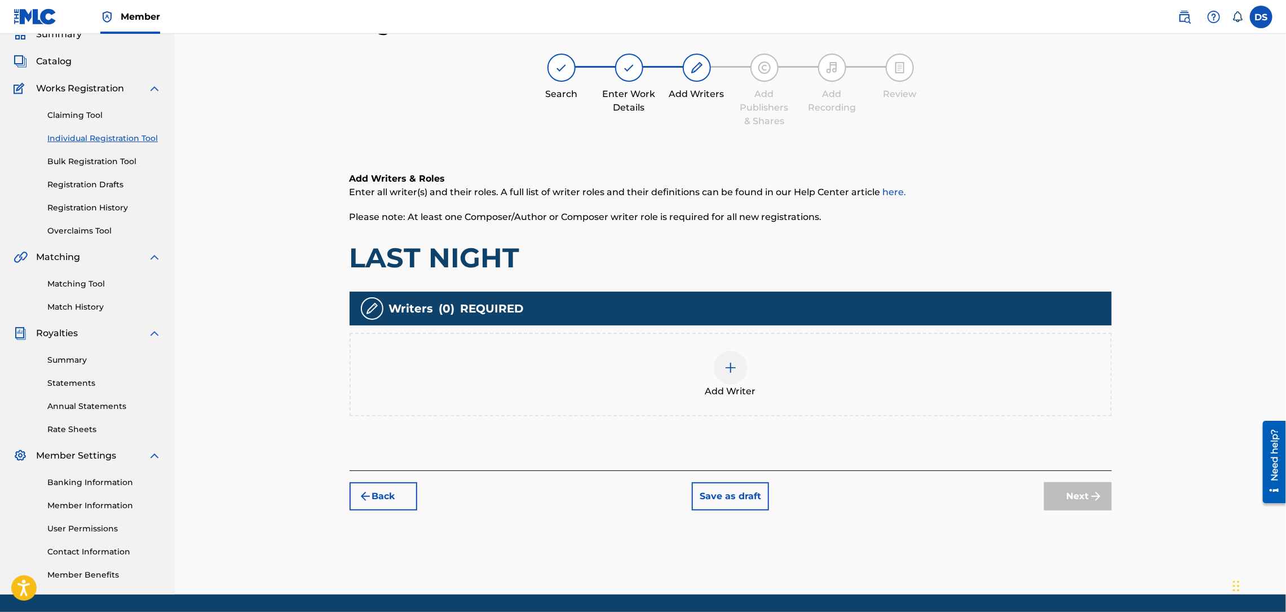
click at [724, 367] on img at bounding box center [731, 368] width 14 height 14
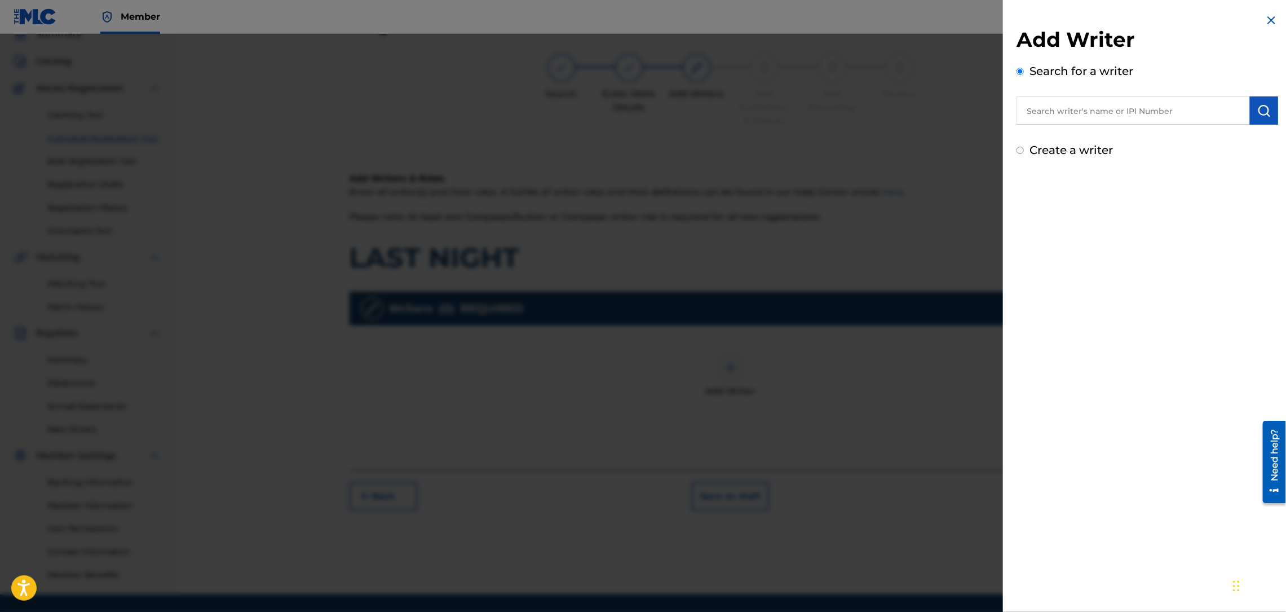
click at [1083, 113] on input "text" at bounding box center [1132, 110] width 233 height 28
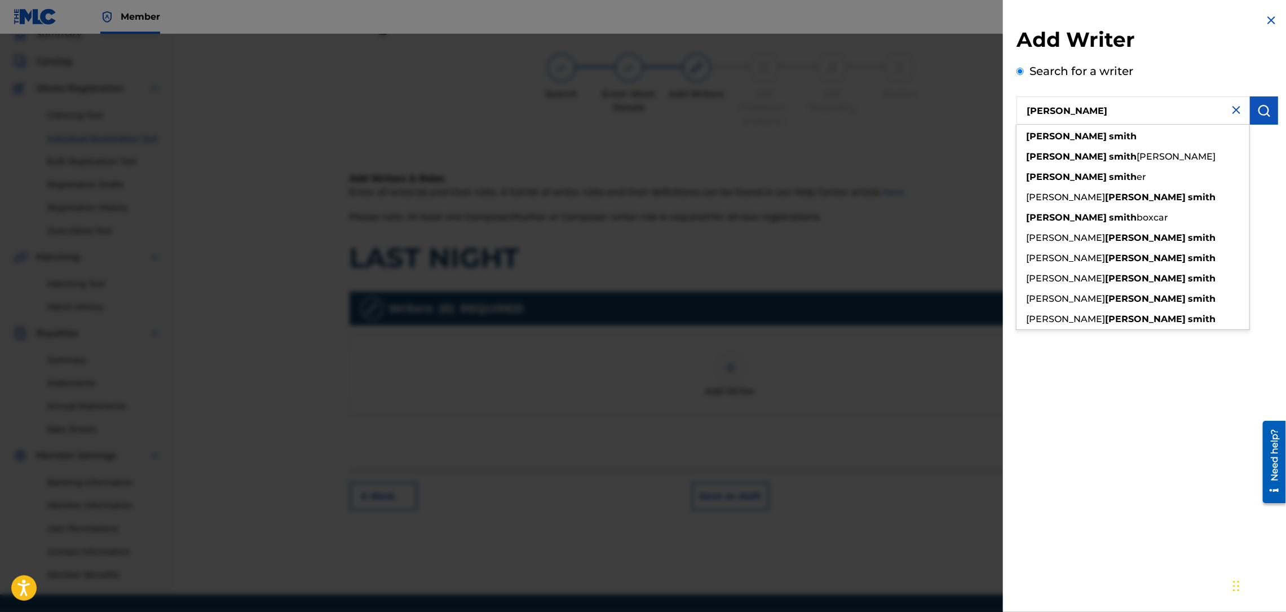
type input "[PERSON_NAME]"
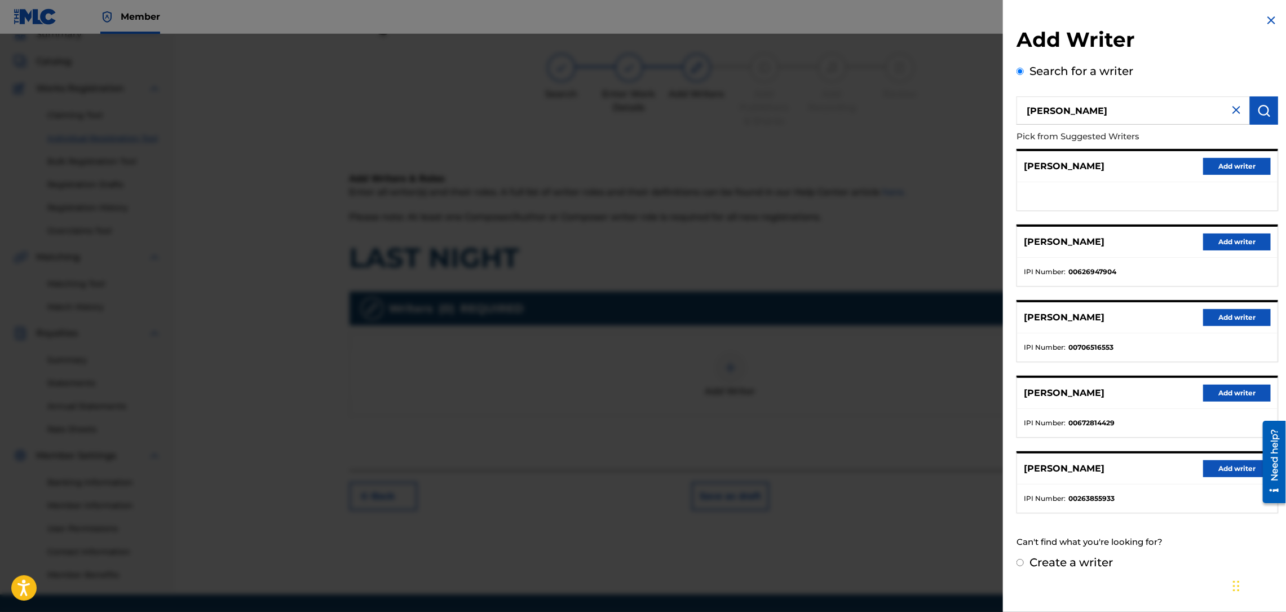
click at [1235, 241] on button "Add writer" at bounding box center [1237, 241] width 68 height 17
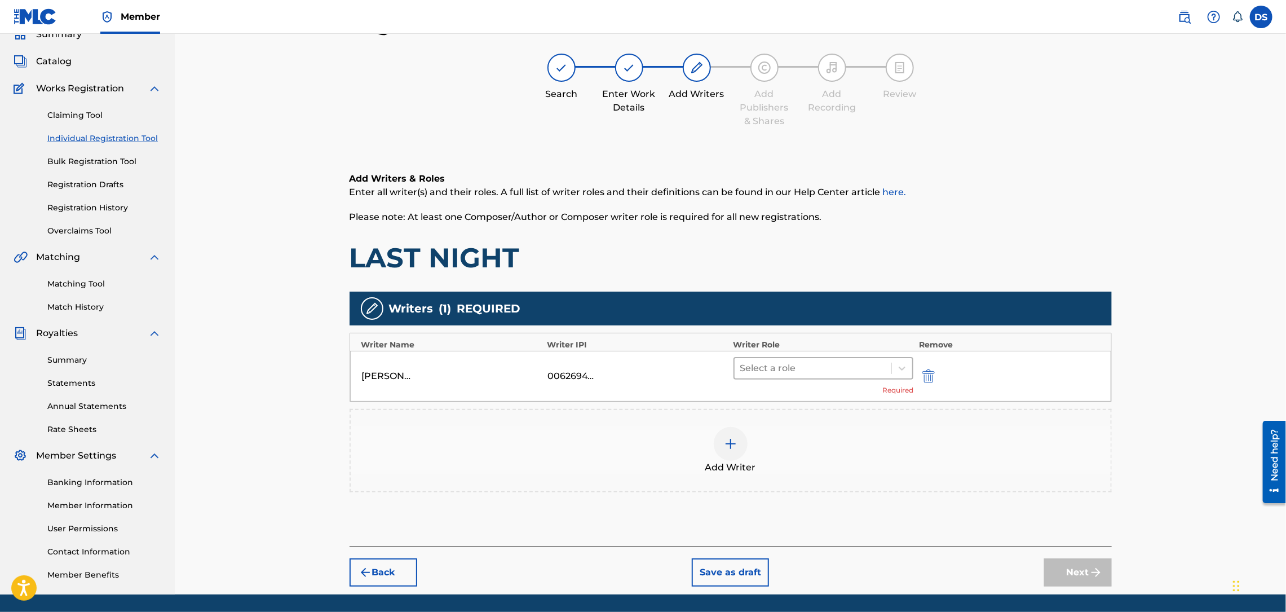
click at [792, 368] on div at bounding box center [813, 368] width 146 height 16
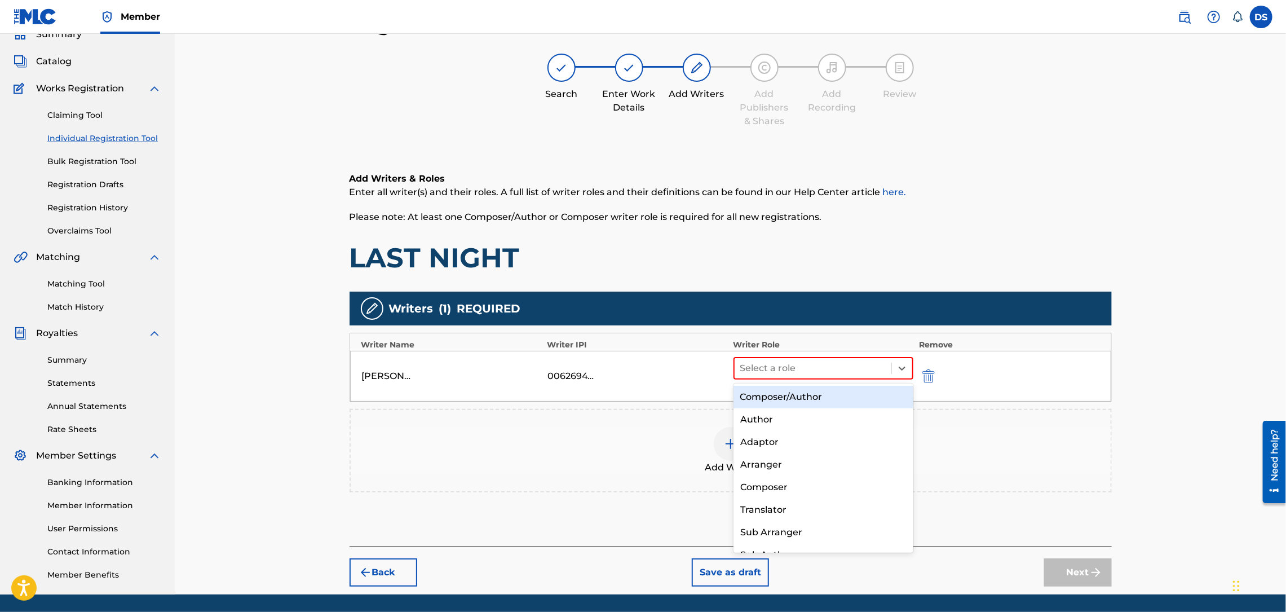
click at [782, 397] on div "Composer/Author" at bounding box center [823, 397] width 180 height 23
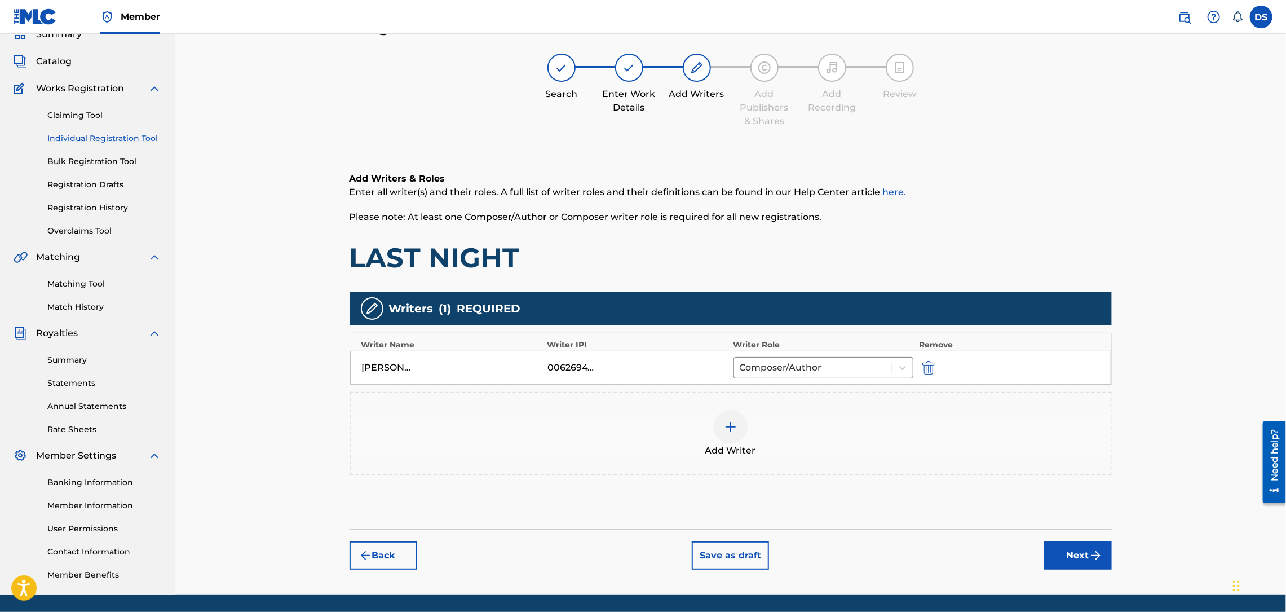
click at [1076, 560] on button "Next" at bounding box center [1078, 555] width 68 height 28
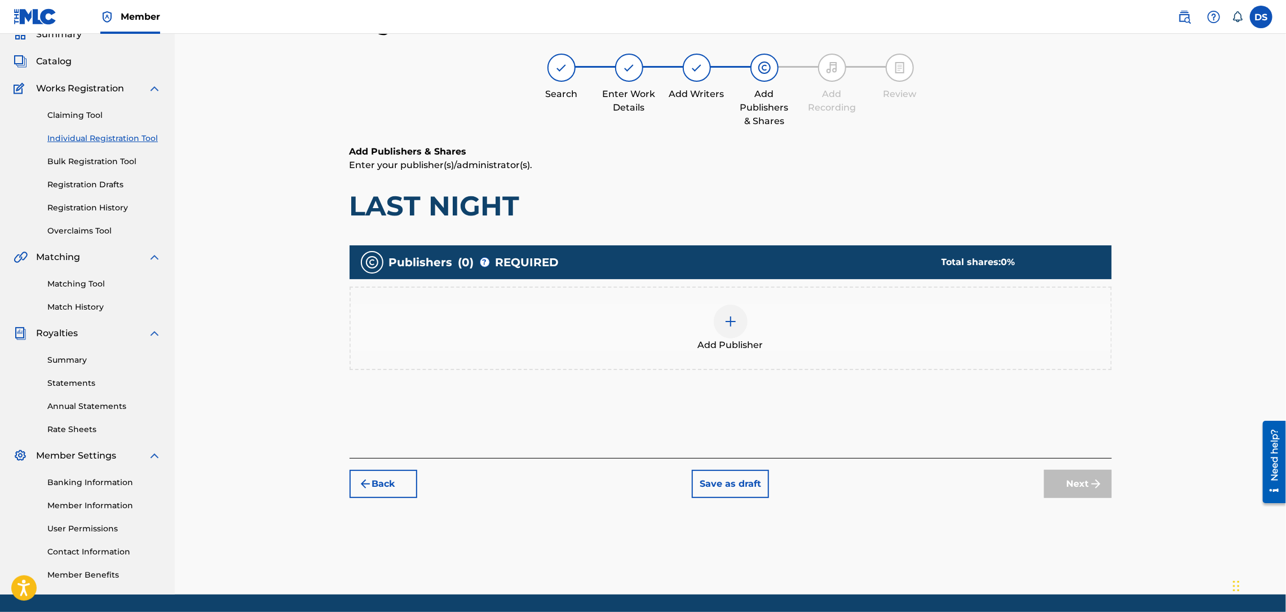
click at [734, 324] on img at bounding box center [731, 322] width 14 height 14
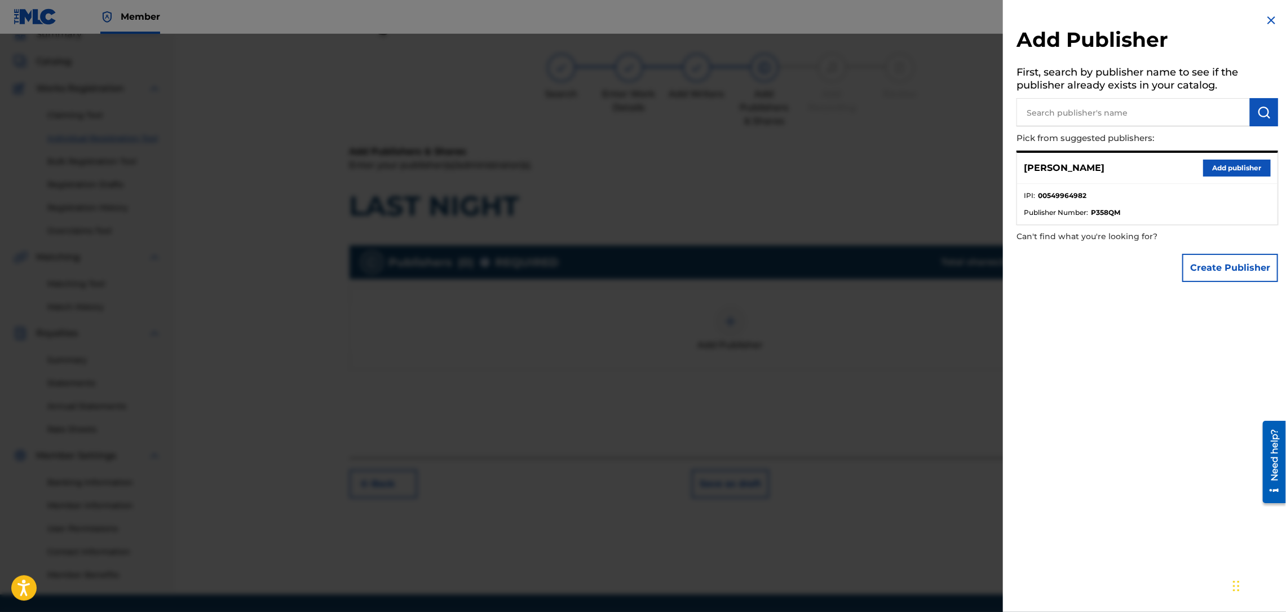
click at [1217, 167] on button "Add publisher" at bounding box center [1237, 168] width 68 height 17
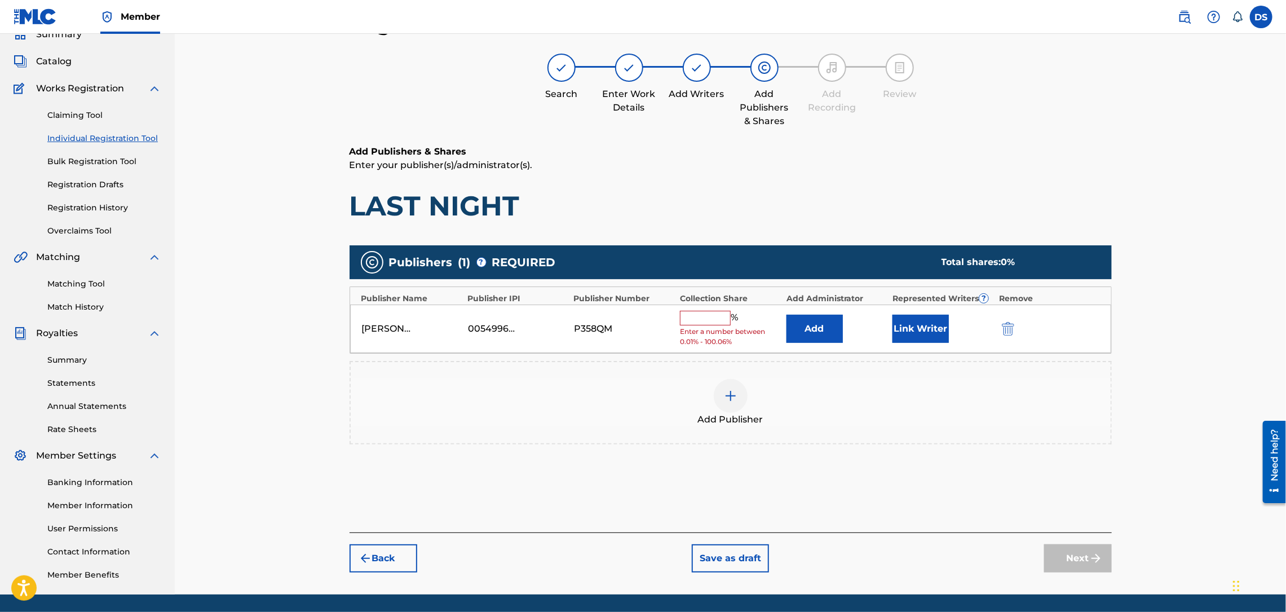
click at [931, 331] on button "Link Writer" at bounding box center [920, 329] width 56 height 28
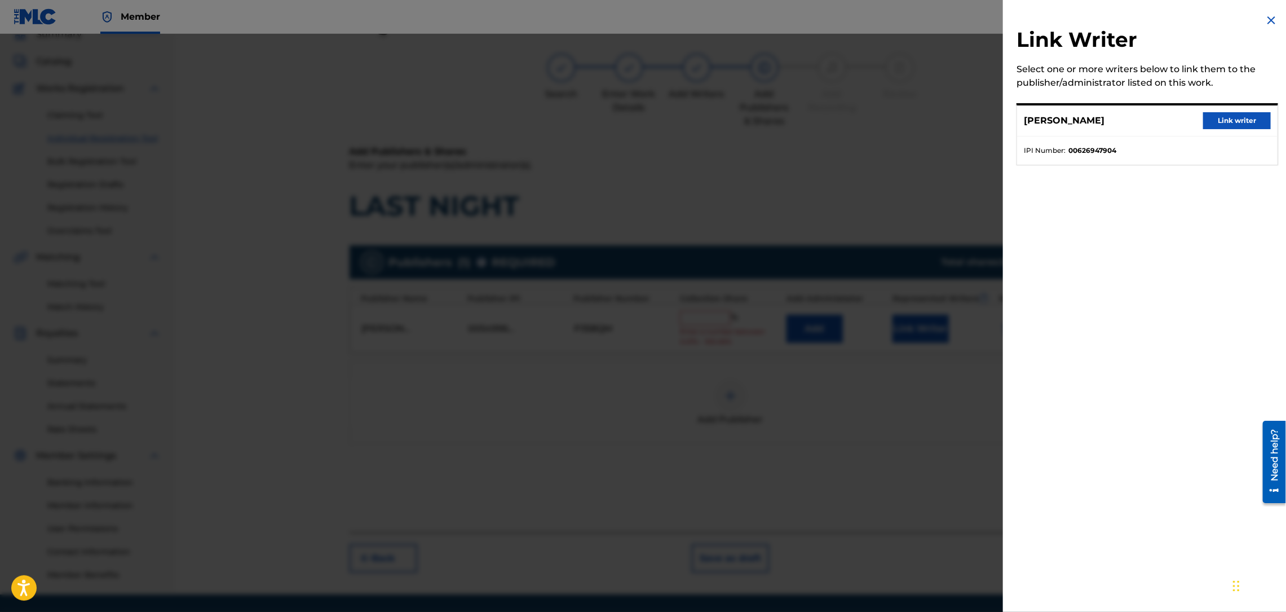
click at [1227, 112] on button "Link writer" at bounding box center [1237, 120] width 68 height 17
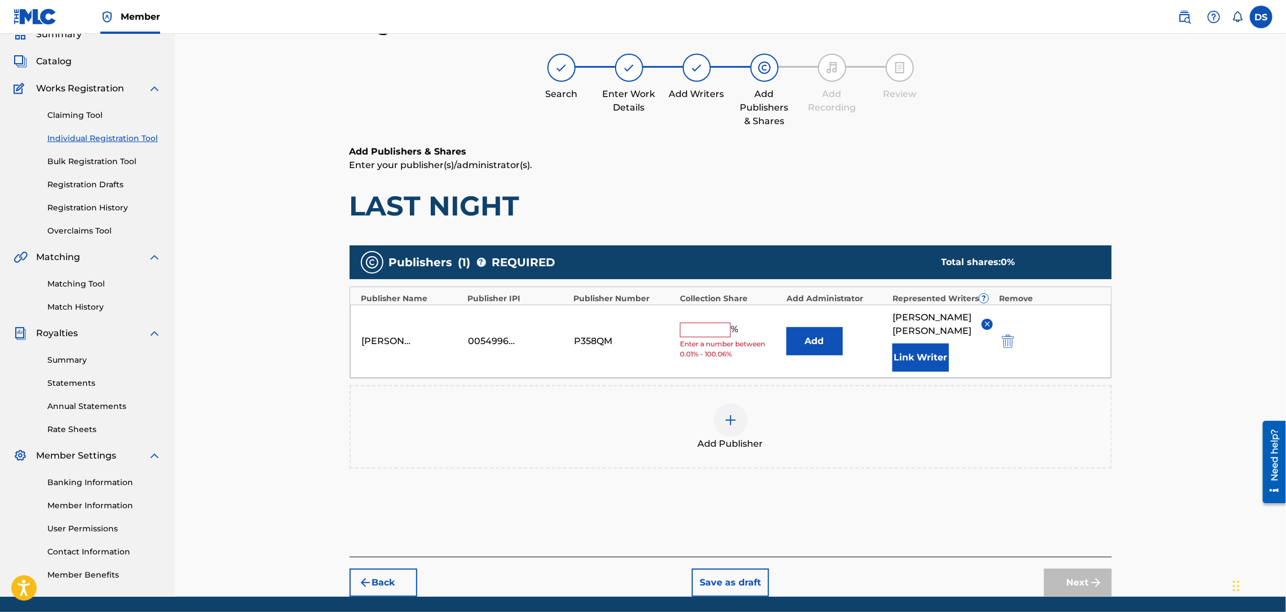
click at [702, 325] on input "text" at bounding box center [705, 329] width 51 height 15
type input "100"
click at [1072, 569] on button "Next" at bounding box center [1078, 582] width 68 height 28
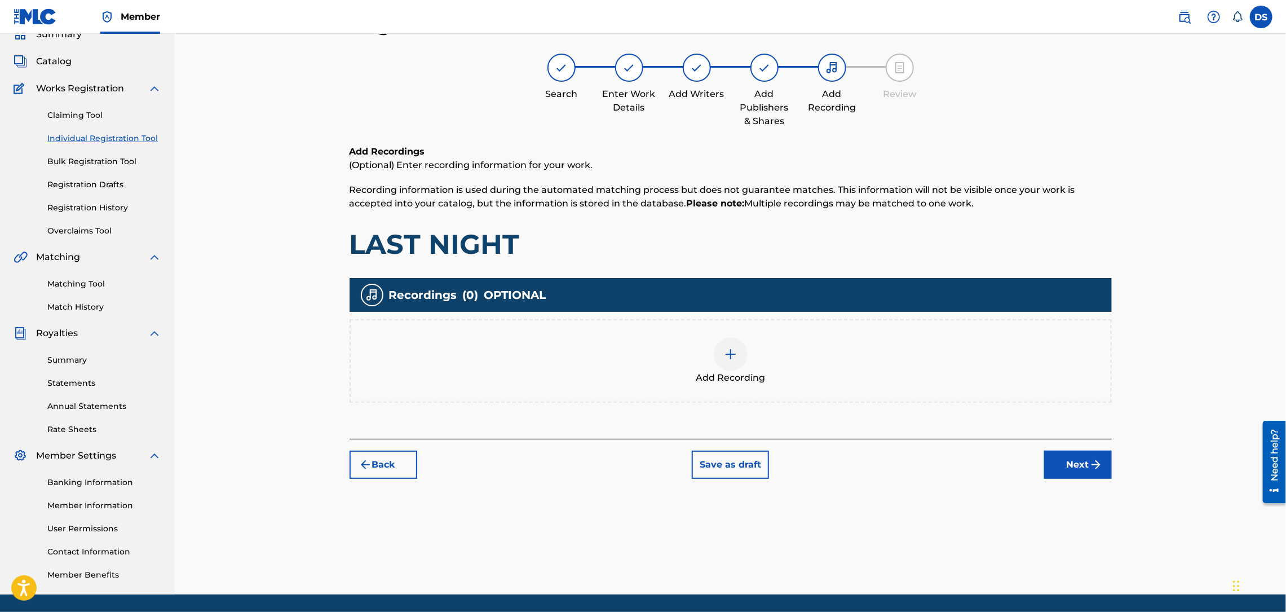
click at [730, 353] on img at bounding box center [731, 354] width 14 height 14
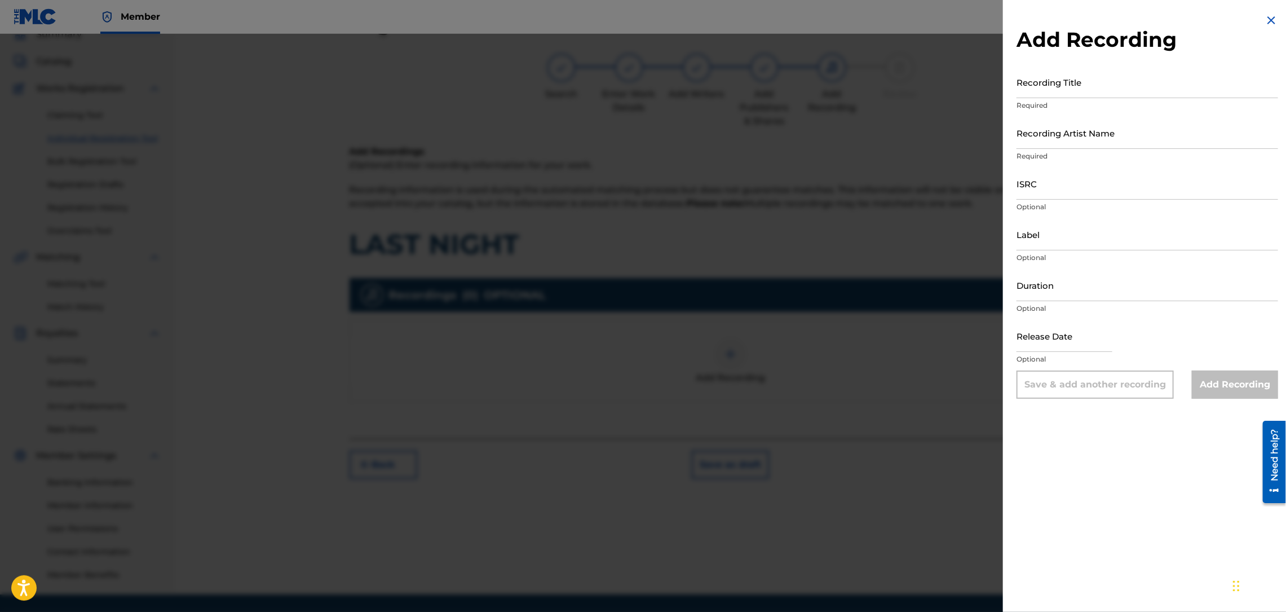
click at [1029, 179] on input "ISRC" at bounding box center [1147, 183] width 262 height 32
paste input "USLD90818418"
type input "USLD90818418"
click at [1051, 93] on input "Recording Title" at bounding box center [1147, 82] width 262 height 32
type input "LAST NIGHT"
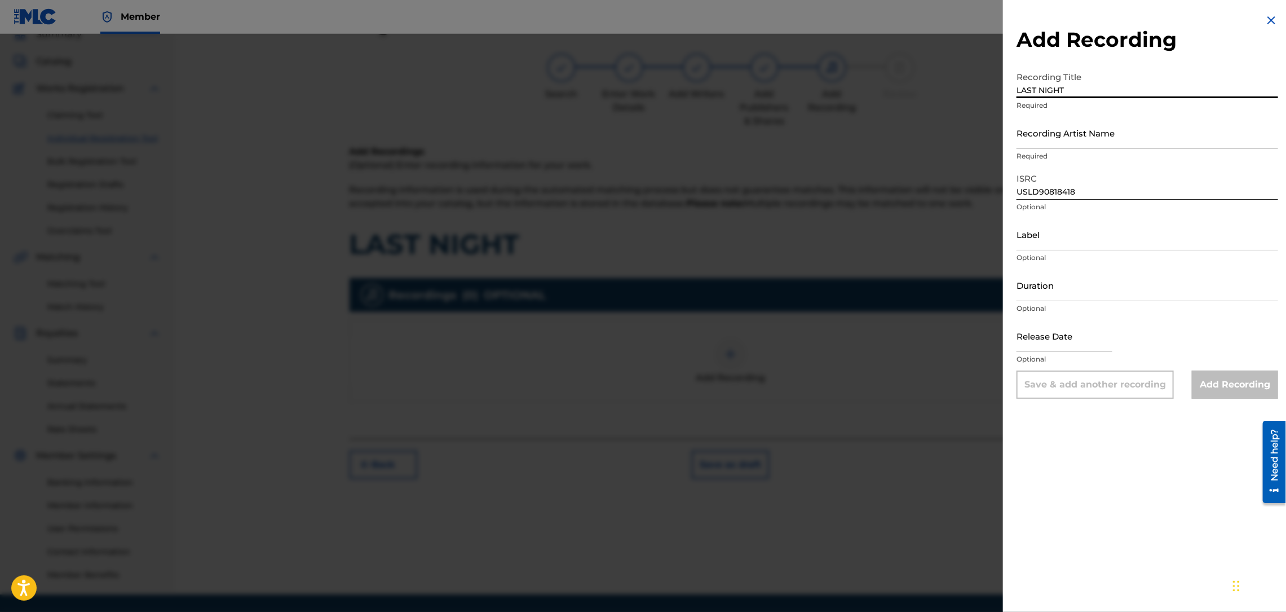
click at [1043, 157] on p "Required" at bounding box center [1147, 156] width 262 height 10
click at [1042, 141] on input "Recording Artist Name" at bounding box center [1147, 133] width 262 height 32
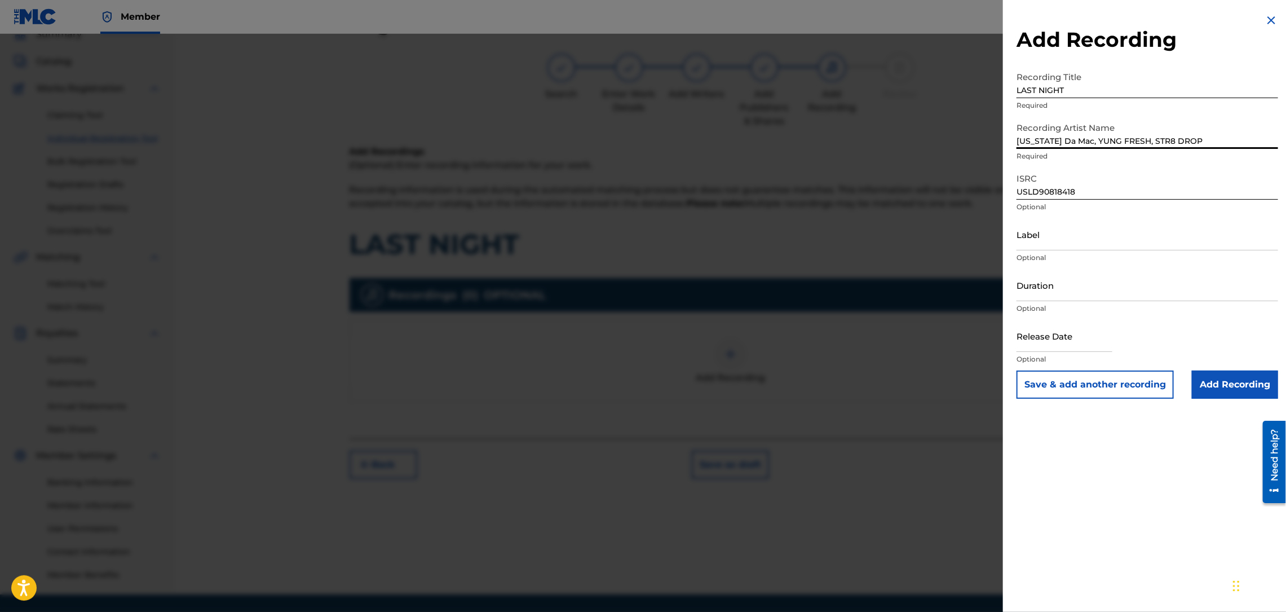
type input "[US_STATE] Da Mac, YUNG FRESH, STR8 DROP"
click at [1050, 290] on input "Duration" at bounding box center [1147, 285] width 262 height 32
type input "04:23"
select select "8"
select select "2025"
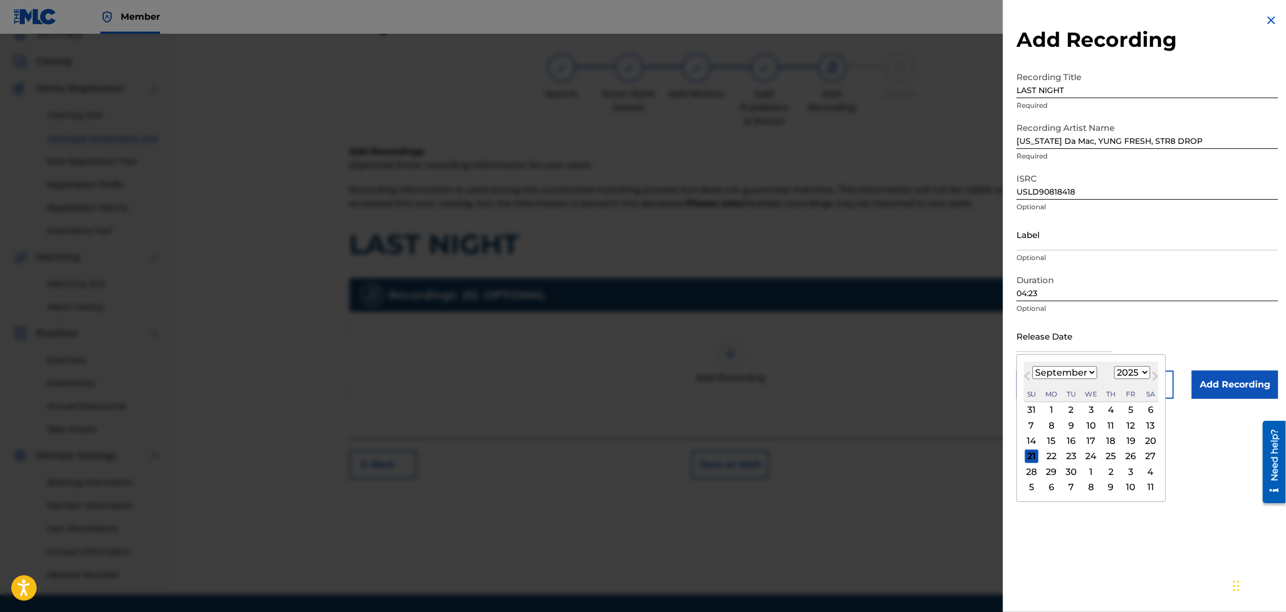
click at [1038, 338] on input "text" at bounding box center [1064, 336] width 96 height 32
type input "[DATE]"
select select "2"
select select "2014"
click at [1081, 237] on input "Label" at bounding box center [1147, 234] width 262 height 32
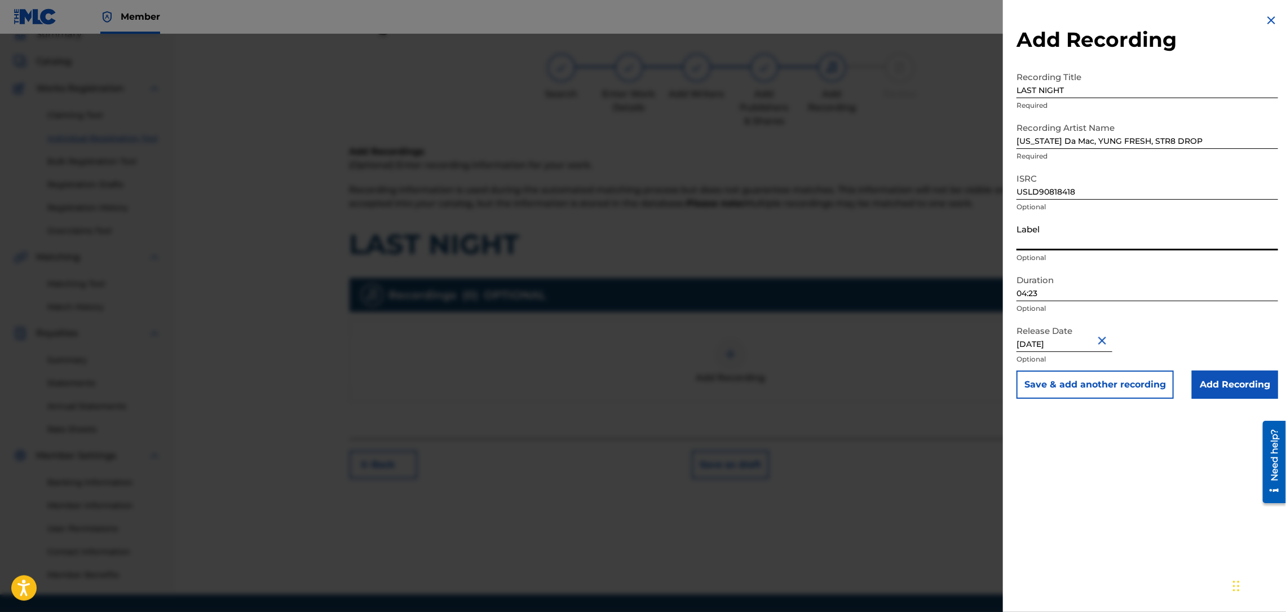
type input "Str8 Cash, No Change"
click at [1226, 385] on input "Add Recording" at bounding box center [1235, 384] width 86 height 28
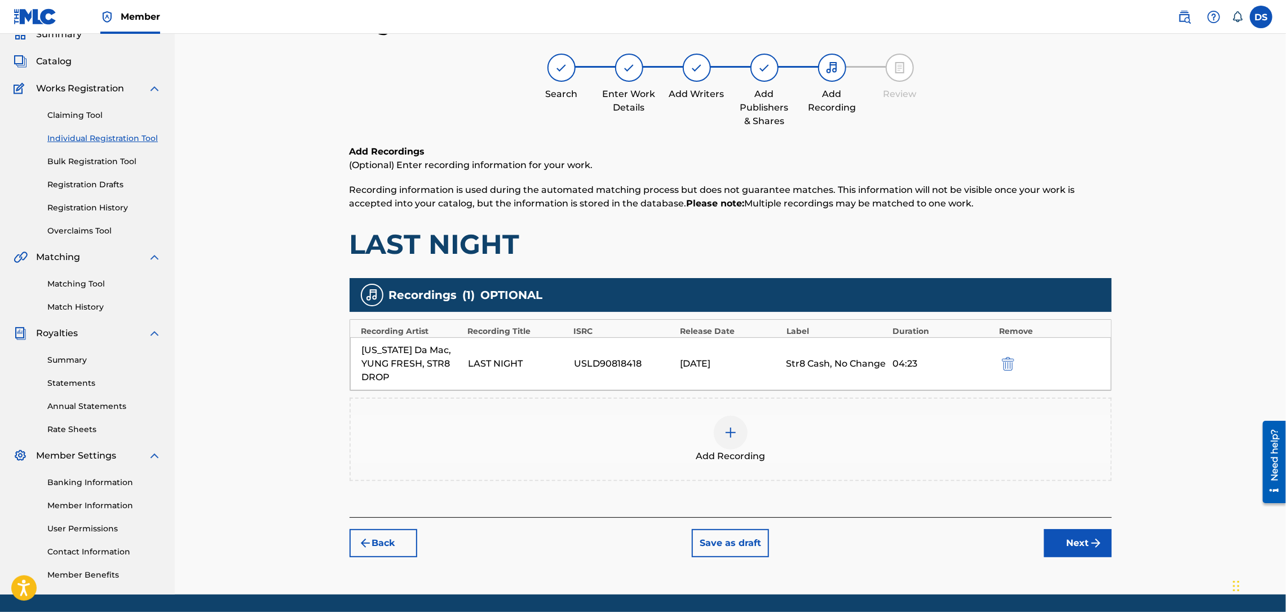
click at [1067, 541] on button "Next" at bounding box center [1078, 543] width 68 height 28
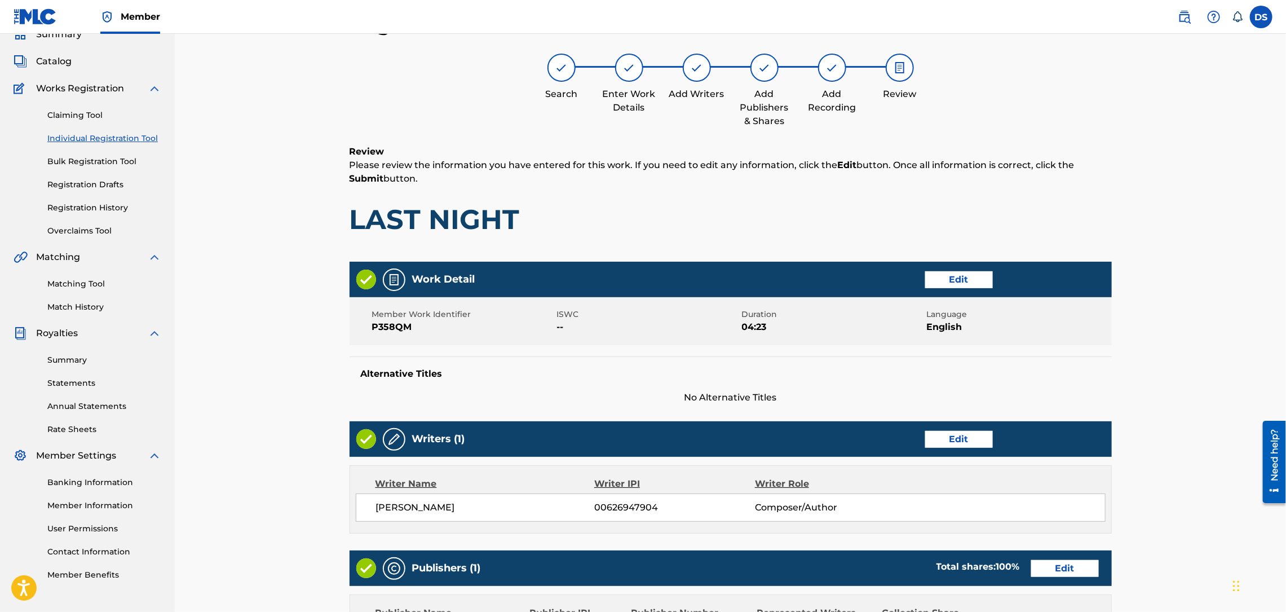
click at [1209, 384] on div "Register Work Search Enter Work Details Add Writers Add Publishers & Shares Add…" at bounding box center [730, 415] width 1111 height 865
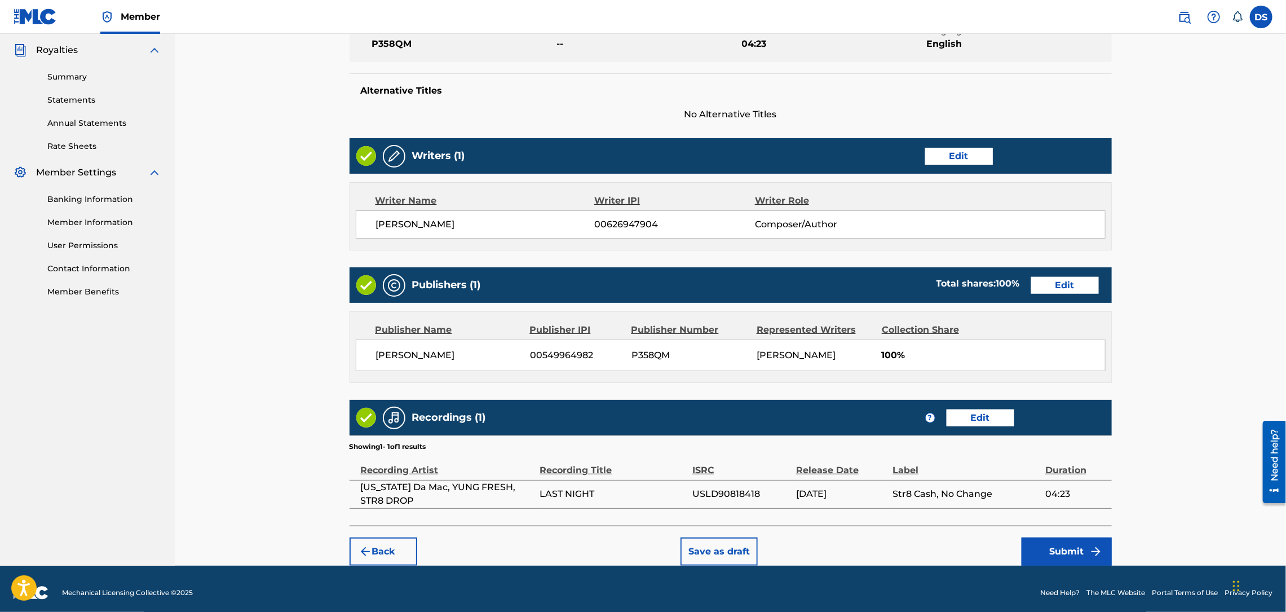
scroll to position [343, 0]
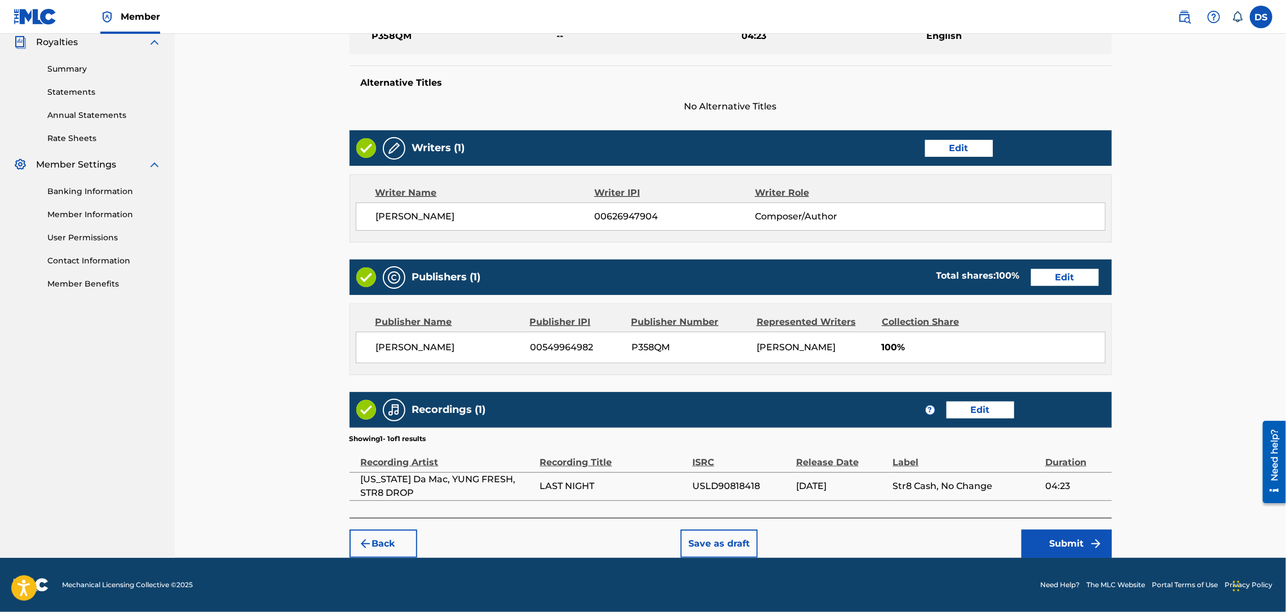
click at [1068, 554] on button "Submit" at bounding box center [1066, 543] width 90 height 28
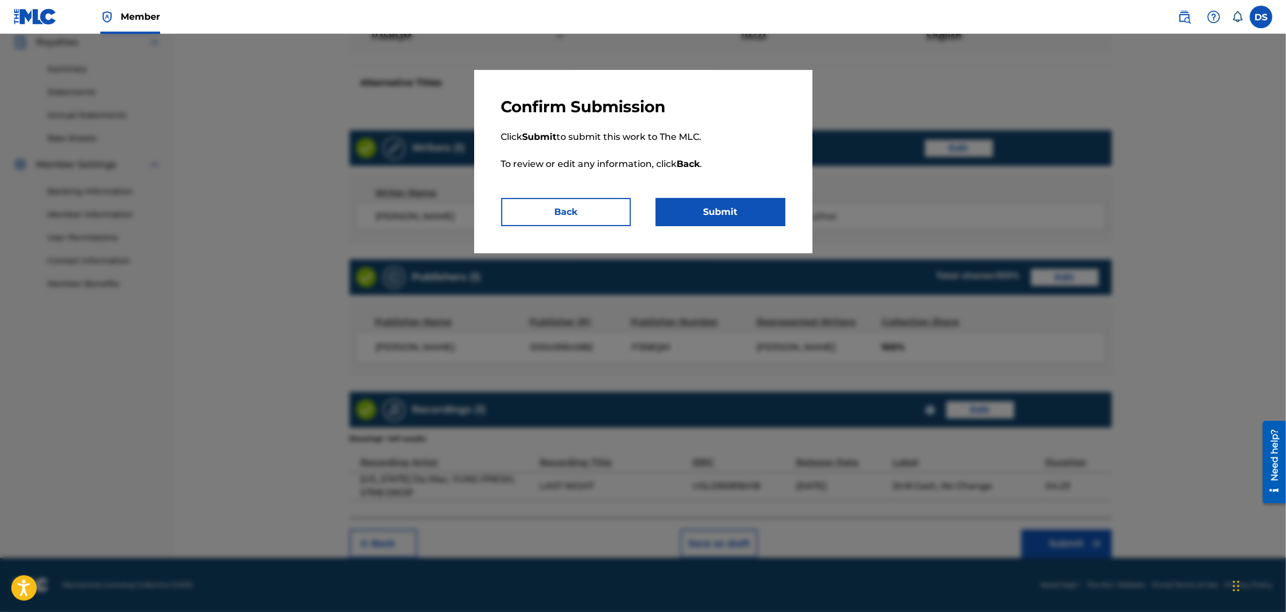
click at [716, 215] on button "Submit" at bounding box center [721, 212] width 130 height 28
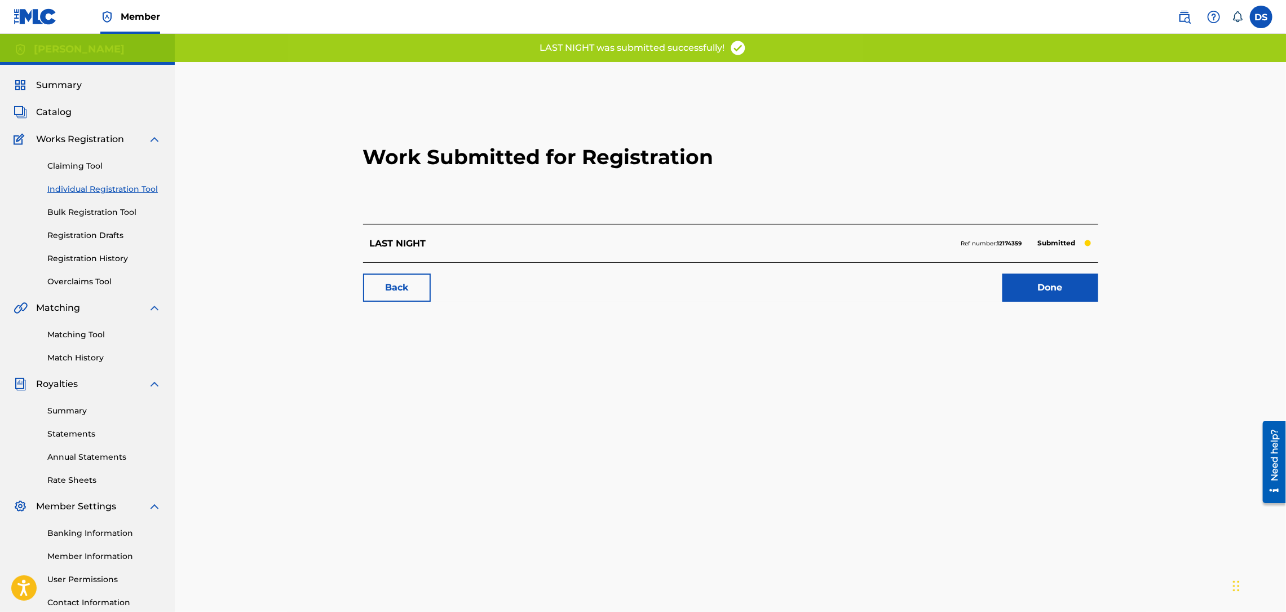
click at [1074, 279] on link "Done" at bounding box center [1050, 287] width 96 height 28
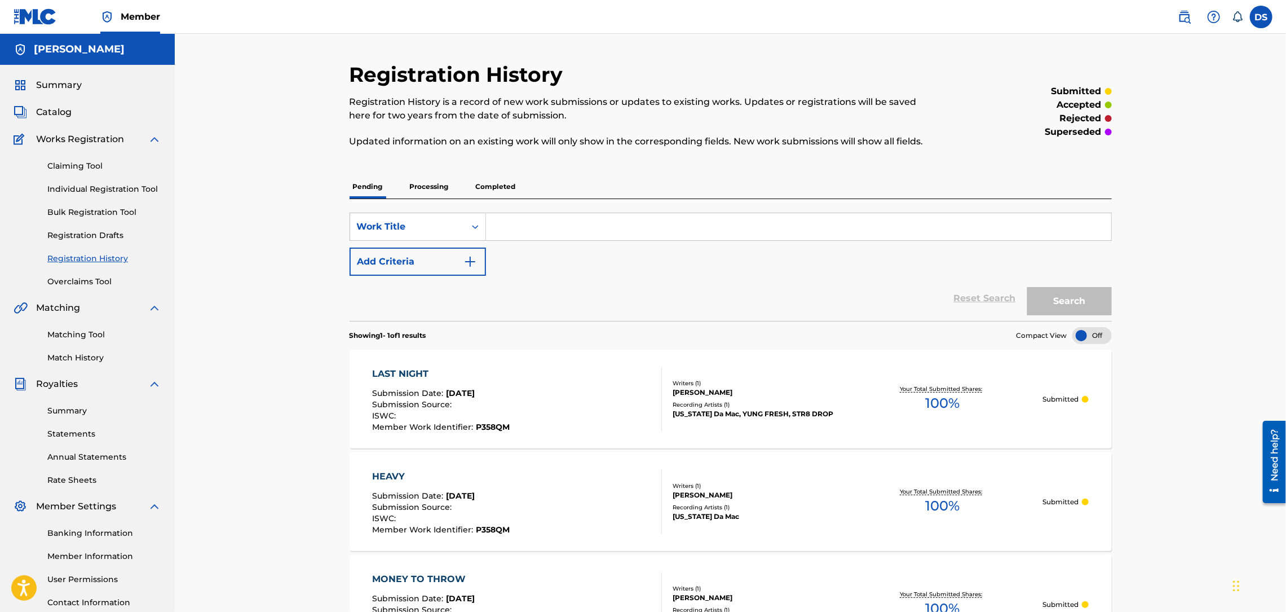
click at [85, 191] on link "Individual Registration Tool" at bounding box center [104, 189] width 114 height 12
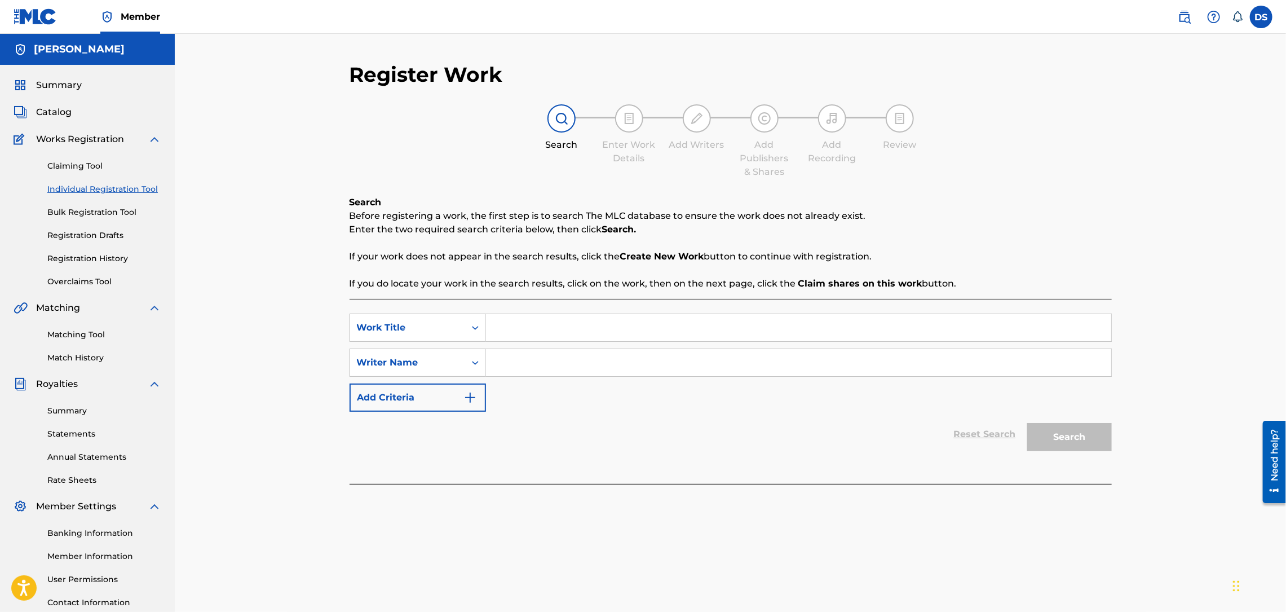
click at [523, 333] on input "Search Form" at bounding box center [798, 327] width 625 height 27
click at [510, 363] on input "Search Form" at bounding box center [798, 362] width 625 height 27
type input "[PERSON_NAME]"
click at [517, 329] on input "Search Form" at bounding box center [798, 327] width 625 height 27
type input "HANGOVER"
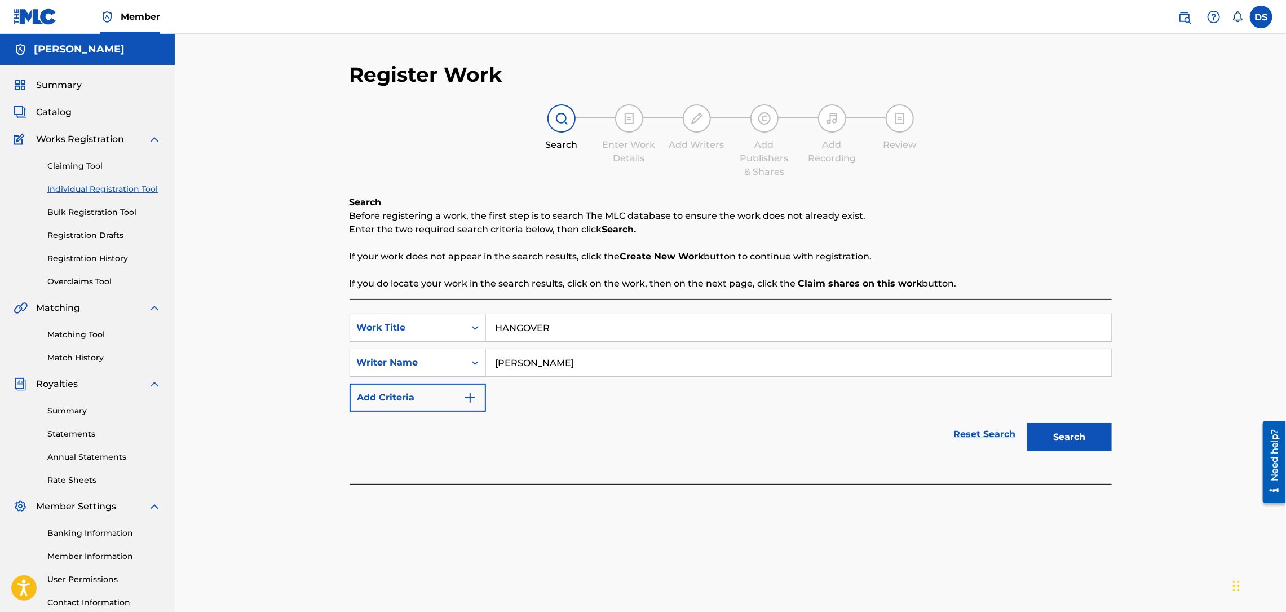
click at [1053, 437] on button "Search" at bounding box center [1069, 437] width 85 height 28
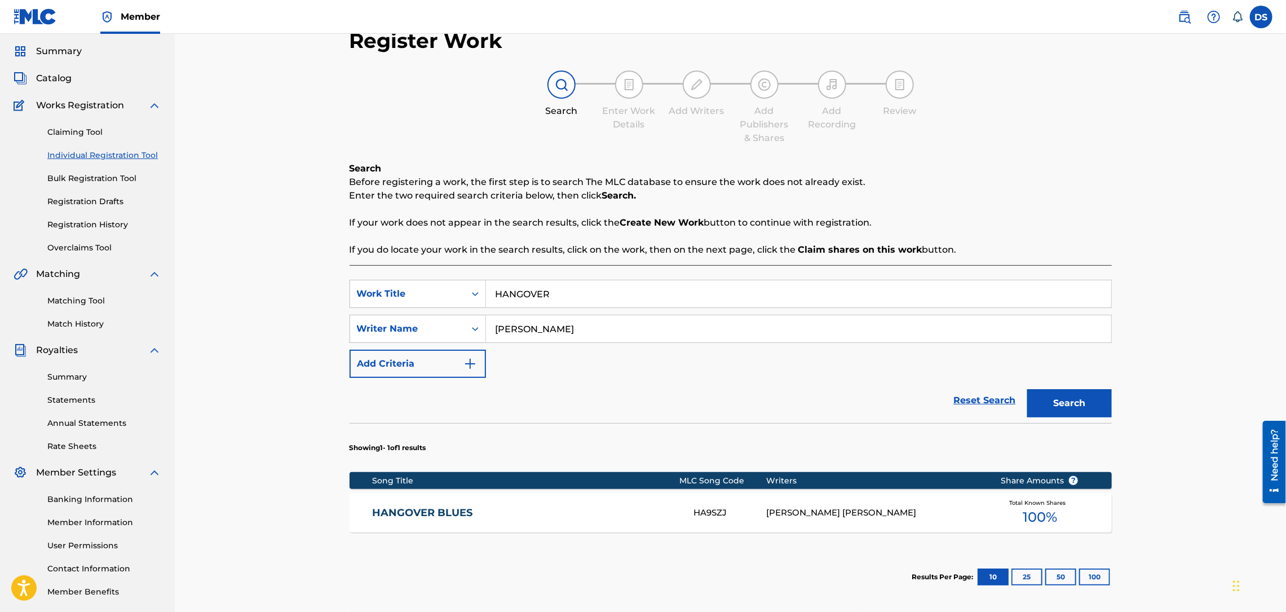
scroll to position [147, 0]
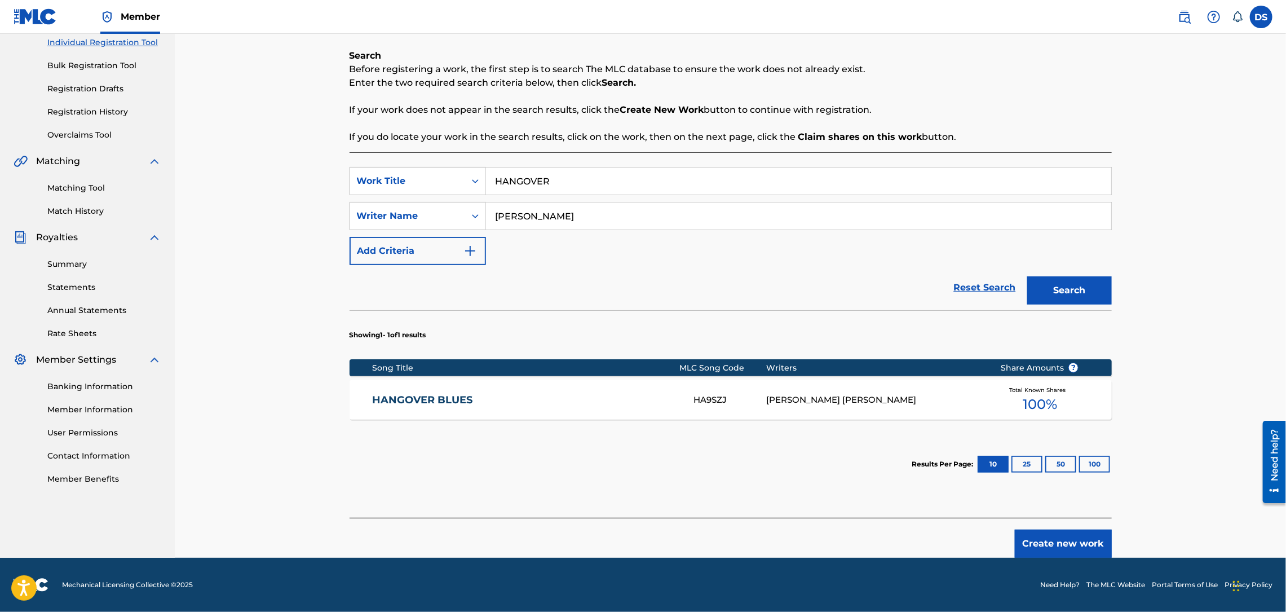
click at [1055, 550] on button "Create new work" at bounding box center [1063, 543] width 97 height 28
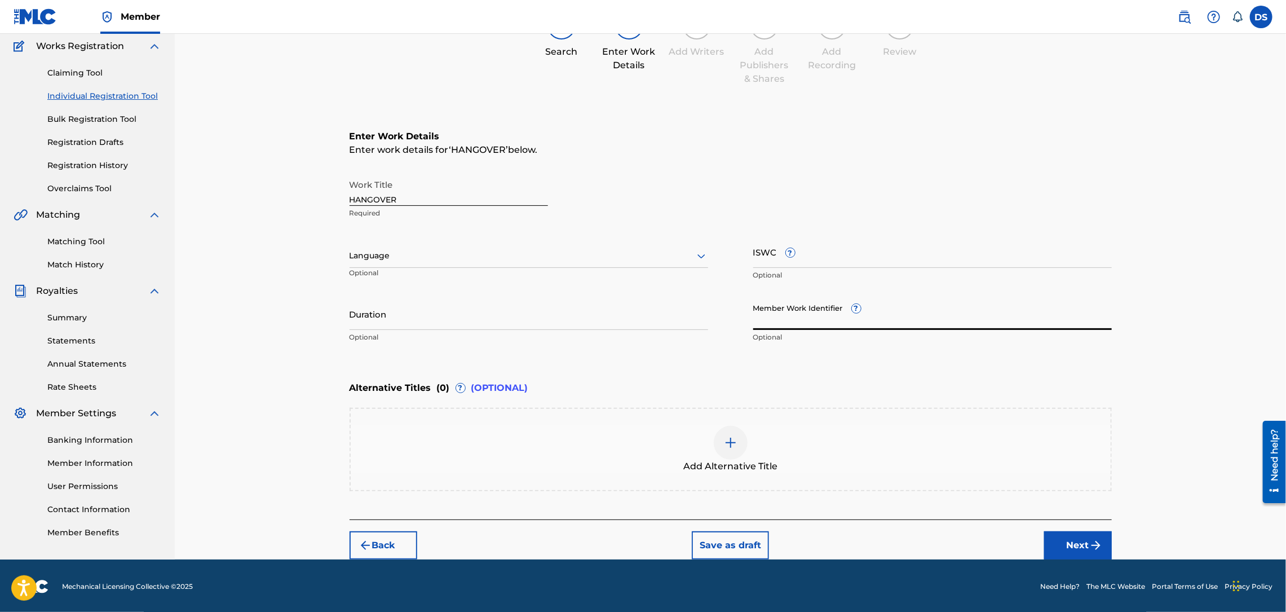
click at [784, 317] on input "Member Work Identifier ?" at bounding box center [932, 314] width 359 height 32
type input "P358QM"
click at [1074, 540] on button "Next" at bounding box center [1078, 545] width 68 height 28
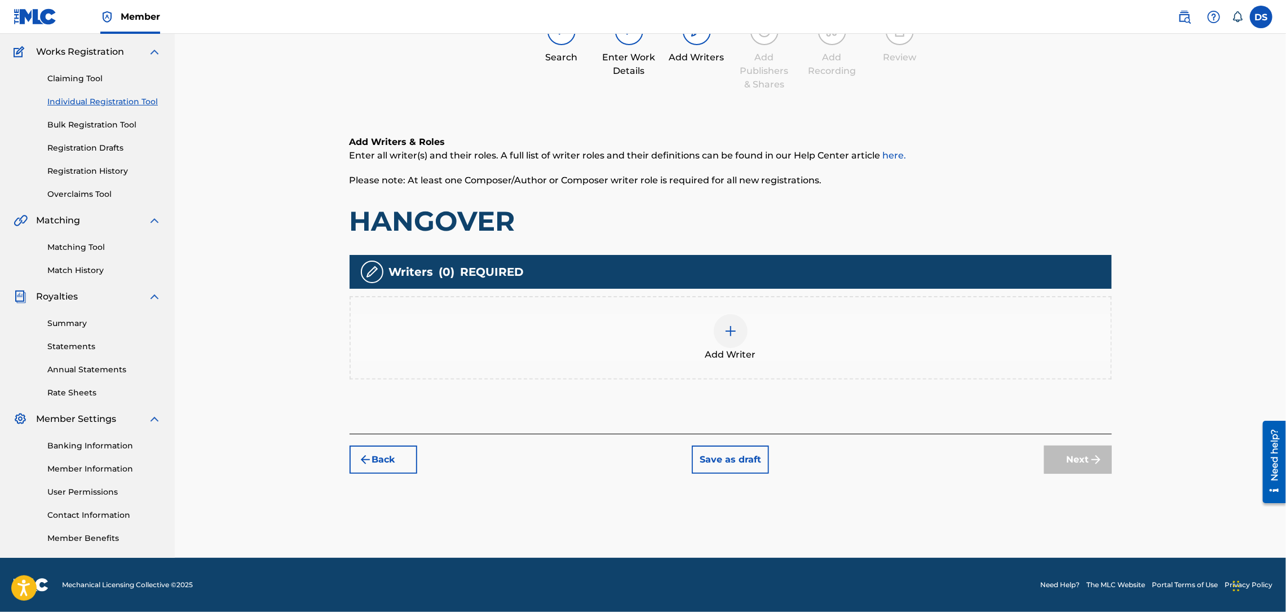
scroll to position [51, 0]
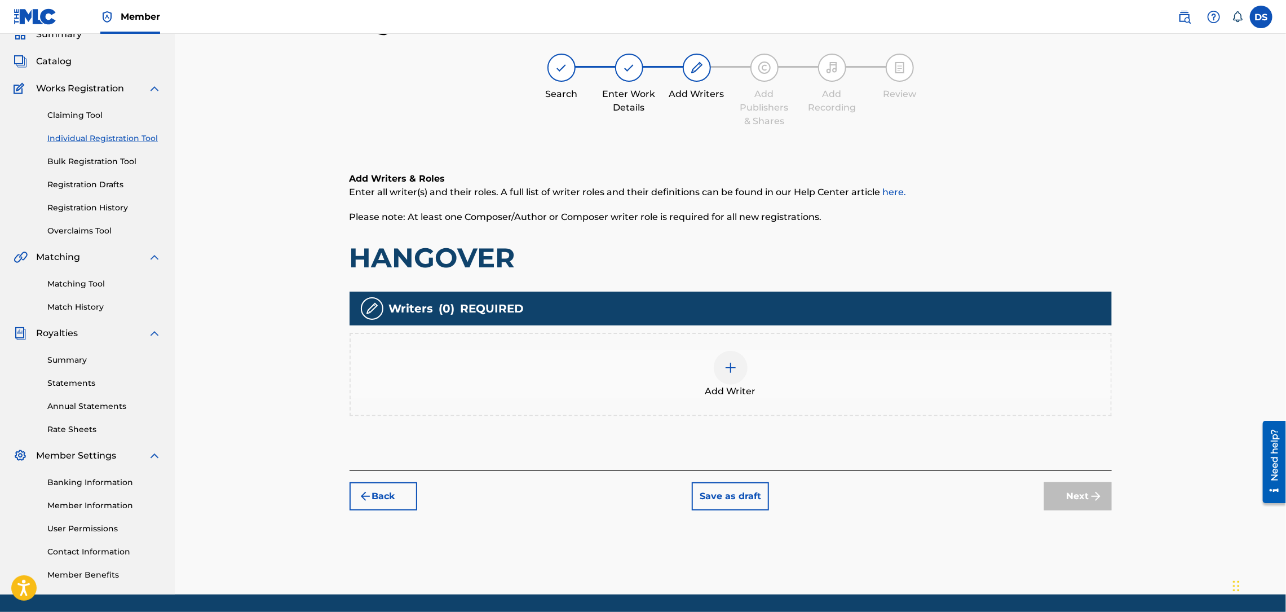
click at [730, 374] on div at bounding box center [731, 368] width 34 height 34
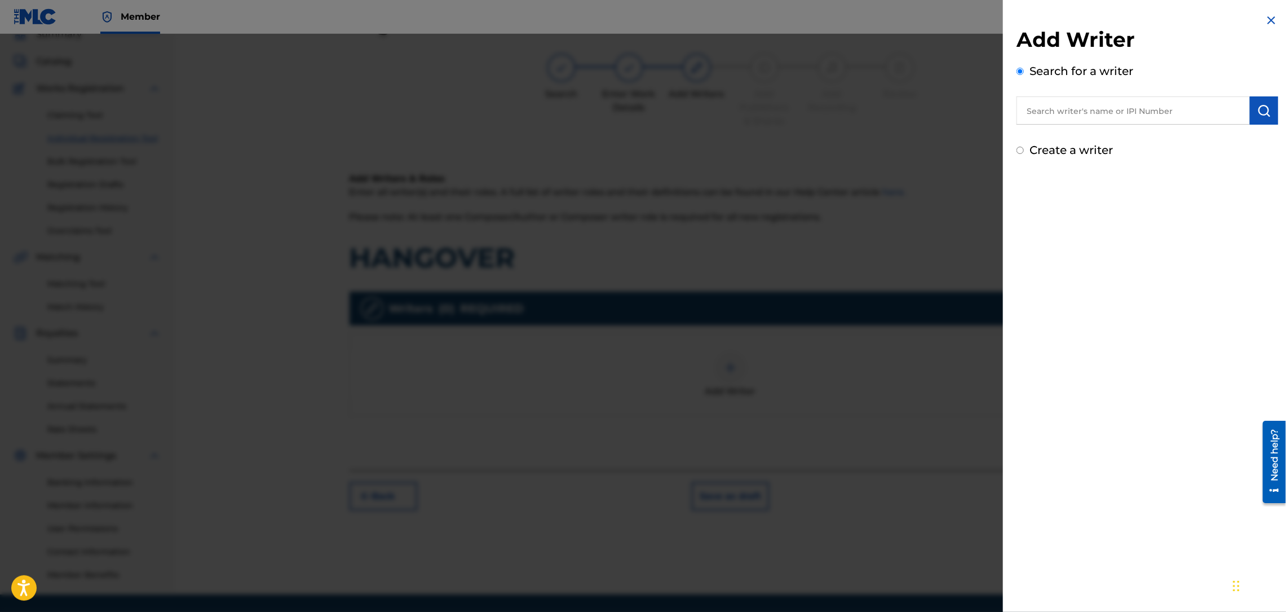
click at [1047, 112] on input "text" at bounding box center [1132, 110] width 233 height 28
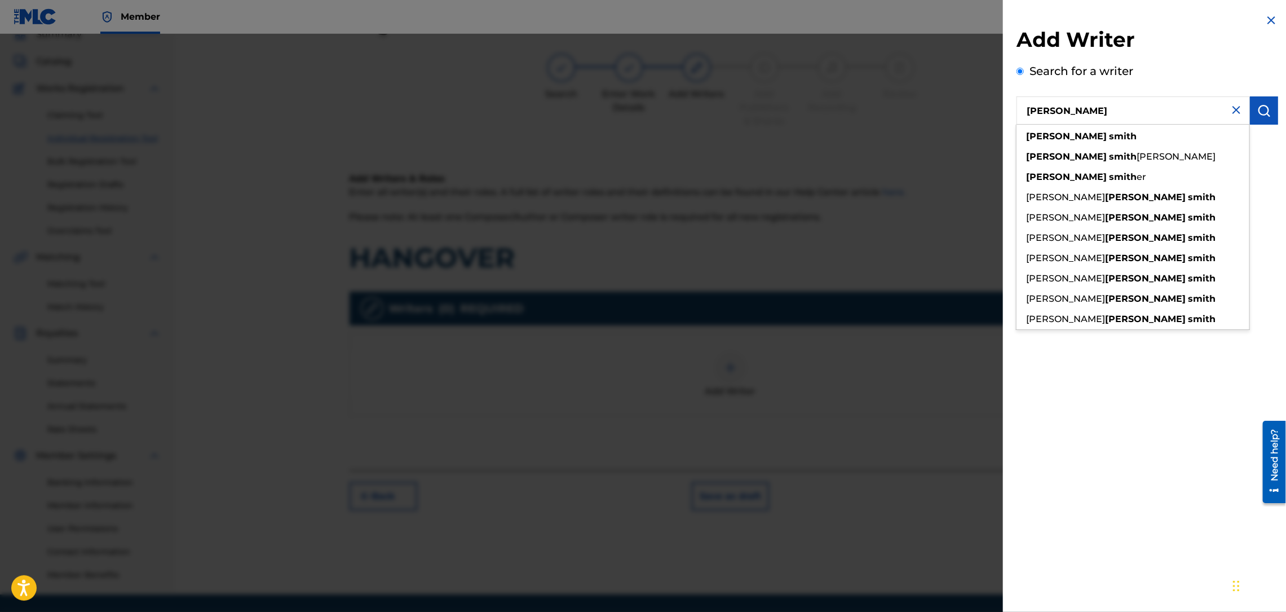
type input "[PERSON_NAME]"
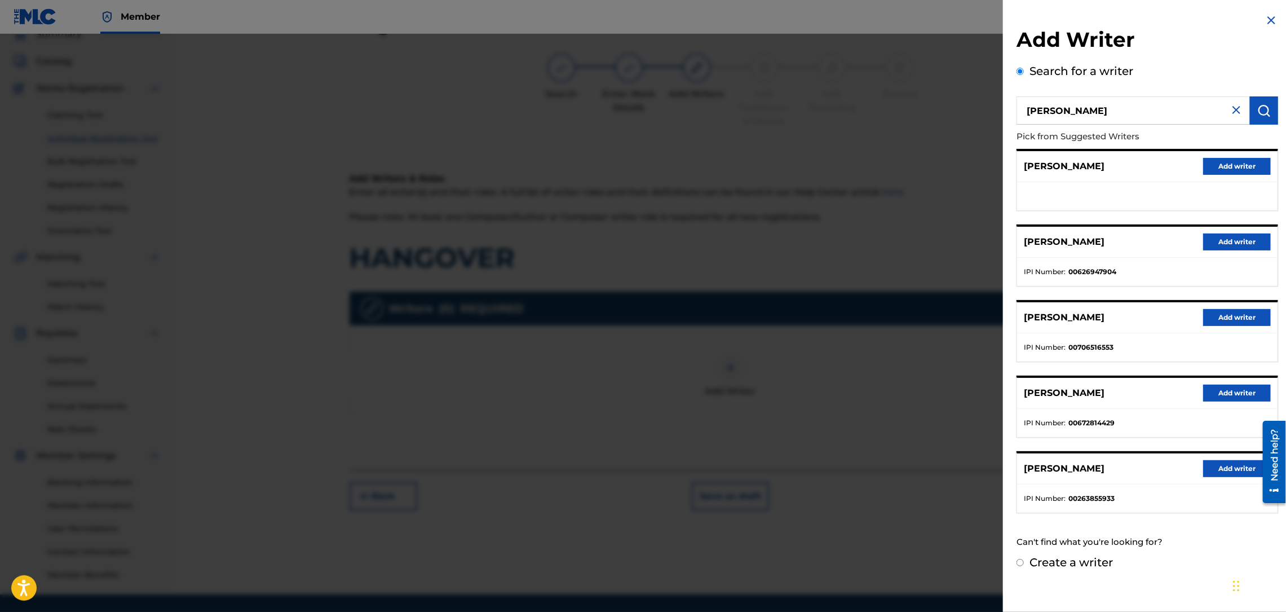
click at [1235, 245] on button "Add writer" at bounding box center [1237, 241] width 68 height 17
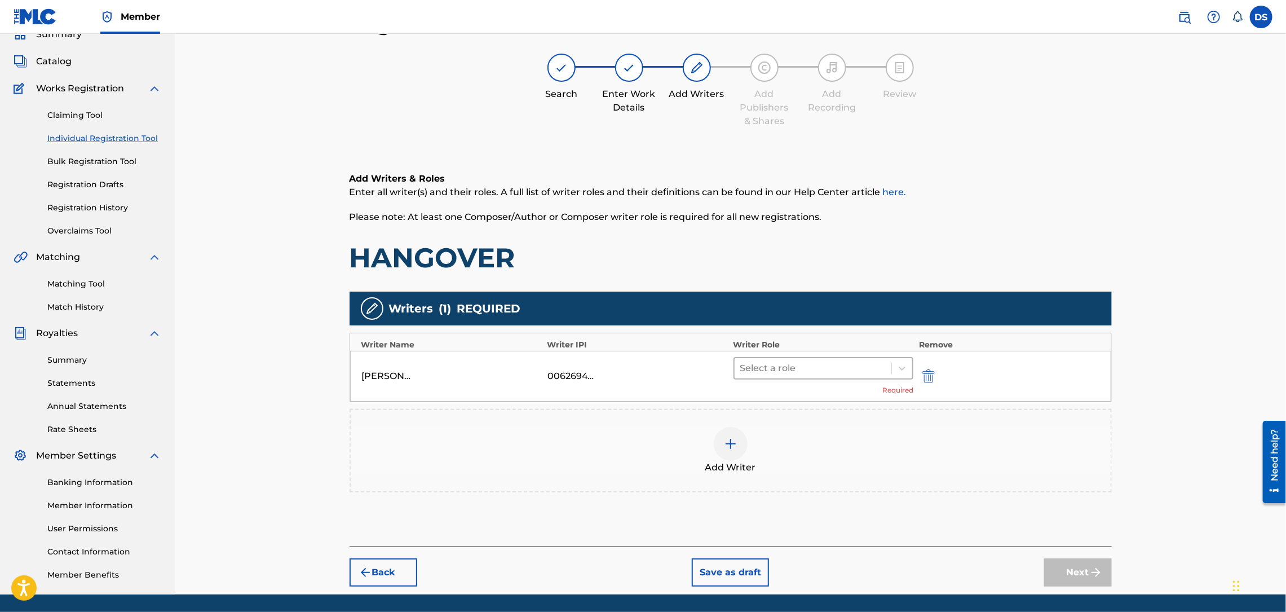
click at [834, 372] on div at bounding box center [813, 368] width 146 height 16
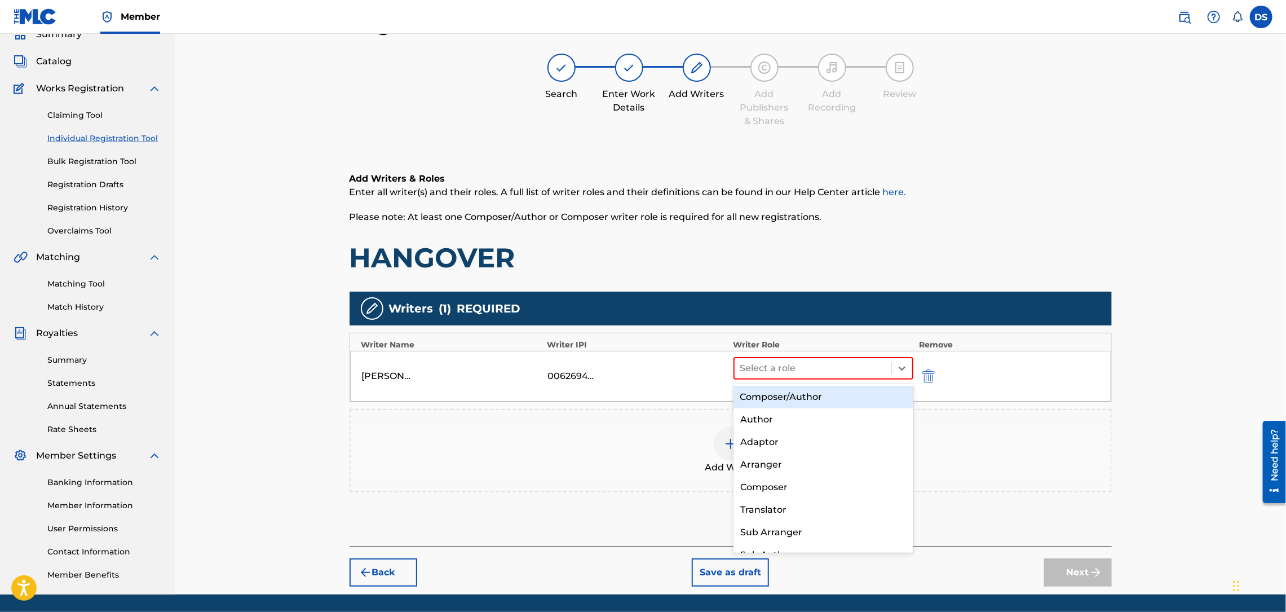
click at [781, 393] on div "Composer/Author" at bounding box center [823, 397] width 180 height 23
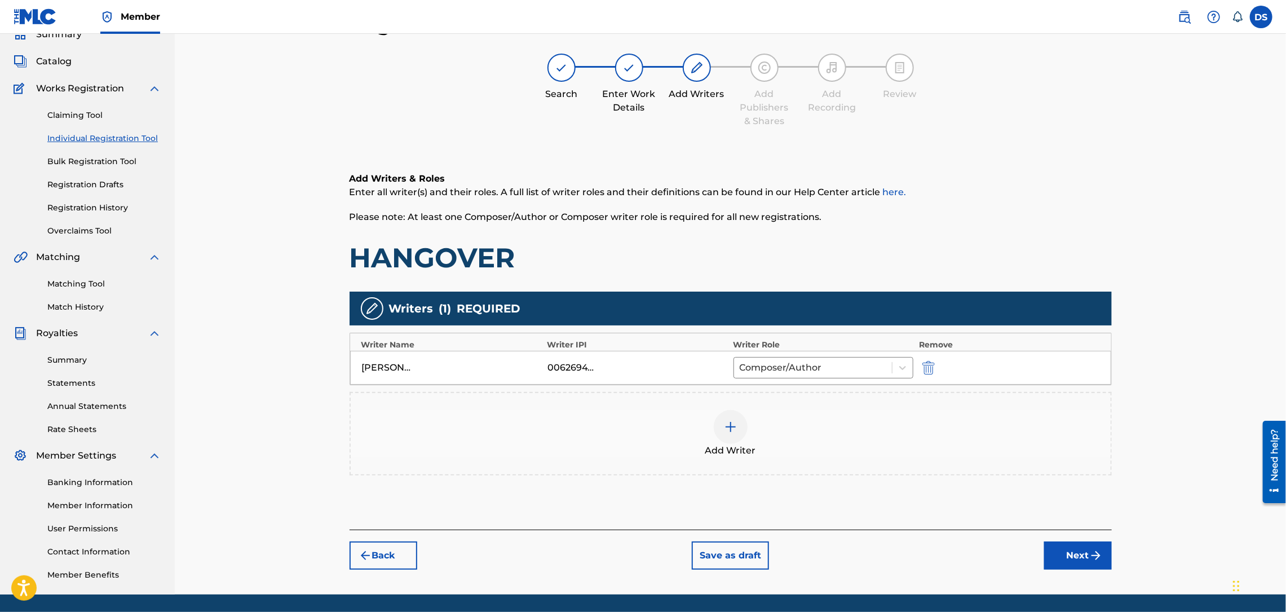
click at [1072, 562] on button "Next" at bounding box center [1078, 555] width 68 height 28
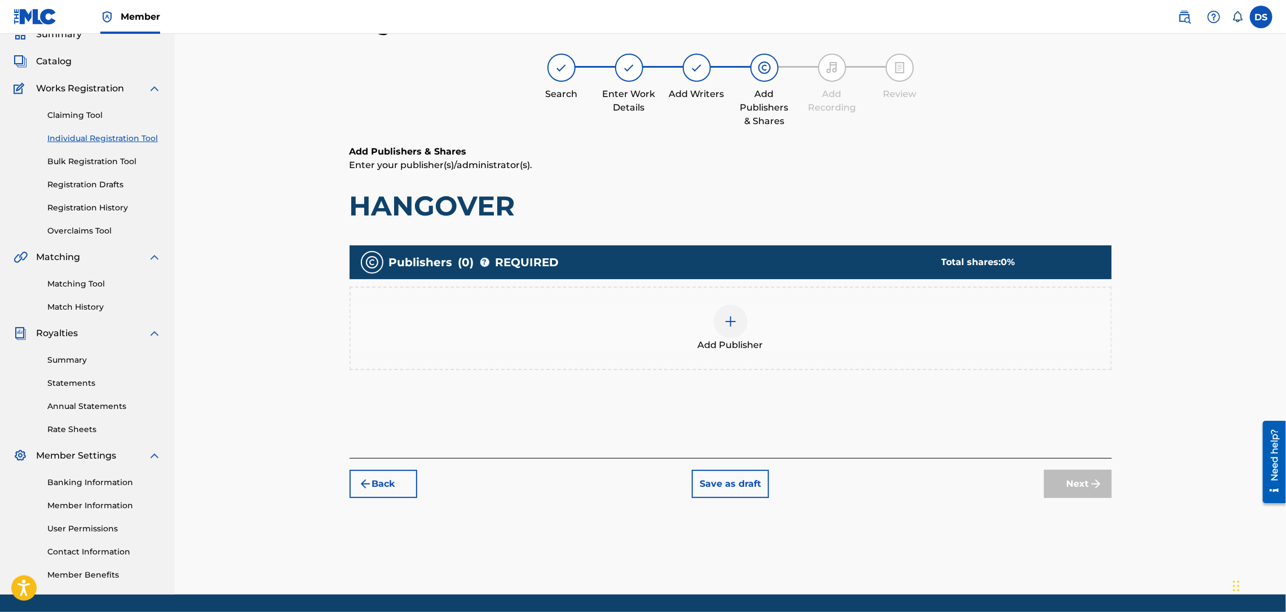
click at [731, 331] on div at bounding box center [731, 321] width 34 height 34
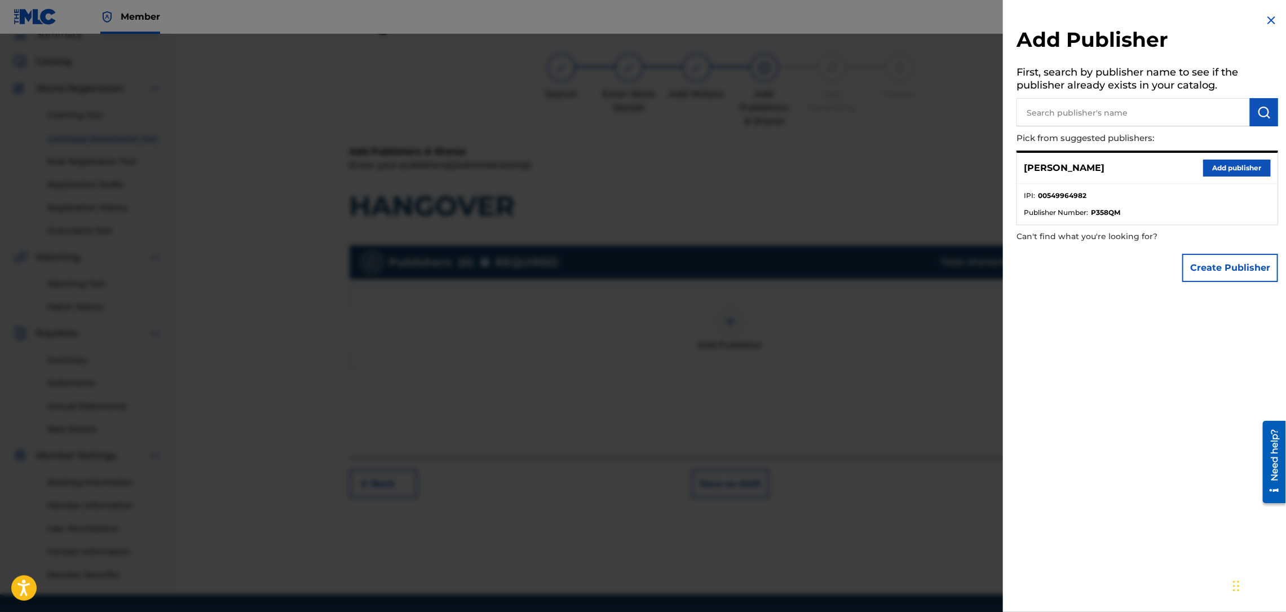
click at [1233, 170] on button "Add publisher" at bounding box center [1237, 168] width 68 height 17
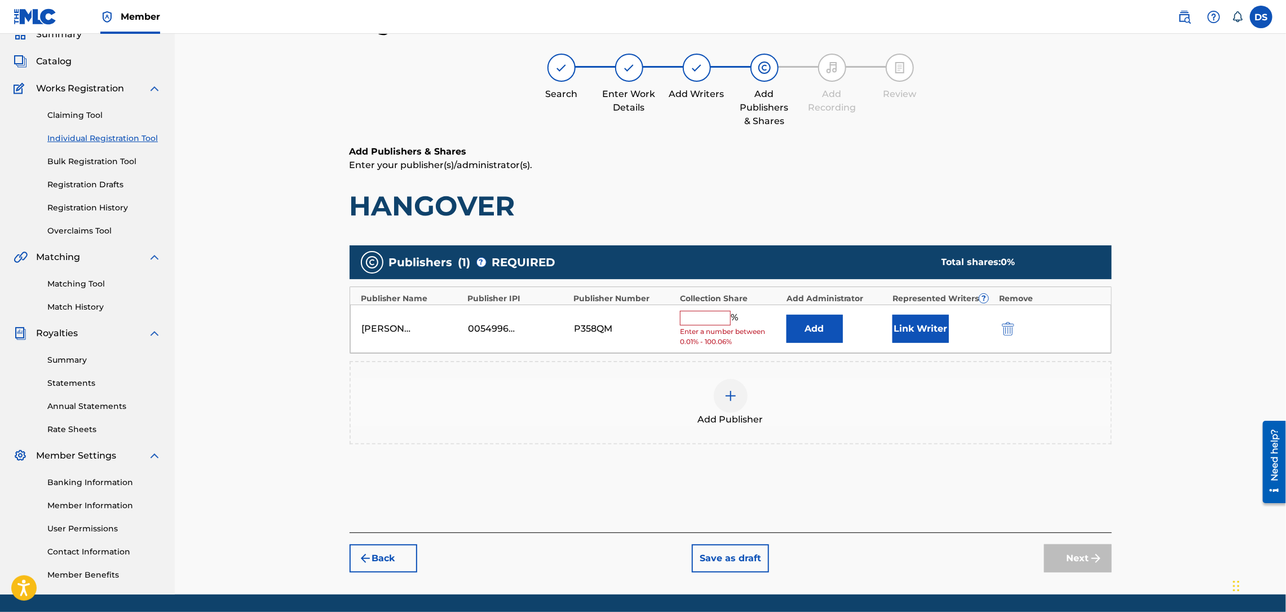
click at [700, 314] on input "text" at bounding box center [705, 318] width 51 height 15
type input "100"
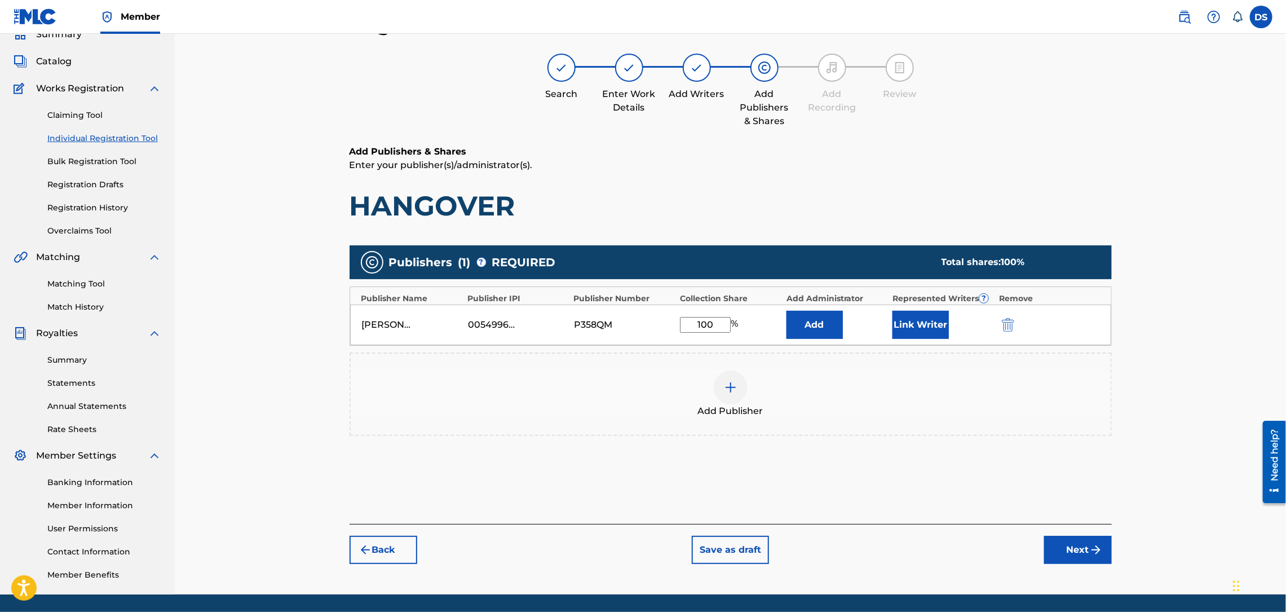
click at [912, 330] on button "Link Writer" at bounding box center [920, 325] width 56 height 28
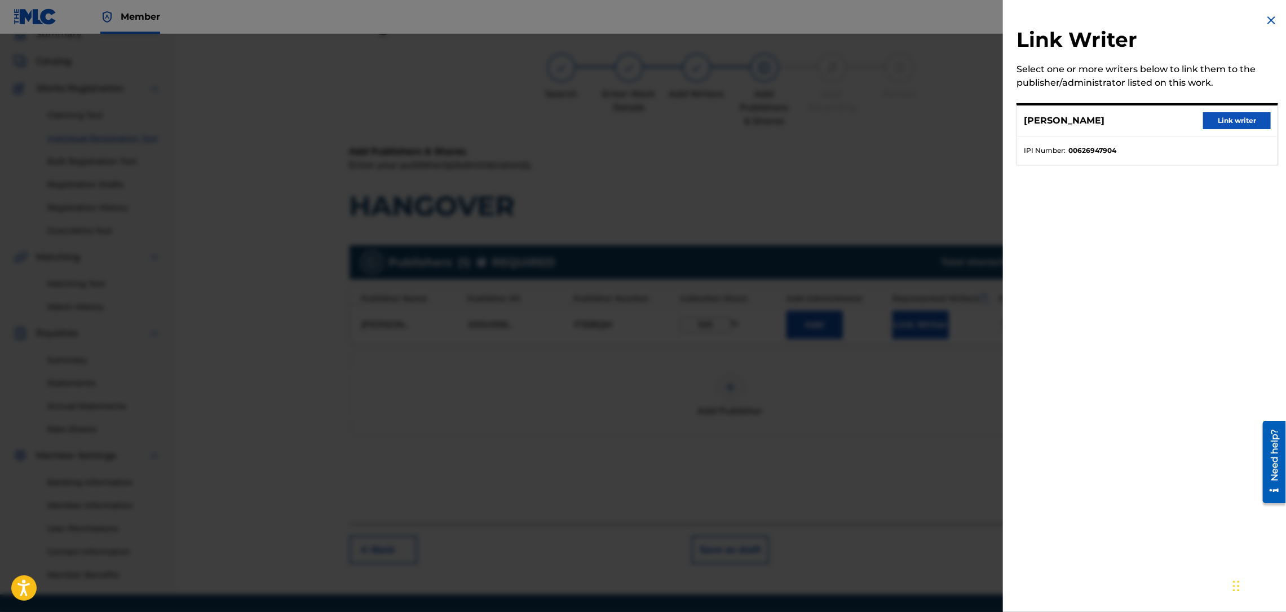
click at [1243, 116] on button "Link writer" at bounding box center [1237, 120] width 68 height 17
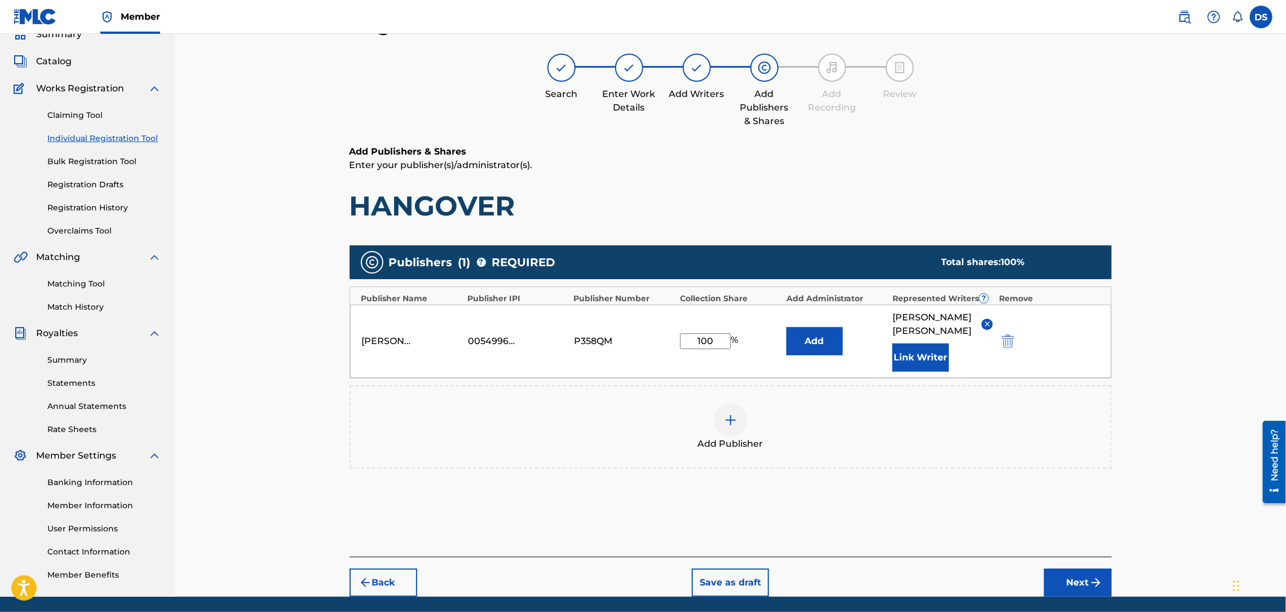
click at [1066, 568] on button "Next" at bounding box center [1078, 582] width 68 height 28
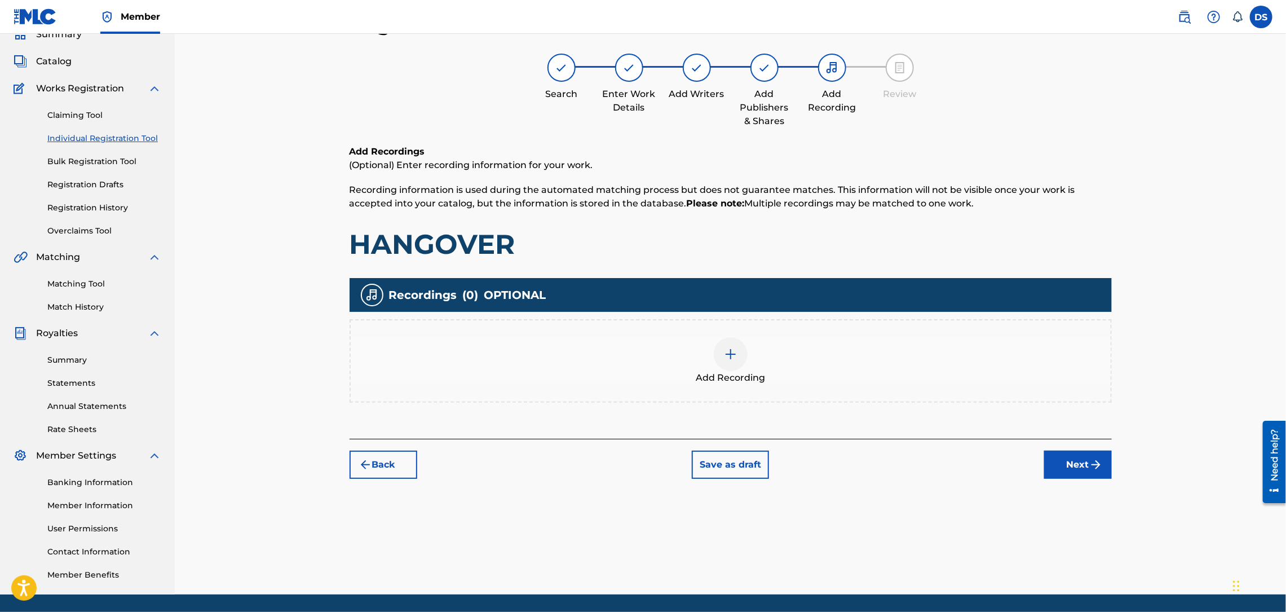
click at [714, 357] on div at bounding box center [731, 354] width 34 height 34
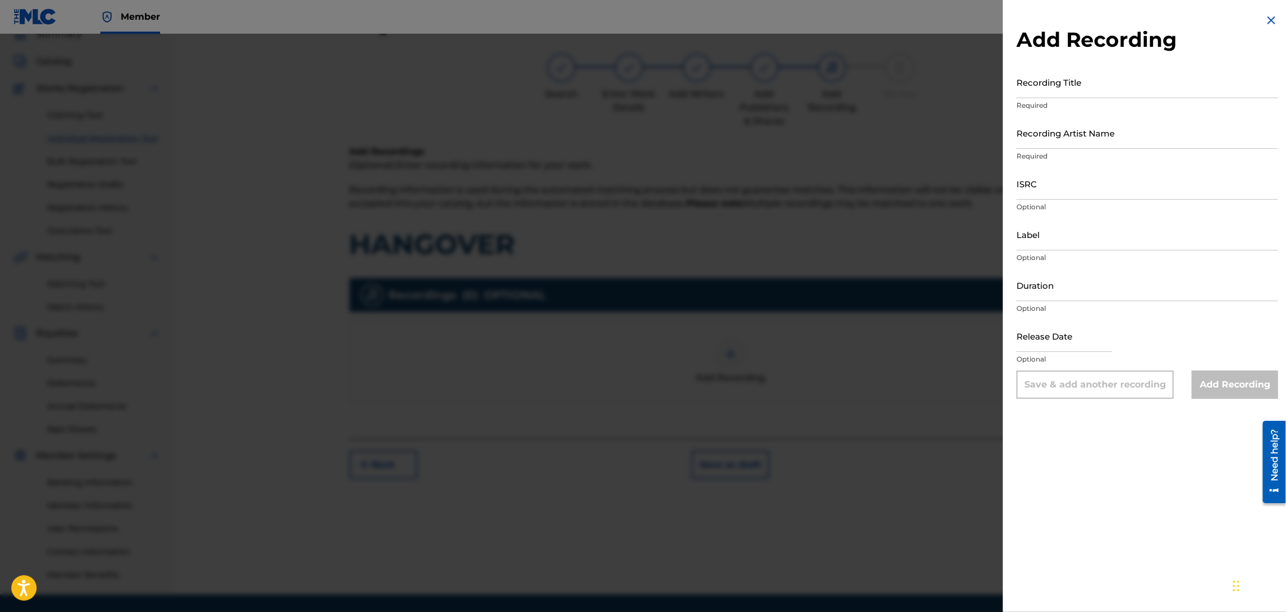
click at [1053, 188] on input "ISRC" at bounding box center [1147, 183] width 262 height 32
paste input "USLD90818425"
type input "USLD90818425"
click at [1045, 95] on input "Recording Title" at bounding box center [1147, 82] width 262 height 32
type input "HANGOVER"
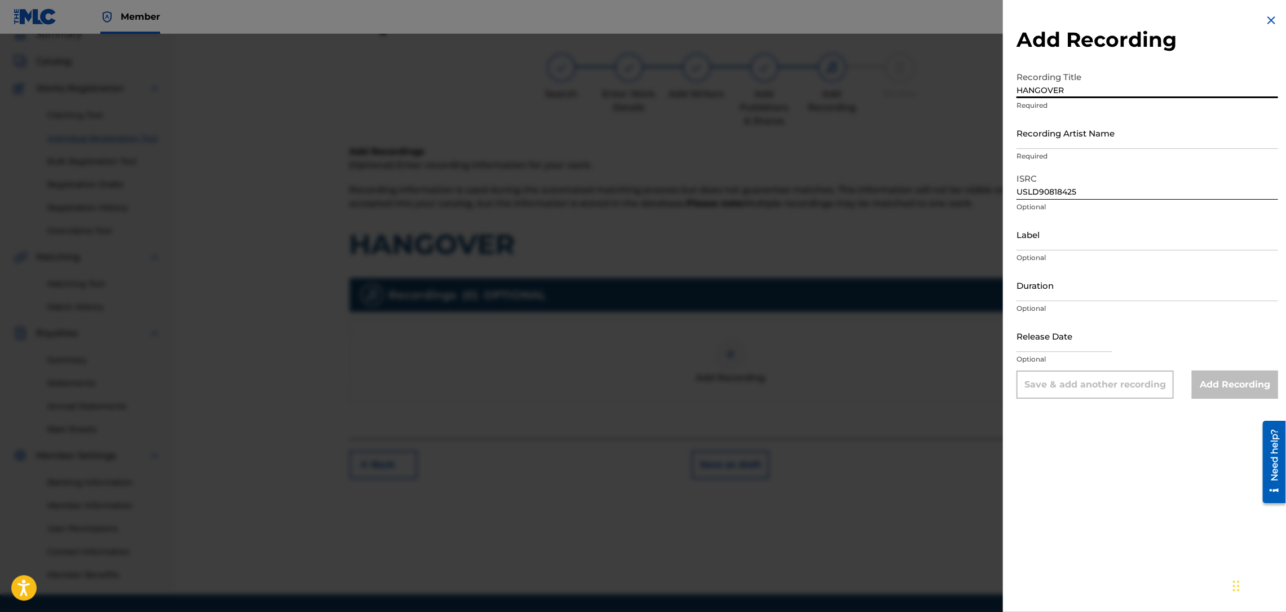
click at [1046, 126] on input "Recording Artist Name" at bounding box center [1147, 133] width 262 height 32
type input "[US_STATE] Da Mac"
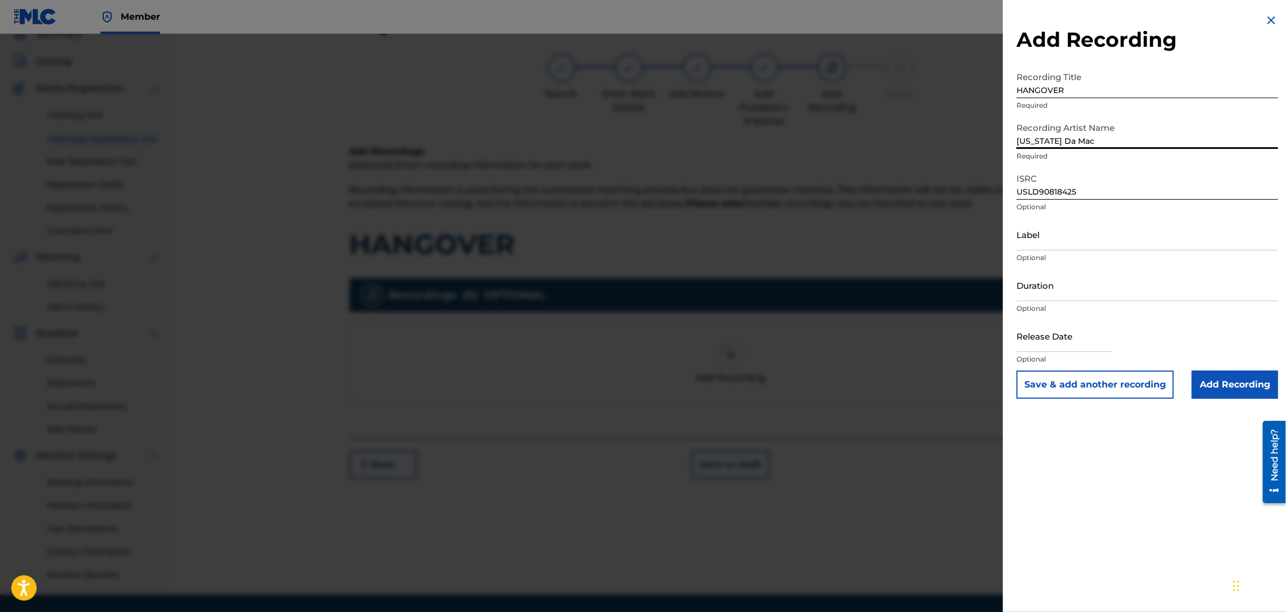
click at [1037, 333] on input "text" at bounding box center [1064, 336] width 96 height 32
select select "8"
select select "2025"
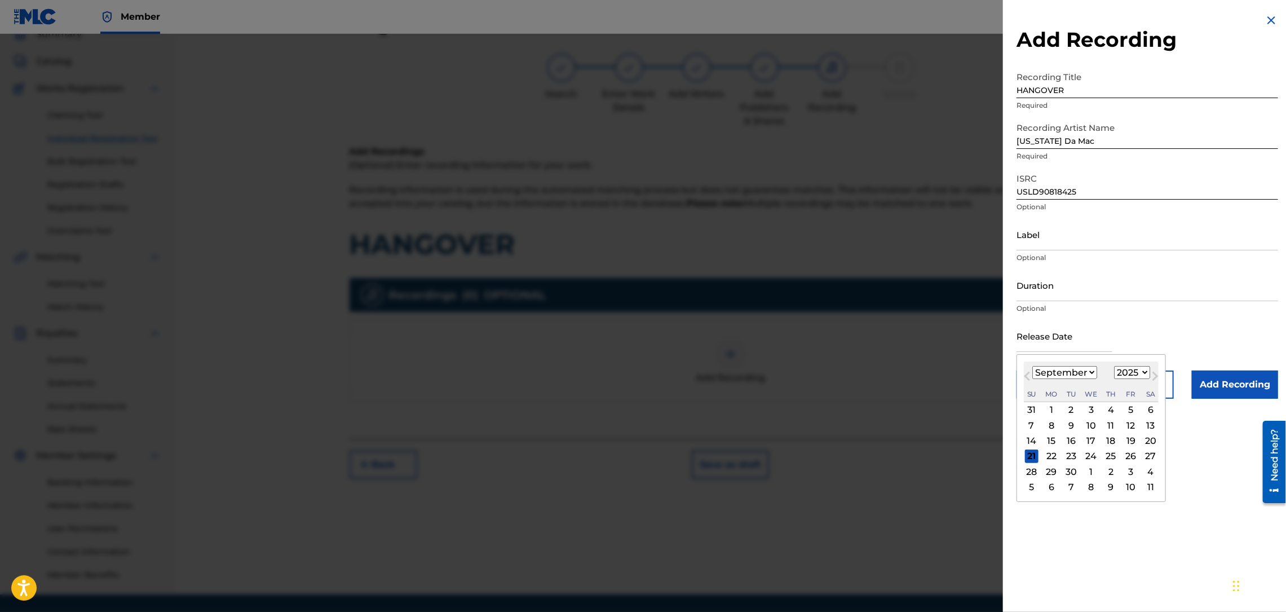
type input "[DATE]"
select select "2"
select select "2014"
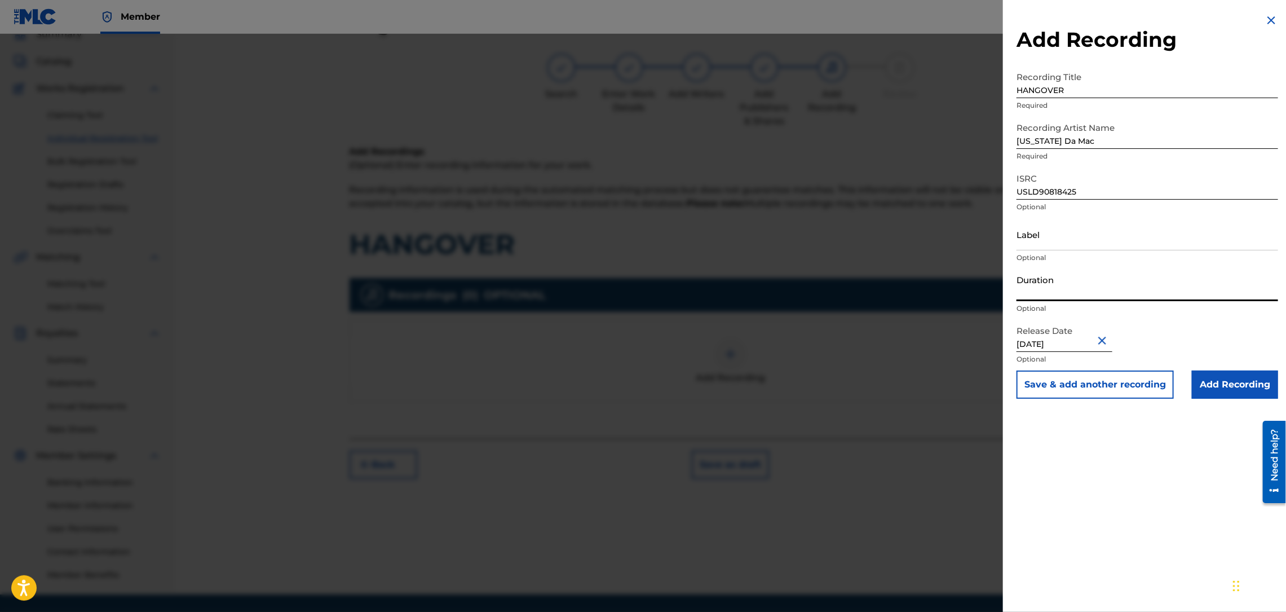
click at [1040, 286] on input "Duration" at bounding box center [1147, 285] width 262 height 32
type input "04:04"
click at [1206, 389] on input "Add Recording" at bounding box center [1235, 384] width 86 height 28
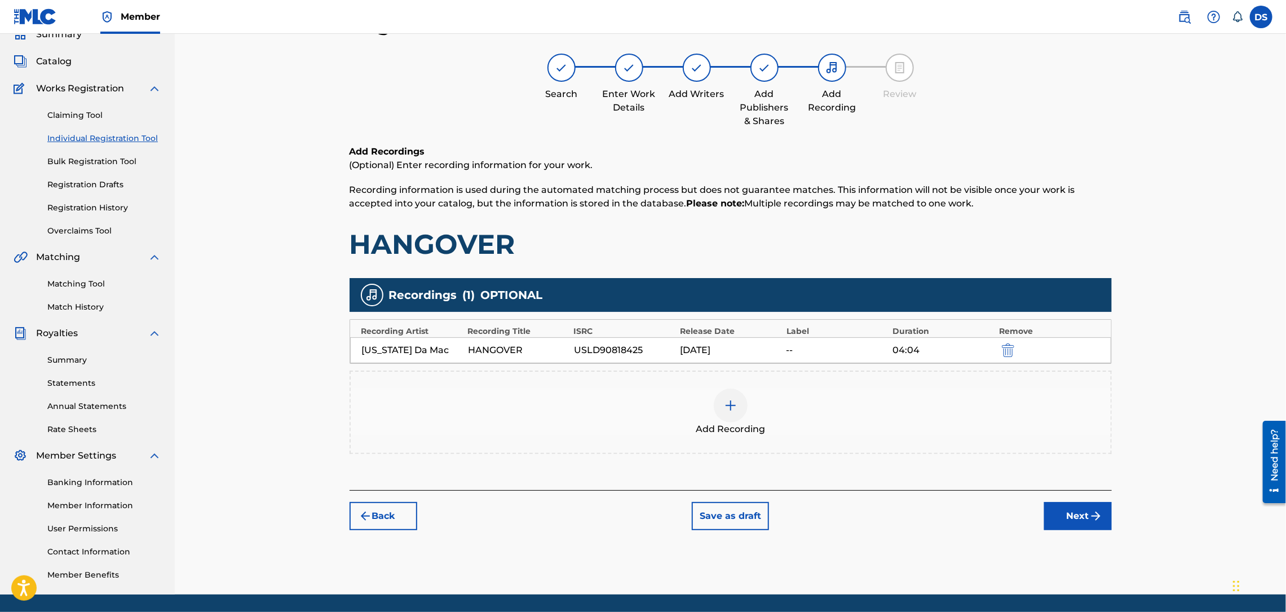
click at [1070, 521] on button "Next" at bounding box center [1078, 516] width 68 height 28
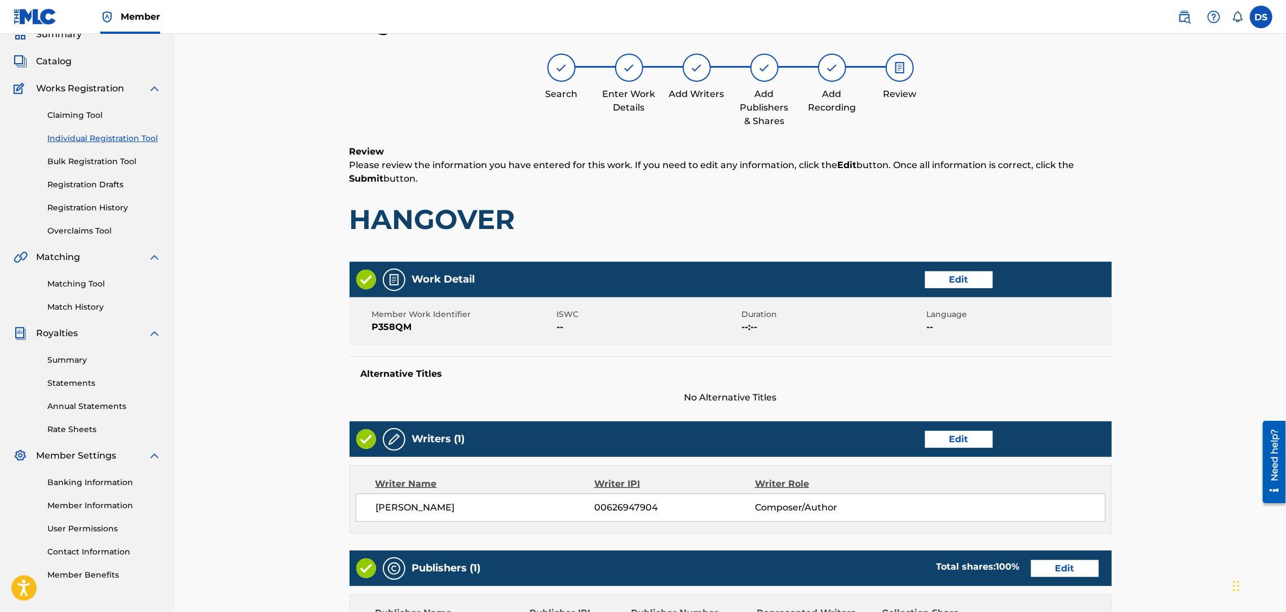
click at [955, 275] on button "Edit" at bounding box center [959, 279] width 68 height 17
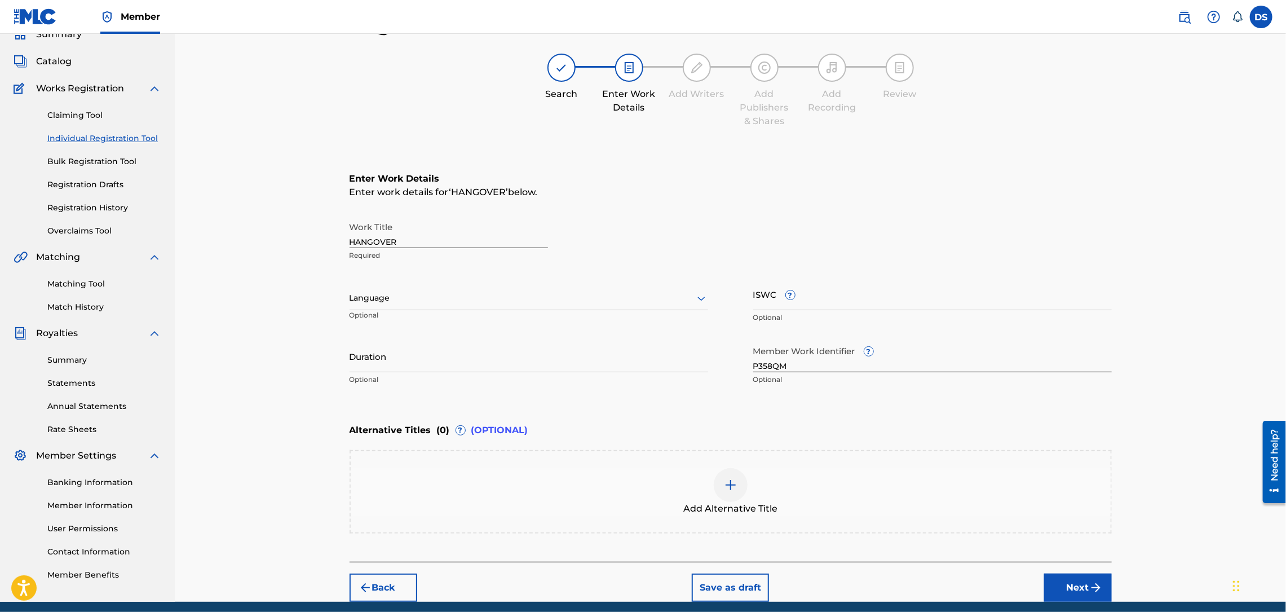
click at [449, 301] on div at bounding box center [529, 298] width 359 height 14
click at [390, 324] on div "English" at bounding box center [528, 322] width 357 height 25
click at [384, 360] on input "Duration" at bounding box center [529, 356] width 359 height 32
type input "04:04"
click at [1168, 419] on div "Register Work Search Enter Work Details Add Writers Add Publishers & Shares Add…" at bounding box center [730, 292] width 1111 height 618
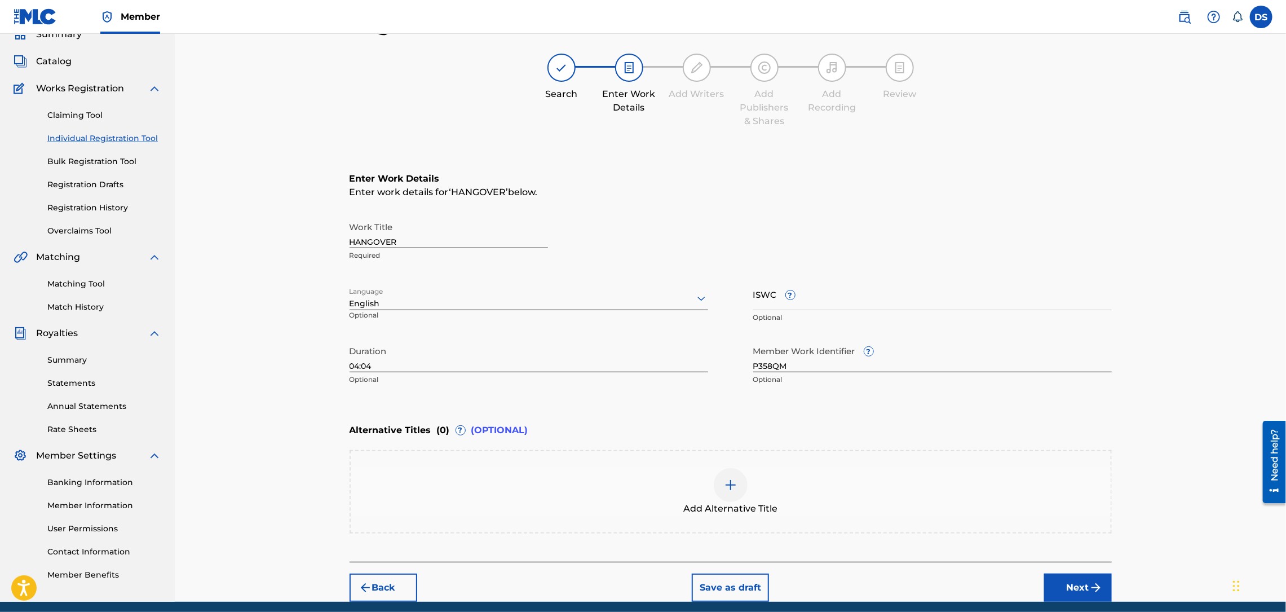
click at [1086, 577] on button "Next" at bounding box center [1078, 587] width 68 height 28
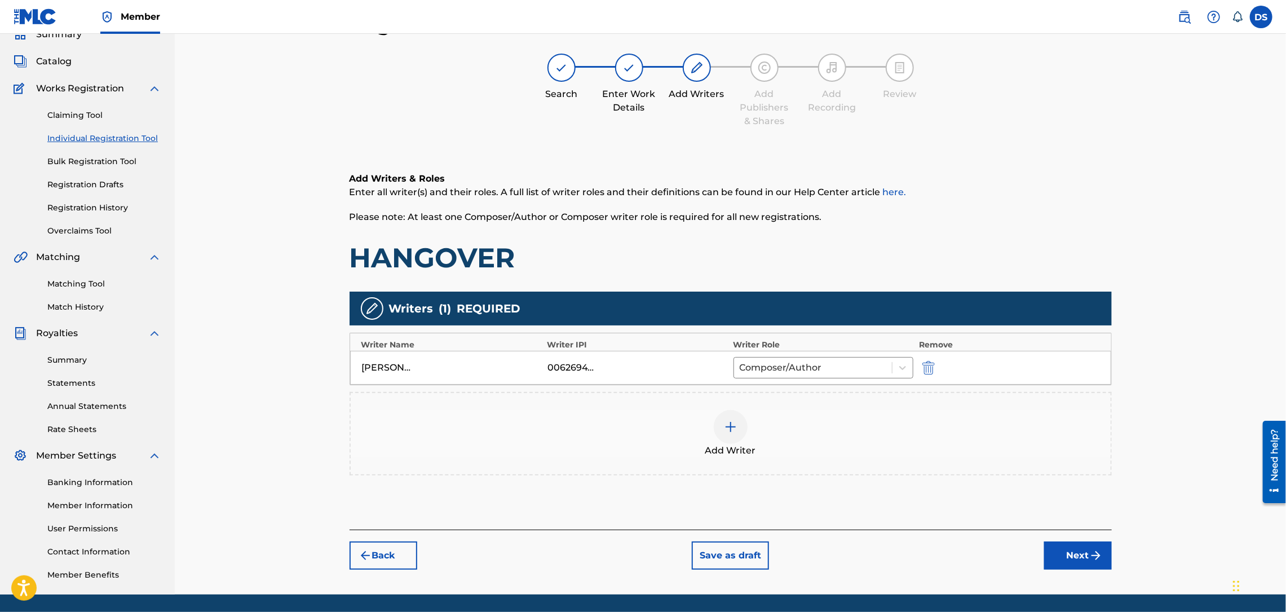
click at [1083, 558] on button "Next" at bounding box center [1078, 555] width 68 height 28
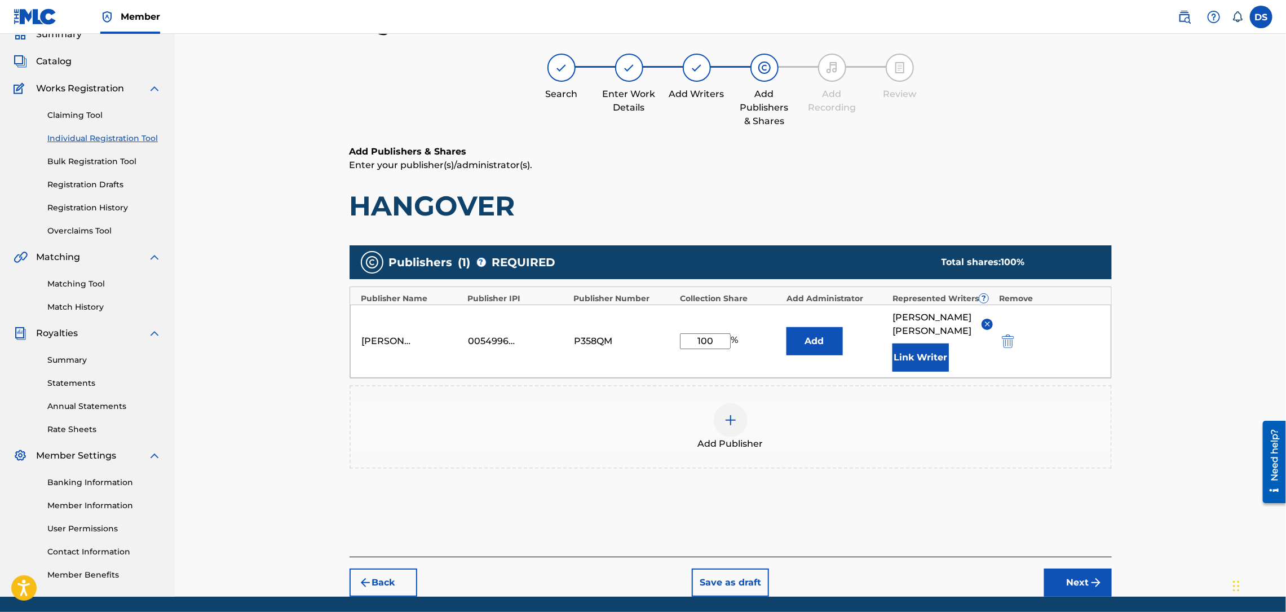
click at [1083, 568] on button "Next" at bounding box center [1078, 582] width 68 height 28
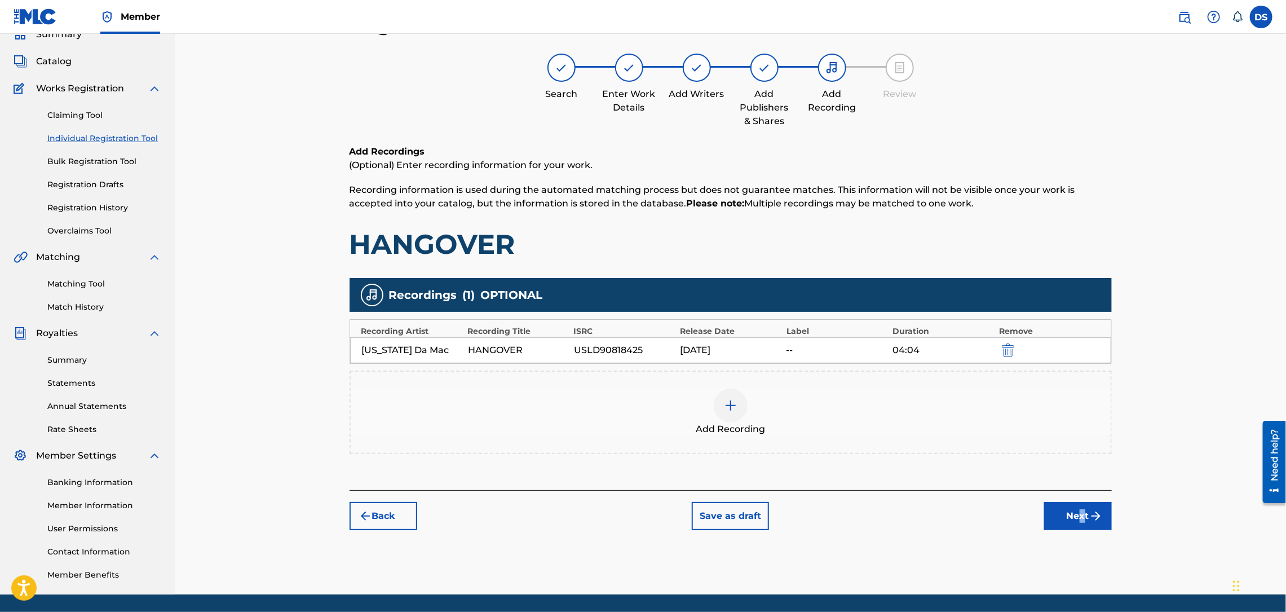
drag, startPoint x: 1083, startPoint y: 558, endPoint x: 1079, endPoint y: 516, distance: 42.5
click at [1079, 516] on div "Register Work Search Enter Work Details Add Writers Add Publishers & Shares Add…" at bounding box center [730, 302] width 789 height 583
click at [1079, 516] on button "Next" at bounding box center [1078, 516] width 68 height 28
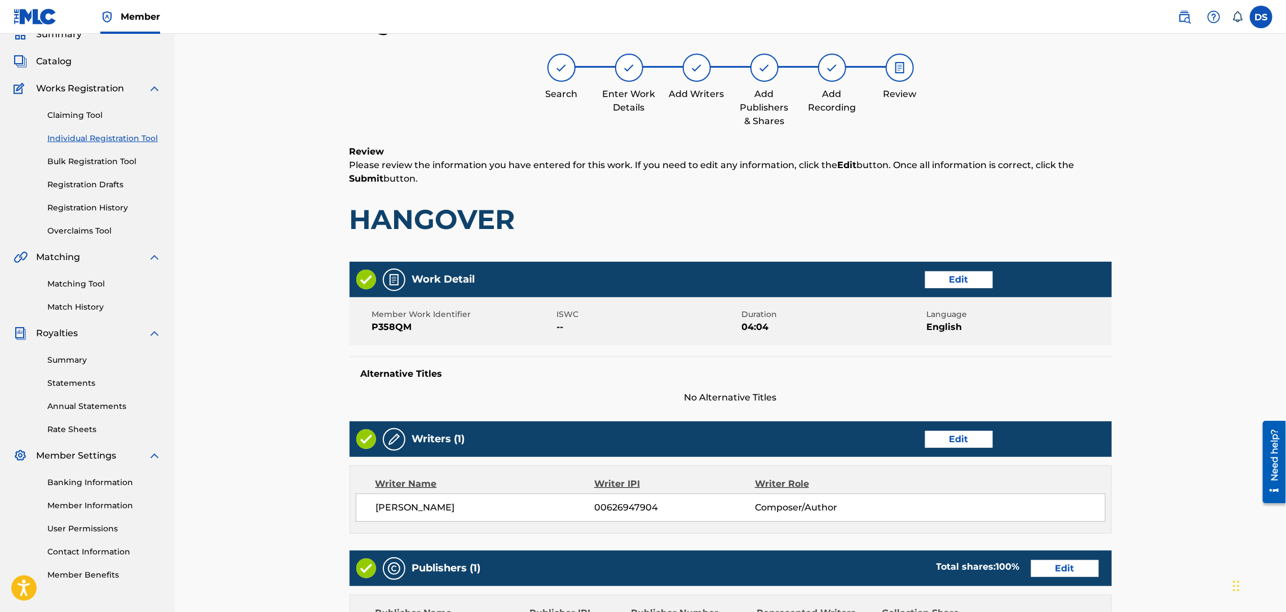
click at [1205, 463] on div "Register Work Search Enter Work Details Add Writers Add Publishers & Shares Add…" at bounding box center [730, 415] width 1111 height 865
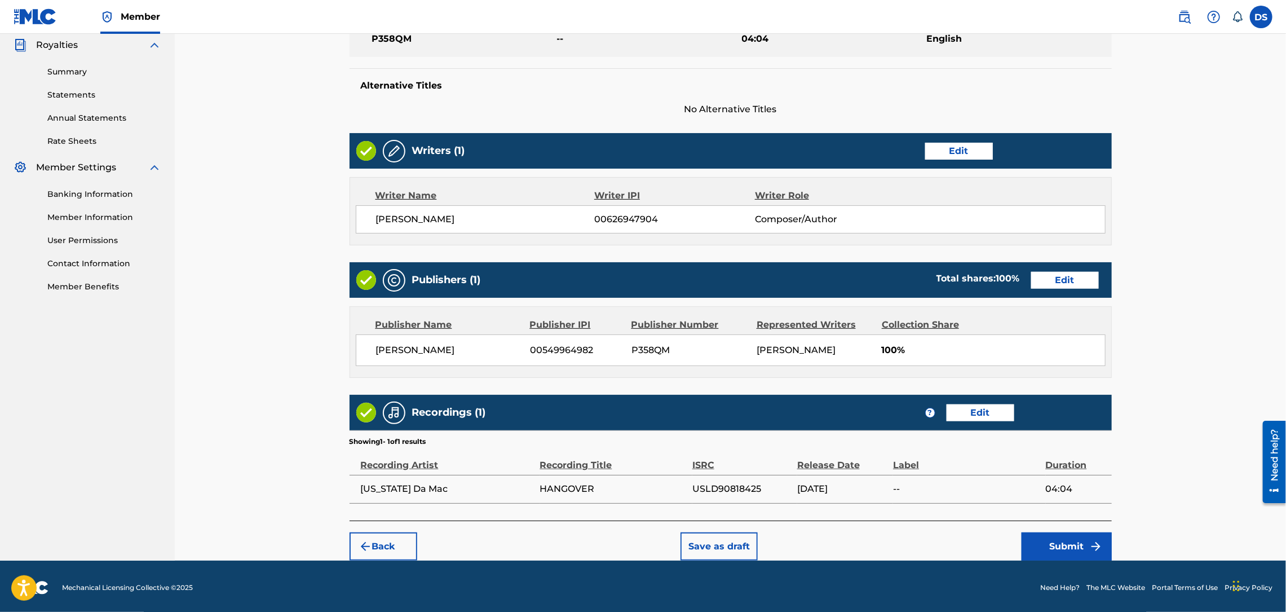
scroll to position [343, 0]
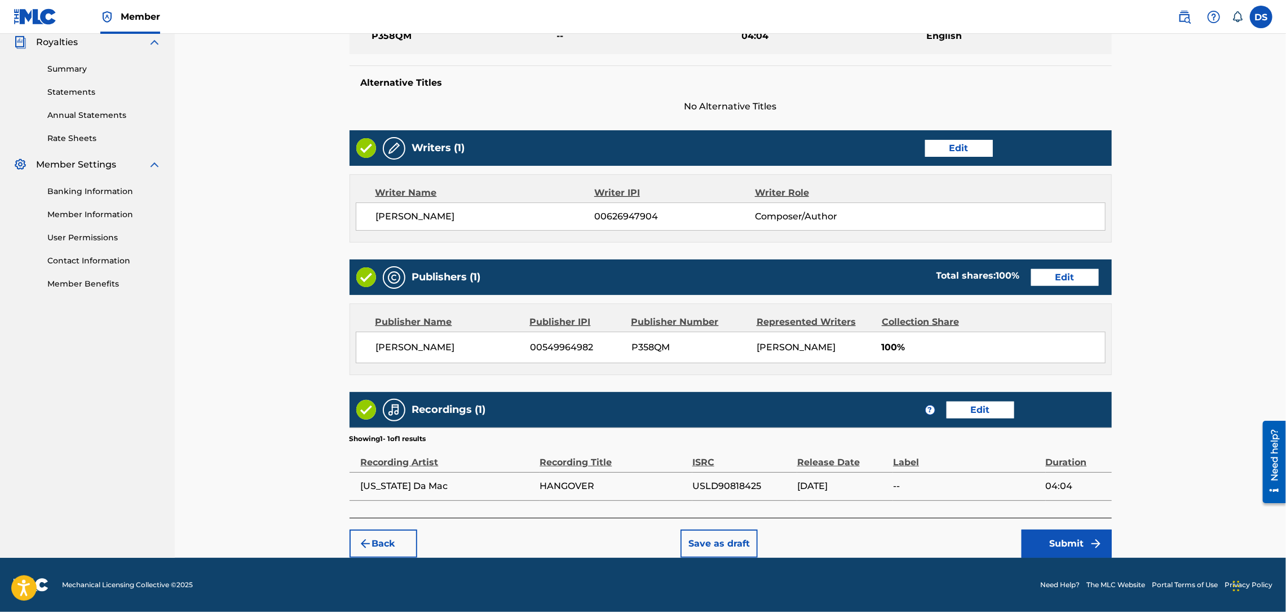
click at [1079, 547] on button "Submit" at bounding box center [1066, 543] width 90 height 28
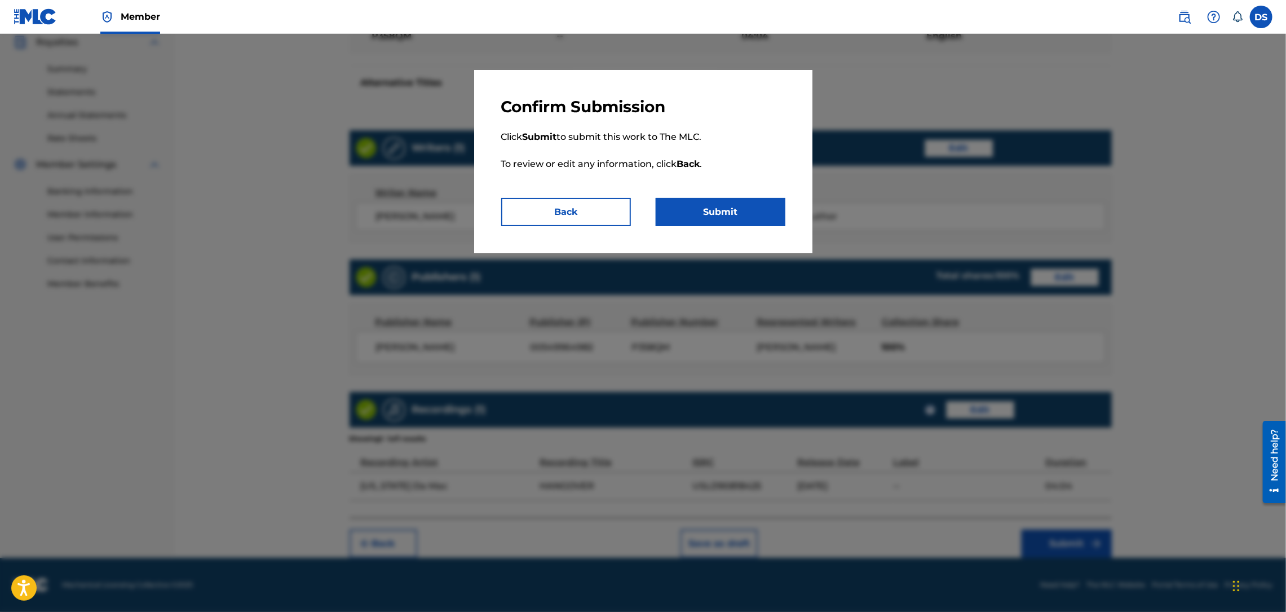
click at [739, 211] on button "Submit" at bounding box center [721, 212] width 130 height 28
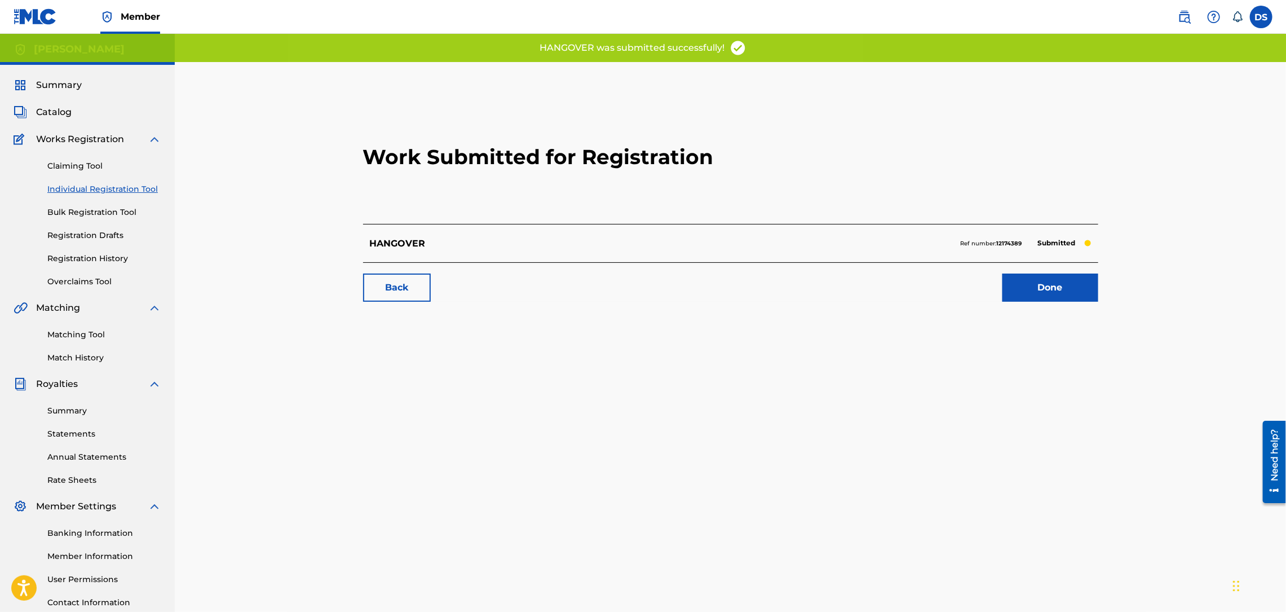
click at [1021, 277] on link "Done" at bounding box center [1050, 287] width 96 height 28
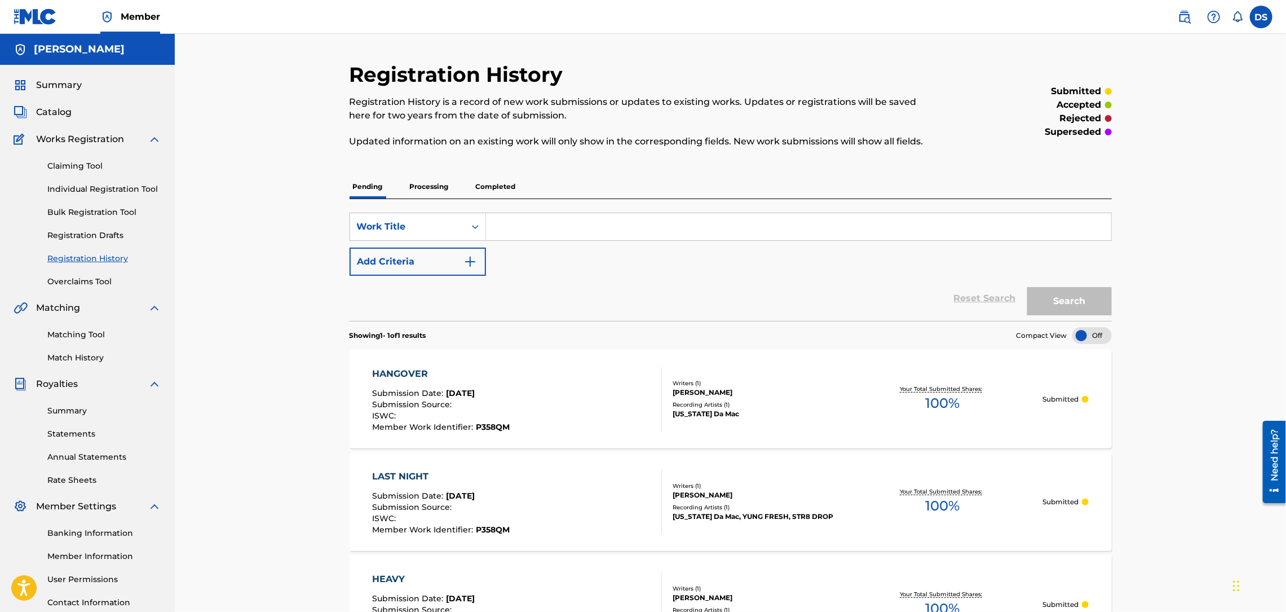
click at [63, 329] on link "Matching Tool" at bounding box center [104, 335] width 114 height 12
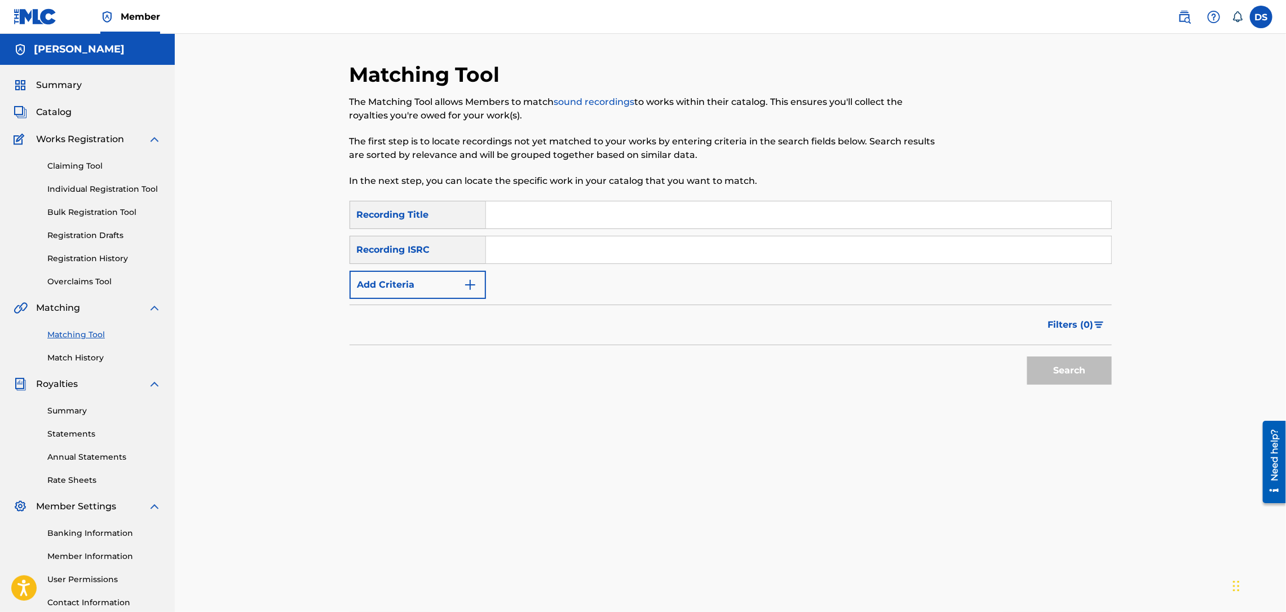
click at [517, 216] on input "Search Form" at bounding box center [798, 214] width 625 height 27
type input "NO PAIN"
click at [514, 256] on input "Search Form" at bounding box center [798, 249] width 625 height 27
paste input "USLD90818426"
type input "USLD90818426"
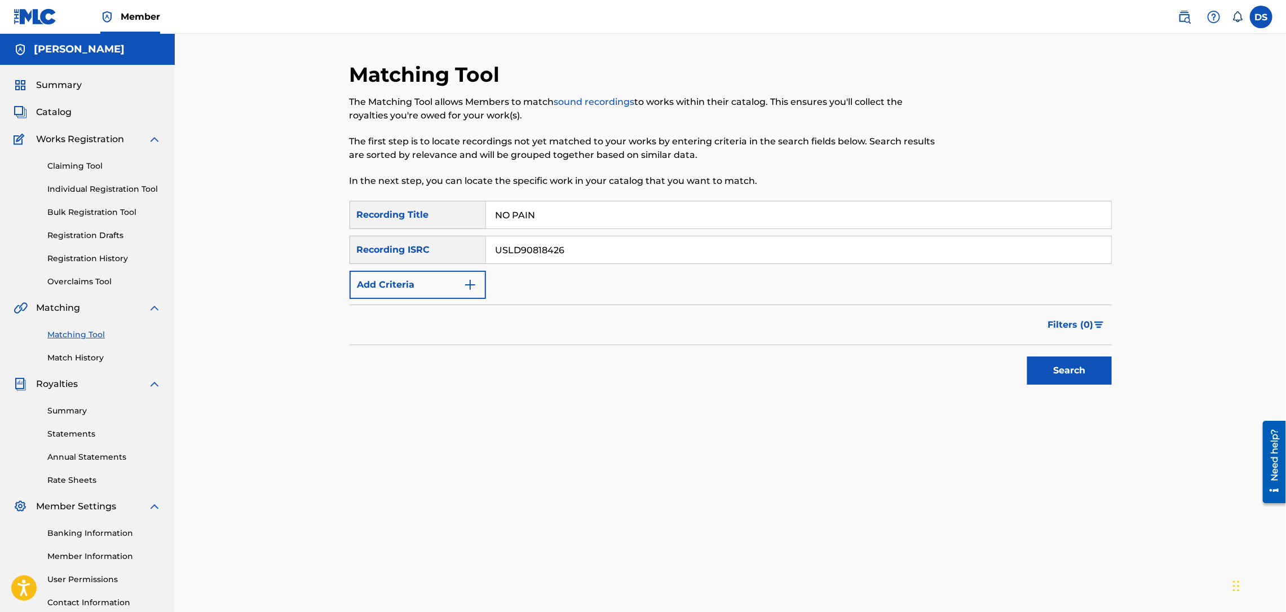
click at [1063, 370] on button "Search" at bounding box center [1069, 370] width 85 height 28
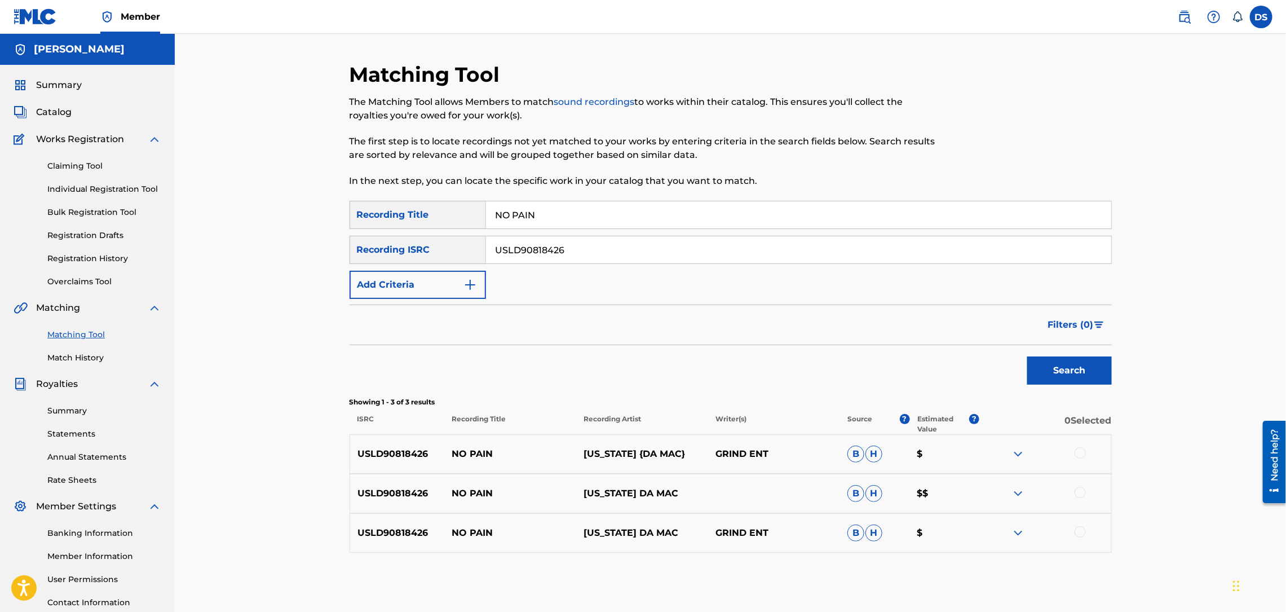
click at [1078, 453] on div at bounding box center [1079, 452] width 11 height 11
click at [1079, 493] on div at bounding box center [1079, 491] width 11 height 11
click at [1077, 530] on div at bounding box center [1079, 531] width 11 height 11
click at [798, 519] on button "Match 3 Groups" at bounding box center [792, 520] width 125 height 28
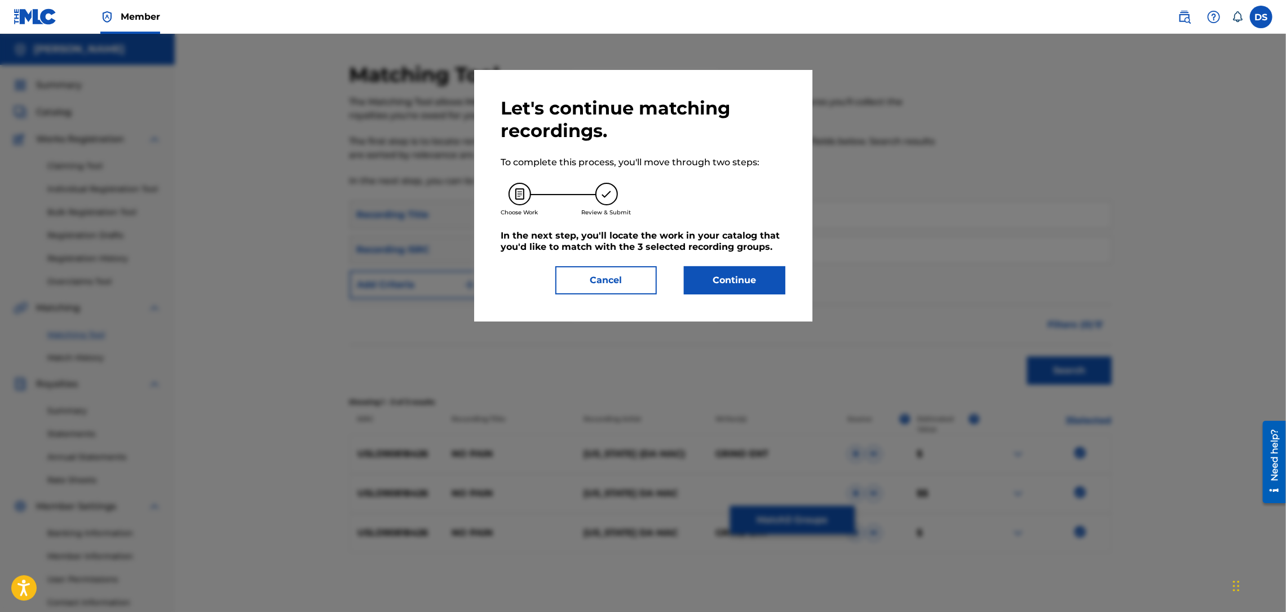
click at [722, 281] on button "Continue" at bounding box center [734, 280] width 101 height 28
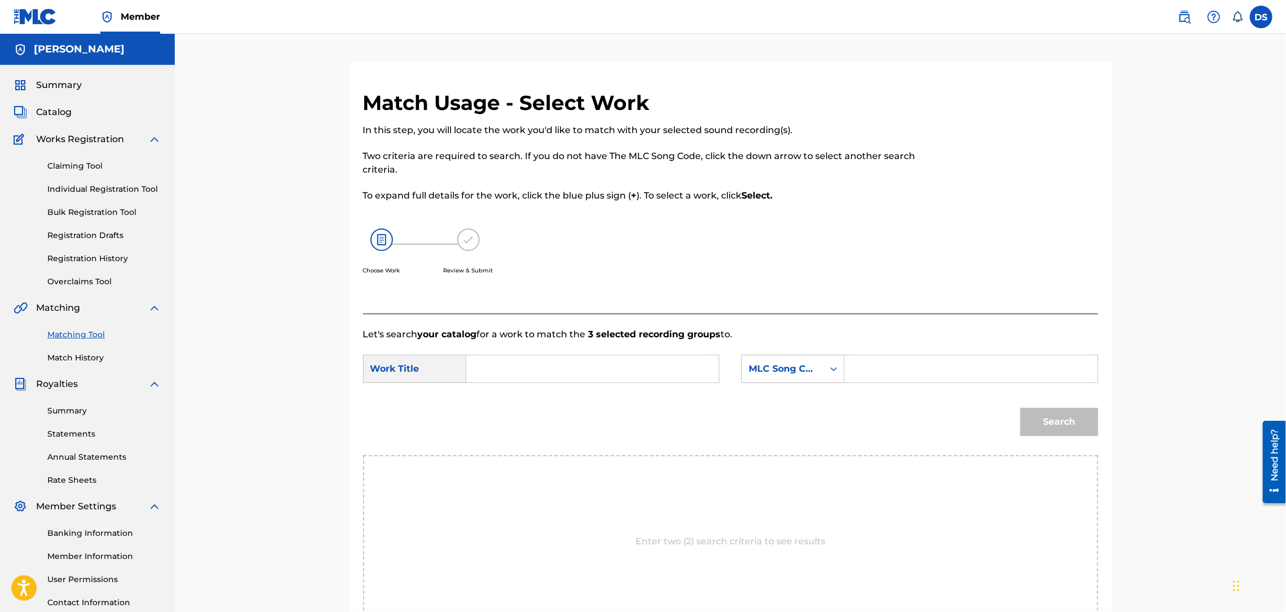
click at [634, 382] on input "Search Form" at bounding box center [592, 368] width 233 height 27
type input "NO PAIN"
click at [843, 360] on div "Search Form" at bounding box center [834, 369] width 20 height 20
click at [815, 403] on div "Writer Name" at bounding box center [793, 397] width 102 height 28
click at [861, 374] on input "Search Form" at bounding box center [970, 368] width 233 height 27
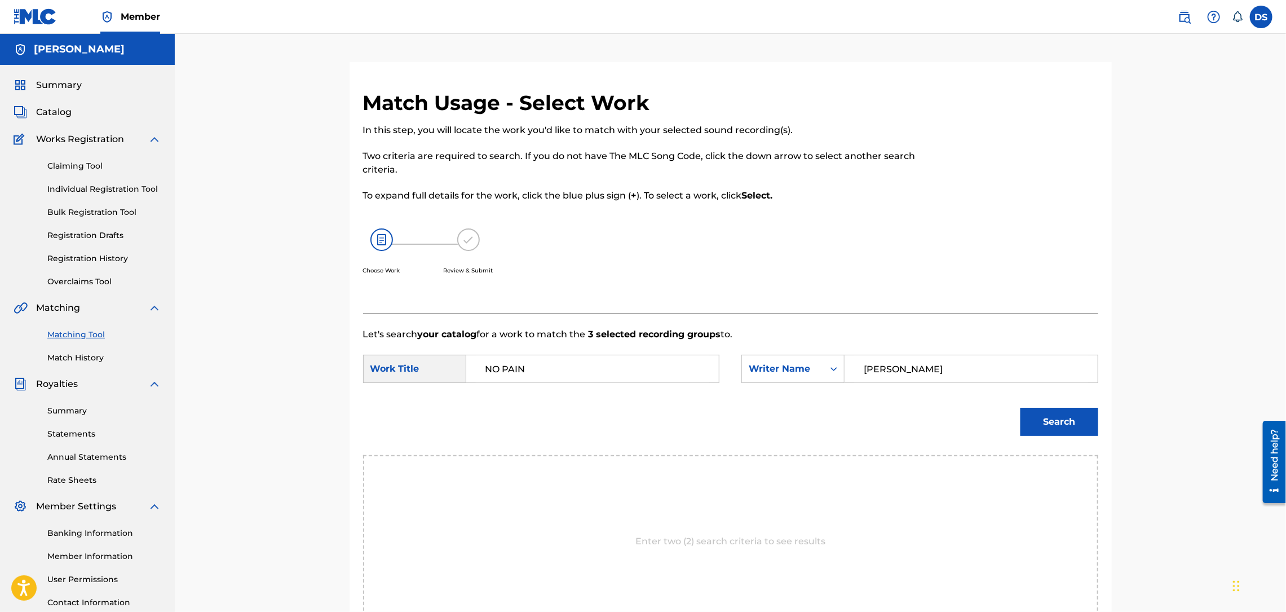
click at [1044, 426] on button "Search" at bounding box center [1059, 422] width 78 height 28
click at [897, 369] on input "[PERSON_NAME]" at bounding box center [970, 368] width 233 height 27
type input "[PERSON_NAME]"
click at [1020, 408] on button "Search" at bounding box center [1059, 422] width 78 height 28
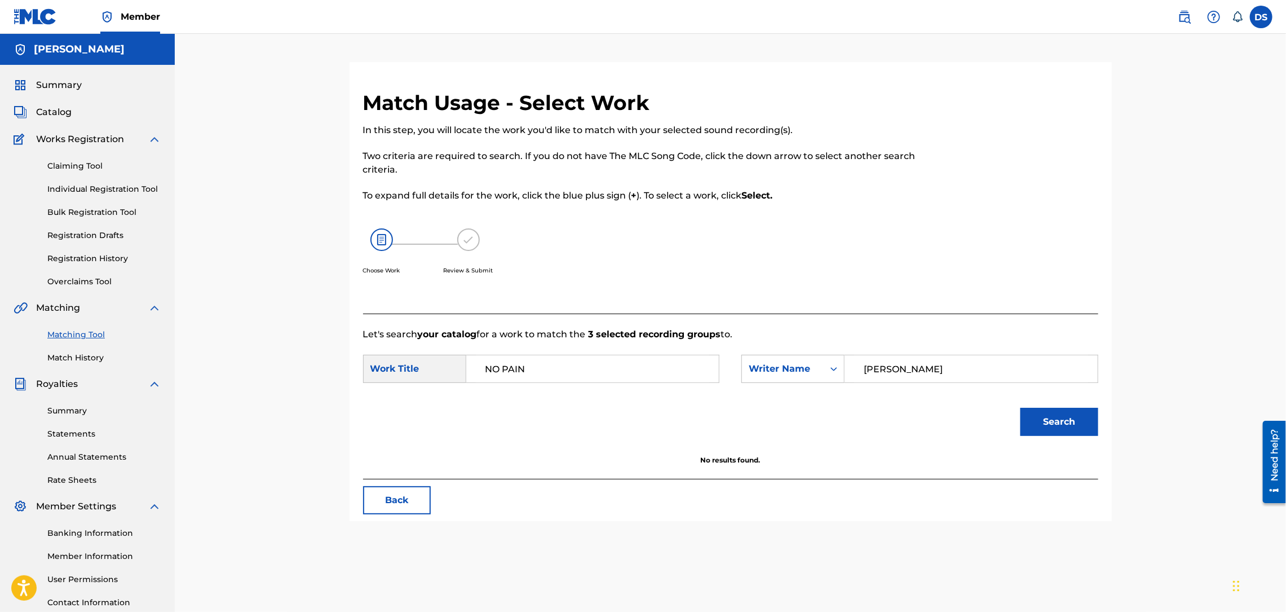
click at [97, 193] on link "Individual Registration Tool" at bounding box center [104, 189] width 114 height 12
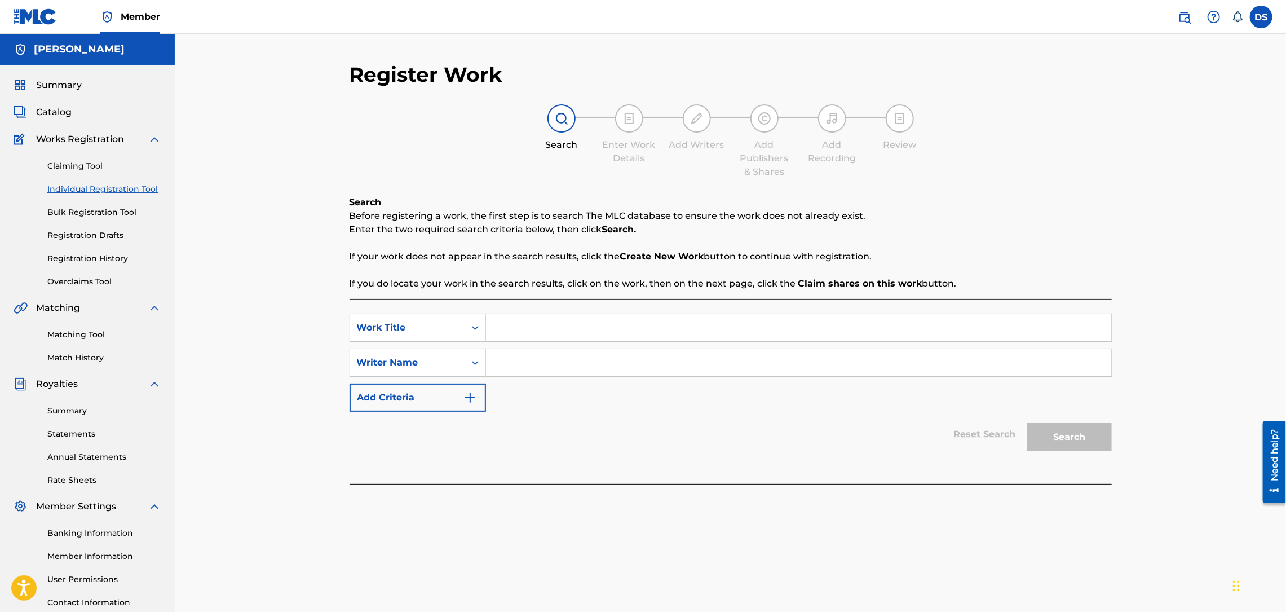
click at [498, 328] on input "Search Form" at bounding box center [798, 327] width 625 height 27
type input "NO PAIN"
click at [498, 364] on input "Search Form" at bounding box center [798, 362] width 625 height 27
type input "[PERSON_NAME]"
click at [1042, 428] on button "Search" at bounding box center [1069, 437] width 85 height 28
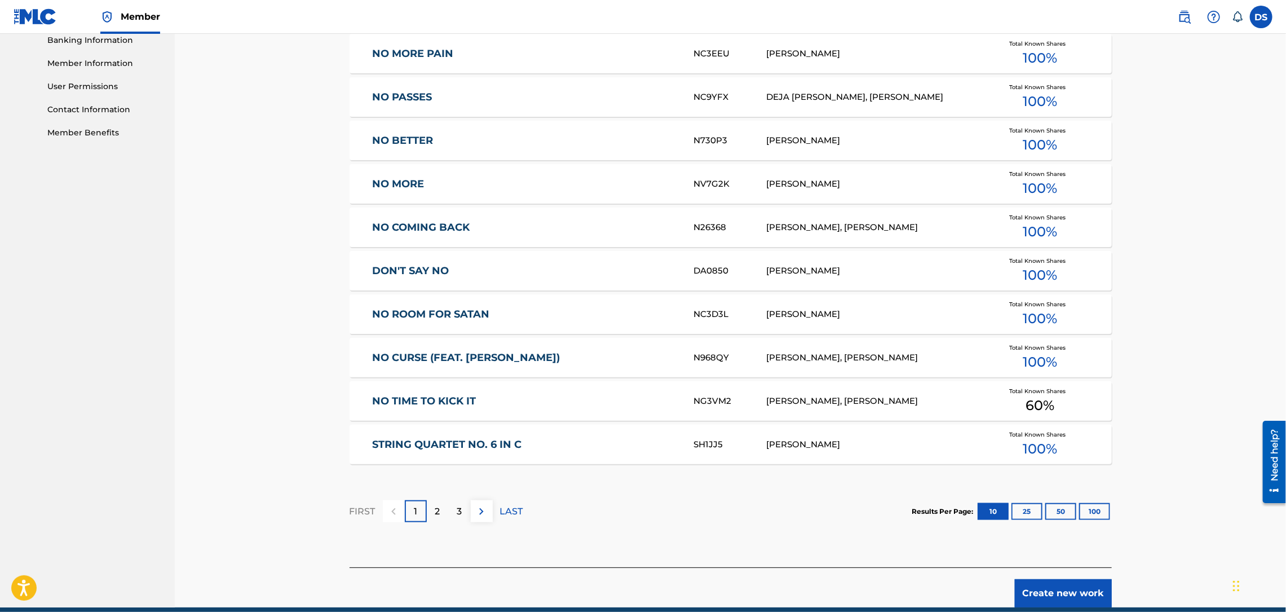
scroll to position [541, 0]
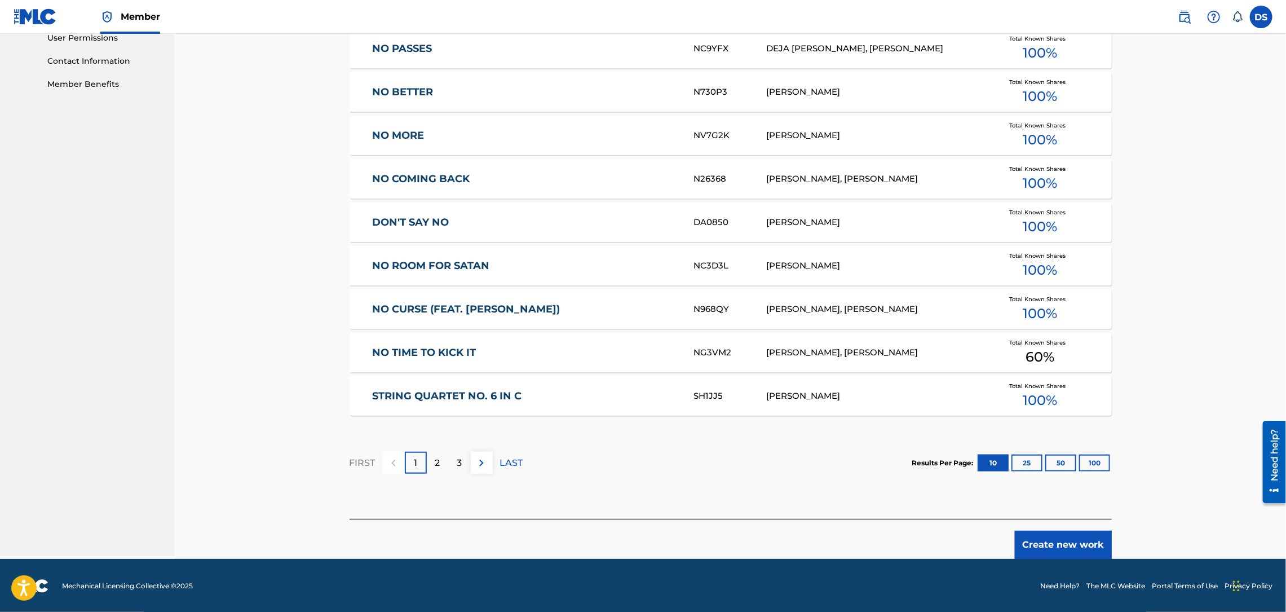
click at [1043, 547] on button "Create new work" at bounding box center [1063, 544] width 97 height 28
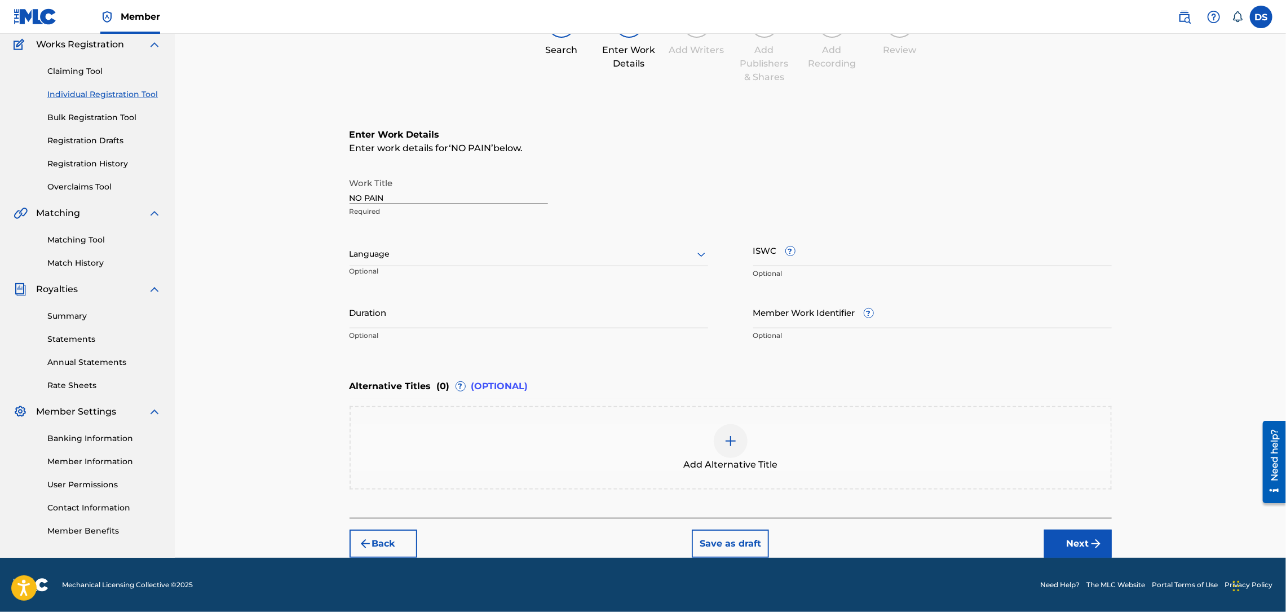
scroll to position [93, 0]
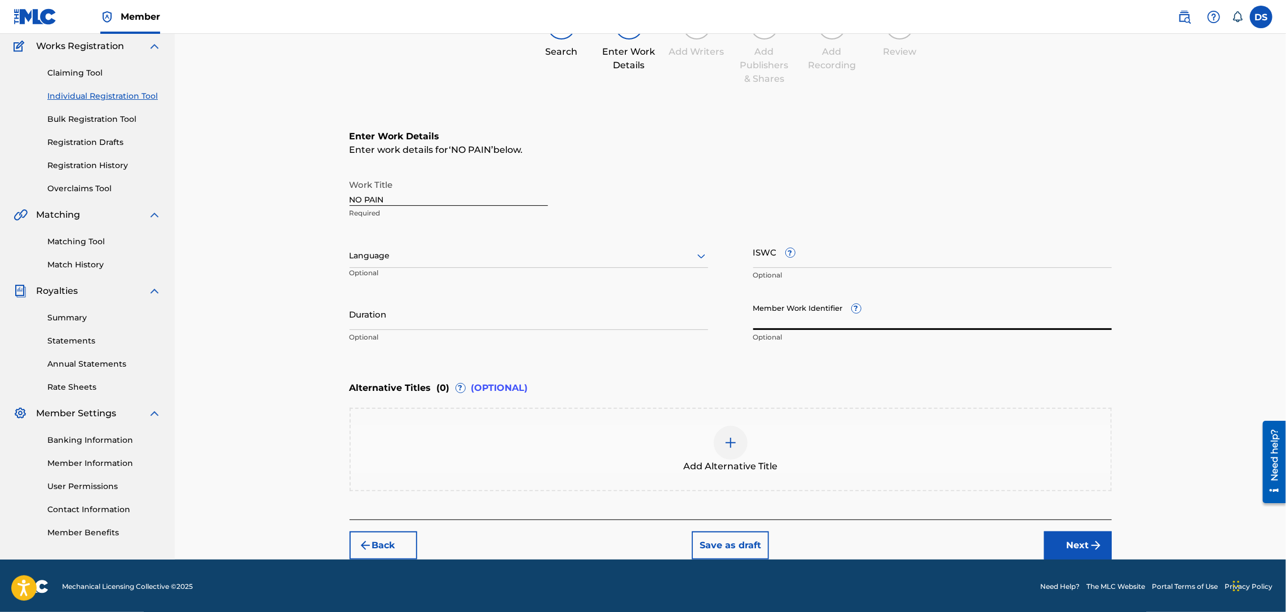
click at [812, 315] on input "Member Work Identifier ?" at bounding box center [932, 314] width 359 height 32
type input "P358QM"
click at [704, 312] on input "Duration" at bounding box center [529, 314] width 359 height 32
type input "02:35"
click at [399, 239] on div "Language Optional" at bounding box center [529, 261] width 359 height 51
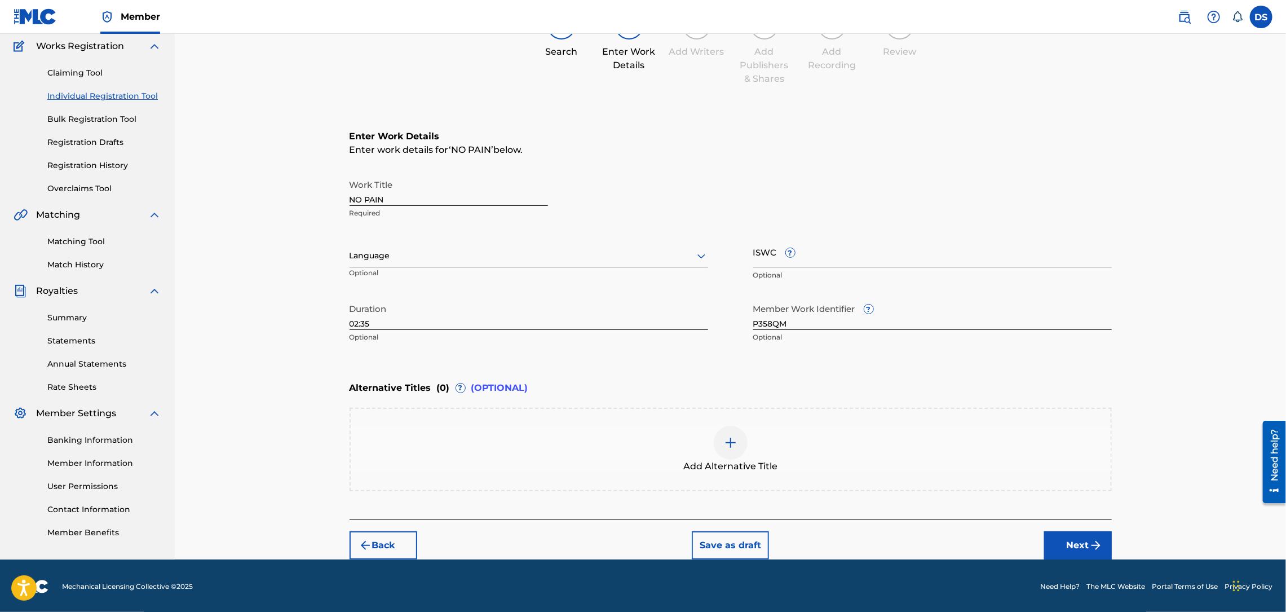
click at [391, 258] on div at bounding box center [529, 256] width 359 height 14
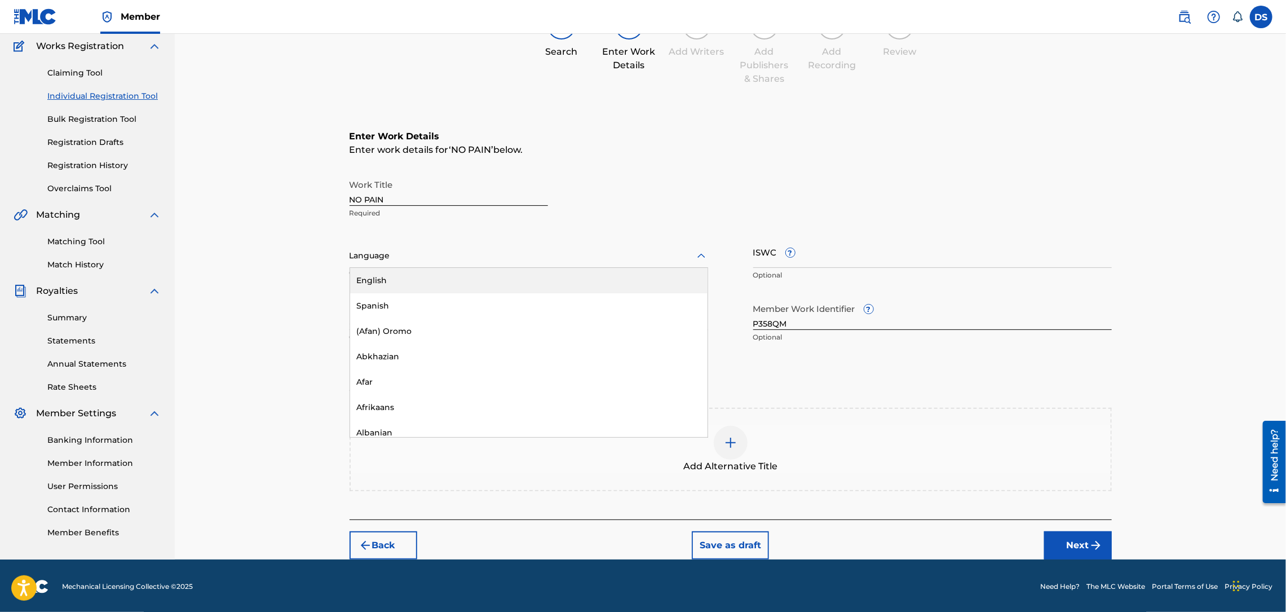
click at [391, 278] on div "English" at bounding box center [528, 280] width 357 height 25
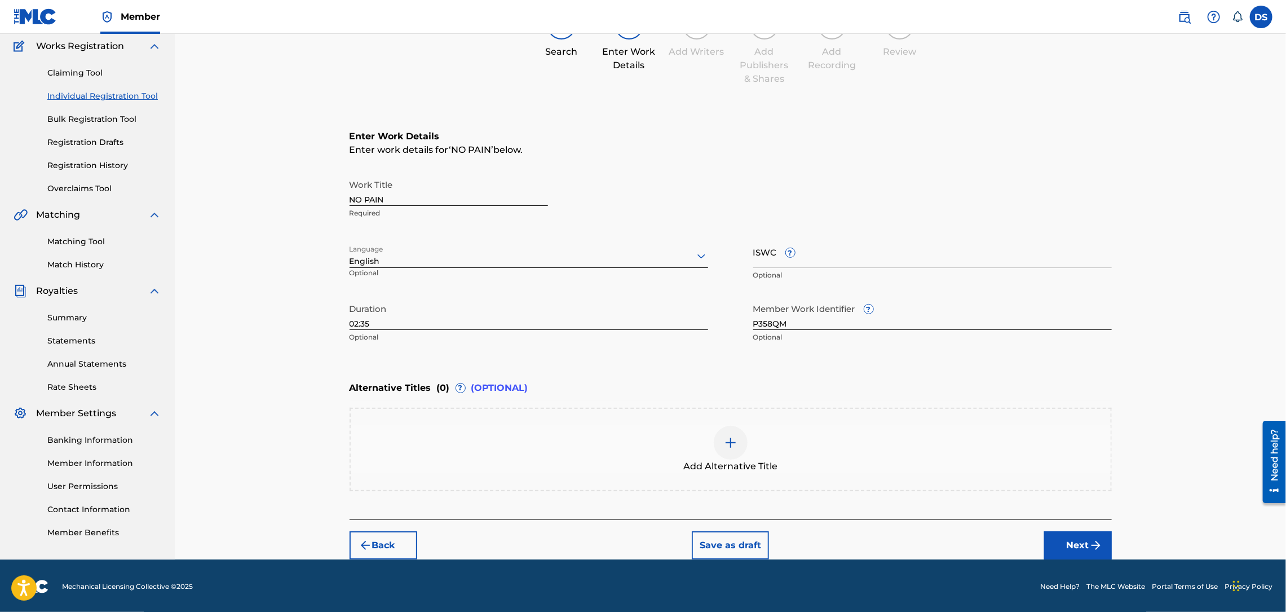
click at [1090, 547] on img "submit" at bounding box center [1096, 545] width 14 height 14
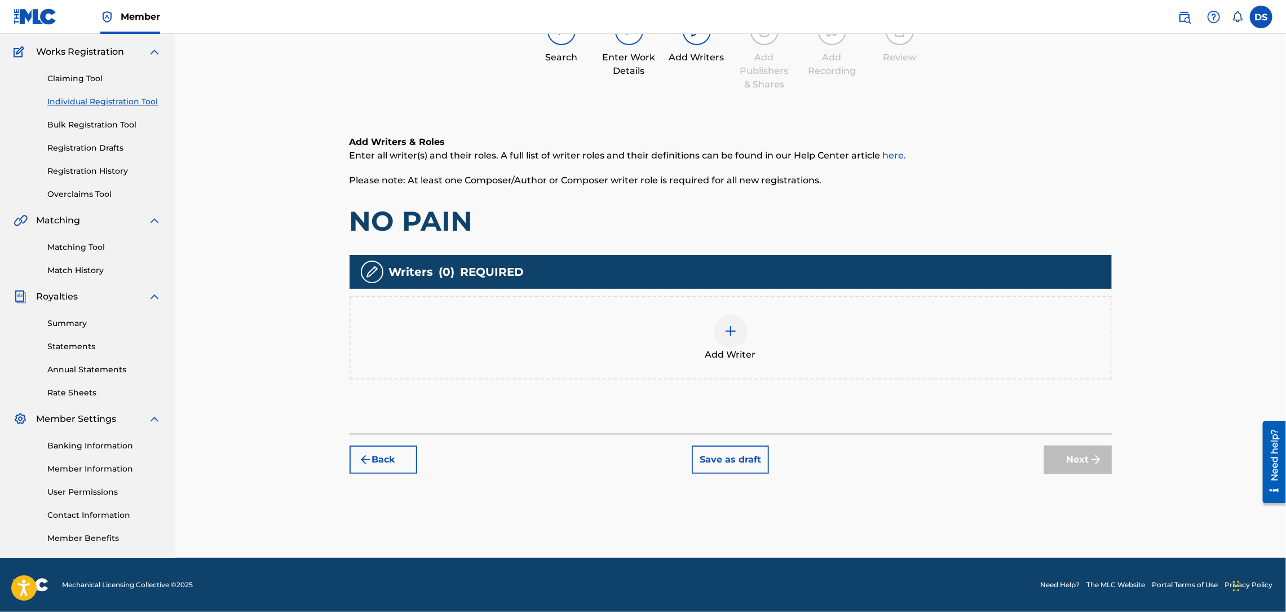
scroll to position [51, 0]
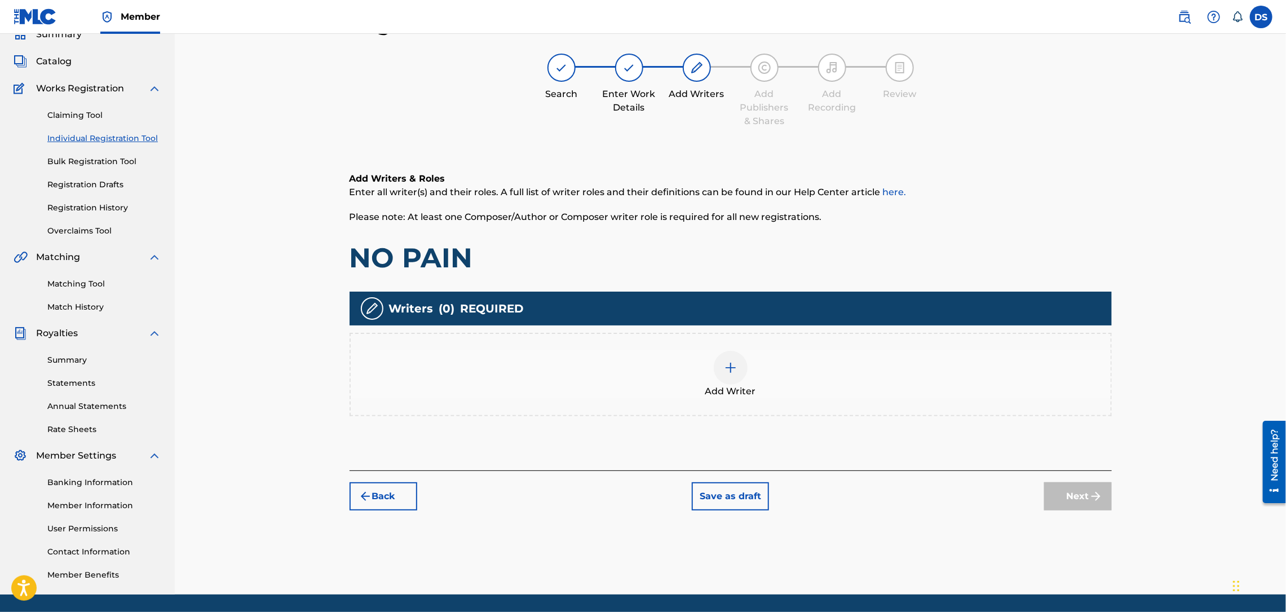
click at [733, 381] on div at bounding box center [731, 368] width 34 height 34
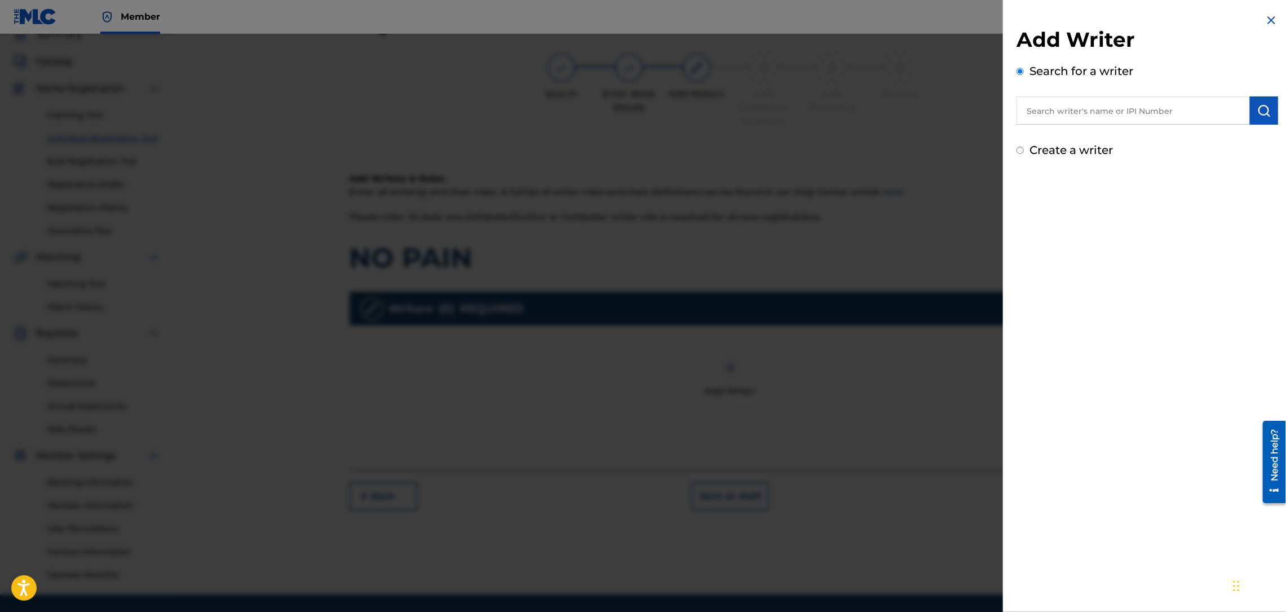
click at [1072, 105] on input "text" at bounding box center [1132, 110] width 233 height 28
type input "[PERSON_NAME]"
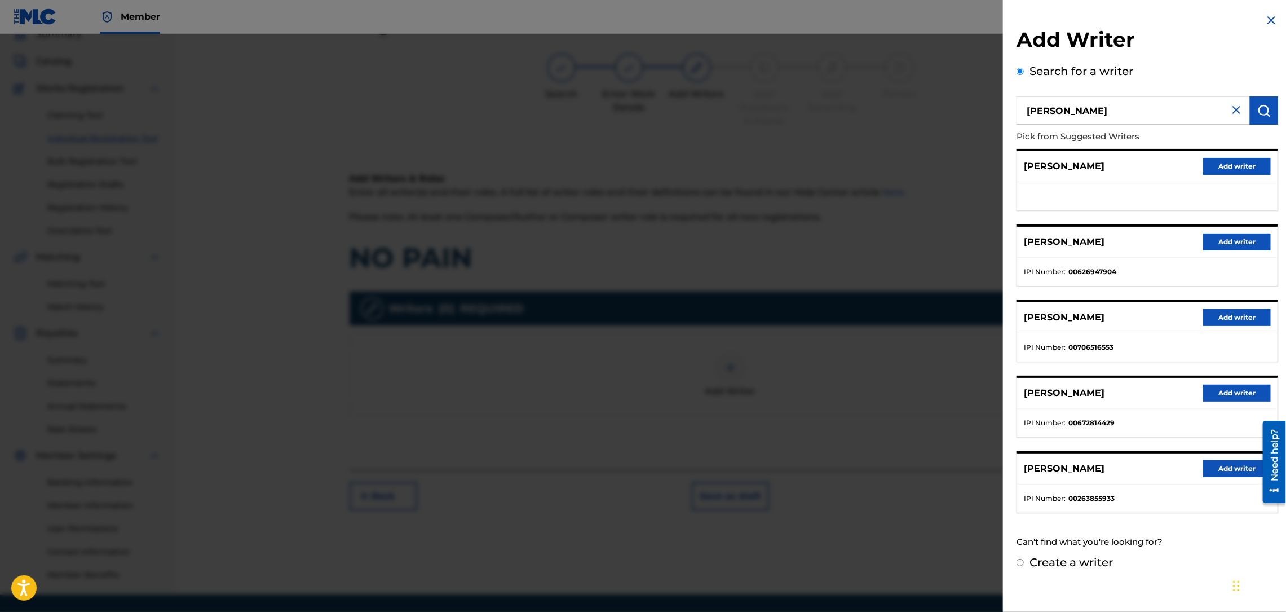
click at [1218, 238] on button "Add writer" at bounding box center [1237, 241] width 68 height 17
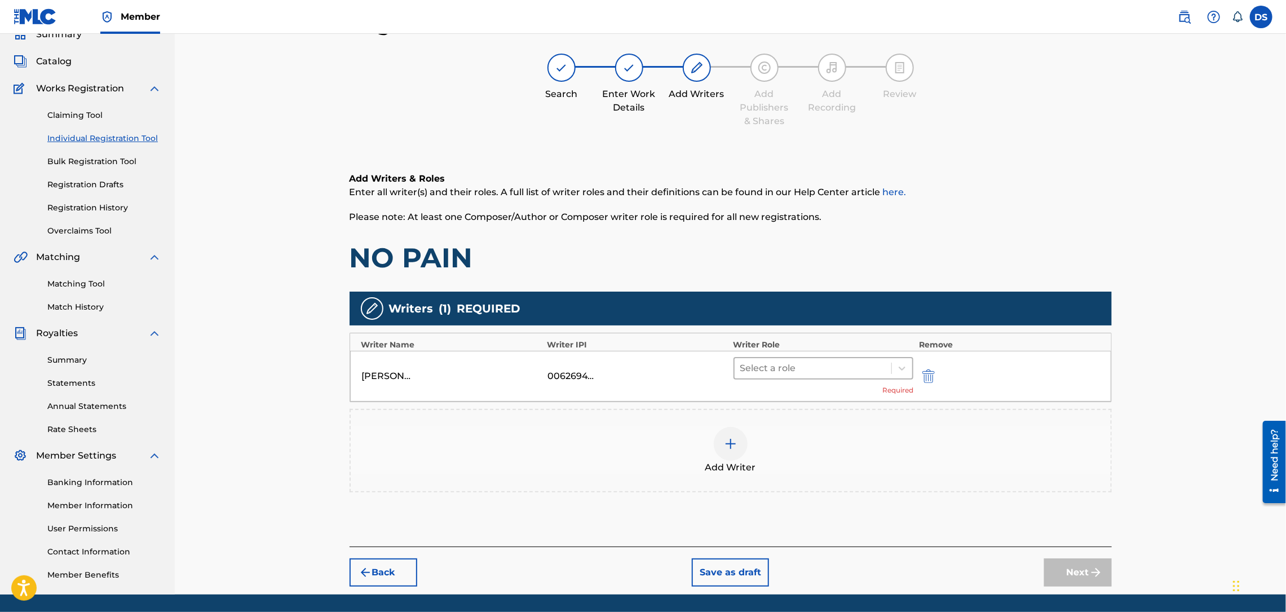
click at [833, 366] on div at bounding box center [813, 368] width 146 height 16
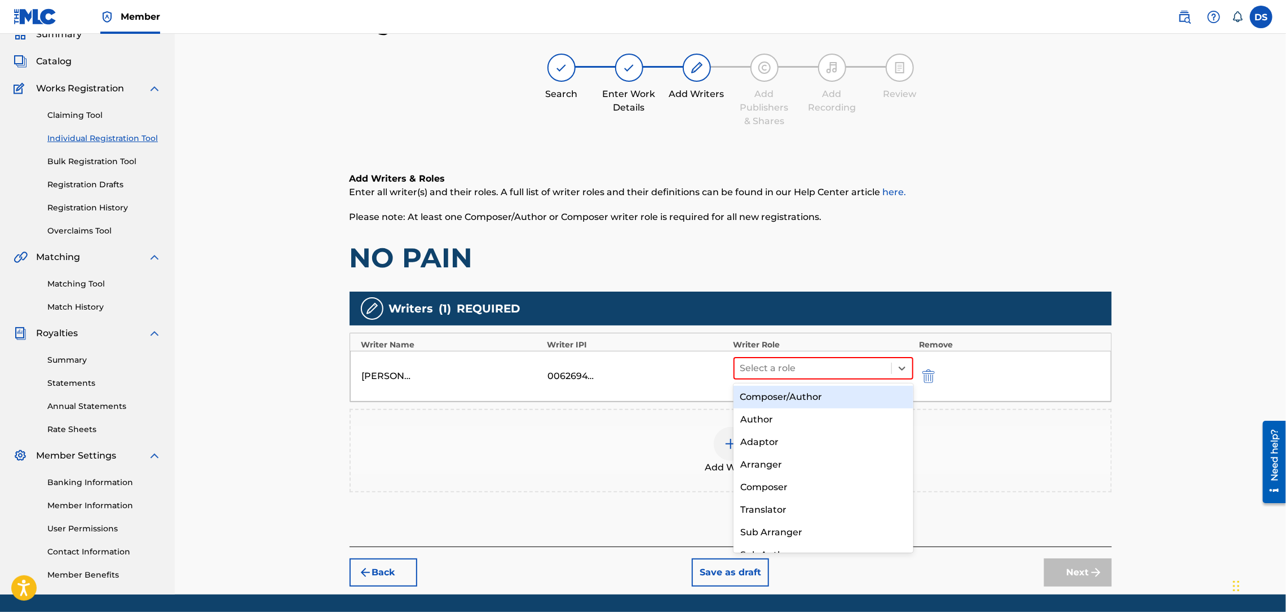
click at [791, 395] on div "Composer/Author" at bounding box center [823, 397] width 180 height 23
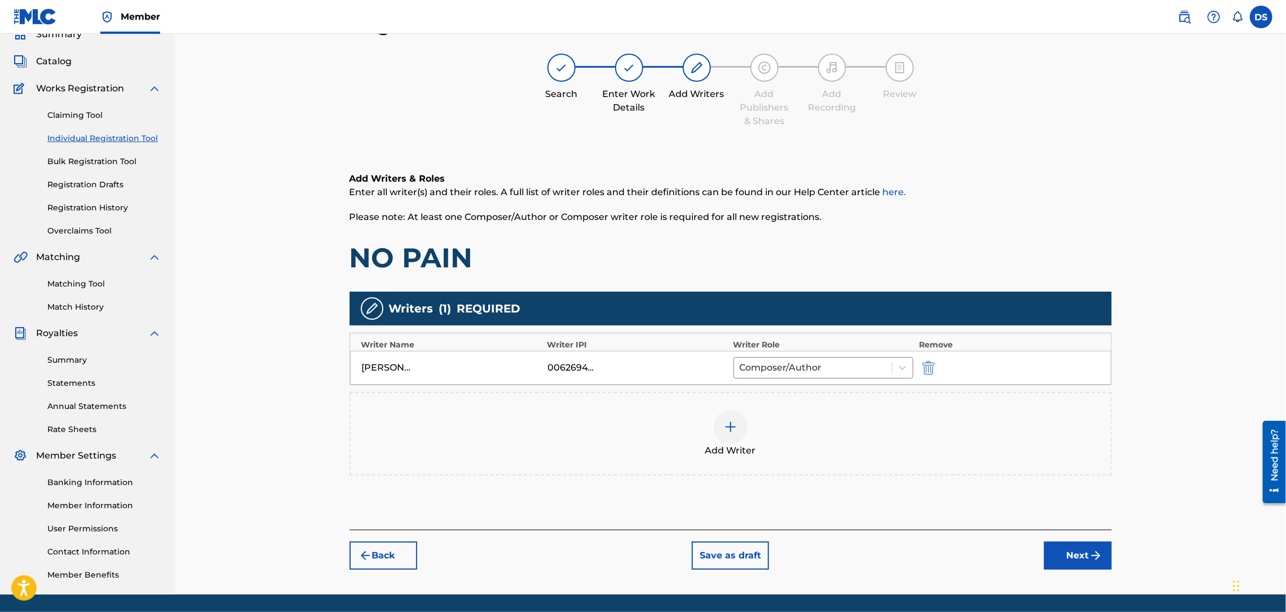
click at [1073, 549] on button "Next" at bounding box center [1078, 555] width 68 height 28
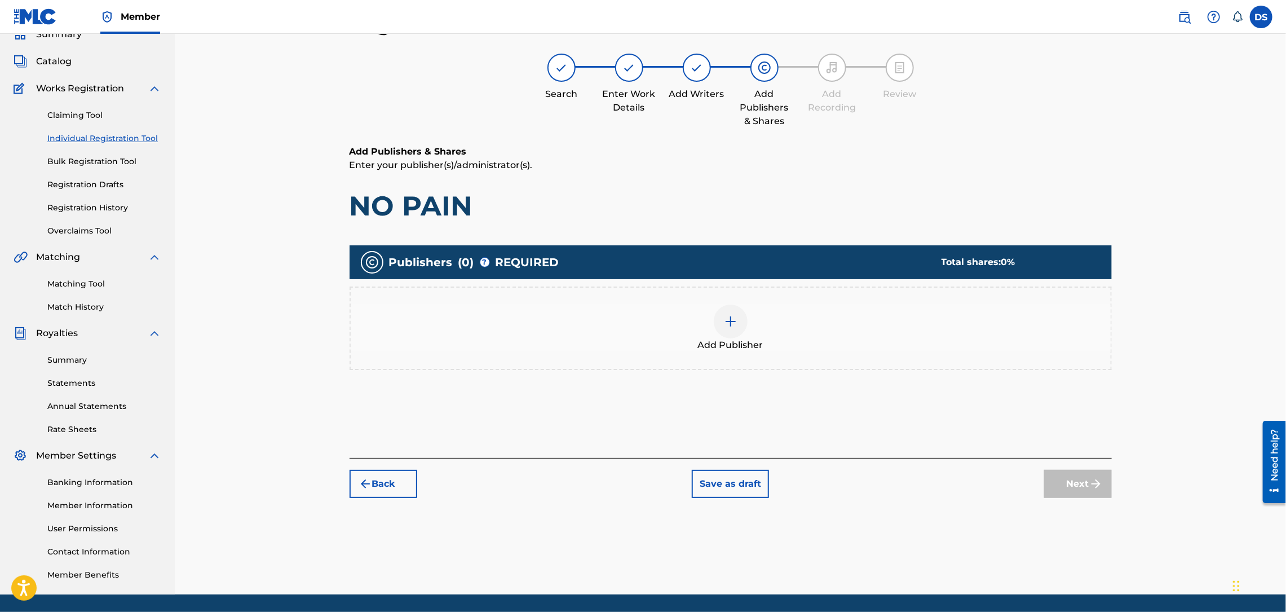
click at [777, 338] on div "Add Publisher" at bounding box center [731, 327] width 760 height 47
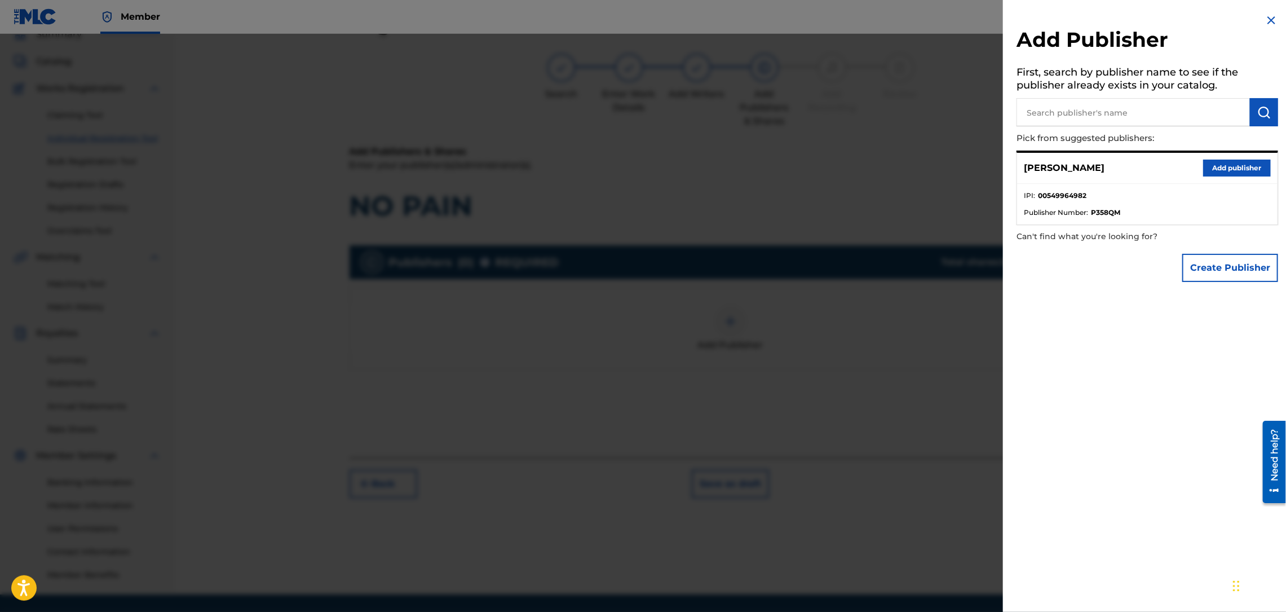
click at [1222, 164] on button "Add publisher" at bounding box center [1237, 168] width 68 height 17
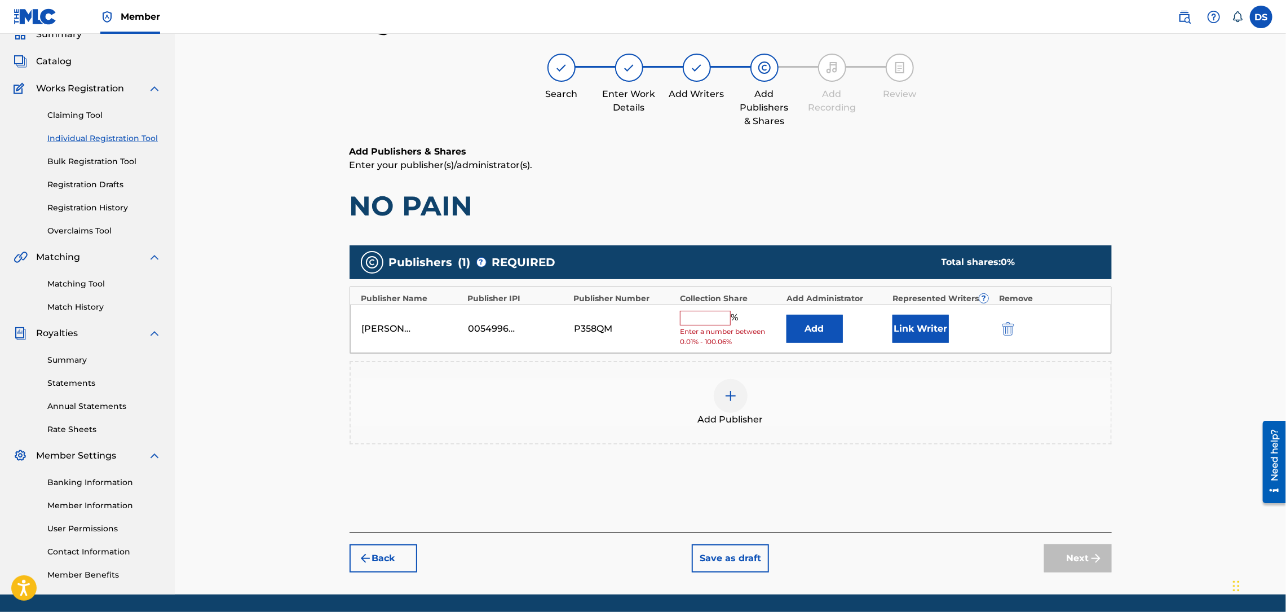
click at [707, 319] on input "text" at bounding box center [705, 318] width 51 height 15
type input "100"
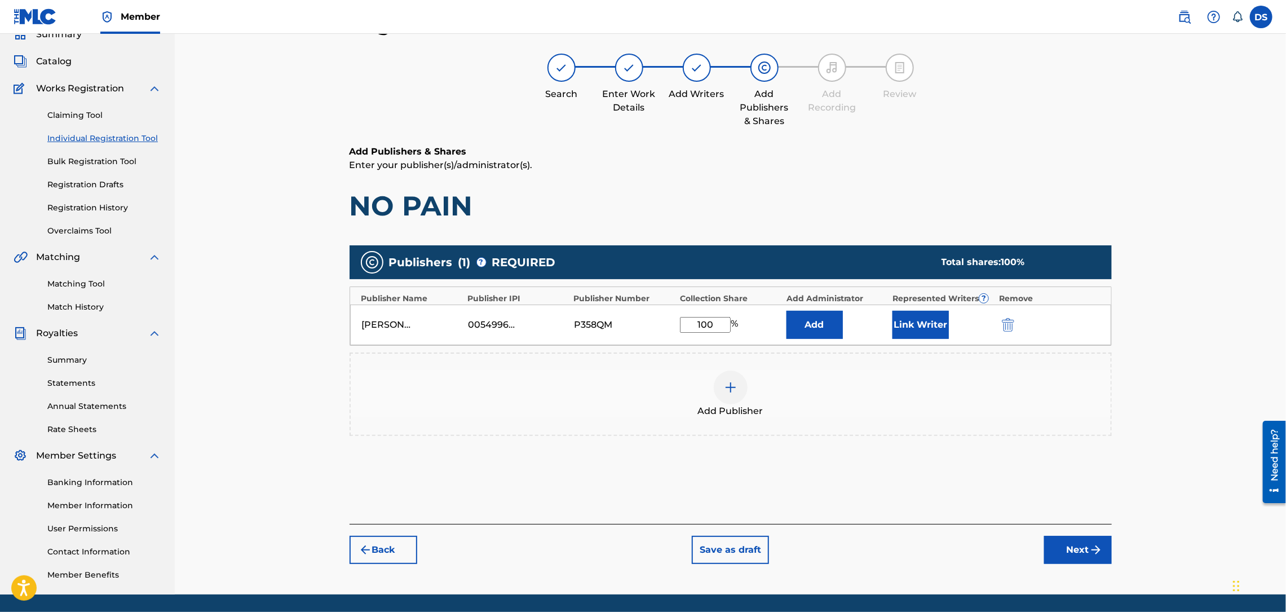
click at [920, 324] on button "Link Writer" at bounding box center [920, 325] width 56 height 28
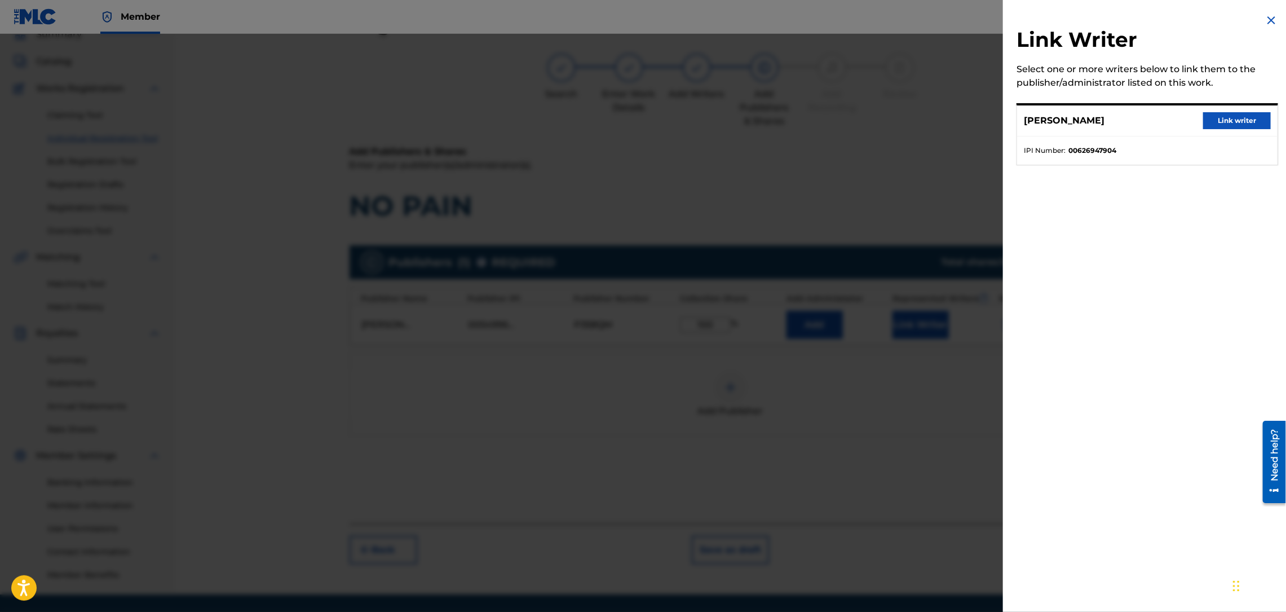
click at [1237, 117] on button "Link writer" at bounding box center [1237, 120] width 68 height 17
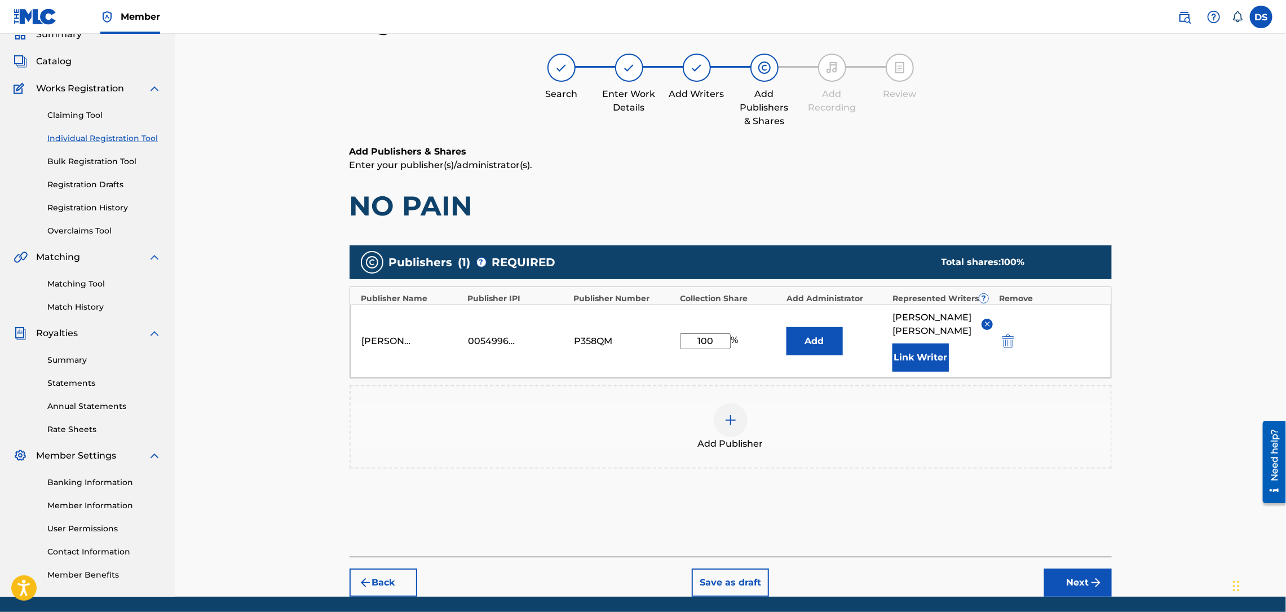
click at [1068, 568] on button "Next" at bounding box center [1078, 582] width 68 height 28
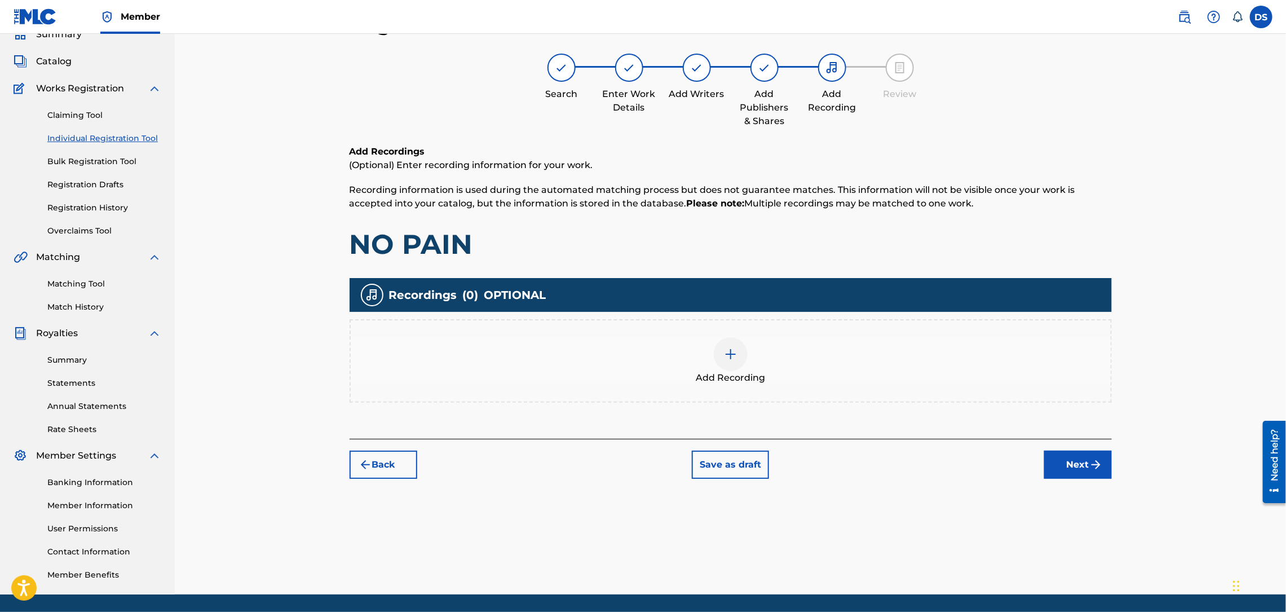
click at [731, 361] on div at bounding box center [731, 354] width 34 height 34
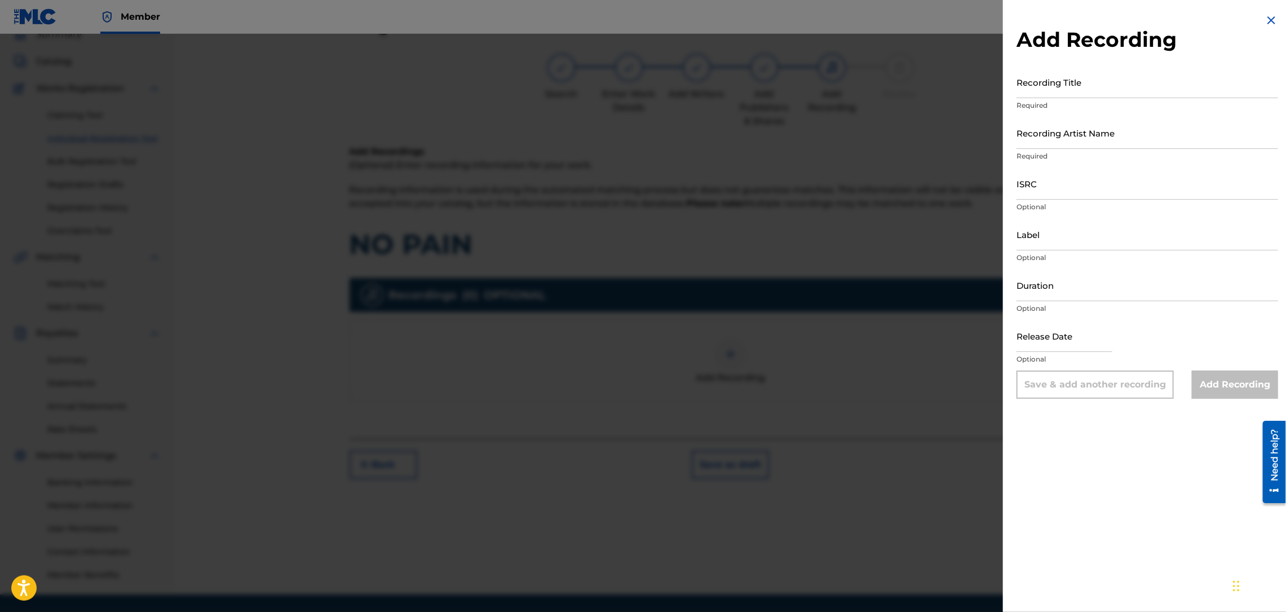
click at [1054, 186] on input "ISRC" at bounding box center [1147, 183] width 262 height 32
paste input "USLD90818426"
type input "USLD90818426"
click at [1085, 89] on input "Recording Title" at bounding box center [1147, 82] width 262 height 32
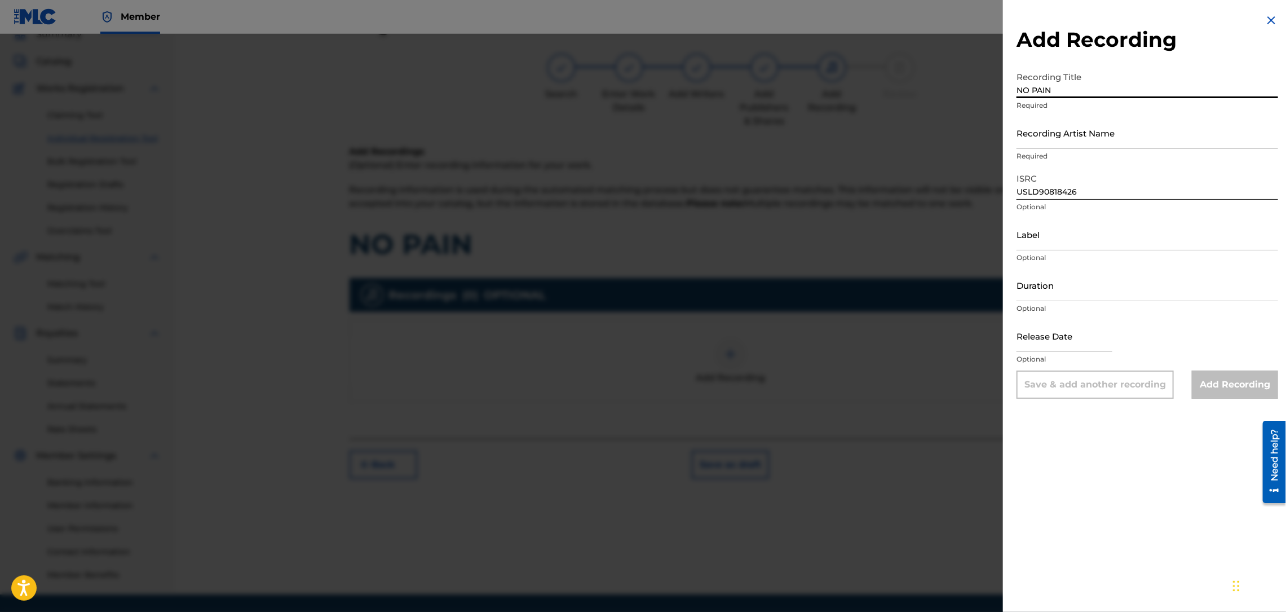
type input "NO PAIN"
click at [1057, 155] on p "Required" at bounding box center [1147, 156] width 262 height 10
click at [1055, 138] on input "Recording Artist Name" at bounding box center [1147, 133] width 262 height 32
type input "[US_STATE] Da Mac"
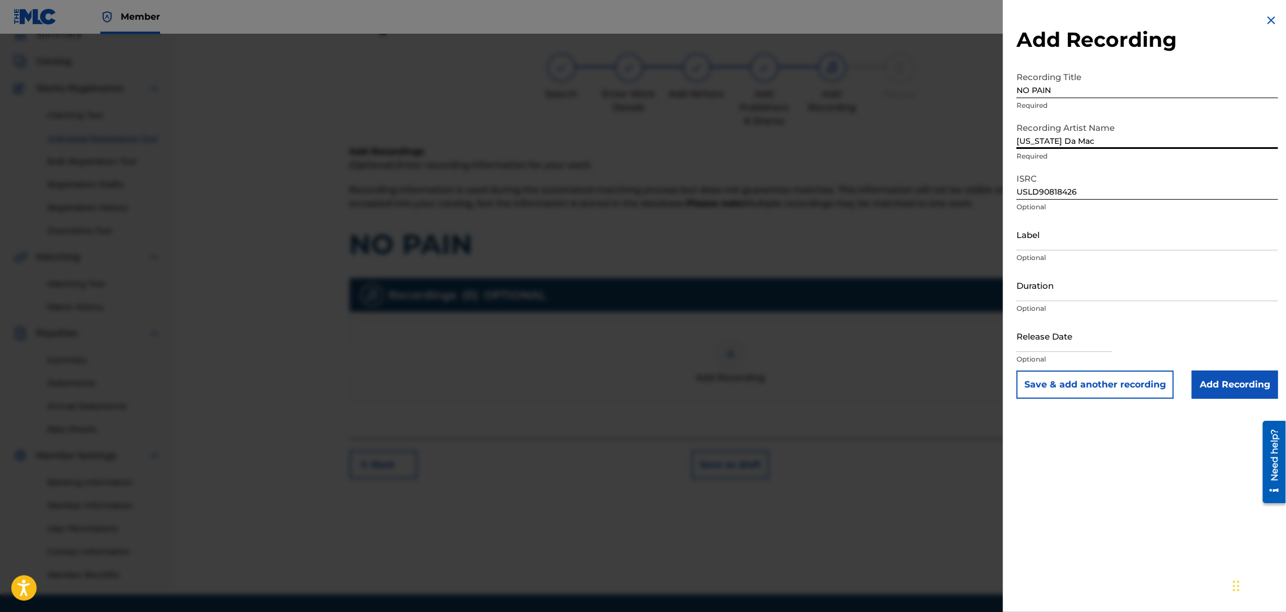
click at [1061, 244] on input "Label" at bounding box center [1147, 234] width 262 height 32
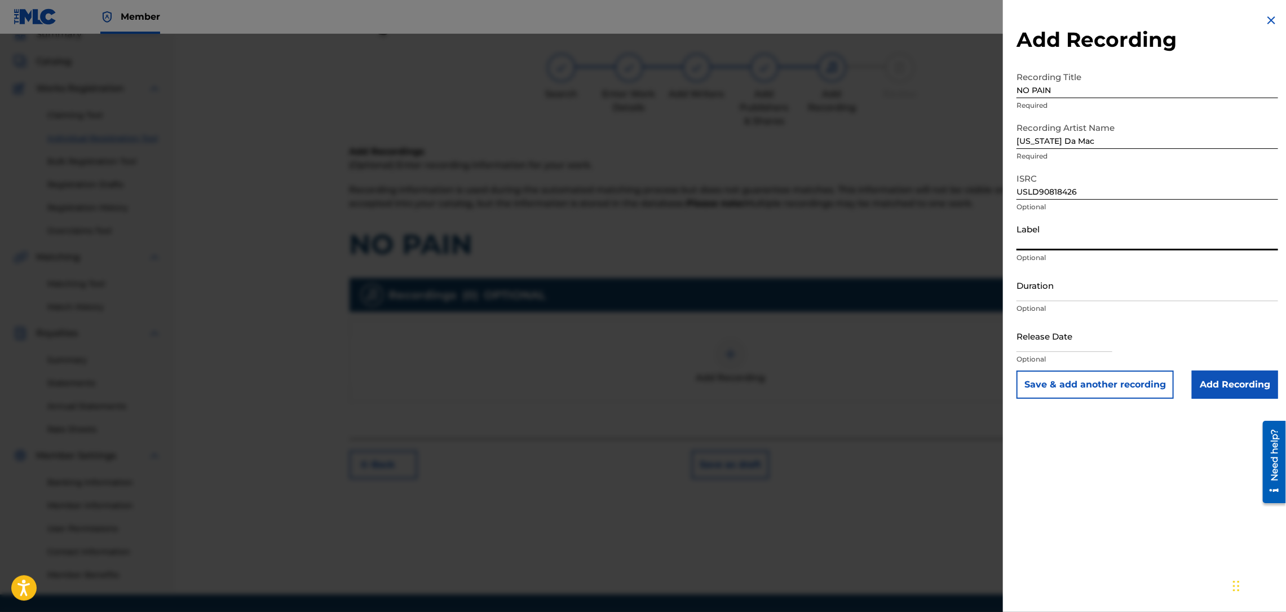
type input "Str8 Cash, No Change"
click at [1067, 292] on input "Duration" at bounding box center [1147, 285] width 262 height 32
type input "02:35"
click at [1038, 335] on input "text" at bounding box center [1064, 336] width 96 height 32
select select "8"
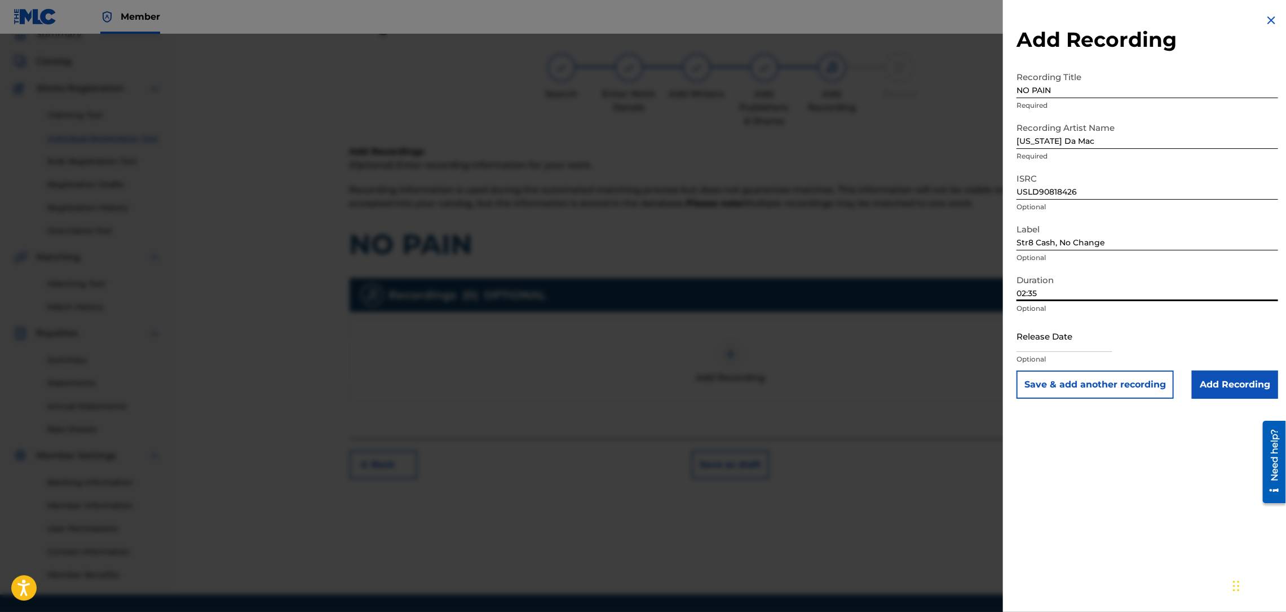
select select "2025"
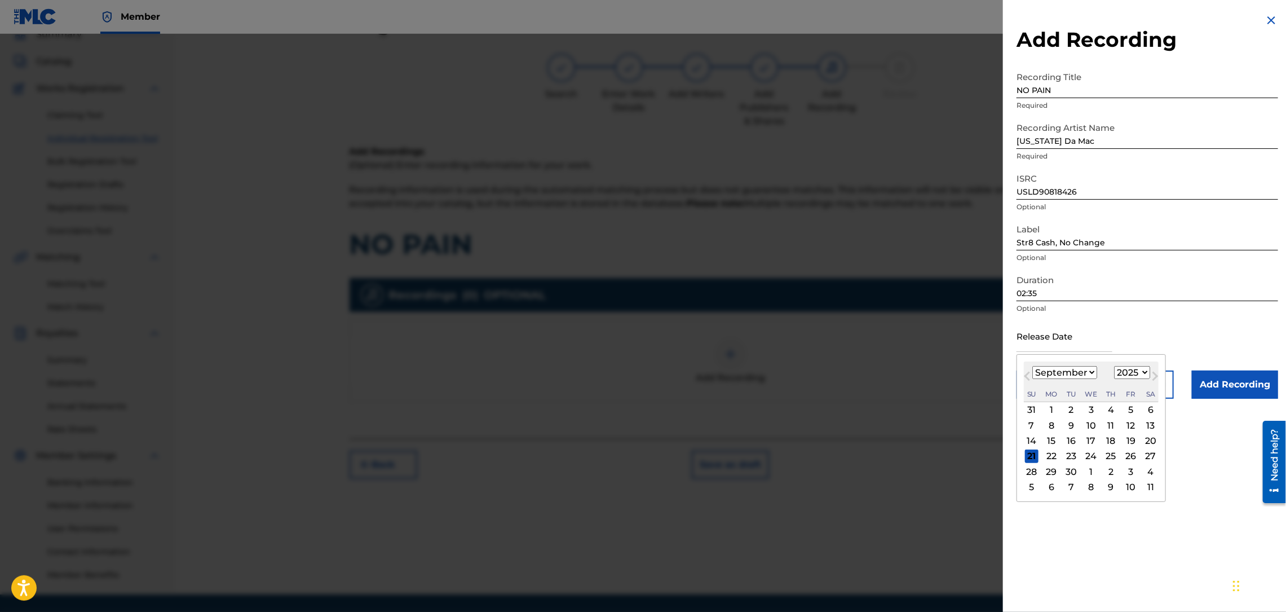
type input "[DATE]"
select select "2"
select select "2014"
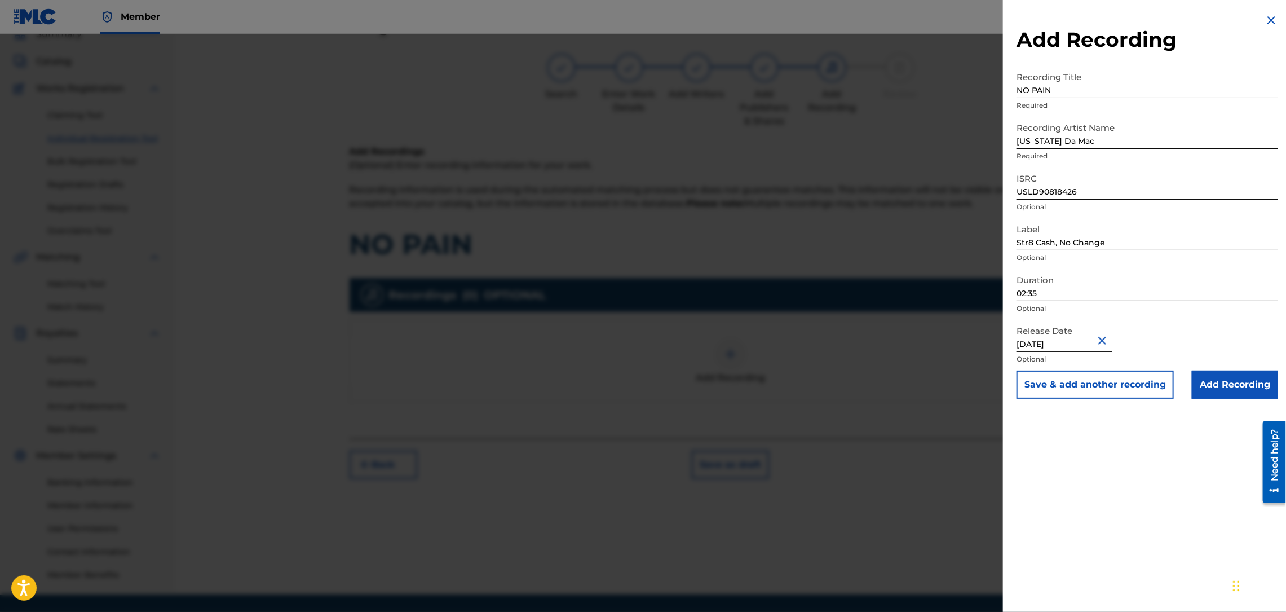
click at [1186, 331] on div "Release Date [DATE] Optional" at bounding box center [1147, 345] width 262 height 51
click at [1213, 381] on input "Add Recording" at bounding box center [1235, 384] width 86 height 28
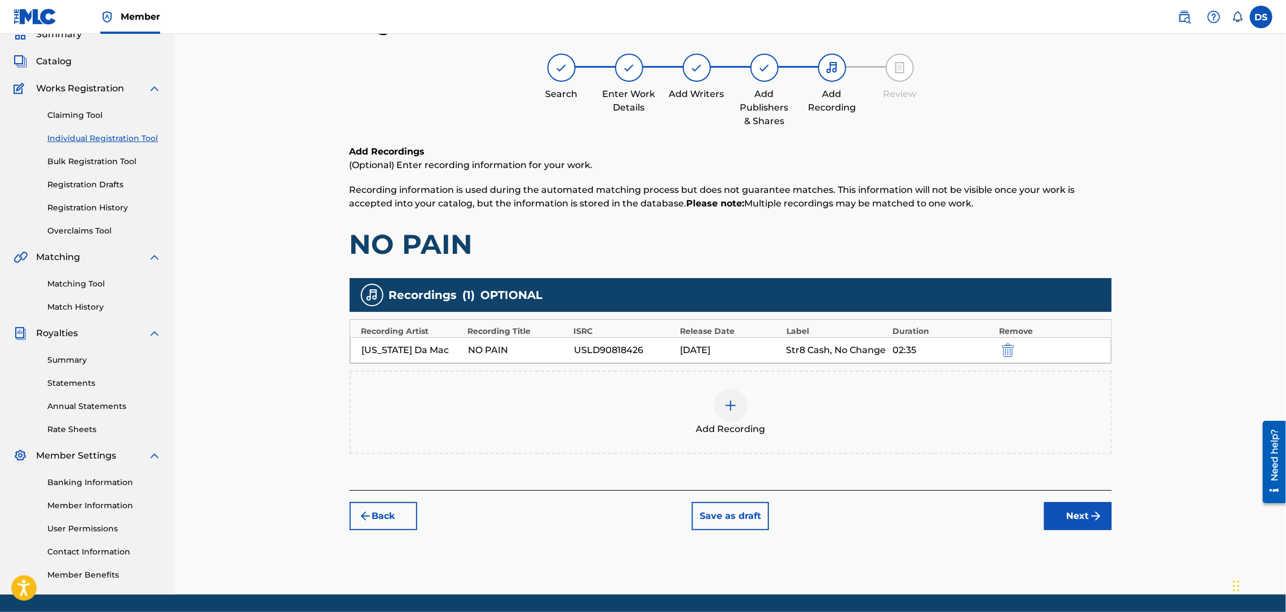
click at [1094, 516] on img "submit" at bounding box center [1096, 516] width 14 height 14
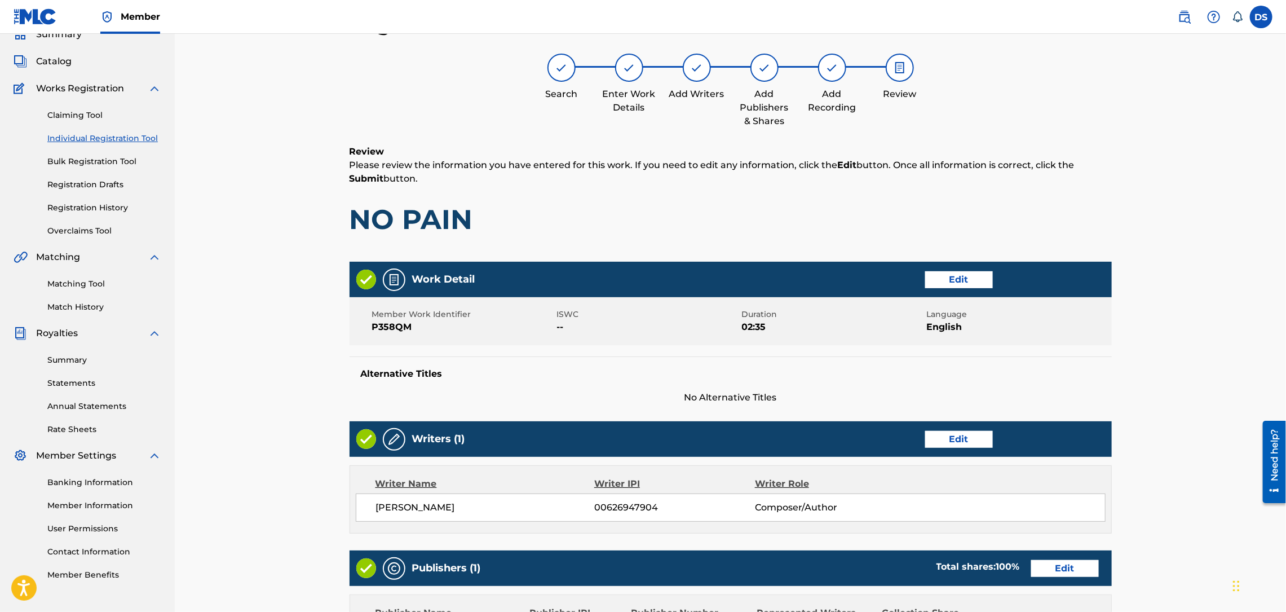
click at [1151, 288] on div "Register Work Search Enter Work Details Add Writers Add Publishers & Shares Add…" at bounding box center [730, 415] width 1111 height 865
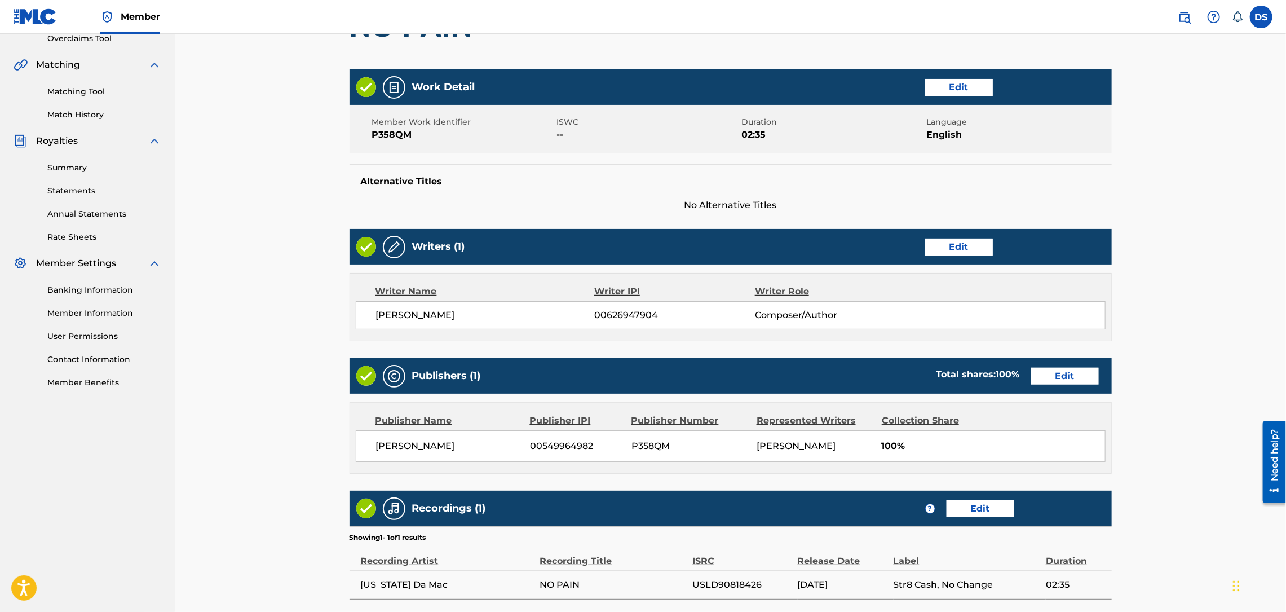
scroll to position [343, 0]
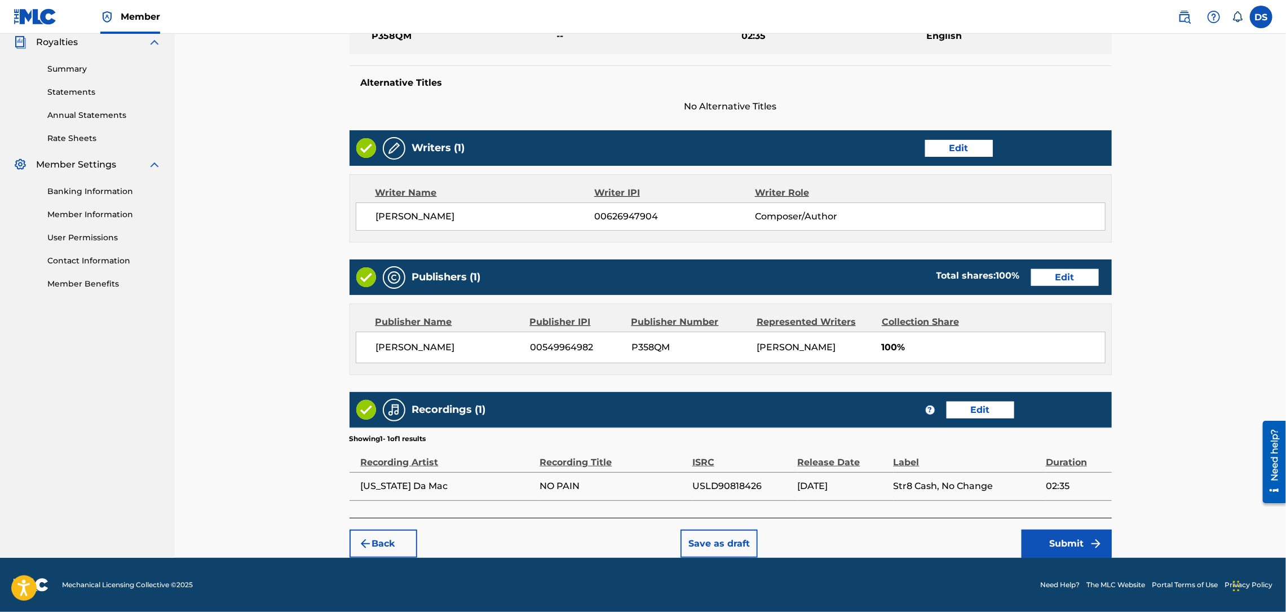
click at [1071, 545] on button "Submit" at bounding box center [1066, 543] width 90 height 28
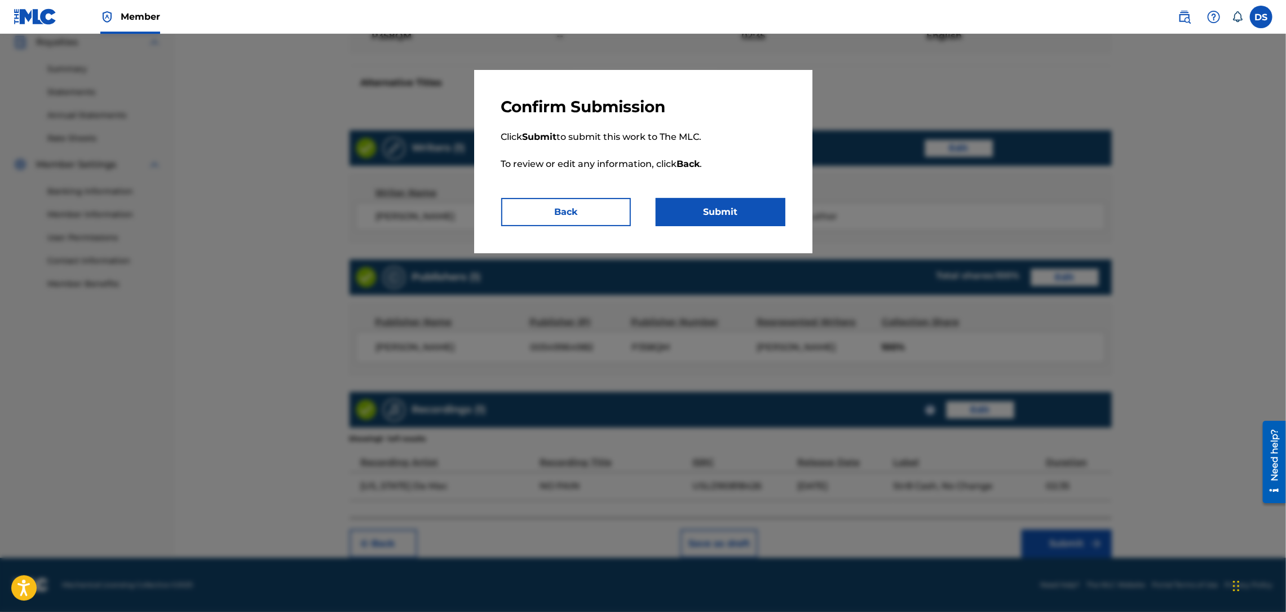
click at [745, 211] on button "Submit" at bounding box center [721, 212] width 130 height 28
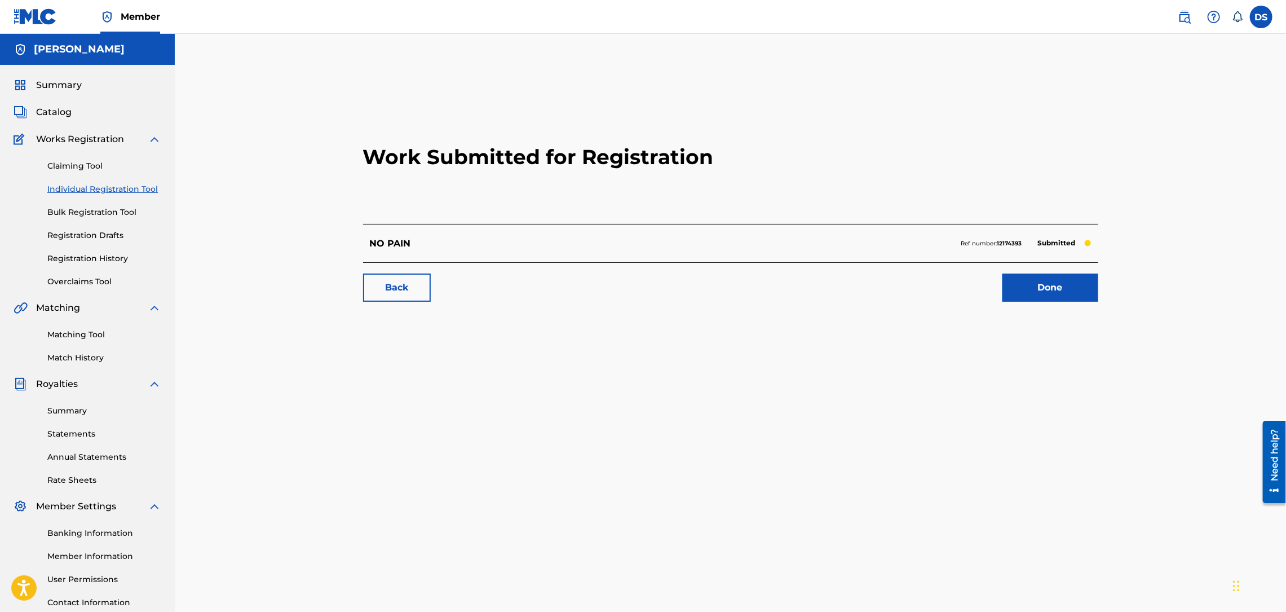
click at [1060, 286] on link "Done" at bounding box center [1050, 287] width 96 height 28
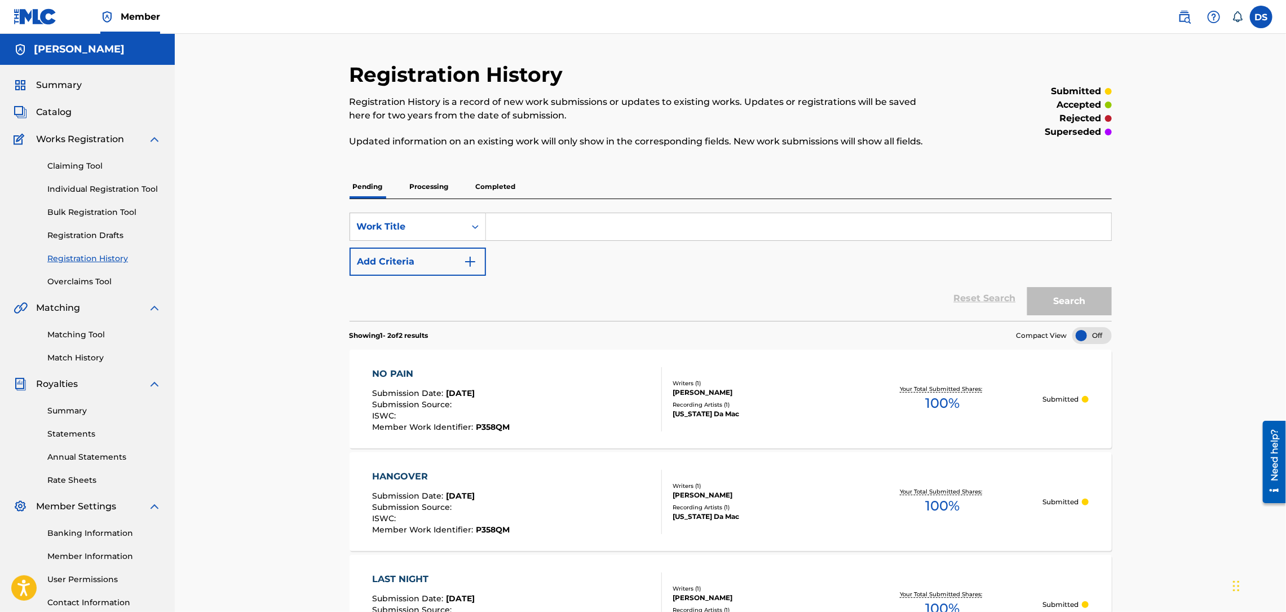
click at [1173, 317] on div "Registration History Registration History is a record of new work submissions o…" at bounding box center [730, 482] width 1111 height 896
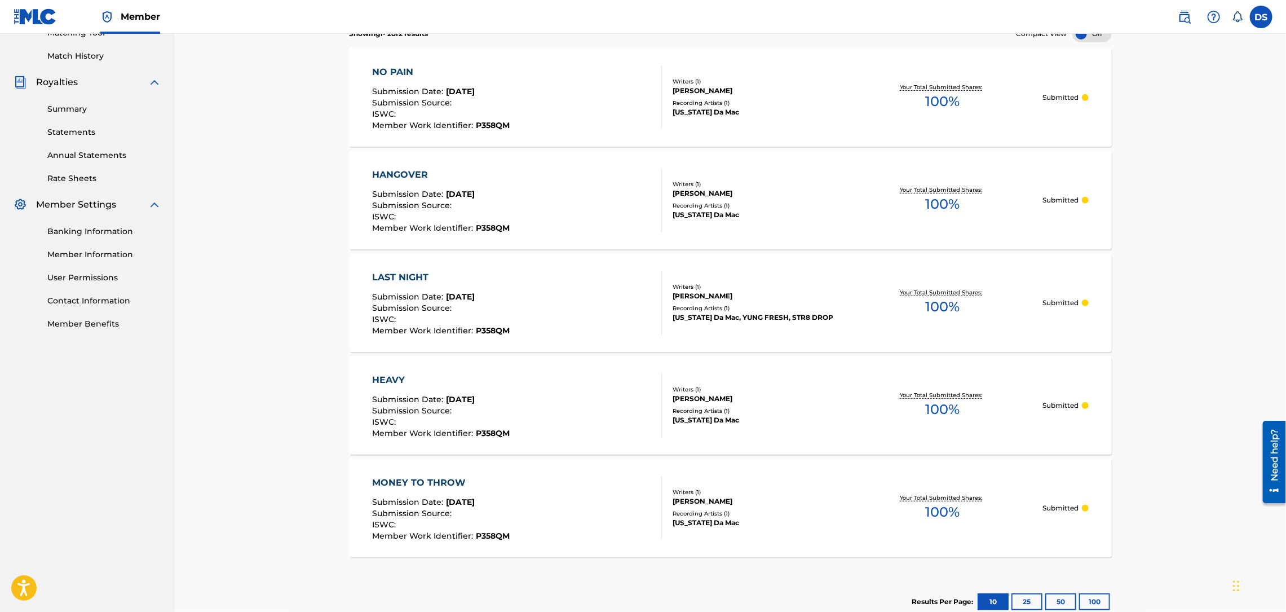
scroll to position [271, 0]
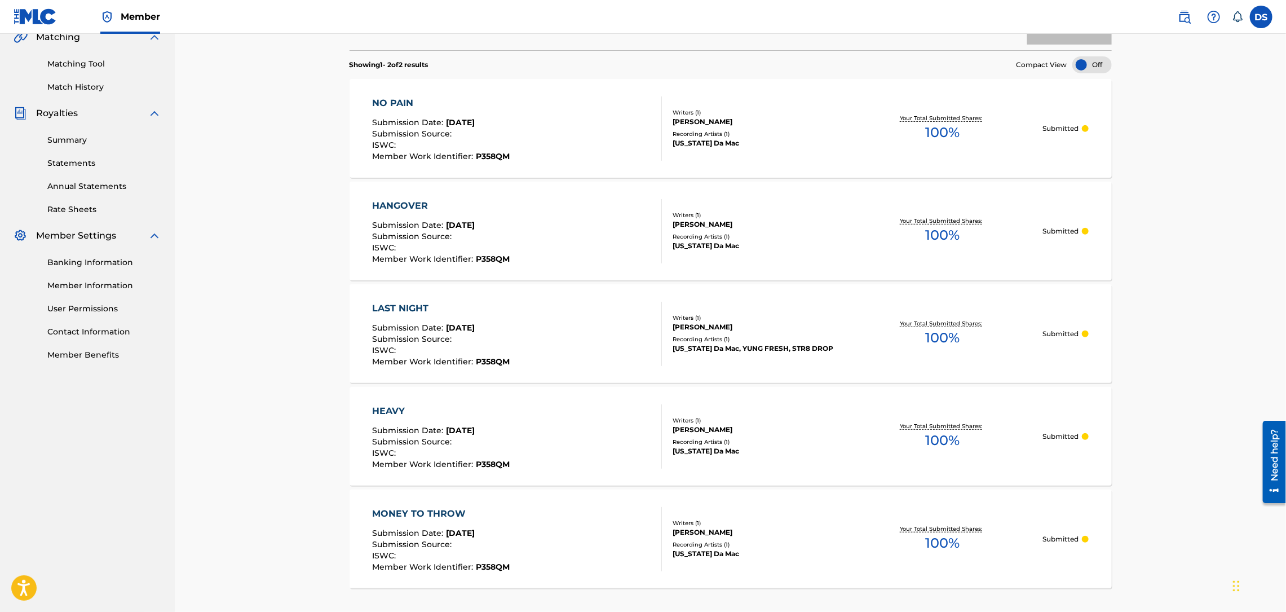
click at [112, 94] on div "Summary Catalog Works Registration Claiming Tool Individual Registration Tool B…" at bounding box center [87, 84] width 175 height 580
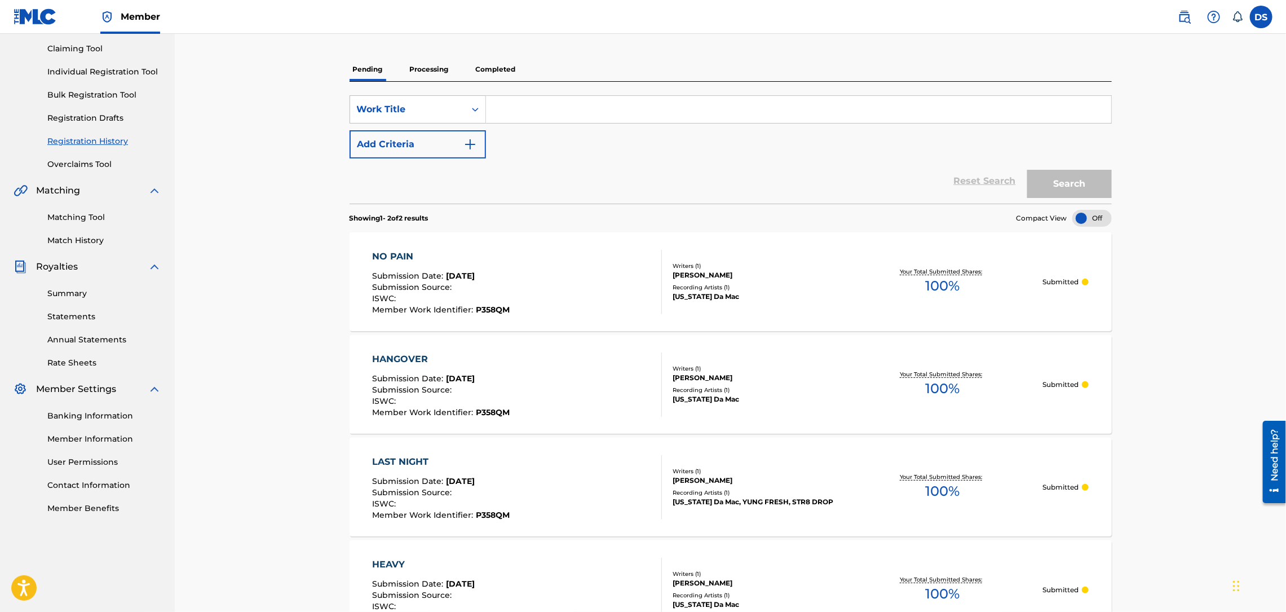
scroll to position [101, 0]
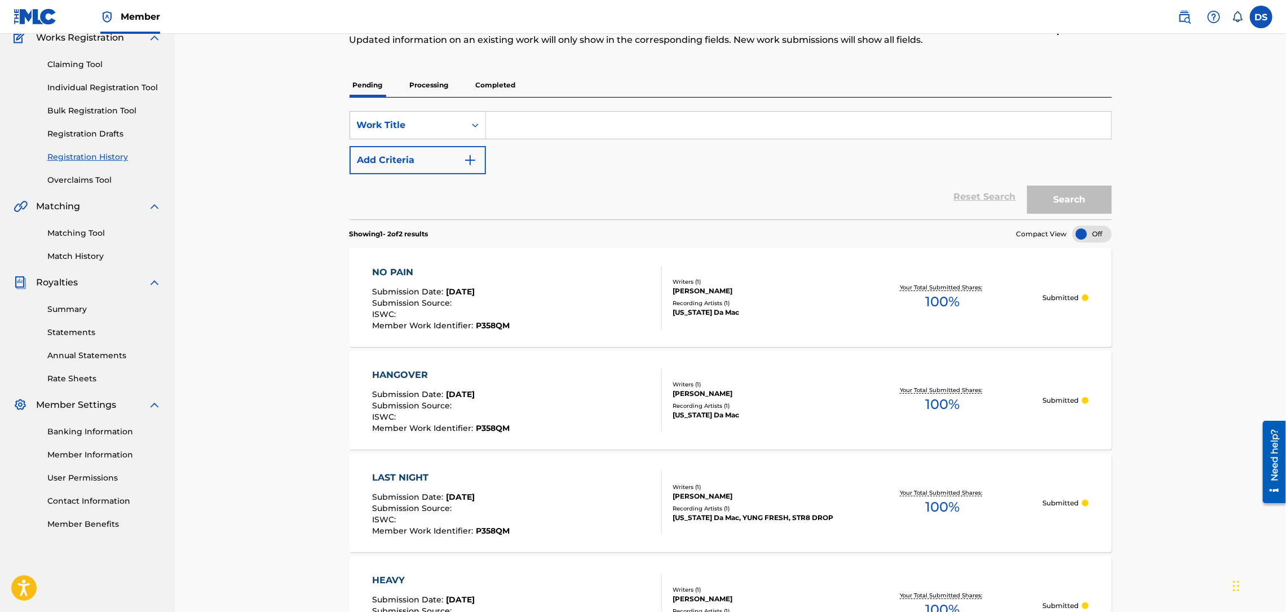
click at [90, 87] on link "Individual Registration Tool" at bounding box center [104, 88] width 114 height 12
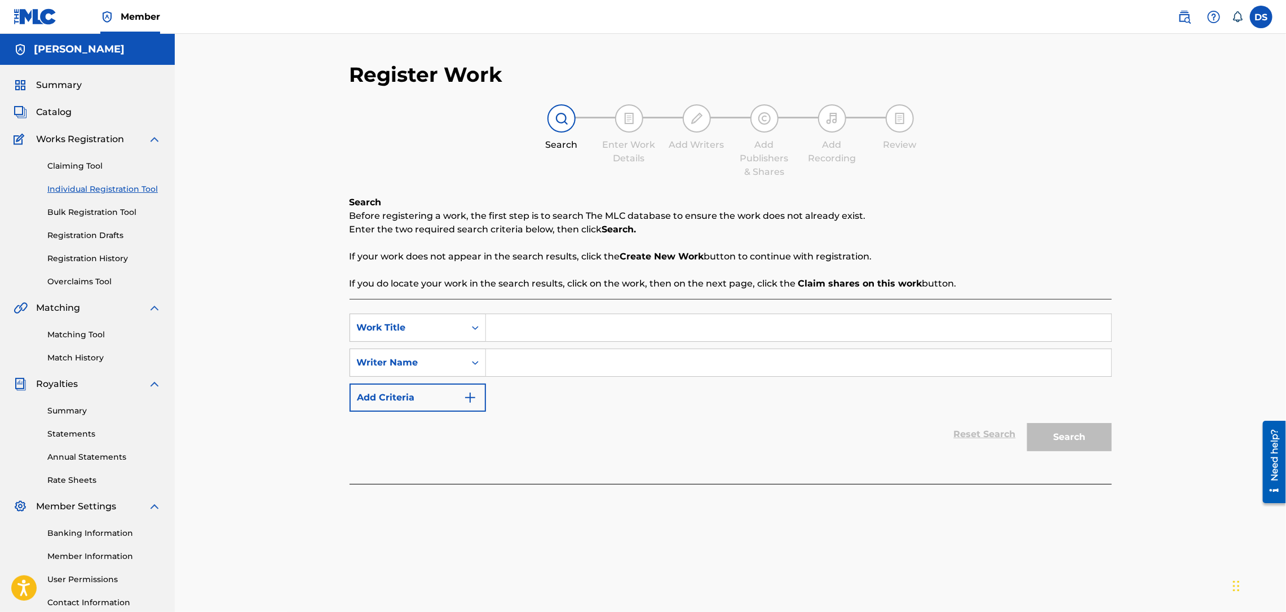
click at [523, 320] on input "Search Form" at bounding box center [798, 327] width 625 height 27
type input "YOU DESERVE IT"
click at [521, 365] on input "Search Form" at bounding box center [798, 362] width 625 height 27
type input "[PERSON_NAME]"
click at [1055, 433] on button "Search" at bounding box center [1069, 437] width 85 height 28
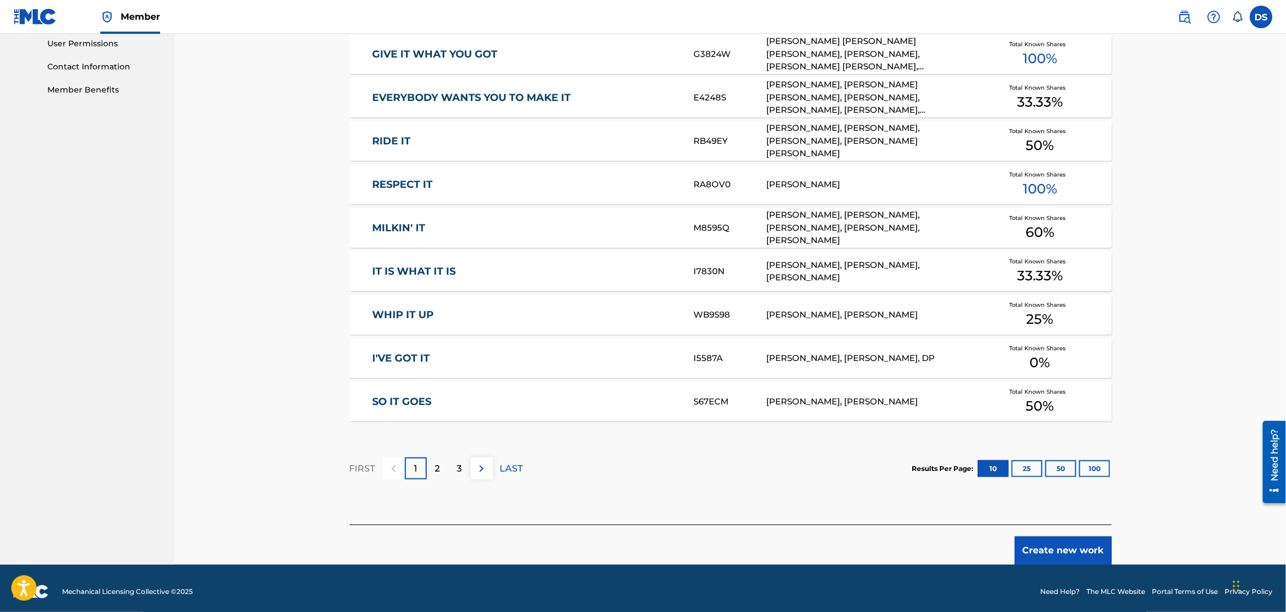
scroll to position [542, 0]
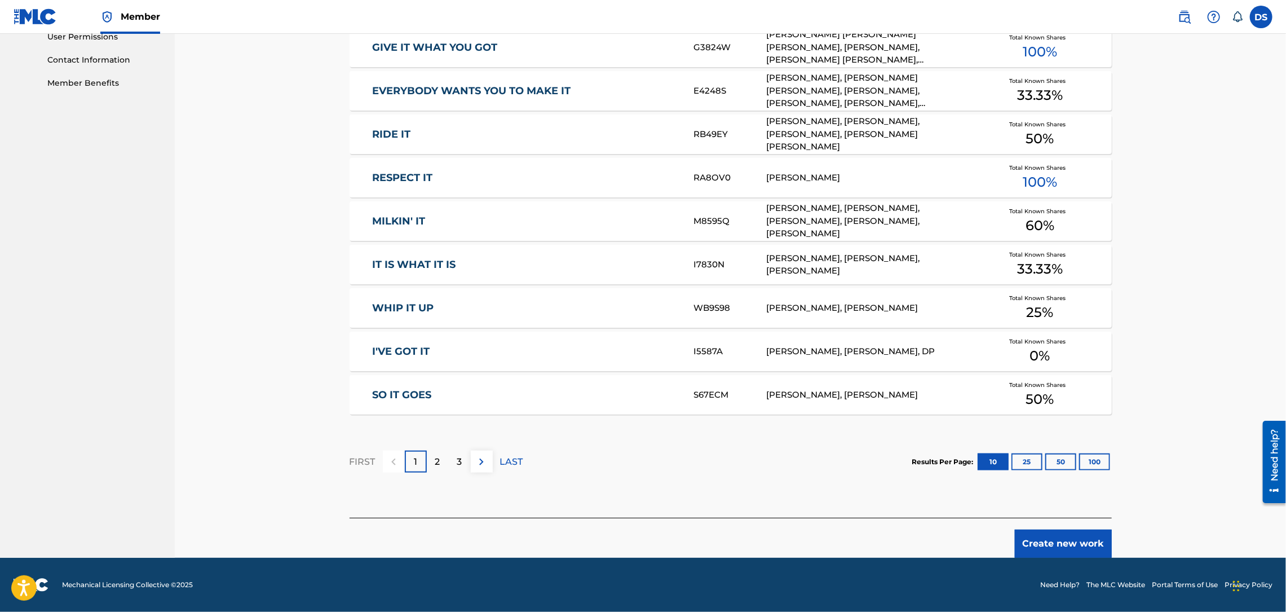
click at [1038, 545] on button "Create new work" at bounding box center [1063, 543] width 97 height 28
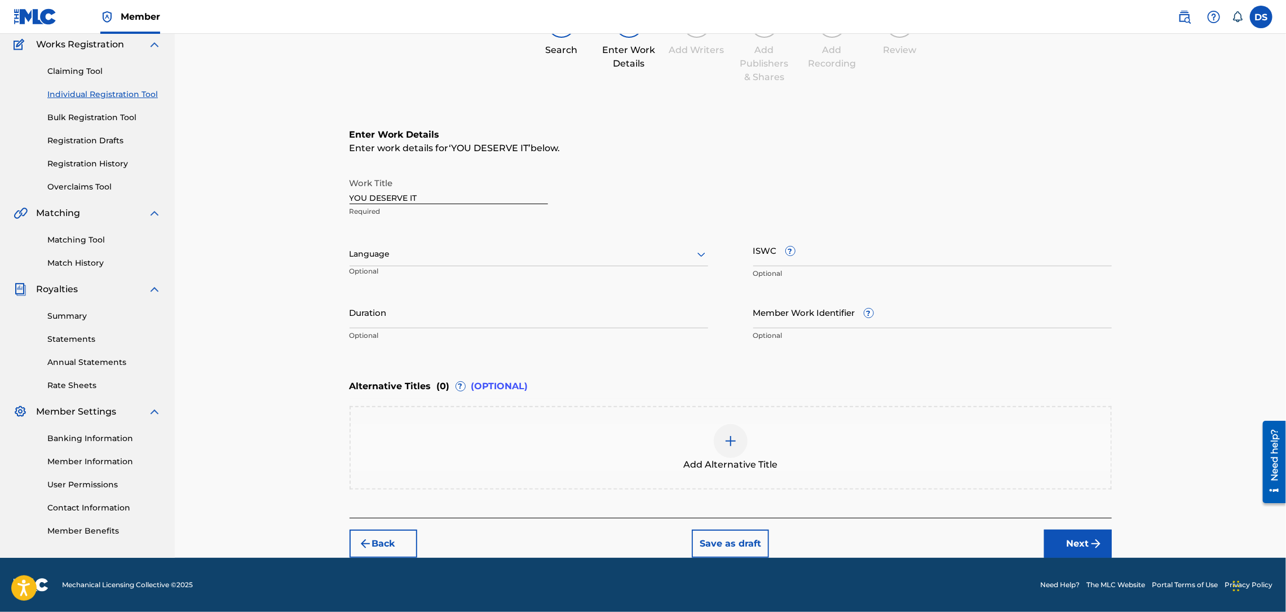
scroll to position [93, 0]
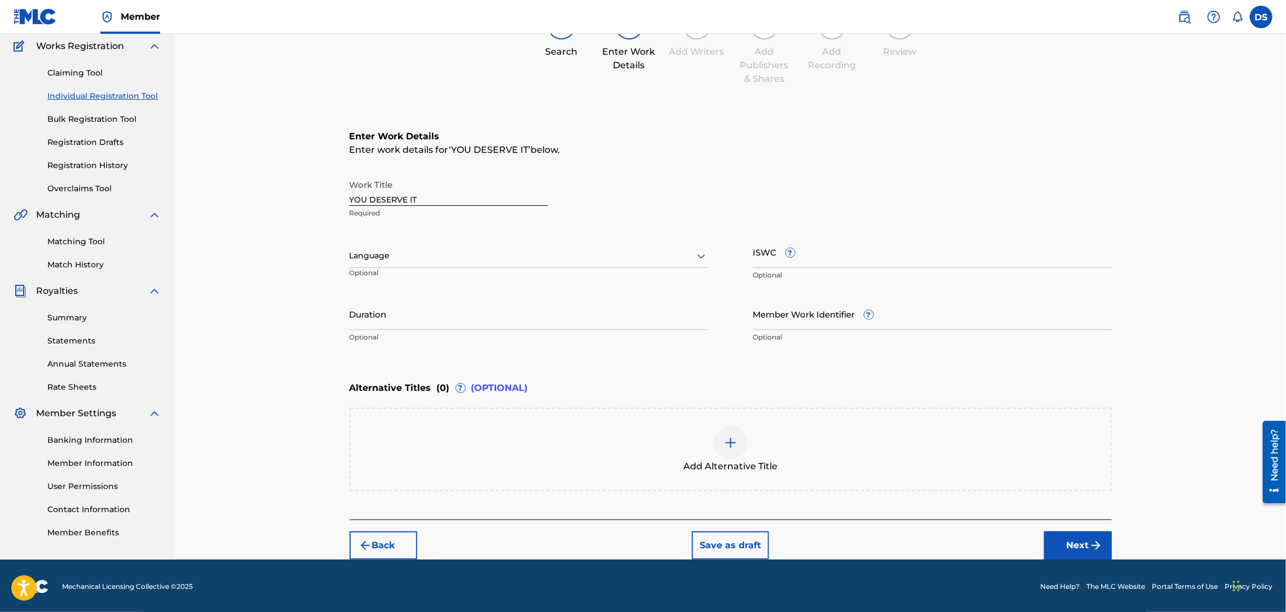
click at [622, 258] on div at bounding box center [529, 256] width 359 height 14
click at [381, 273] on div "English" at bounding box center [528, 280] width 357 height 25
click at [790, 309] on input "Member Work Identifier ?" at bounding box center [932, 314] width 359 height 32
type input "P358QM"
click at [475, 327] on input "Duration" at bounding box center [529, 314] width 359 height 32
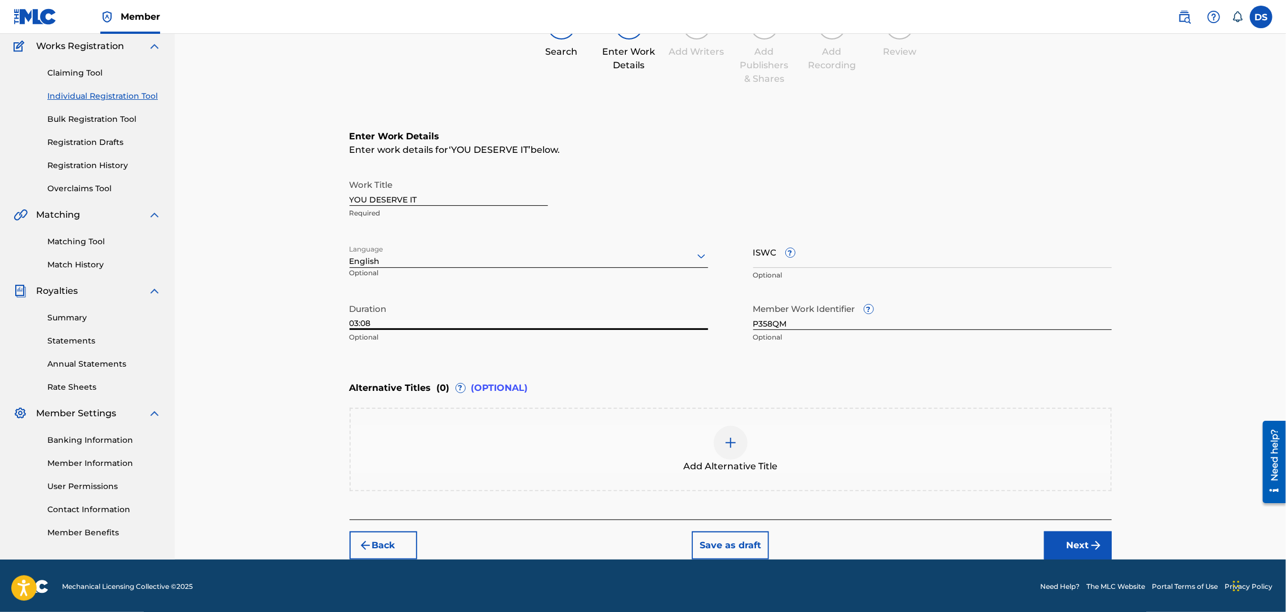
type input "03:08"
click at [1072, 547] on button "Next" at bounding box center [1078, 545] width 68 height 28
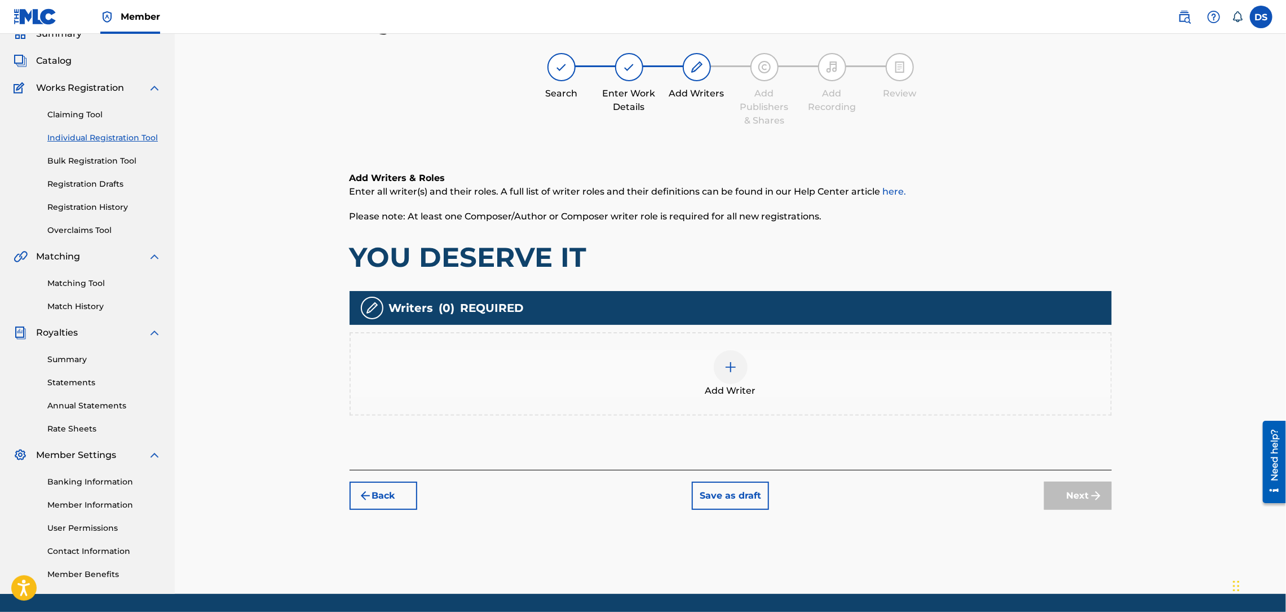
scroll to position [51, 0]
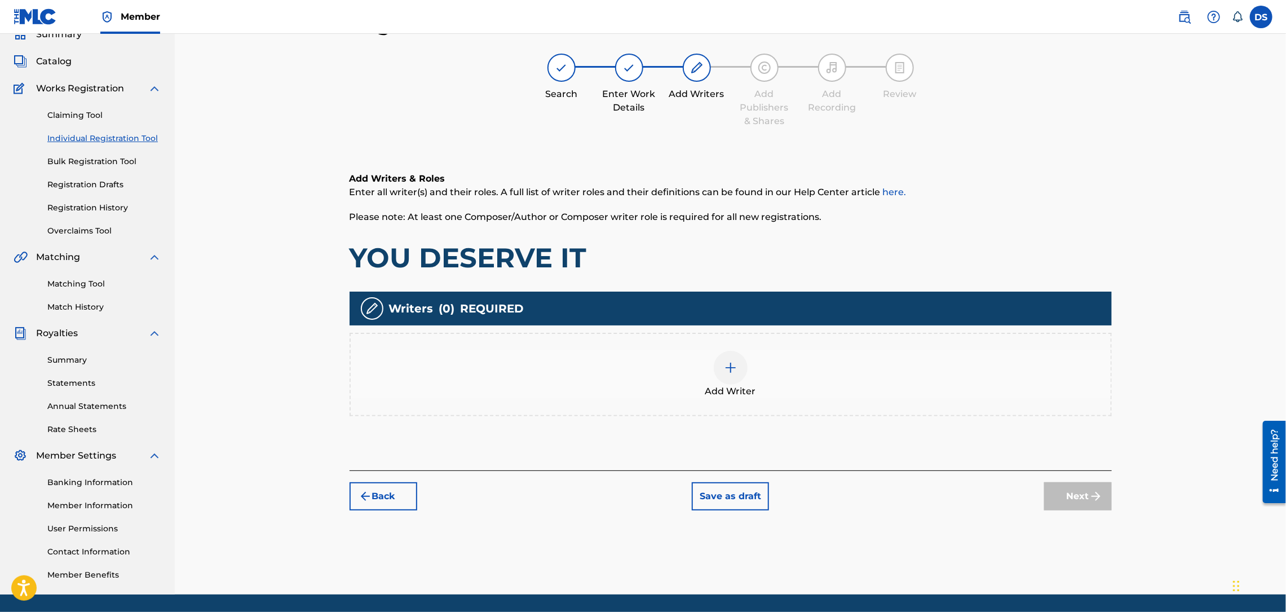
click at [726, 380] on div at bounding box center [731, 368] width 34 height 34
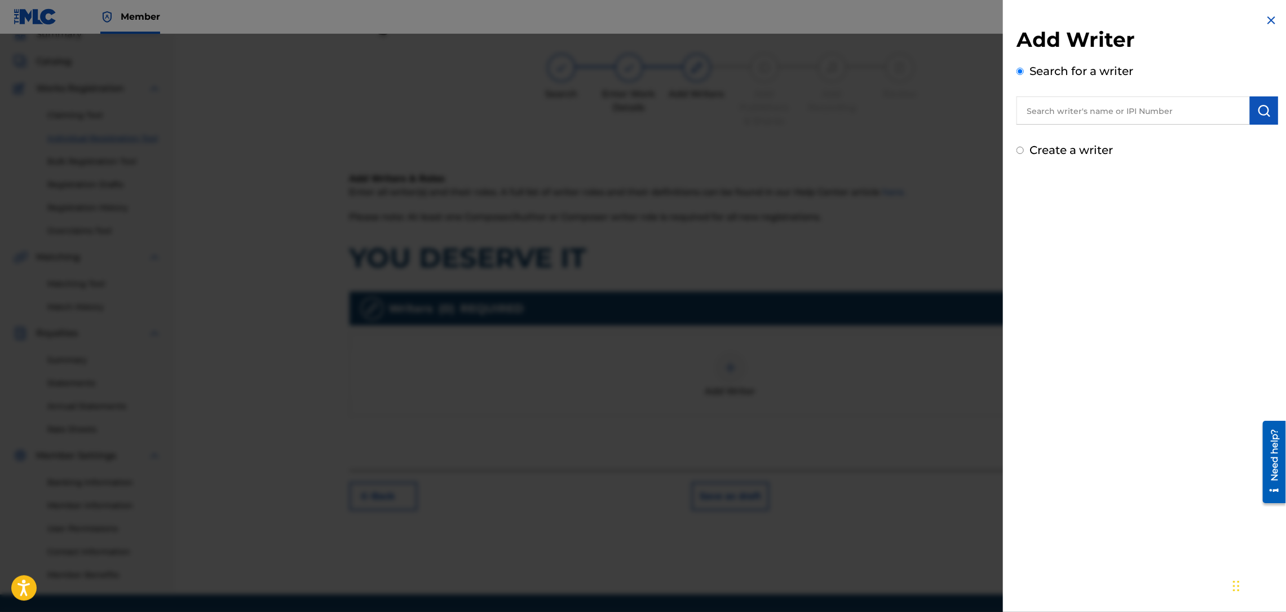
click at [1124, 96] on input "text" at bounding box center [1132, 110] width 233 height 28
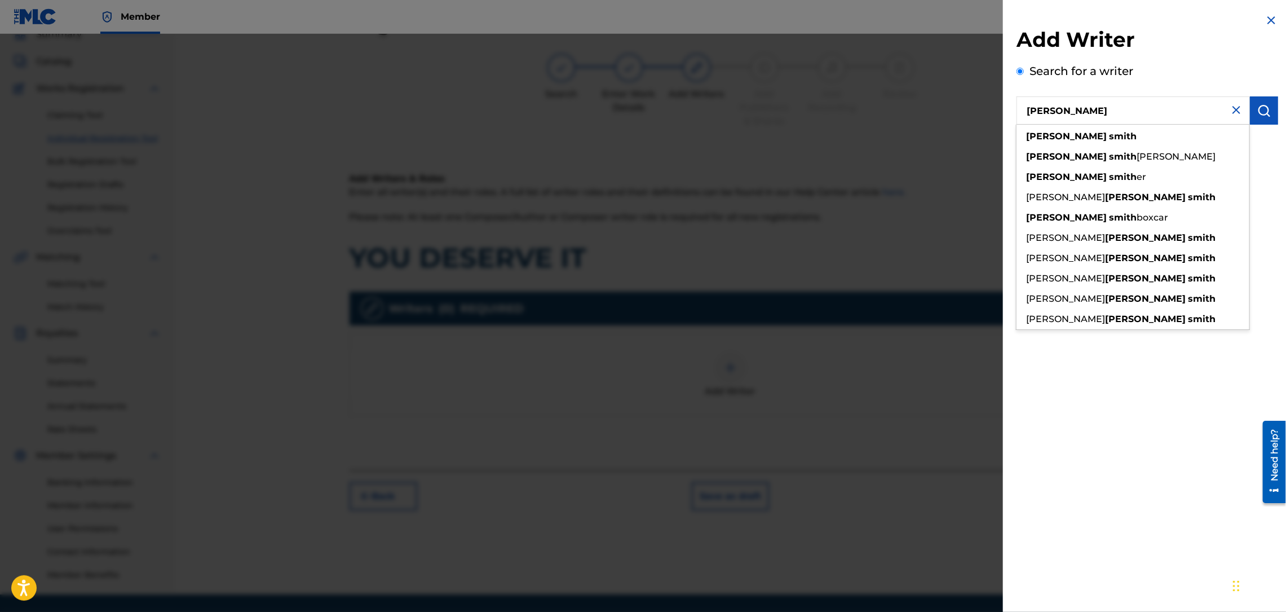
type input "[PERSON_NAME]"
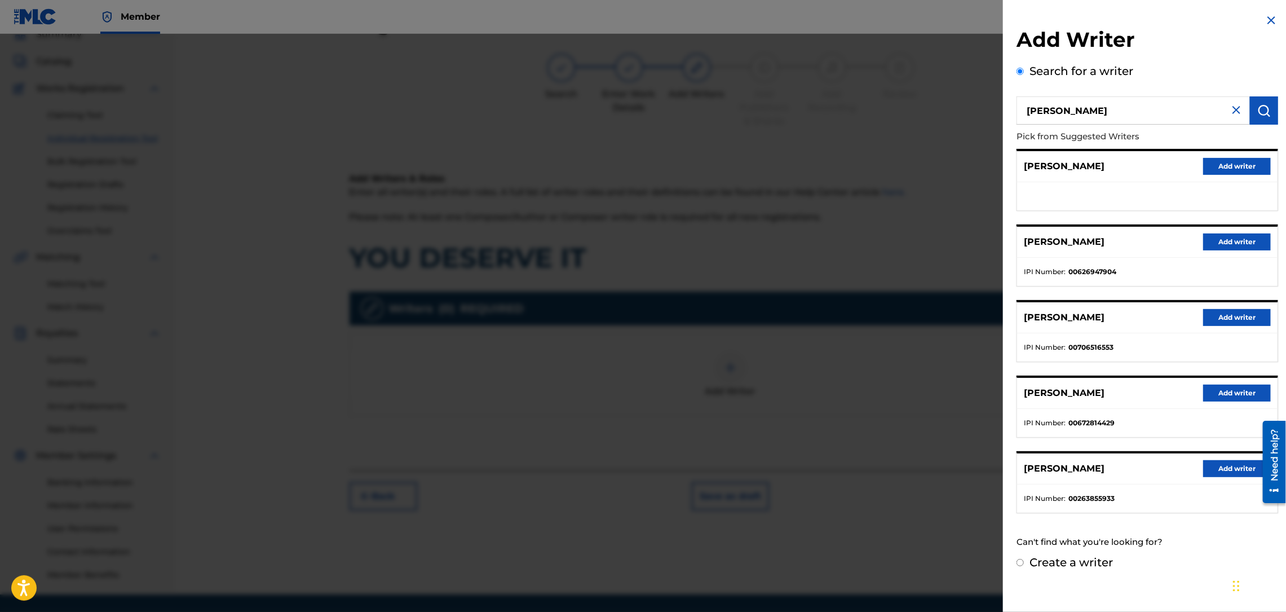
click at [1245, 240] on button "Add writer" at bounding box center [1237, 241] width 68 height 17
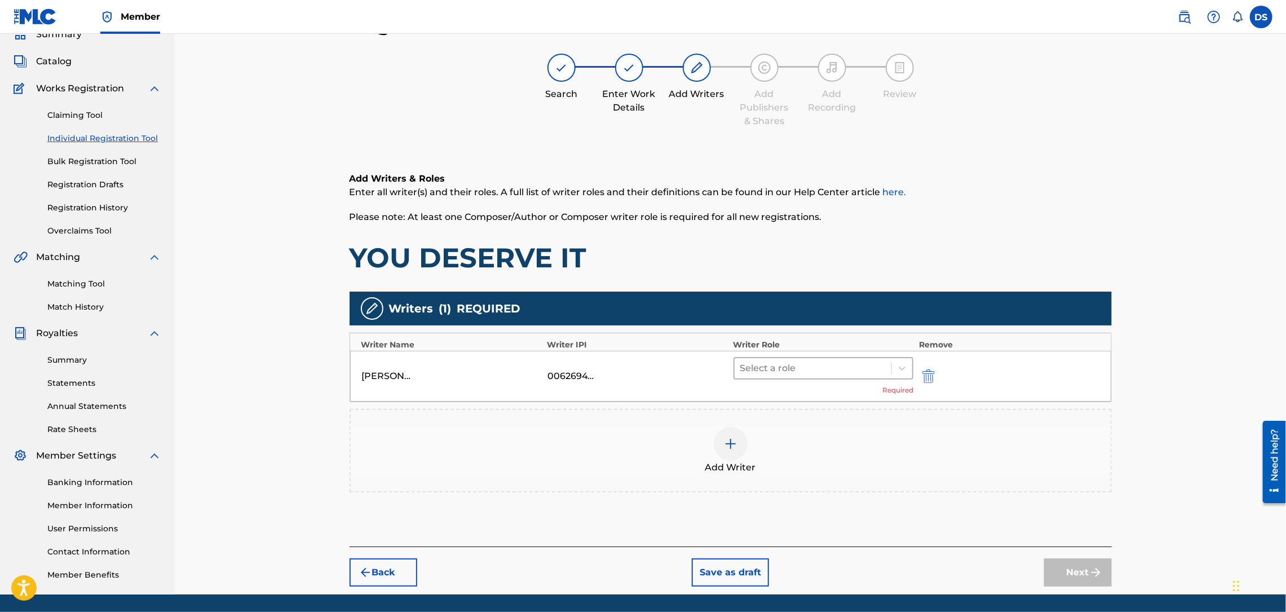
click at [829, 375] on div at bounding box center [813, 368] width 146 height 16
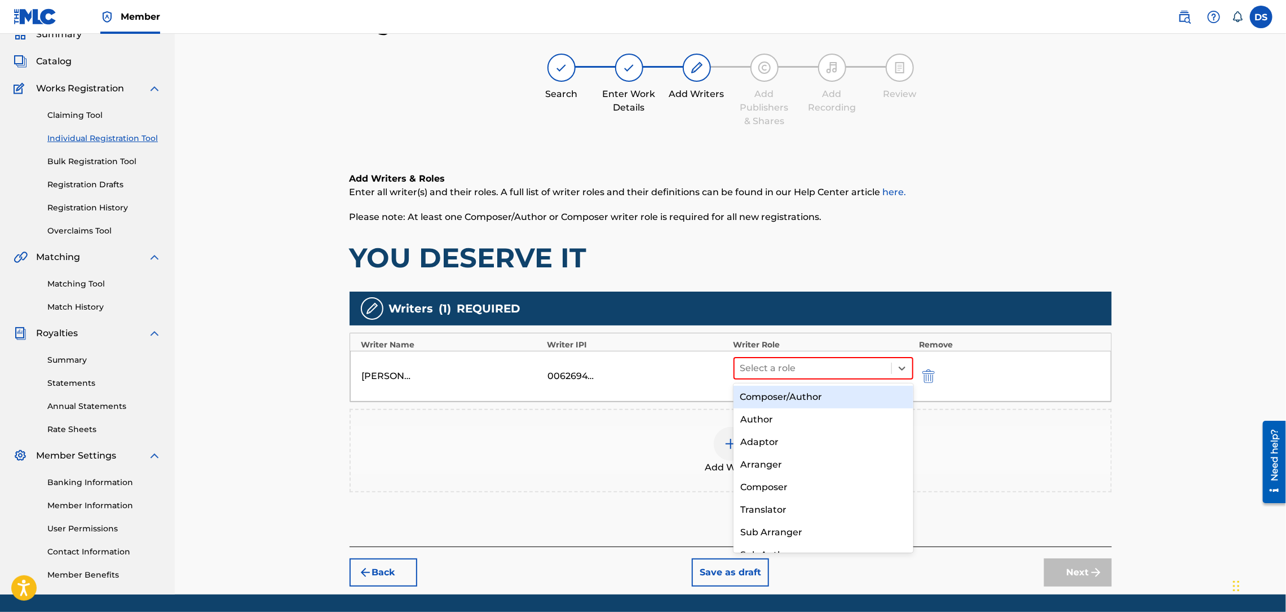
click at [798, 393] on div "Composer/Author" at bounding box center [823, 397] width 180 height 23
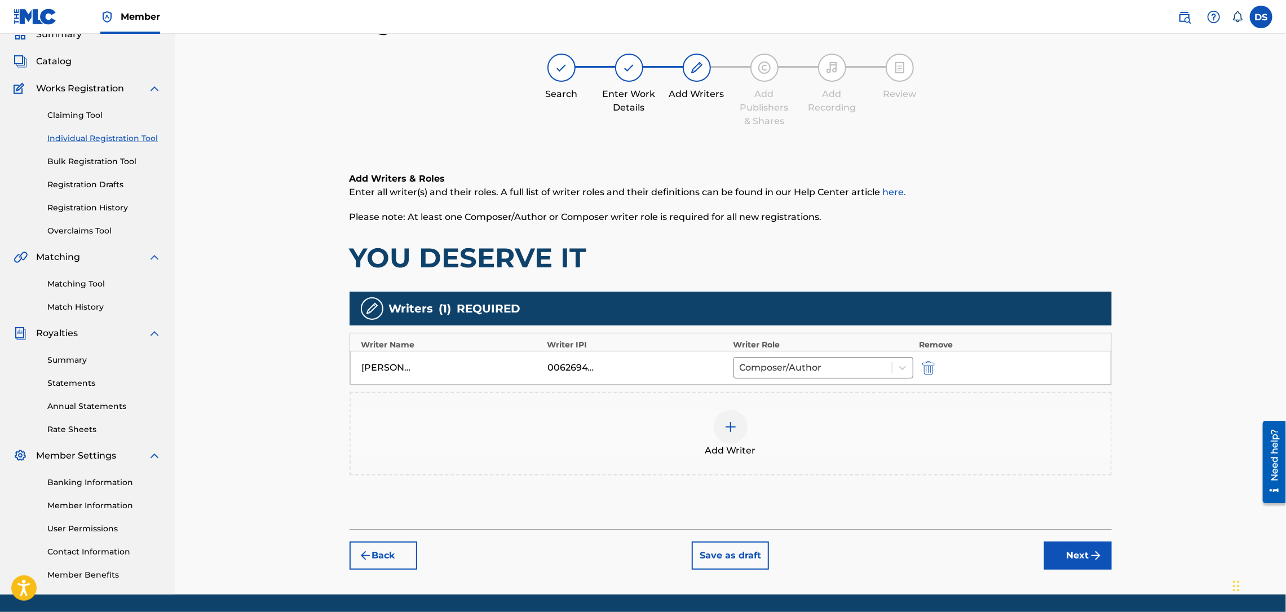
click at [1068, 556] on button "Next" at bounding box center [1078, 555] width 68 height 28
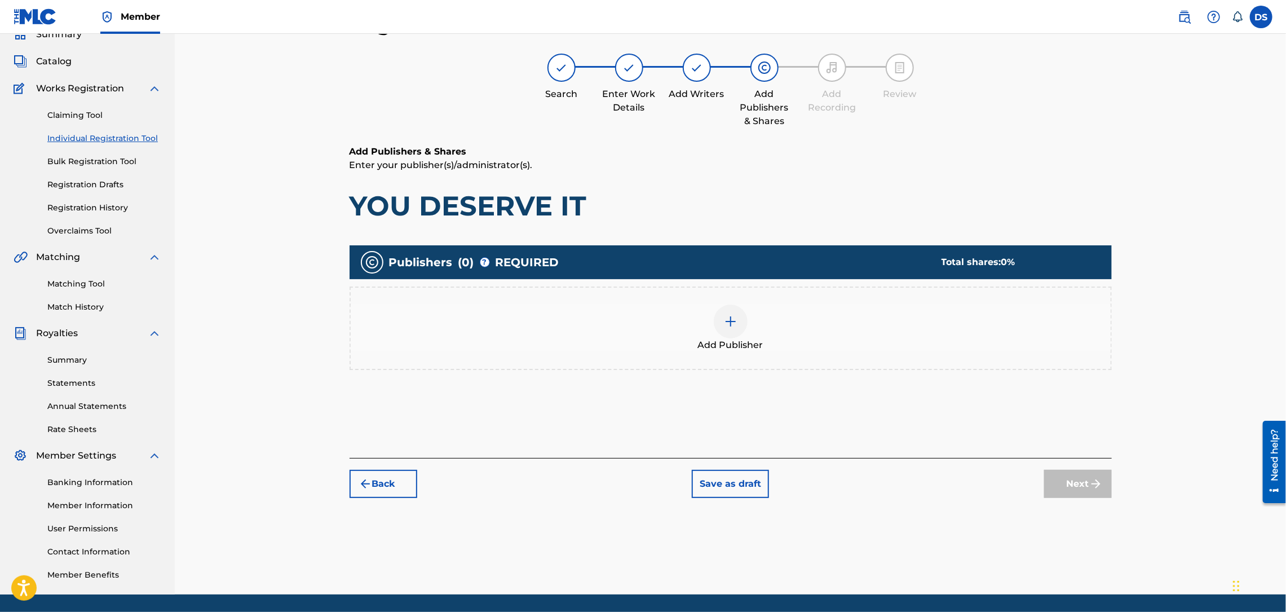
click at [731, 324] on img at bounding box center [731, 322] width 14 height 14
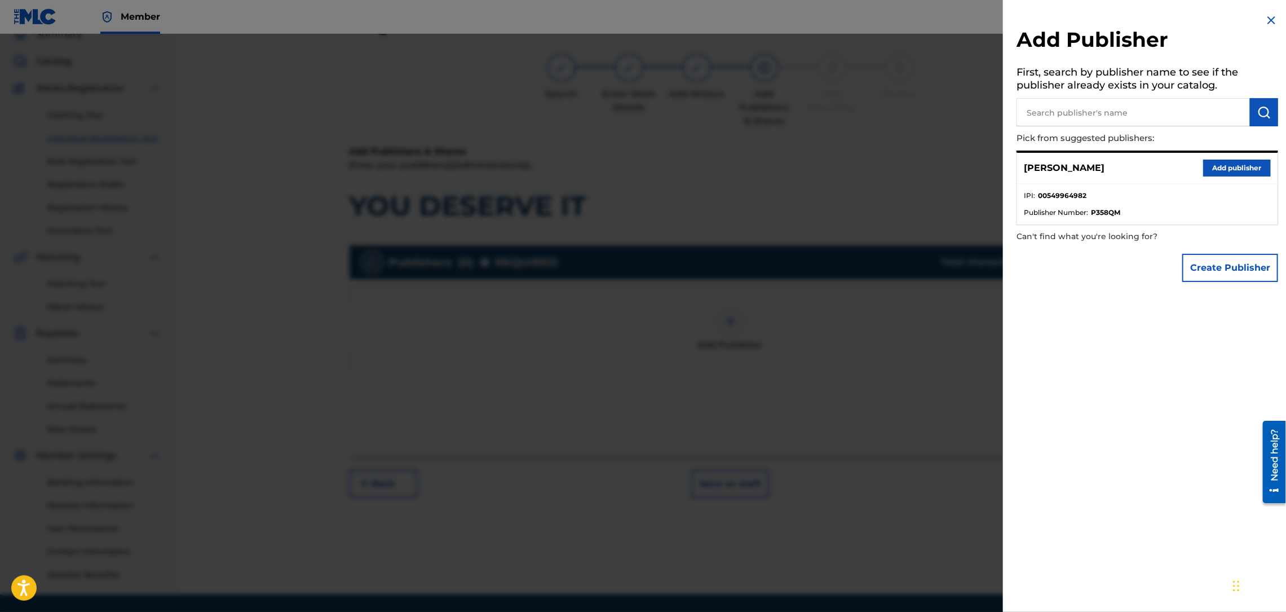
click at [1224, 166] on button "Add publisher" at bounding box center [1237, 168] width 68 height 17
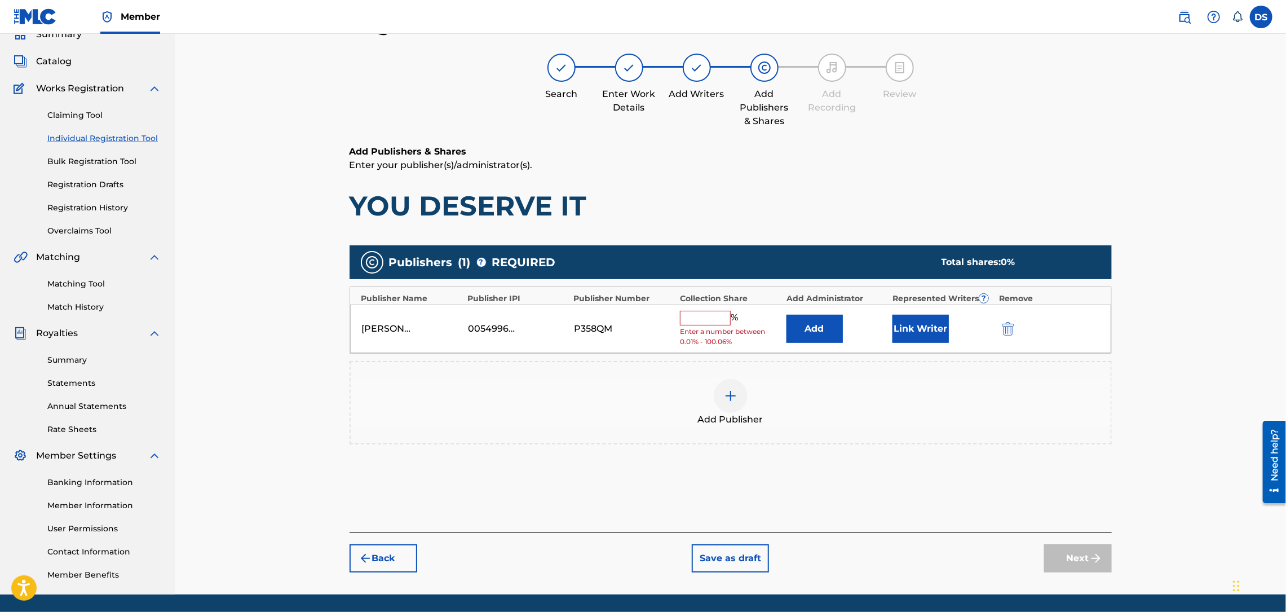
click at [700, 318] on input "text" at bounding box center [705, 318] width 51 height 15
type input "100"
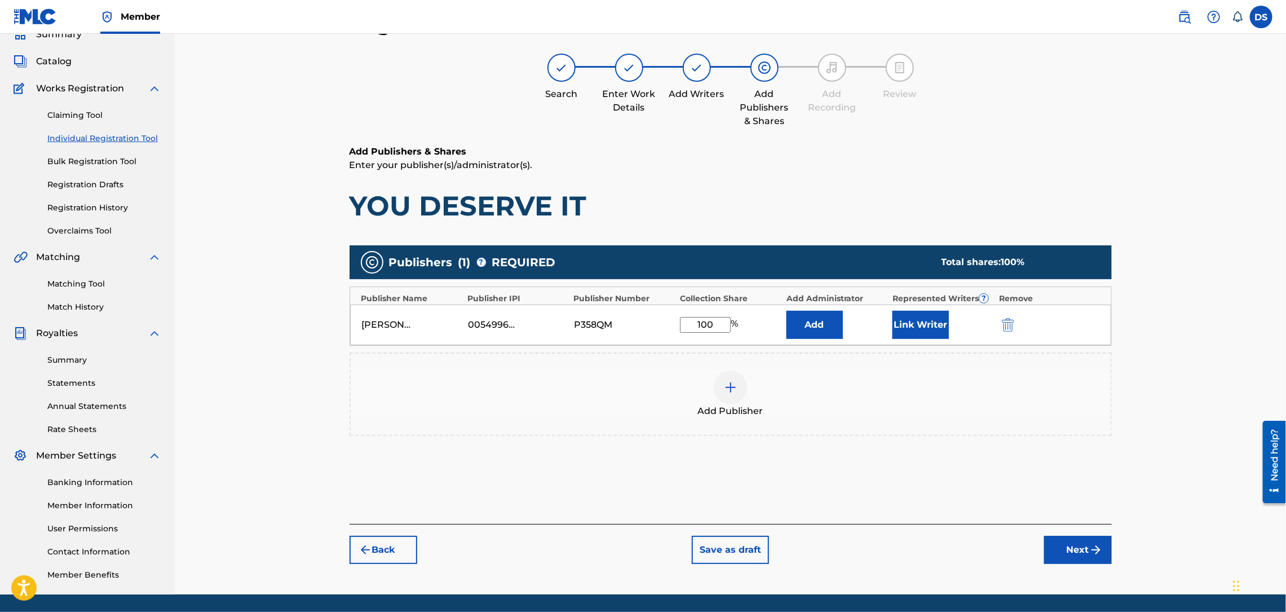
click at [910, 320] on button "Link Writer" at bounding box center [920, 325] width 56 height 28
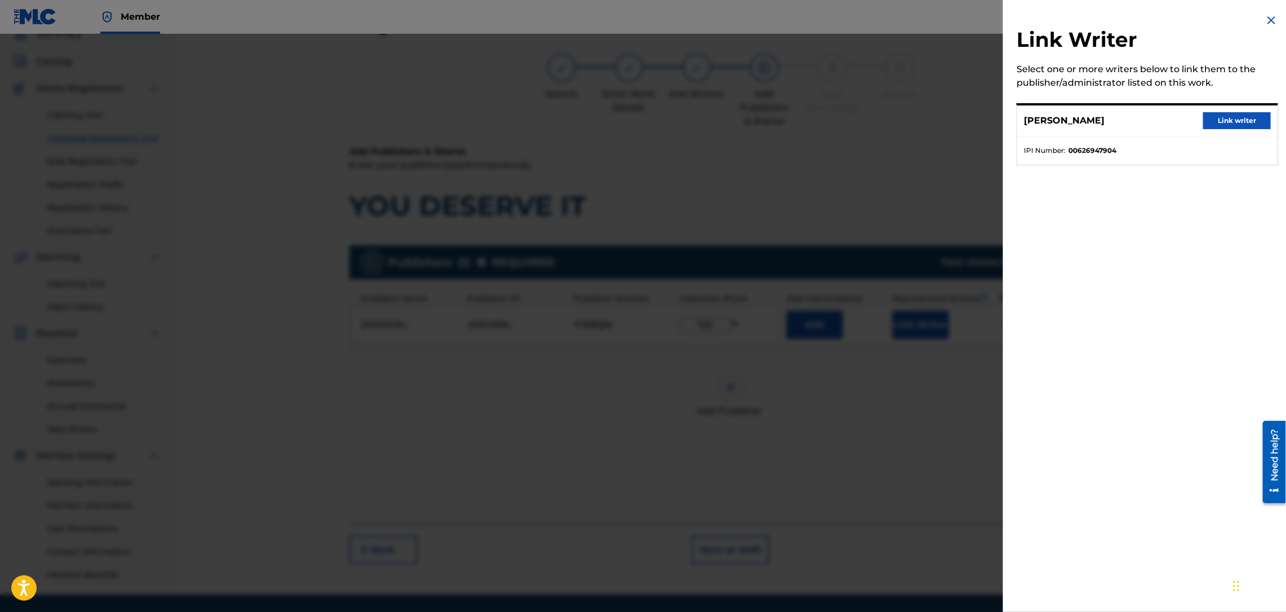
click at [1218, 121] on button "Link writer" at bounding box center [1237, 120] width 68 height 17
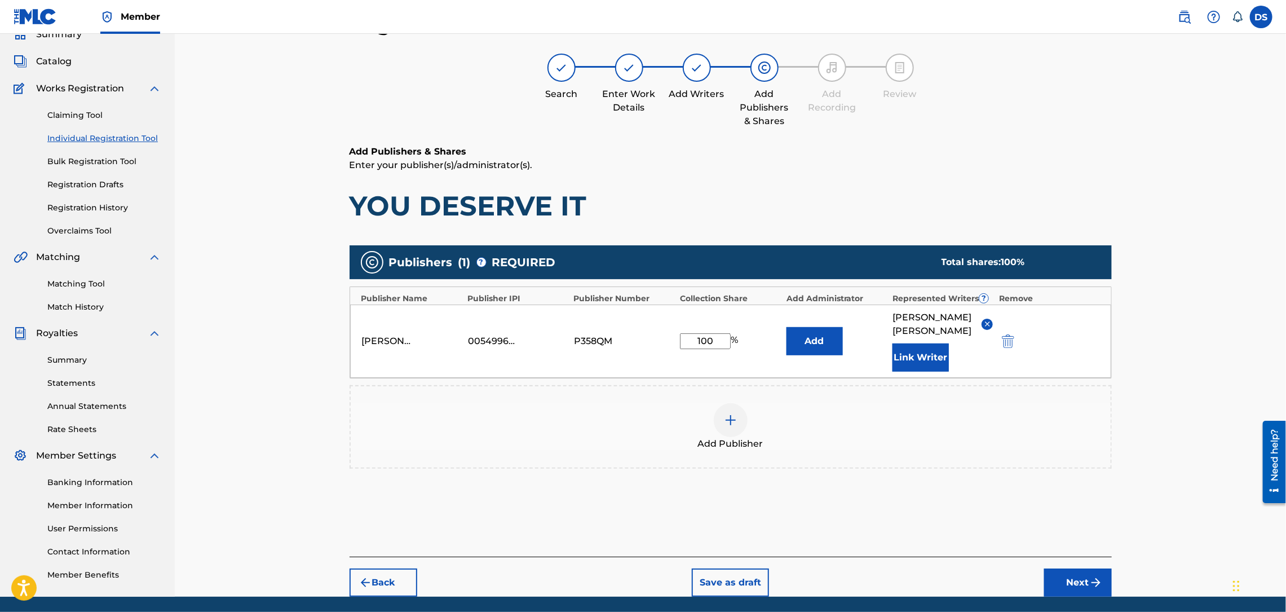
click at [1076, 573] on button "Next" at bounding box center [1078, 582] width 68 height 28
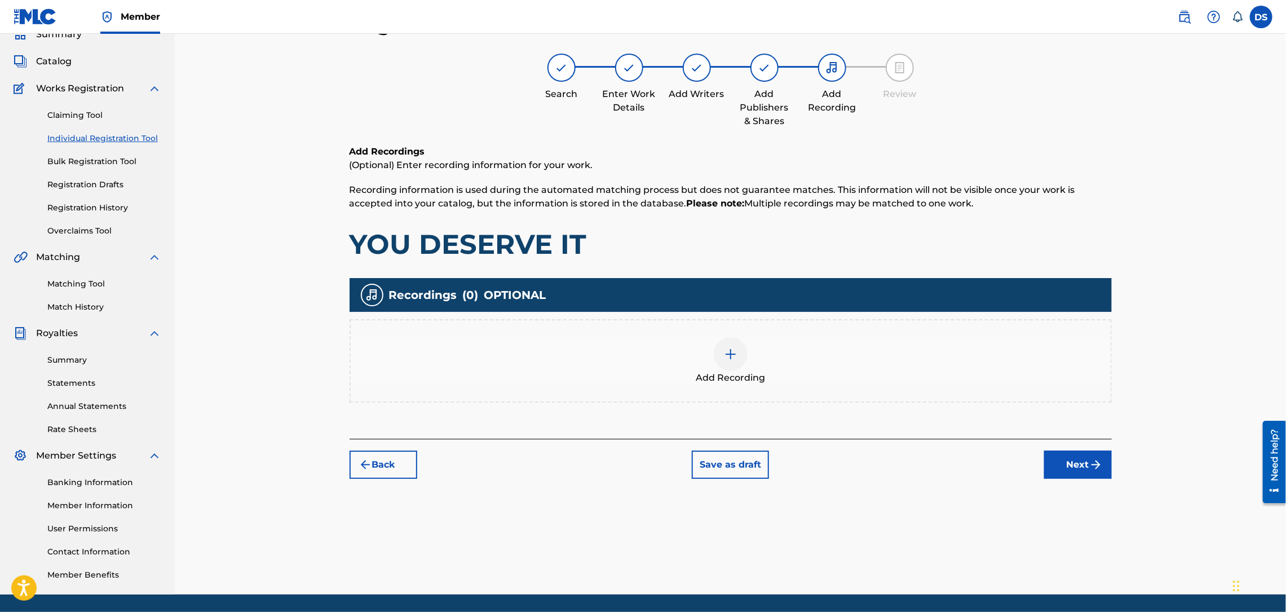
click at [733, 352] on img at bounding box center [731, 354] width 14 height 14
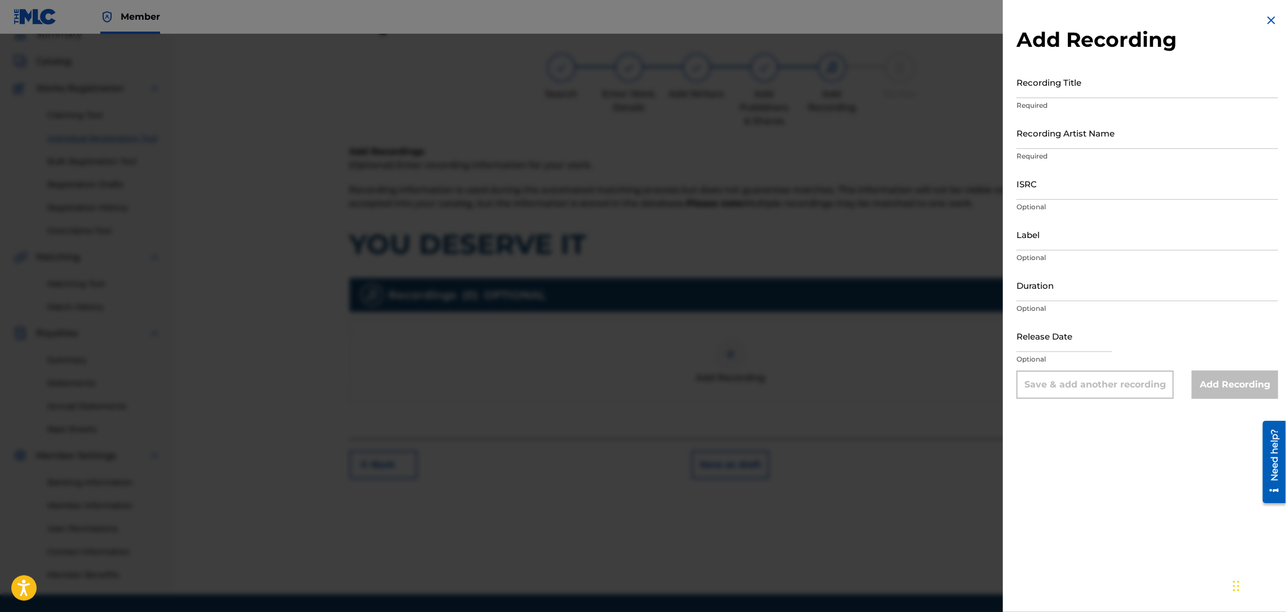
click at [1027, 188] on input "ISRC" at bounding box center [1147, 183] width 262 height 32
paste input "QZL382246800"
type input "QZL382246800"
click at [1055, 139] on input "Recording Artist Name" at bounding box center [1147, 133] width 262 height 32
type input "RICH PRICK [PERSON_NAME]"
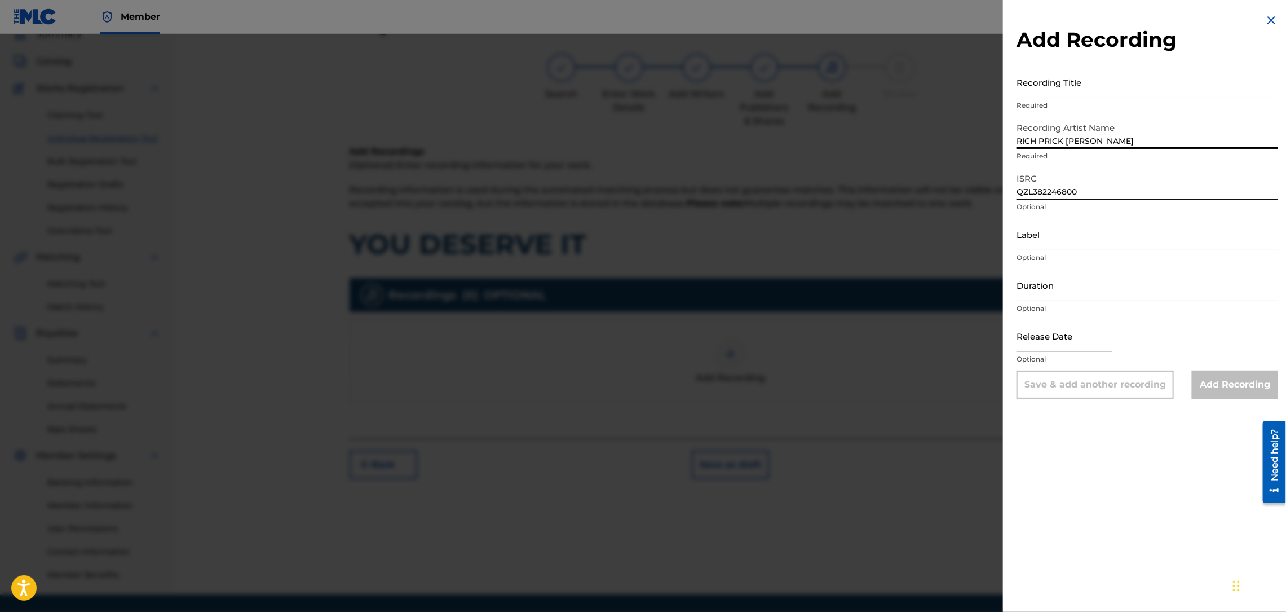
click at [1050, 86] on input "Recording Title" at bounding box center [1147, 82] width 262 height 32
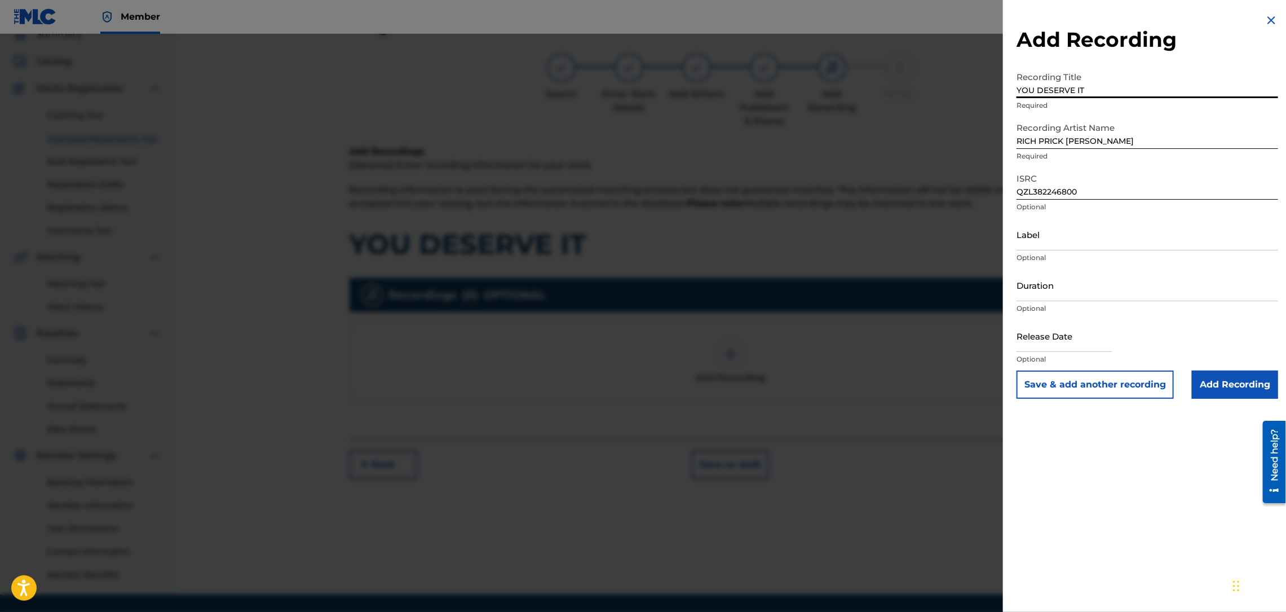
type input "YOU DESERVE IT"
click at [1049, 247] on input "Label" at bounding box center [1147, 234] width 262 height 32
type input "Str8 Cash, No Change"
click at [1051, 287] on input "Duration" at bounding box center [1147, 285] width 262 height 32
type input "03:08"
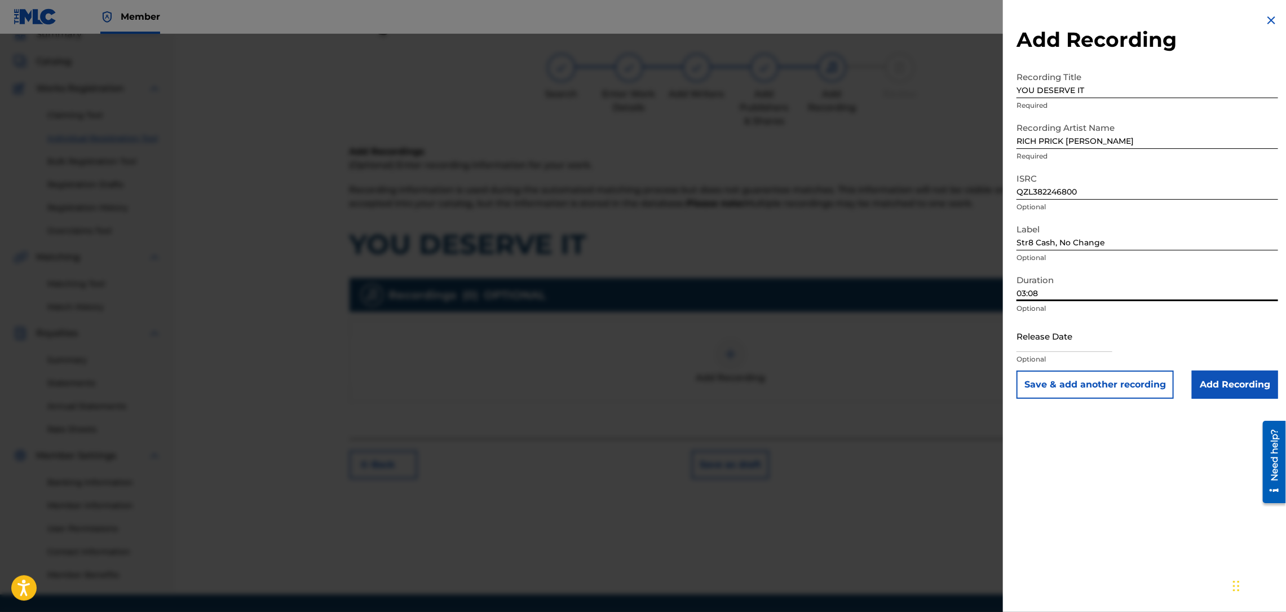
click at [1069, 333] on input "text" at bounding box center [1064, 336] width 96 height 32
select select "8"
select select "2025"
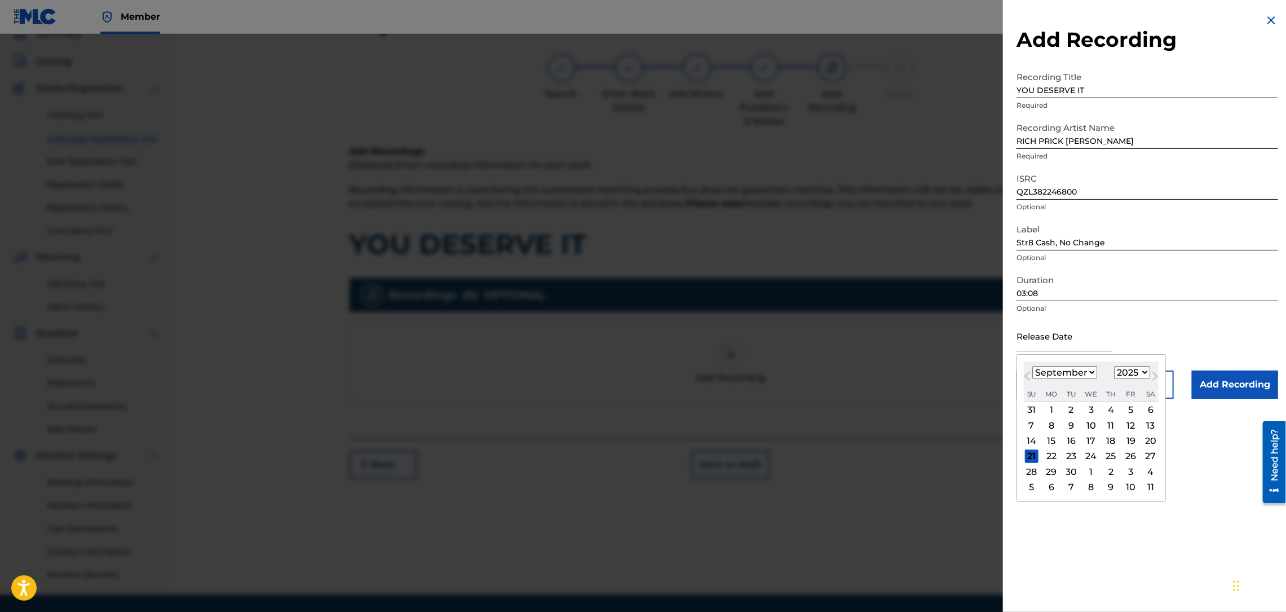
click at [1156, 326] on div "Release Date Previous Month Next Month [DATE] January February March April May …" at bounding box center [1147, 345] width 262 height 51
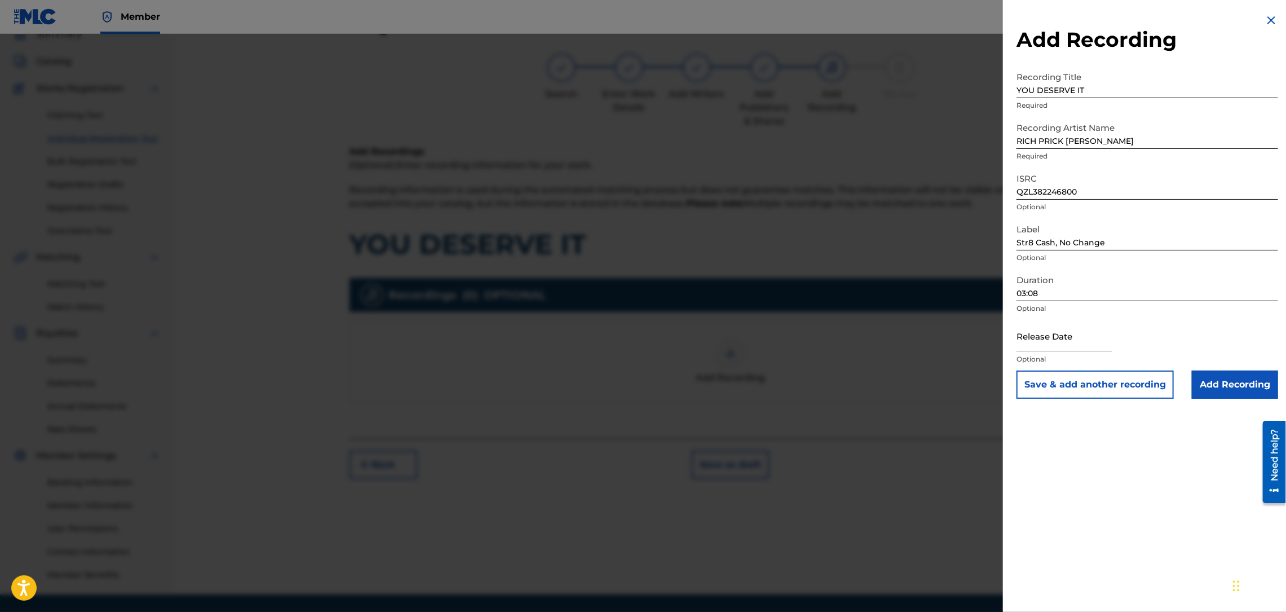
click at [1219, 382] on input "Add Recording" at bounding box center [1235, 384] width 86 height 28
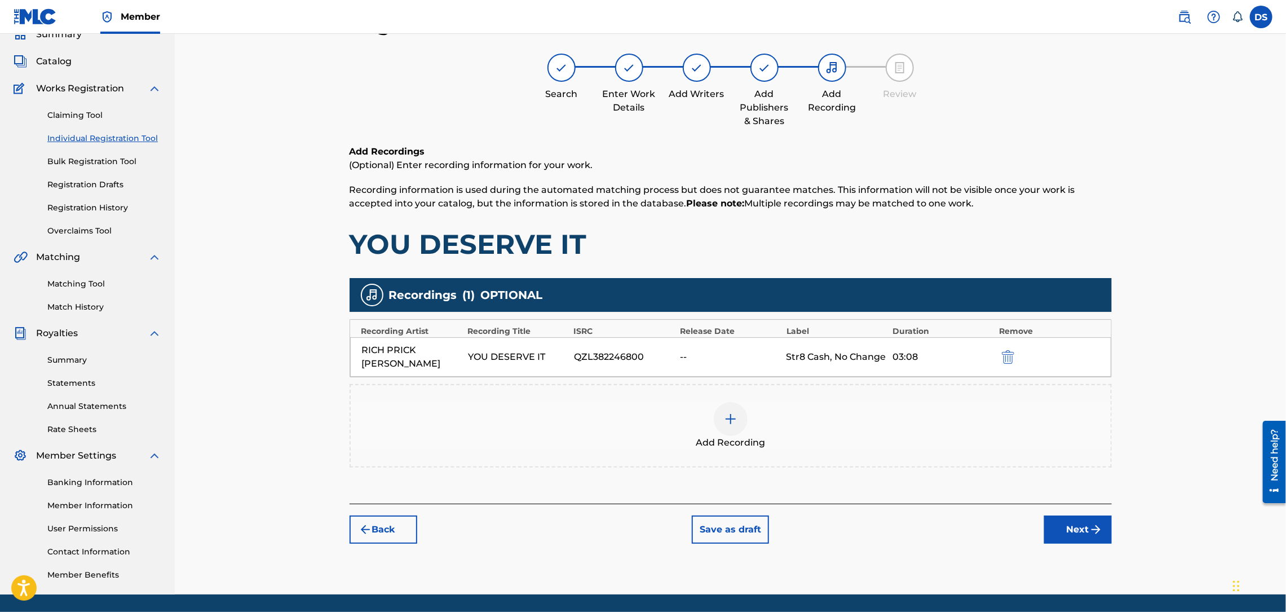
click at [1065, 515] on button "Next" at bounding box center [1078, 529] width 68 height 28
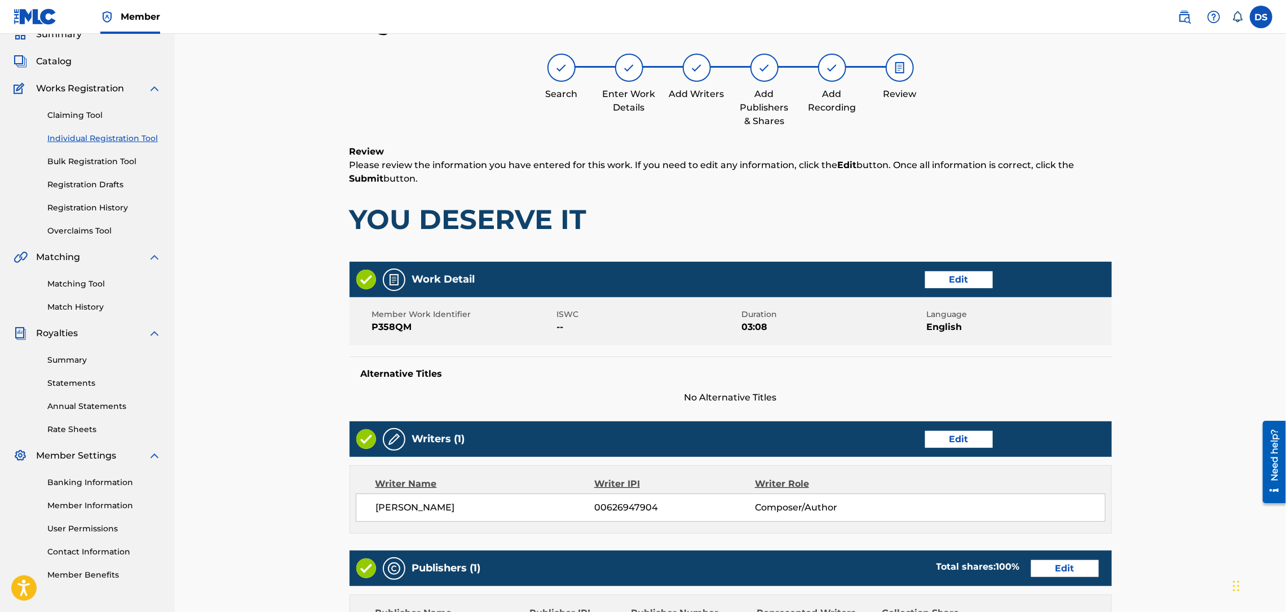
click at [1179, 373] on div "Register Work Search Enter Work Details Add Writers Add Publishers & Shares Add…" at bounding box center [730, 415] width 1111 height 865
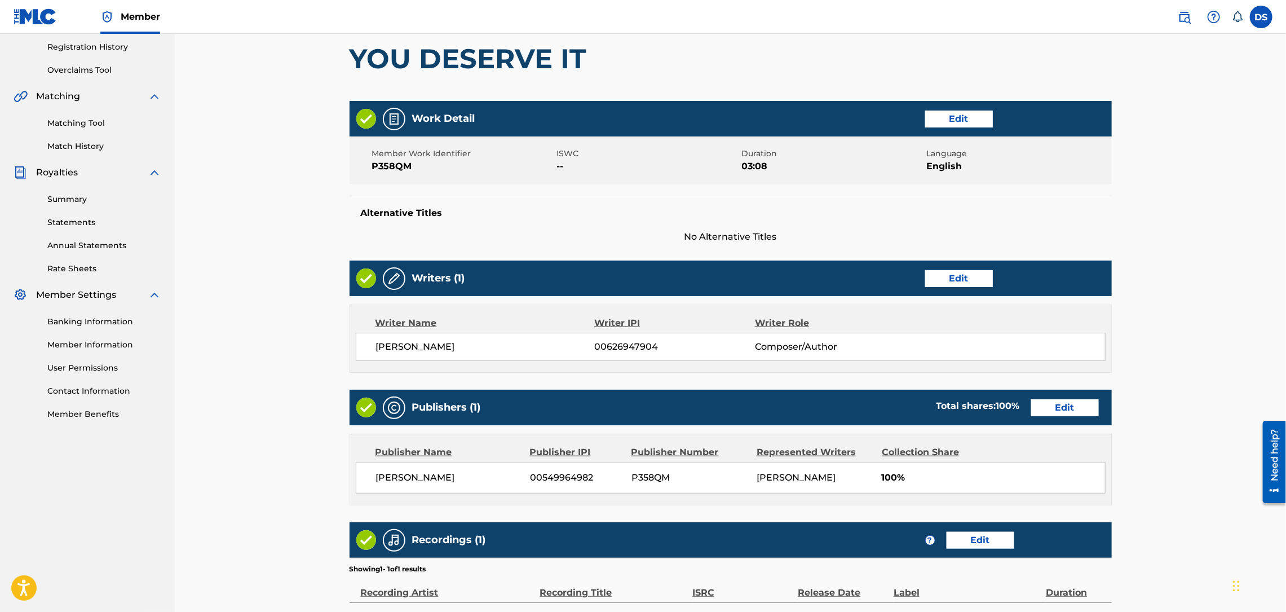
scroll to position [343, 0]
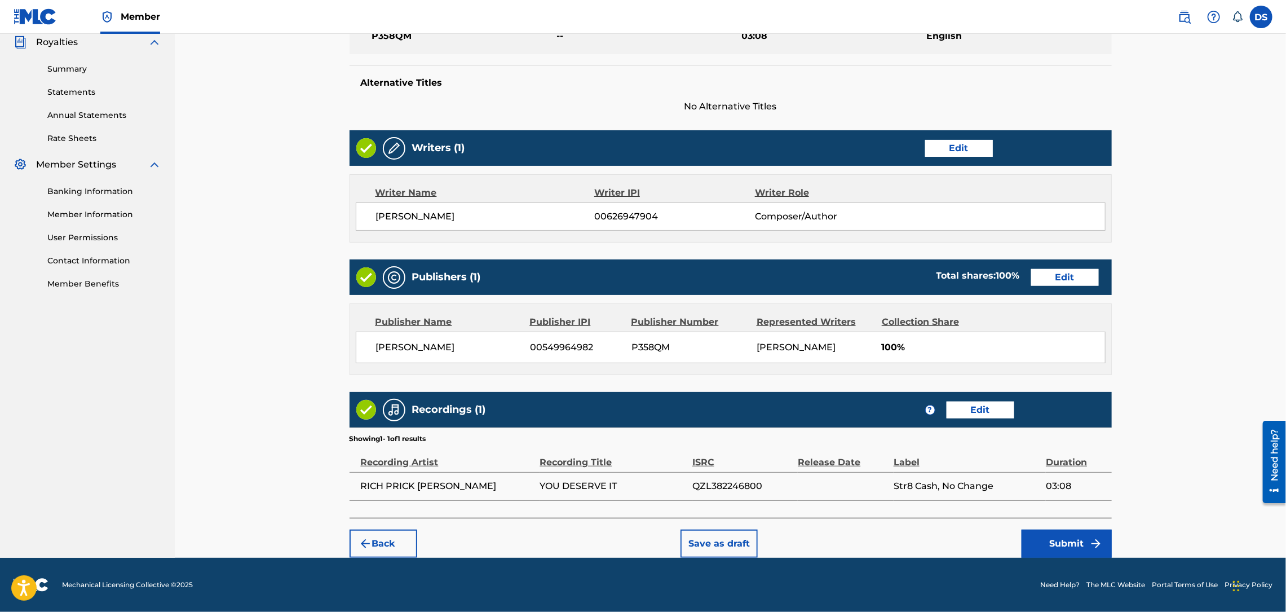
click at [1043, 542] on button "Submit" at bounding box center [1066, 543] width 90 height 28
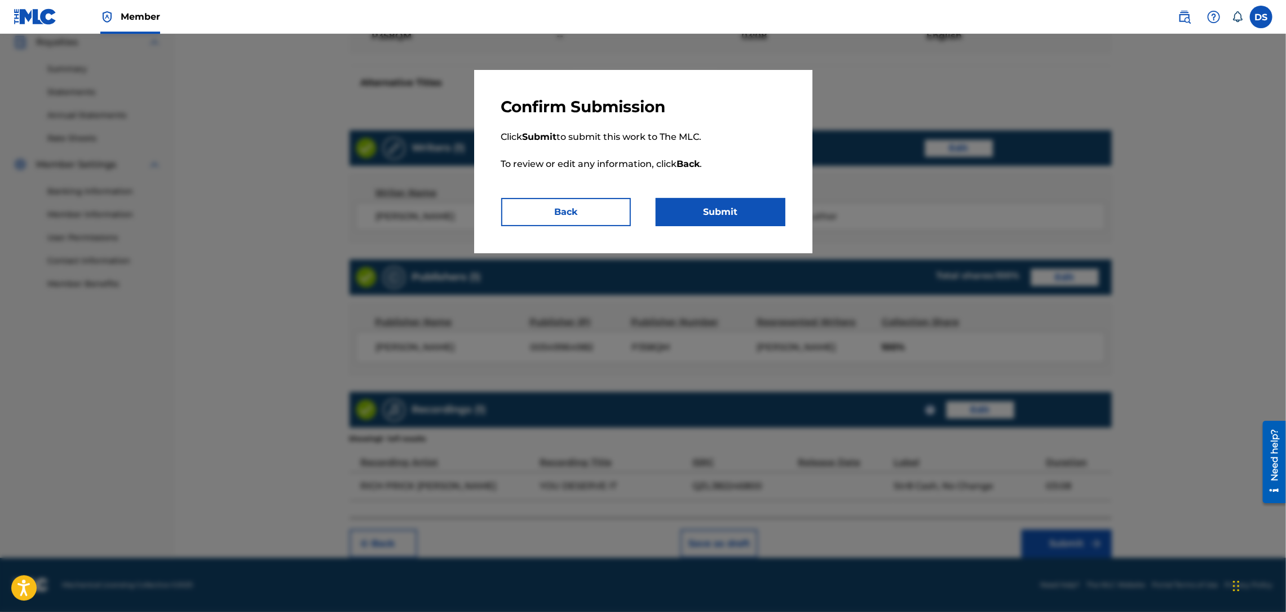
click at [763, 218] on button "Submit" at bounding box center [721, 212] width 130 height 28
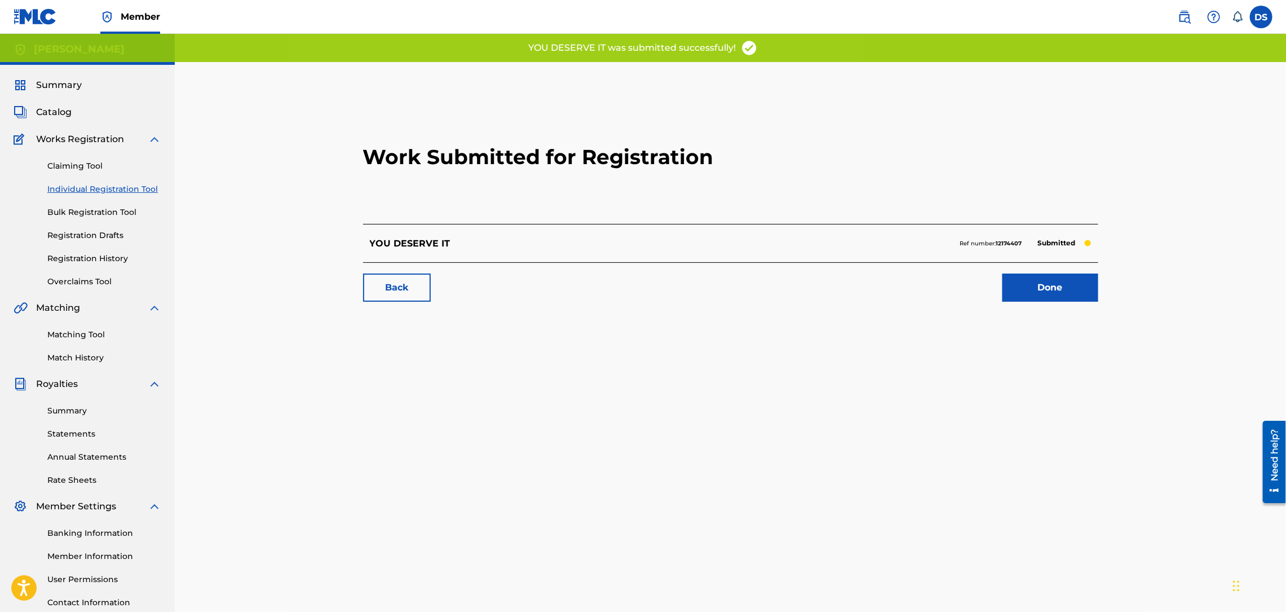
click at [1034, 285] on link "Done" at bounding box center [1050, 287] width 96 height 28
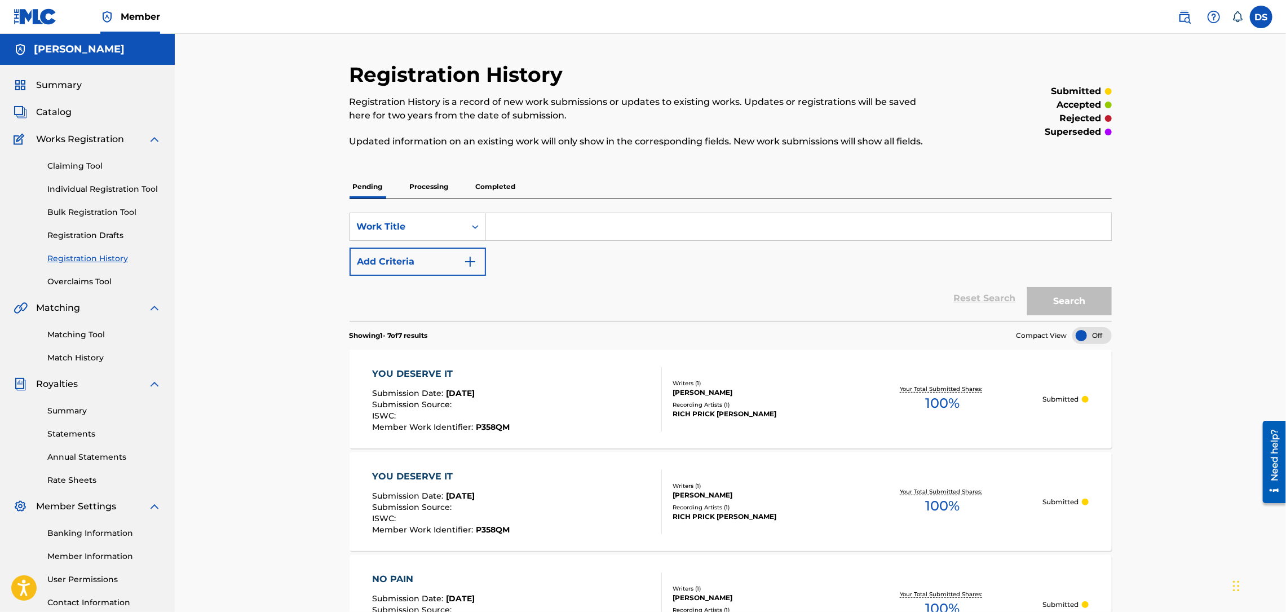
click at [72, 335] on link "Matching Tool" at bounding box center [104, 335] width 114 height 12
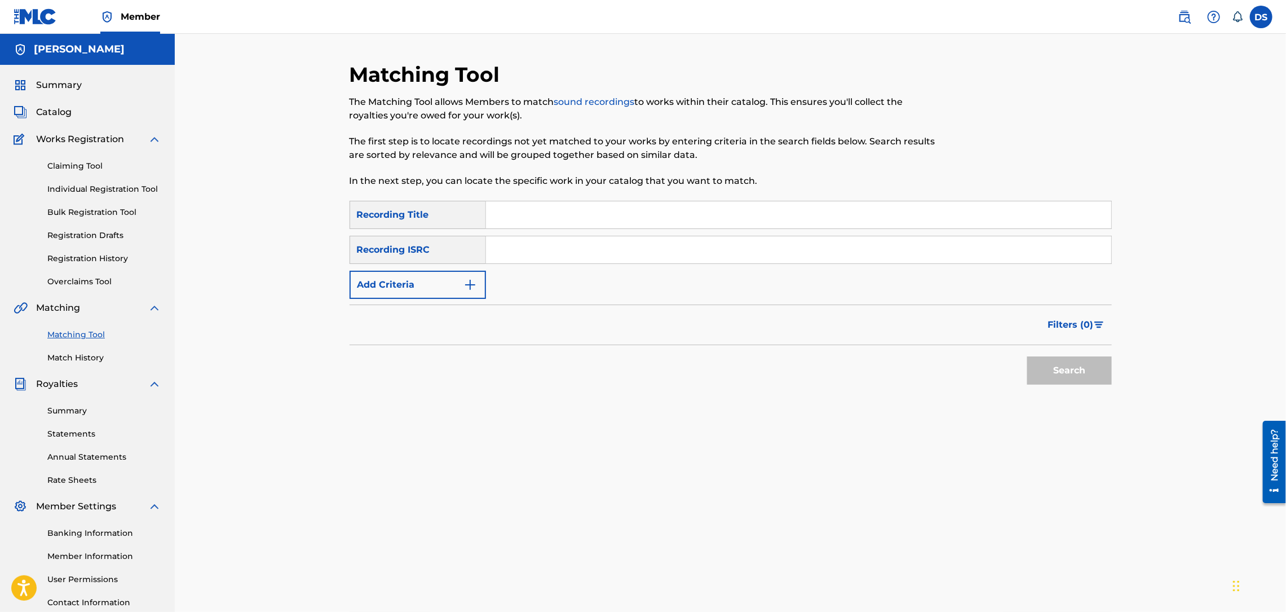
click at [527, 214] on input "Search Form" at bounding box center [798, 214] width 625 height 27
drag, startPoint x: 527, startPoint y: 214, endPoint x: 508, endPoint y: 241, distance: 32.5
click at [508, 241] on input "Search Form" at bounding box center [798, 249] width 625 height 27
paste input "QZNB82390368"
type input "QZNB82390368"
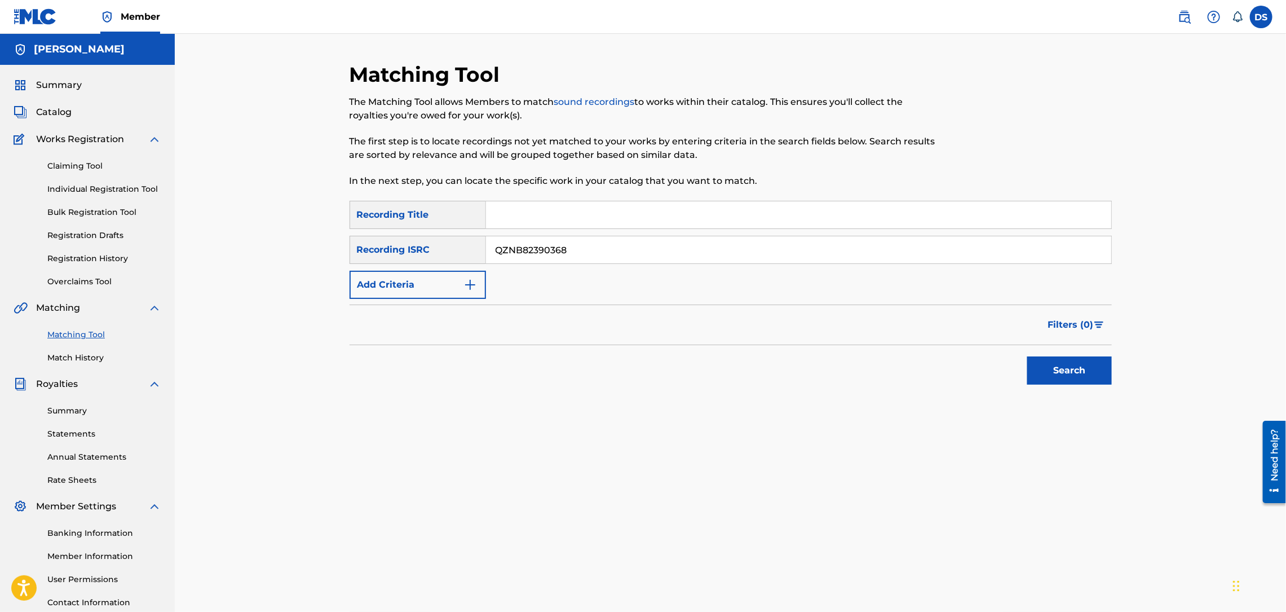
click at [517, 217] on input "Search Form" at bounding box center [798, 214] width 625 height 27
type input "WHITE ROSES & MIMOSAS"
click at [1076, 369] on button "Search" at bounding box center [1069, 370] width 85 height 28
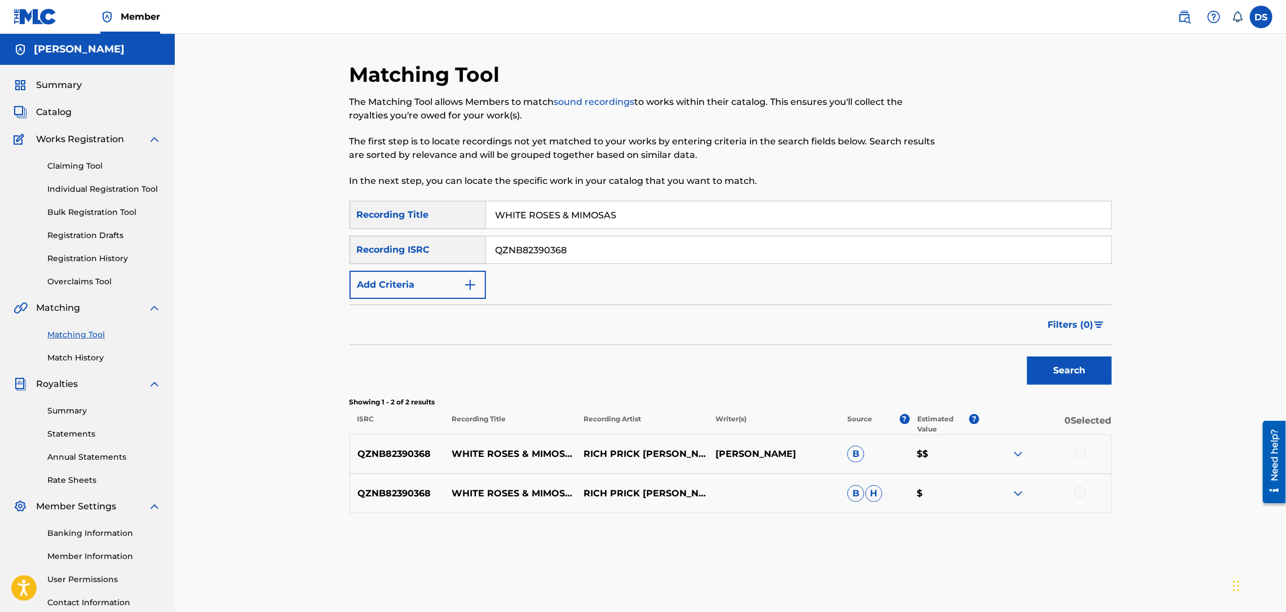
click at [1079, 453] on div at bounding box center [1079, 452] width 11 height 11
click at [1079, 491] on div at bounding box center [1079, 491] width 11 height 11
click at [792, 525] on button "Match 2 Groups" at bounding box center [792, 520] width 125 height 28
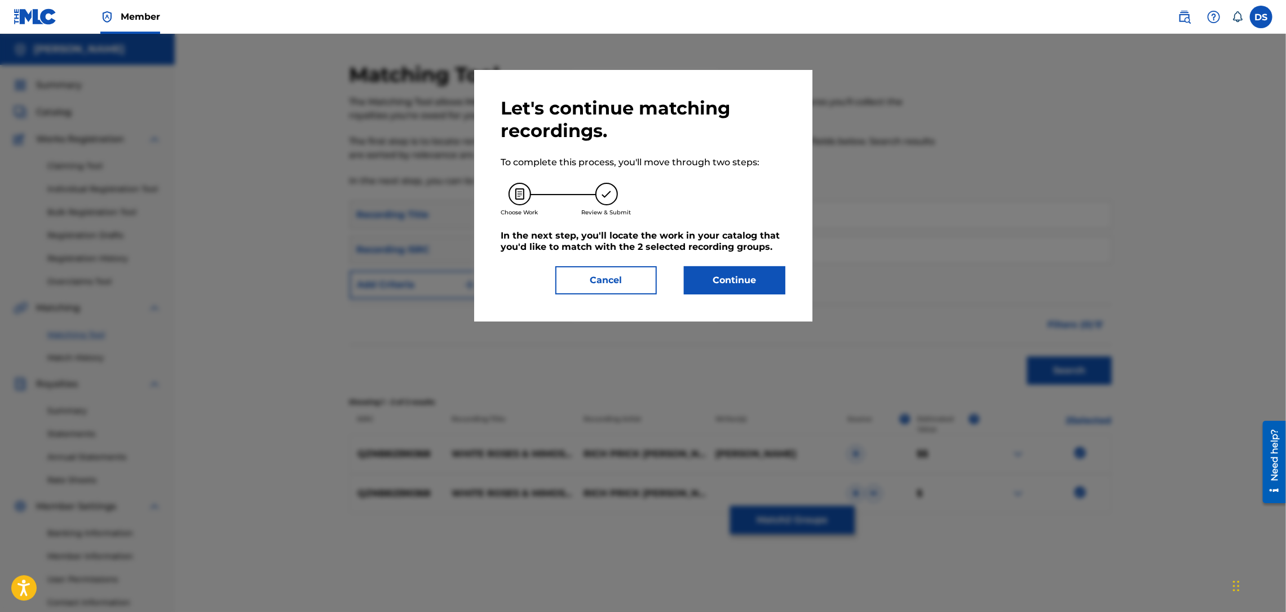
click at [745, 284] on button "Continue" at bounding box center [734, 280] width 101 height 28
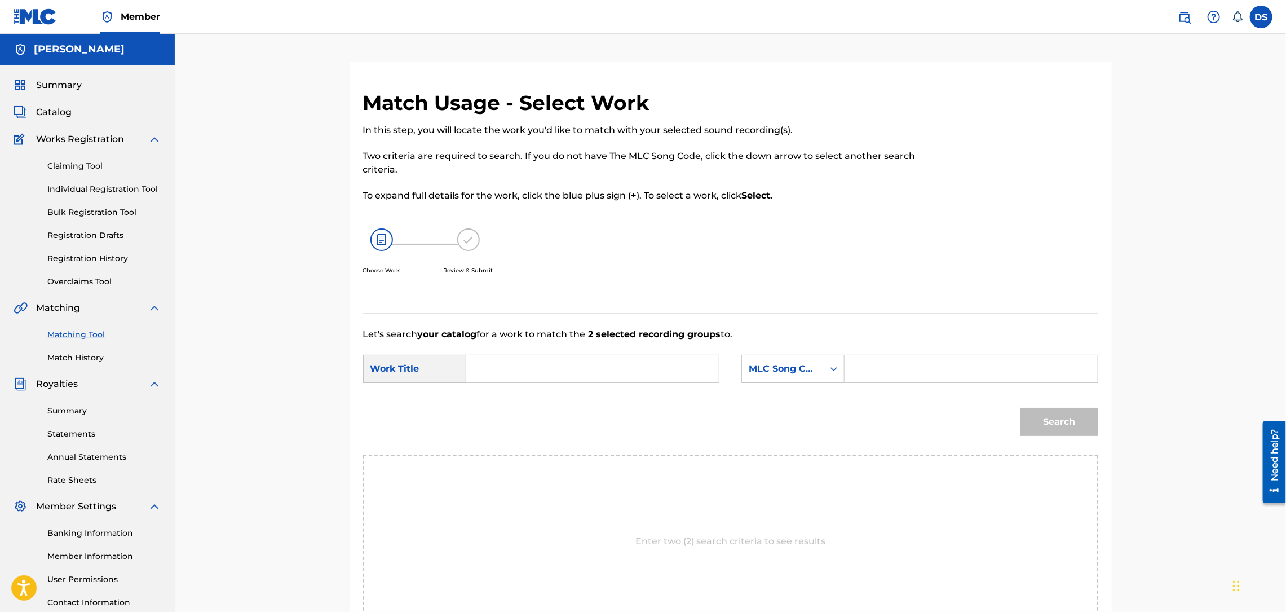
click at [660, 371] on input "Search Form" at bounding box center [592, 368] width 233 height 27
click at [574, 367] on input "WHITE ROSES AND MIMOSAS" at bounding box center [592, 368] width 233 height 27
type input "WHITE ROSES & MIMOSAS"
click at [833, 364] on icon "Search Form" at bounding box center [833, 368] width 11 height 11
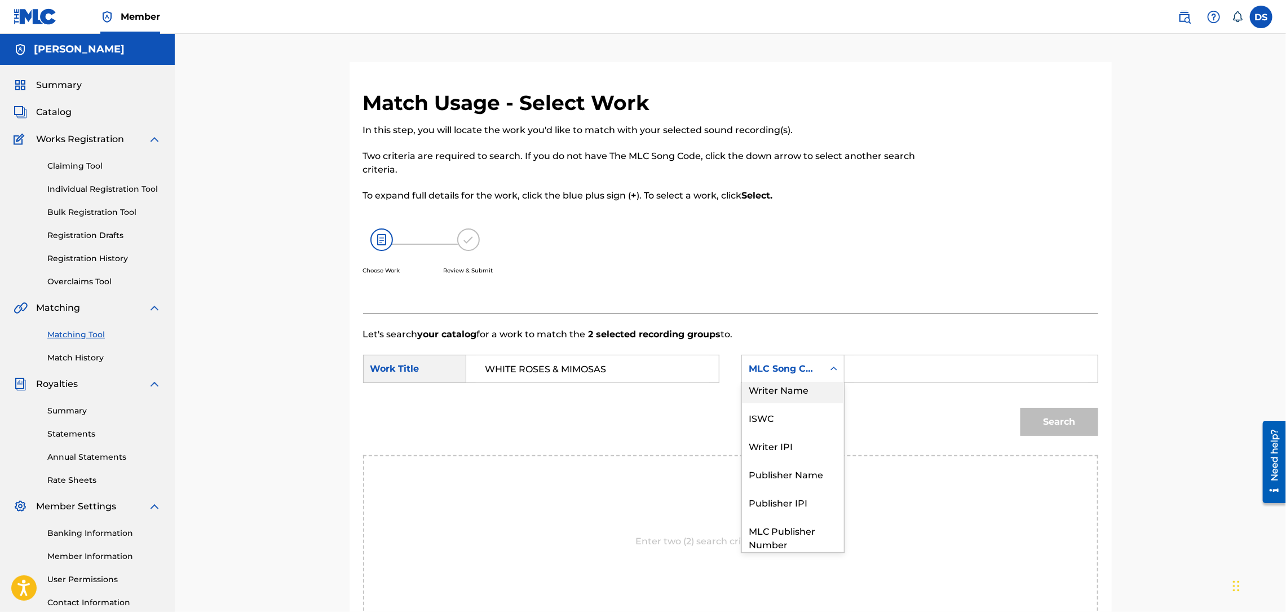
click at [795, 388] on div "Writer Name" at bounding box center [793, 389] width 102 height 28
click at [935, 369] on input "Search Form" at bounding box center [970, 368] width 233 height 27
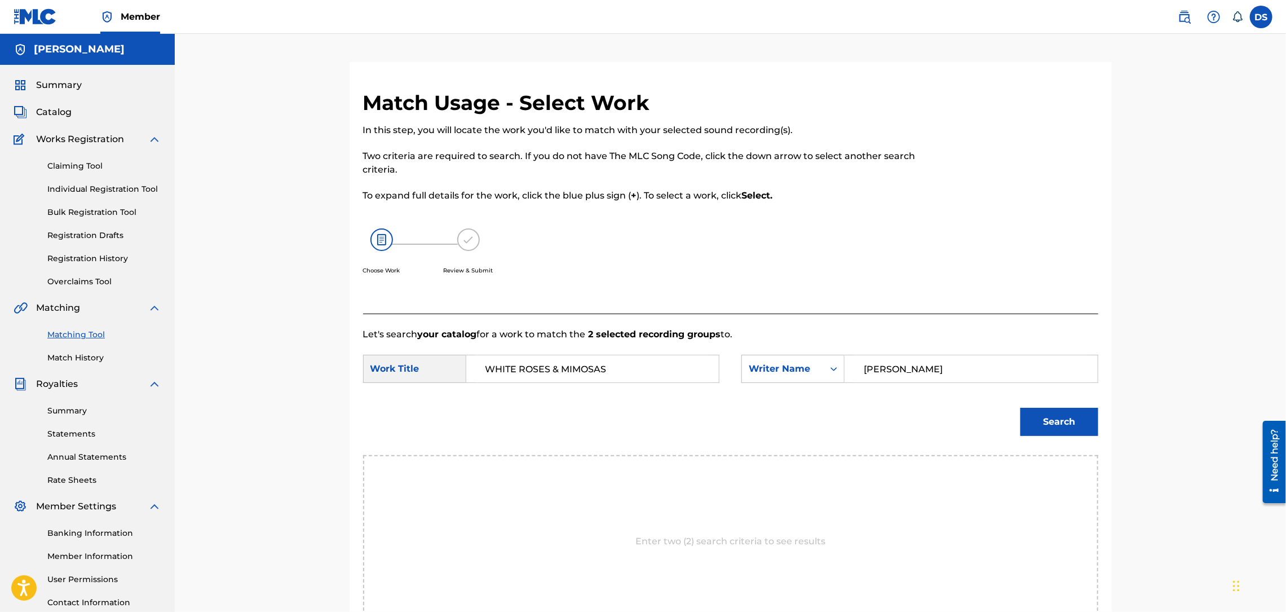
type input "[PERSON_NAME]"
click at [1040, 423] on button "Search" at bounding box center [1059, 422] width 78 height 28
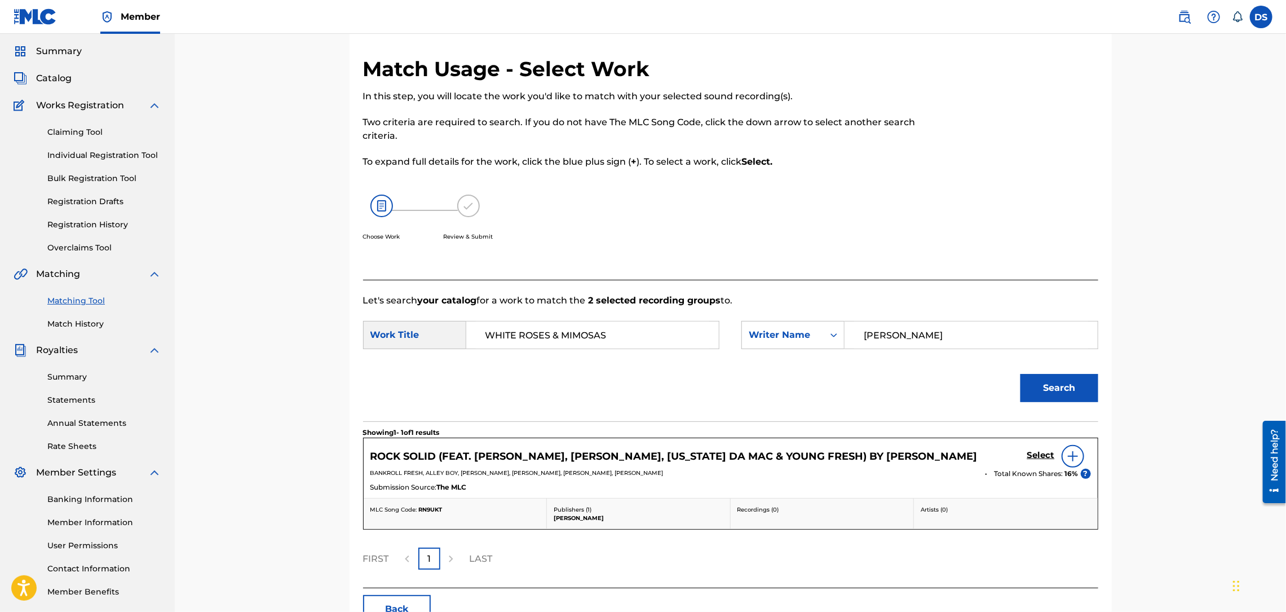
scroll to position [107, 0]
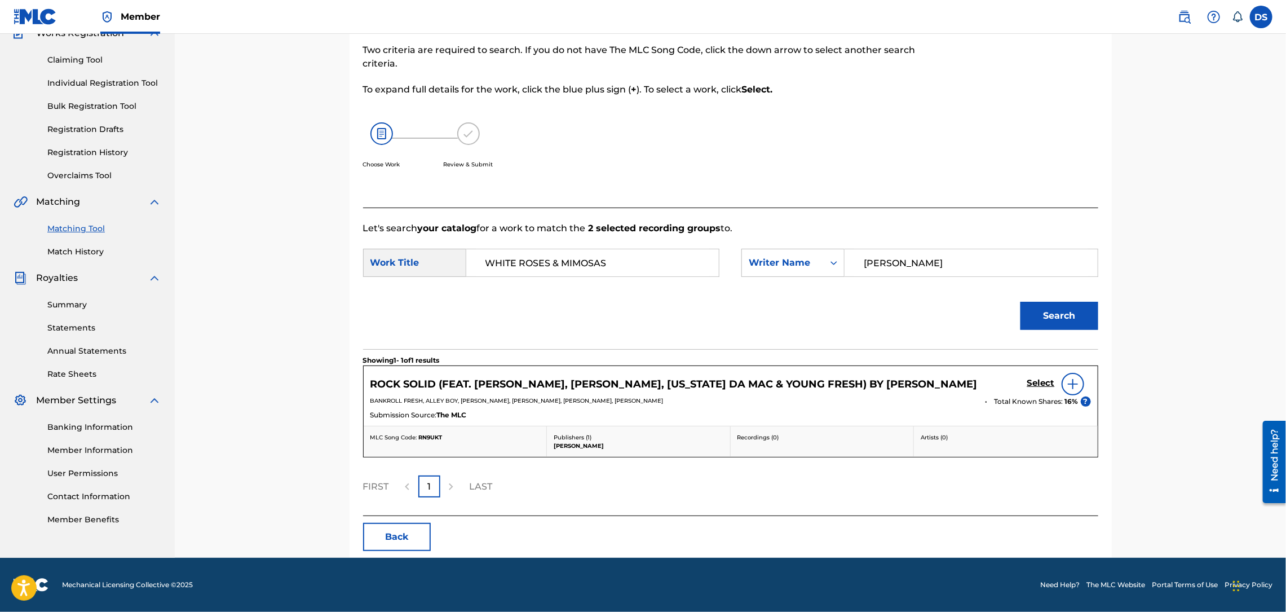
click at [891, 260] on input "[PERSON_NAME]" at bounding box center [970, 262] width 233 height 27
type input "[PERSON_NAME]"
click at [1020, 302] on button "Search" at bounding box center [1059, 316] width 78 height 28
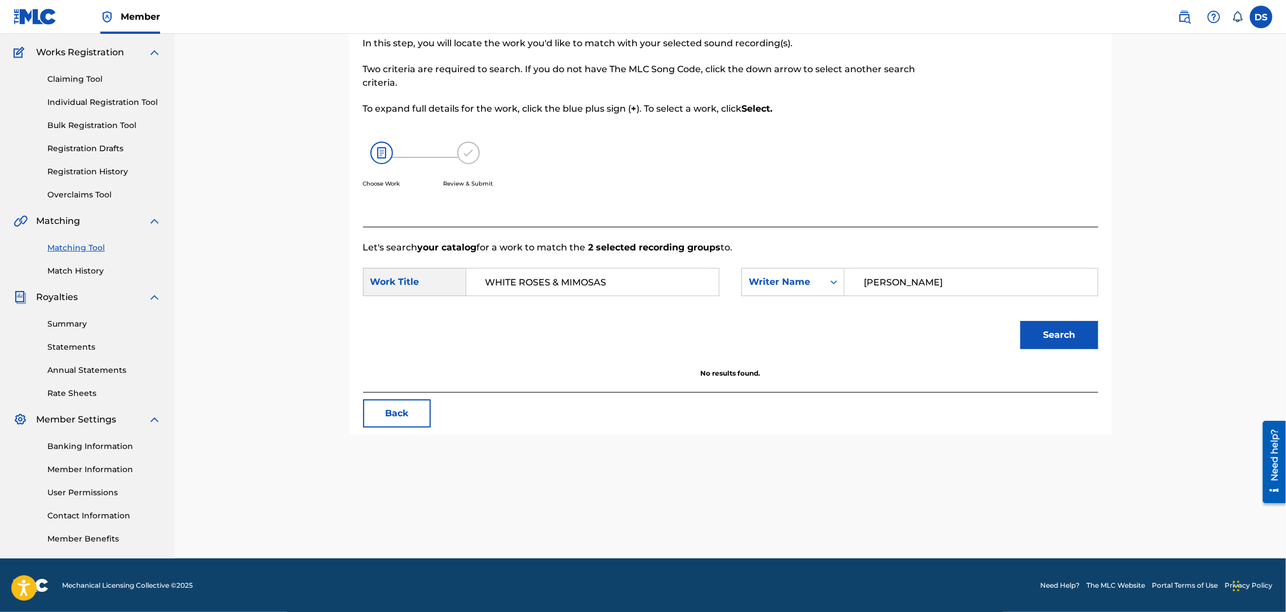
click at [91, 108] on div "Claiming Tool Individual Registration Tool Bulk Registration Tool Registration …" at bounding box center [88, 129] width 148 height 141
click at [91, 102] on link "Individual Registration Tool" at bounding box center [104, 102] width 114 height 12
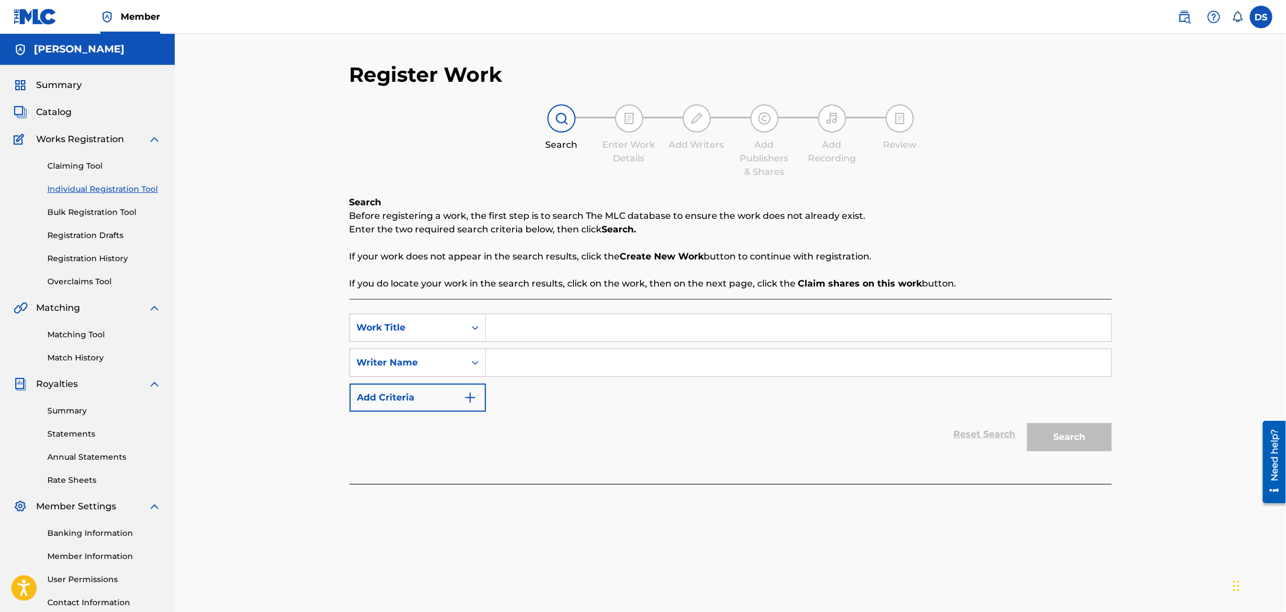
click at [504, 321] on input "Search Form" at bounding box center [798, 327] width 625 height 27
type input "WHITE ROSES AND MIMOSAS"
click at [510, 360] on input "Search Form" at bounding box center [798, 362] width 625 height 27
type input "[PERSON_NAME]"
click at [1082, 440] on button "Search" at bounding box center [1069, 437] width 85 height 28
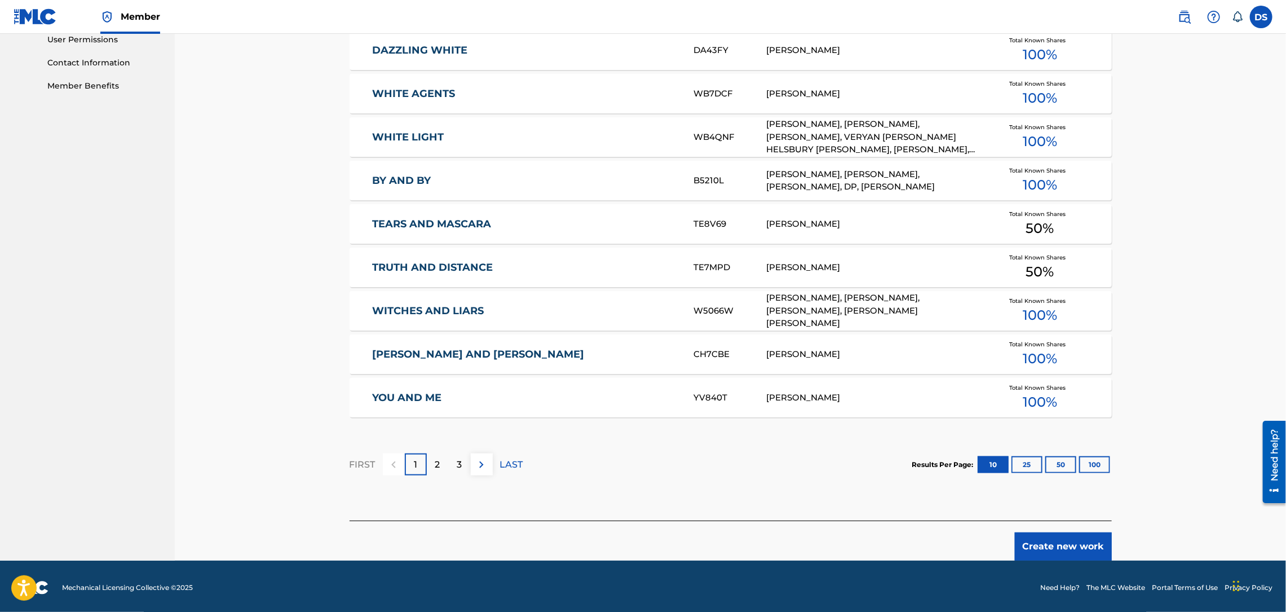
scroll to position [542, 0]
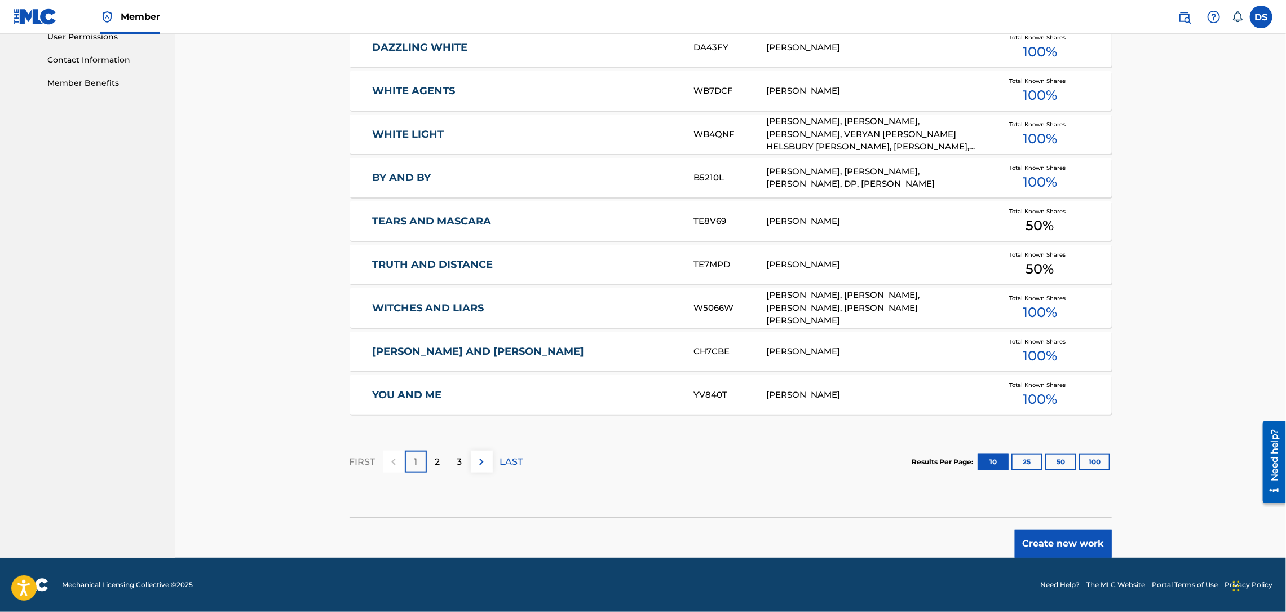
click at [1036, 542] on button "Create new work" at bounding box center [1063, 543] width 97 height 28
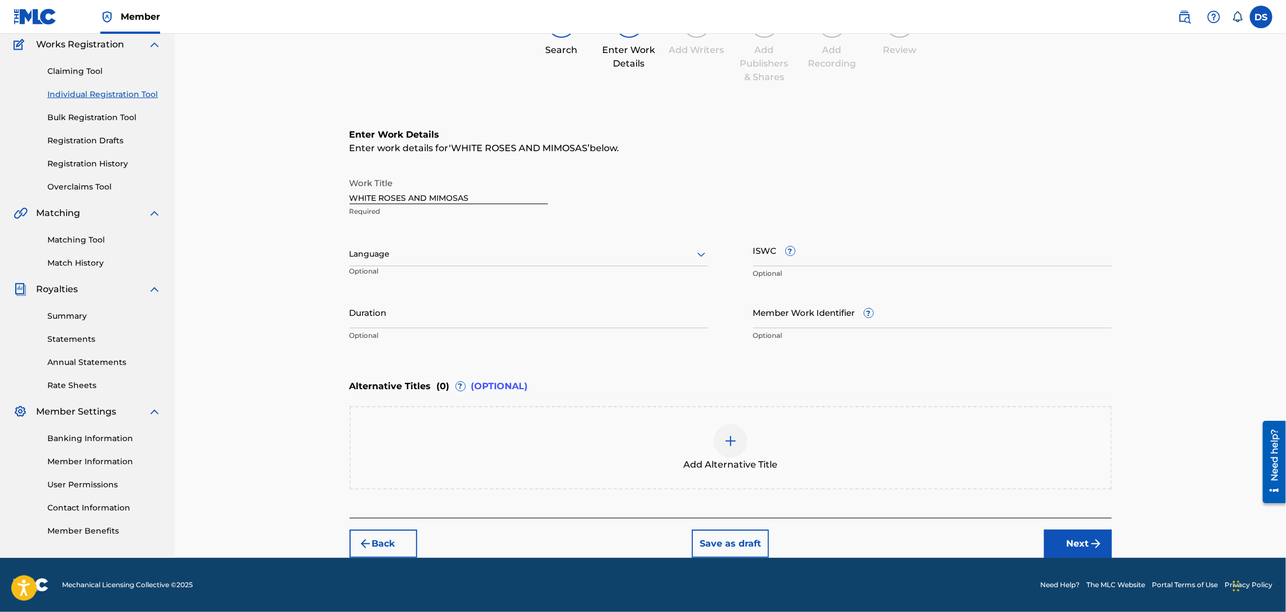
scroll to position [93, 0]
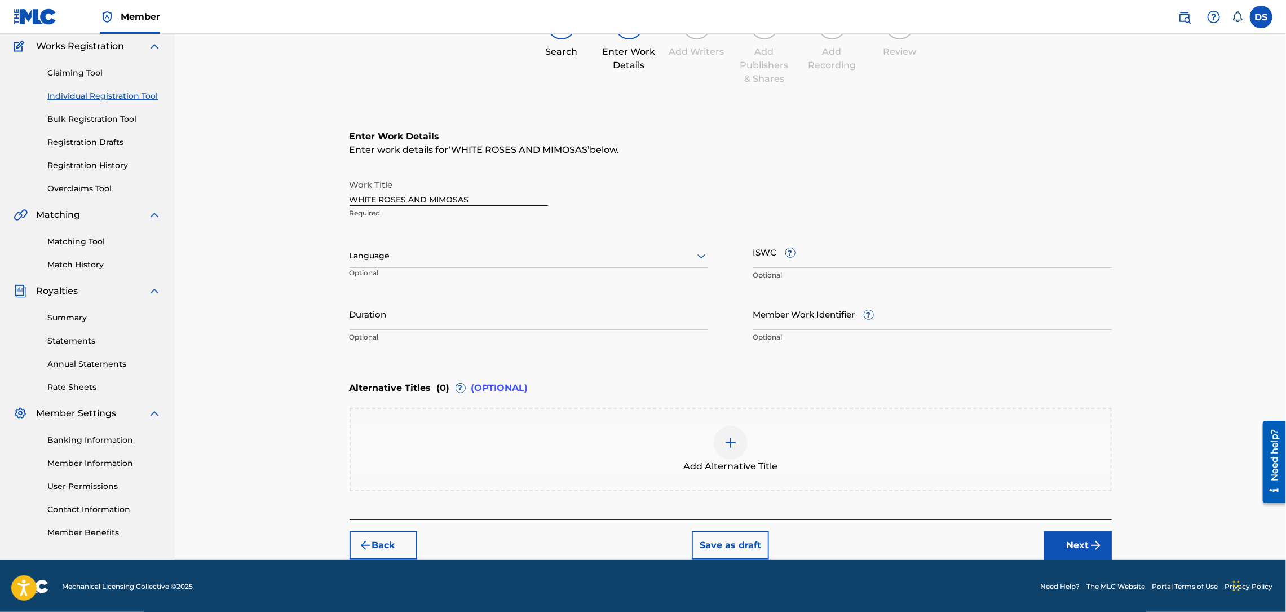
click at [784, 317] on input "Member Work Identifier ?" at bounding box center [932, 314] width 359 height 32
type input "P358QM"
click at [562, 322] on input "Duration" at bounding box center [529, 314] width 359 height 32
type input "03:20"
click at [386, 256] on div at bounding box center [529, 256] width 359 height 14
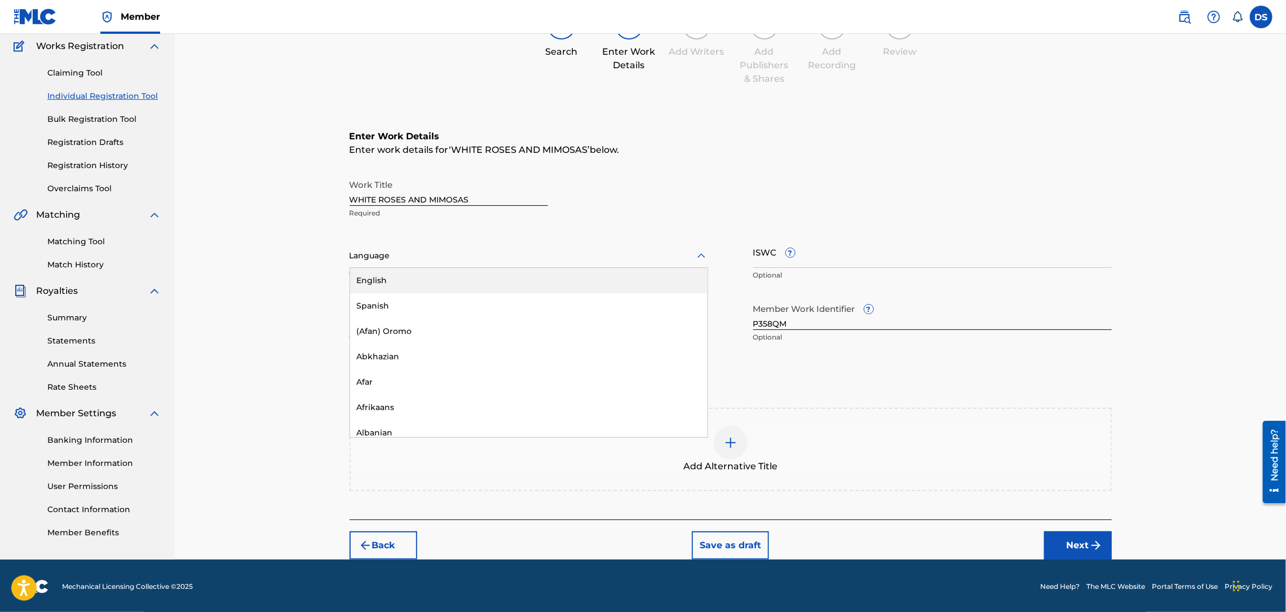
click at [390, 279] on div "English" at bounding box center [528, 280] width 357 height 25
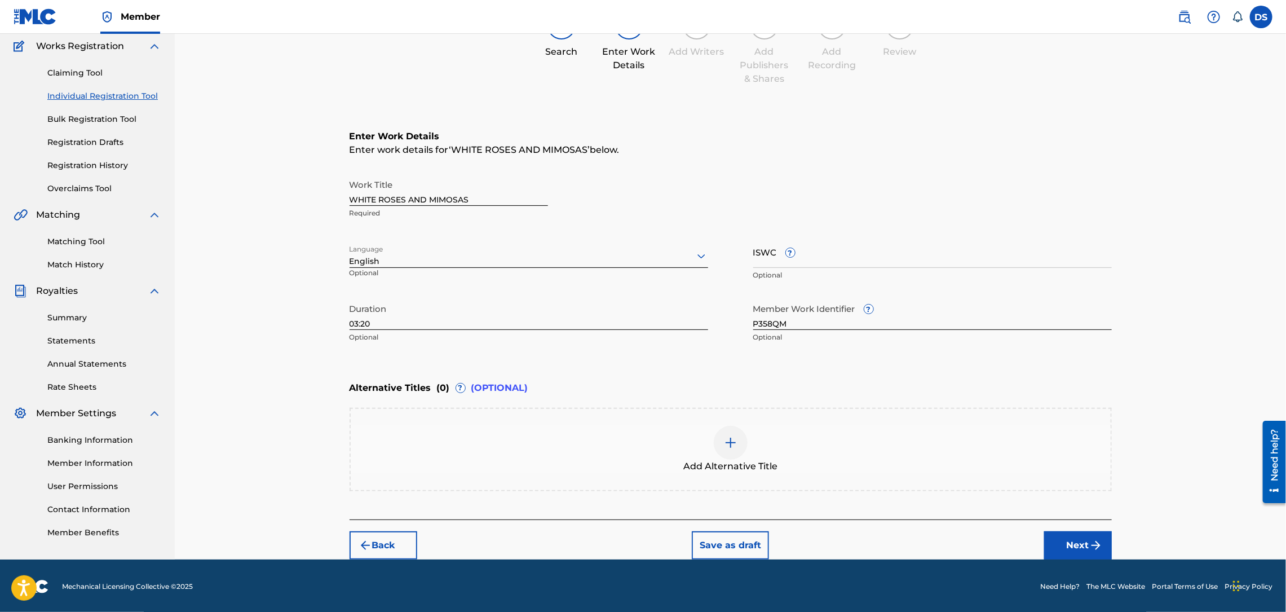
click at [1067, 542] on button "Next" at bounding box center [1078, 545] width 68 height 28
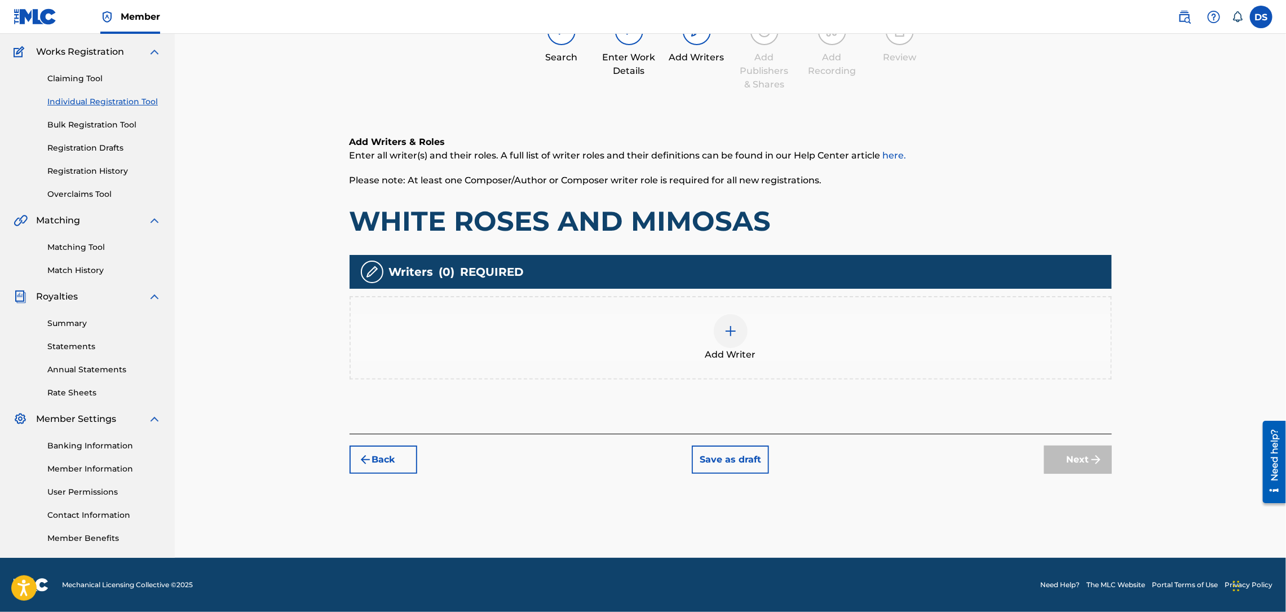
scroll to position [51, 0]
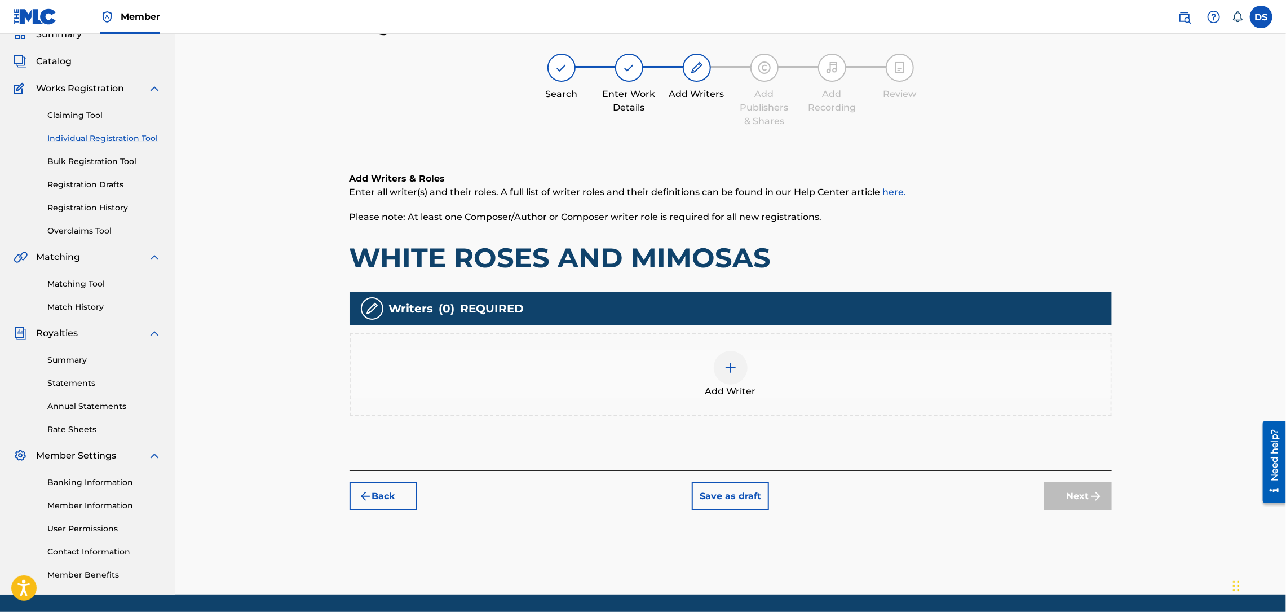
click at [732, 361] on img at bounding box center [731, 368] width 14 height 14
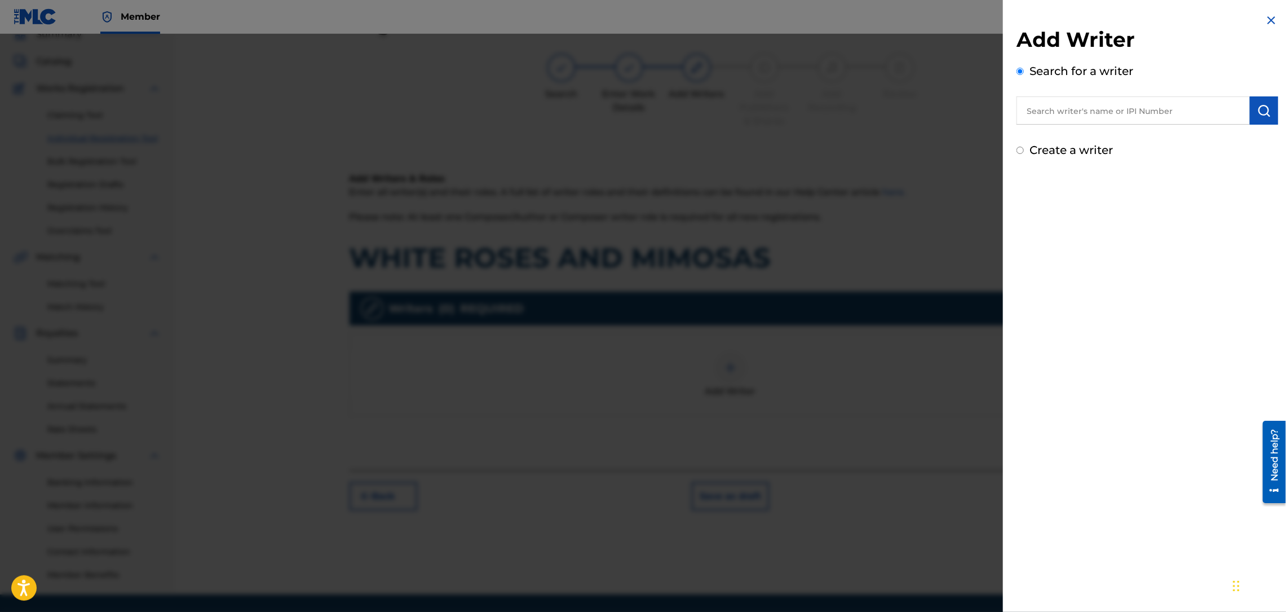
click at [1070, 151] on label "Create a writer" at bounding box center [1070, 150] width 83 height 14
radio input "true"
click at [1024, 151] on input "Create a writer" at bounding box center [1019, 150] width 7 height 7
radio input "false"
radio input "true"
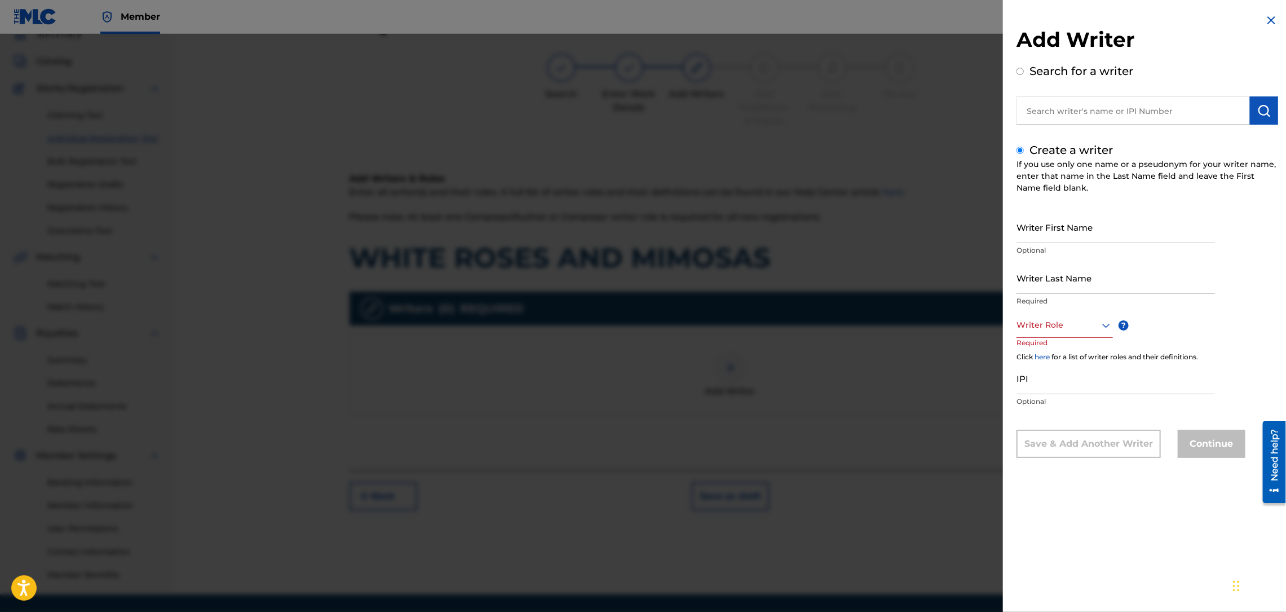
click at [1065, 229] on input "Writer First Name" at bounding box center [1115, 227] width 198 height 32
click at [1060, 116] on input "text" at bounding box center [1132, 110] width 233 height 28
radio input "true"
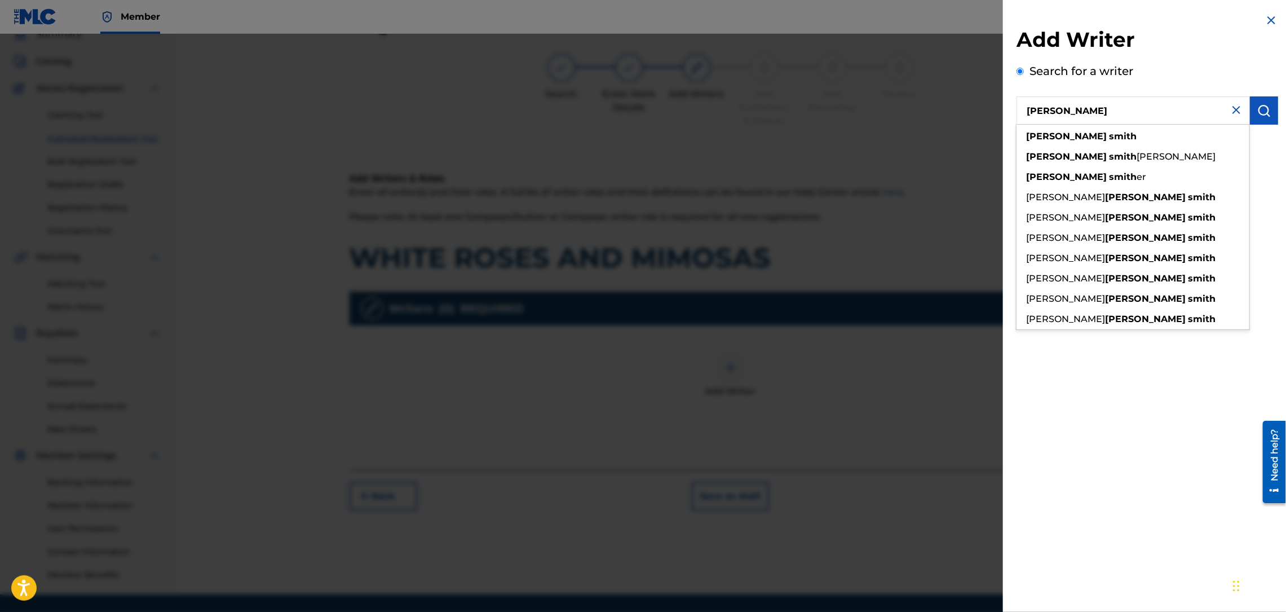
type input "[PERSON_NAME]"
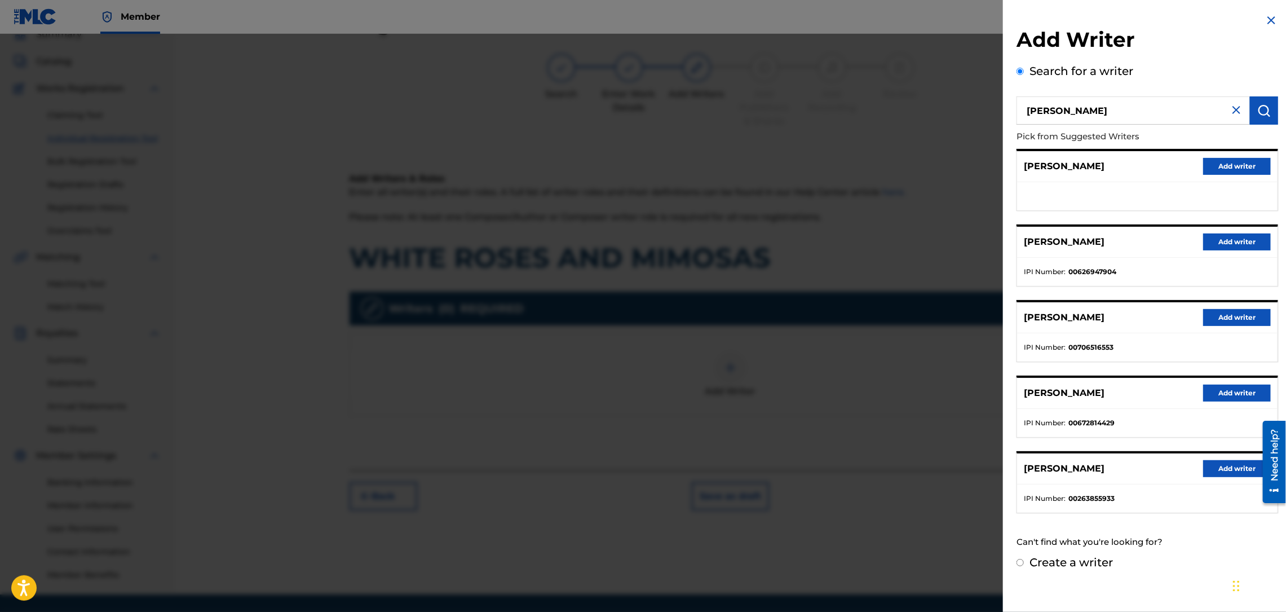
click at [1231, 241] on button "Add writer" at bounding box center [1237, 241] width 68 height 17
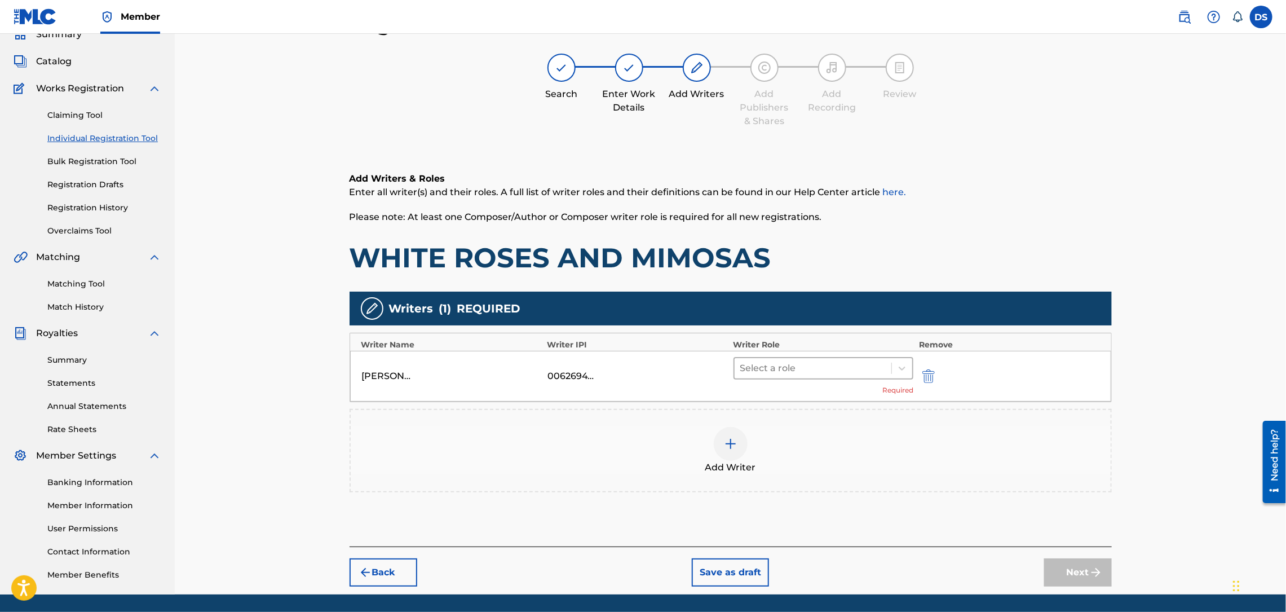
click at [853, 371] on div at bounding box center [813, 368] width 146 height 16
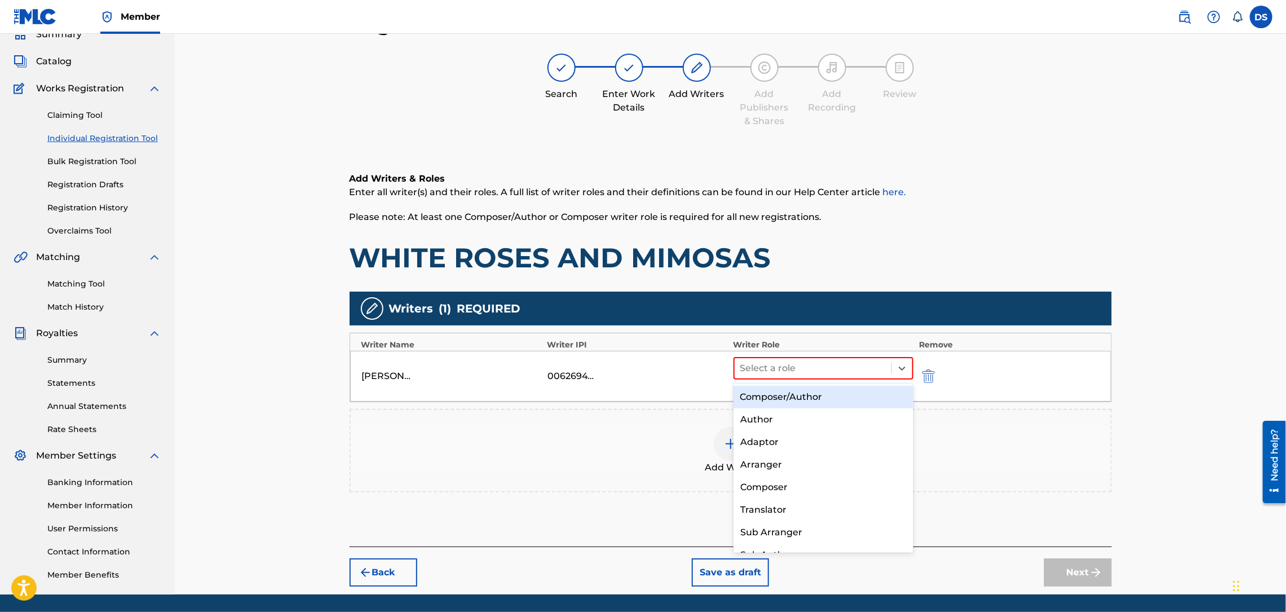
click at [778, 397] on div "Composer/Author" at bounding box center [823, 397] width 180 height 23
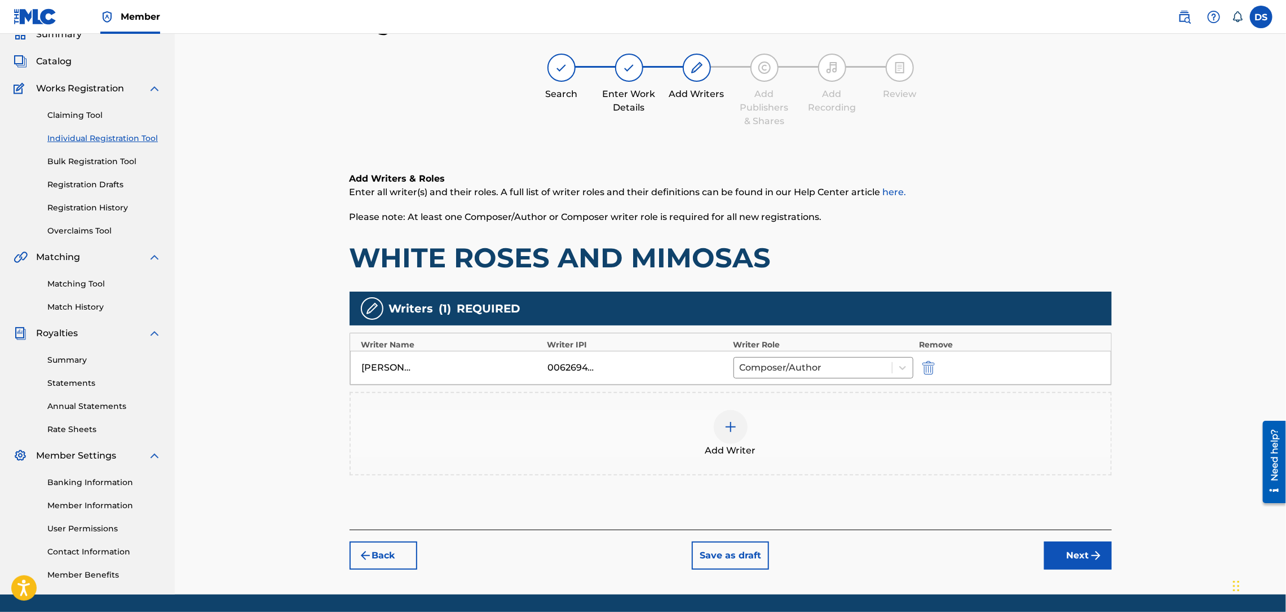
click at [1078, 549] on button "Next" at bounding box center [1078, 555] width 68 height 28
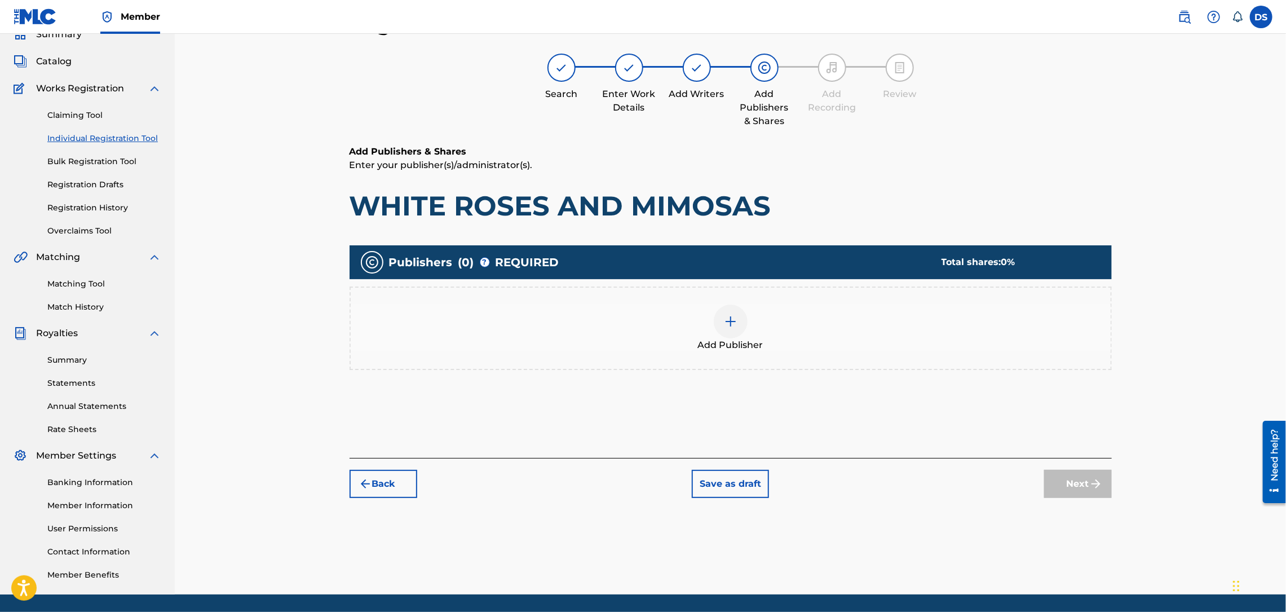
click at [727, 319] on img at bounding box center [731, 322] width 14 height 14
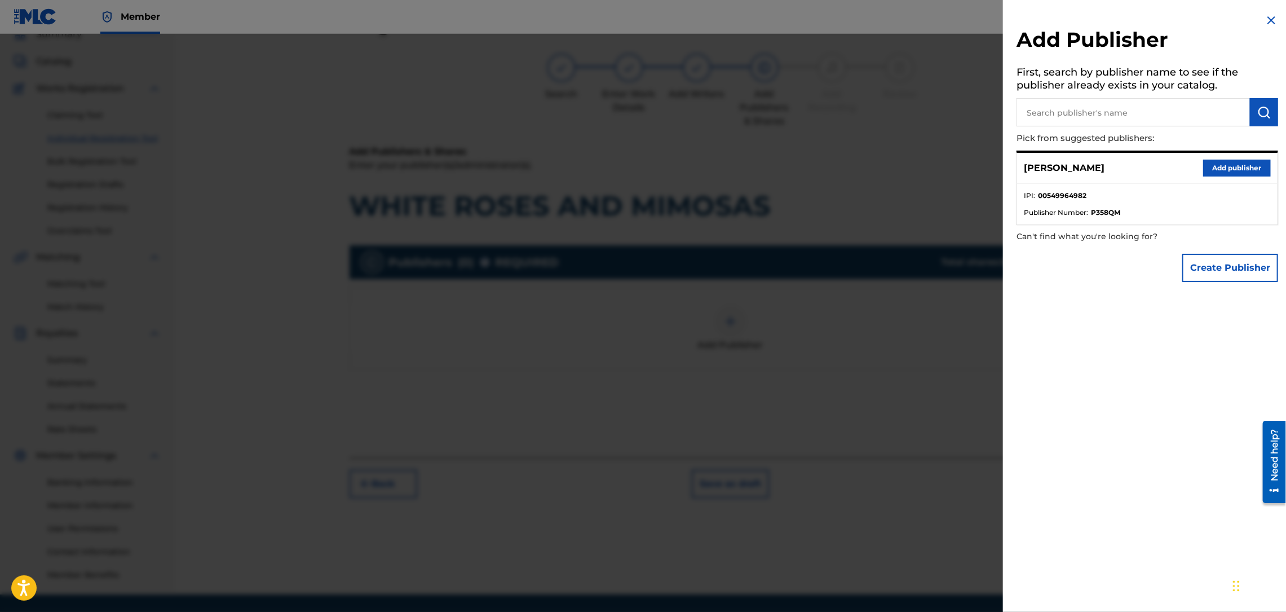
click at [1245, 160] on button "Add publisher" at bounding box center [1237, 168] width 68 height 17
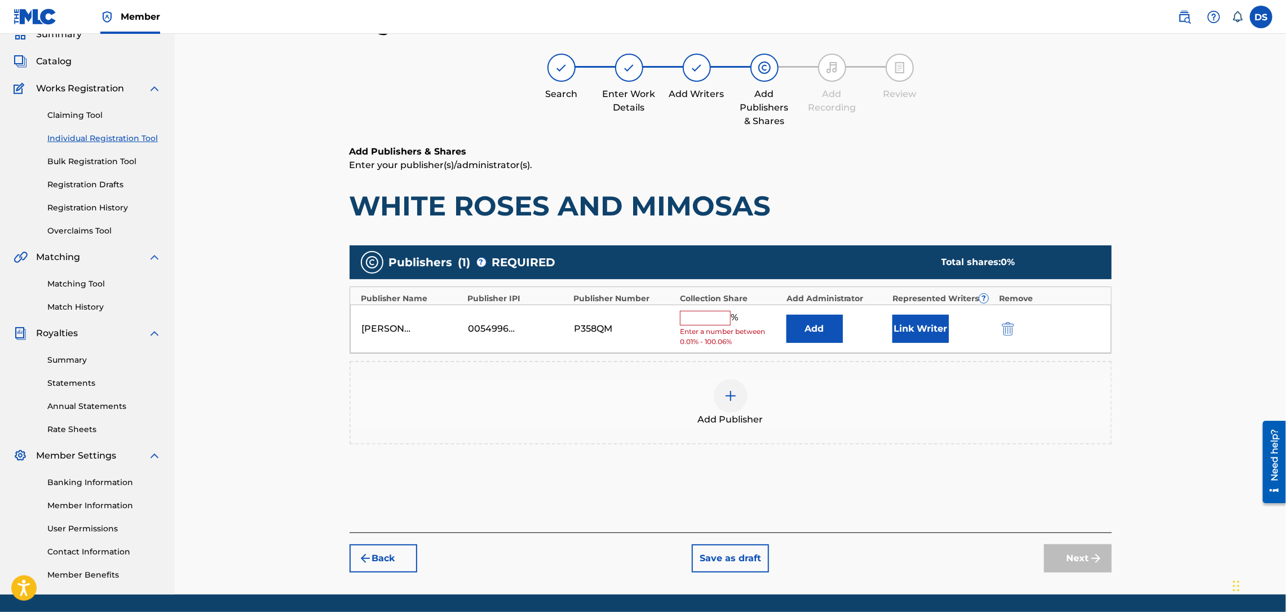
click at [926, 326] on button "Link Writer" at bounding box center [920, 329] width 56 height 28
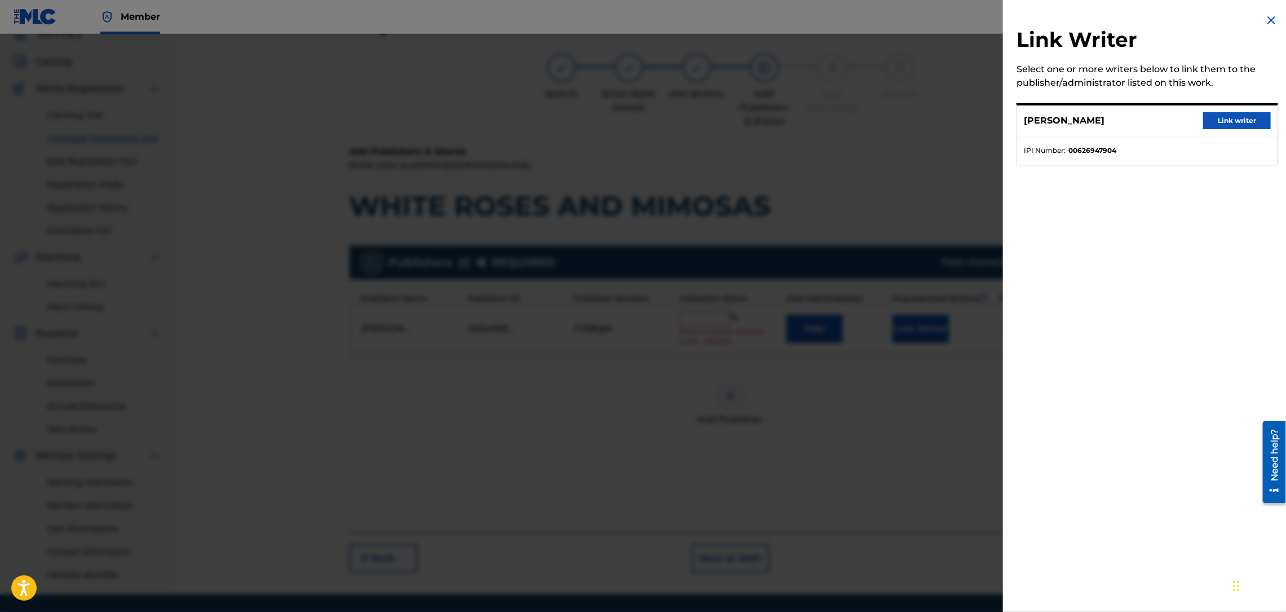
click at [1230, 113] on button "Link writer" at bounding box center [1237, 120] width 68 height 17
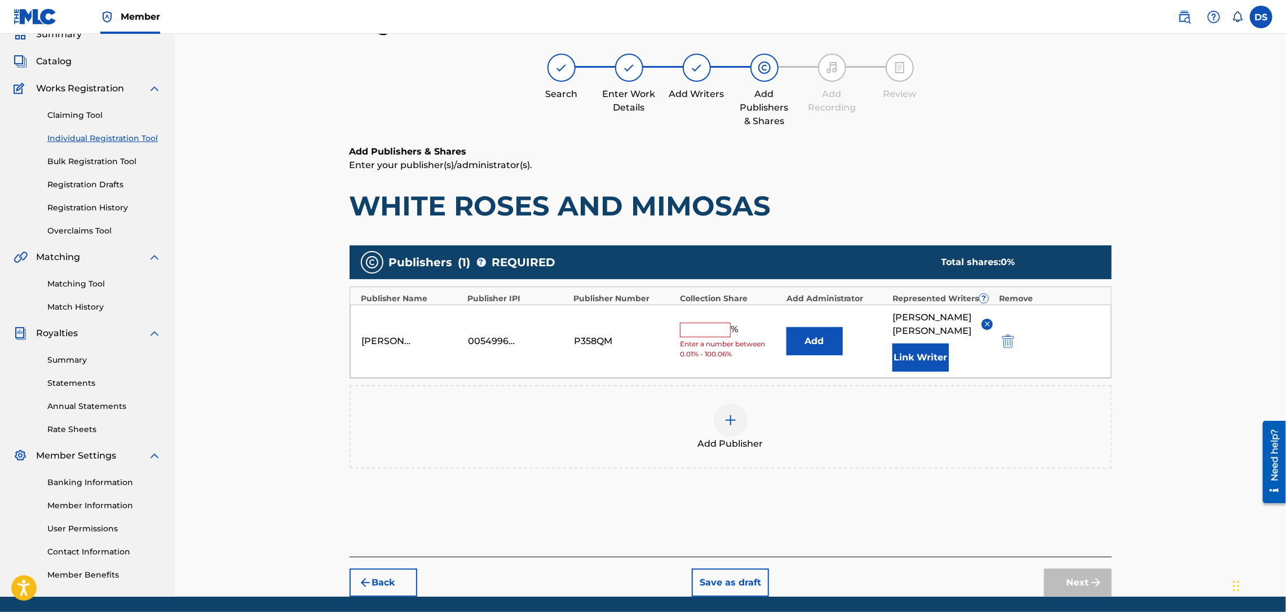
click at [711, 325] on input "text" at bounding box center [705, 329] width 51 height 15
type input "100"
click at [1081, 573] on button "Next" at bounding box center [1078, 582] width 68 height 28
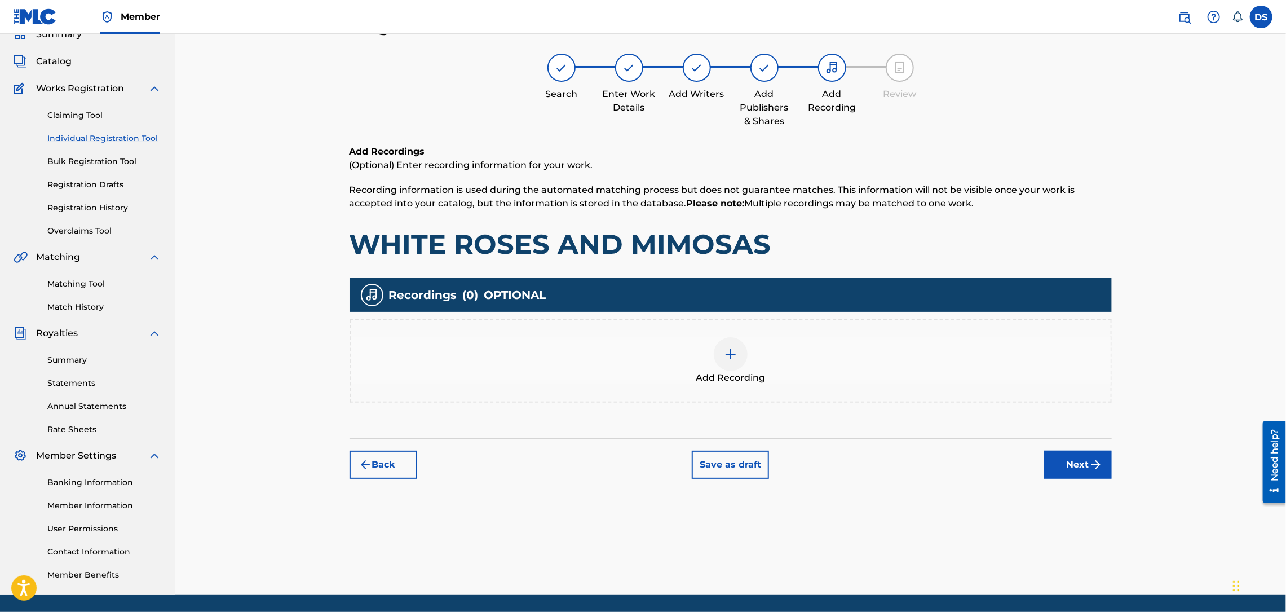
click at [746, 357] on div at bounding box center [731, 354] width 34 height 34
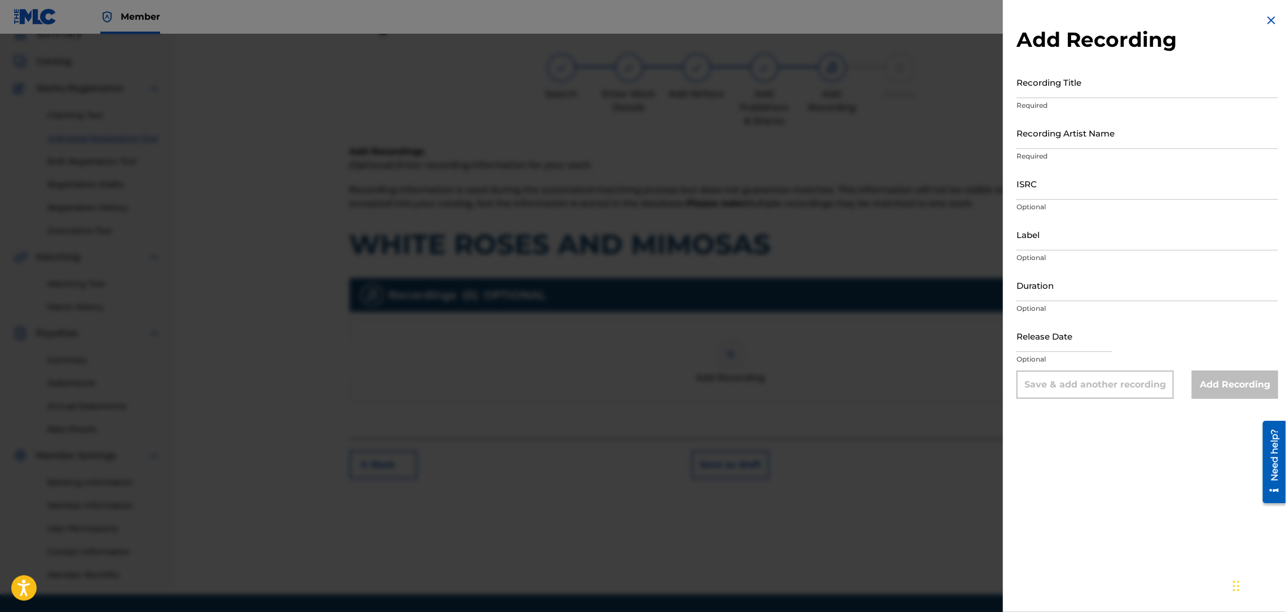
click at [1071, 192] on input "ISRC" at bounding box center [1147, 183] width 262 height 32
paste input "QZNB82390368"
type input "QZNB82390368"
click at [1055, 134] on input "Recording Artist Name" at bounding box center [1147, 133] width 262 height 32
type input "RICH PRICK [PERSON_NAME]"
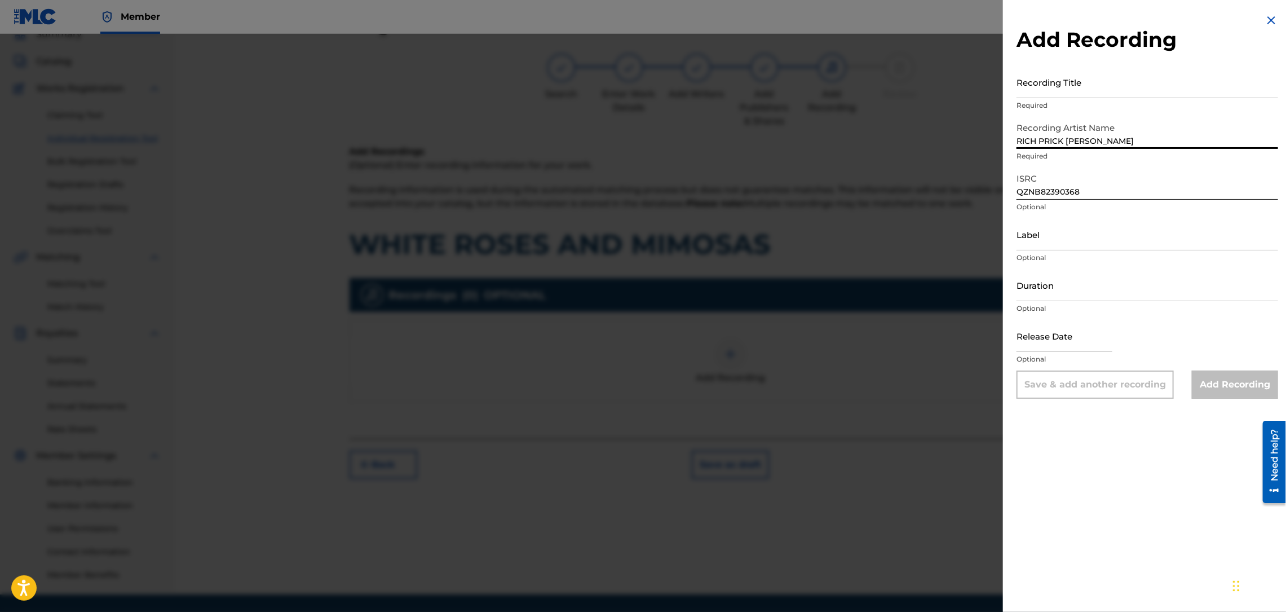
click at [1049, 93] on input "Recording Title" at bounding box center [1147, 82] width 262 height 32
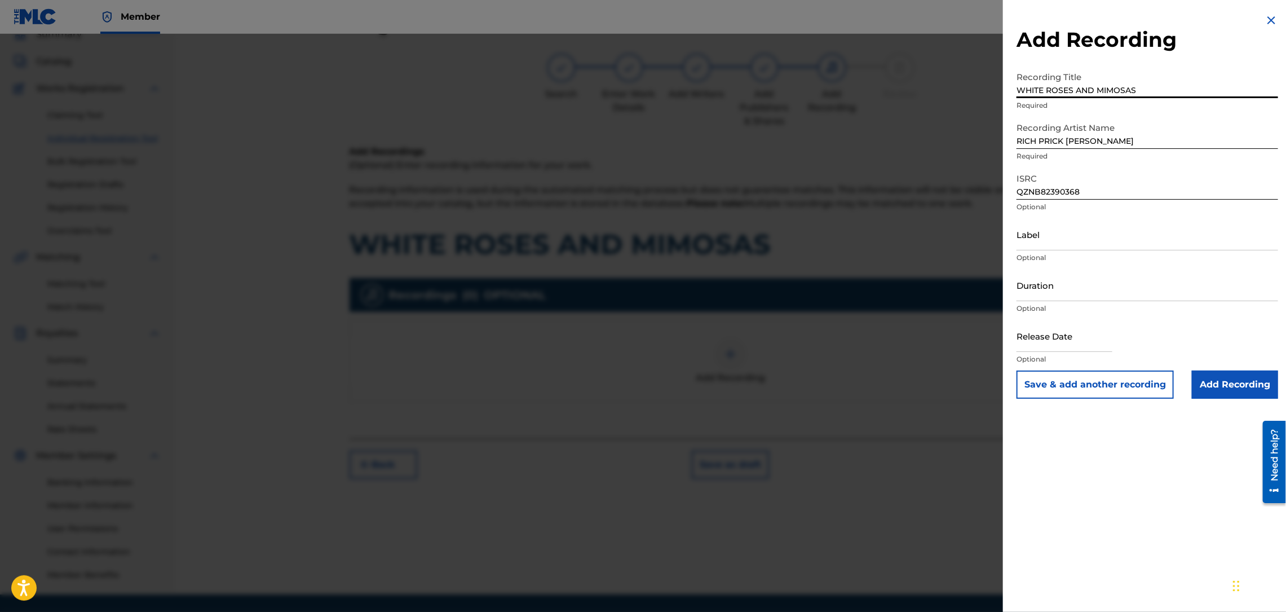
click at [1095, 92] on input "WHITE ROSES AND MIMOSAS" at bounding box center [1147, 82] width 262 height 32
type input "WHITE ROSES & MIMOSAS"
click at [1058, 299] on input "Duration" at bounding box center [1147, 285] width 262 height 32
type input "03:20"
click at [1044, 240] on input "Label" at bounding box center [1147, 234] width 262 height 32
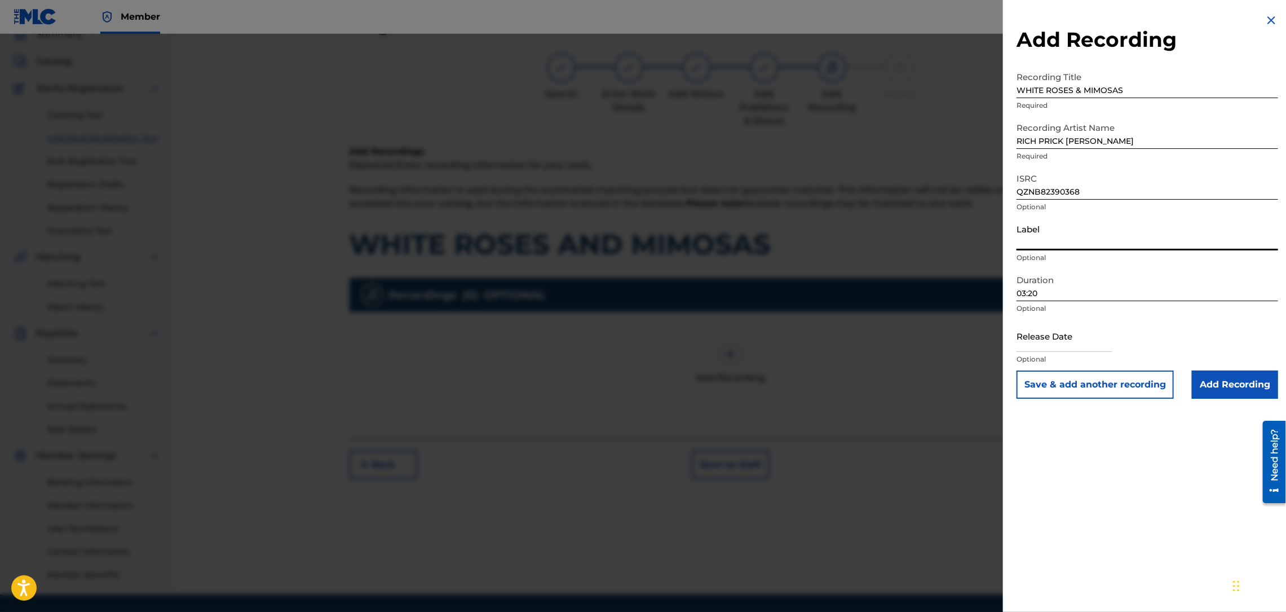
type input "Str8 Cash, No Change"
click at [1230, 382] on input "Add Recording" at bounding box center [1235, 384] width 86 height 28
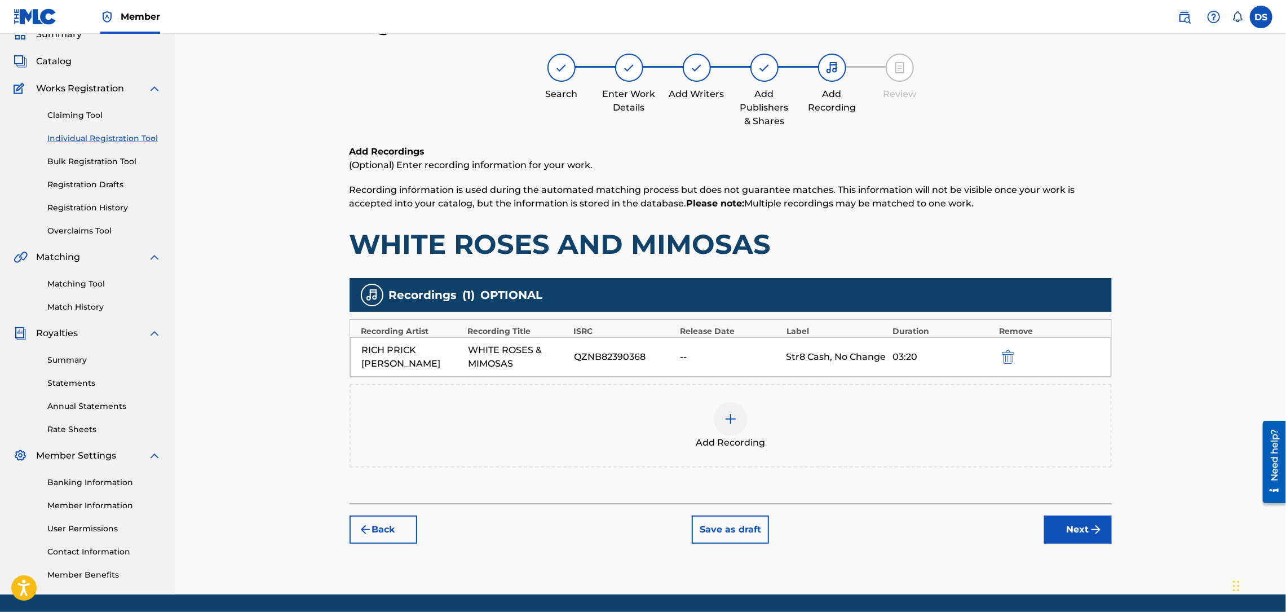
click at [1075, 523] on button "Next" at bounding box center [1078, 529] width 68 height 28
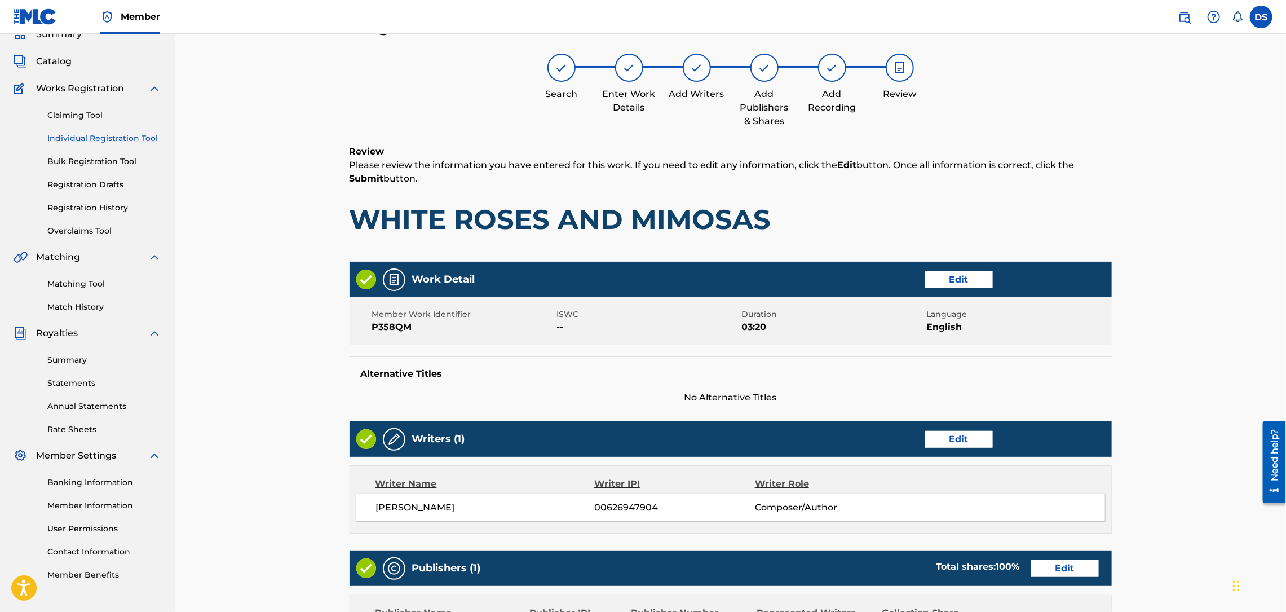
click at [1113, 364] on div "Register Work Search Enter Work Details Add Writers Add Publishers & Shares Add…" at bounding box center [730, 429] width 789 height 837
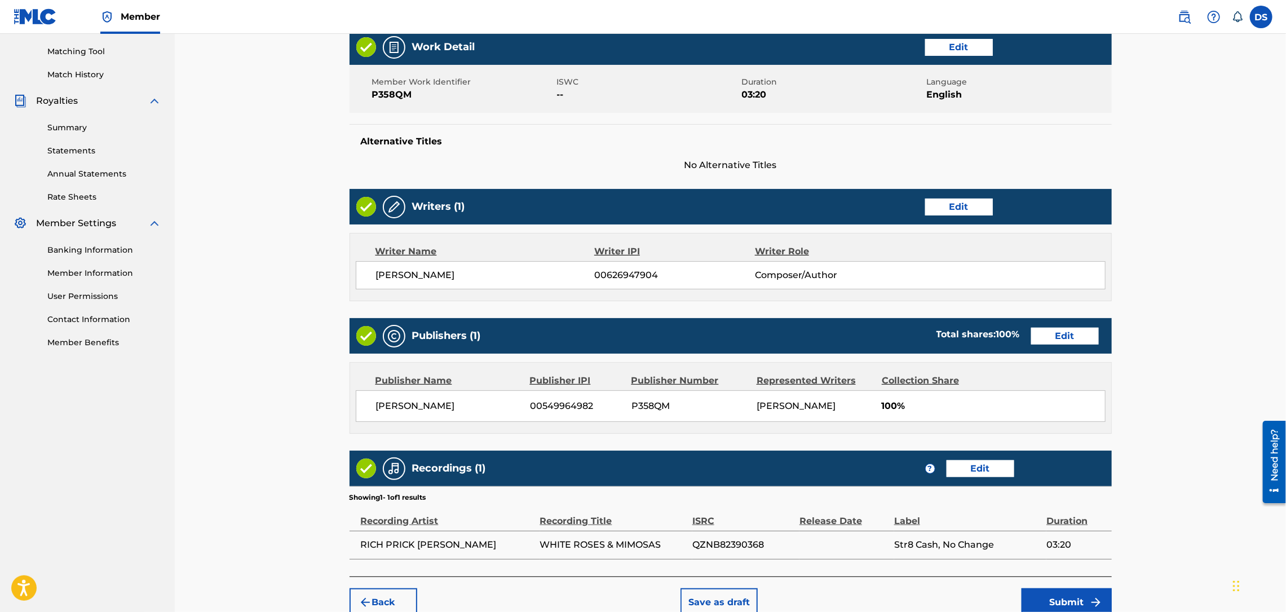
scroll to position [343, 0]
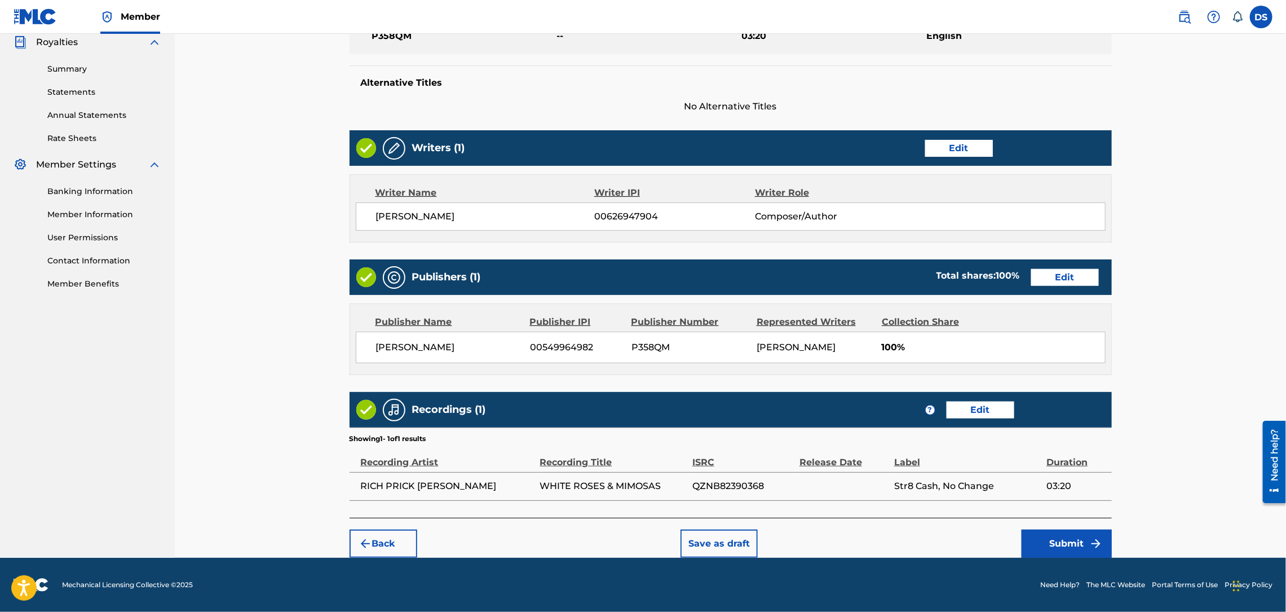
click at [1038, 546] on button "Submit" at bounding box center [1066, 543] width 90 height 28
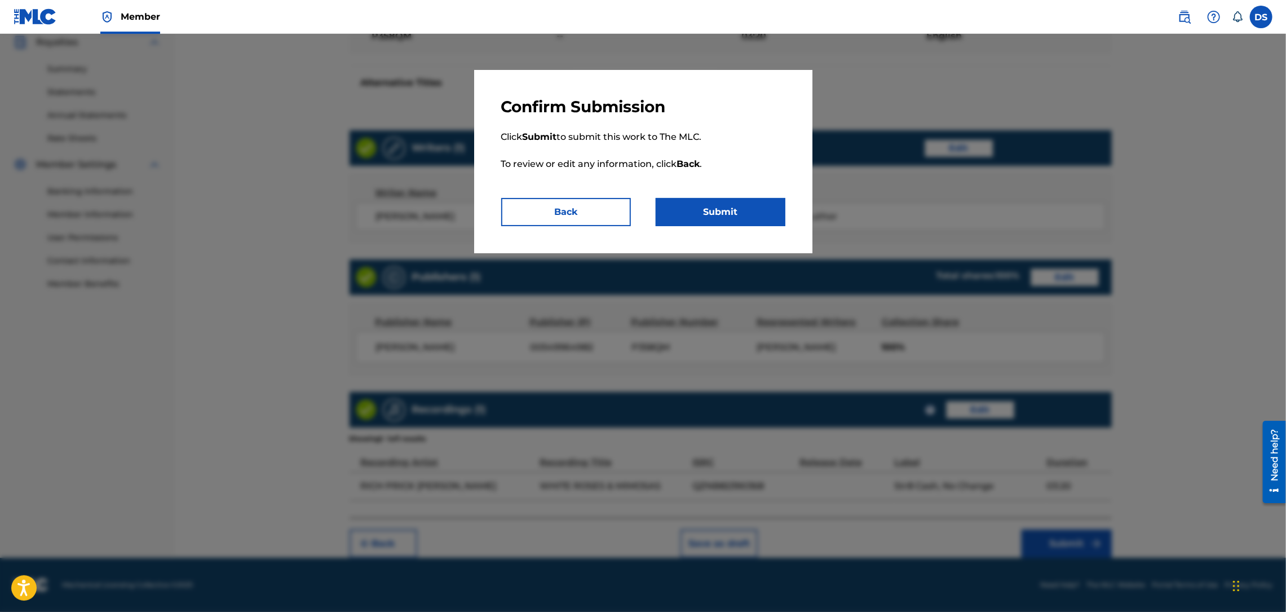
click at [744, 211] on button "Submit" at bounding box center [721, 212] width 130 height 28
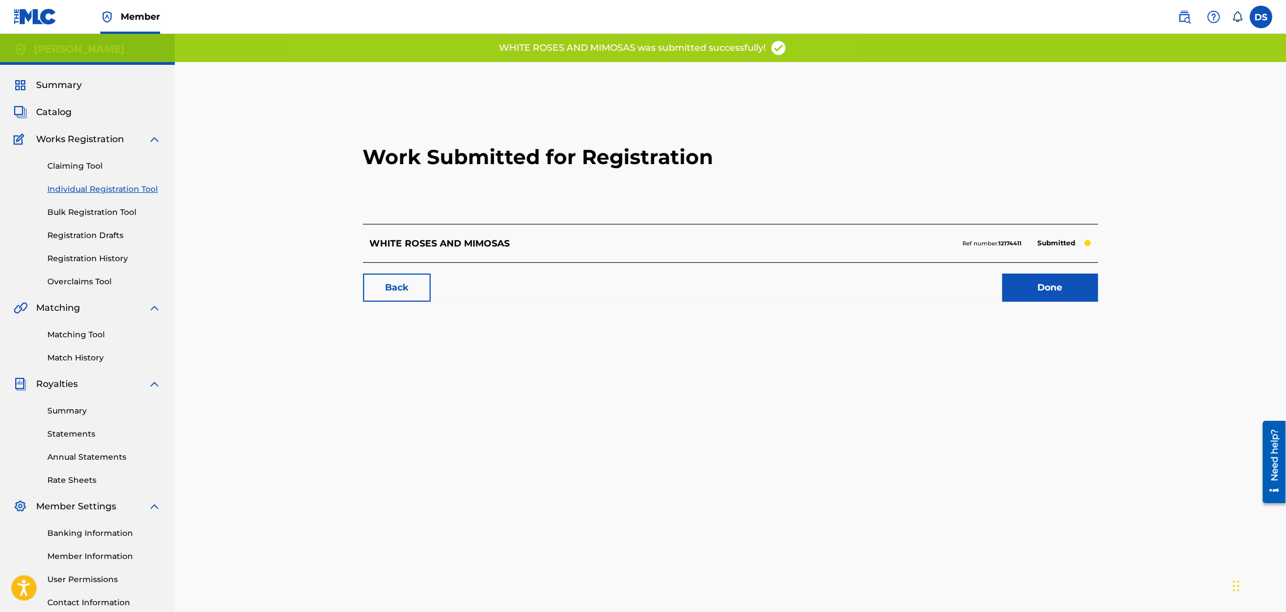
click at [1044, 293] on link "Done" at bounding box center [1050, 287] width 96 height 28
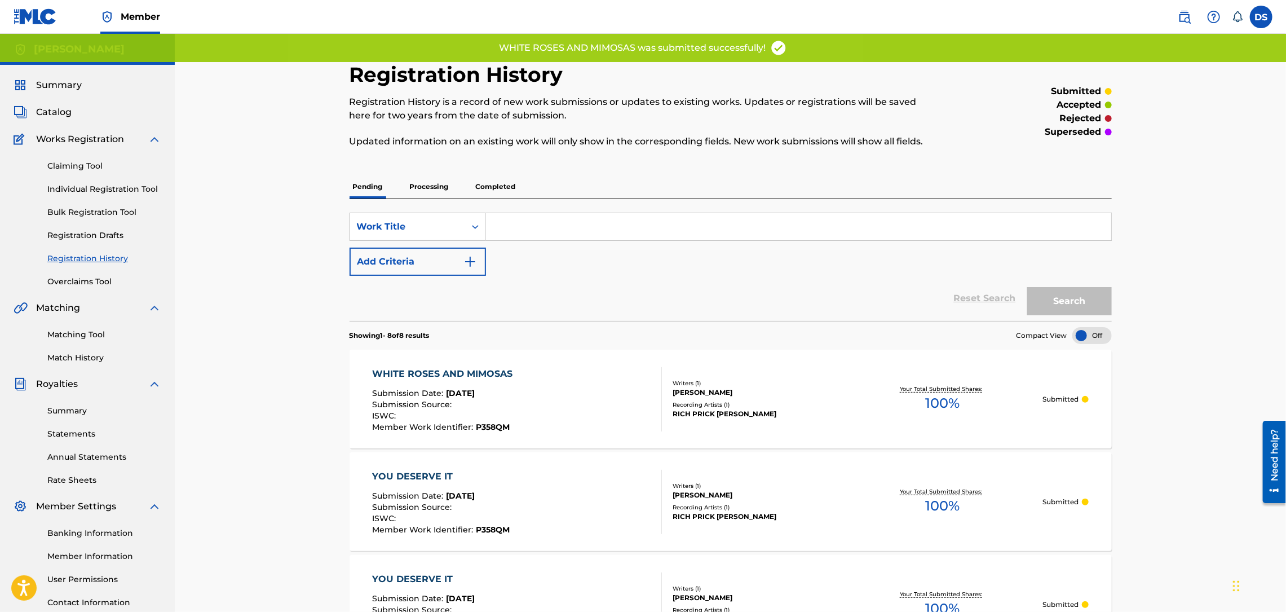
click at [80, 186] on link "Individual Registration Tool" at bounding box center [104, 189] width 114 height 12
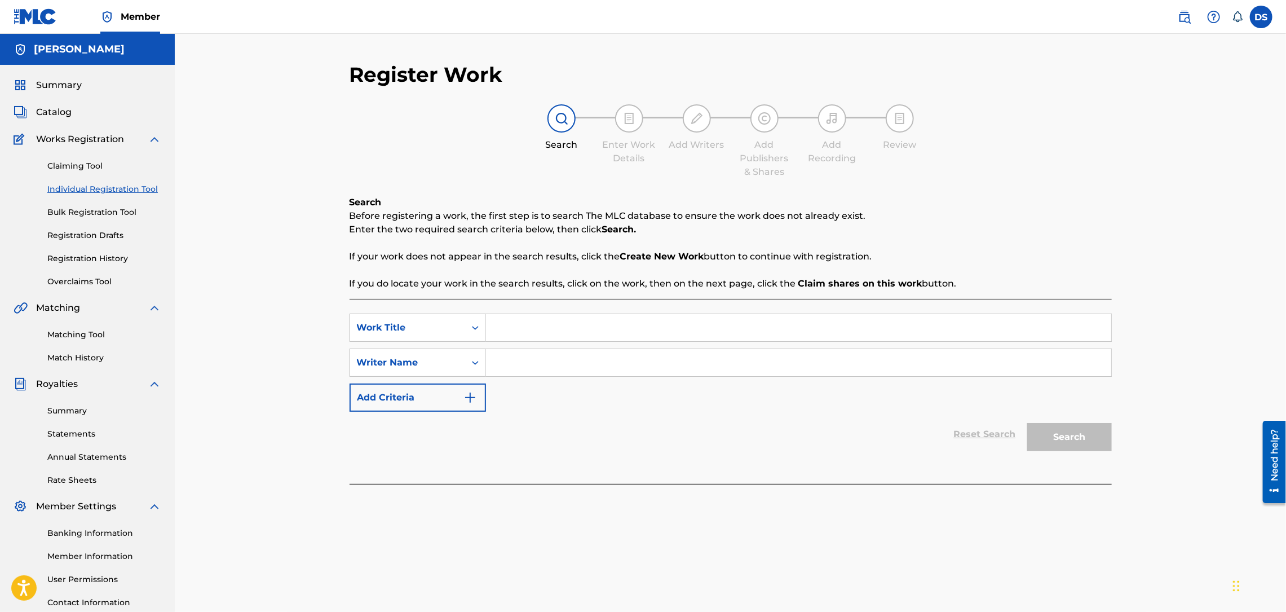
click at [511, 360] on input "Search Form" at bounding box center [798, 362] width 625 height 27
type input "[PERSON_NAME]"
click at [524, 327] on input "Search Form" at bounding box center [798, 327] width 625 height 27
type input "PHUXK IZ WE TALM BOUT"
click at [1053, 442] on button "Search" at bounding box center [1069, 437] width 85 height 28
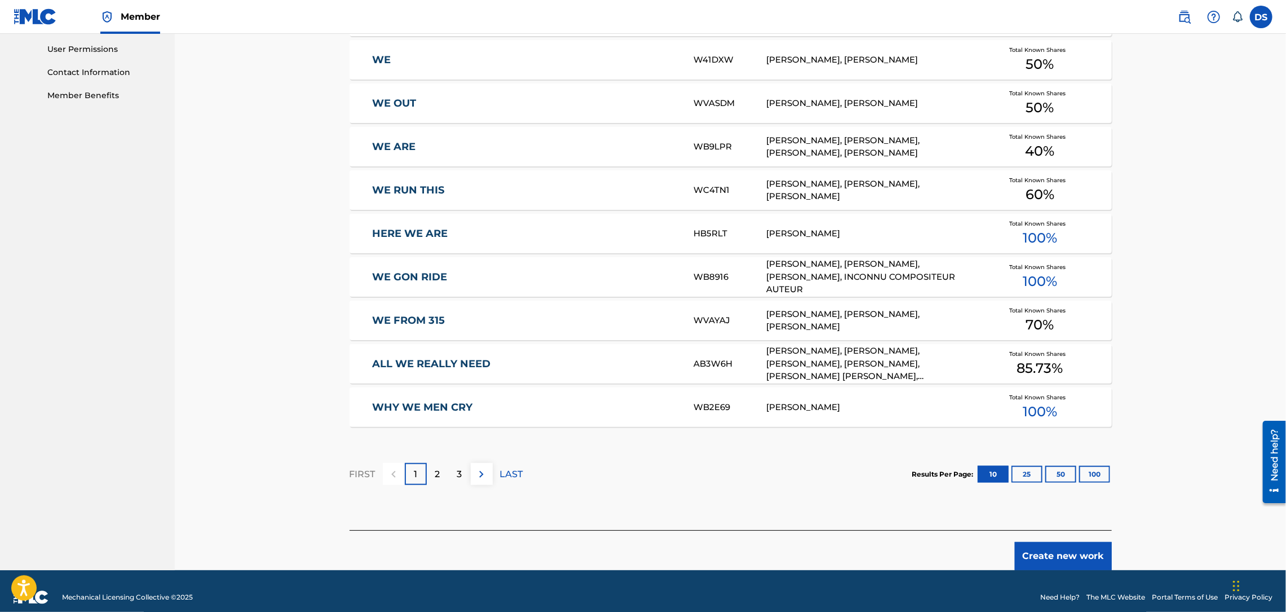
scroll to position [542, 0]
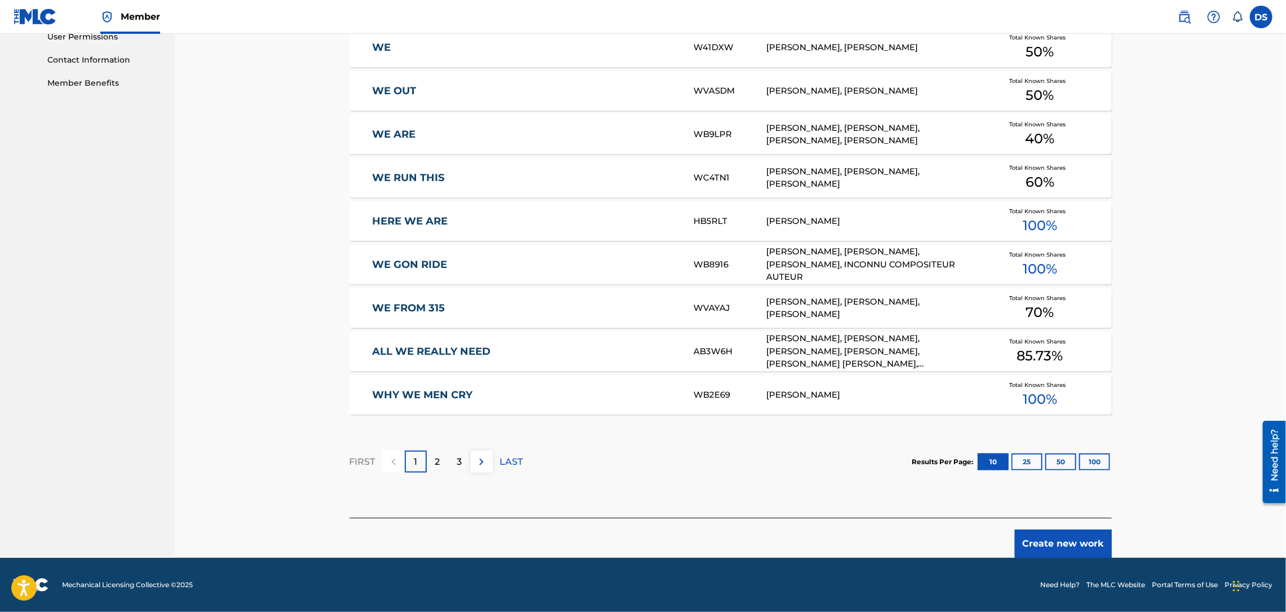
click at [1051, 533] on button "Create new work" at bounding box center [1063, 543] width 97 height 28
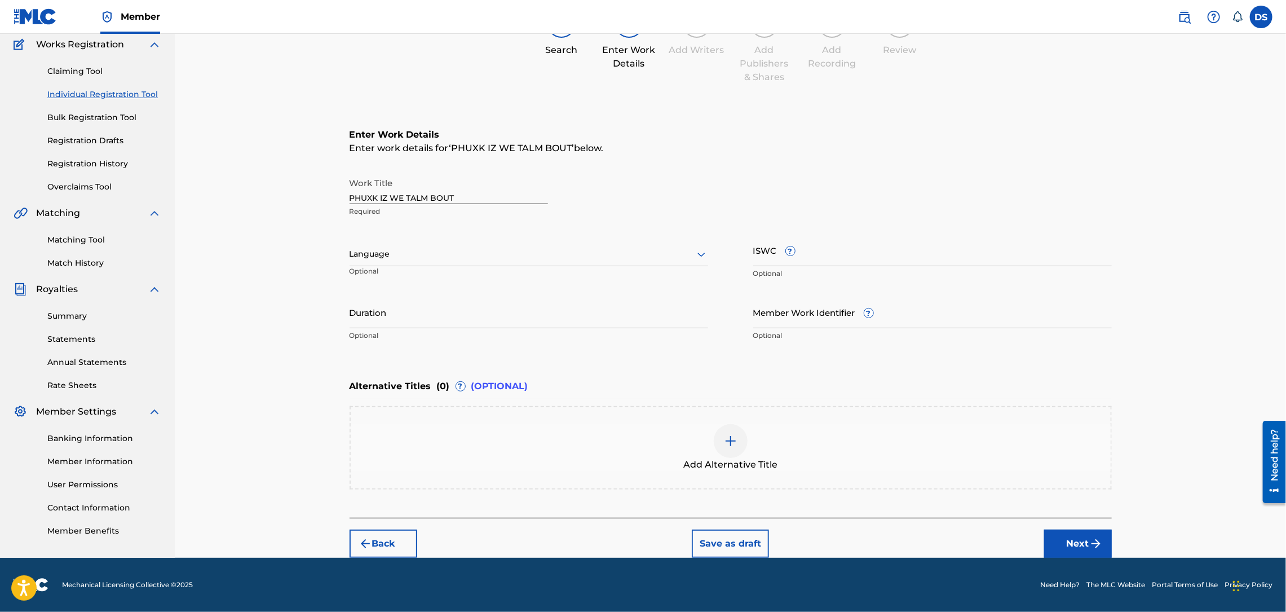
scroll to position [93, 0]
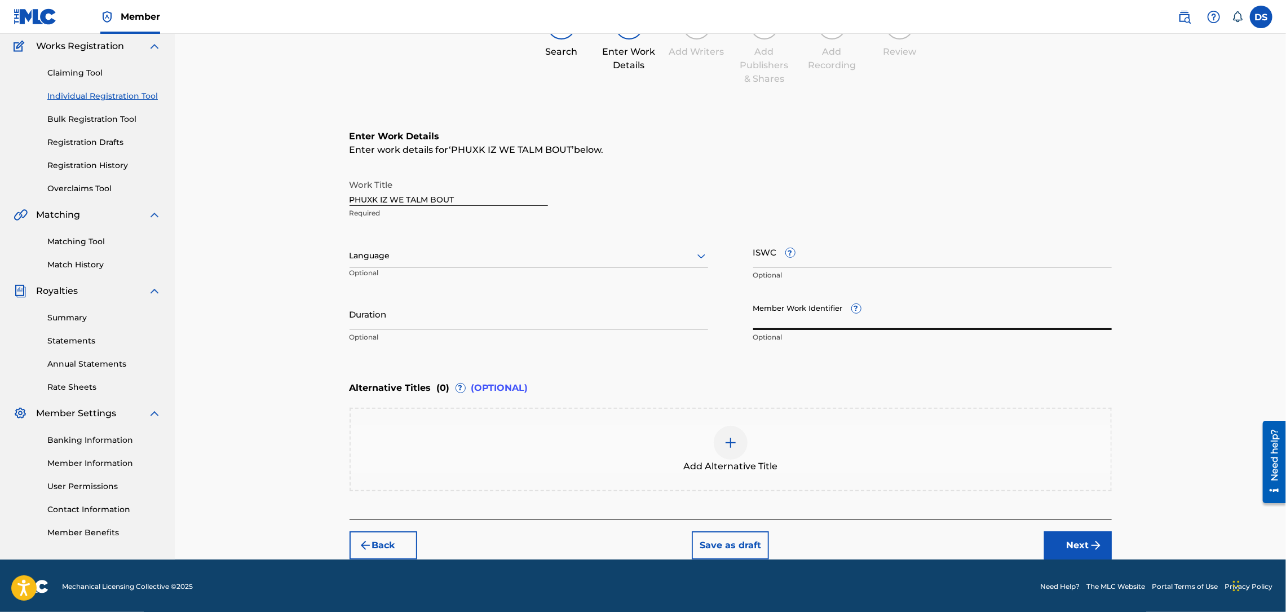
click at [784, 312] on input "Member Work Identifier ?" at bounding box center [932, 314] width 359 height 32
type input "P358QM"
click at [608, 322] on input "Duration" at bounding box center [529, 314] width 359 height 32
click at [546, 254] on div at bounding box center [529, 256] width 359 height 14
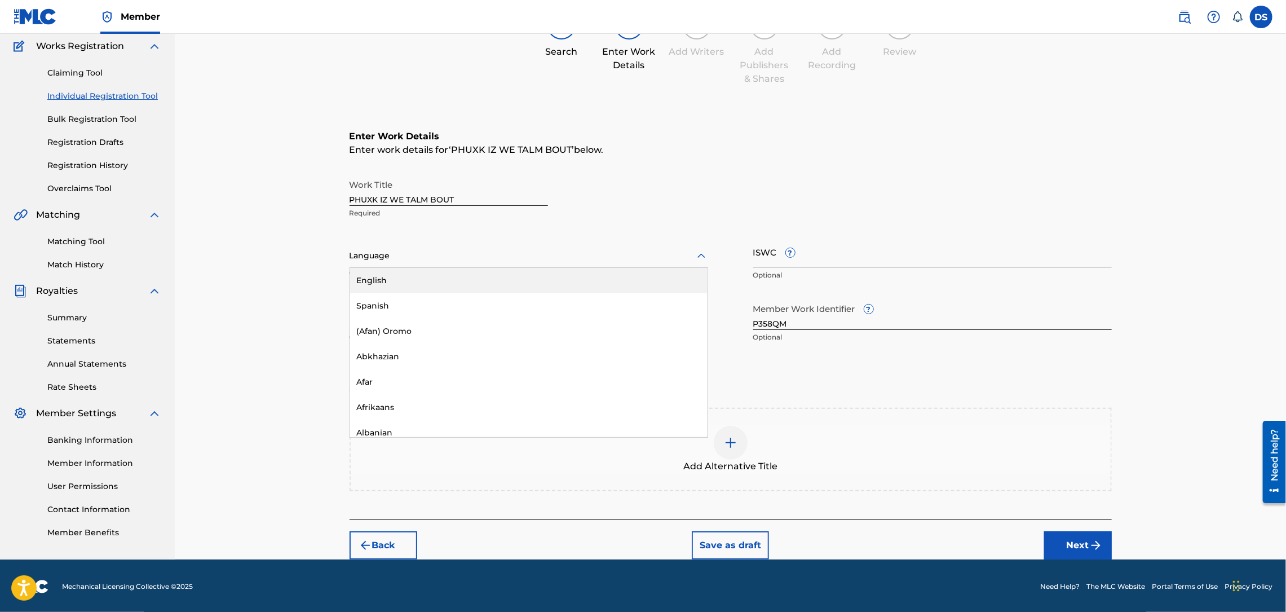
click at [442, 284] on div "English" at bounding box center [528, 280] width 357 height 25
click at [418, 318] on input "Duration" at bounding box center [529, 314] width 359 height 32
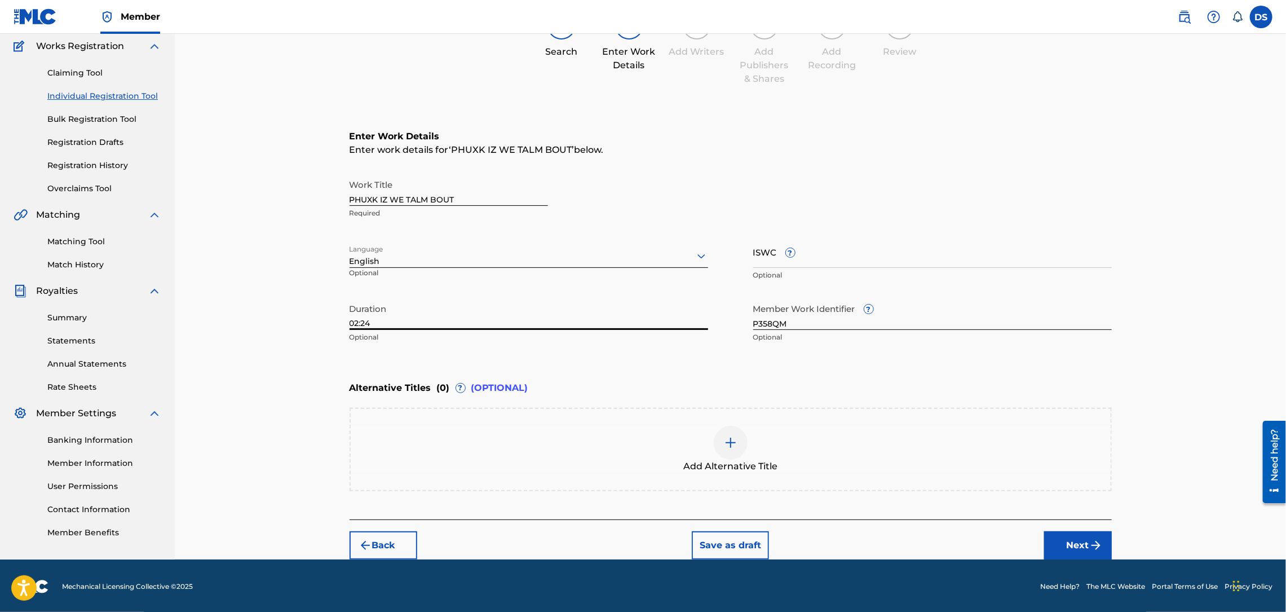
type input "02:24"
click at [1072, 536] on button "Next" at bounding box center [1078, 545] width 68 height 28
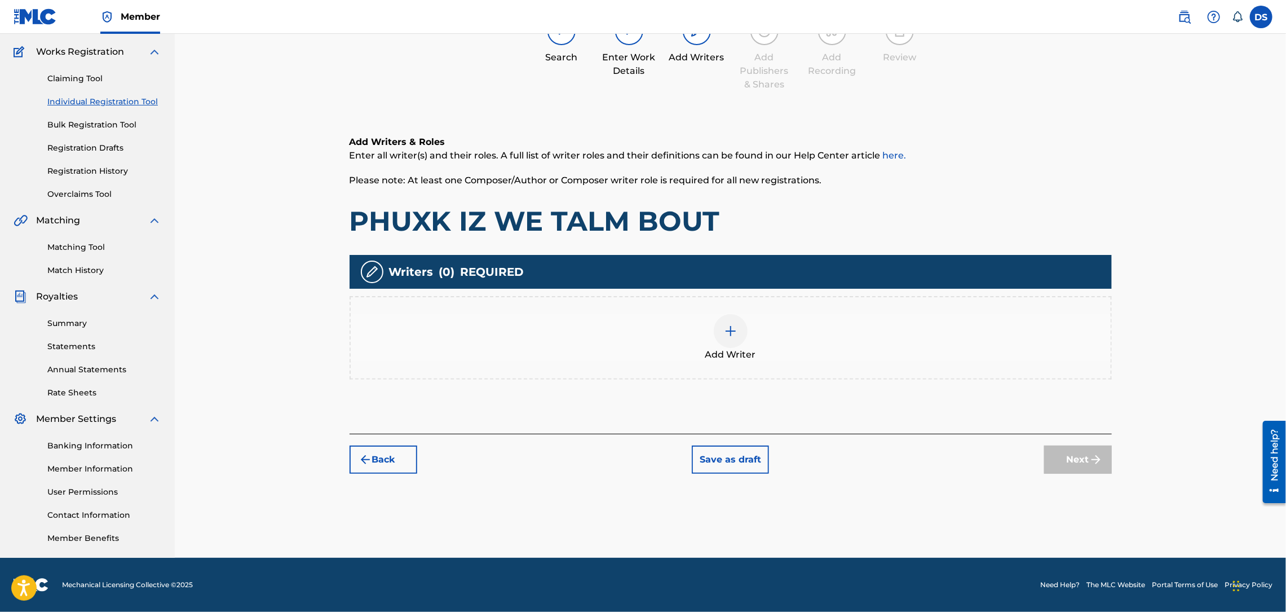
scroll to position [51, 0]
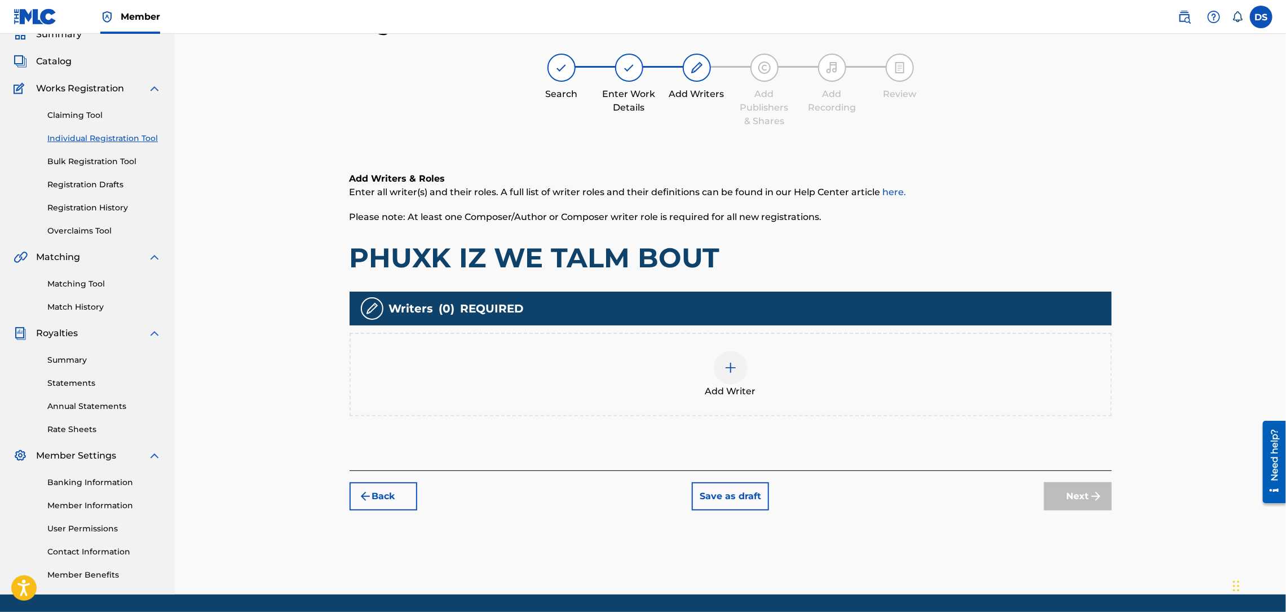
click at [728, 370] on img at bounding box center [731, 368] width 14 height 14
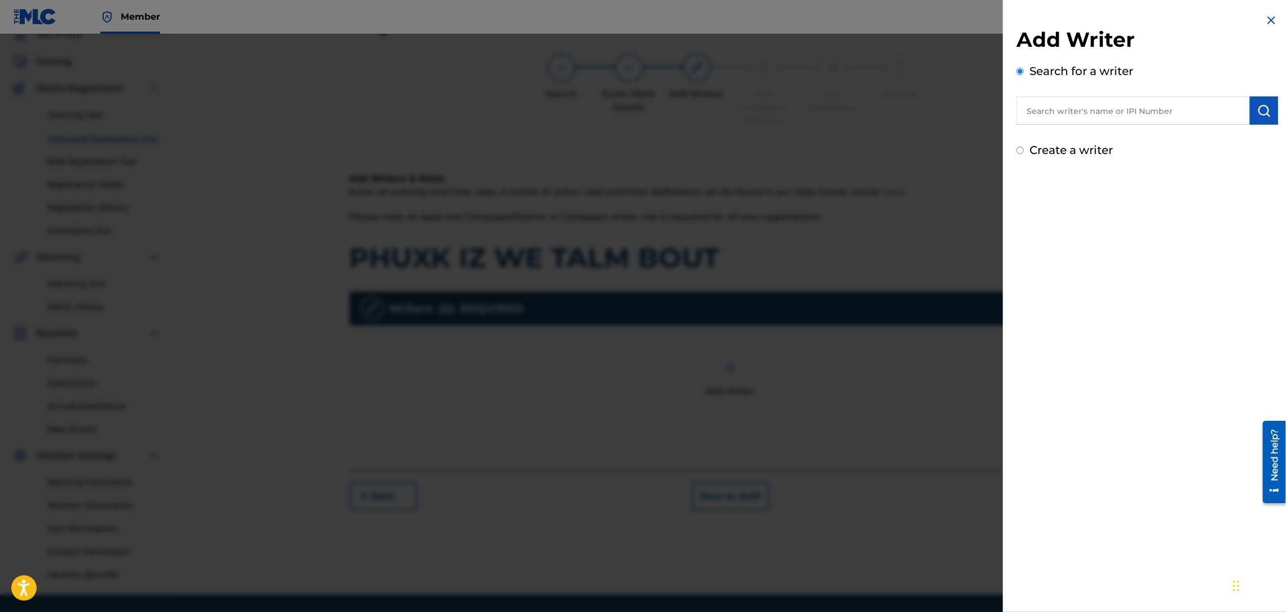
click at [1036, 119] on input "text" at bounding box center [1132, 110] width 233 height 28
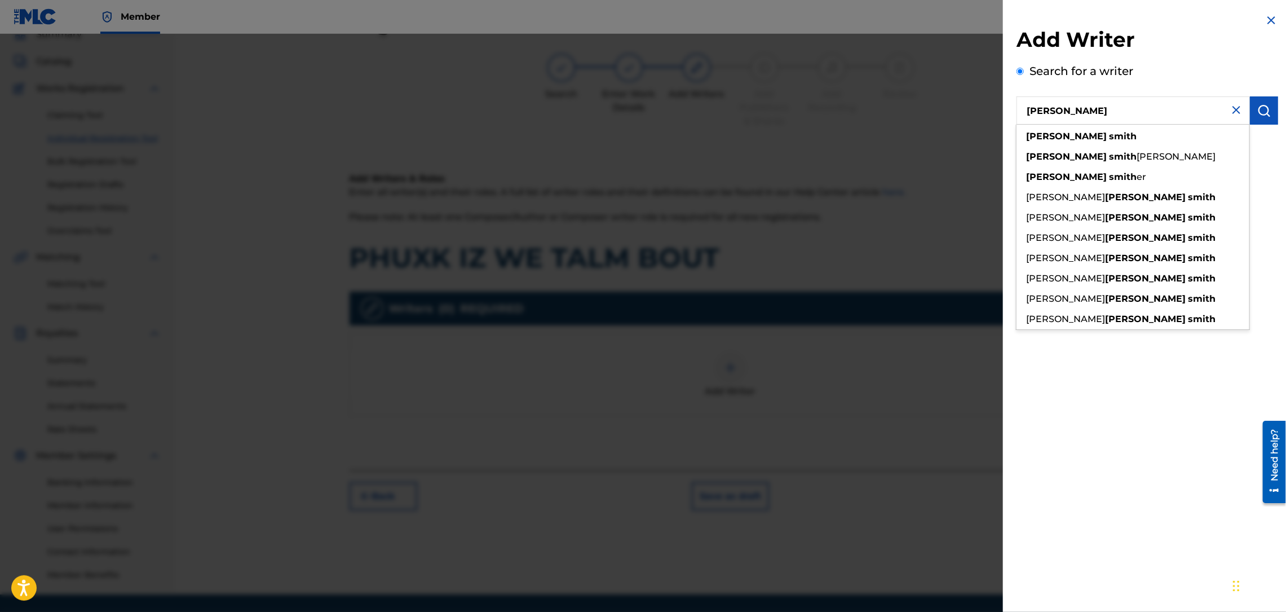
type input "[PERSON_NAME]"
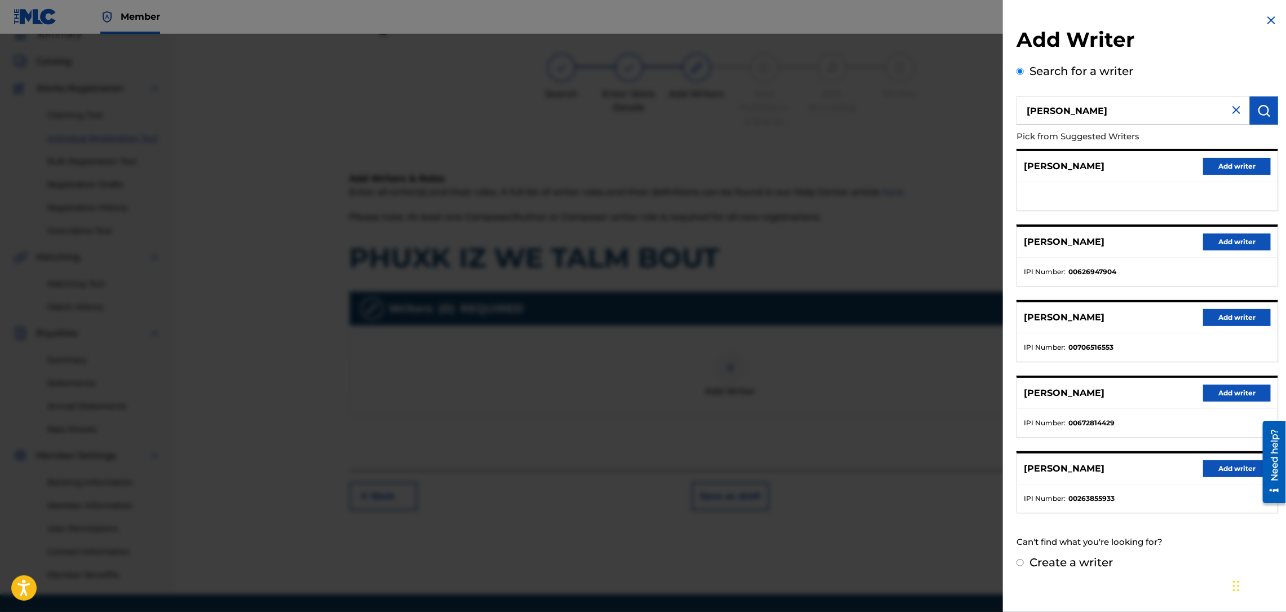
click at [1228, 237] on button "Add writer" at bounding box center [1237, 241] width 68 height 17
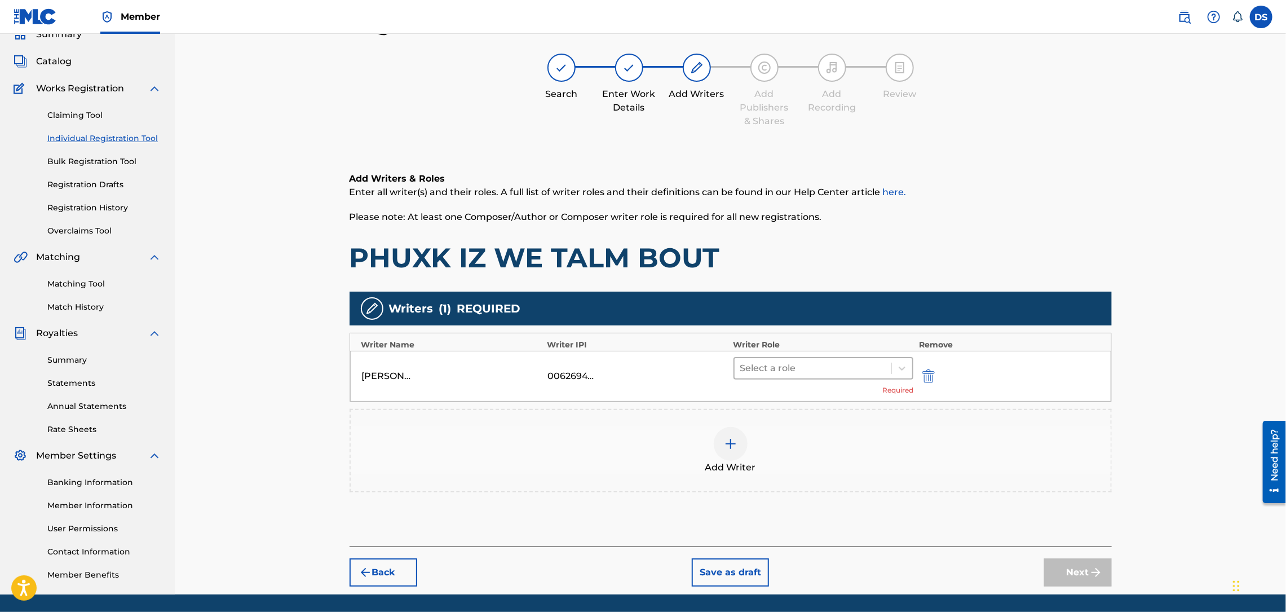
click at [871, 373] on div at bounding box center [813, 368] width 146 height 16
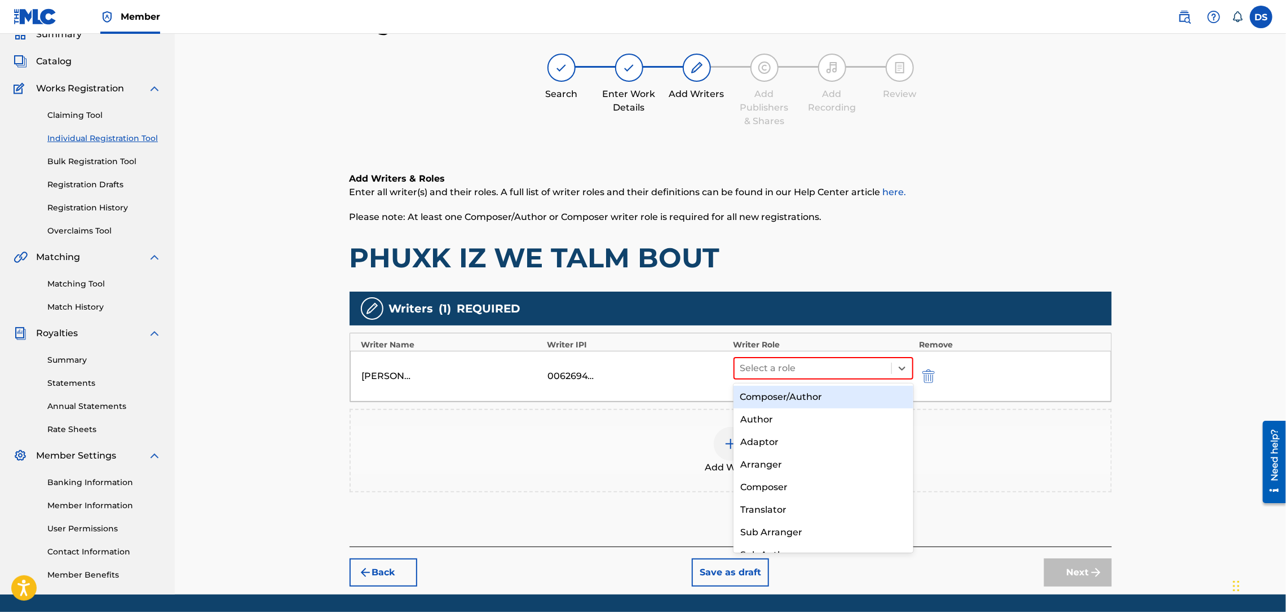
click at [803, 402] on div "Composer/Author" at bounding box center [823, 397] width 180 height 23
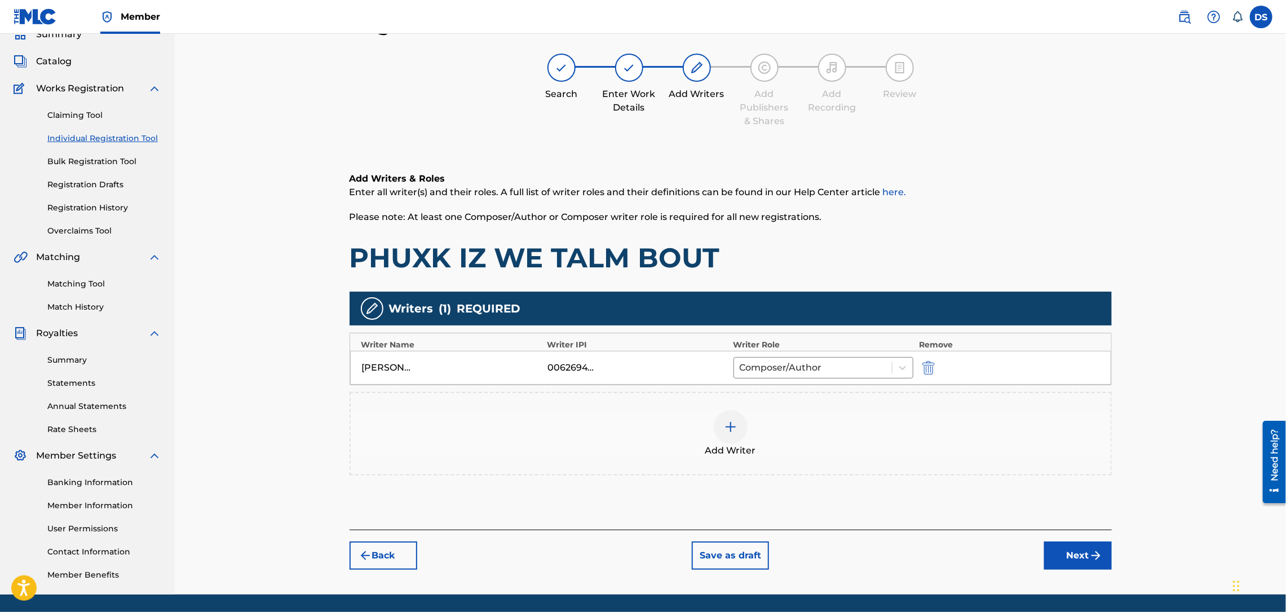
click at [1068, 560] on button "Next" at bounding box center [1078, 555] width 68 height 28
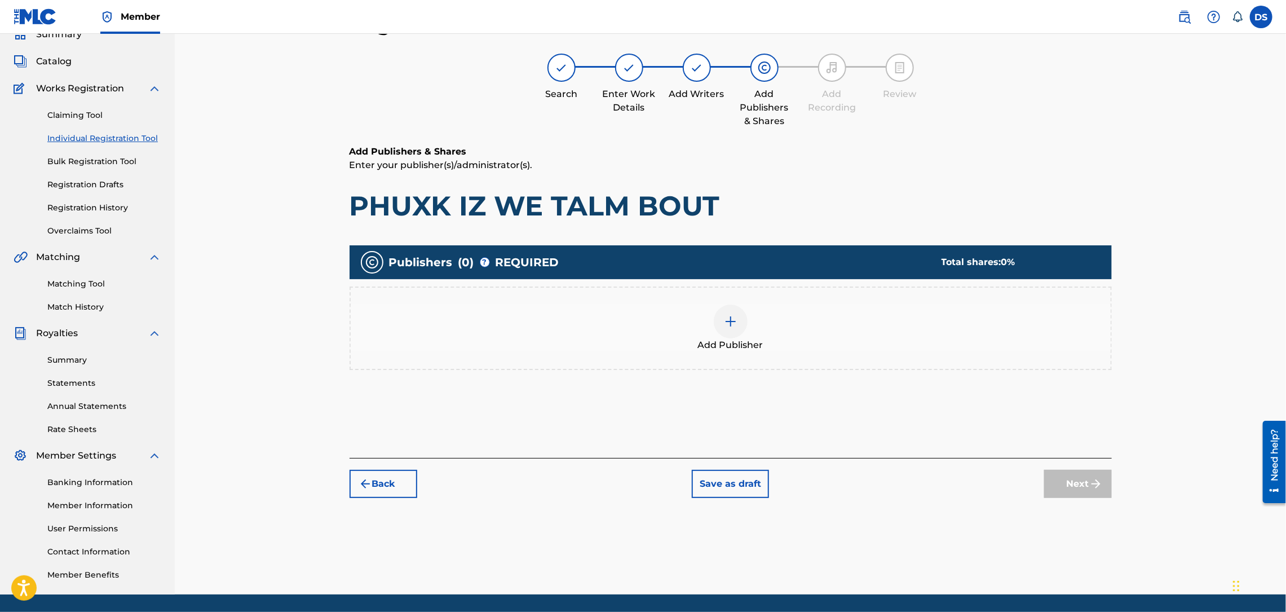
click at [728, 325] on img at bounding box center [731, 322] width 14 height 14
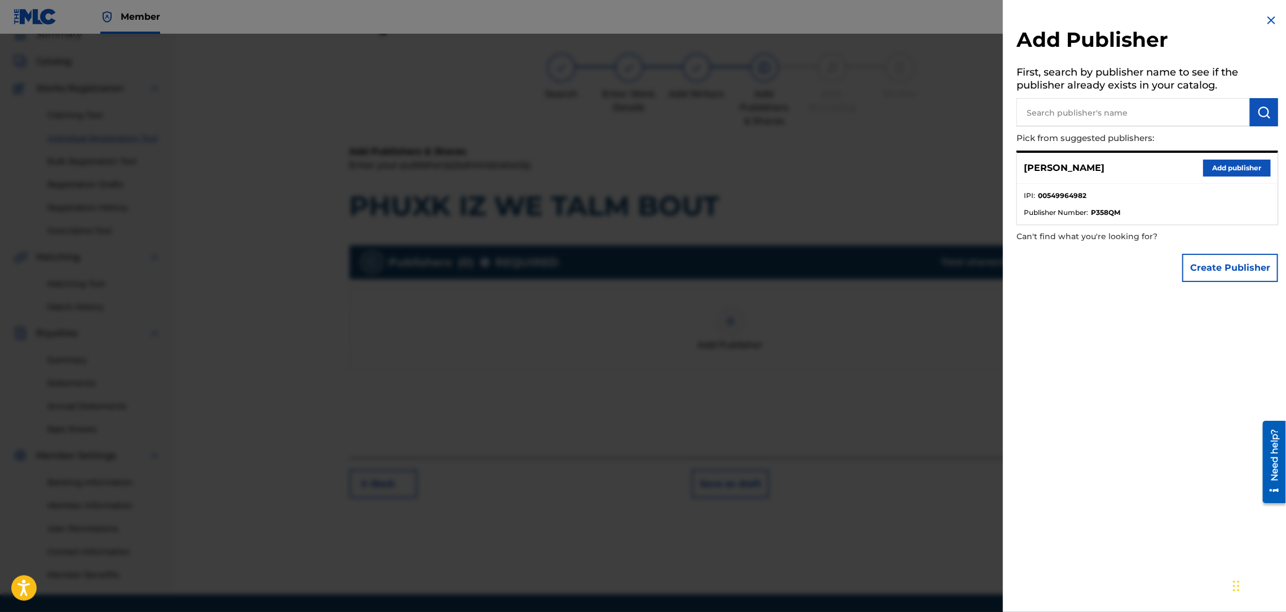
click at [1215, 162] on button "Add publisher" at bounding box center [1237, 168] width 68 height 17
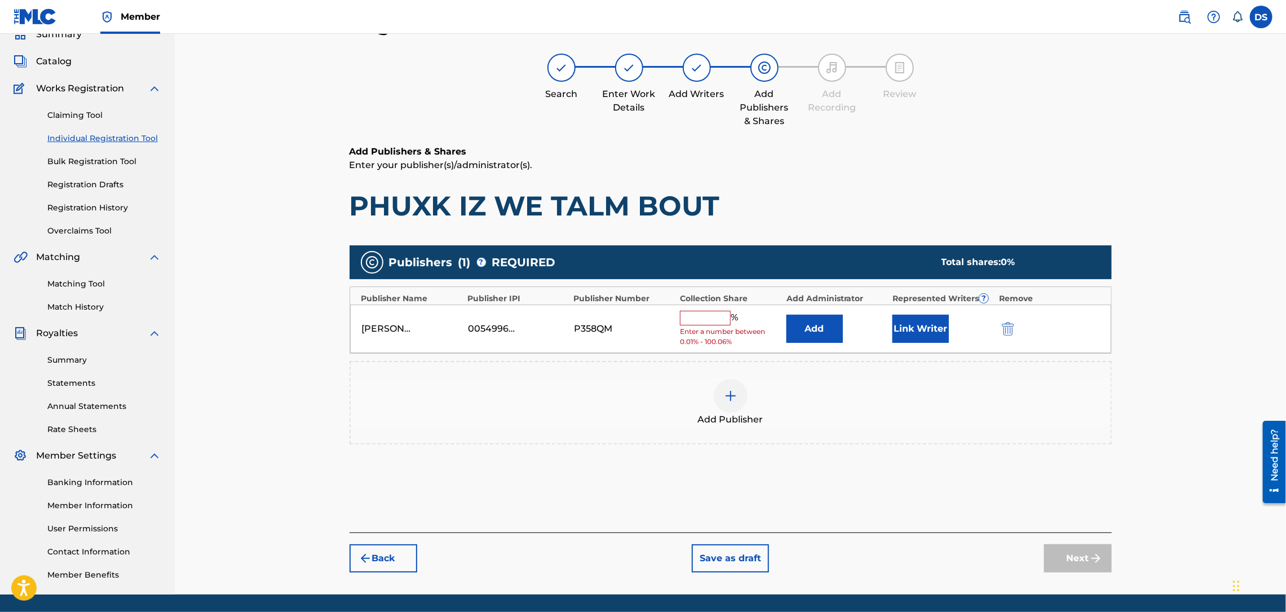
click at [714, 324] on input "text" at bounding box center [705, 318] width 51 height 15
type input "100"
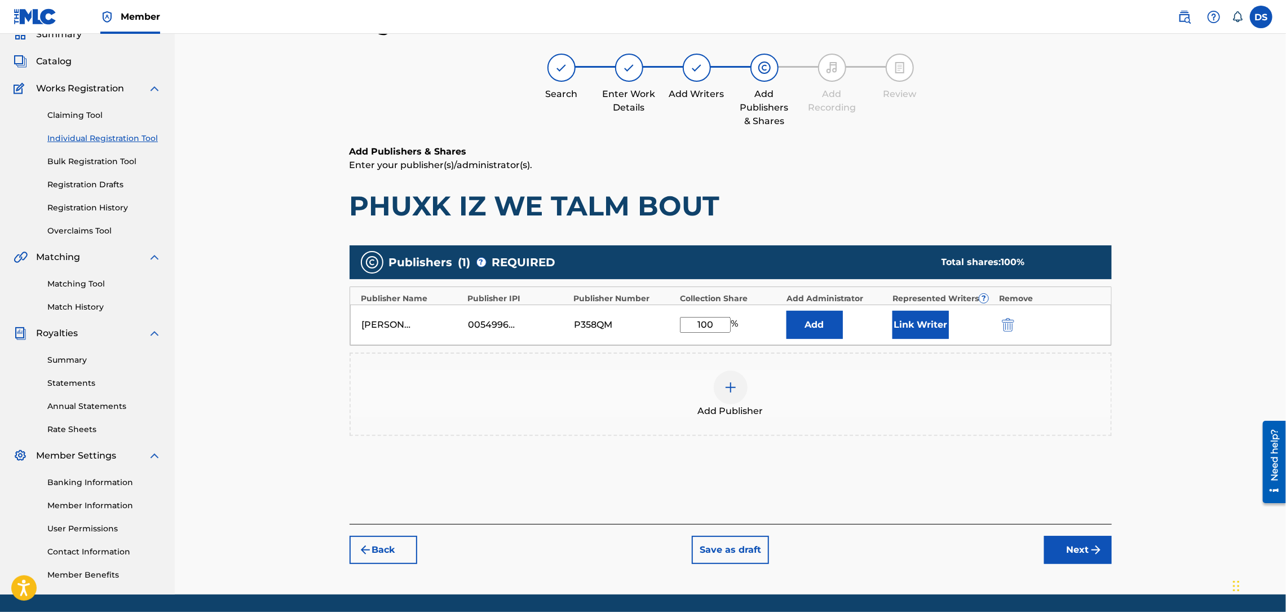
click at [906, 320] on button "Link Writer" at bounding box center [920, 325] width 56 height 28
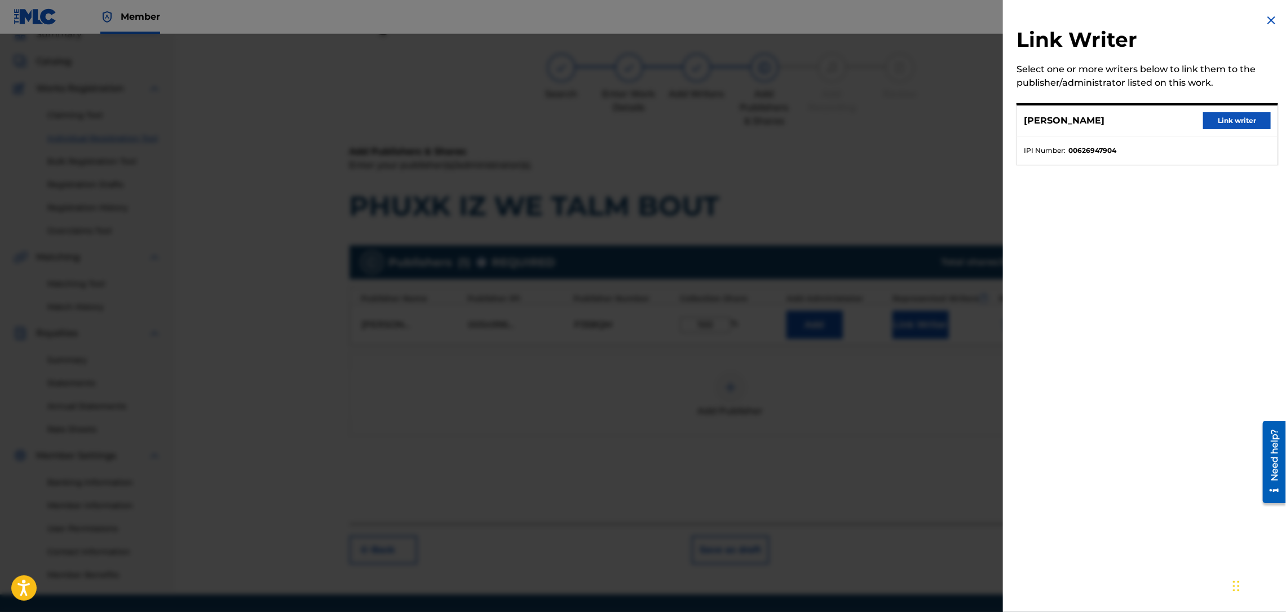
click at [1237, 121] on button "Link writer" at bounding box center [1237, 120] width 68 height 17
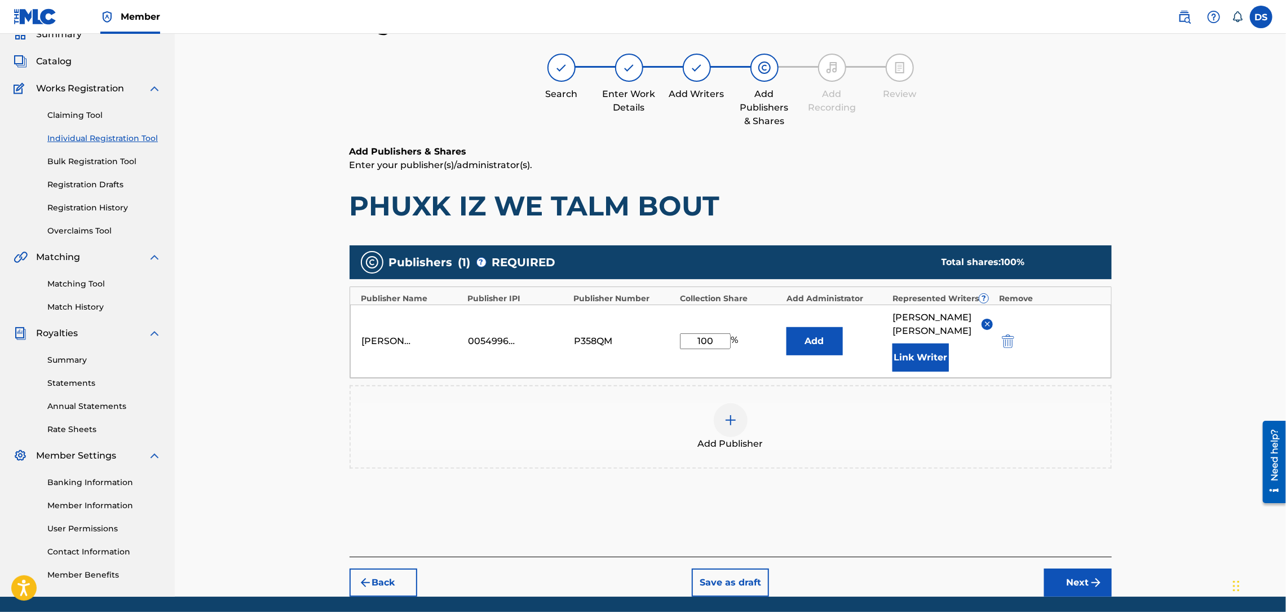
click at [1083, 568] on button "Next" at bounding box center [1078, 582] width 68 height 28
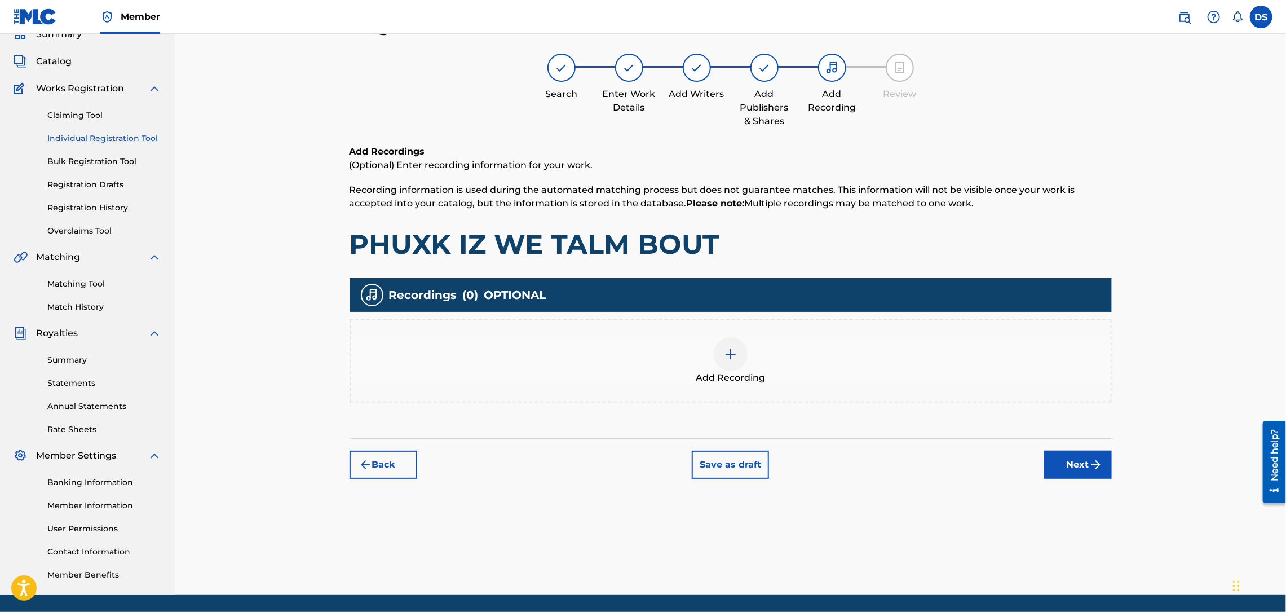
click at [732, 354] on img at bounding box center [731, 354] width 14 height 14
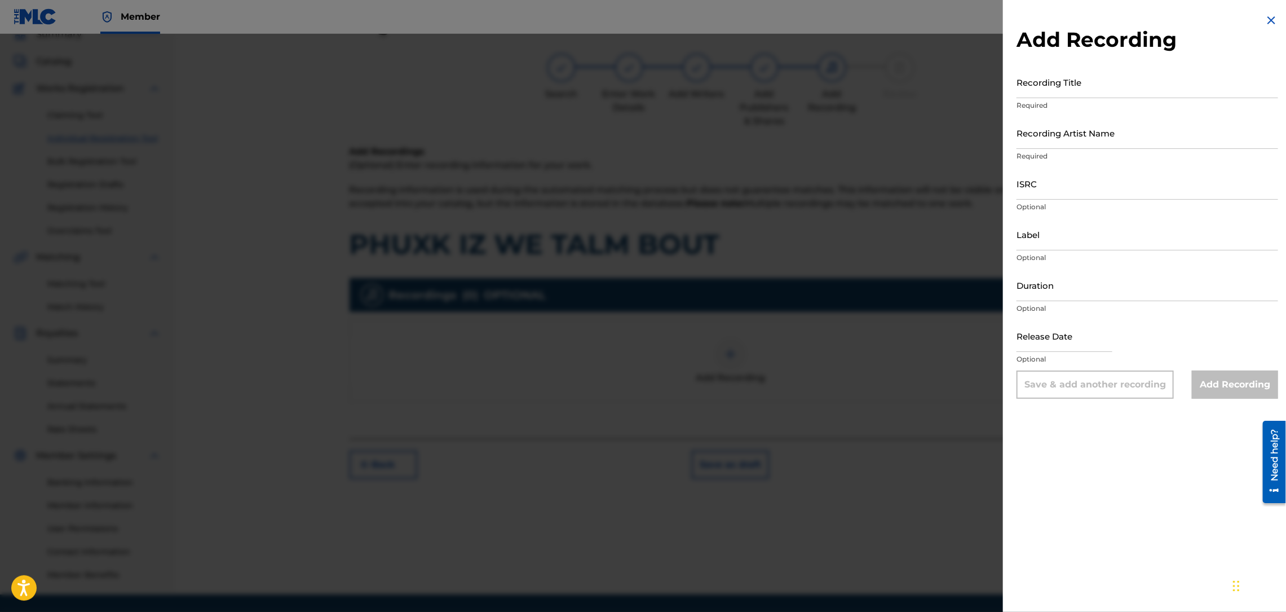
click at [1081, 184] on input "ISRC" at bounding box center [1147, 183] width 262 height 32
paste input "QZNMU2501164"
type input "QZNMU2501164"
click at [1024, 95] on input "Recording Title" at bounding box center [1147, 82] width 262 height 32
paste input "PHUXK IZ WE TALM BOUT?"
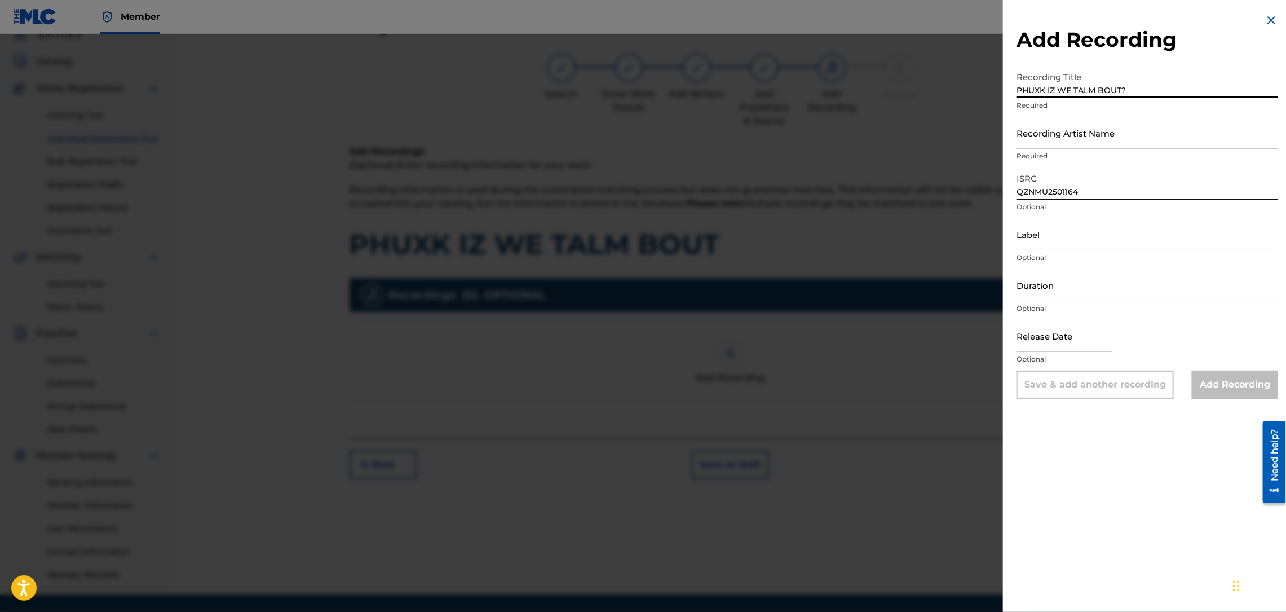
type input "PHUXK IZ WE TALM BOUT?"
click at [1094, 136] on input "Recording Artist Name" at bounding box center [1147, 133] width 262 height 32
type input "RICH PRICK [PERSON_NAME]"
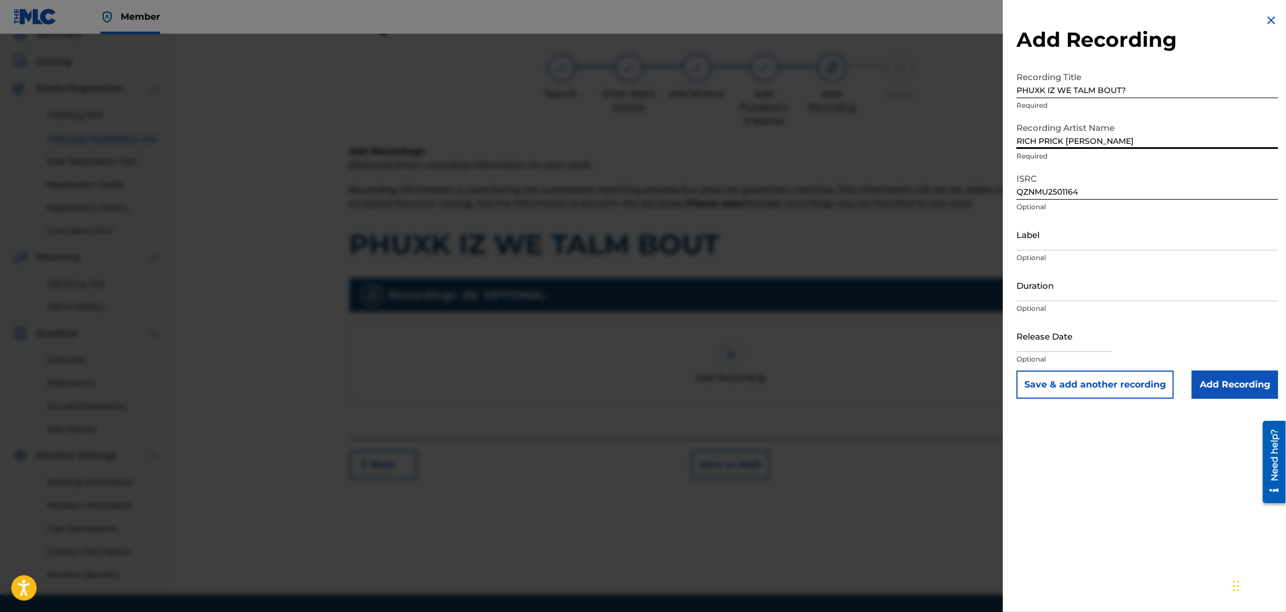
click at [1037, 299] on input "Duration" at bounding box center [1147, 285] width 262 height 32
type input "02:24"
click at [1062, 250] on input "Label" at bounding box center [1147, 234] width 262 height 32
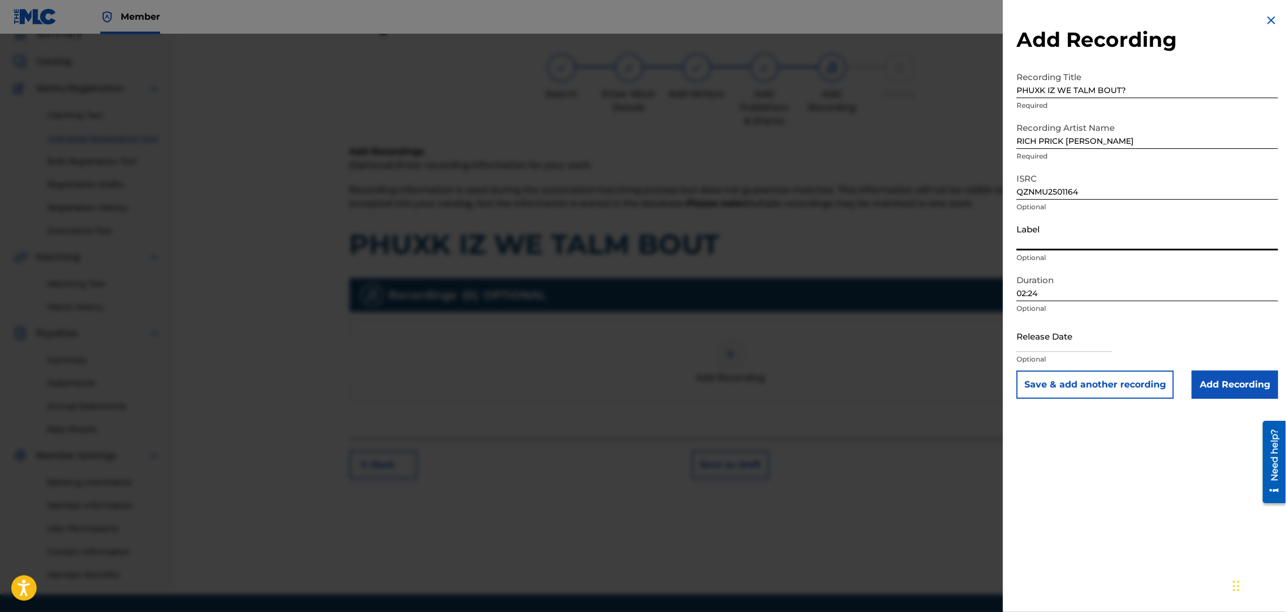
type input "Str8 Cash, No Change"
click at [1218, 384] on input "Add Recording" at bounding box center [1235, 384] width 86 height 28
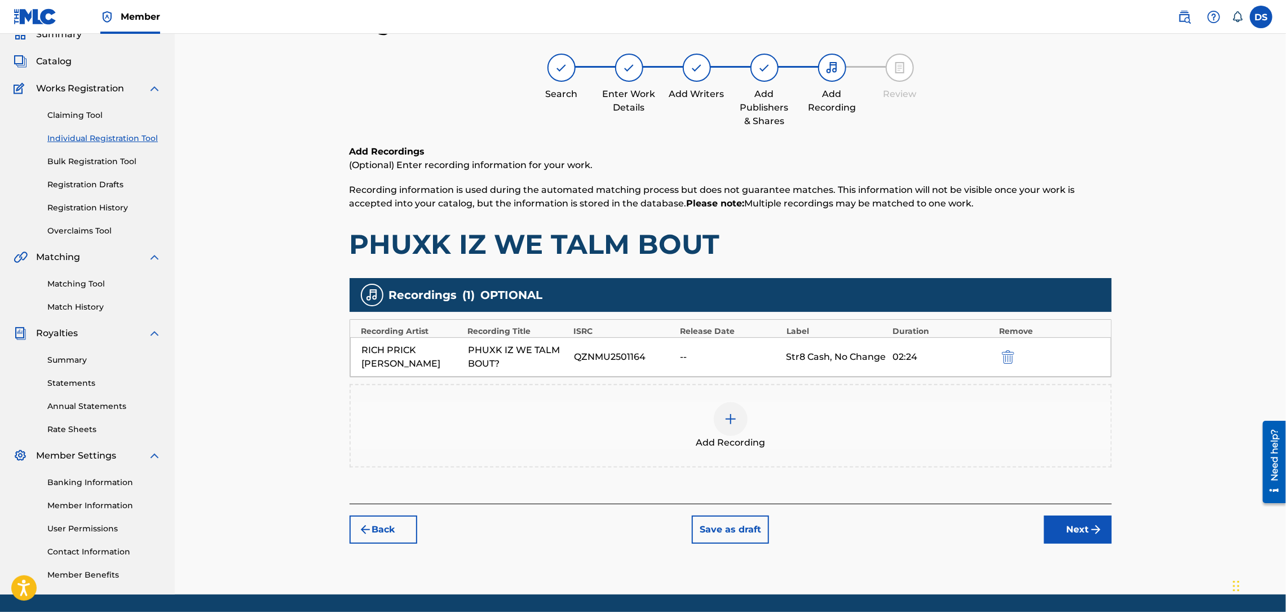
click at [1069, 529] on button "Next" at bounding box center [1078, 529] width 68 height 28
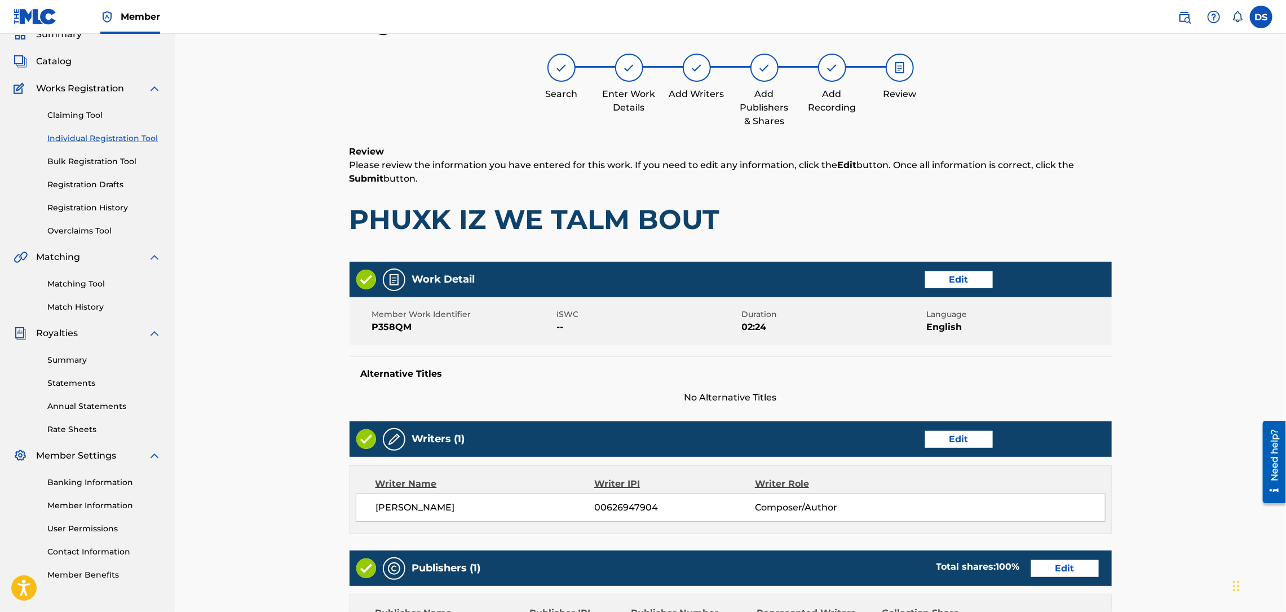
click at [945, 284] on button "Edit" at bounding box center [959, 279] width 68 height 17
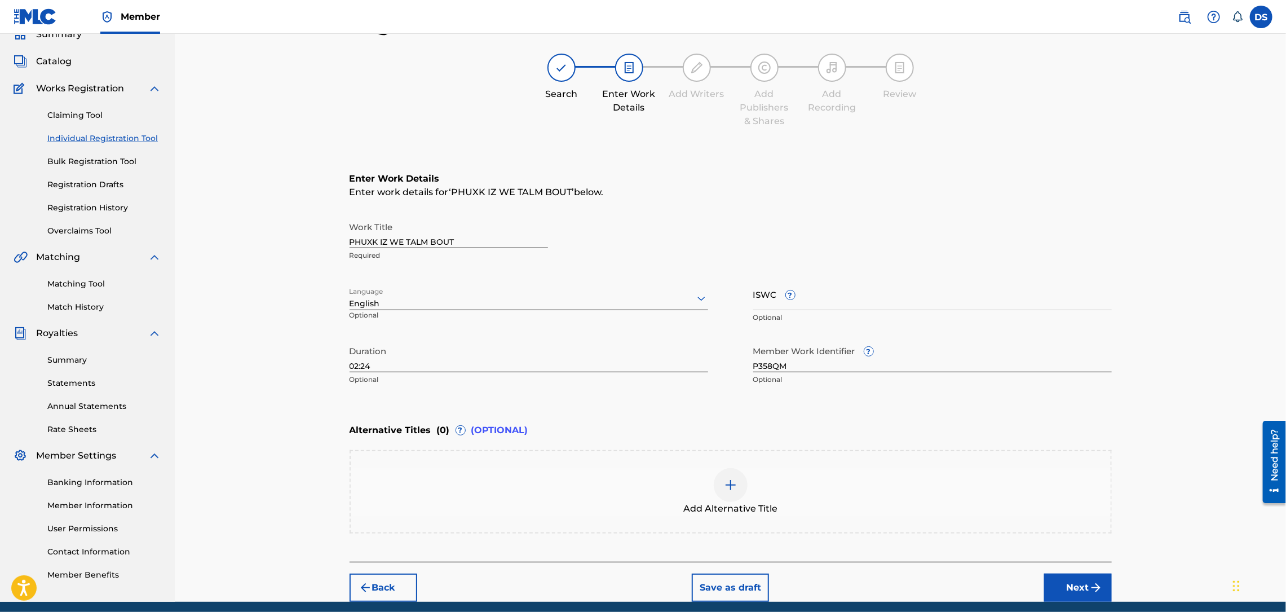
click at [466, 237] on input "PHUXK IZ WE TALM BOUT" at bounding box center [449, 232] width 198 height 32
type input "PHUXK IZ WE TALM BOUT?"
click at [1075, 581] on button "Next" at bounding box center [1078, 587] width 68 height 28
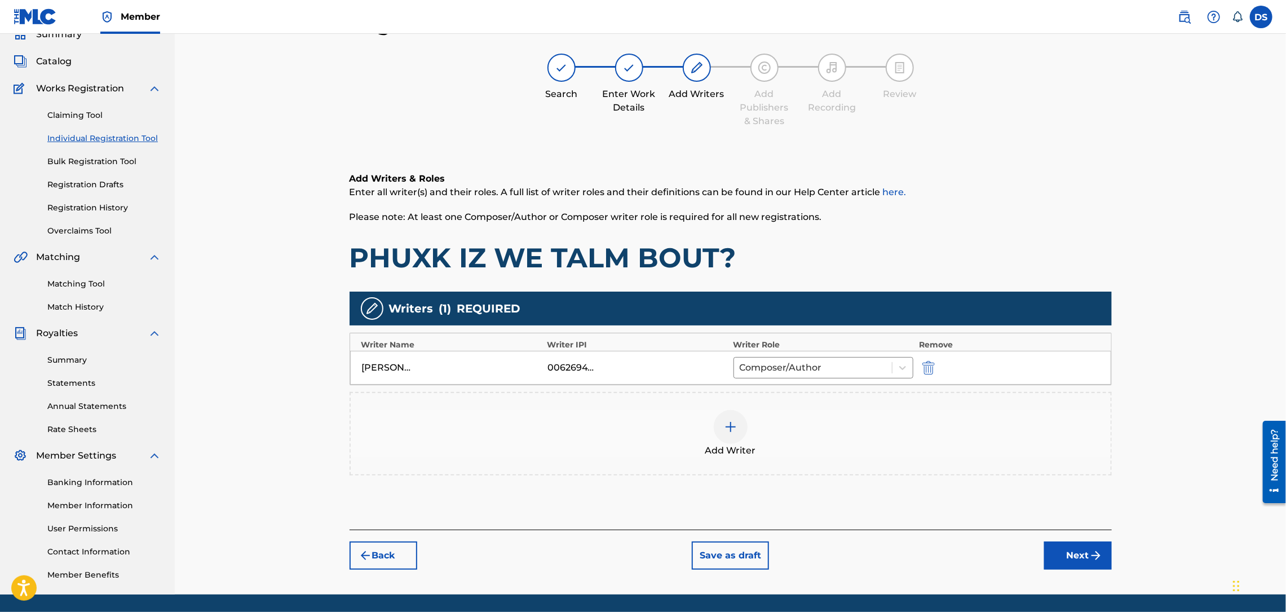
click at [1076, 557] on button "Next" at bounding box center [1078, 555] width 68 height 28
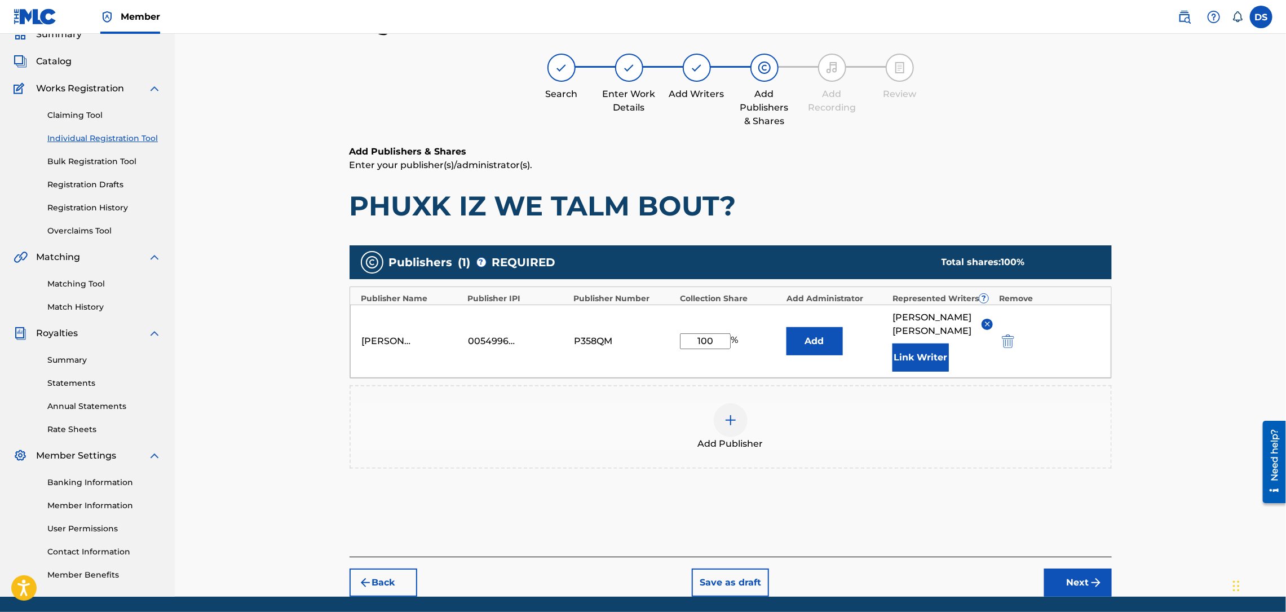
click at [1076, 568] on button "Next" at bounding box center [1078, 582] width 68 height 28
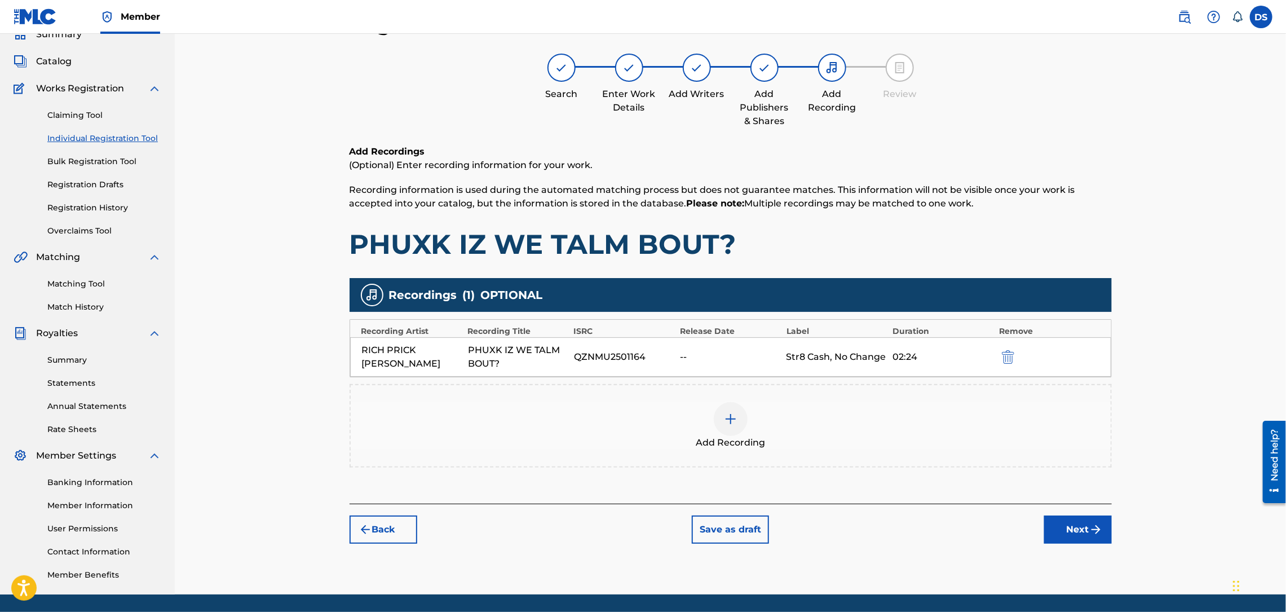
click at [1069, 519] on button "Next" at bounding box center [1078, 529] width 68 height 28
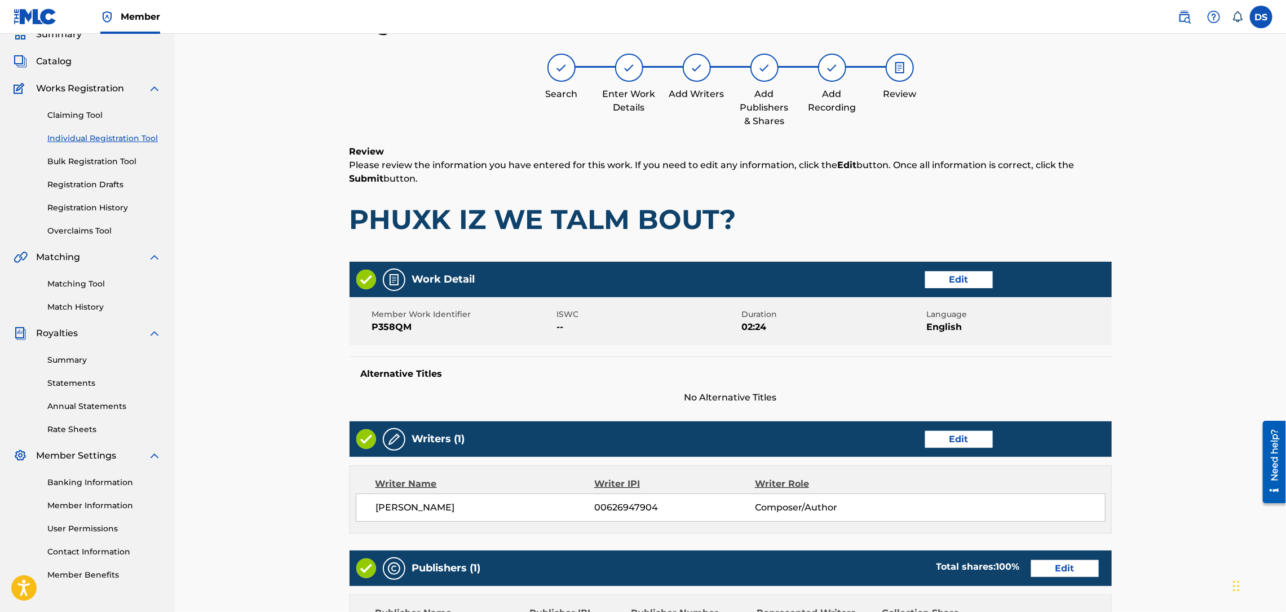
click at [1184, 465] on div "Register Work Search Enter Work Details Add Writers Add Publishers & Shares Add…" at bounding box center [730, 415] width 1111 height 865
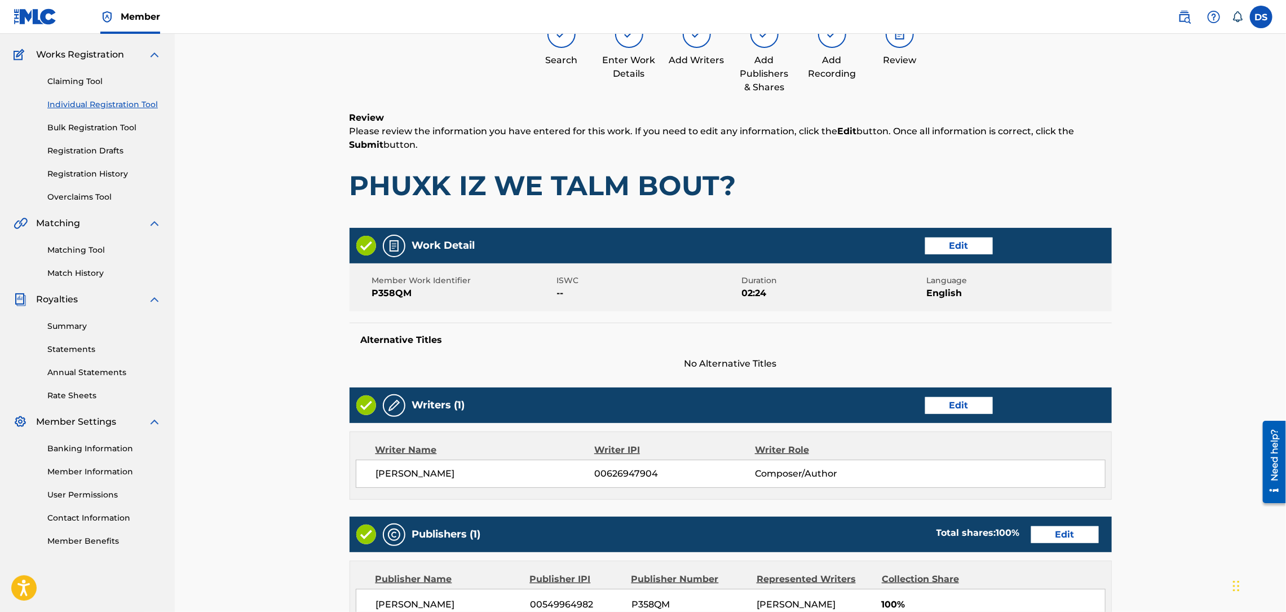
scroll to position [343, 0]
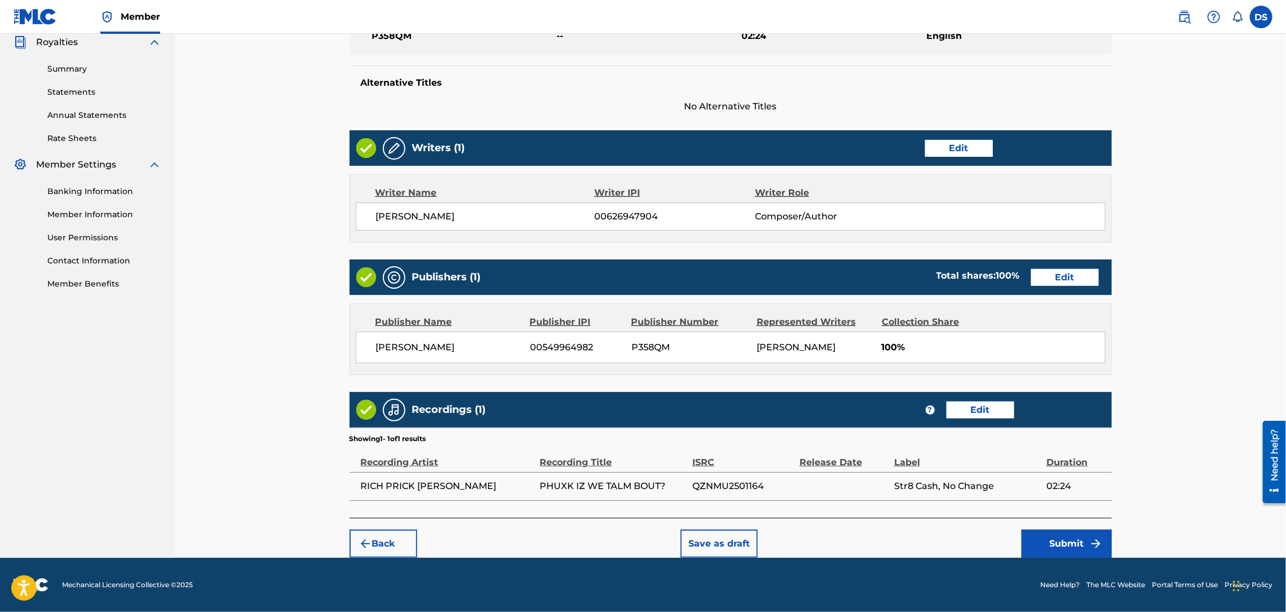
click at [1071, 544] on button "Submit" at bounding box center [1066, 543] width 90 height 28
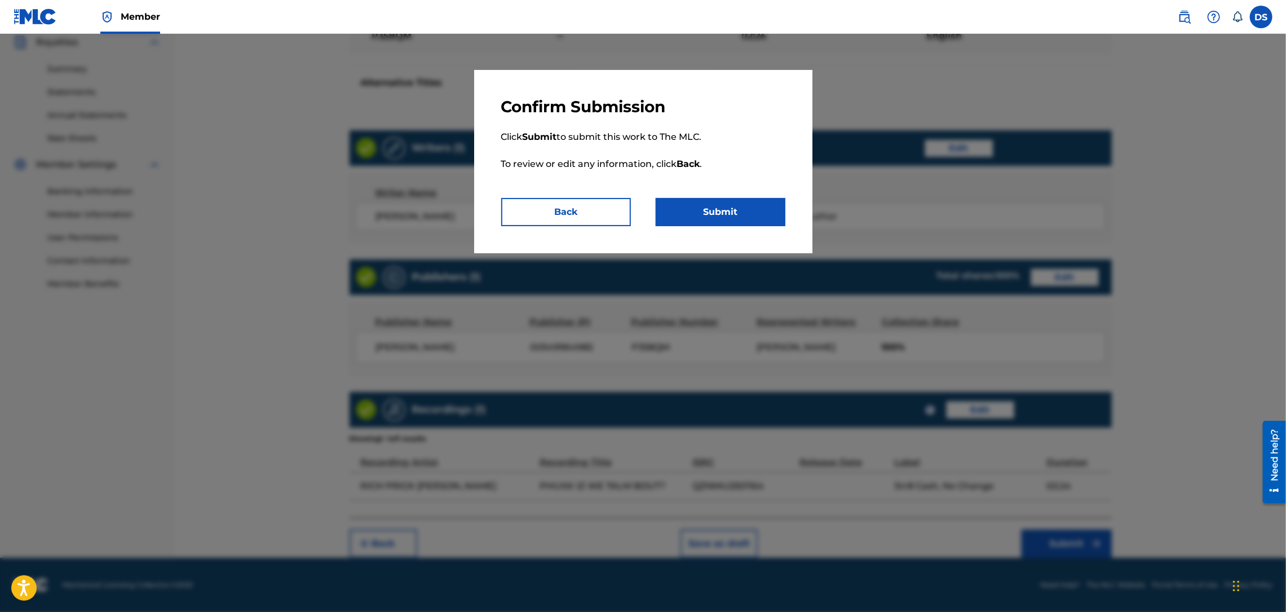
click at [744, 220] on button "Submit" at bounding box center [721, 212] width 130 height 28
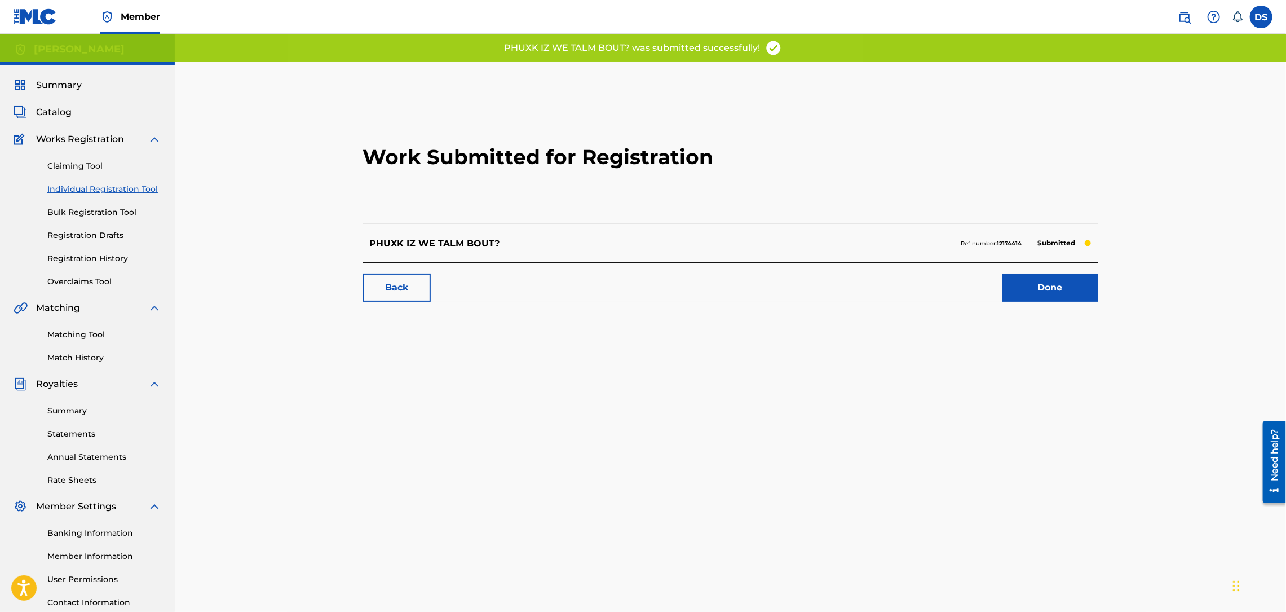
click at [1066, 286] on link "Done" at bounding box center [1050, 287] width 96 height 28
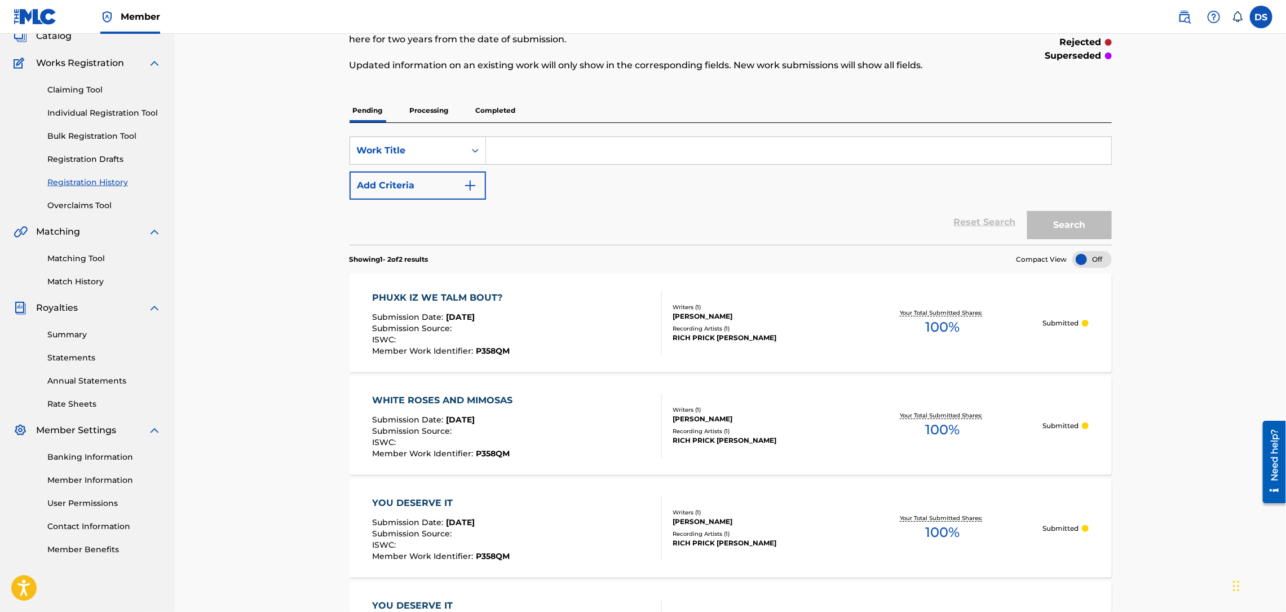
scroll to position [72, 0]
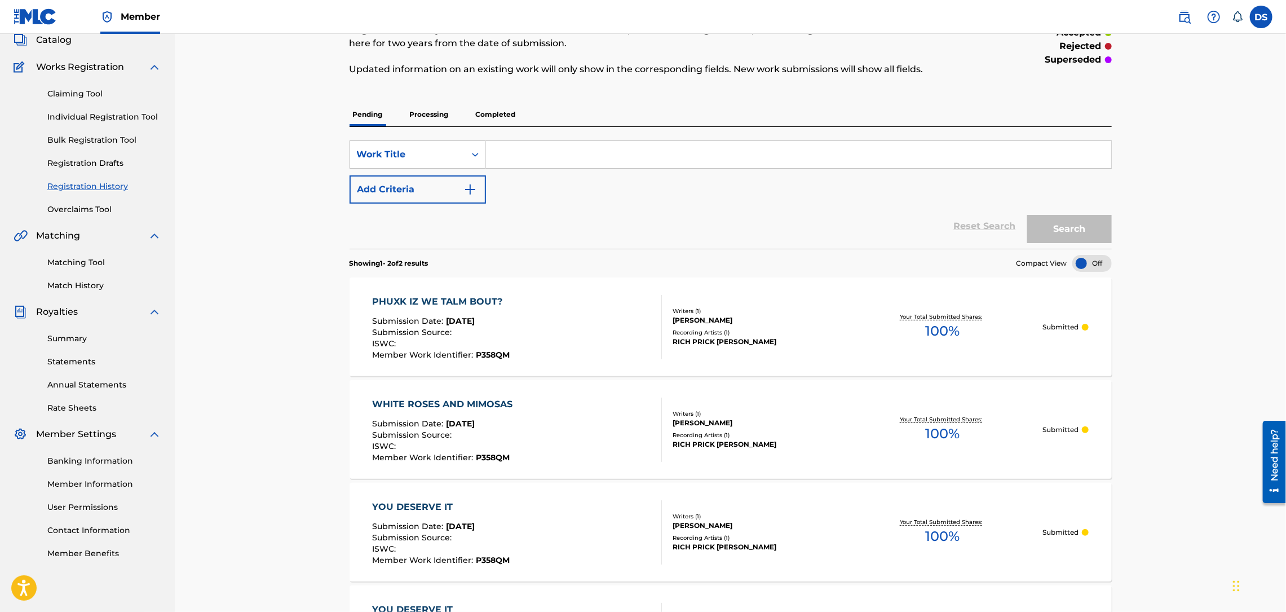
click at [550, 145] on input "Search Form" at bounding box center [798, 154] width 625 height 27
click at [74, 259] on link "Matching Tool" at bounding box center [104, 262] width 114 height 12
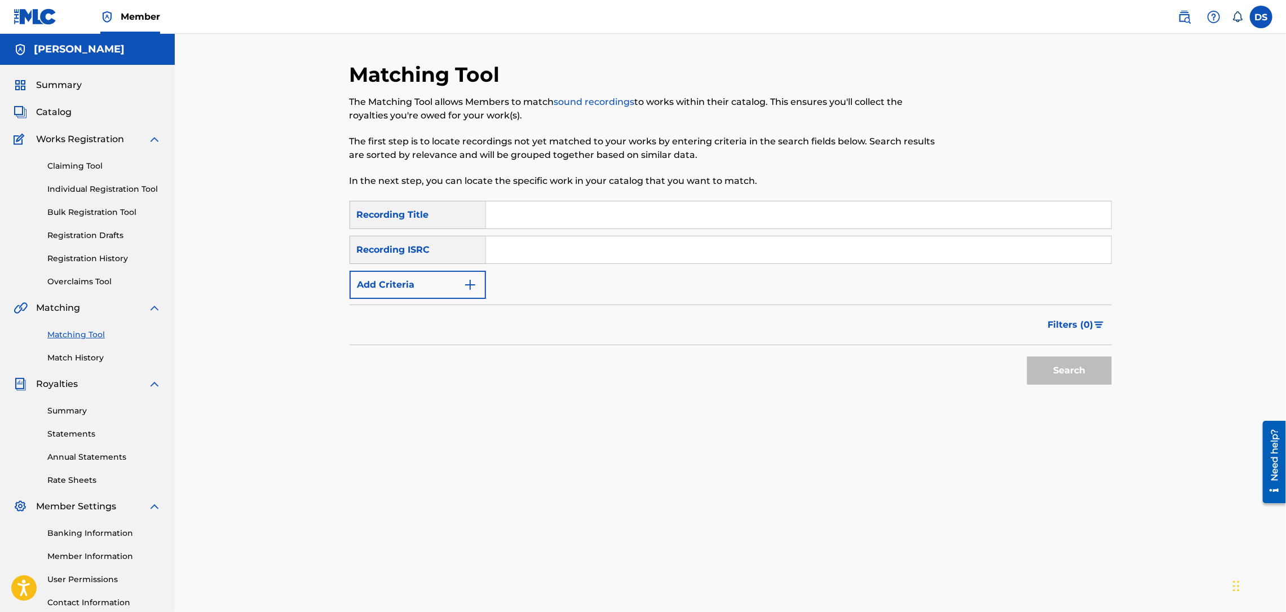
click at [516, 219] on input "Search Form" at bounding box center [798, 214] width 625 height 27
type input "$[PERSON_NAME]"
click at [524, 260] on input "Search Form" at bounding box center [798, 249] width 625 height 27
paste input "QZNMV2567498"
type input "QZNMV2567498"
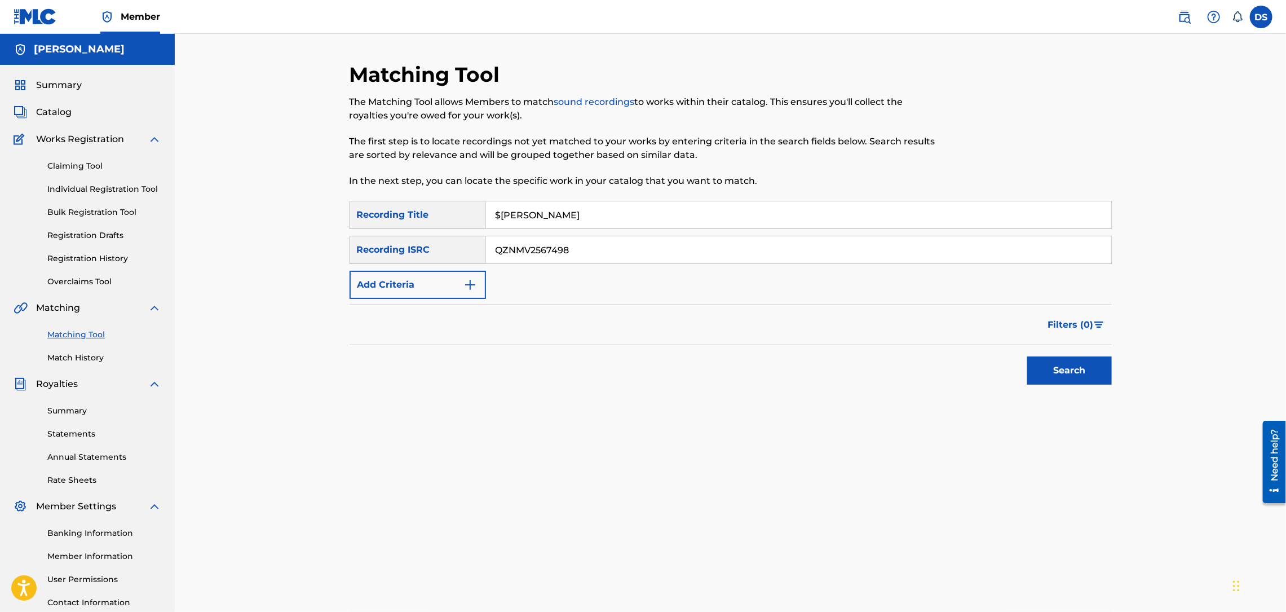
click at [1060, 372] on button "Search" at bounding box center [1069, 370] width 85 height 28
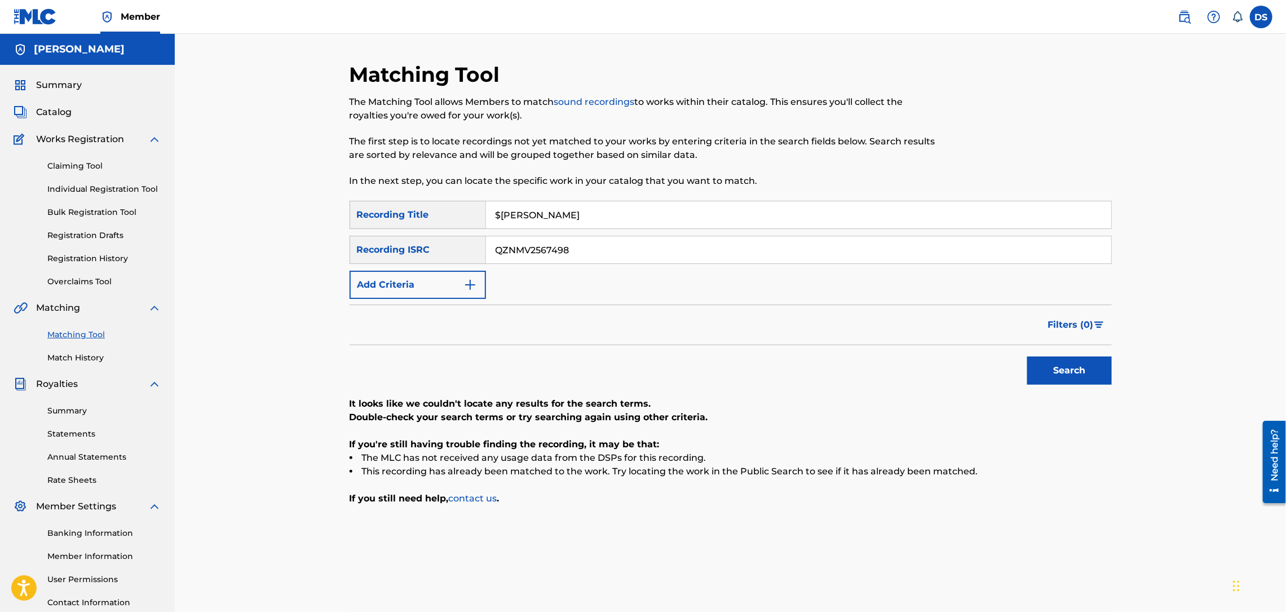
click at [109, 261] on link "Registration History" at bounding box center [104, 259] width 114 height 12
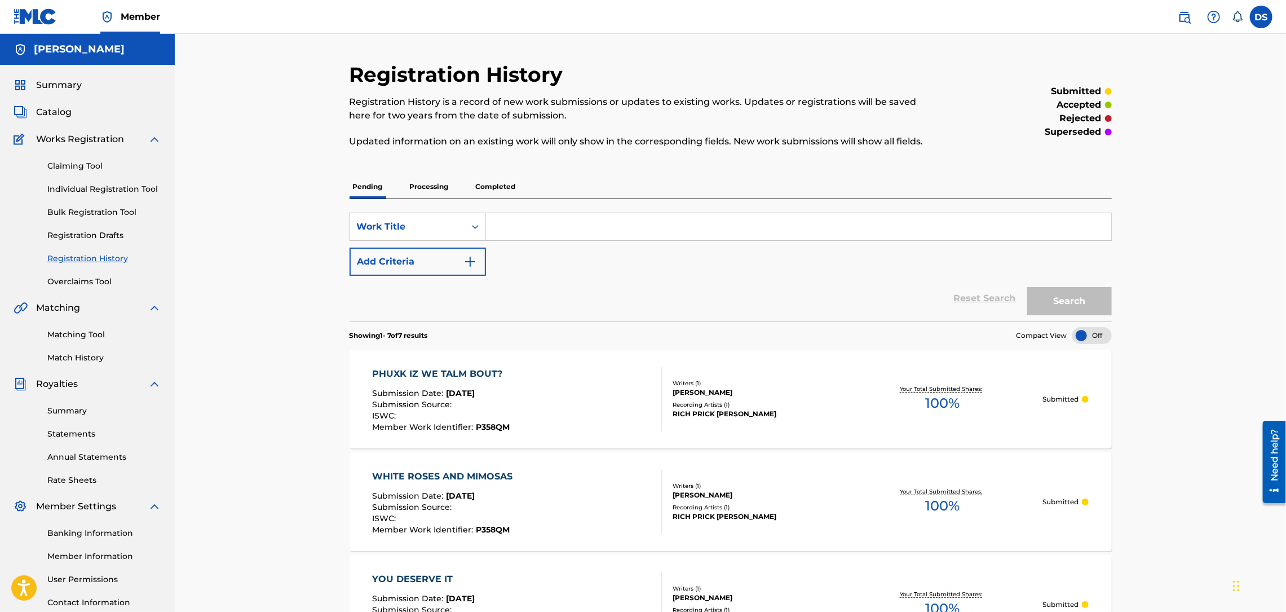
click at [70, 188] on link "Individual Registration Tool" at bounding box center [104, 189] width 114 height 12
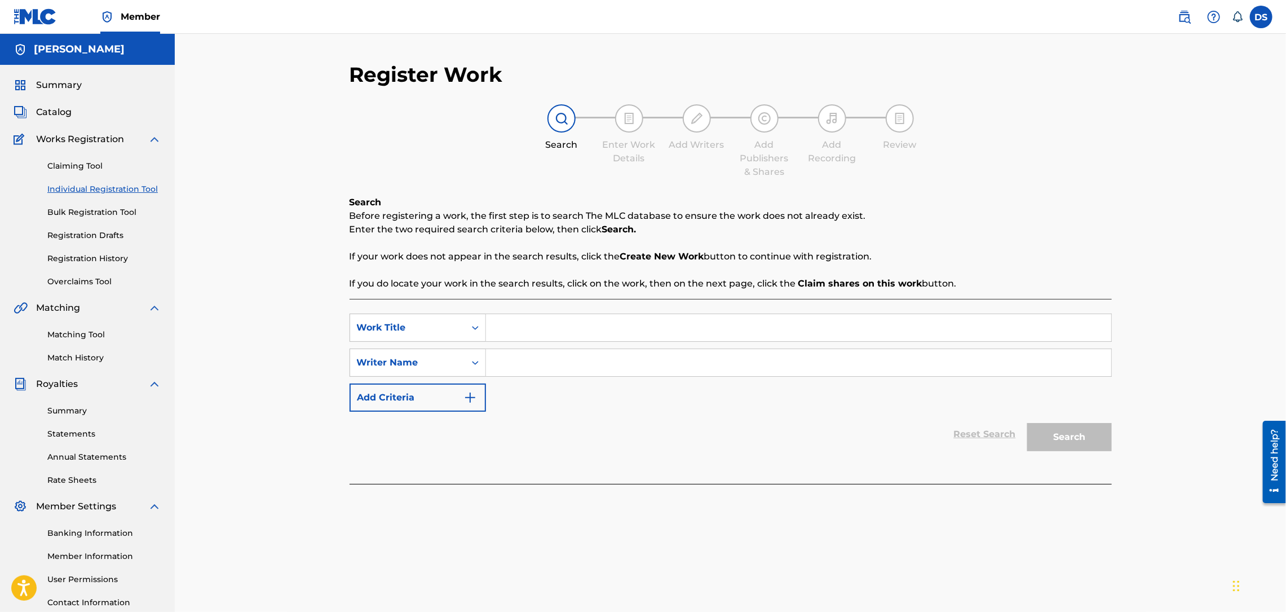
click at [498, 324] on input "Search Form" at bounding box center [798, 327] width 625 height 27
click at [534, 328] on input "$TUFF [PERSON_NAME]" at bounding box center [798, 327] width 625 height 27
type input "$[PERSON_NAME]"
click at [514, 369] on input "Search Form" at bounding box center [798, 362] width 625 height 27
type input "[PERSON_NAME]"
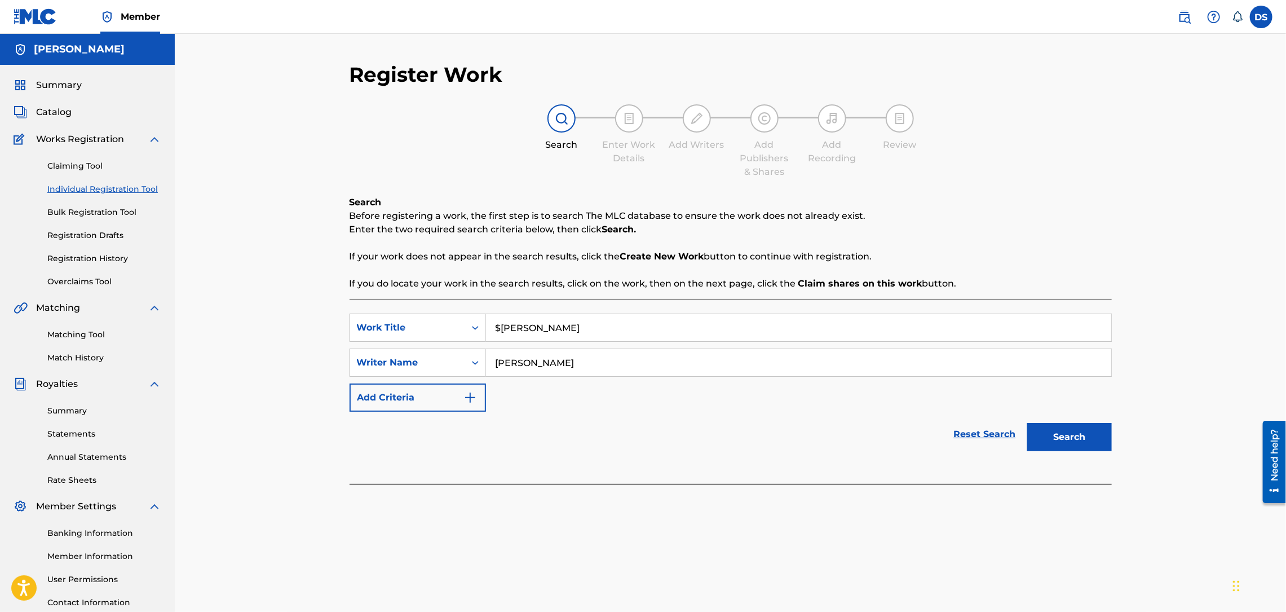
click at [1072, 434] on button "Search" at bounding box center [1069, 437] width 85 height 28
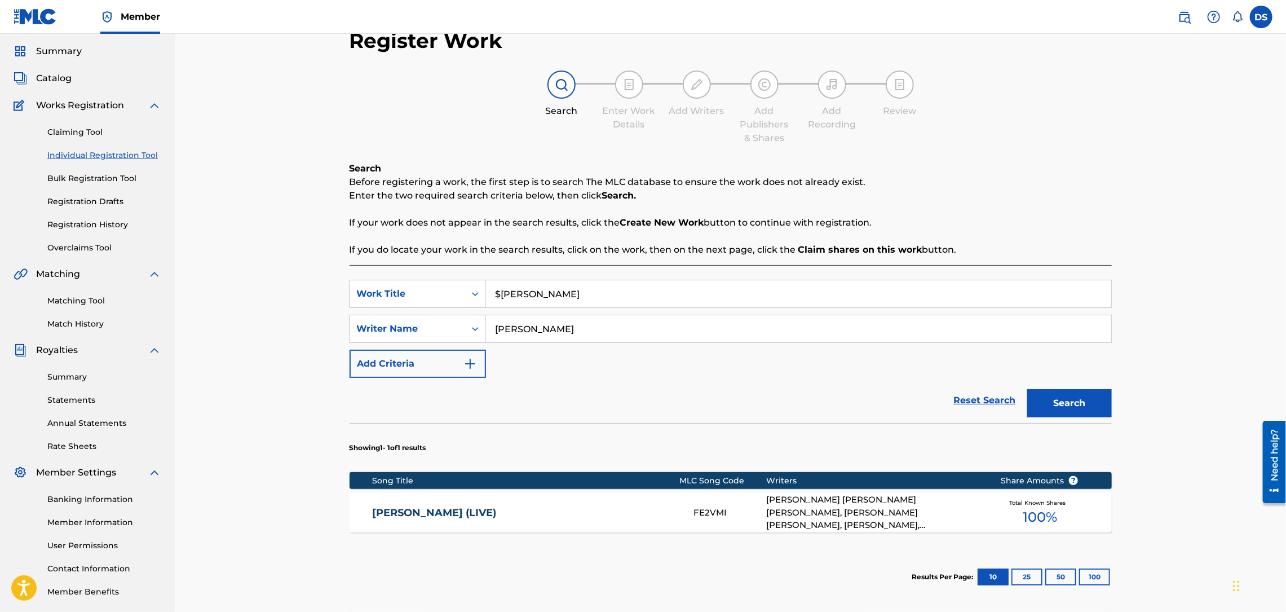
scroll to position [147, 0]
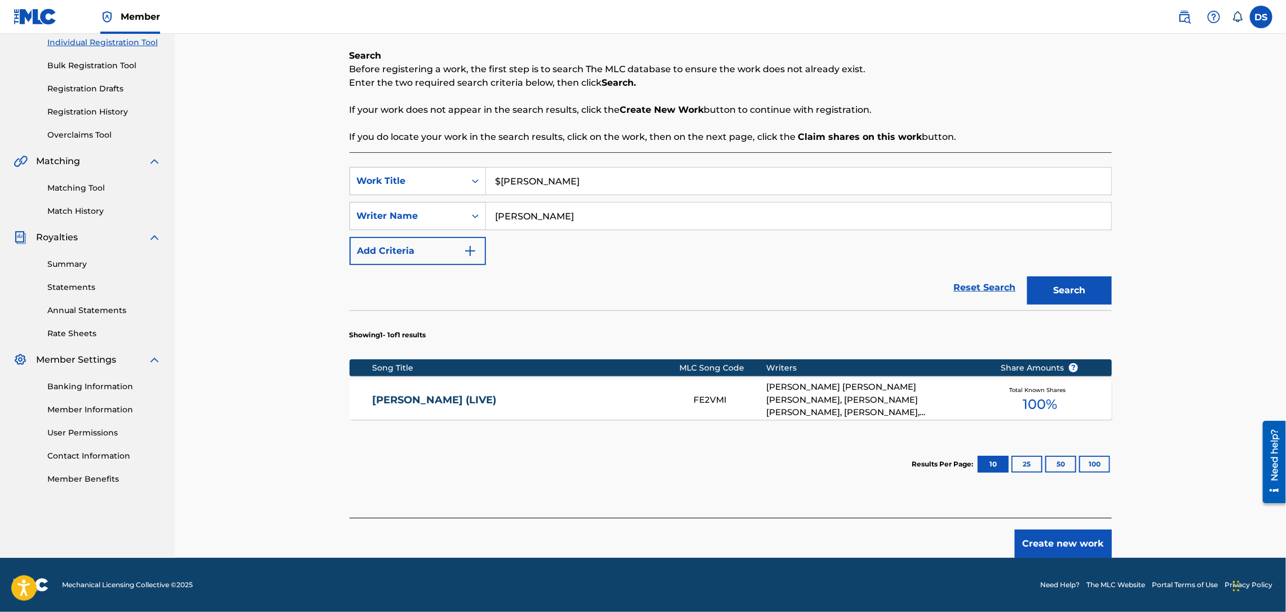
click at [1034, 545] on button "Create new work" at bounding box center [1063, 543] width 97 height 28
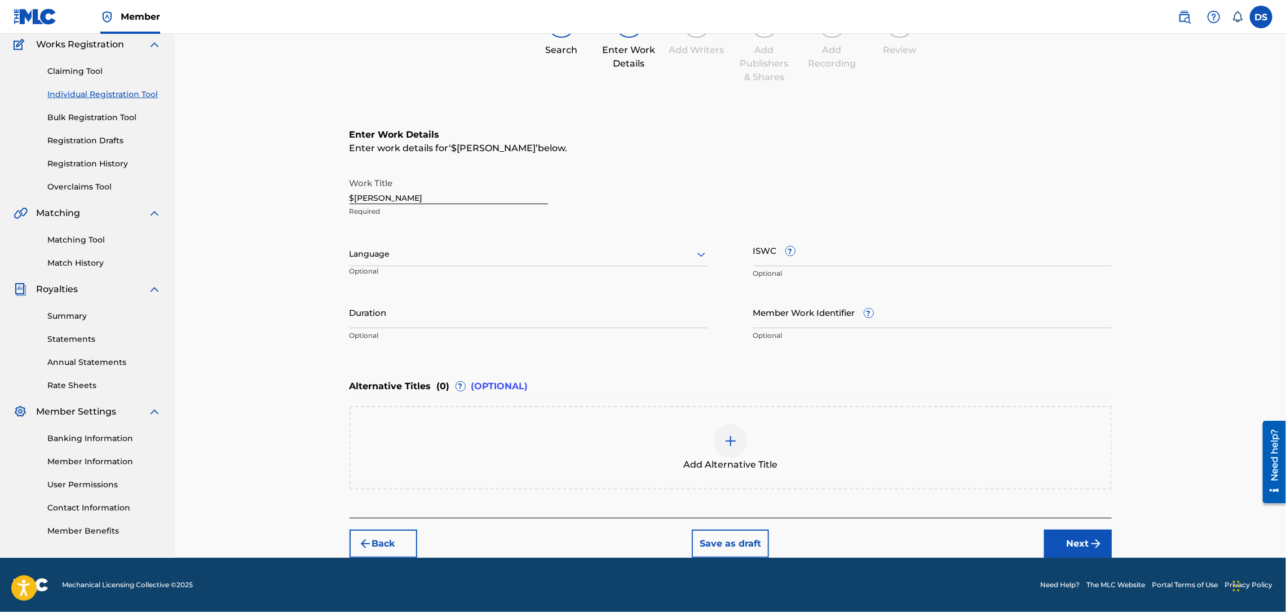
scroll to position [93, 0]
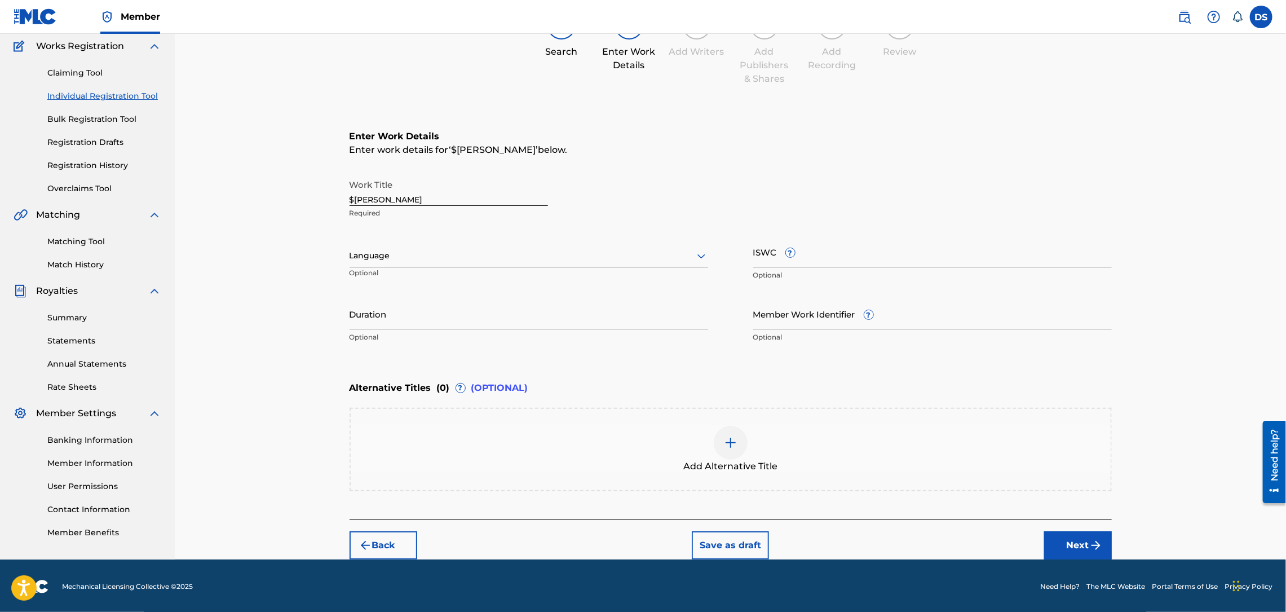
click at [773, 313] on input "Member Work Identifier ?" at bounding box center [932, 314] width 359 height 32
type input "P358QM"
click at [557, 256] on div at bounding box center [529, 256] width 359 height 14
click at [387, 280] on div "English" at bounding box center [528, 280] width 357 height 25
click at [386, 318] on input "Duration" at bounding box center [529, 314] width 359 height 32
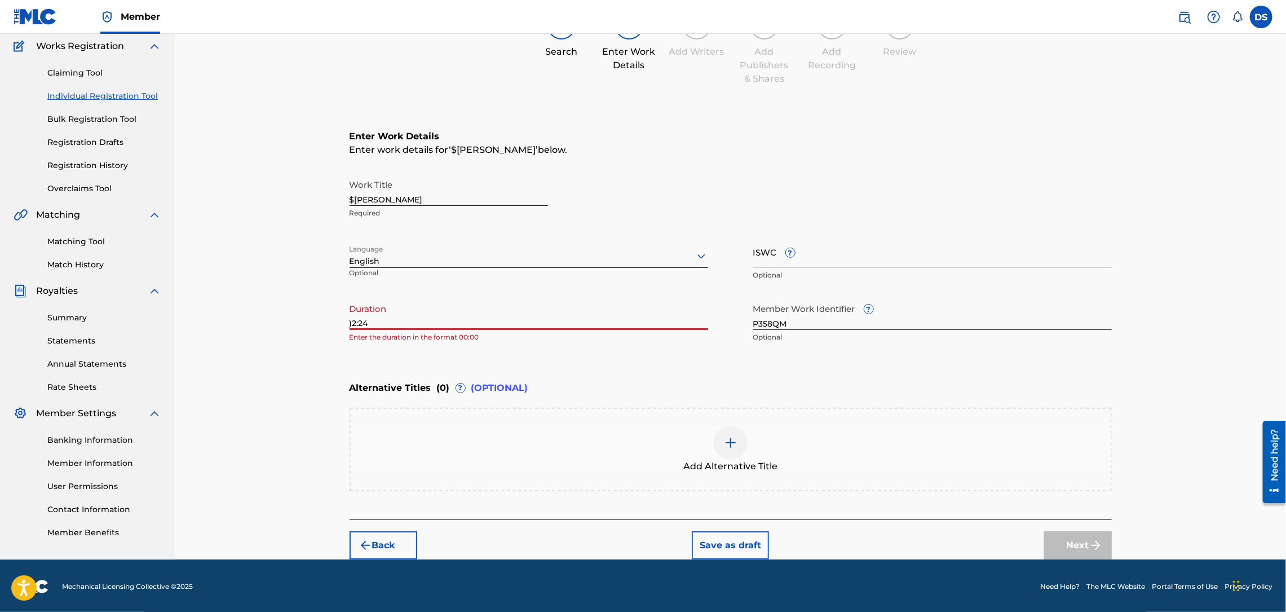
click at [353, 322] on input ")2:24" at bounding box center [529, 314] width 359 height 32
type input "02:24"
click at [1058, 543] on button "Next" at bounding box center [1078, 545] width 68 height 28
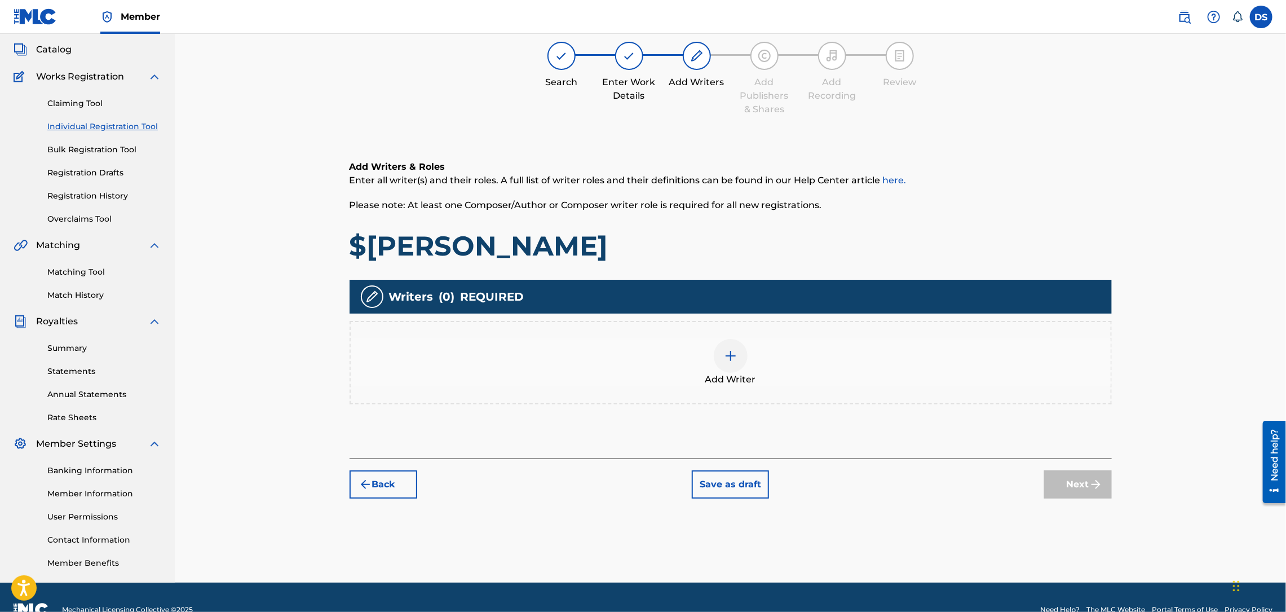
scroll to position [51, 0]
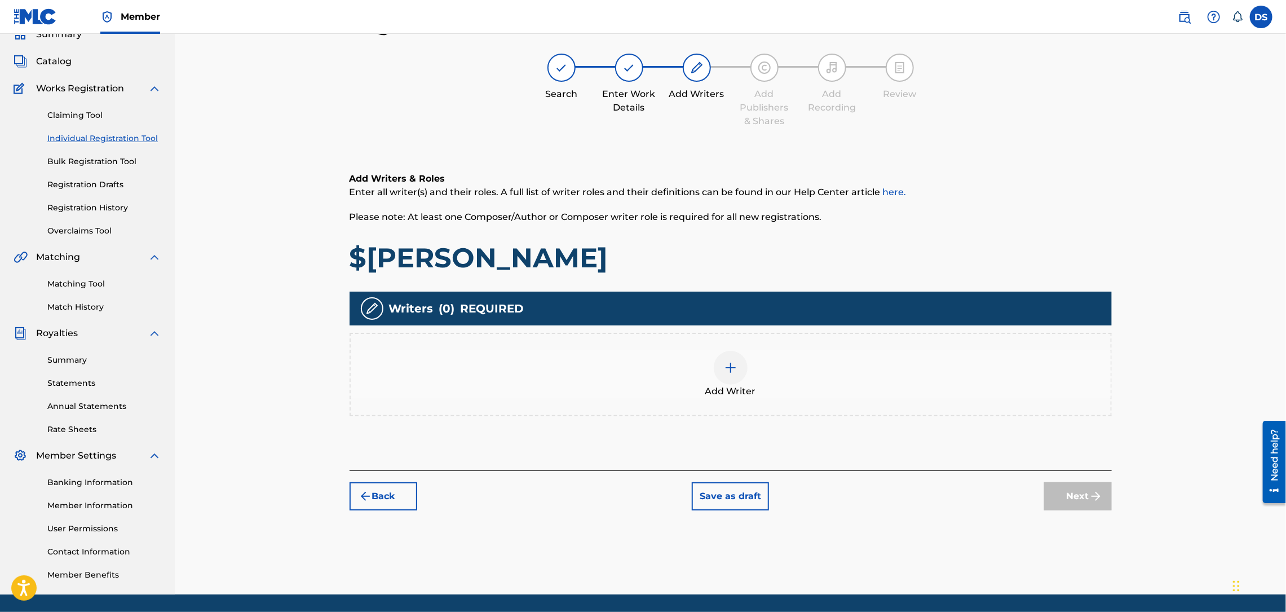
click at [728, 365] on img at bounding box center [731, 368] width 14 height 14
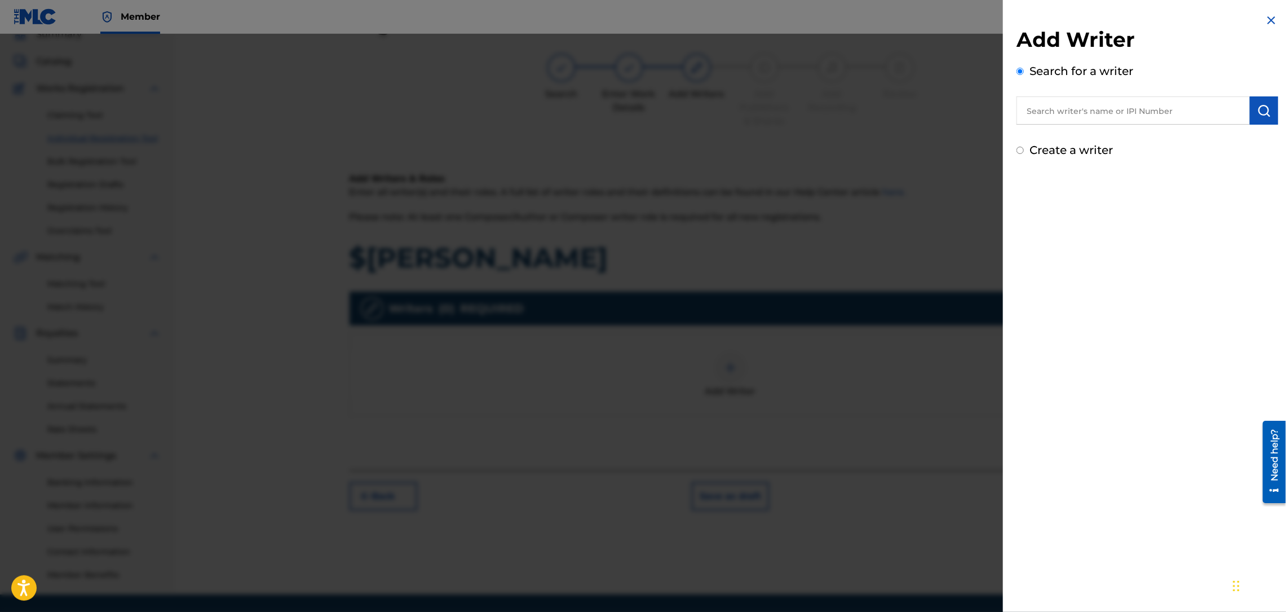
click at [1029, 115] on input "text" at bounding box center [1132, 110] width 233 height 28
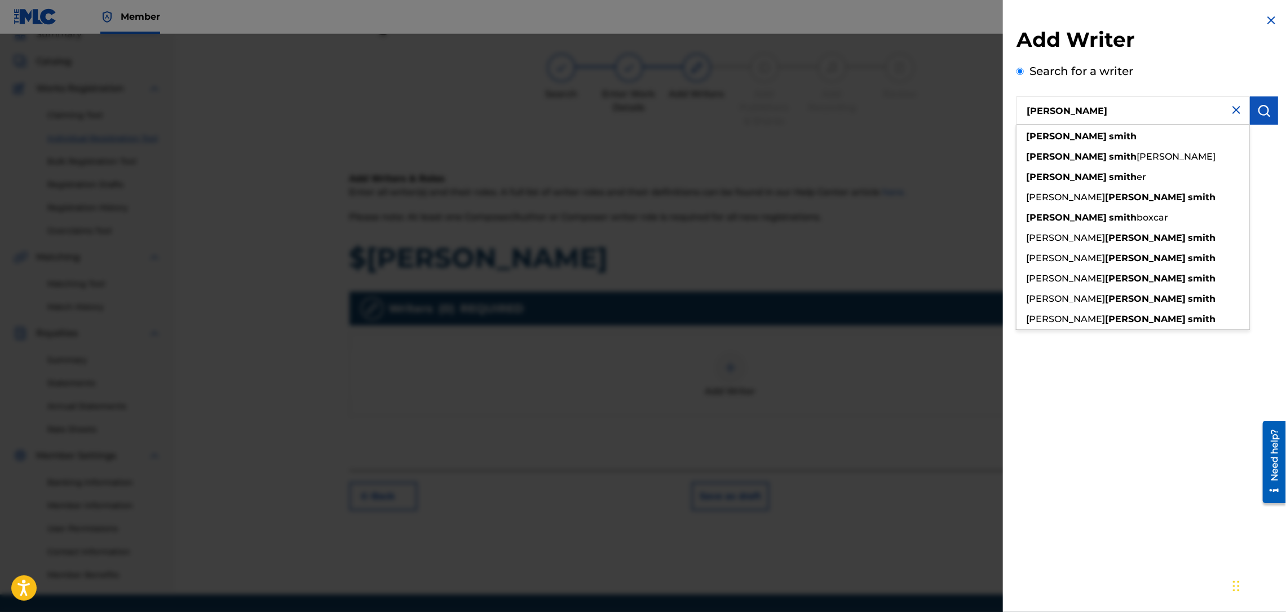
type input "[PERSON_NAME]"
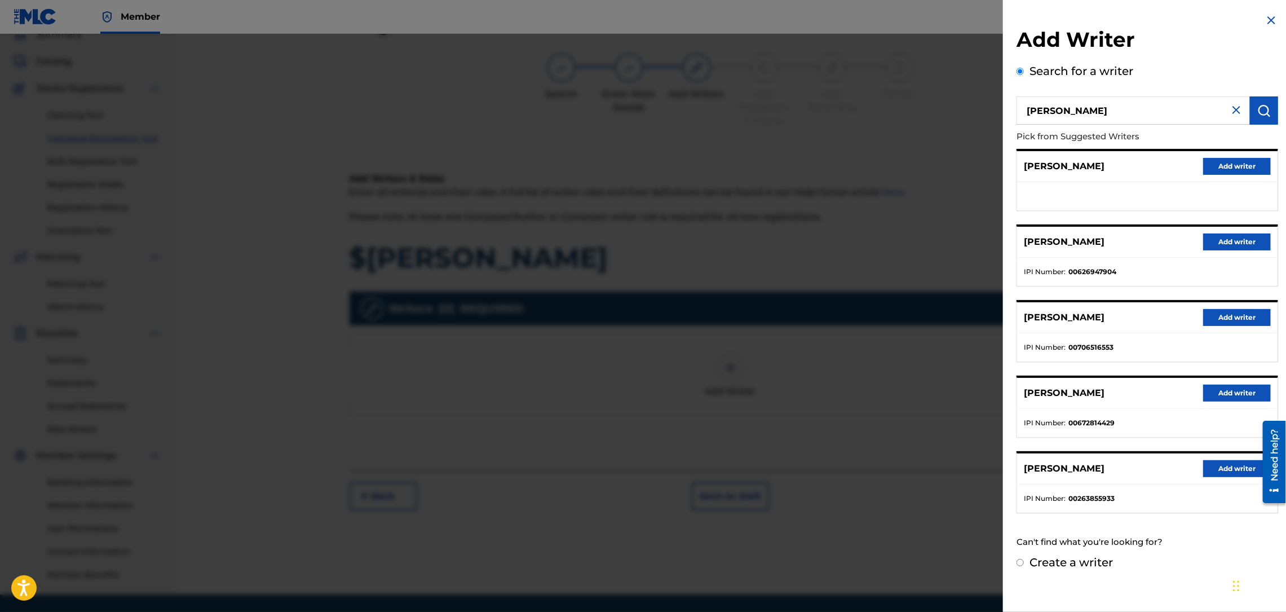
click at [1252, 233] on button "Add writer" at bounding box center [1237, 241] width 68 height 17
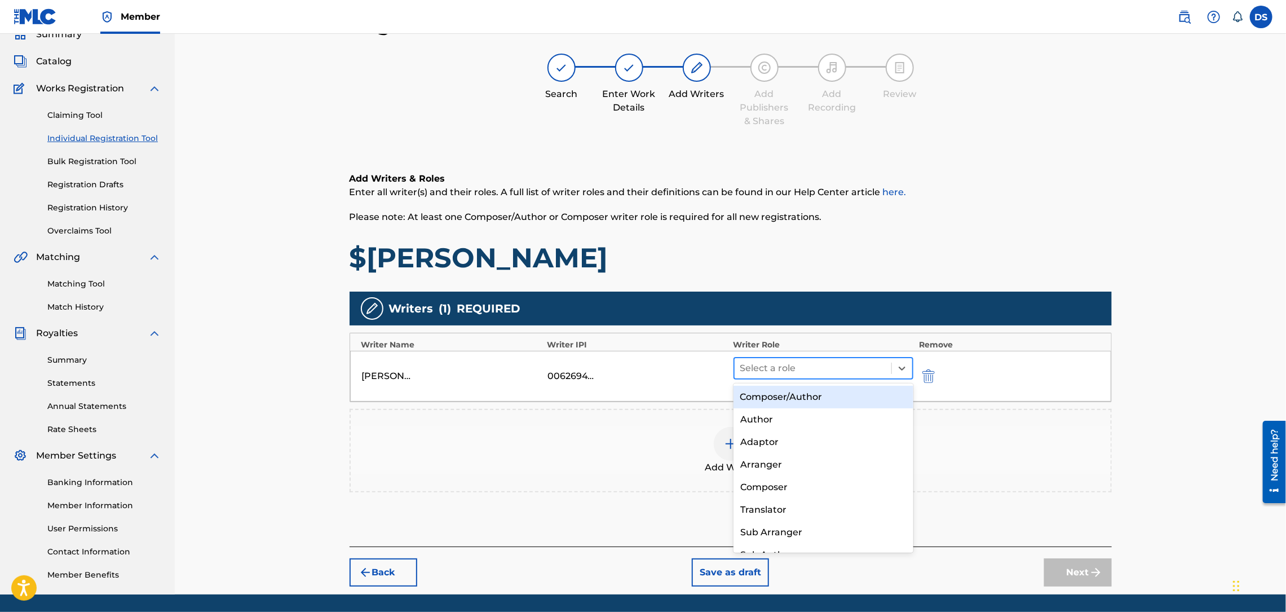
click at [880, 367] on div at bounding box center [813, 368] width 146 height 16
click at [790, 397] on div "Composer/Author" at bounding box center [823, 397] width 180 height 23
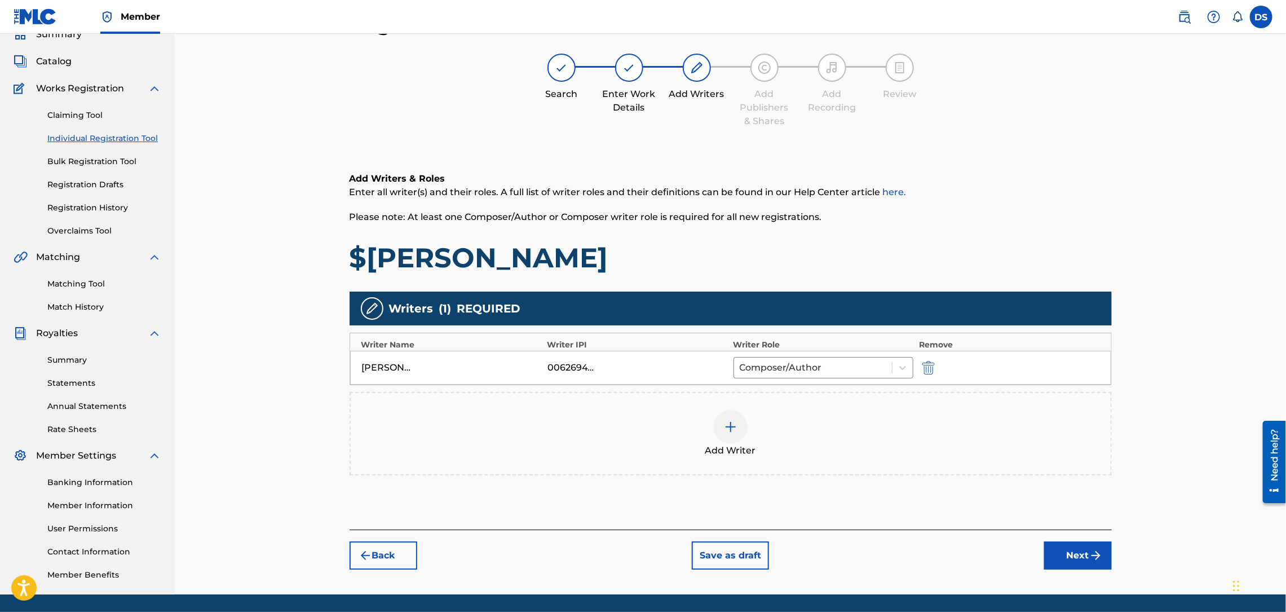
click at [1061, 551] on button "Next" at bounding box center [1078, 555] width 68 height 28
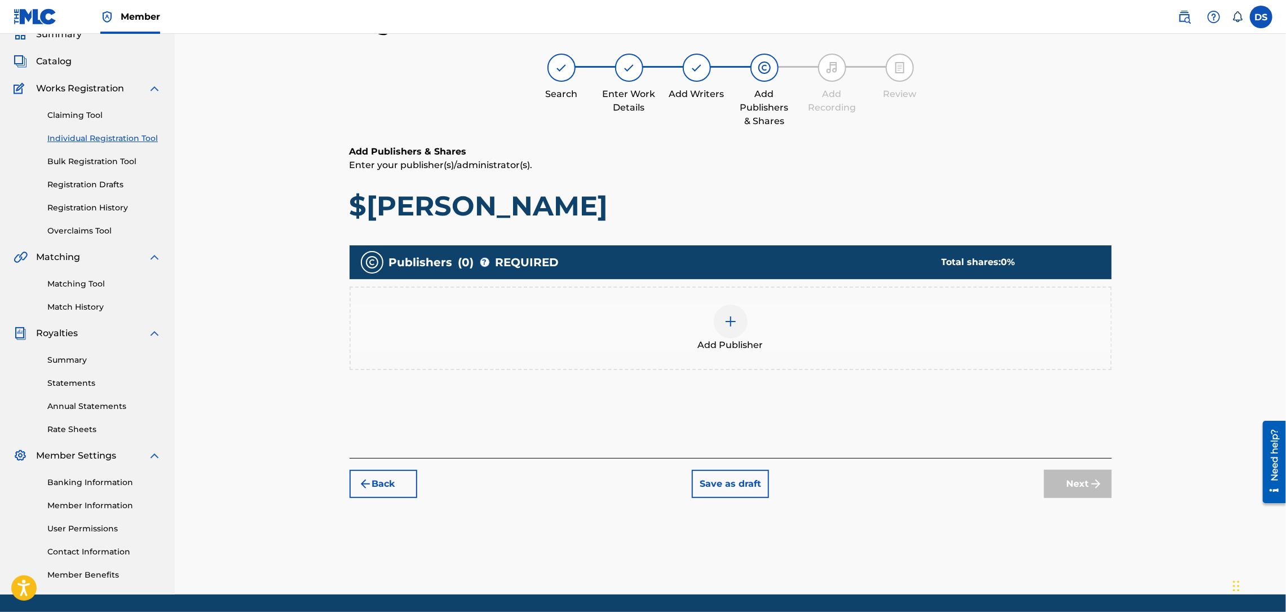
click at [726, 333] on div at bounding box center [731, 321] width 34 height 34
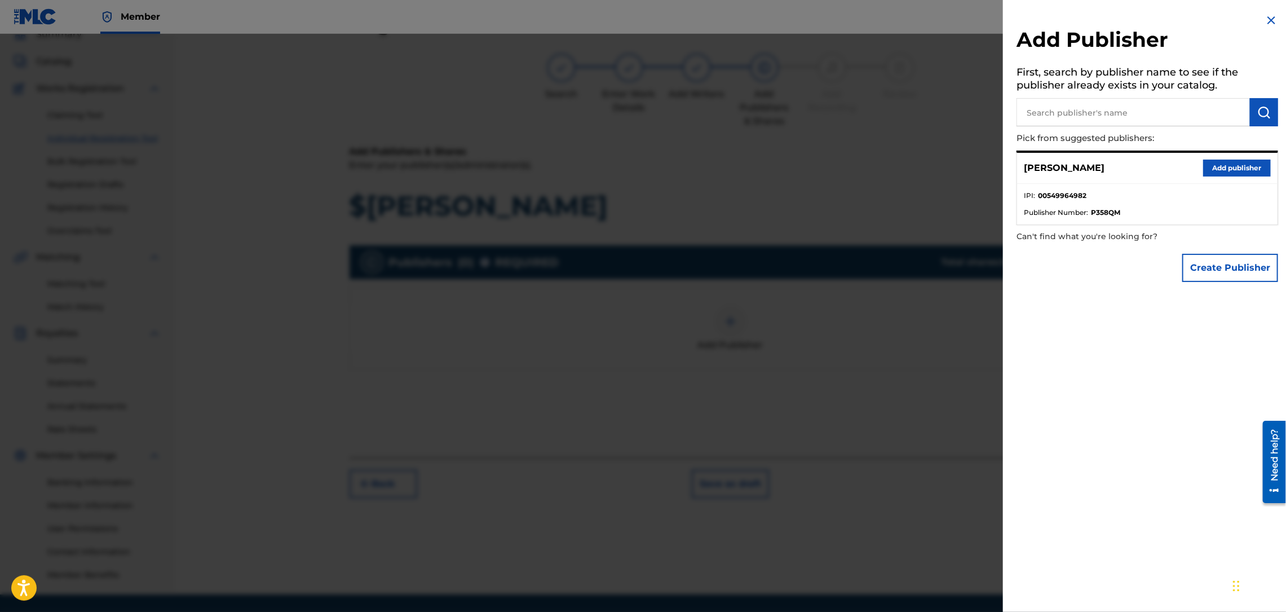
click at [1226, 169] on button "Add publisher" at bounding box center [1237, 168] width 68 height 17
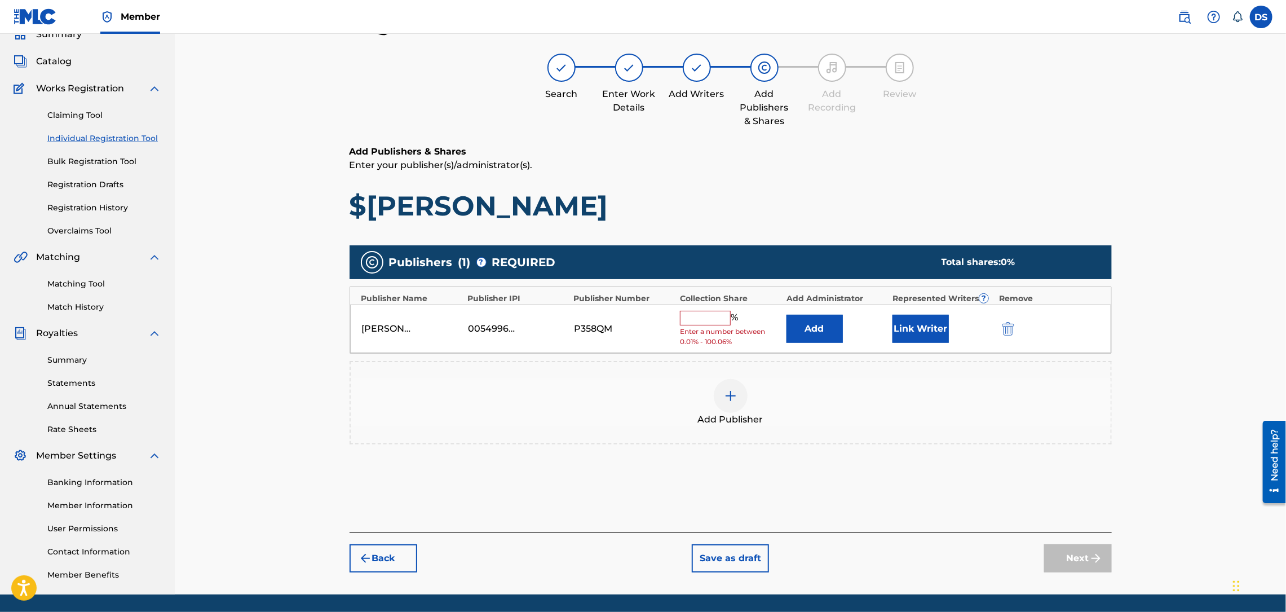
click at [914, 318] on button "Link Writer" at bounding box center [920, 329] width 56 height 28
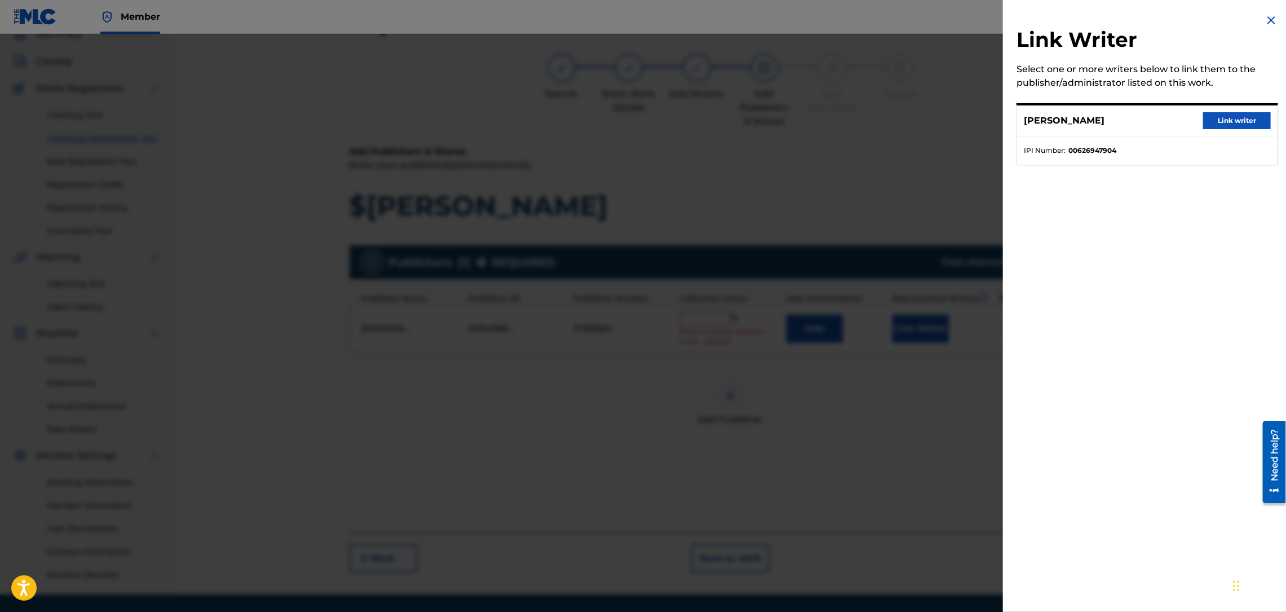
click at [1217, 121] on button "Link writer" at bounding box center [1237, 120] width 68 height 17
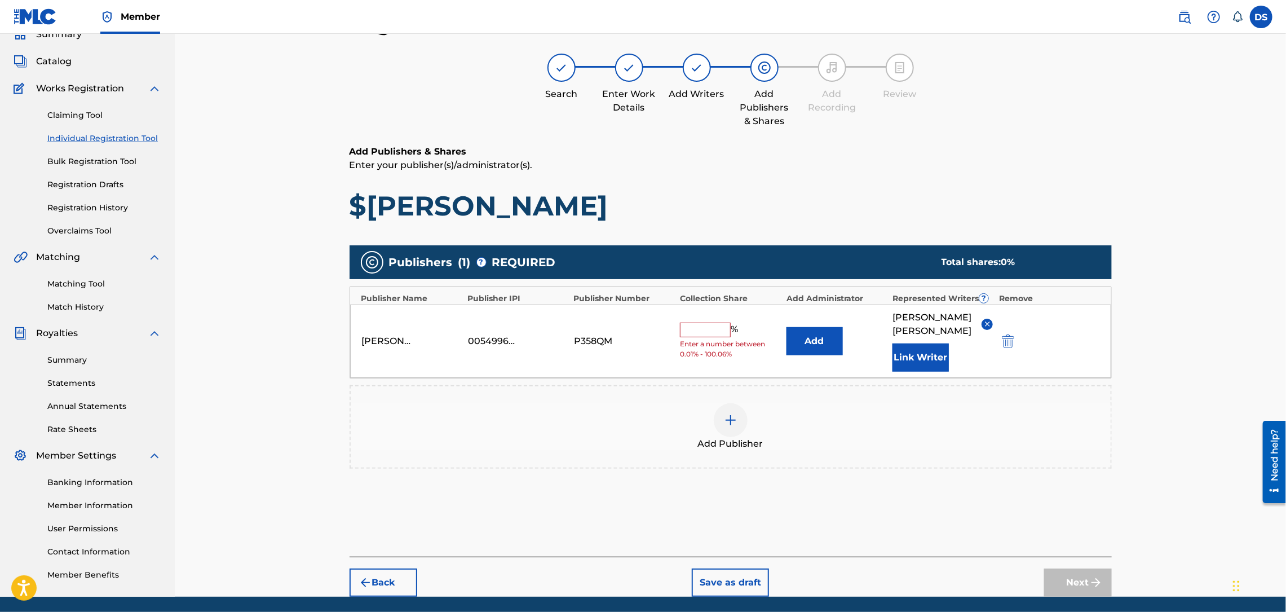
click at [694, 324] on input "text" at bounding box center [705, 329] width 51 height 15
type input "100"
click at [1090, 576] on img "submit" at bounding box center [1096, 583] width 14 height 14
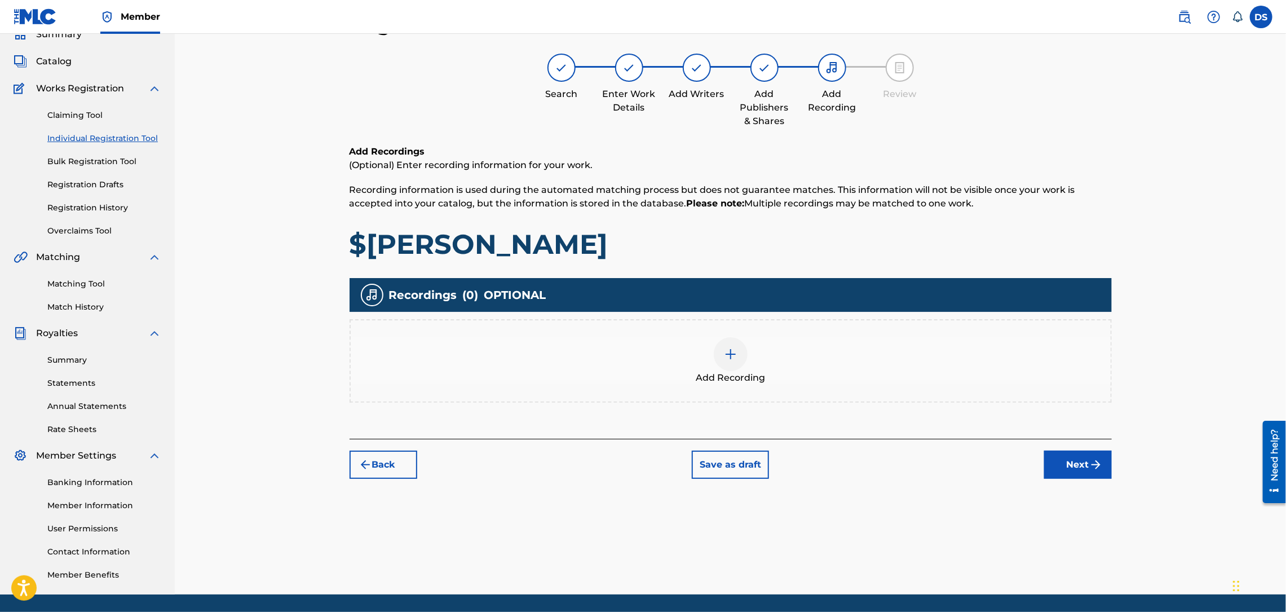
click at [729, 352] on img at bounding box center [731, 354] width 14 height 14
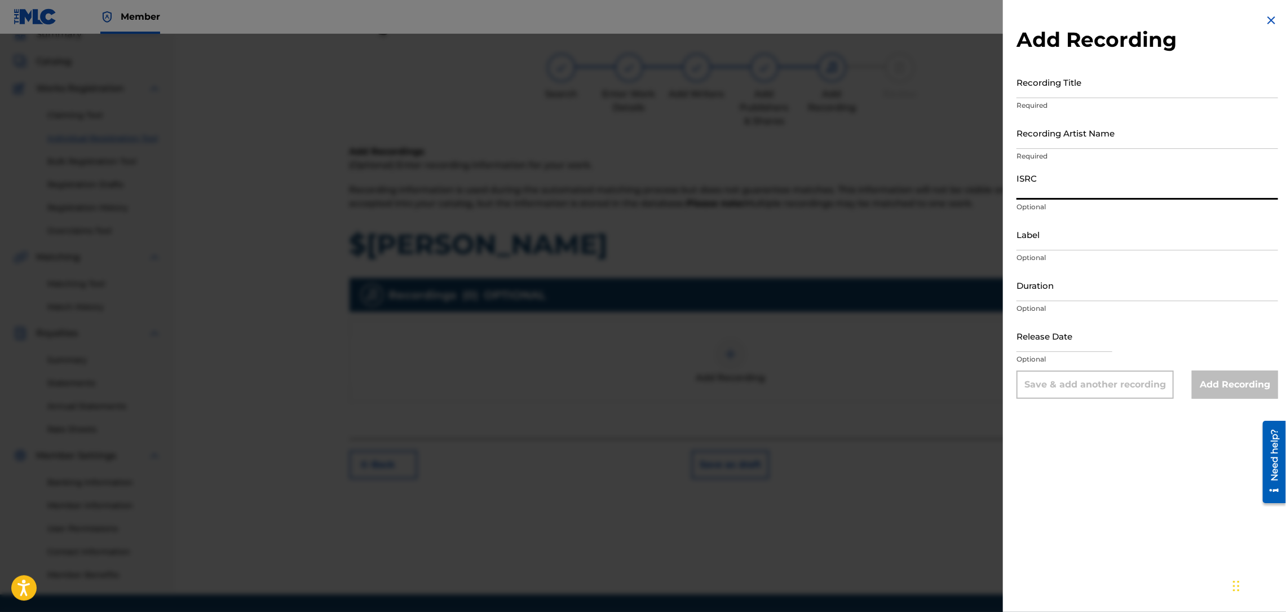
click at [1051, 191] on input "ISRC" at bounding box center [1147, 183] width 262 height 32
paste input "QZNMV2567498"
type input "QZNMV2567498"
click at [1041, 89] on input "Recording Title" at bounding box center [1147, 82] width 262 height 32
click at [1051, 89] on input "$TUFF" at bounding box center [1147, 82] width 262 height 32
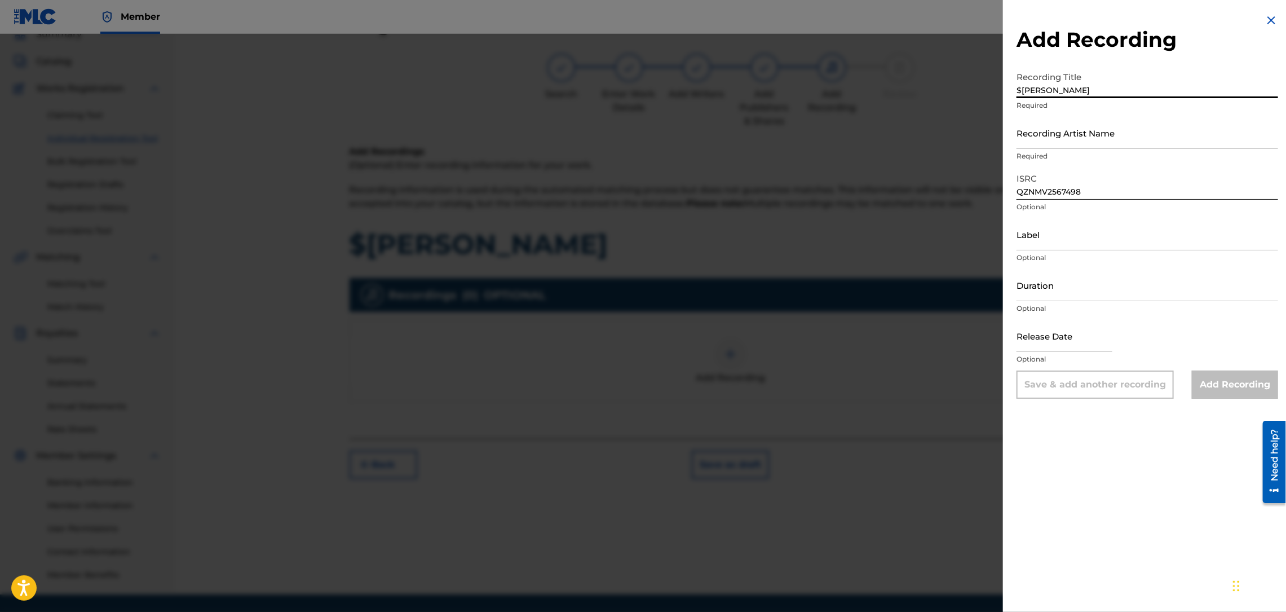
type input "$[PERSON_NAME]"
click at [1043, 120] on input "Recording Artist Name" at bounding box center [1147, 133] width 262 height 32
type input "RICH PRICK [PERSON_NAME]"
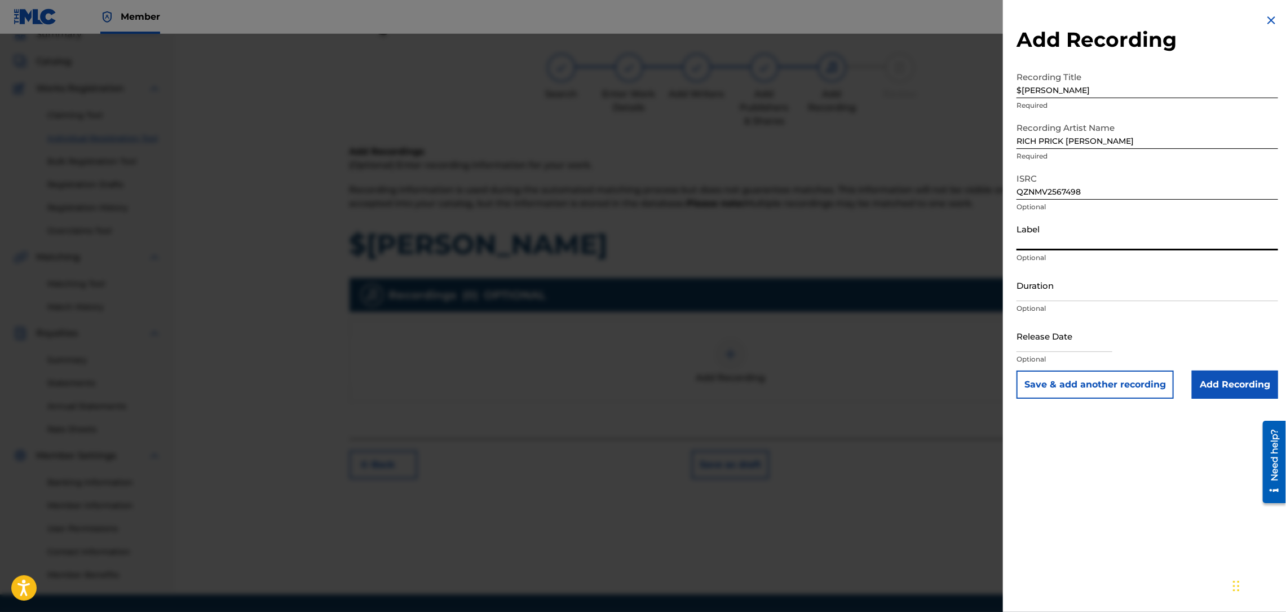
click at [1053, 243] on input "Label" at bounding box center [1147, 234] width 262 height 32
type input "Str8 Cash, No Change"
click at [1066, 300] on input "Duration" at bounding box center [1147, 285] width 262 height 32
type input "01:35"
click at [1036, 344] on input "text" at bounding box center [1064, 336] width 96 height 32
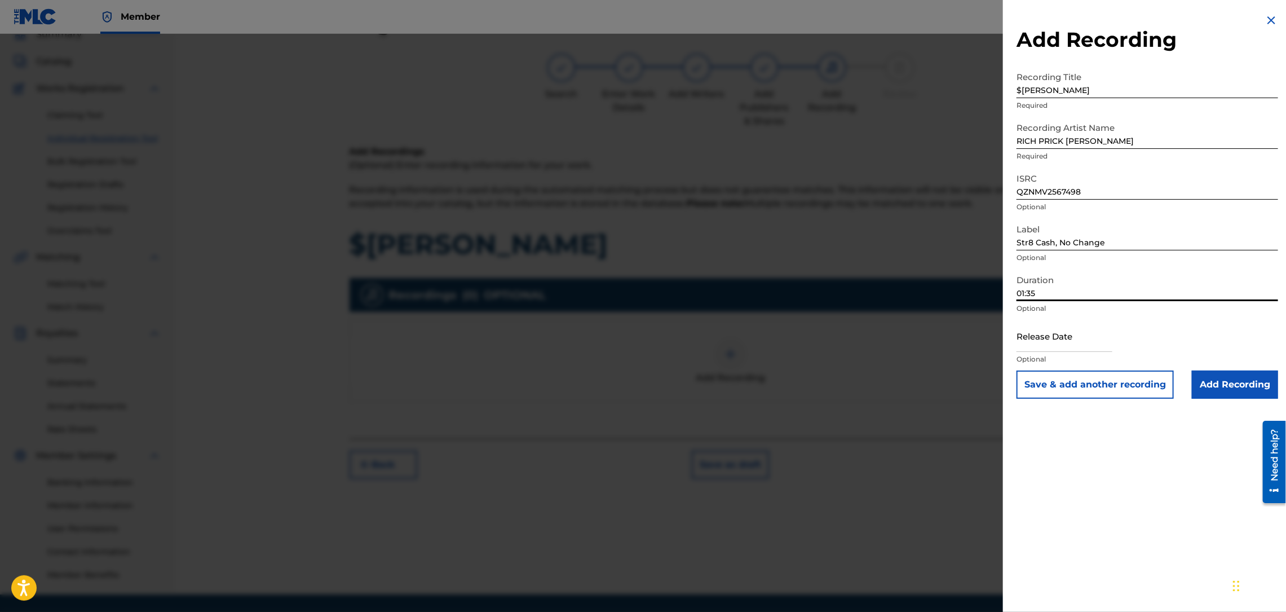
select select "8"
select select "2025"
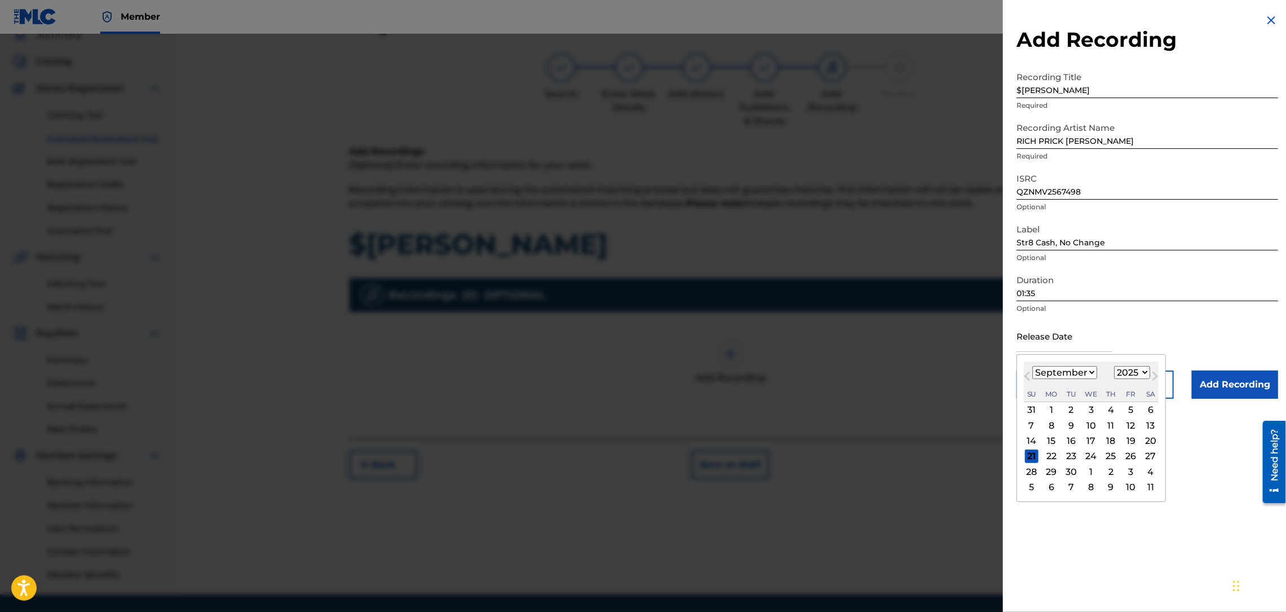
click at [1092, 373] on select "January February March April May June July August September October November De…" at bounding box center [1064, 372] width 65 height 13
select select "7"
click at [1032, 366] on select "January February March April May June July August September October November De…" at bounding box center [1064, 372] width 65 height 13
click at [1096, 436] on div "13" at bounding box center [1092, 441] width 14 height 14
type input "[DATE]"
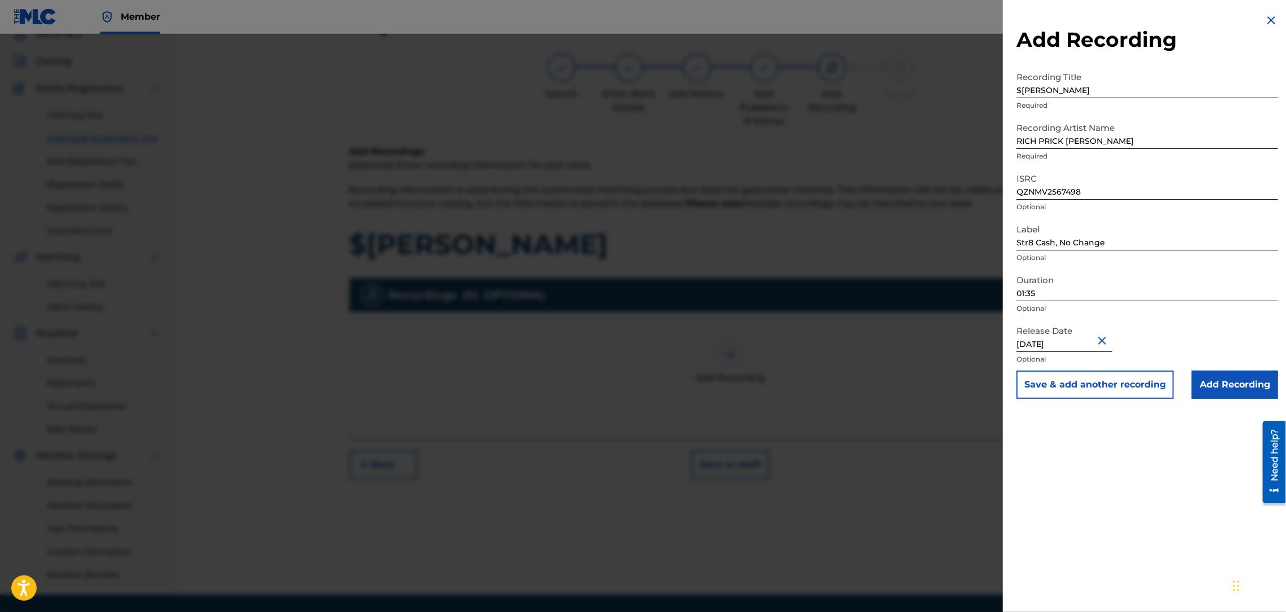
click at [1106, 312] on p "Optional" at bounding box center [1147, 308] width 262 height 10
click at [1222, 387] on input "Add Recording" at bounding box center [1235, 384] width 86 height 28
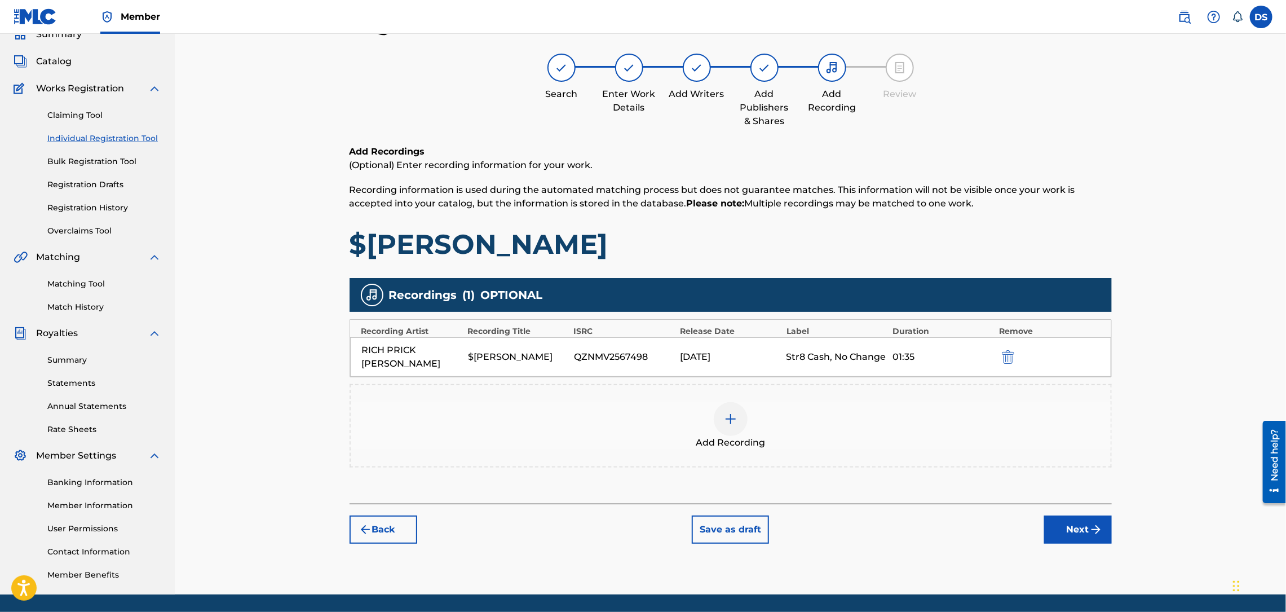
click at [1086, 516] on button "Next" at bounding box center [1078, 529] width 68 height 28
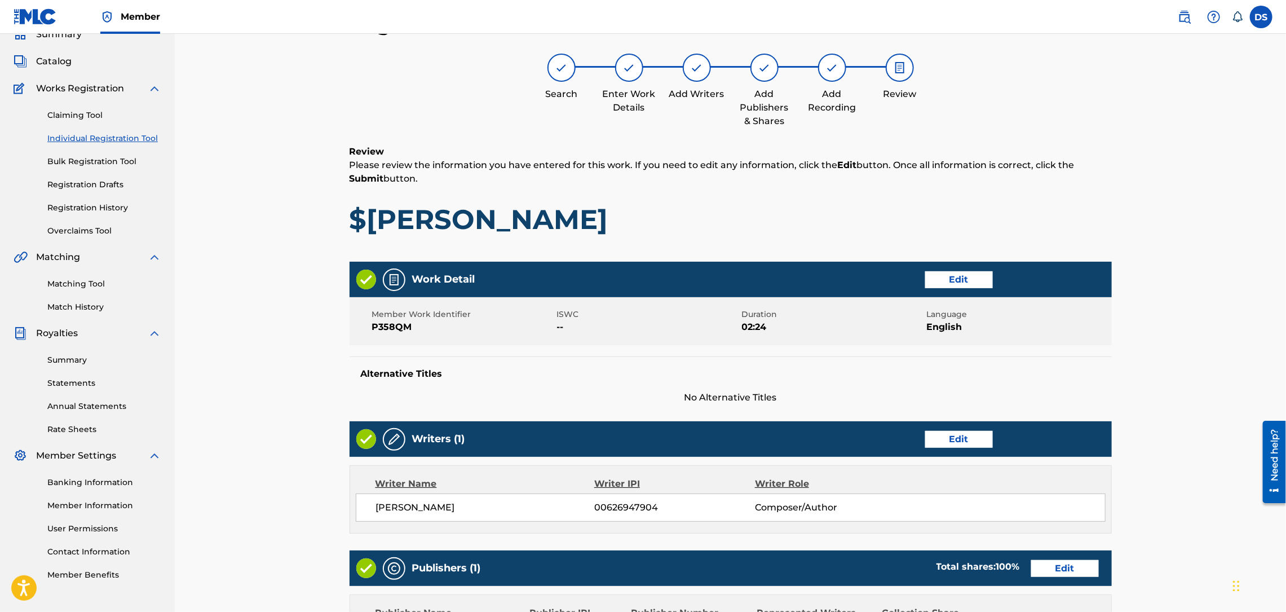
click at [1113, 413] on div "Register Work Search Enter Work Details Add Writers Add Publishers & Shares Add…" at bounding box center [730, 429] width 789 height 837
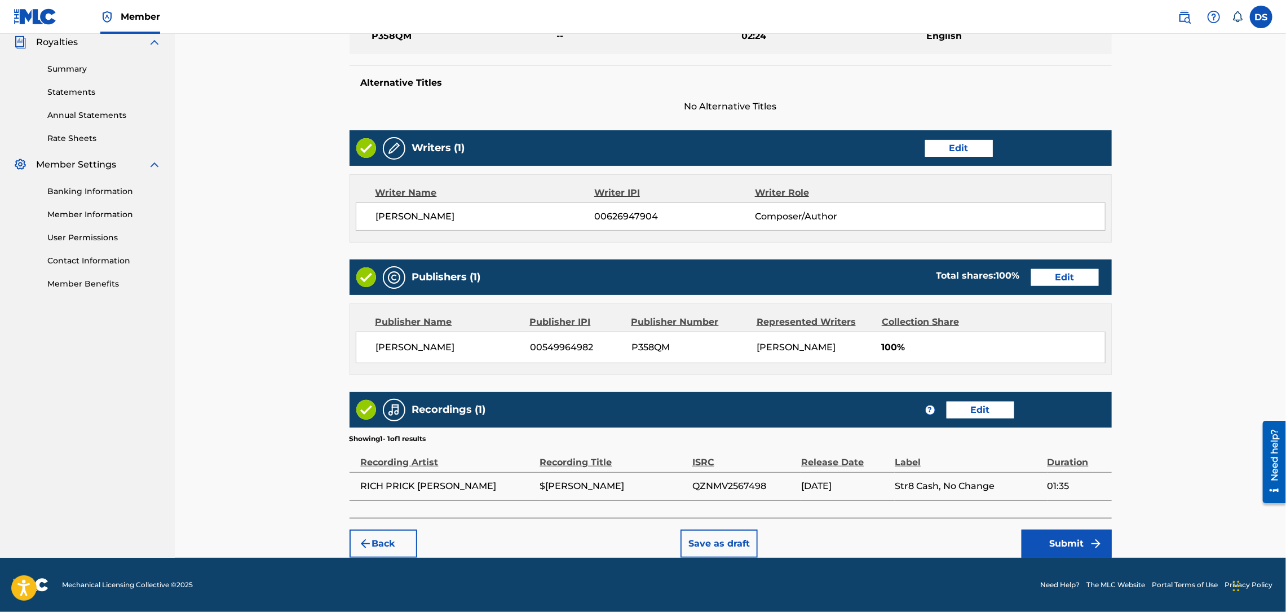
scroll to position [343, 0]
click at [1046, 543] on button "Submit" at bounding box center [1066, 543] width 90 height 28
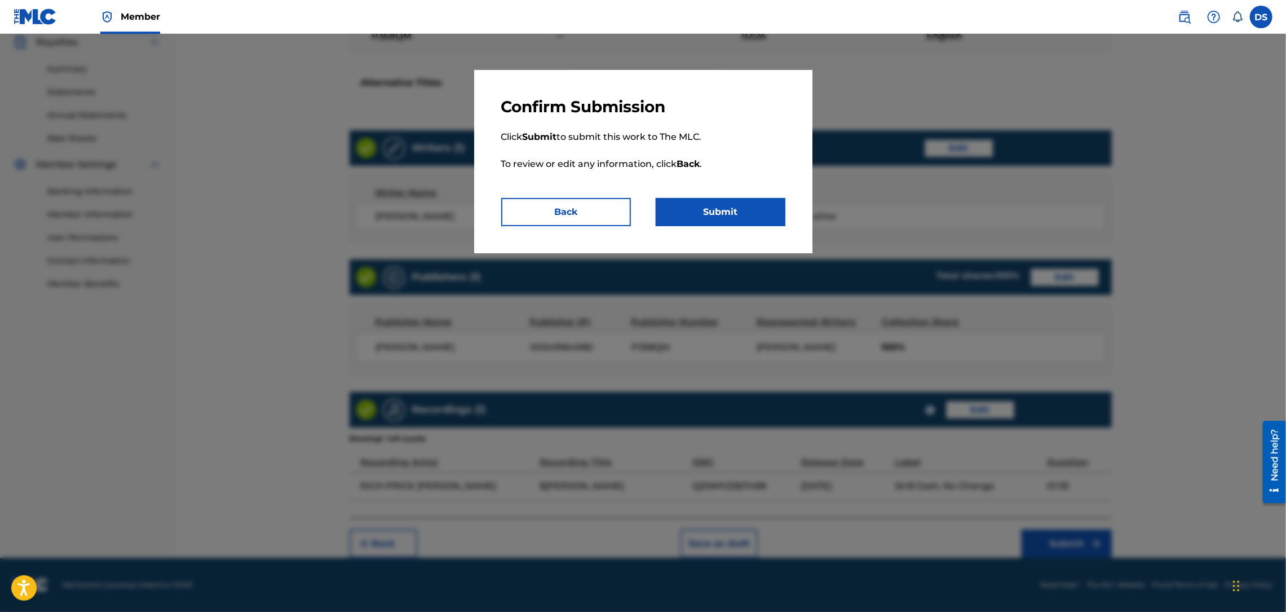
click at [743, 219] on button "Submit" at bounding box center [721, 212] width 130 height 28
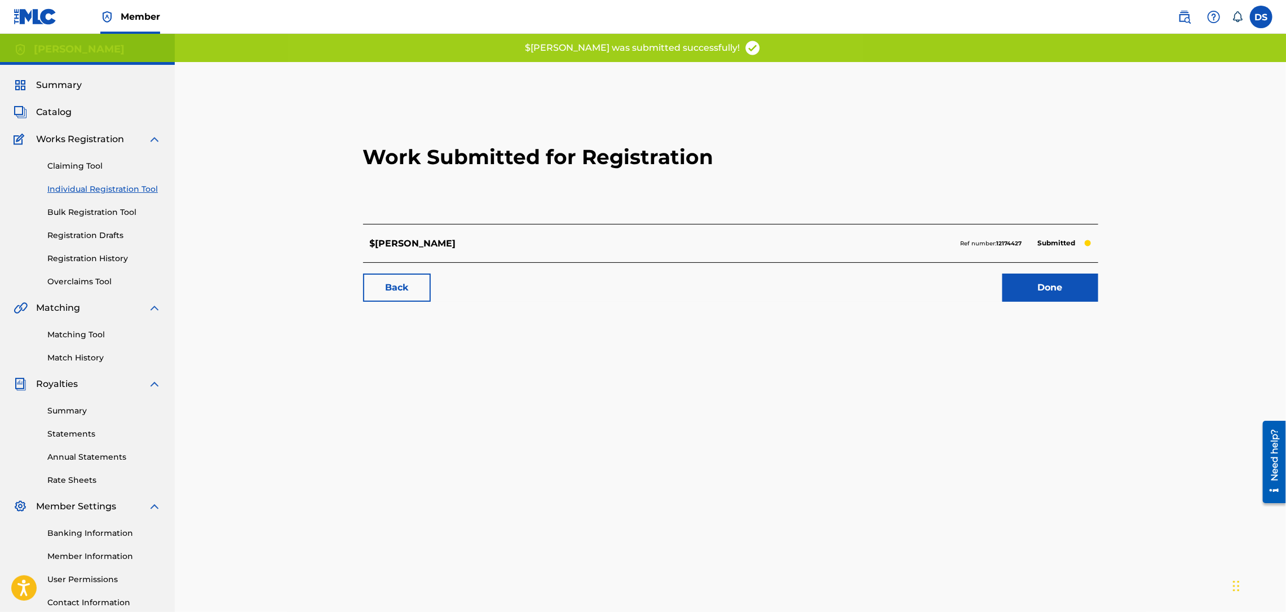
click at [1043, 278] on link "Done" at bounding box center [1050, 287] width 96 height 28
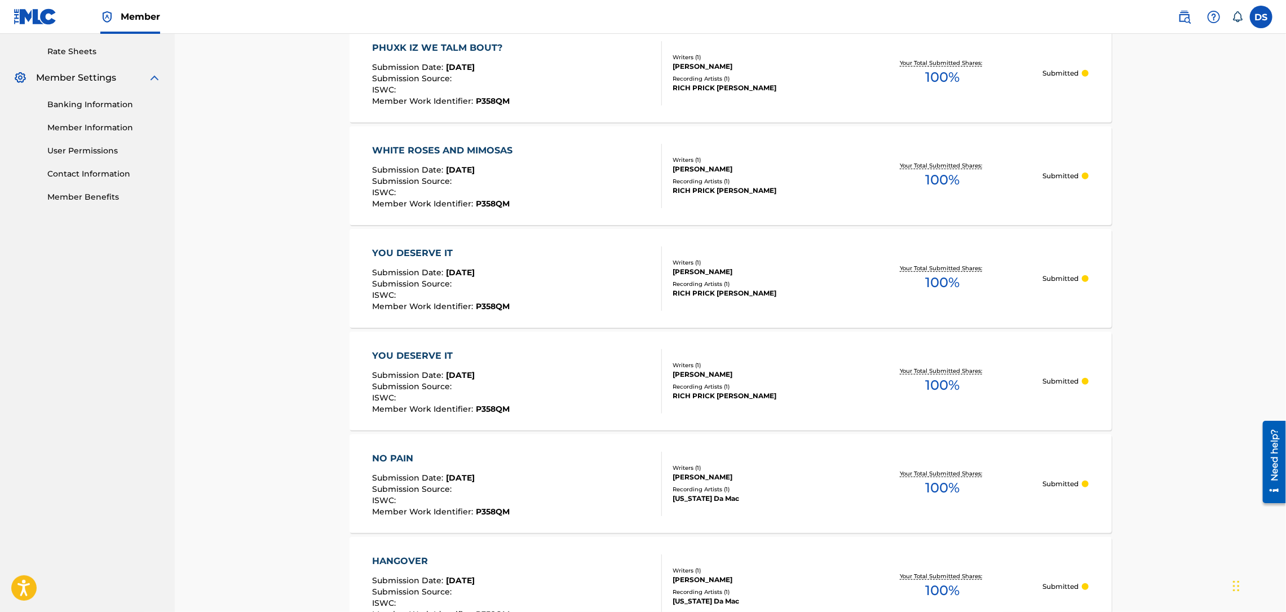
scroll to position [440, 0]
